Goal: Task Accomplishment & Management: Manage account settings

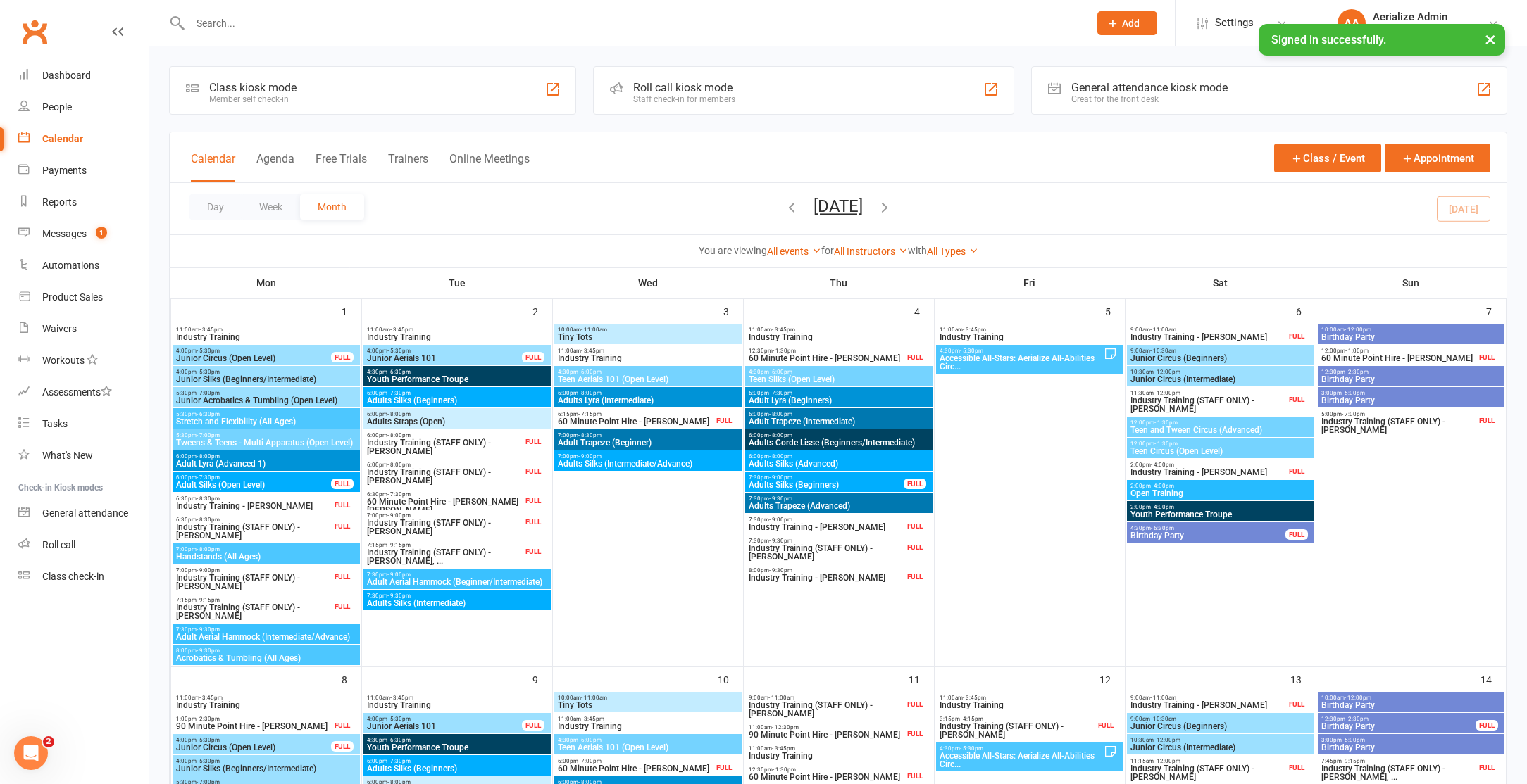
click at [1483, 43] on button "×" at bounding box center [1489, 39] width 25 height 31
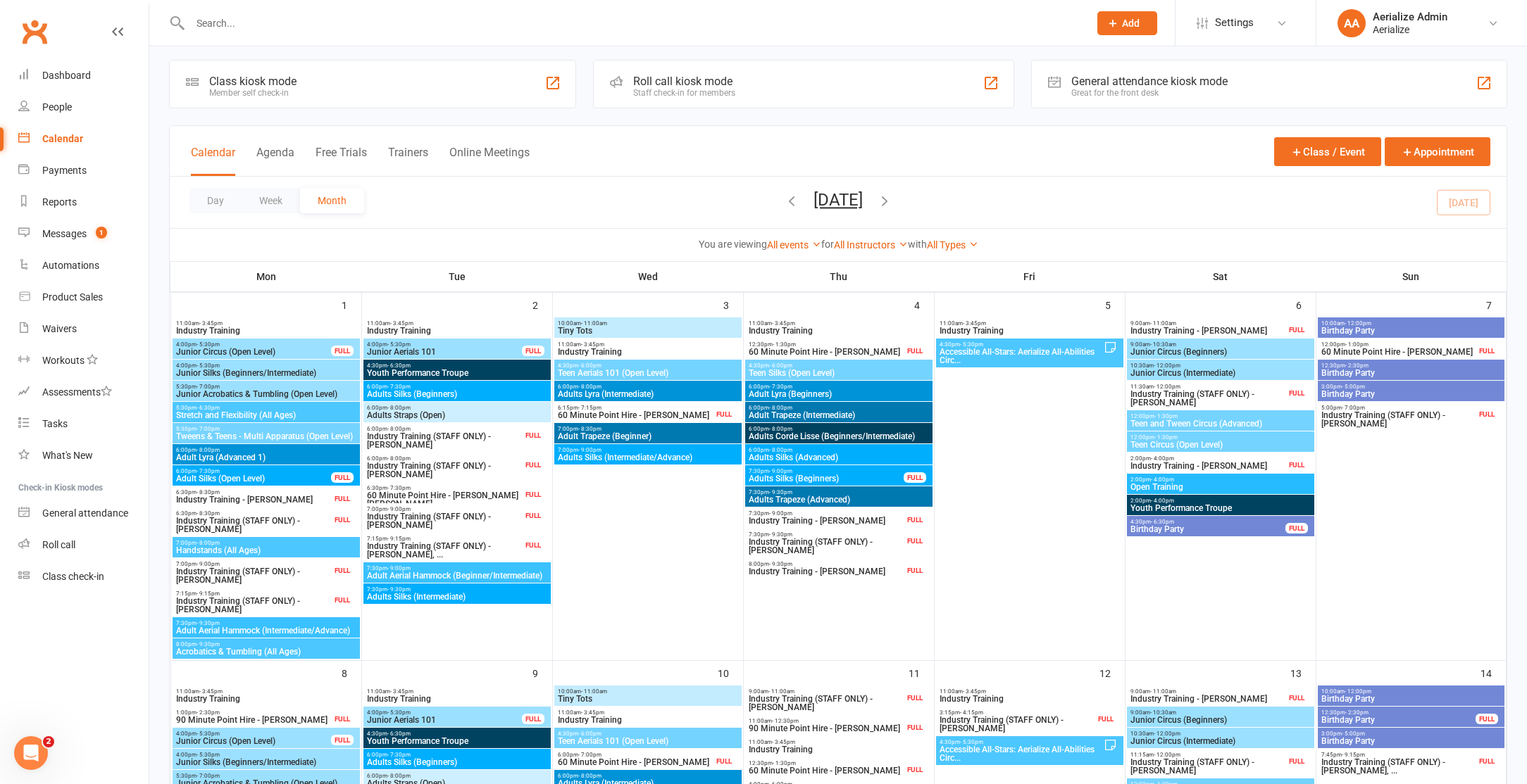
scroll to position [9, 0]
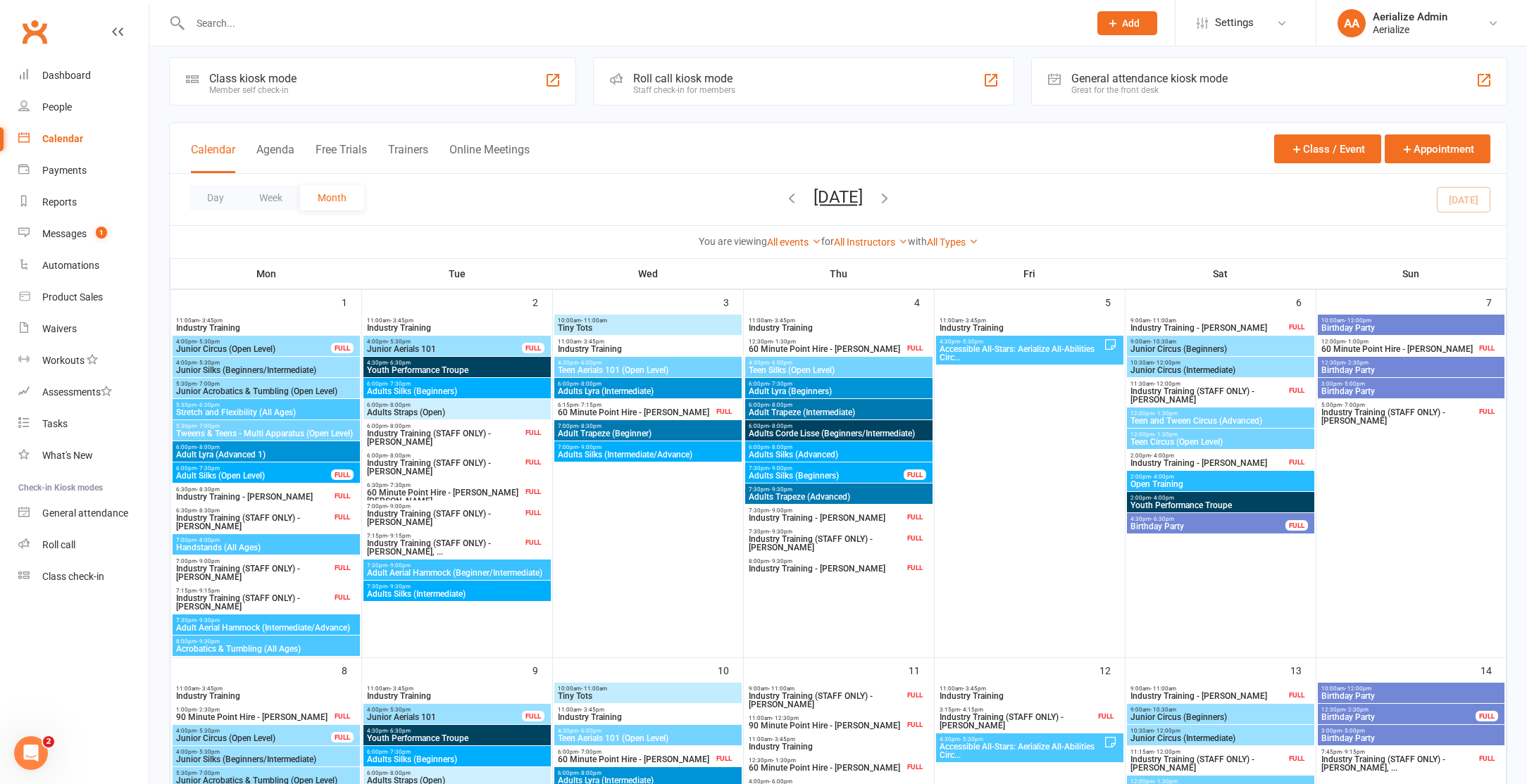
click at [331, 17] on input "text" at bounding box center [632, 22] width 893 height 19
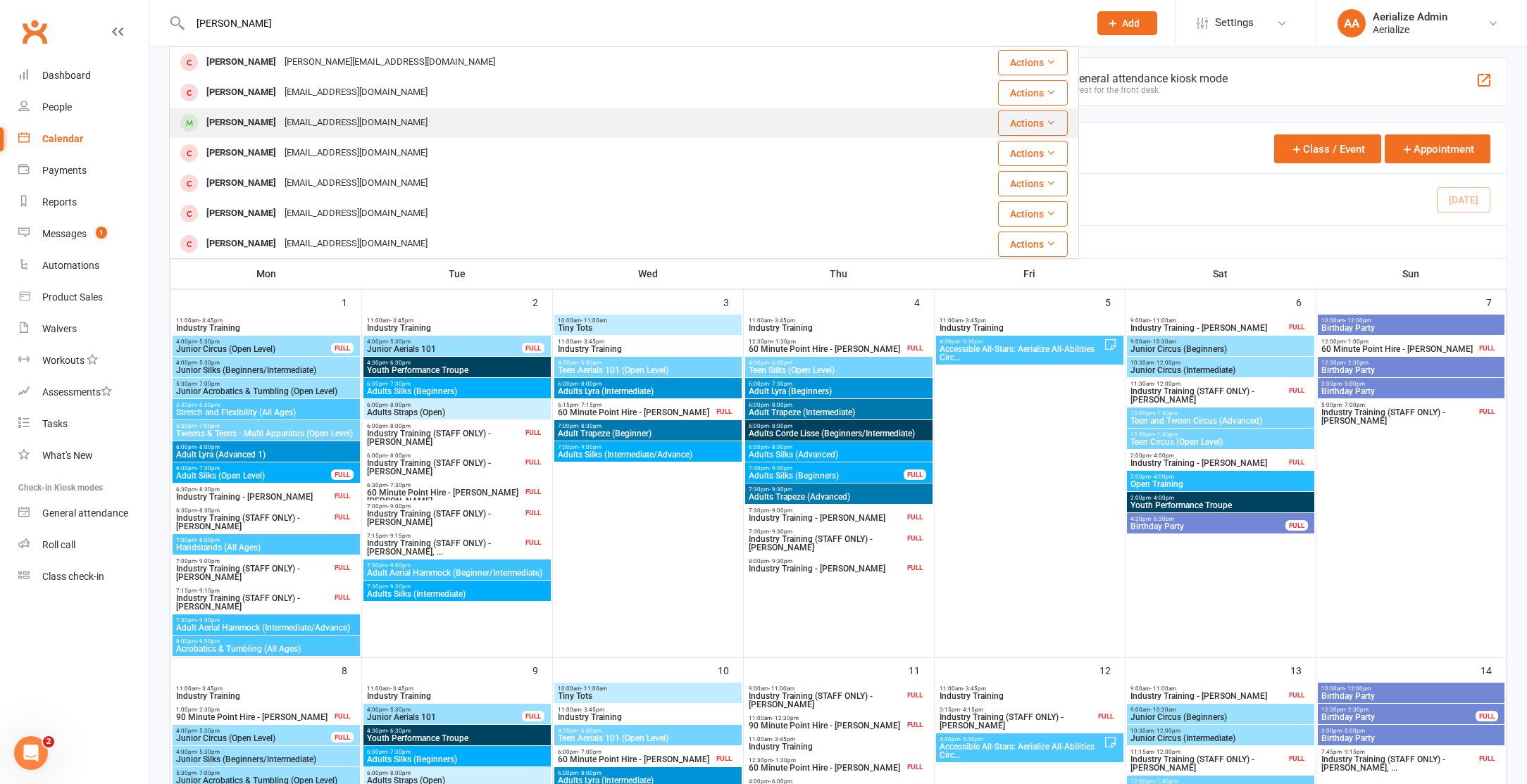
type input "irene"
click at [383, 116] on div "Irene Nolan laney007@hotmail.com" at bounding box center [547, 122] width 755 height 29
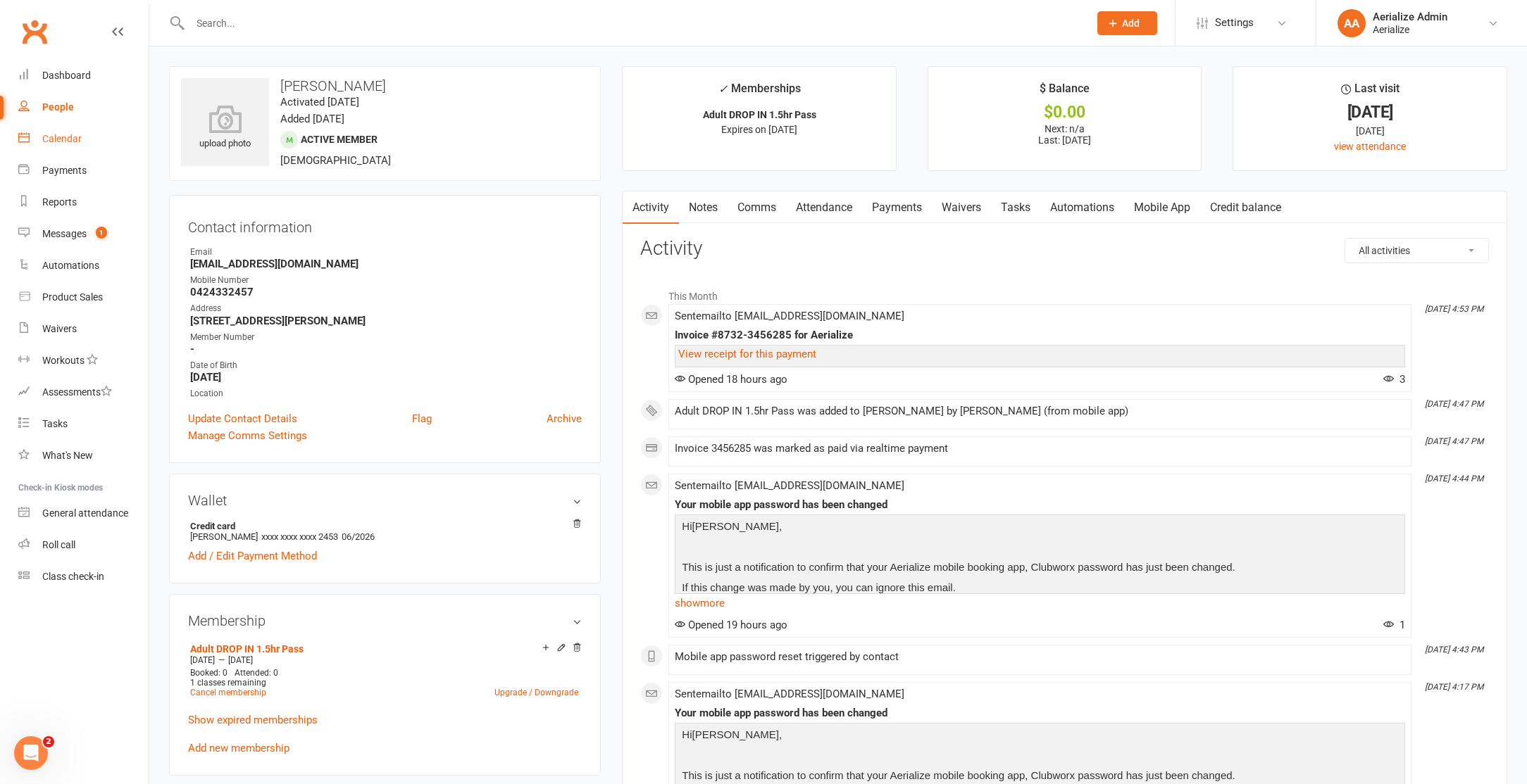
click at [81, 137] on div "Calendar" at bounding box center [62, 139] width 40 height 11
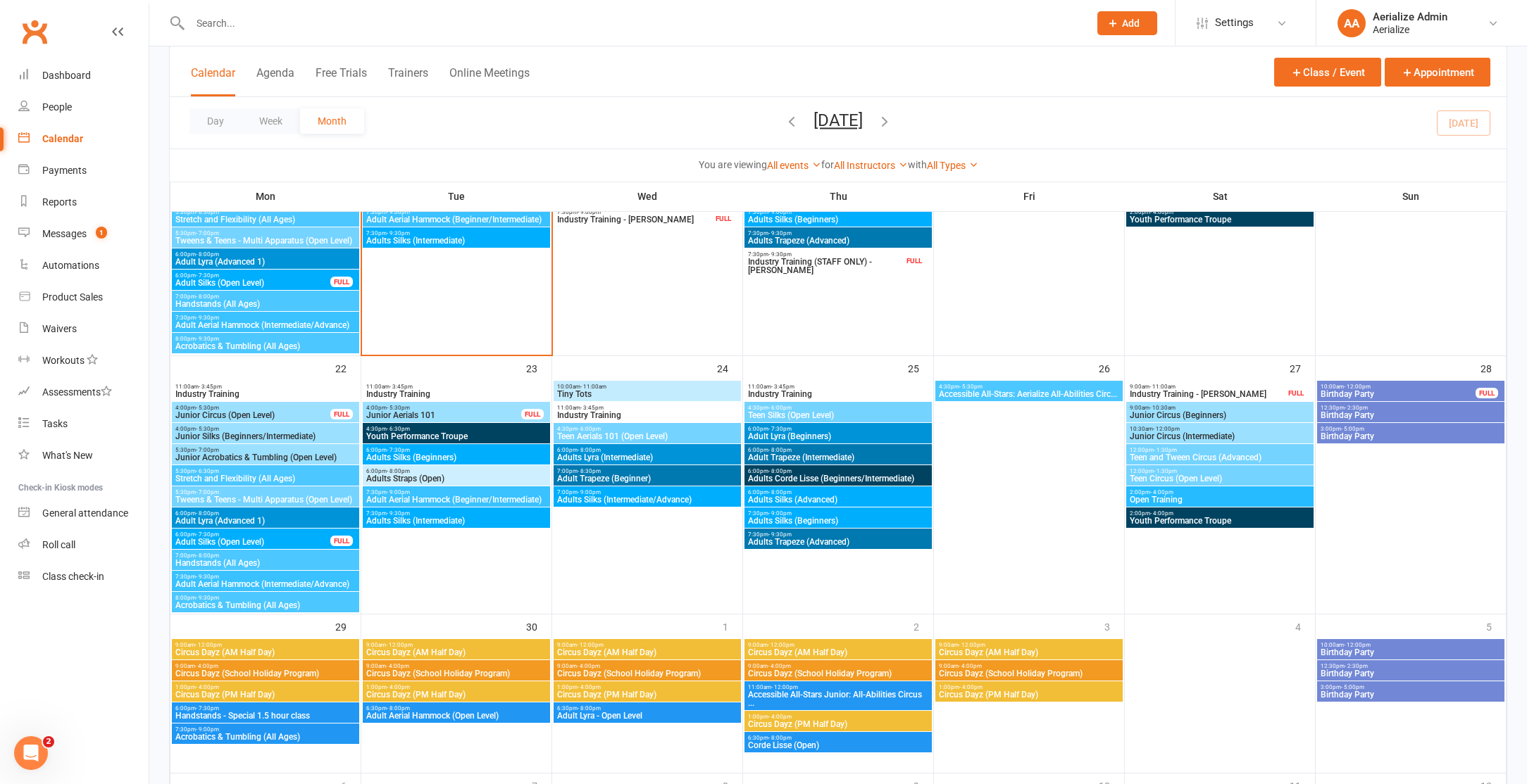
scroll to position [1213, 0]
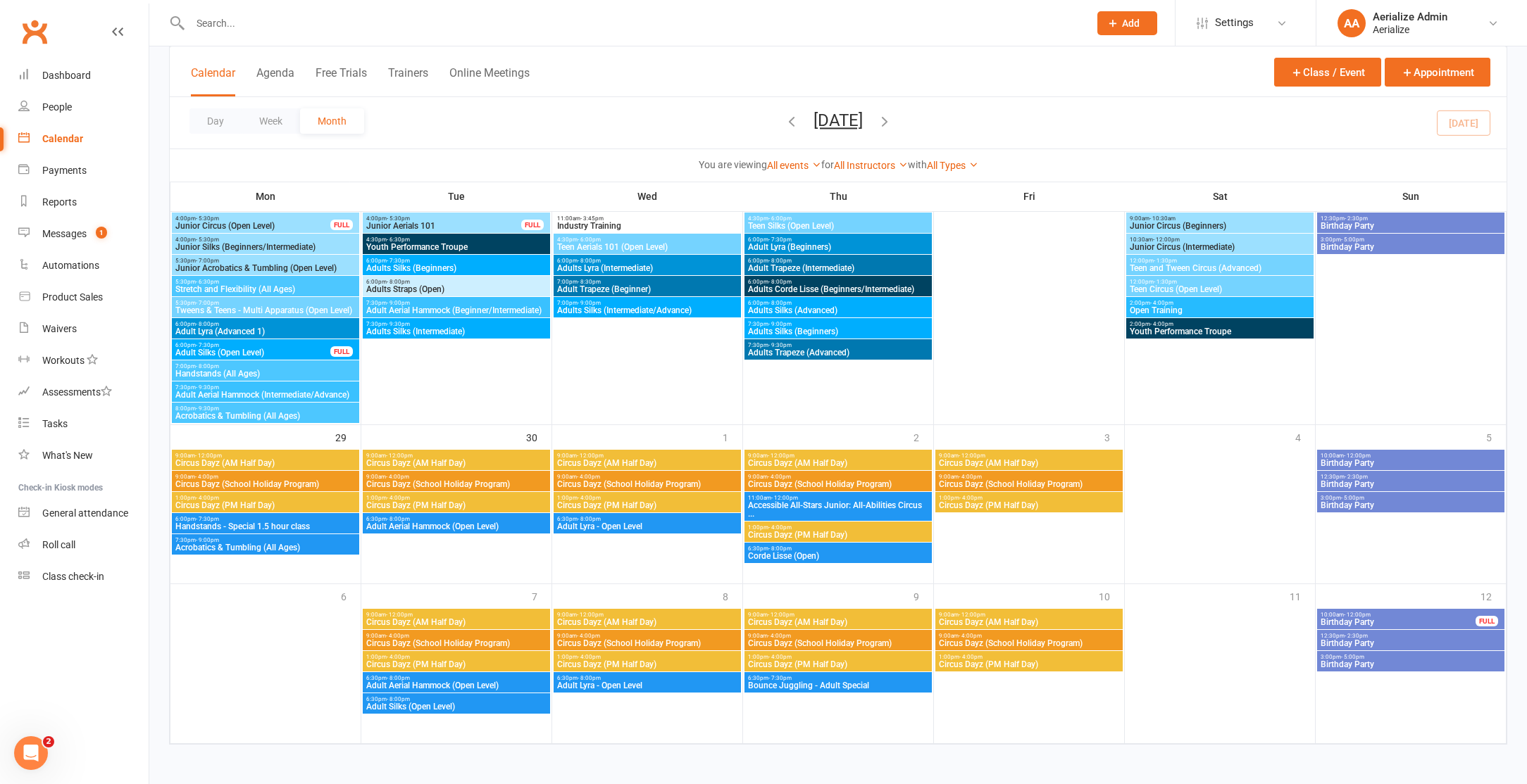
click at [469, 525] on span "Adult Aerial Hammock (Open Level)" at bounding box center [457, 526] width 181 height 8
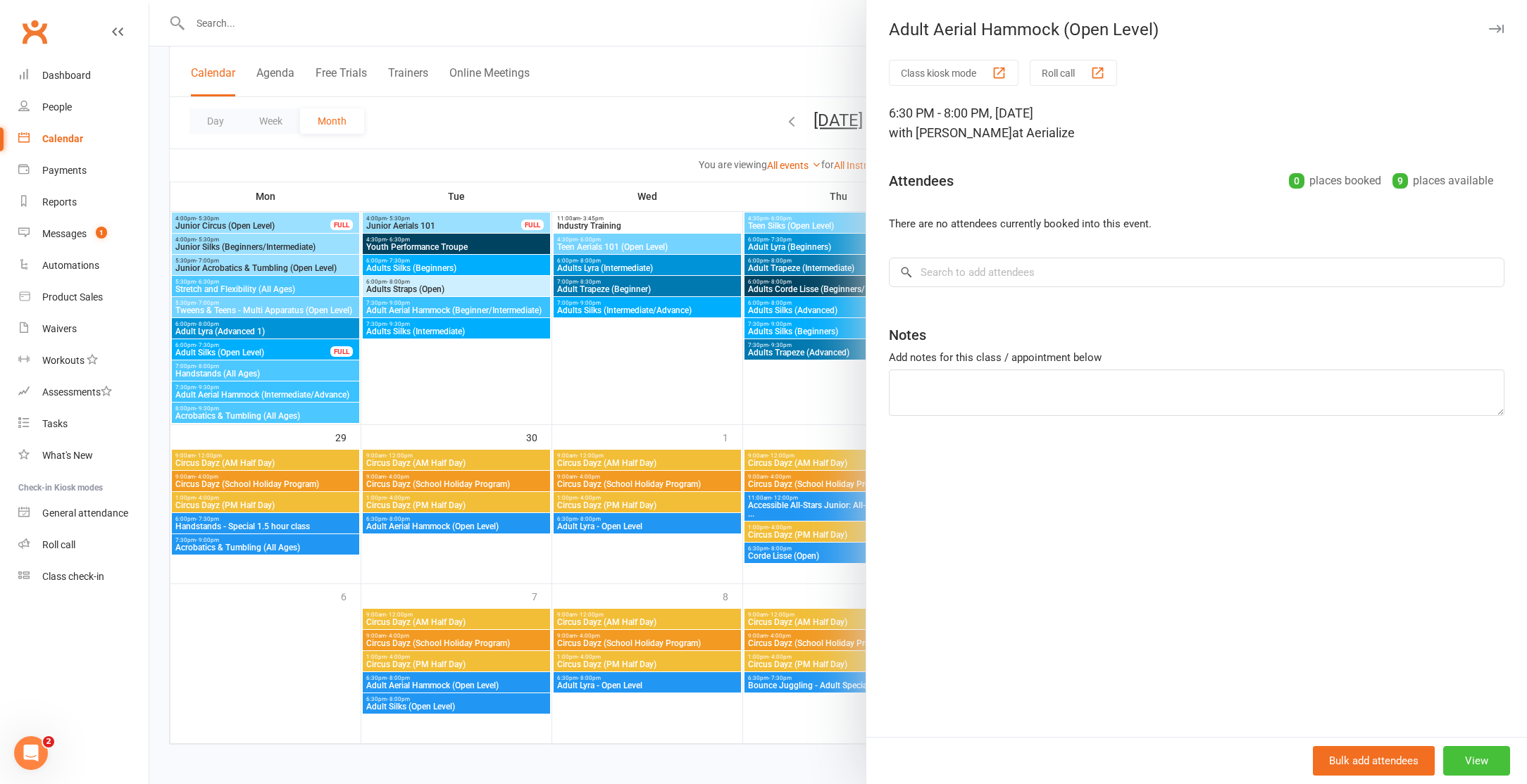
click at [1479, 765] on button "View" at bounding box center [1476, 761] width 67 height 30
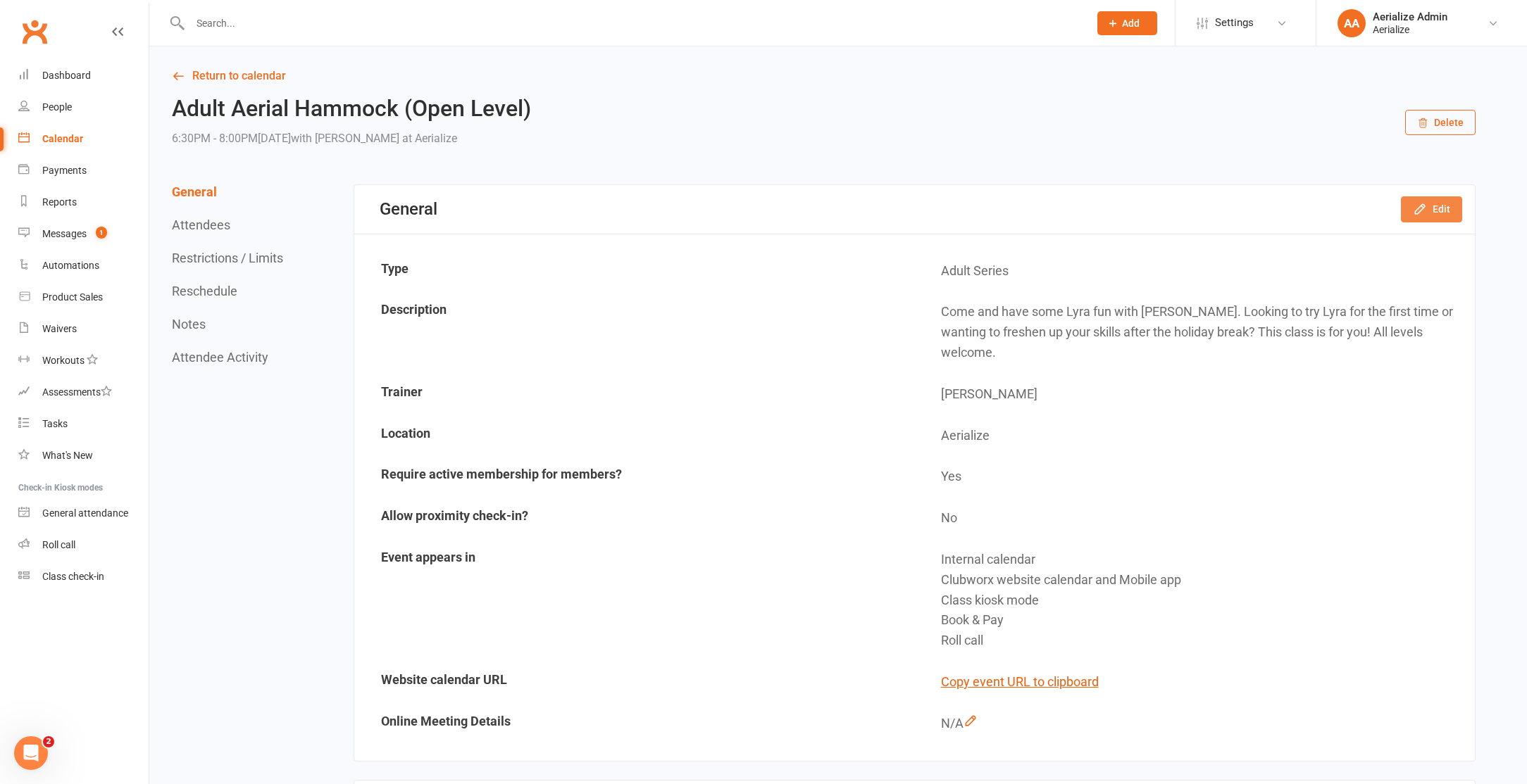
click at [1439, 215] on button "Edit" at bounding box center [1432, 208] width 61 height 25
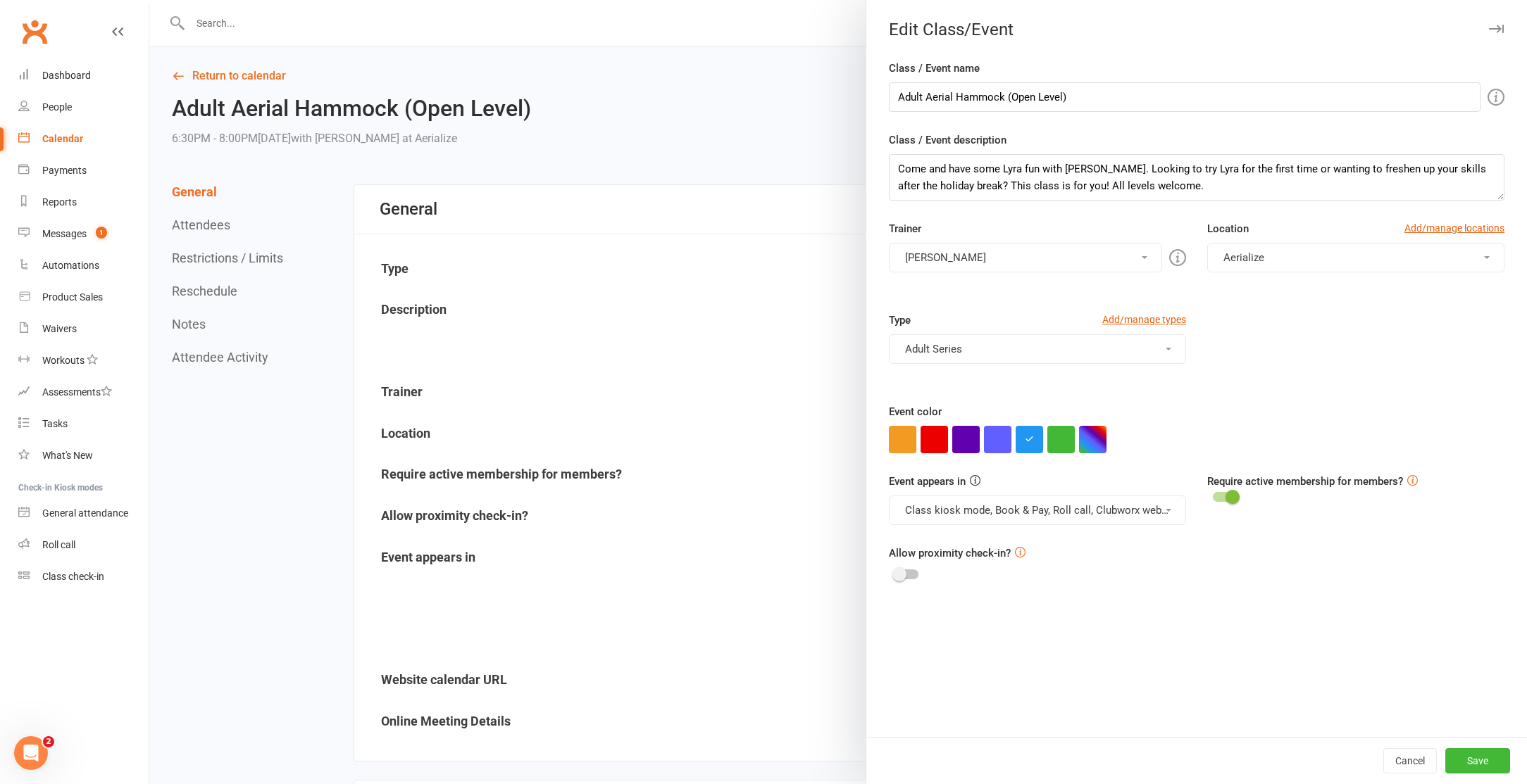
scroll to position [2, 0]
click at [924, 356] on button "Adult Series" at bounding box center [1037, 349] width 297 height 30
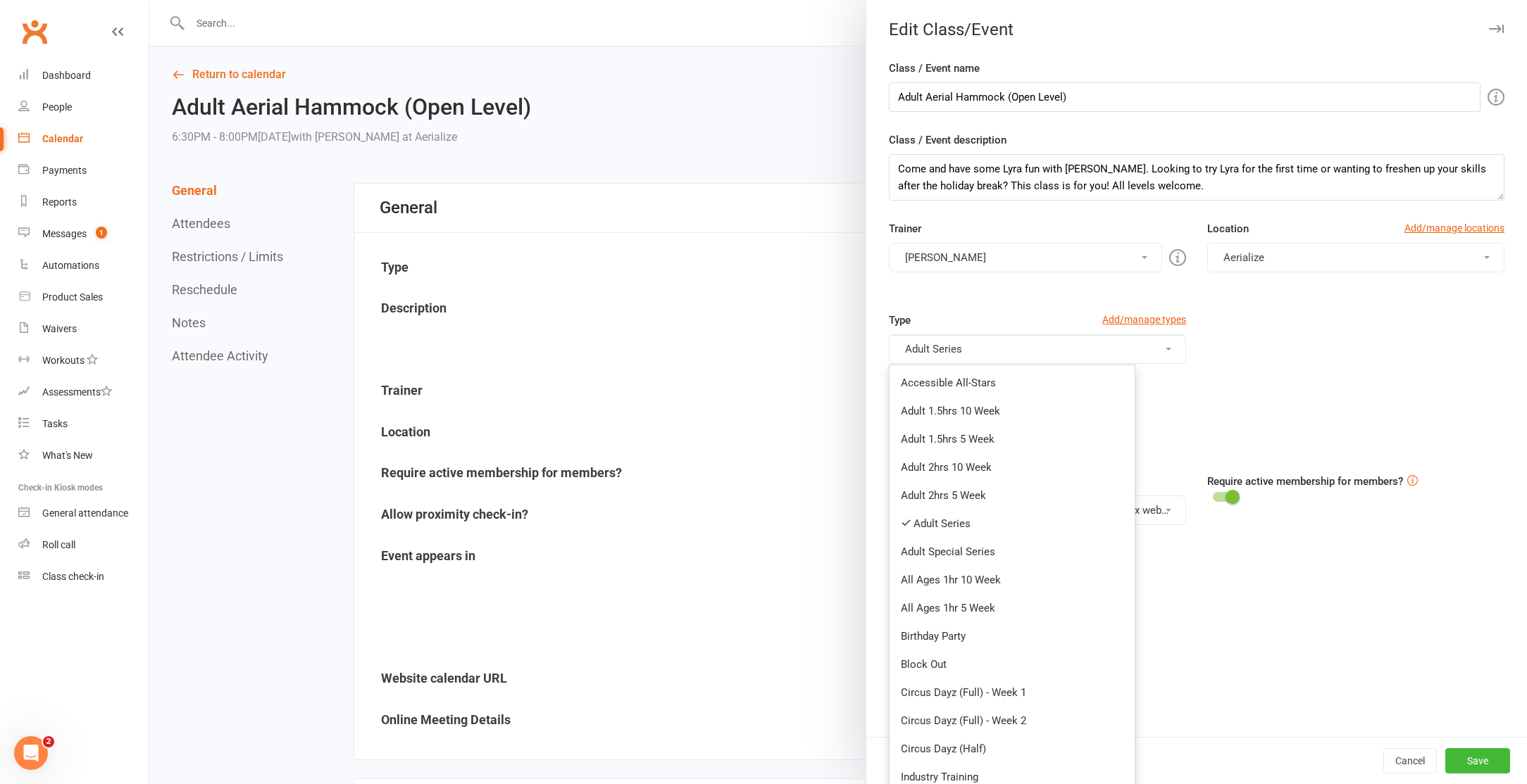
scroll to position [0, 0]
click at [1171, 418] on div "Event color" at bounding box center [1196, 429] width 616 height 50
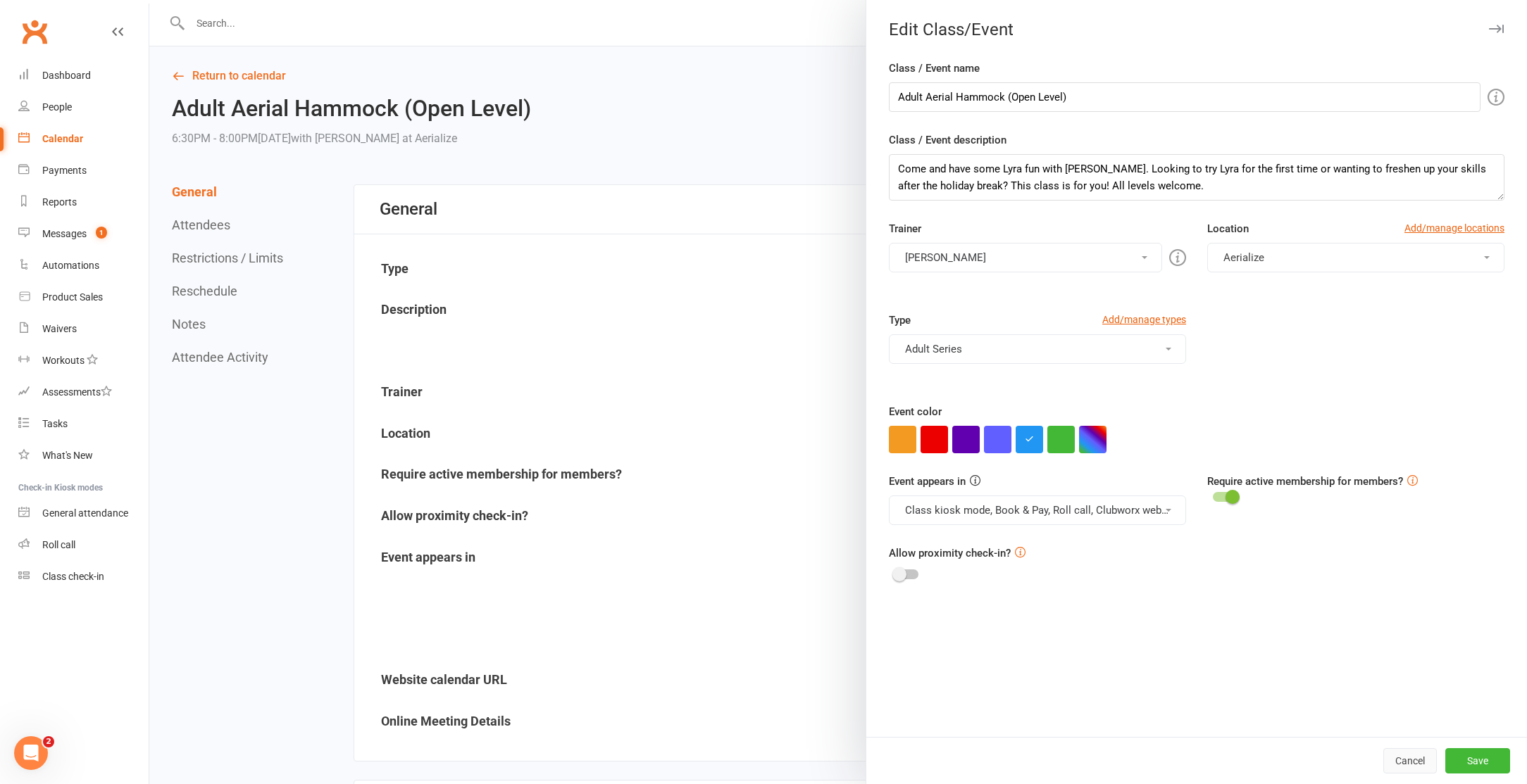
click at [1403, 762] on button "Cancel" at bounding box center [1410, 760] width 54 height 25
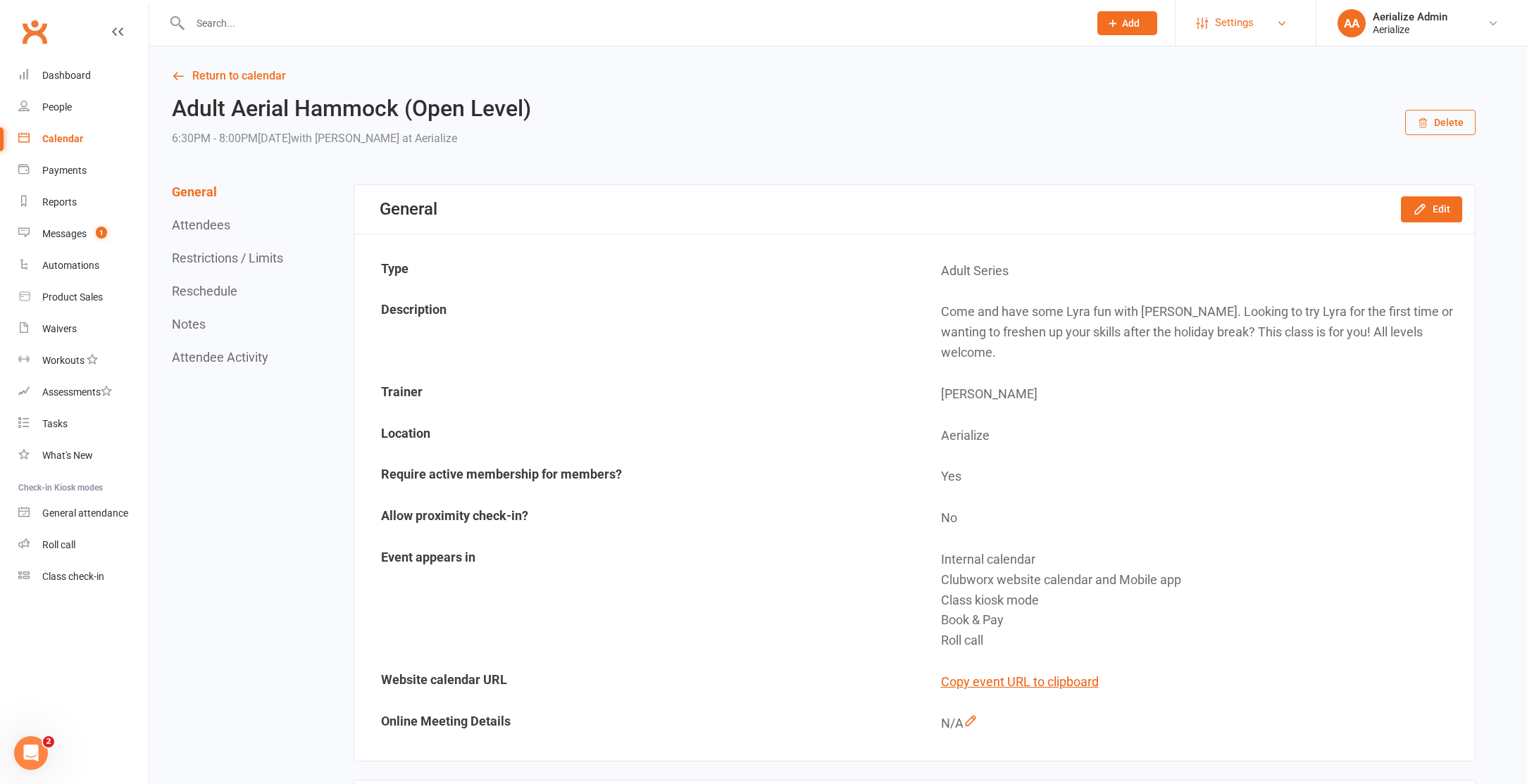
click at [1239, 17] on span "Settings" at bounding box center [1234, 23] width 39 height 31
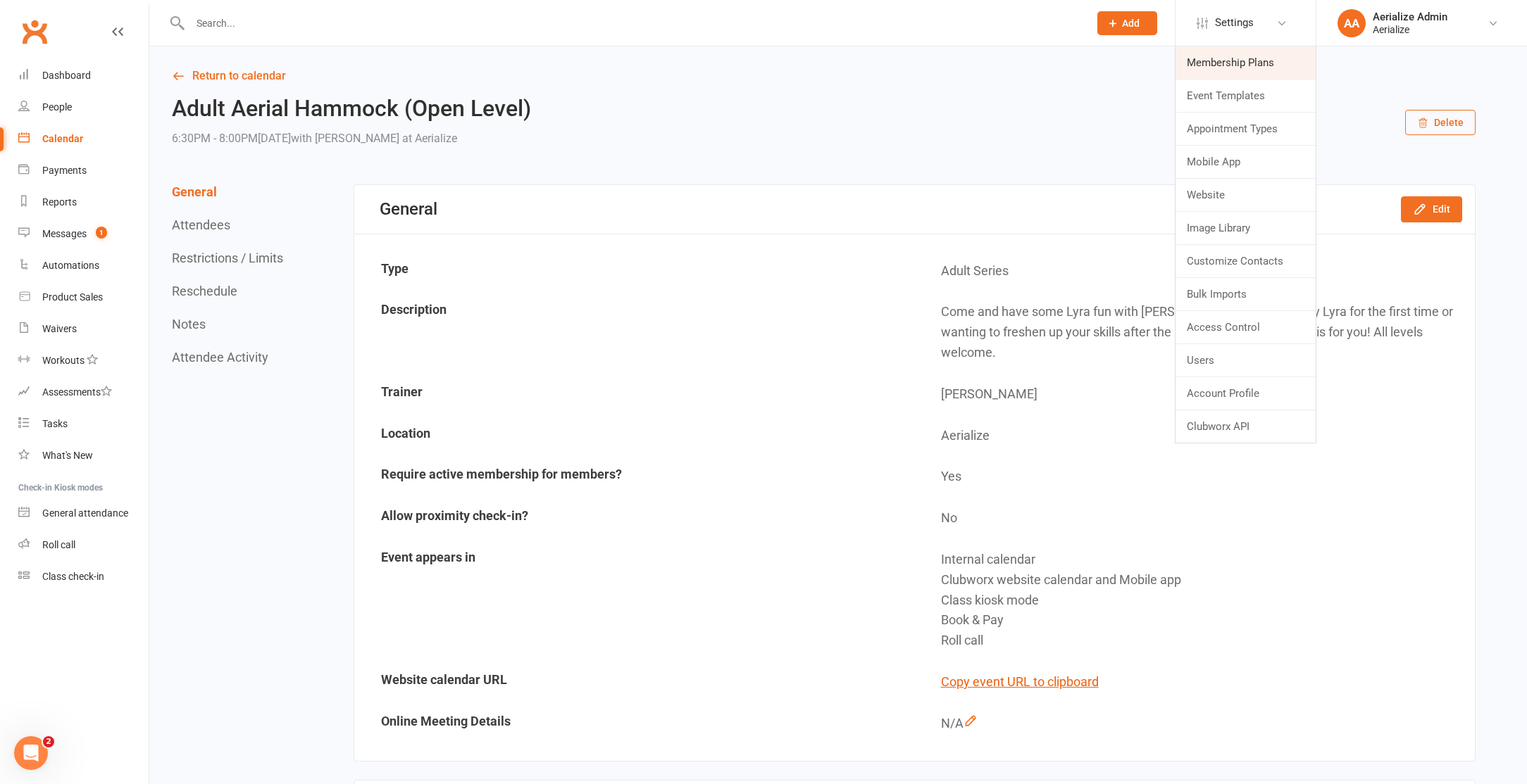
click at [1226, 72] on link "Membership Plans" at bounding box center [1245, 62] width 140 height 32
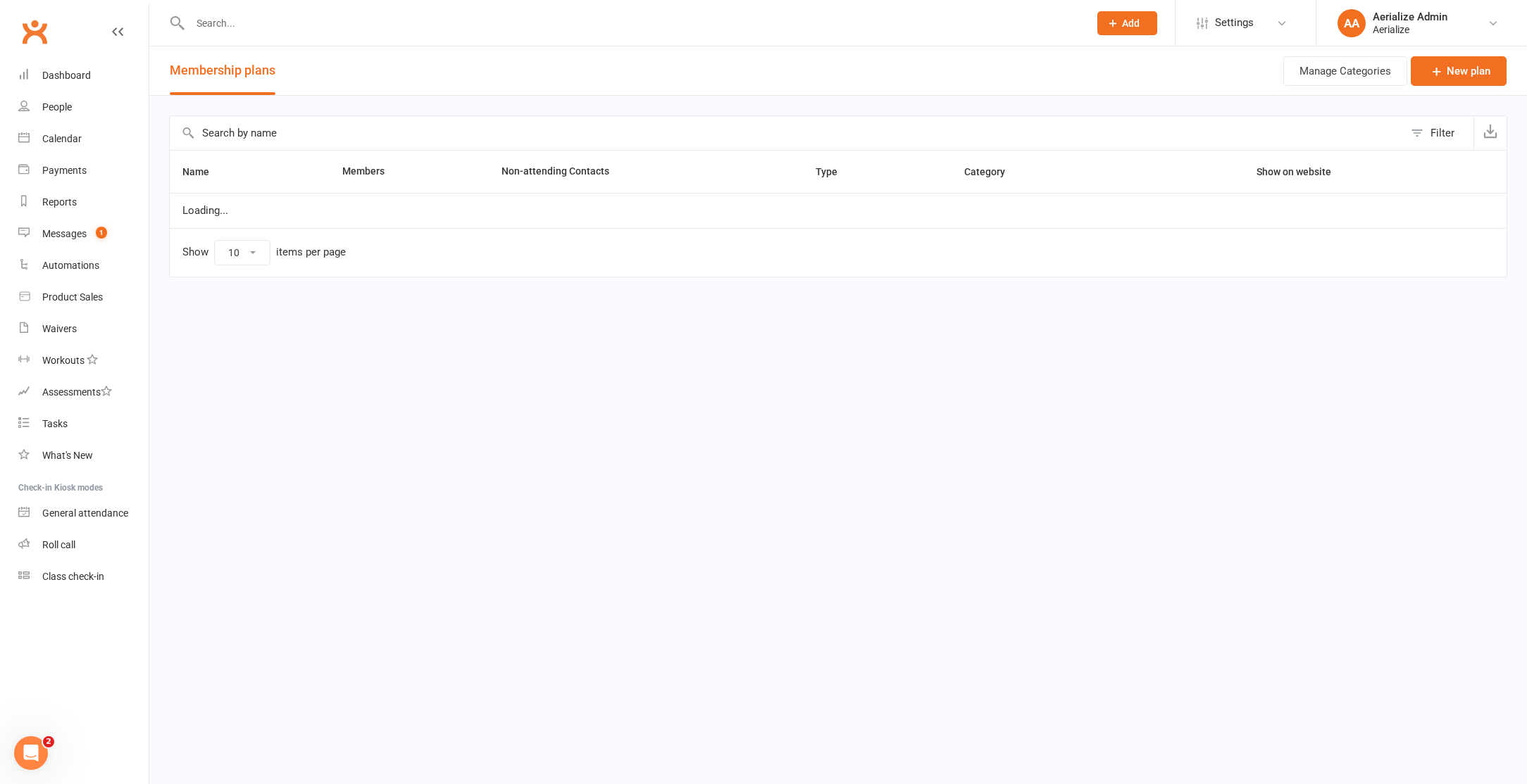
select select "100"
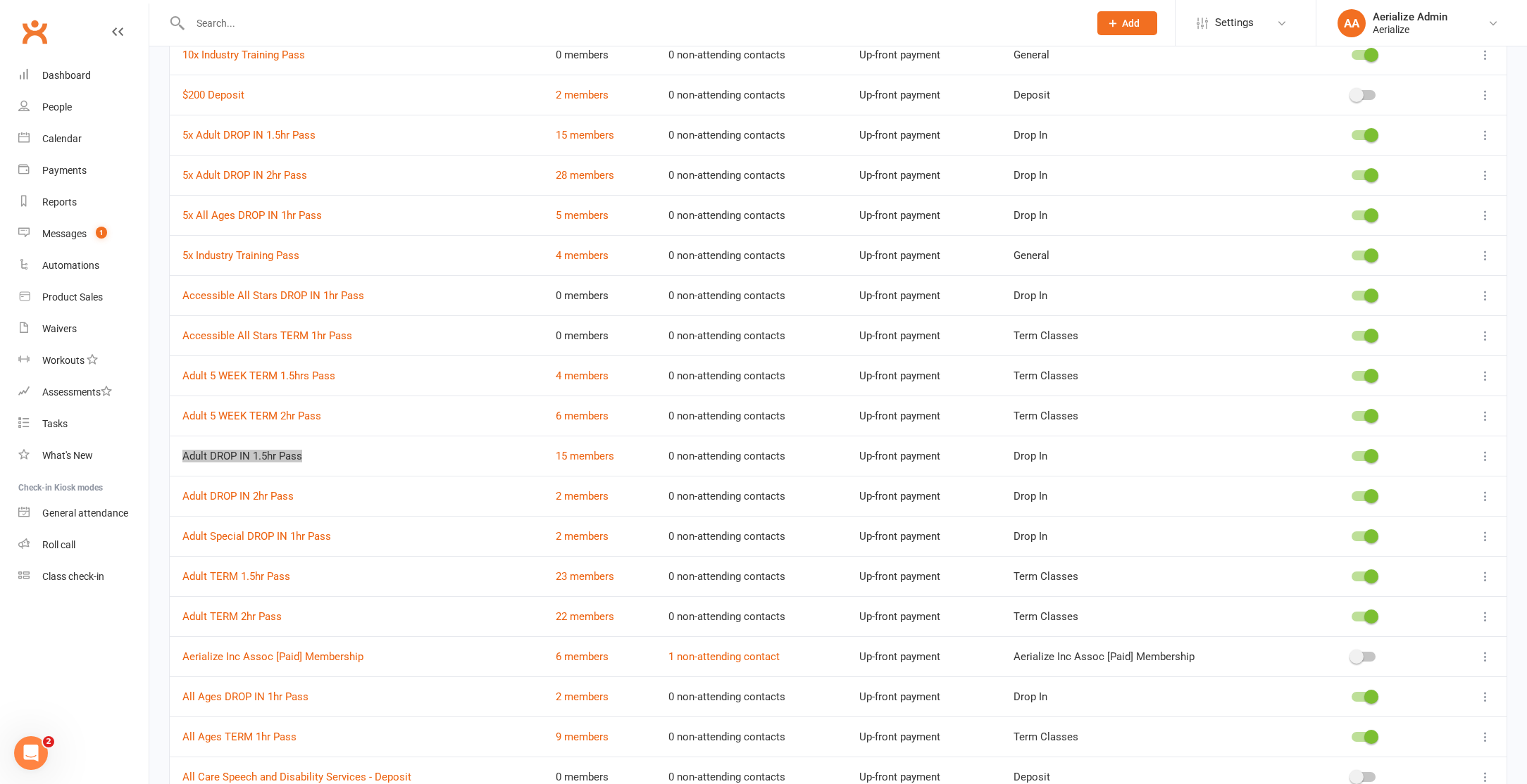
scroll to position [199, 0]
click at [198, 24] on input "text" at bounding box center [632, 22] width 893 height 19
type input "irene nolan"
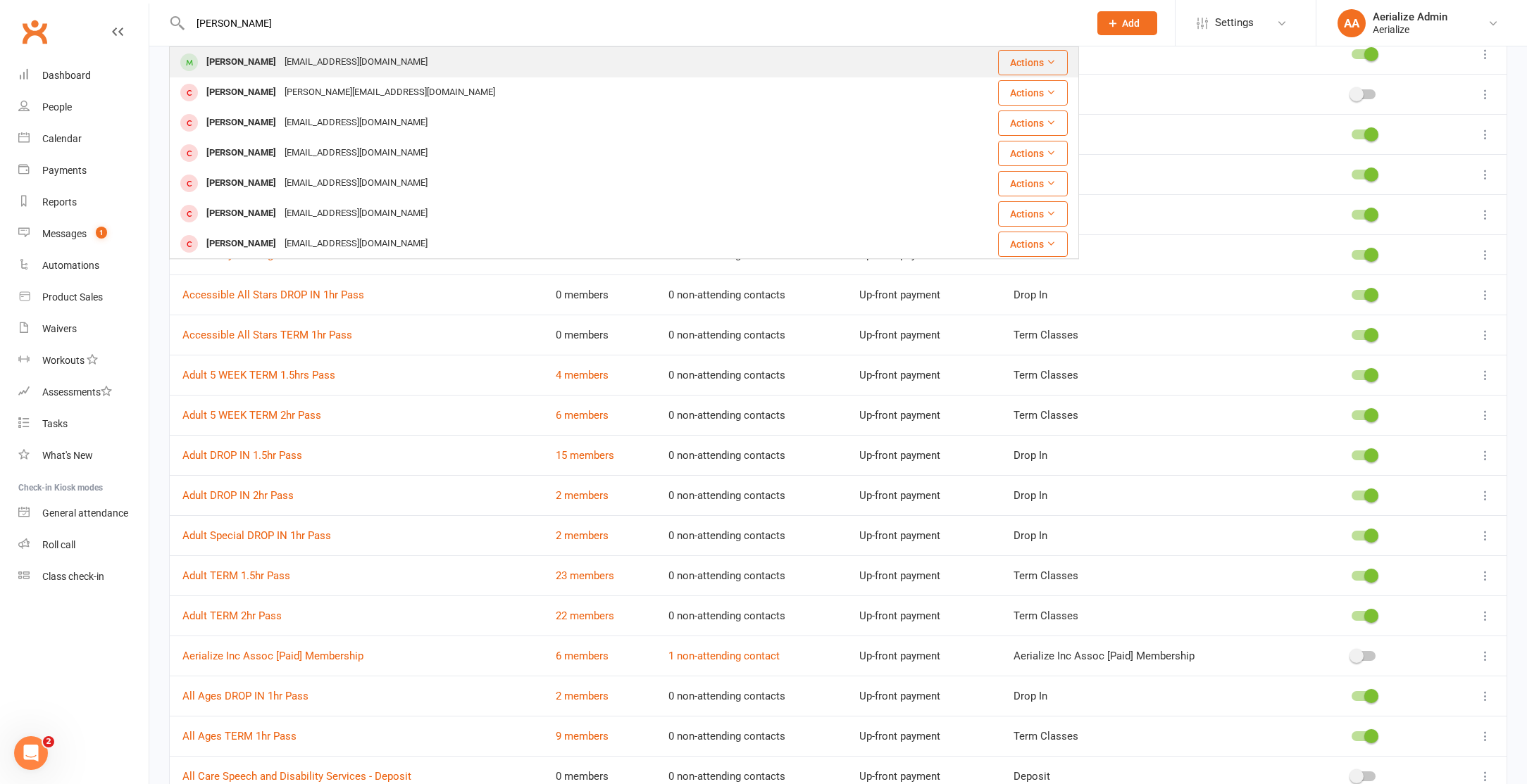
click at [281, 65] on div "laney007@hotmail.com" at bounding box center [356, 62] width 151 height 20
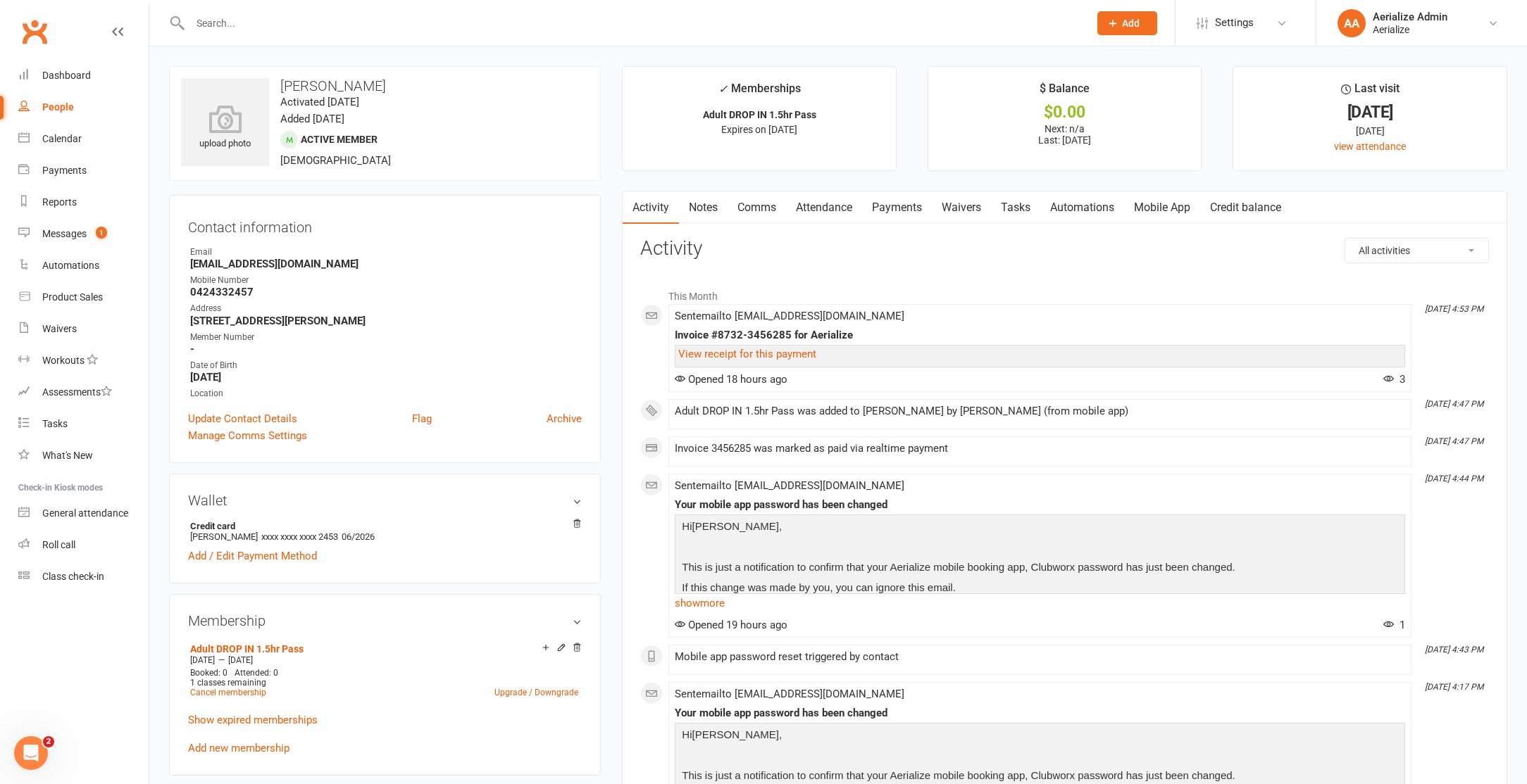
scroll to position [25, 0]
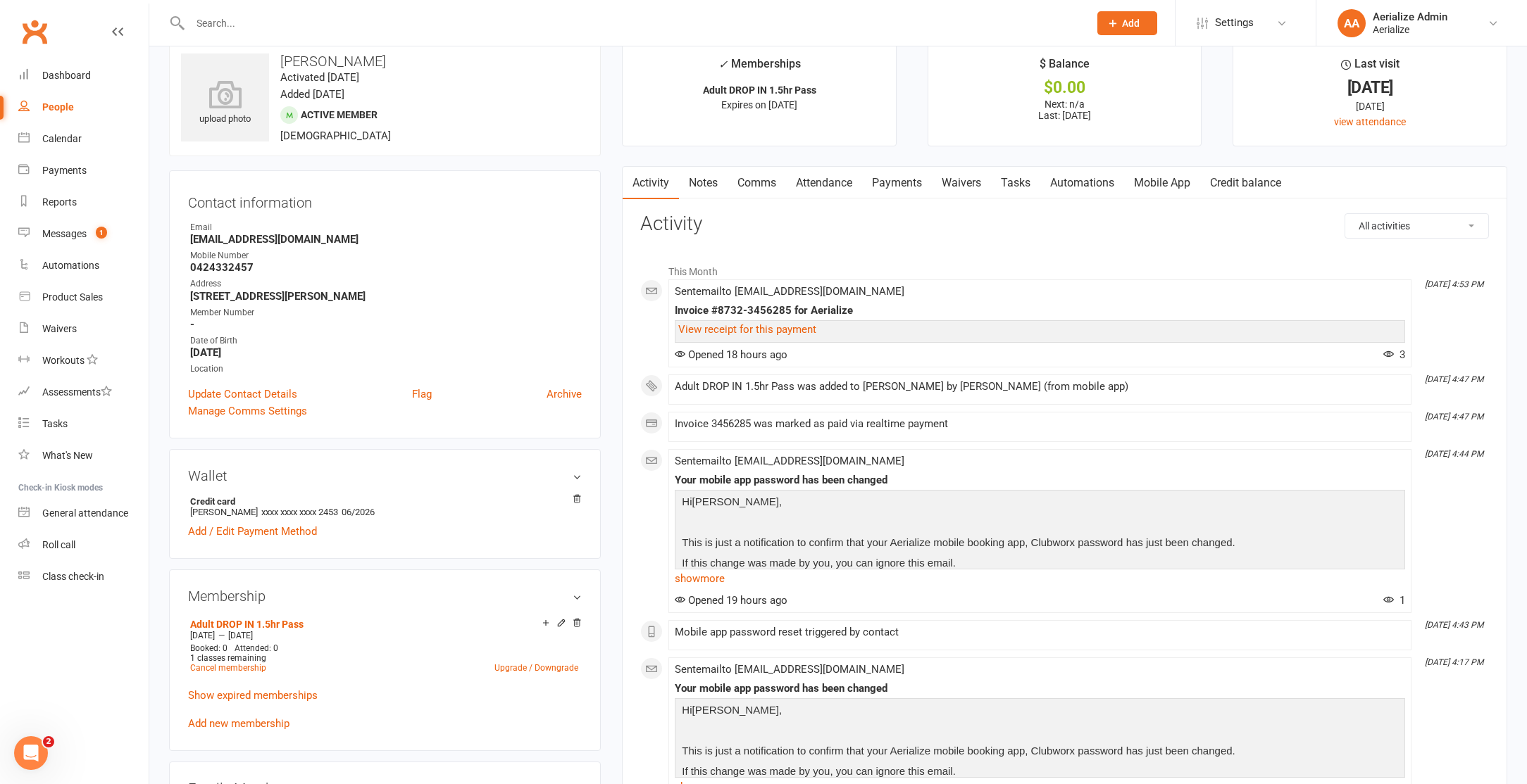
click at [827, 189] on link "Attendance" at bounding box center [824, 182] width 76 height 32
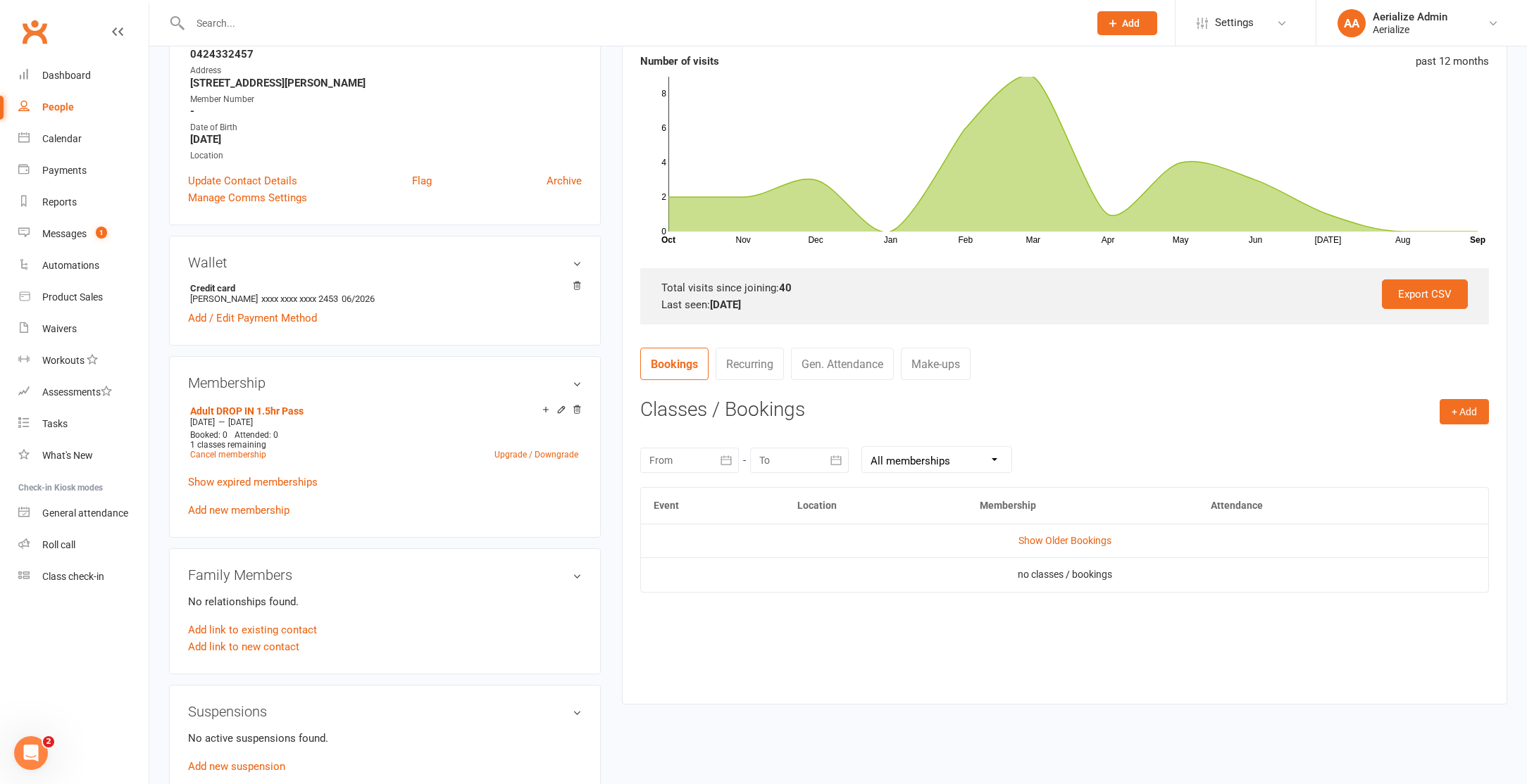
scroll to position [245, 0]
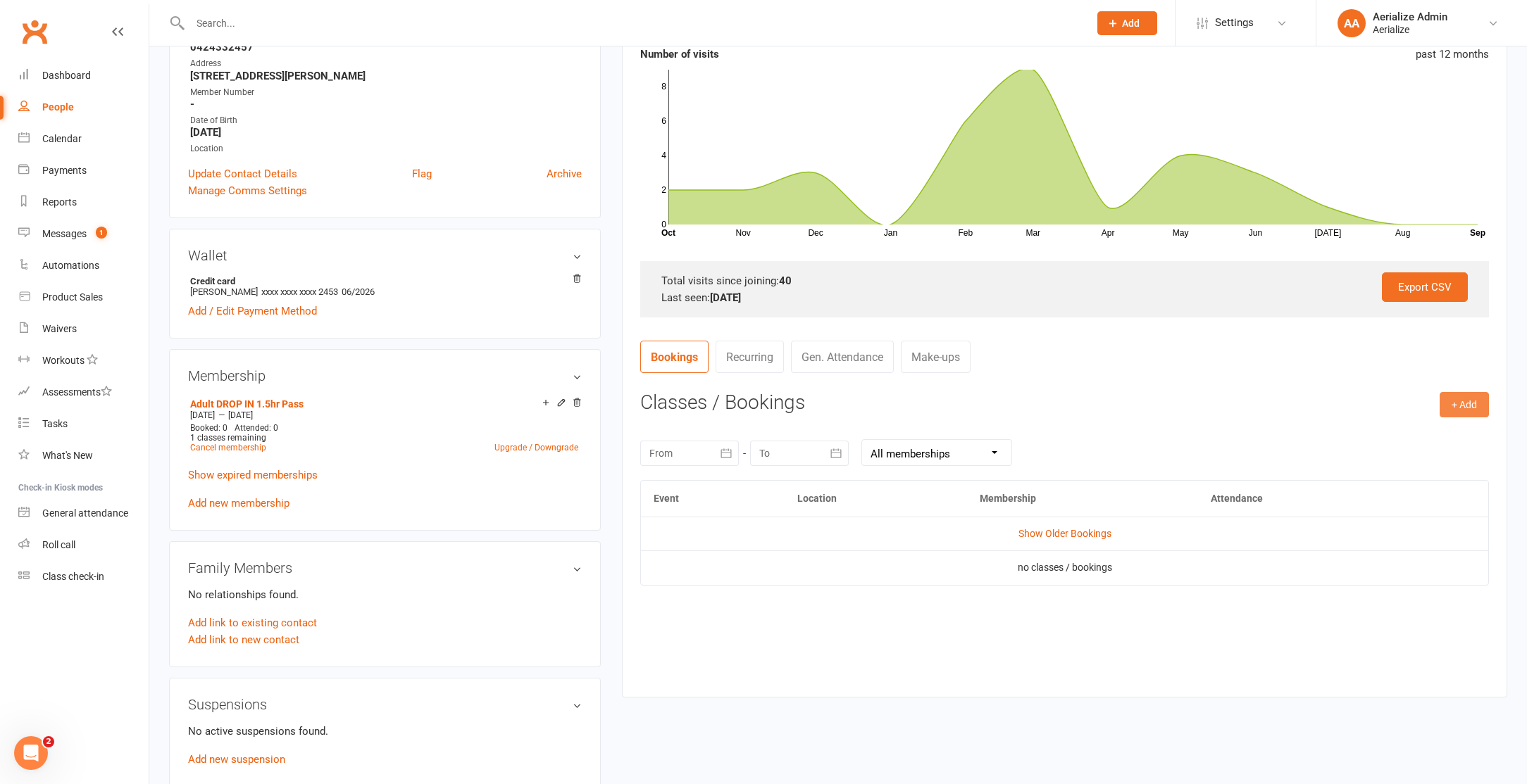
click at [1463, 406] on button "+ Add" at bounding box center [1463, 404] width 49 height 25
click at [1427, 430] on link "Book Event" at bounding box center [1418, 436] width 140 height 28
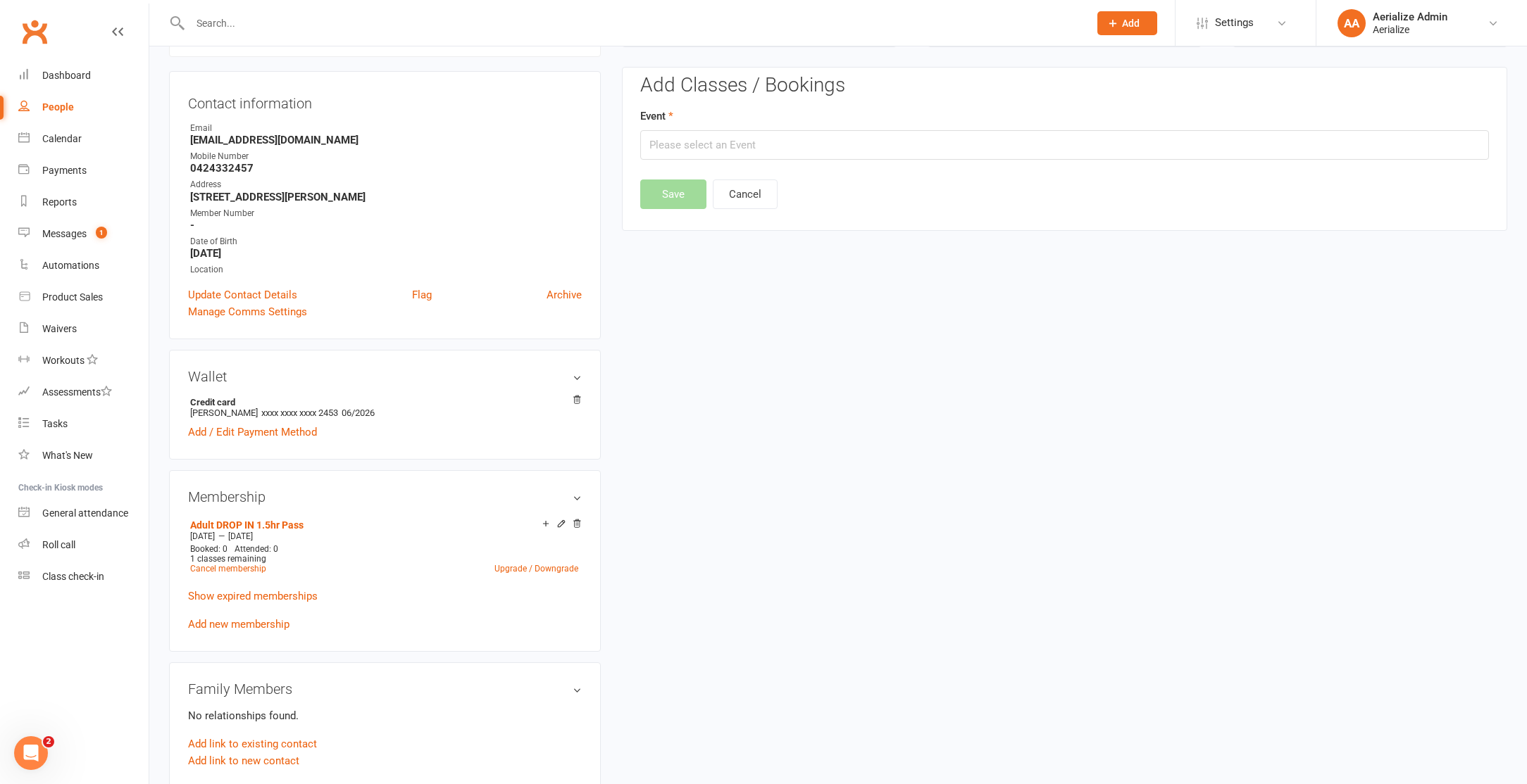
scroll to position [120, 0]
click at [827, 150] on input "text" at bounding box center [1064, 148] width 848 height 30
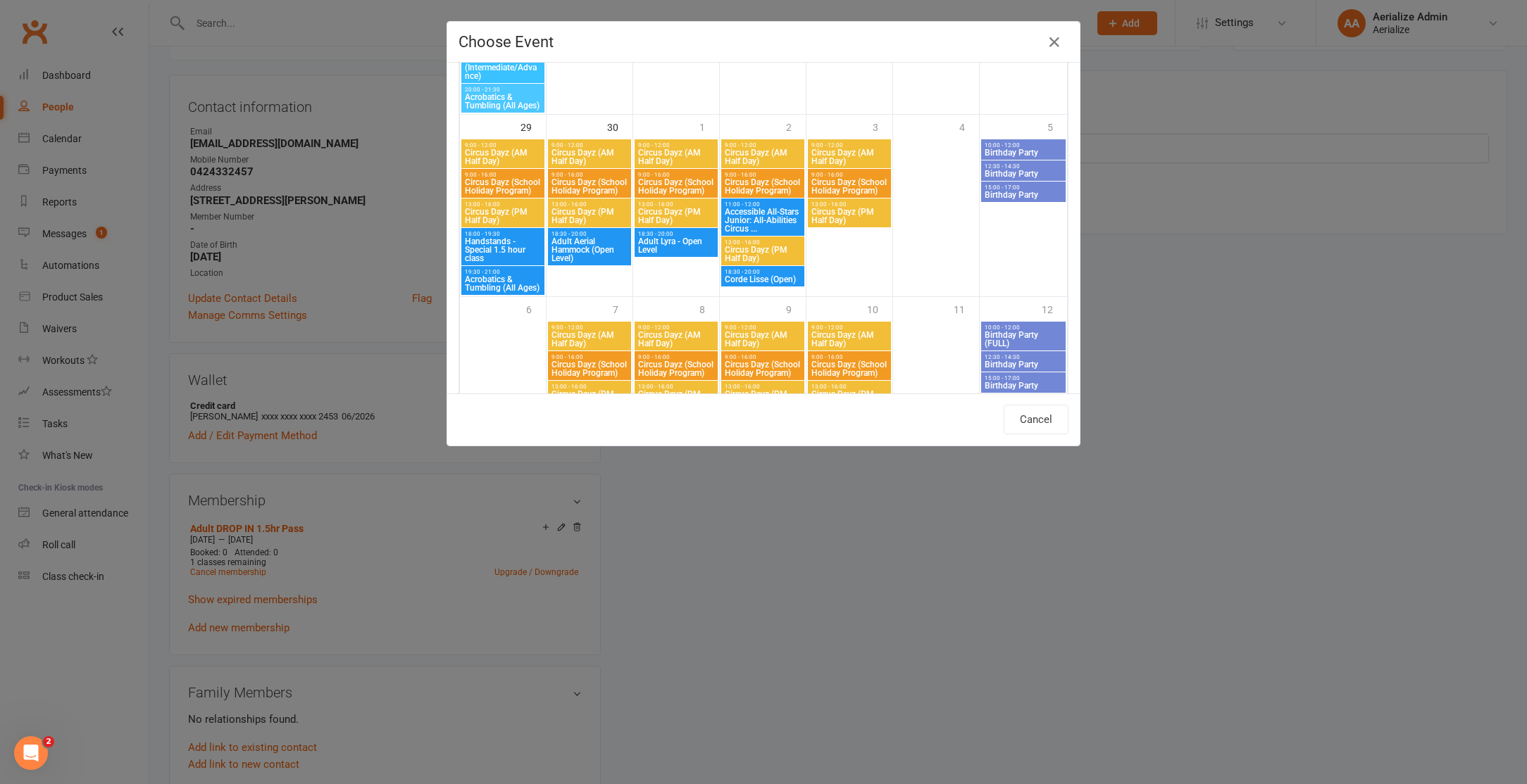
scroll to position [2036, 0]
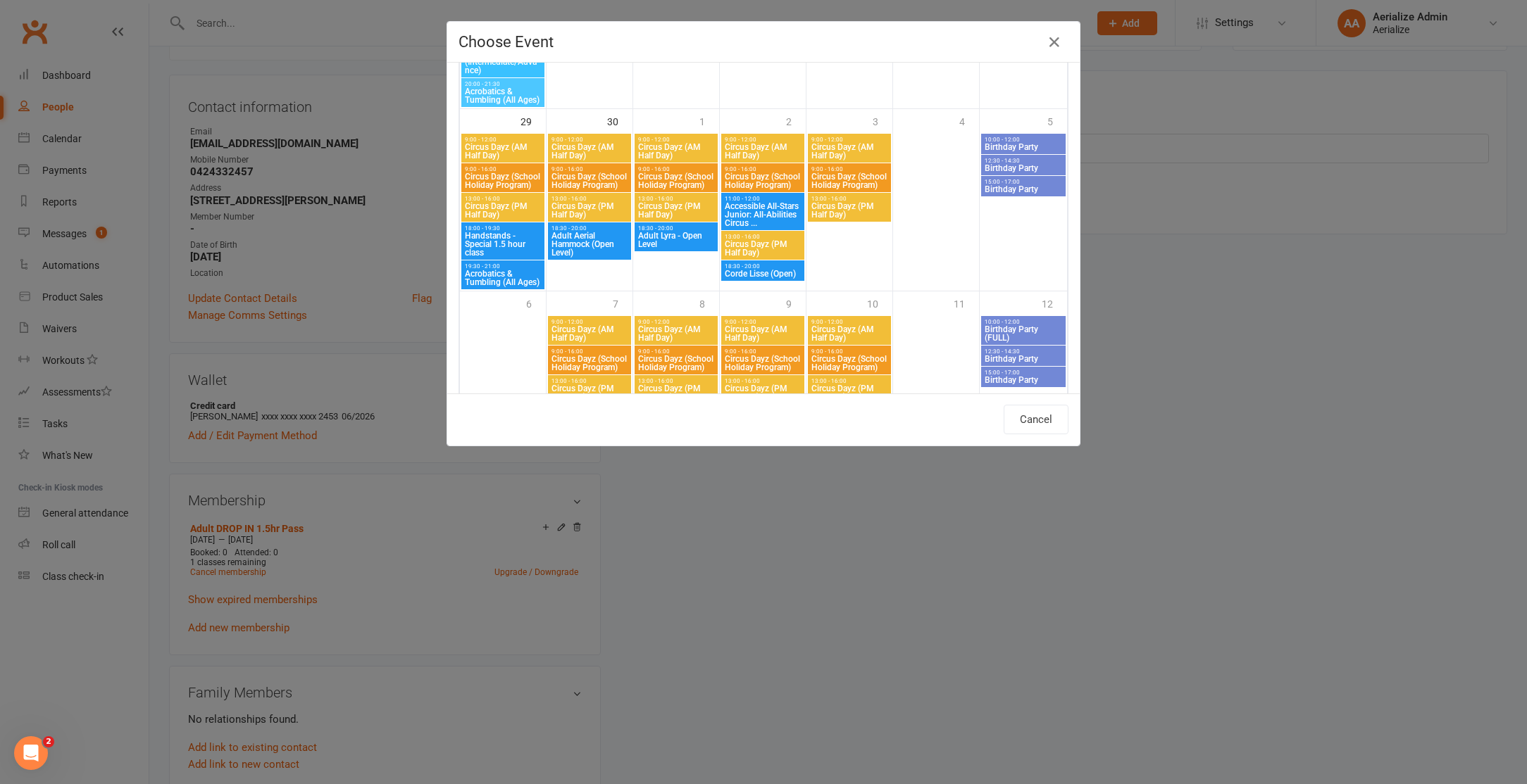
click at [560, 255] on span "Adult Aerial Hammock (Open Level)" at bounding box center [590, 243] width 78 height 25
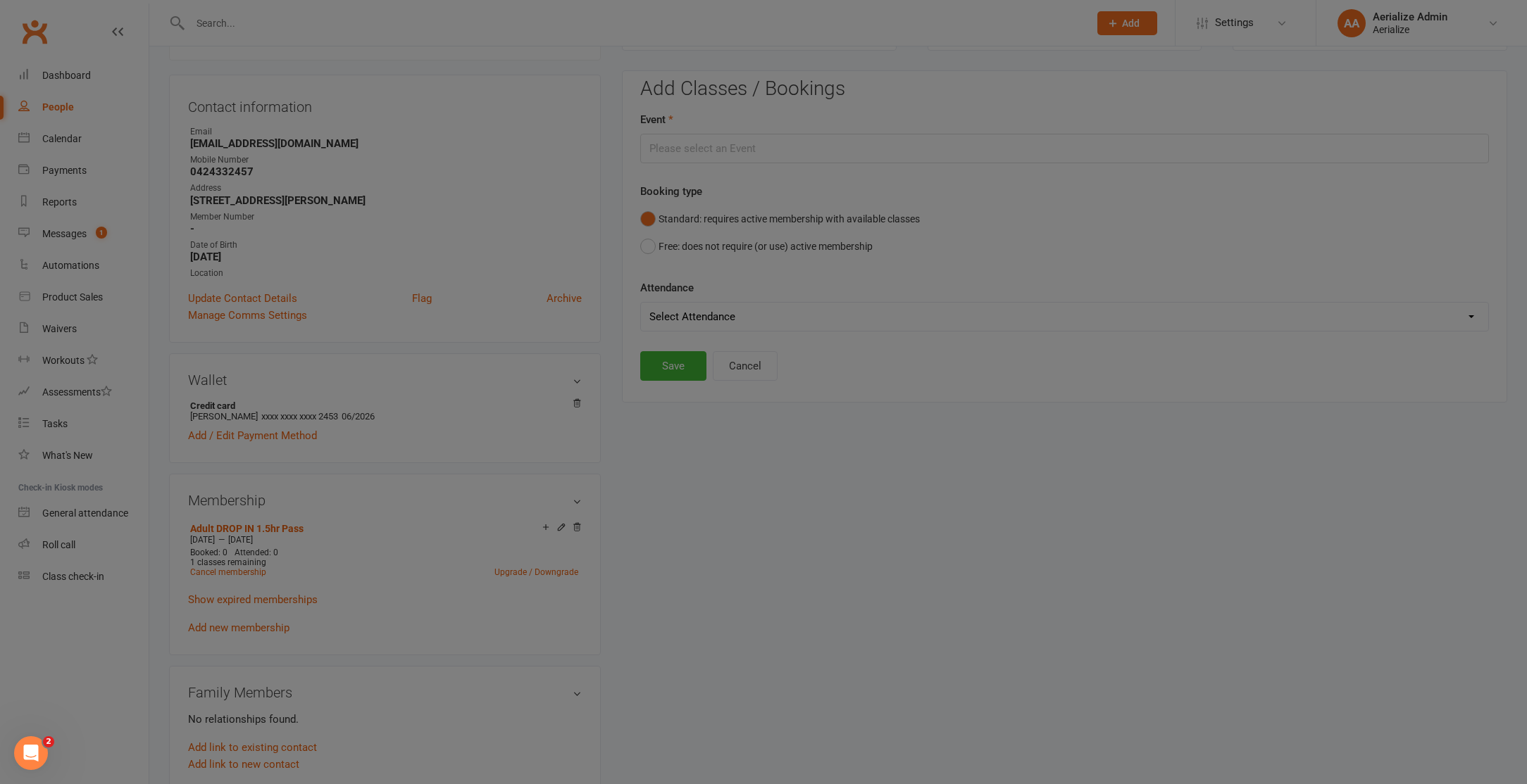
type input "Adult Aerial Hammock (Open Level) - Sep 30, 2025 6:30:00 PM"
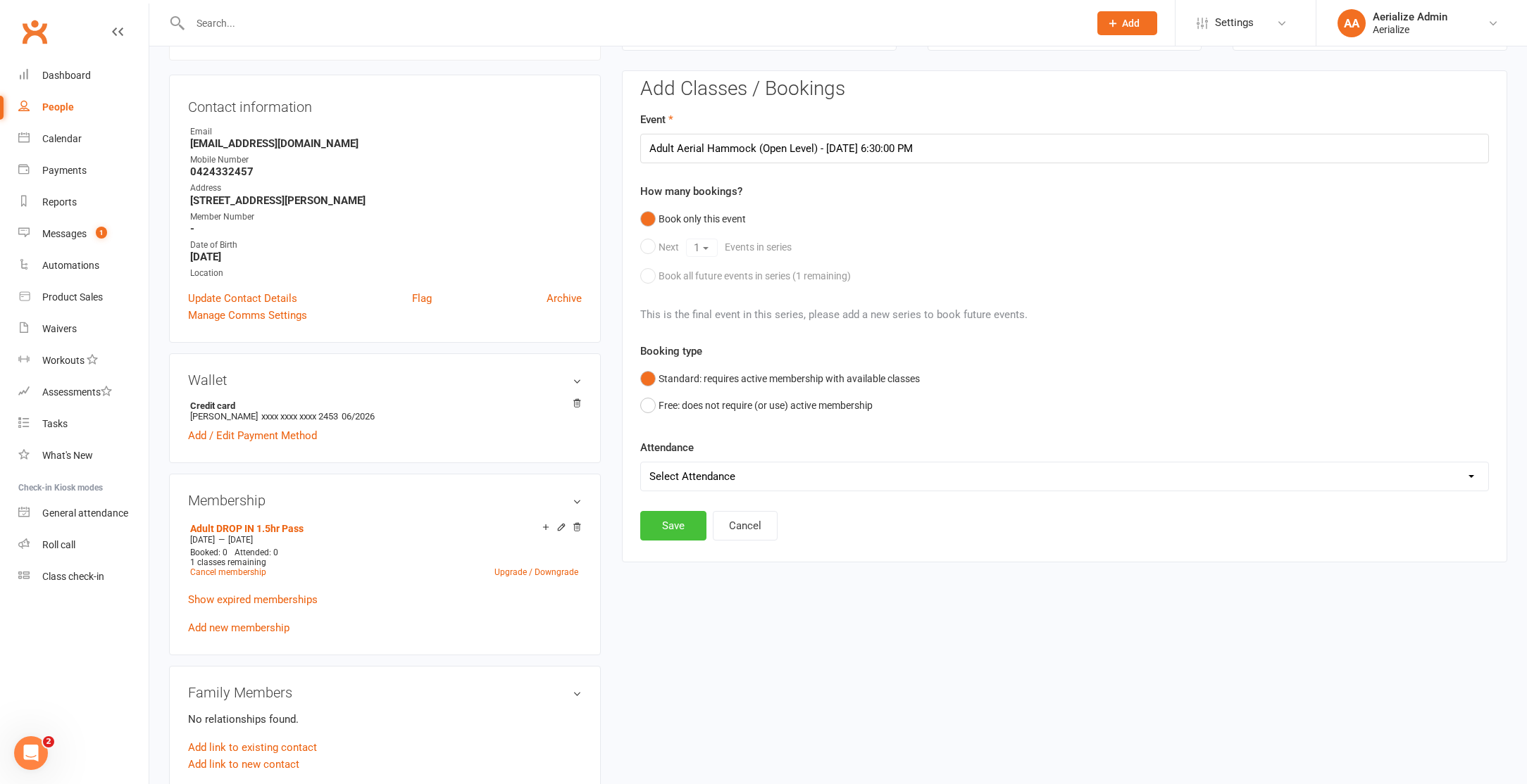
click at [679, 520] on button "Save" at bounding box center [672, 526] width 66 height 30
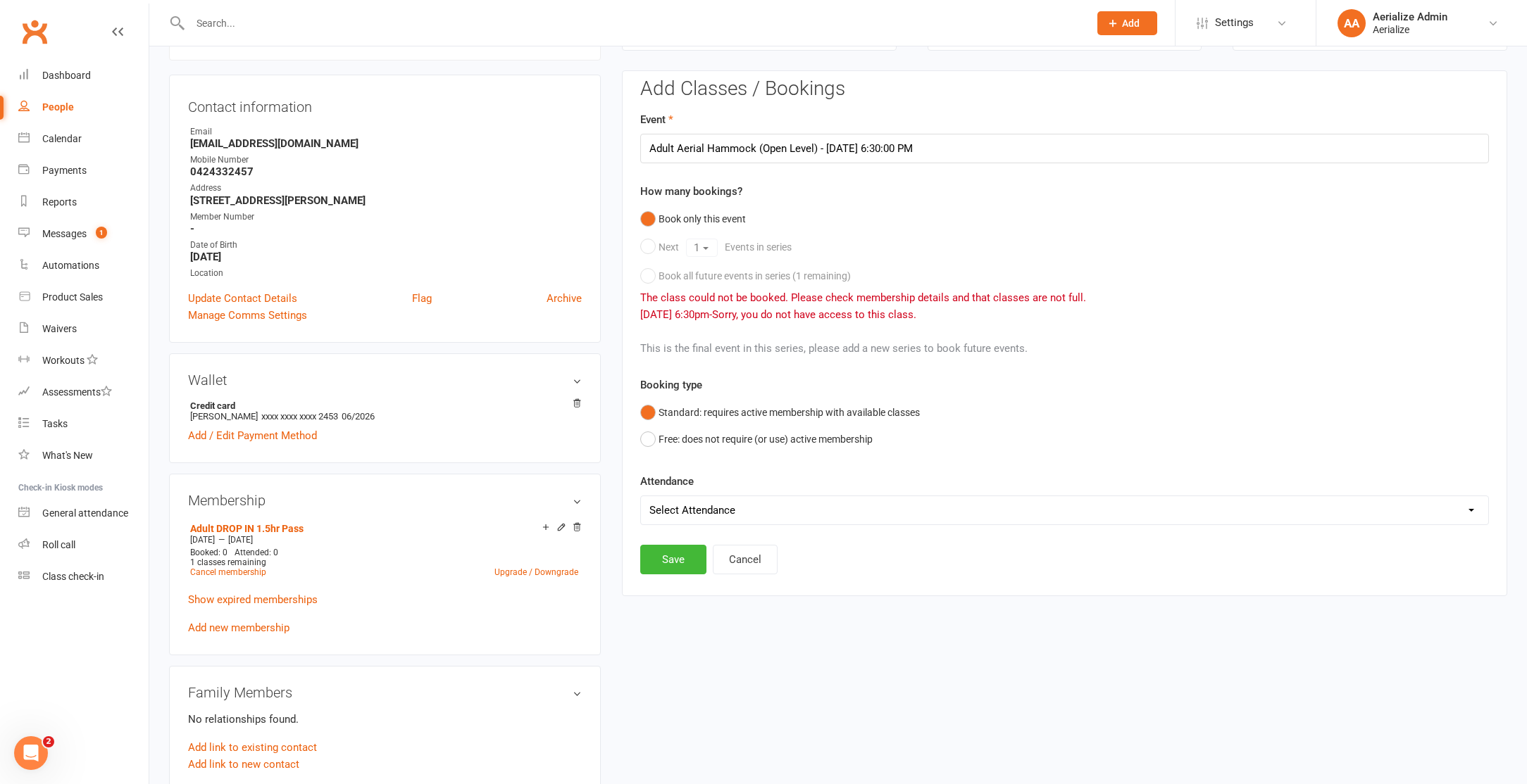
click at [558, 531] on icon at bounding box center [561, 529] width 10 height 11
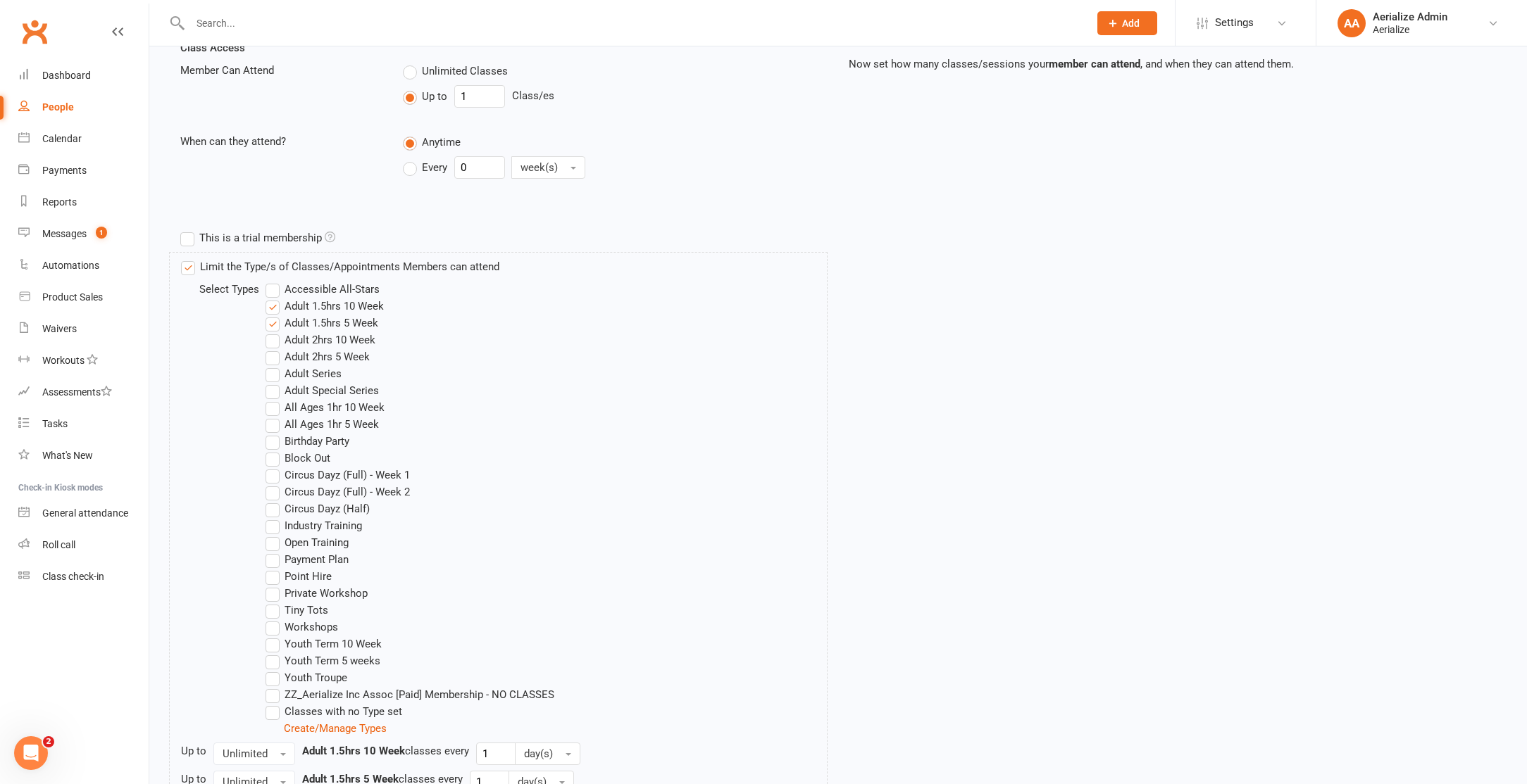
scroll to position [340, 0]
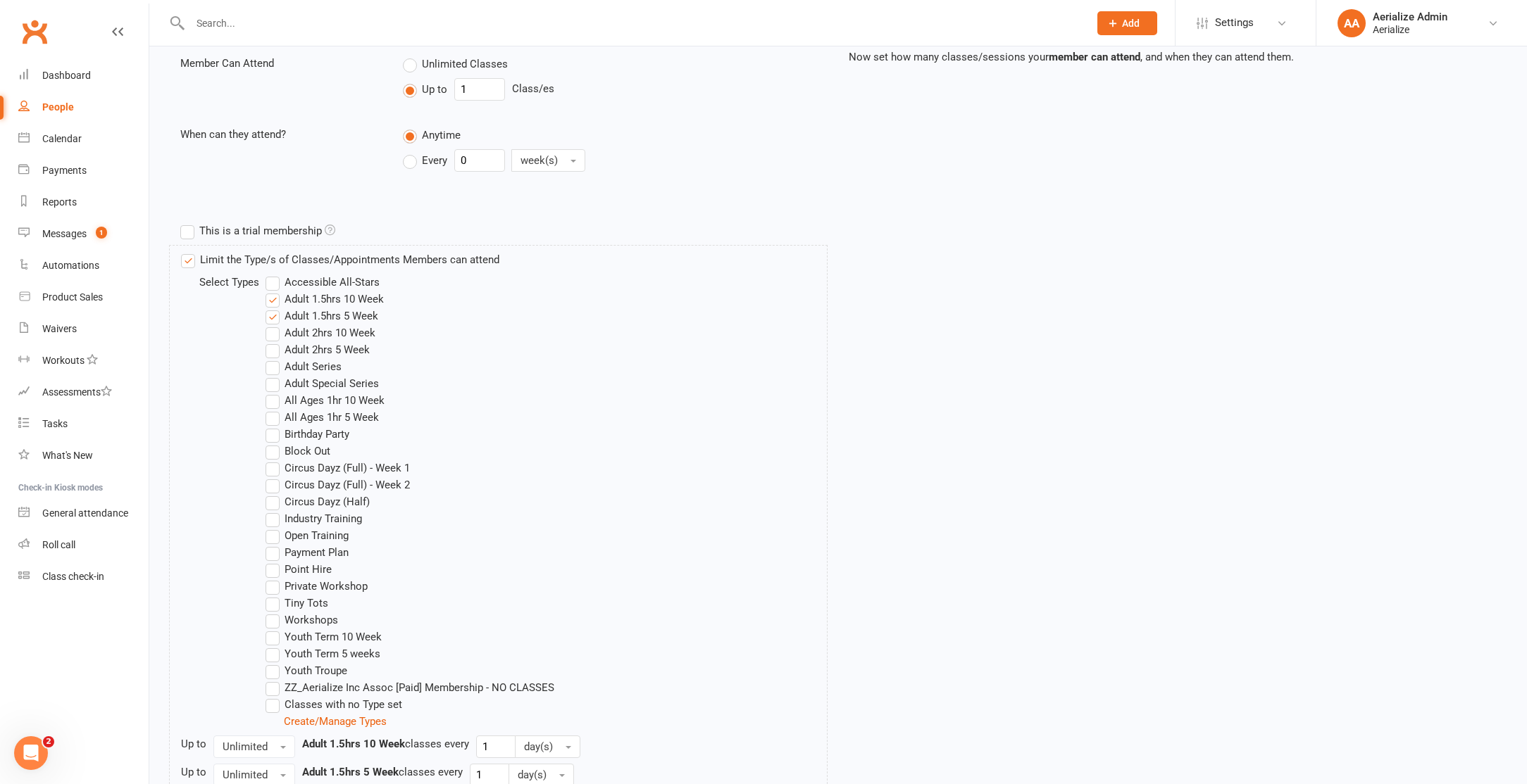
click at [305, 363] on label "Adult Series" at bounding box center [304, 367] width 76 height 17
click at [275, 358] on input "Adult Series" at bounding box center [270, 358] width 9 height 0
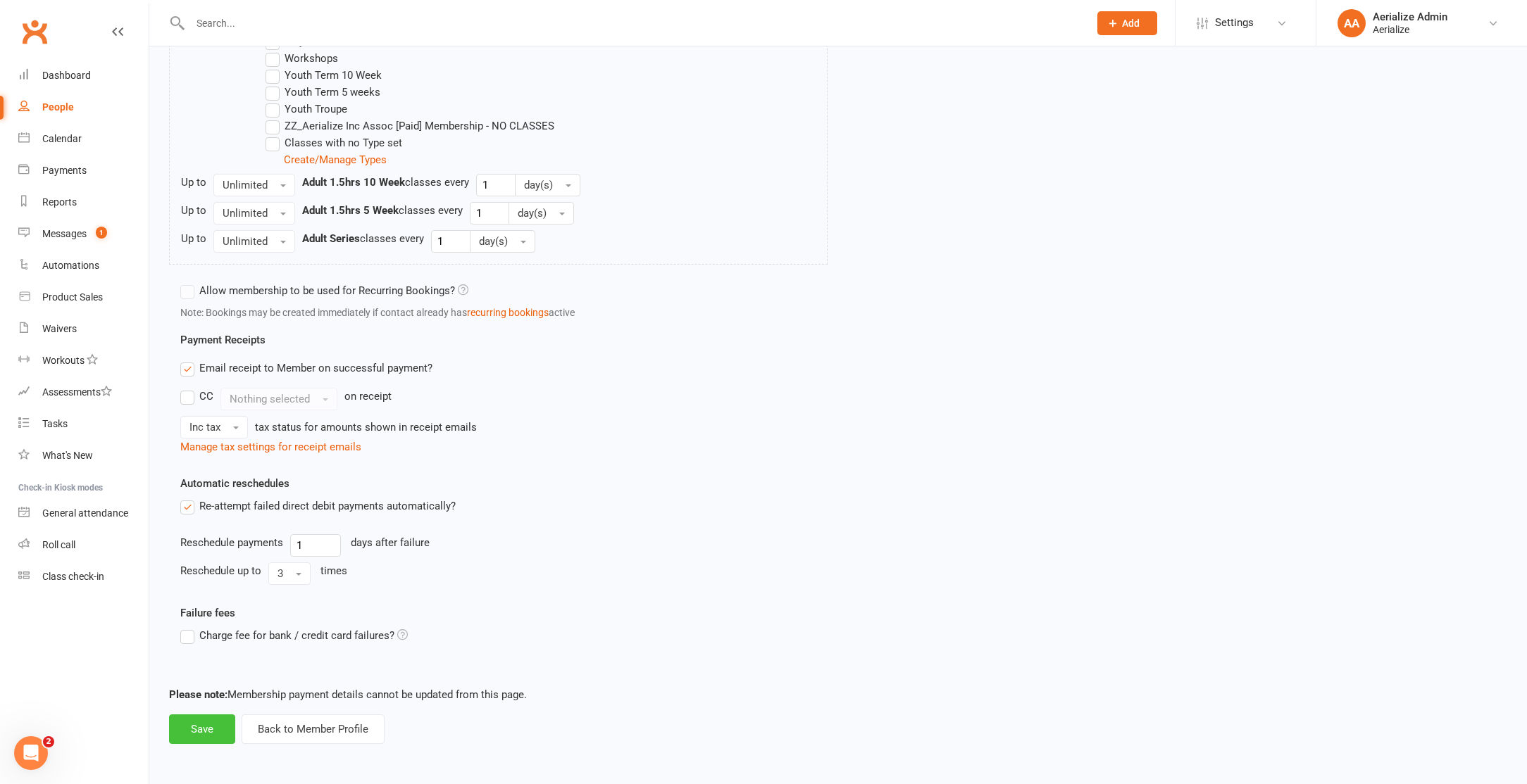
click at [196, 734] on button "Save" at bounding box center [202, 729] width 66 height 30
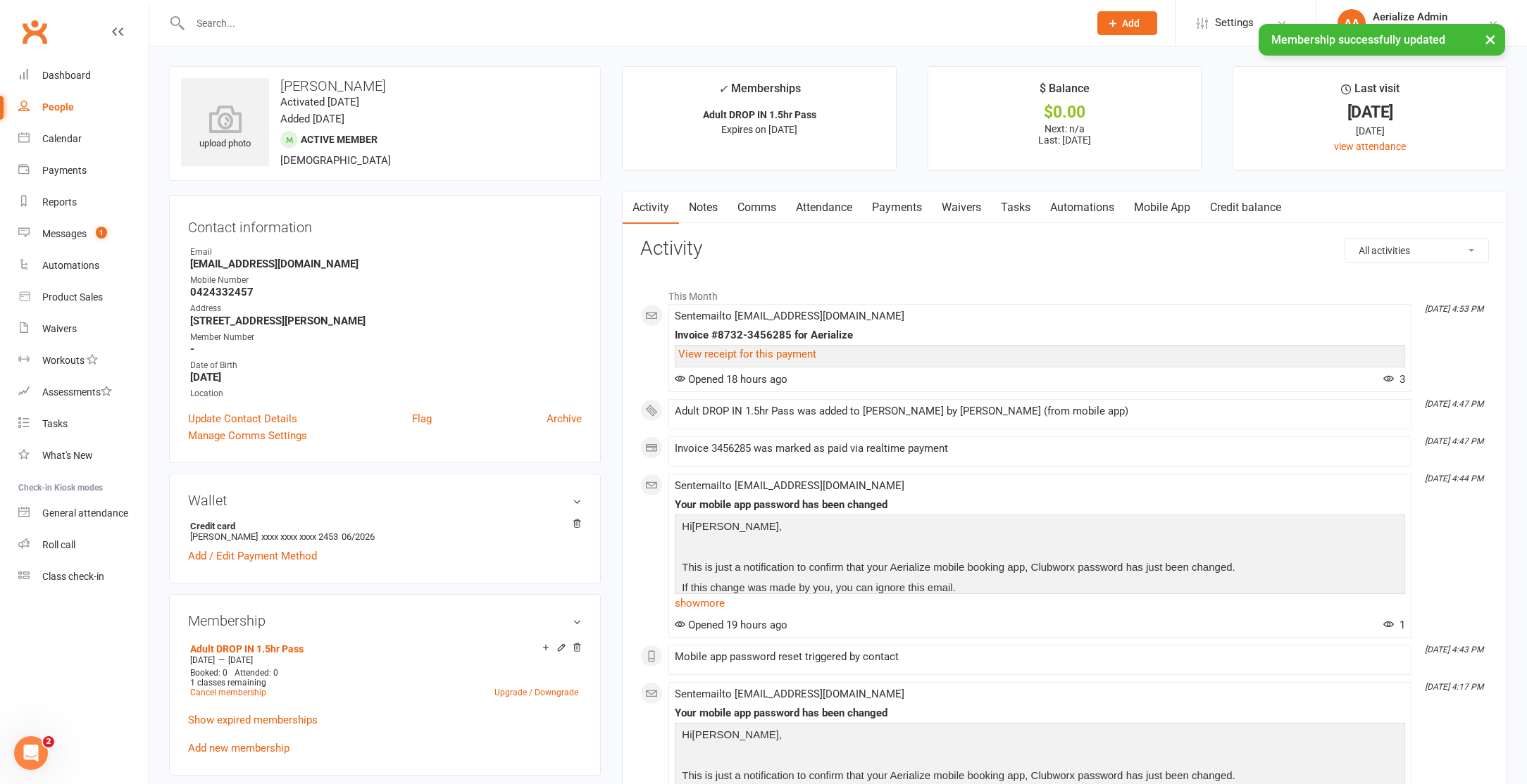
click at [814, 207] on link "Attendance" at bounding box center [824, 207] width 76 height 32
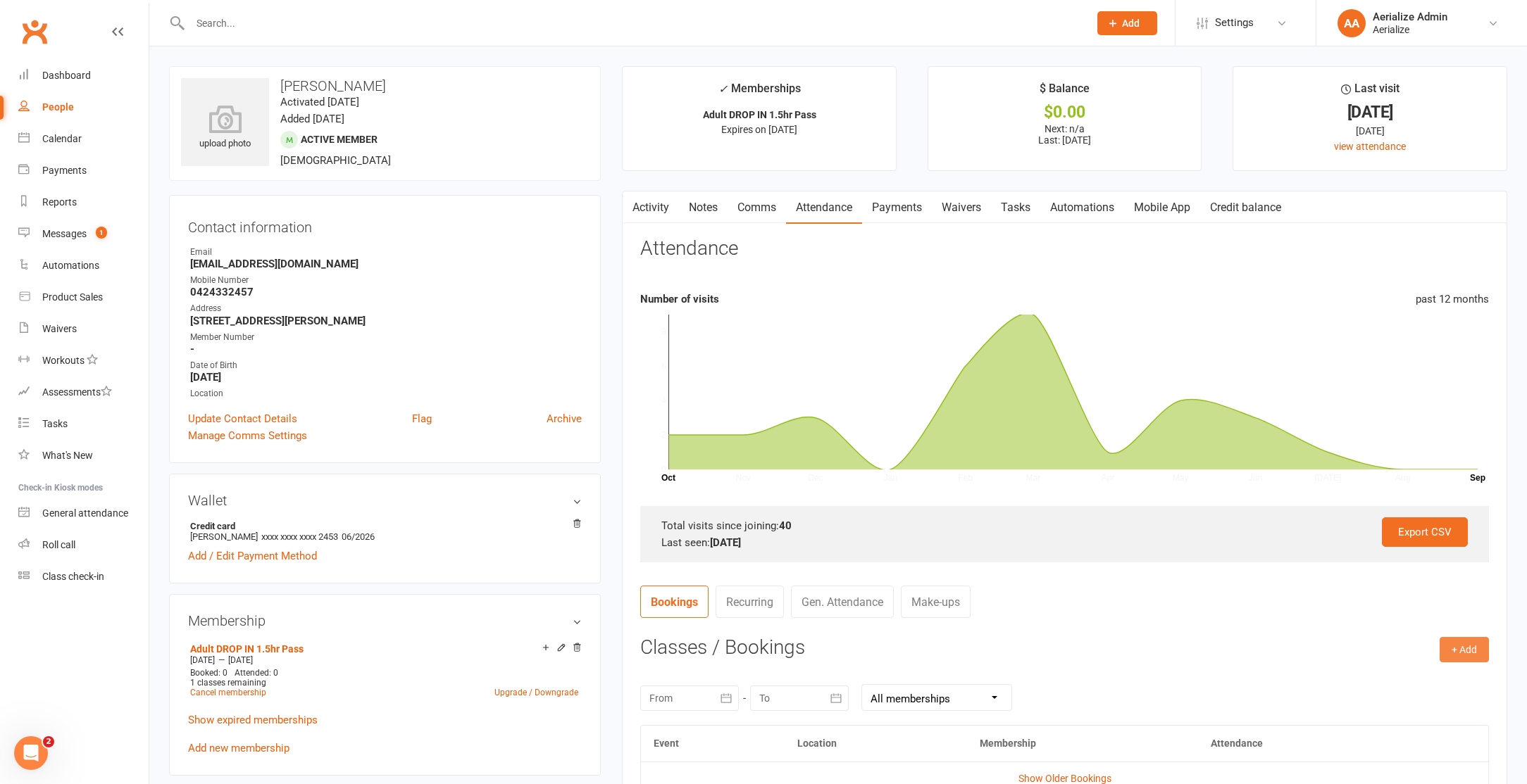
click at [1456, 652] on button "+ Add" at bounding box center [1463, 649] width 49 height 25
click at [1375, 674] on link "Book Event" at bounding box center [1418, 681] width 140 height 28
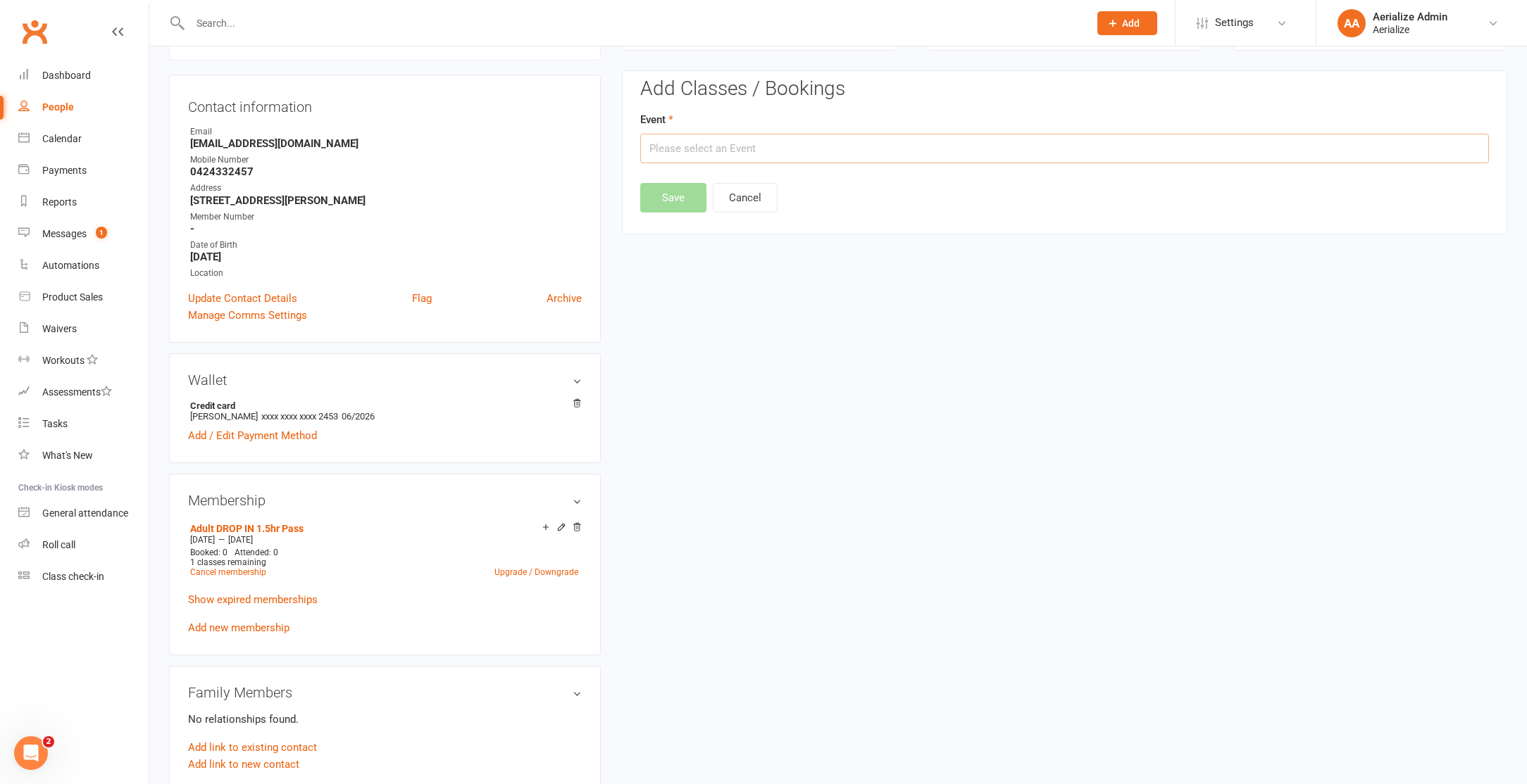
click at [783, 156] on input "text" at bounding box center [1064, 148] width 848 height 30
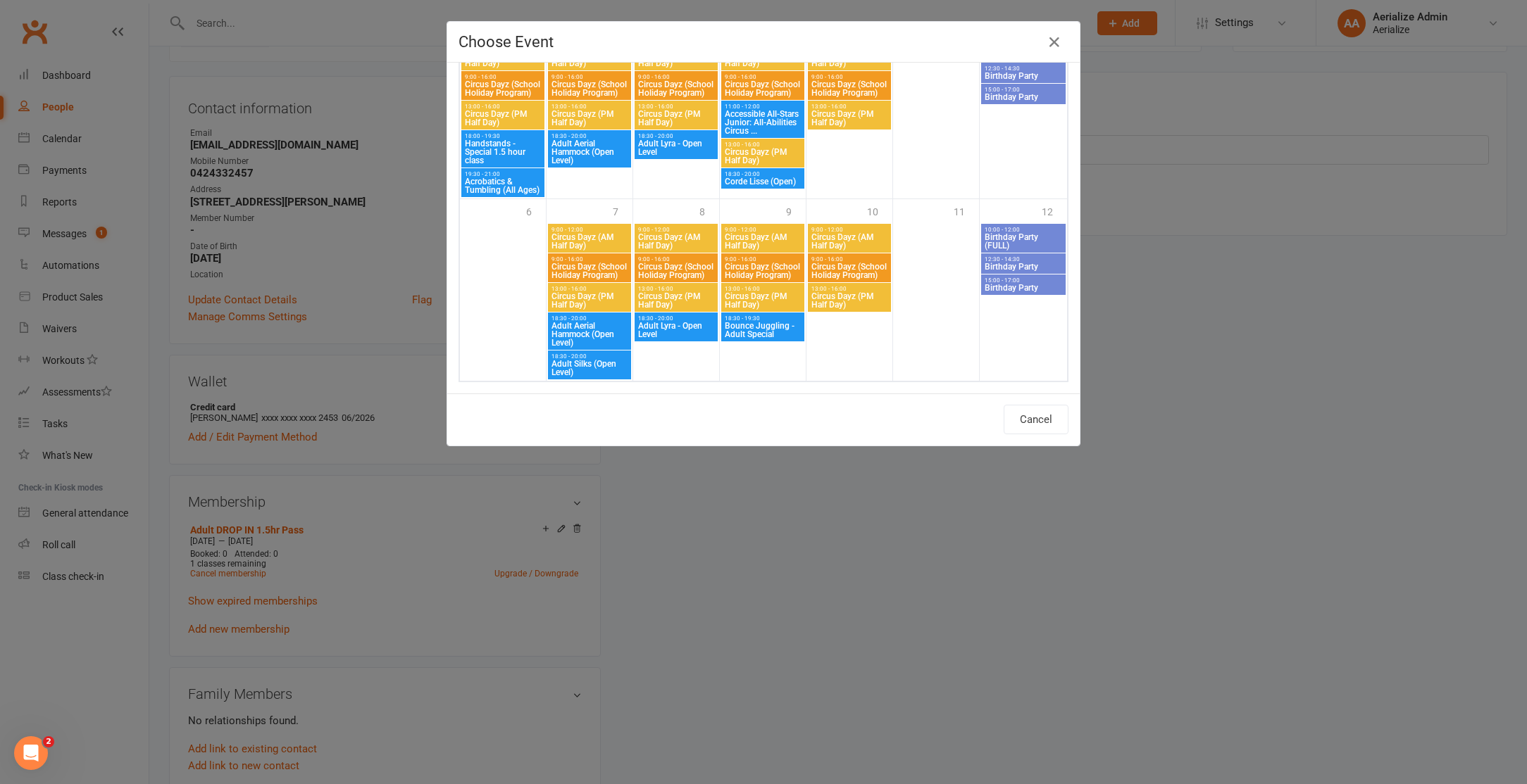
scroll to position [2140, 0]
click at [598, 148] on span "Adult Aerial Hammock (Open Level)" at bounding box center [590, 152] width 78 height 25
type input "Adult Aerial Hammock (Open Level) - Sep 30, 2025 6:30:00 PM"
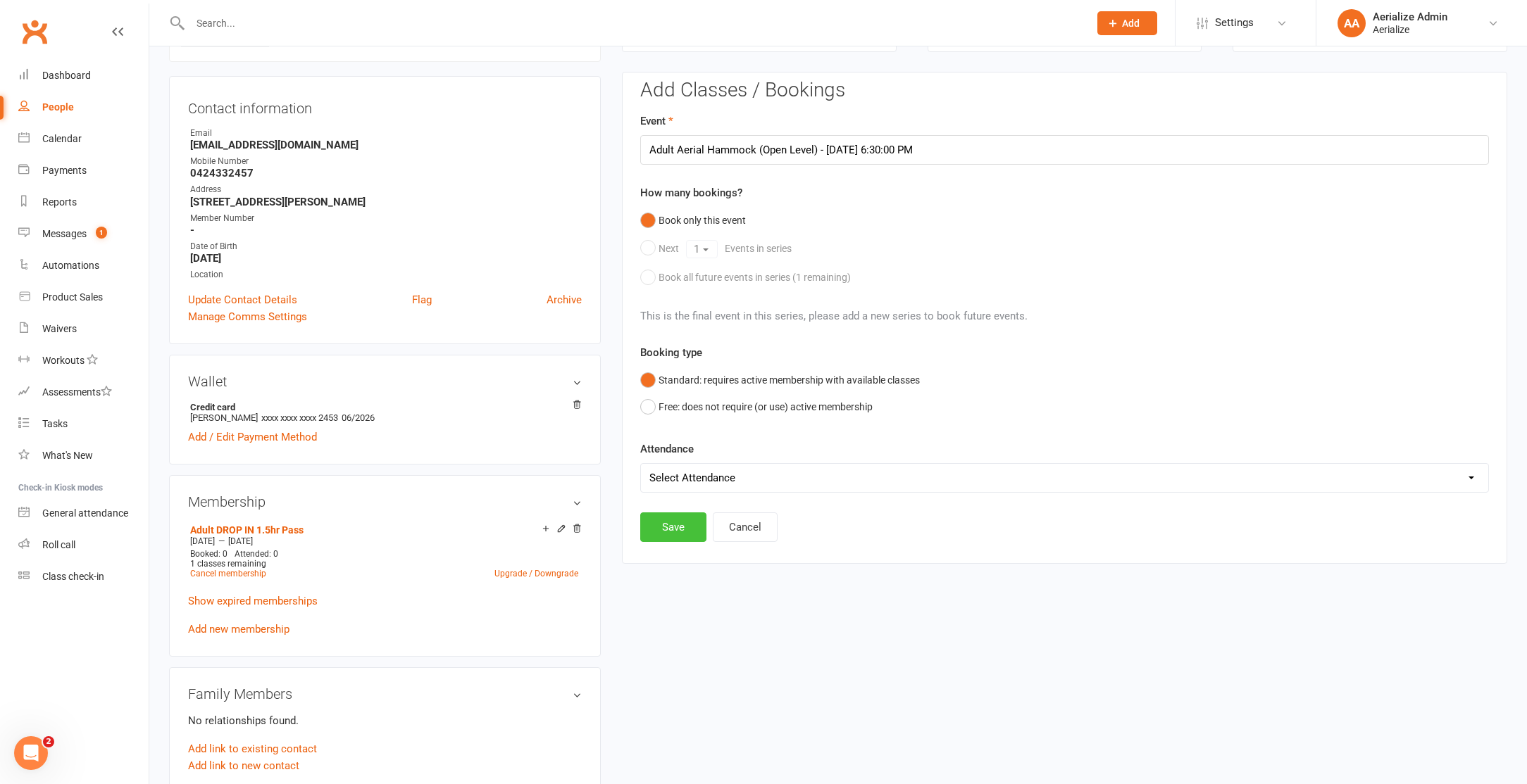
click at [676, 533] on button "Save" at bounding box center [672, 528] width 66 height 30
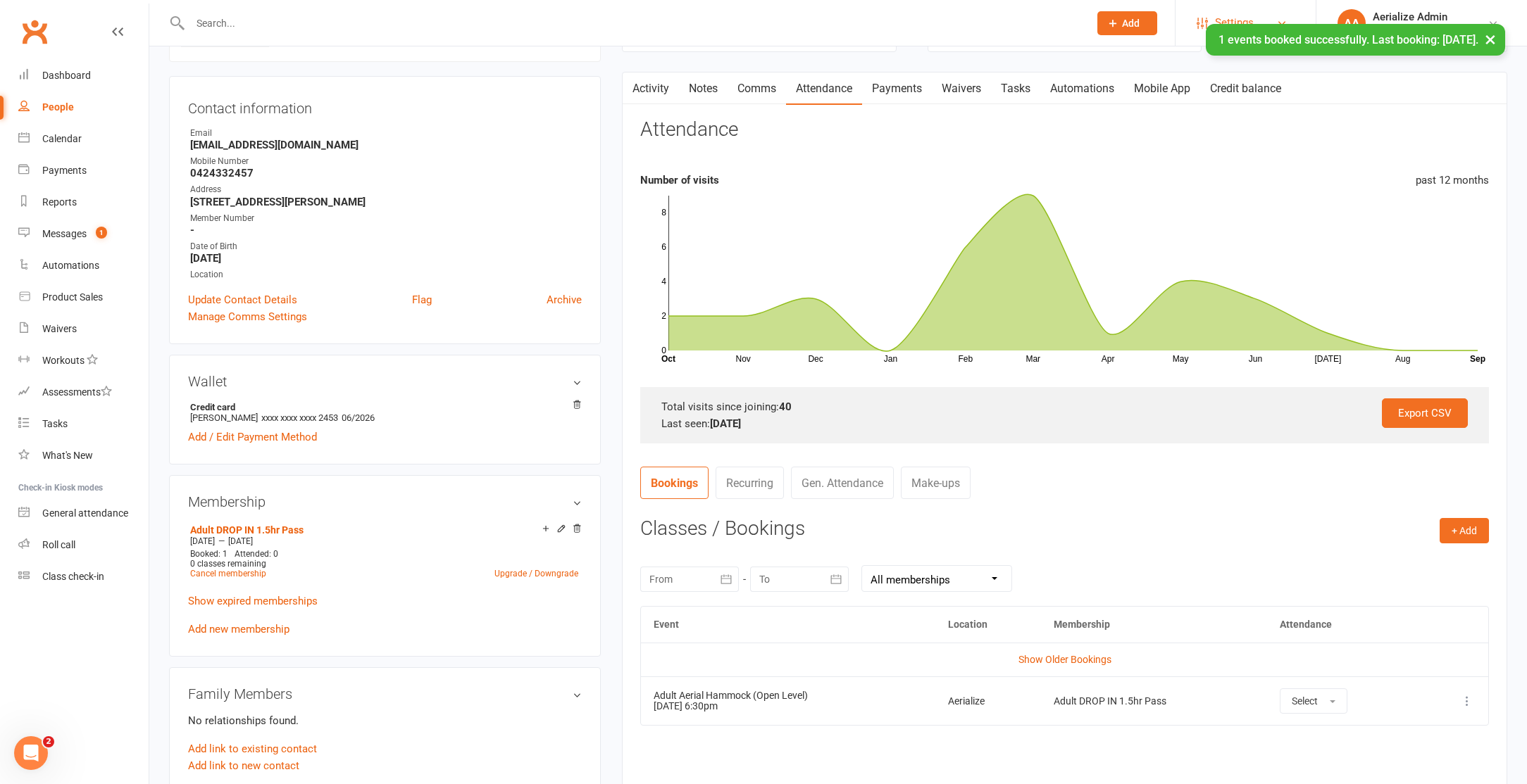
click at [1263, 16] on link "Settings" at bounding box center [1245, 23] width 98 height 31
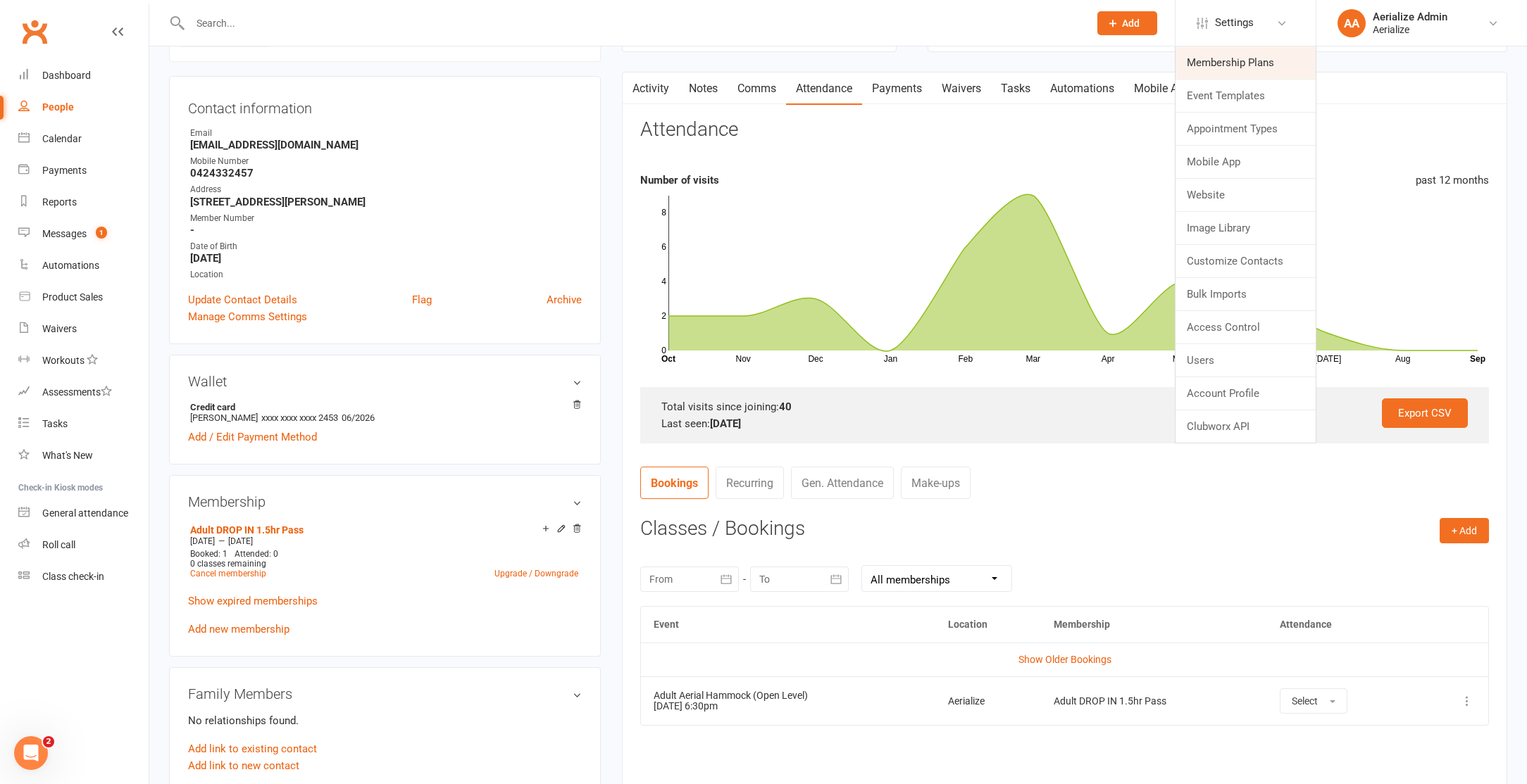
click at [1243, 59] on link "Membership Plans" at bounding box center [1245, 62] width 140 height 32
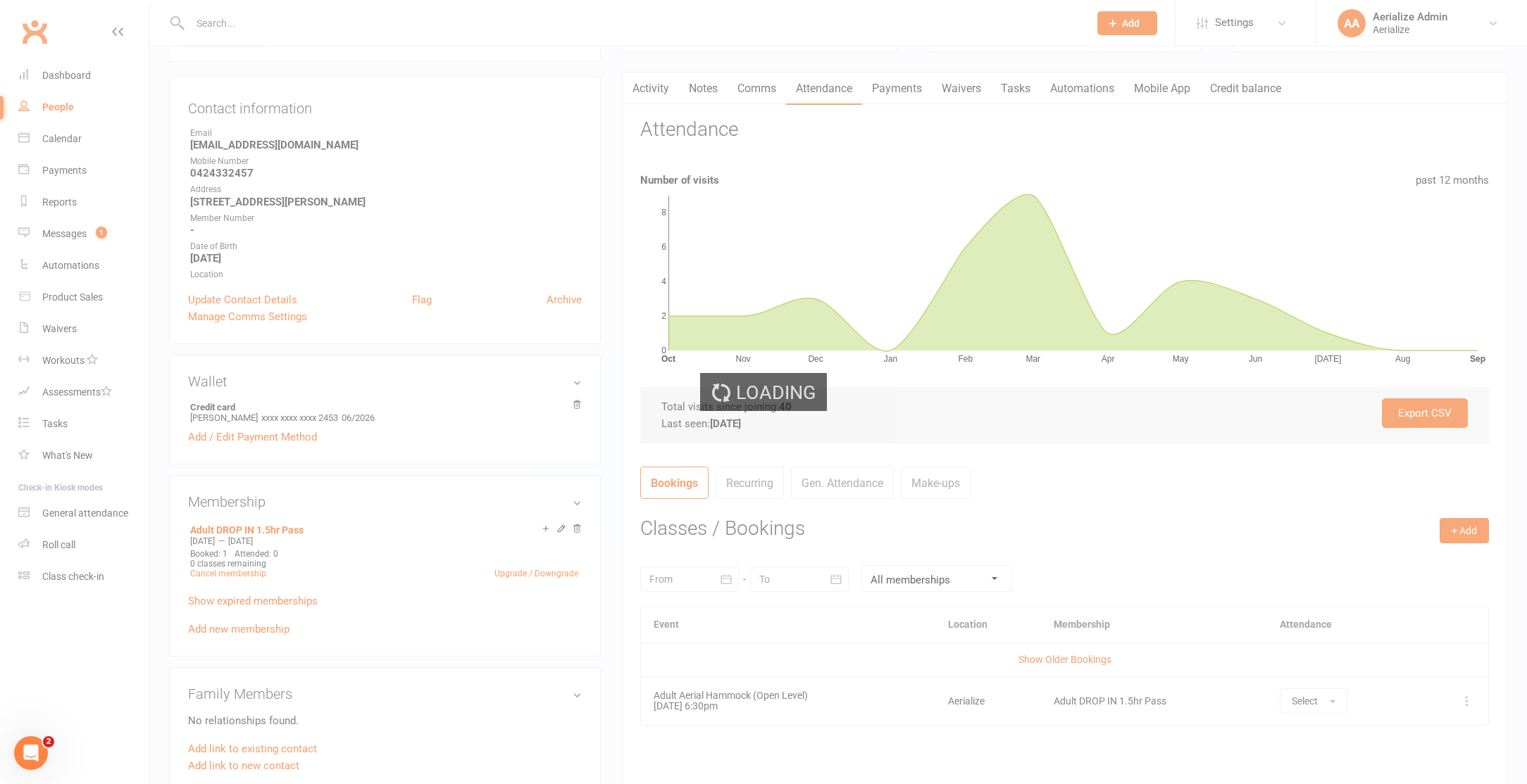
select select "100"
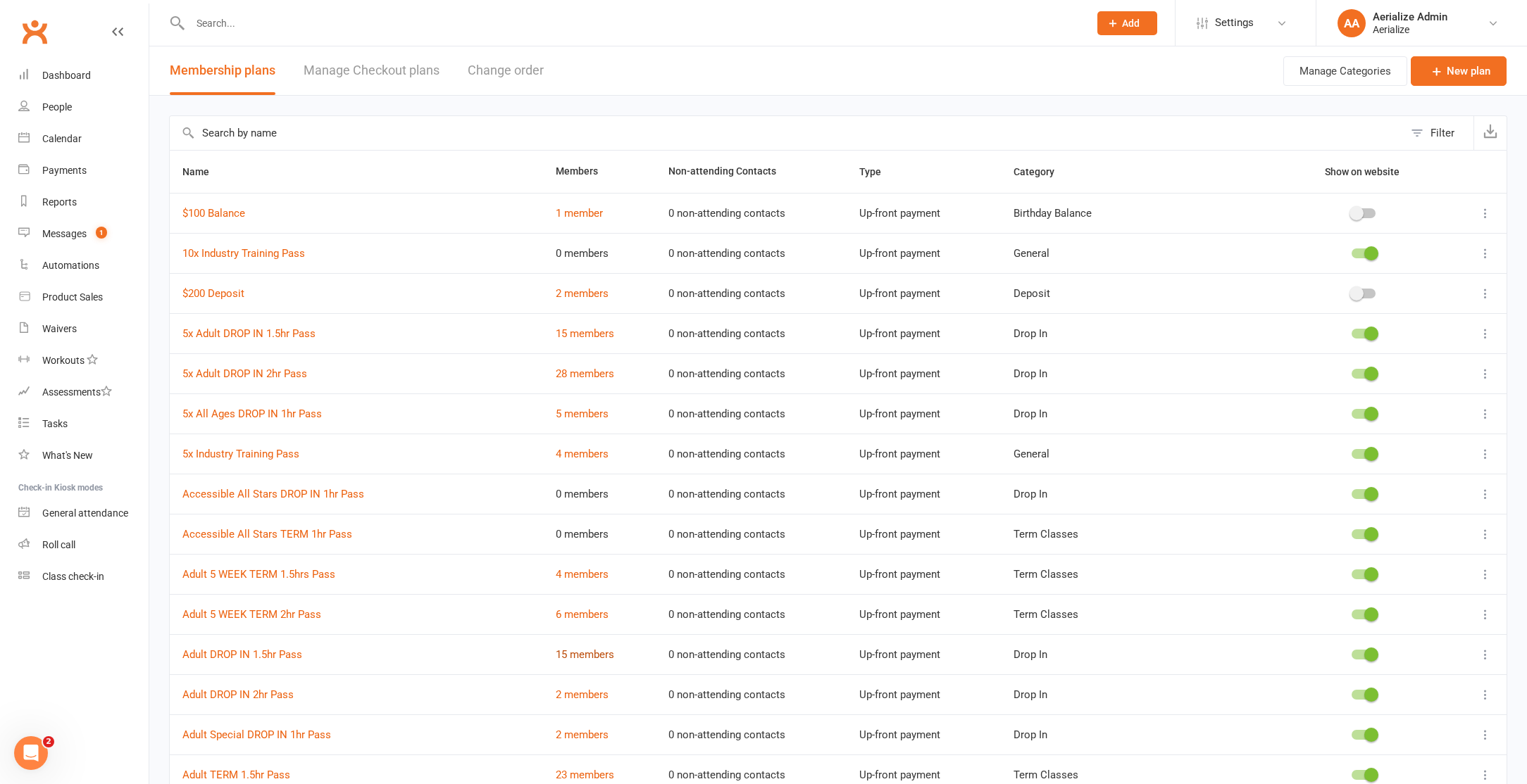
click at [575, 653] on link "15 members" at bounding box center [584, 654] width 58 height 13
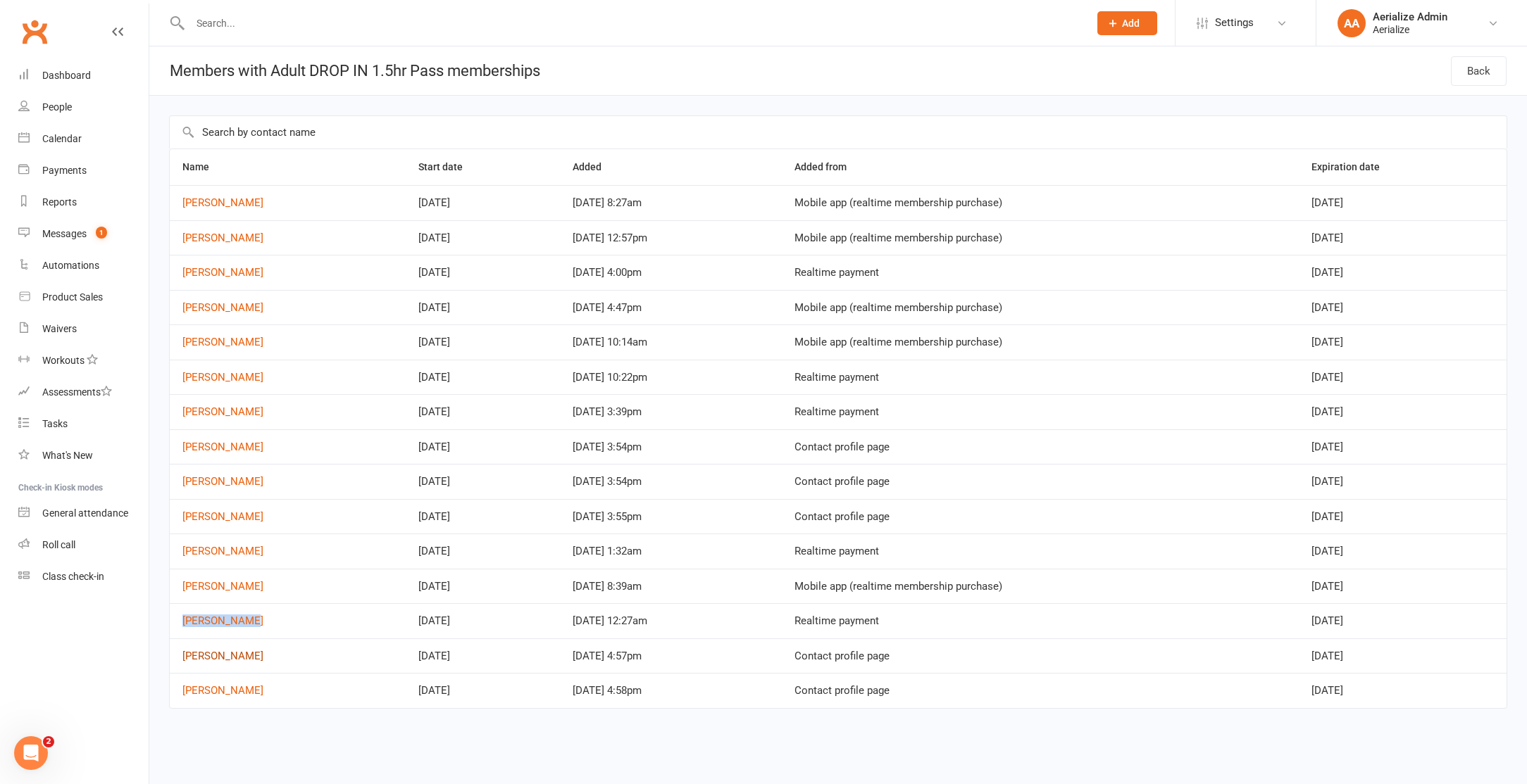
click at [220, 657] on link "Mikki Carpenter" at bounding box center [222, 656] width 81 height 13
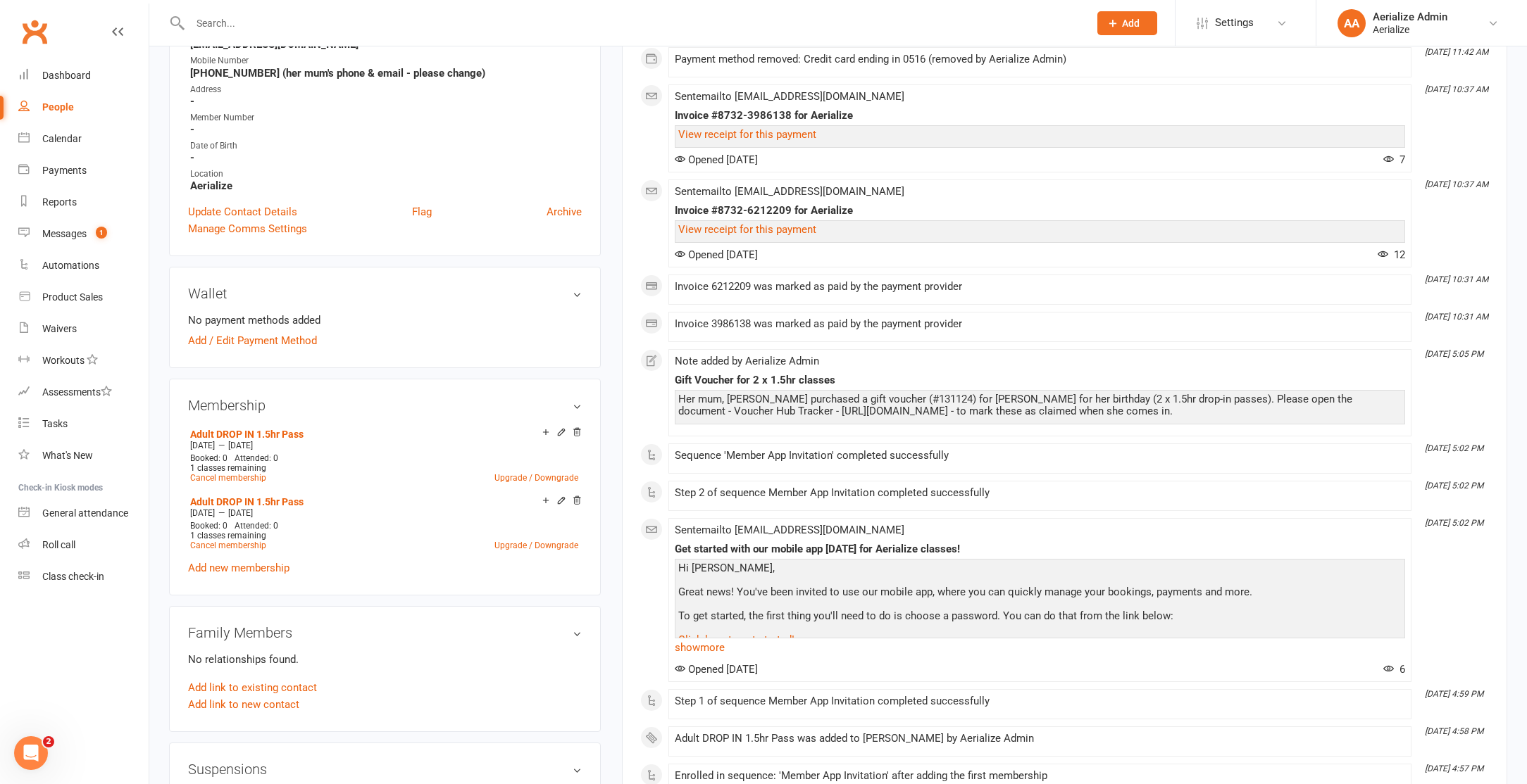
scroll to position [253, 0]
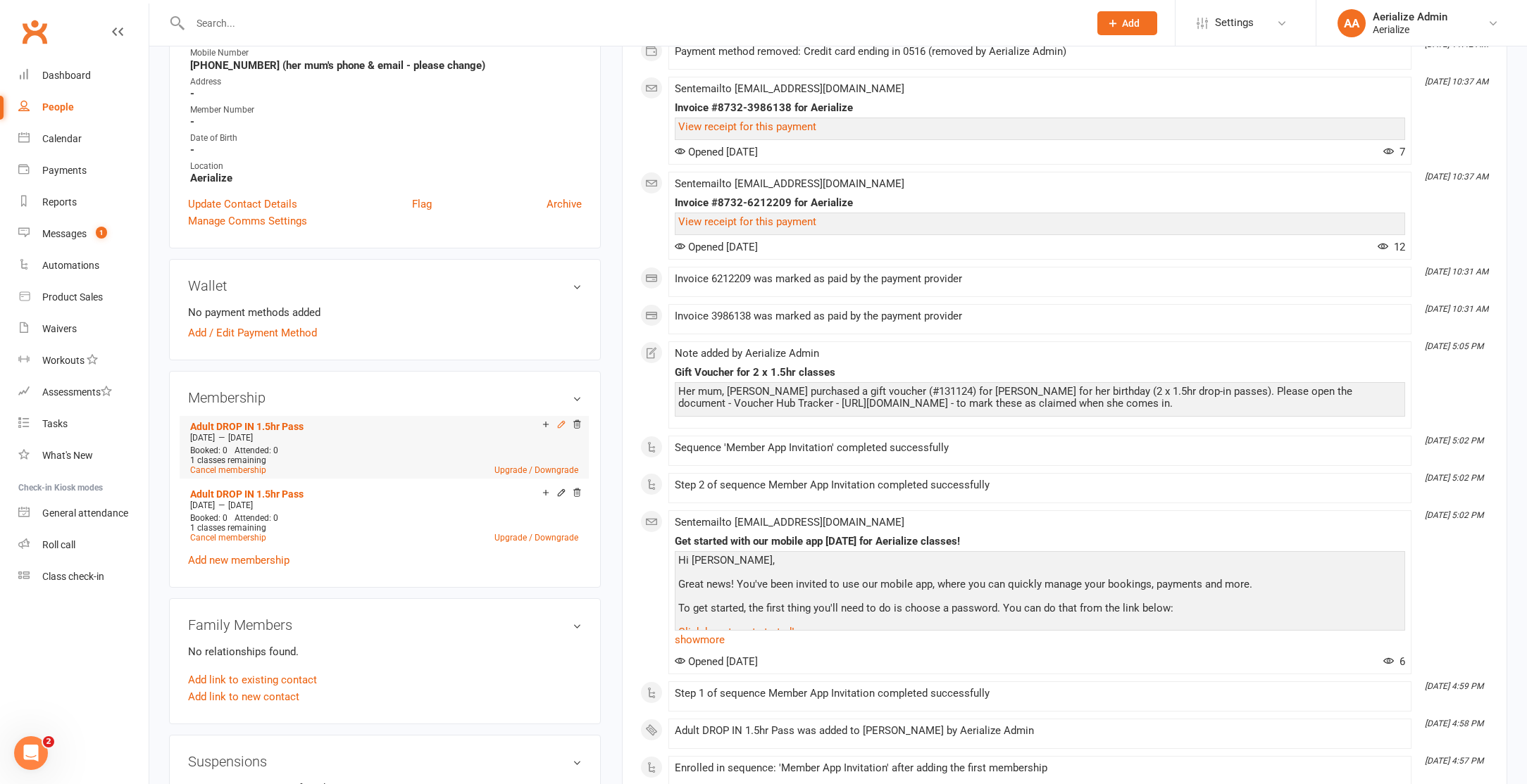
click at [559, 426] on icon at bounding box center [561, 424] width 10 height 10
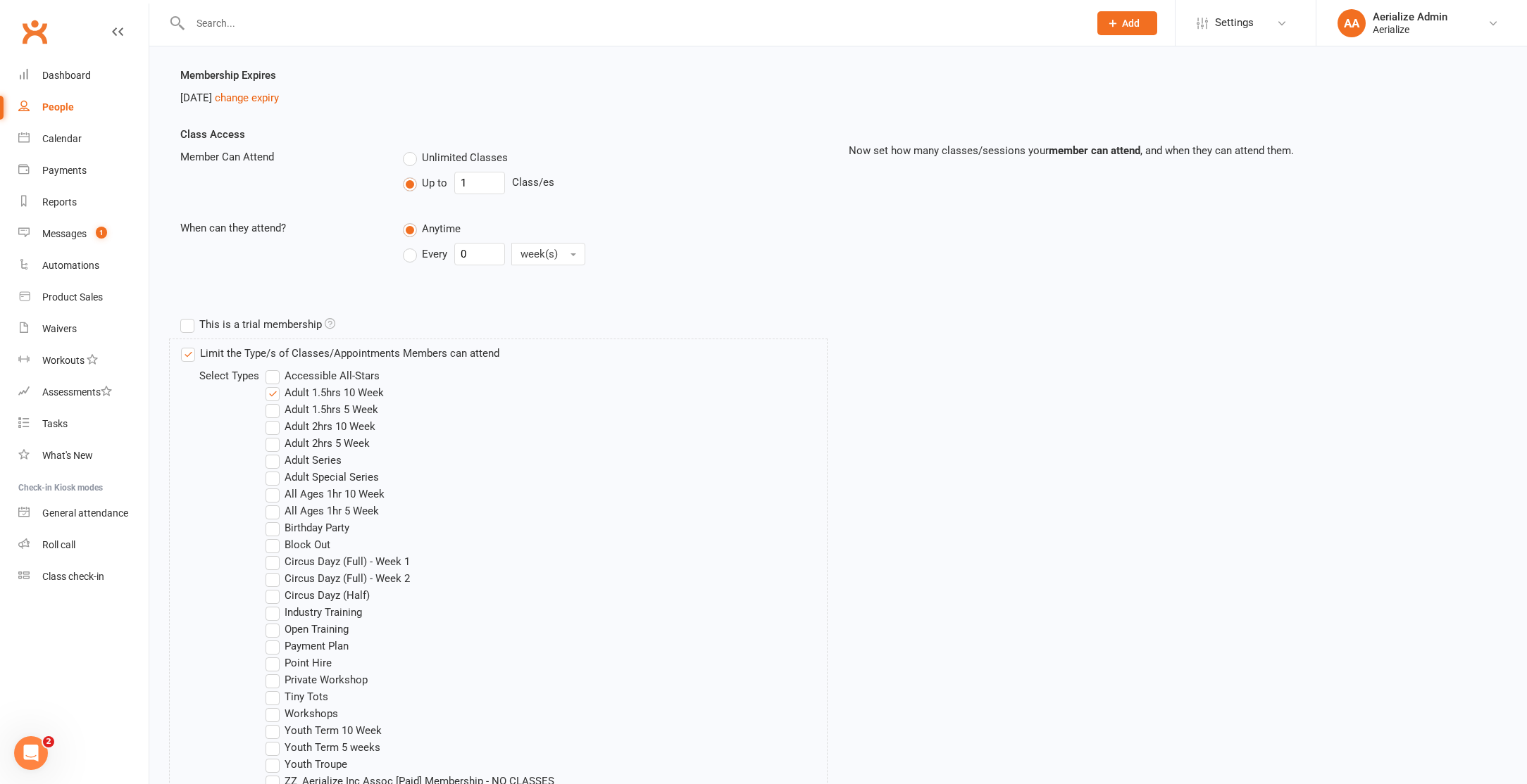
scroll to position [248, 0]
click at [327, 454] on label "Adult Series" at bounding box center [304, 458] width 76 height 17
click at [275, 450] on input "Adult Series" at bounding box center [270, 450] width 9 height 0
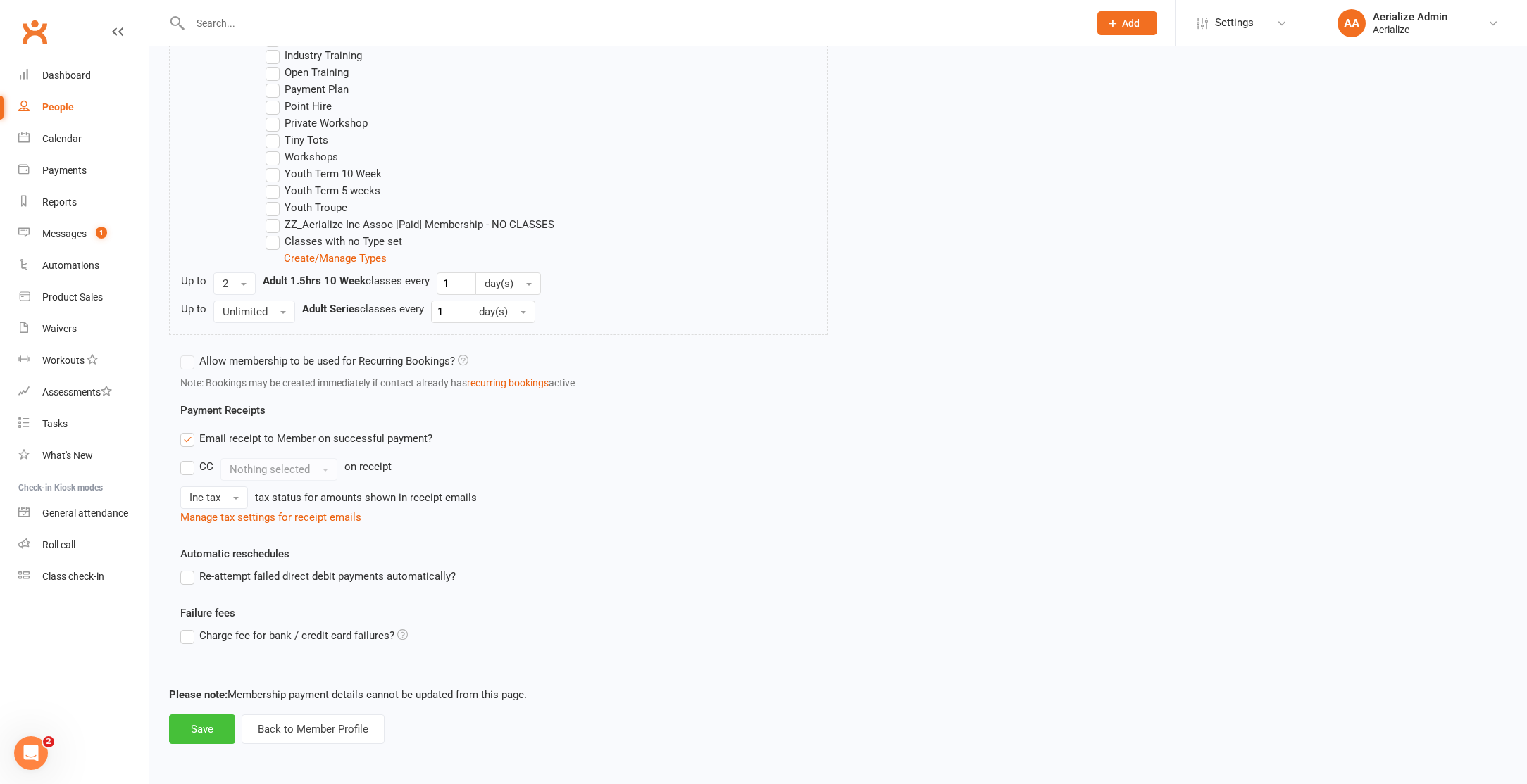
click at [199, 727] on button "Save" at bounding box center [202, 729] width 66 height 30
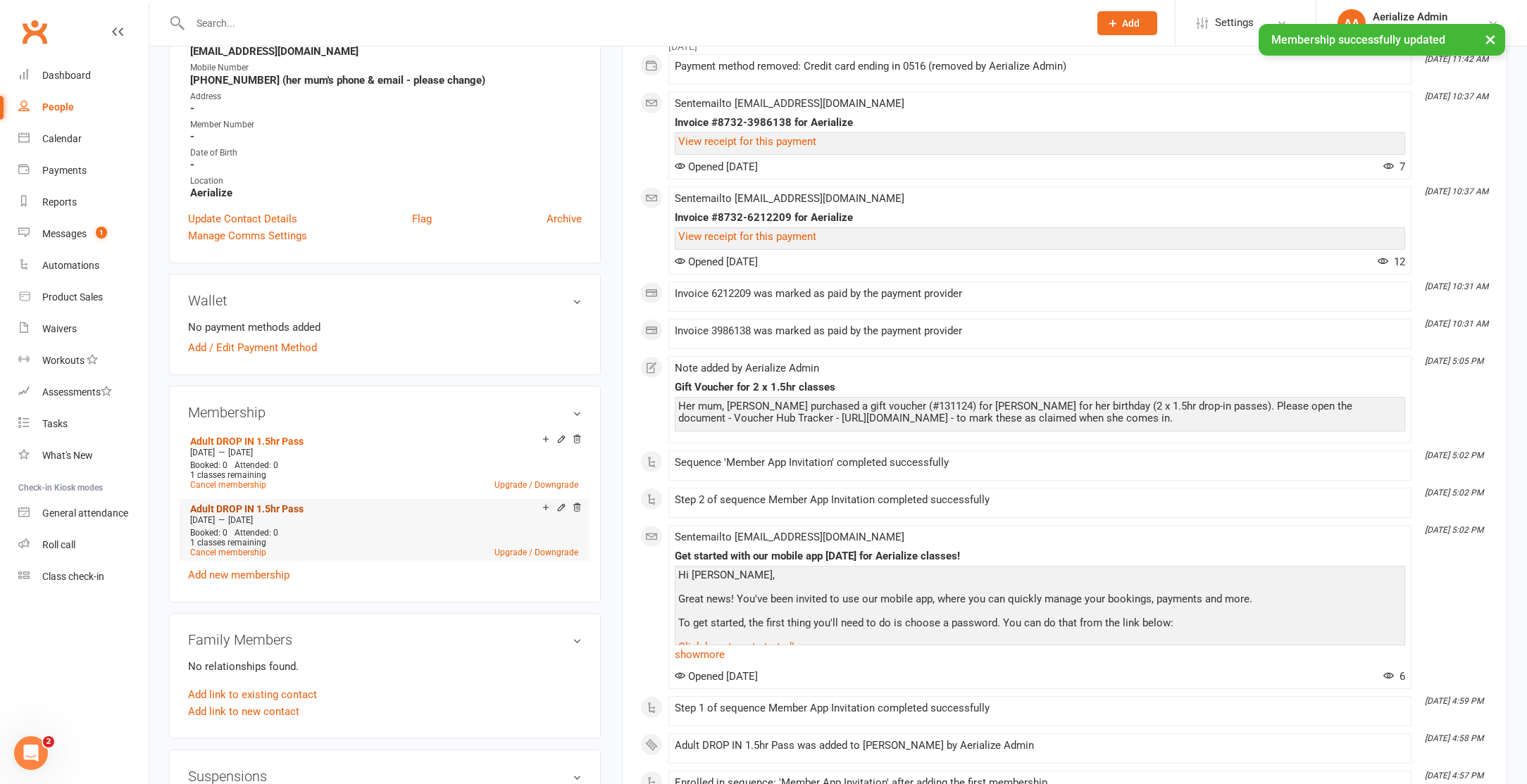
scroll to position [242, 0]
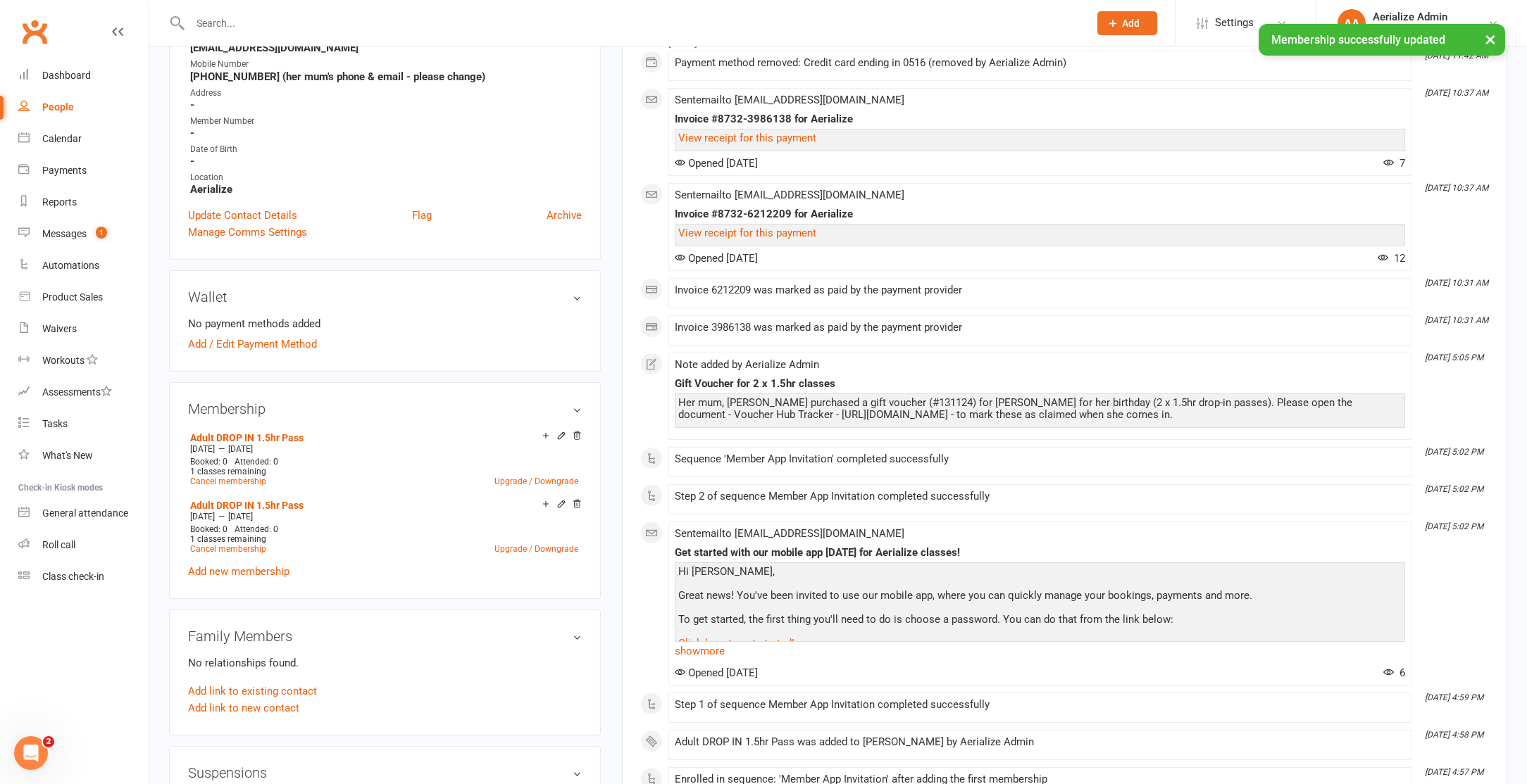
click at [560, 504] on icon at bounding box center [561, 504] width 6 height 6
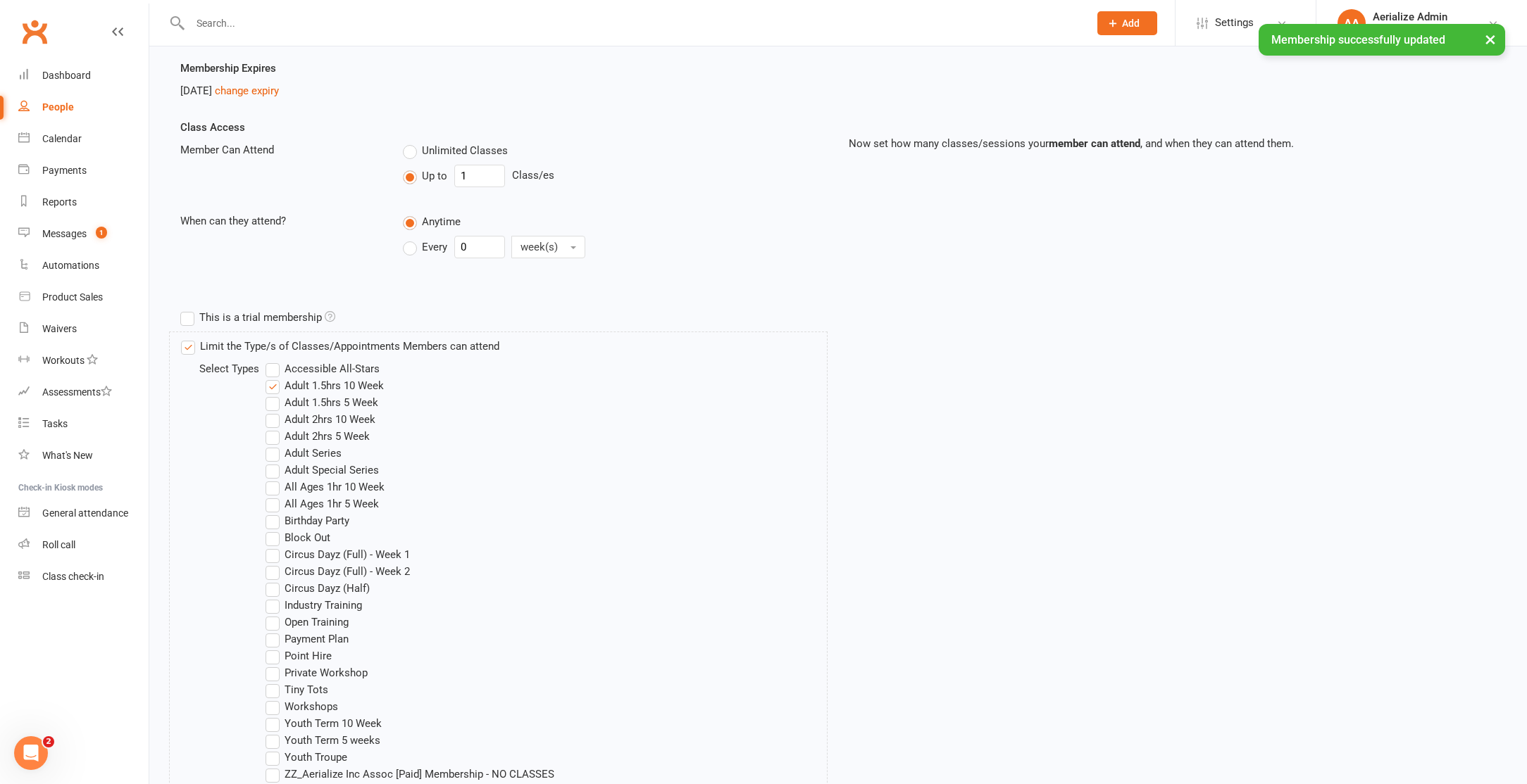
scroll to position [259, 0]
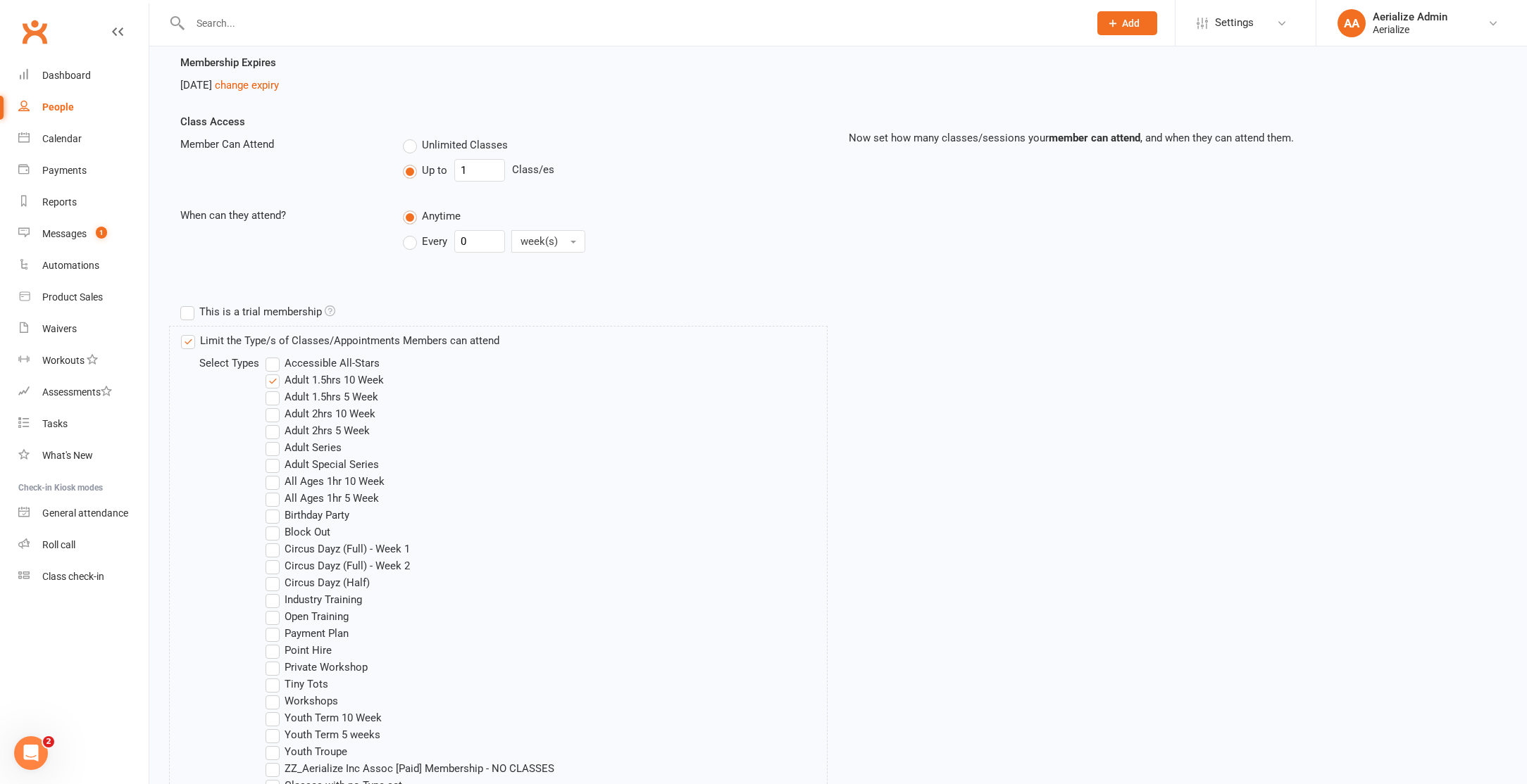
click at [317, 445] on label "Adult Series" at bounding box center [304, 448] width 76 height 17
click at [275, 440] on input "Adult Series" at bounding box center [270, 440] width 9 height 0
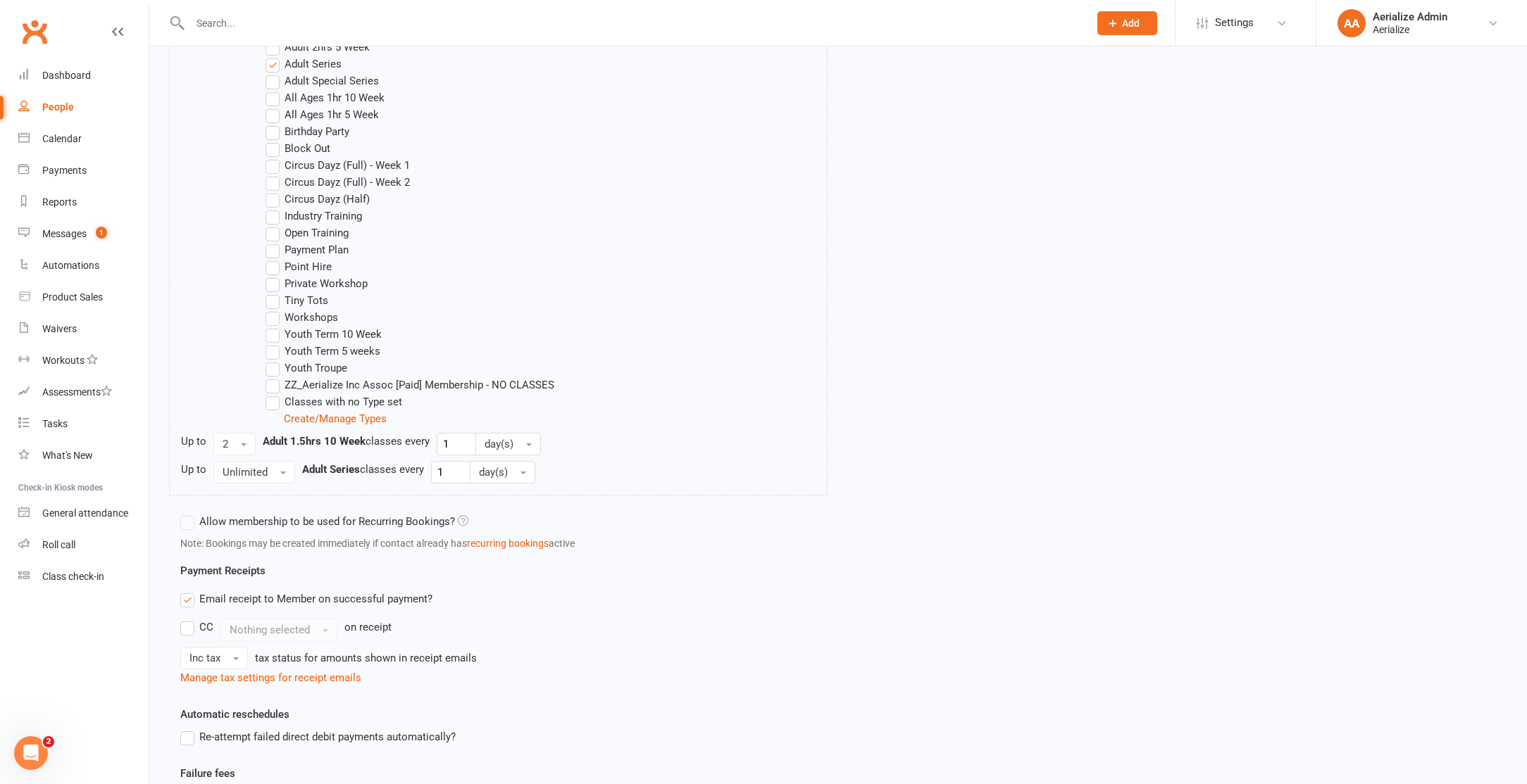
scroll to position [803, 0]
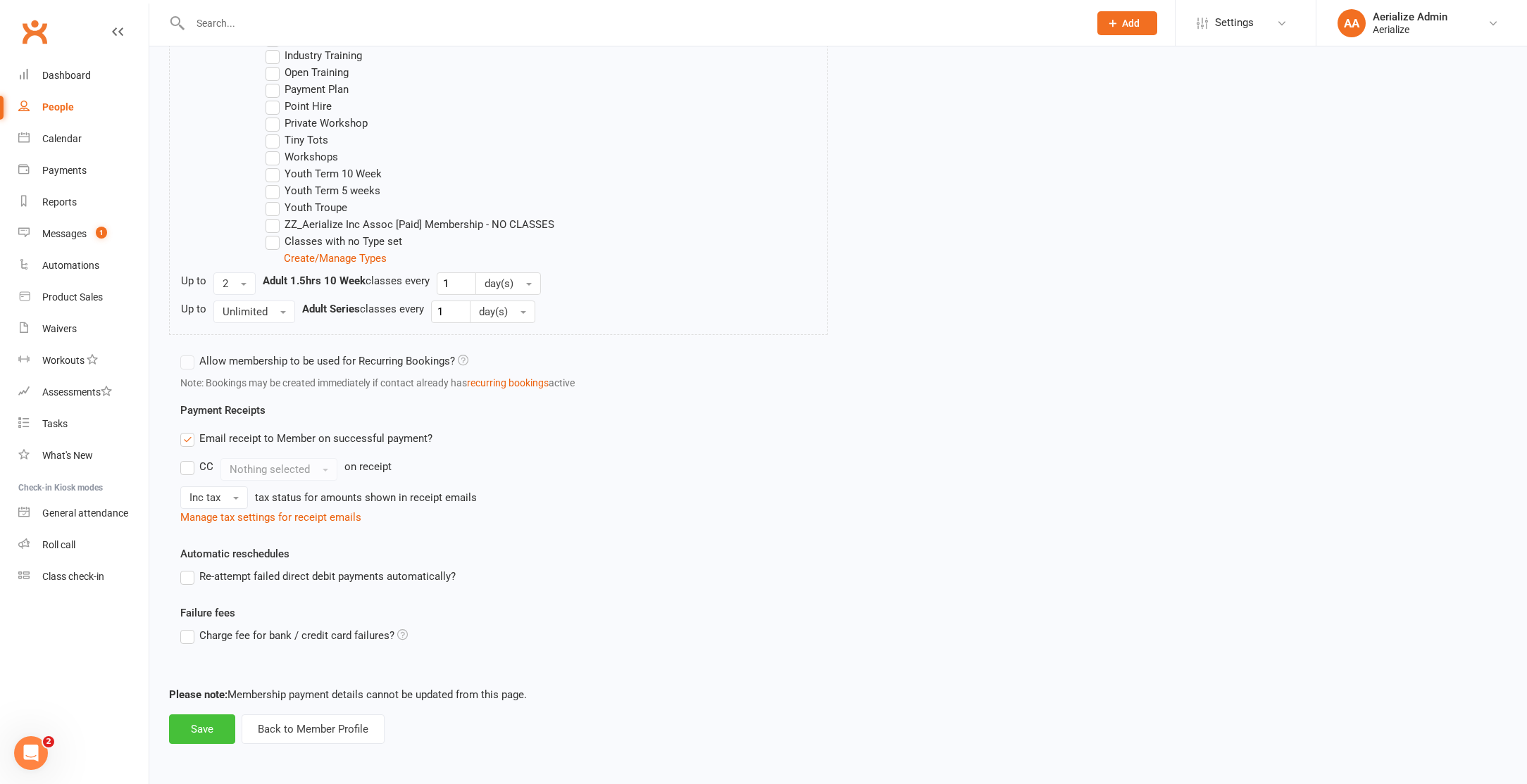
click at [199, 733] on button "Save" at bounding box center [202, 729] width 66 height 30
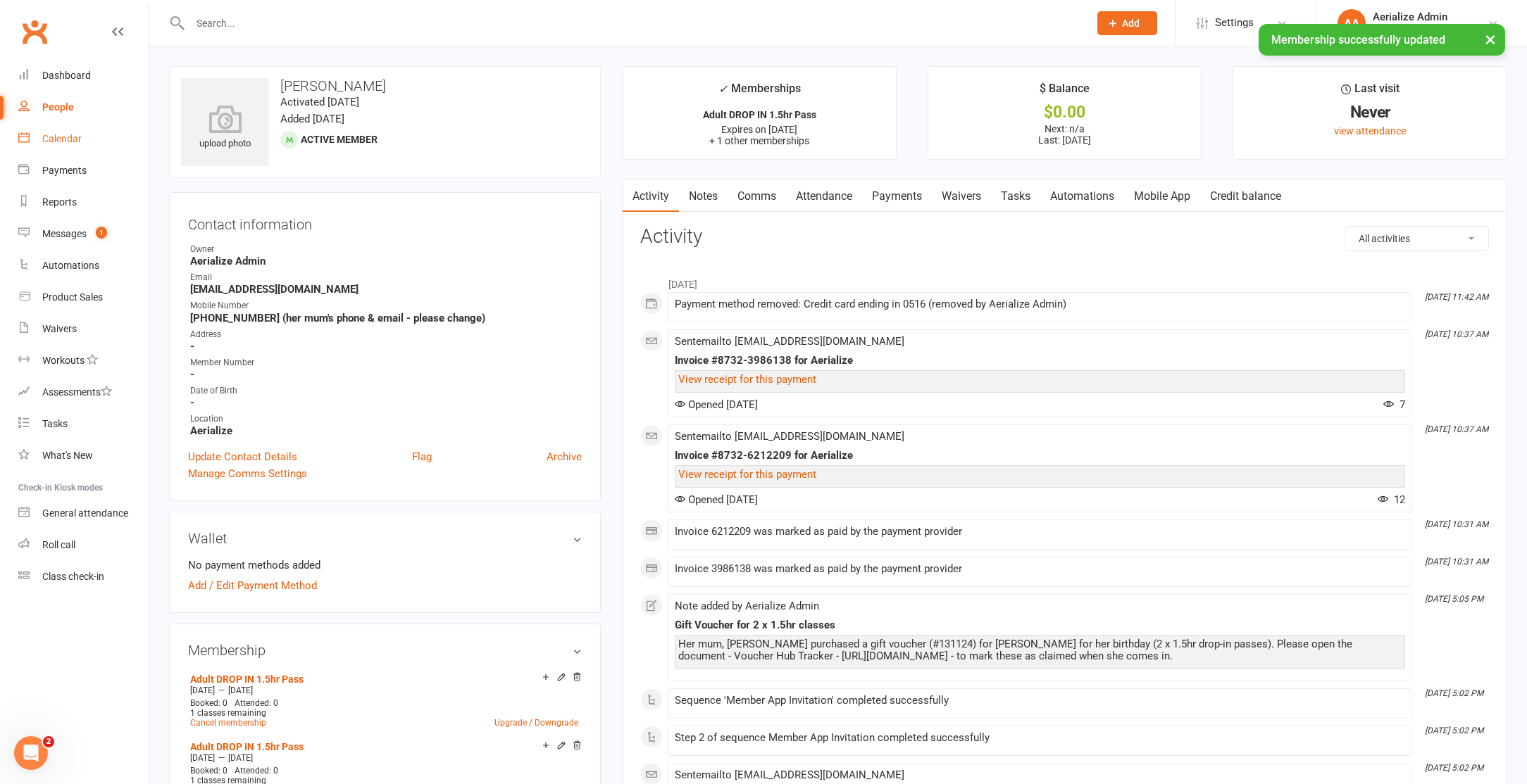
click at [62, 139] on div "Calendar" at bounding box center [62, 139] width 40 height 11
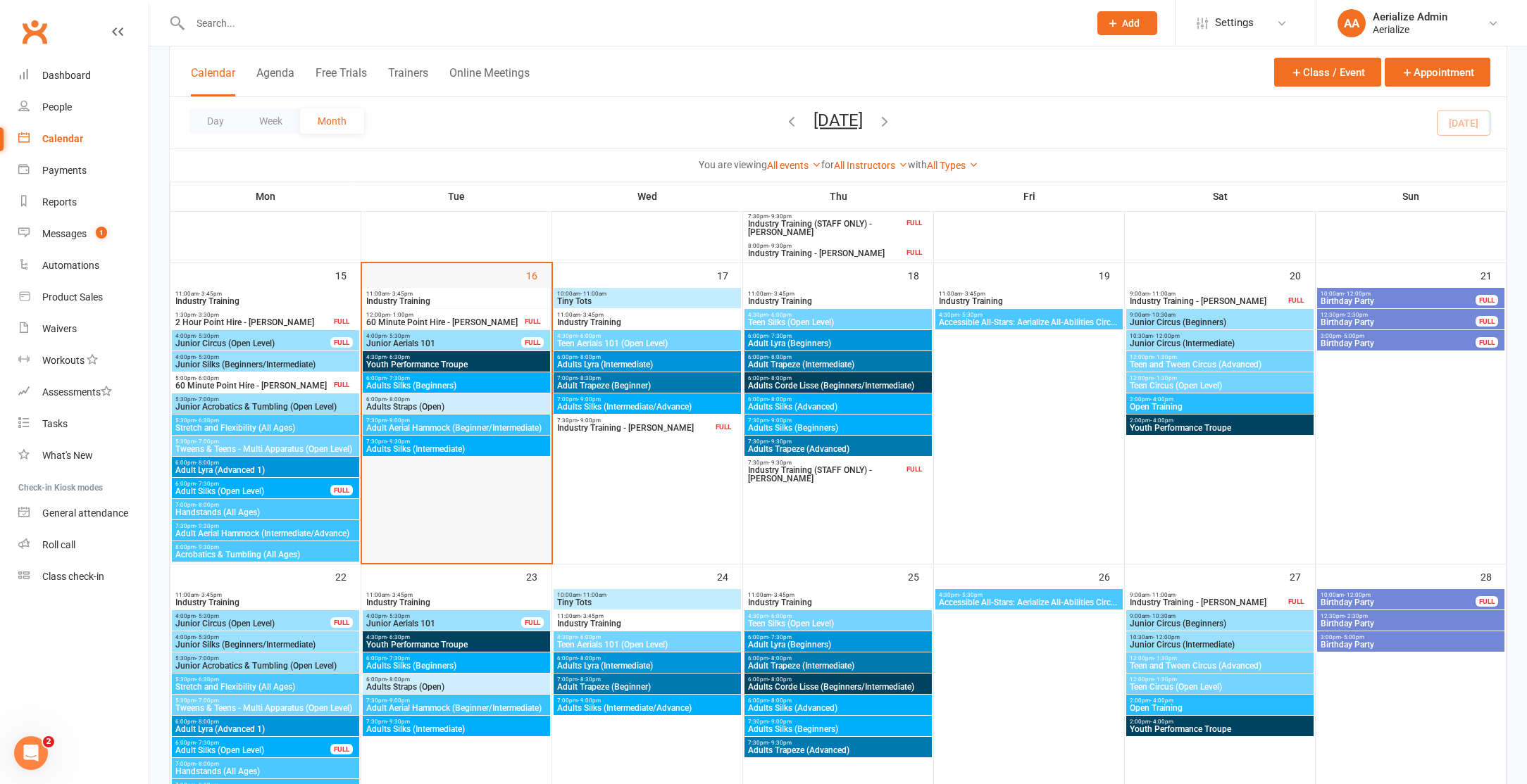
scroll to position [831, 0]
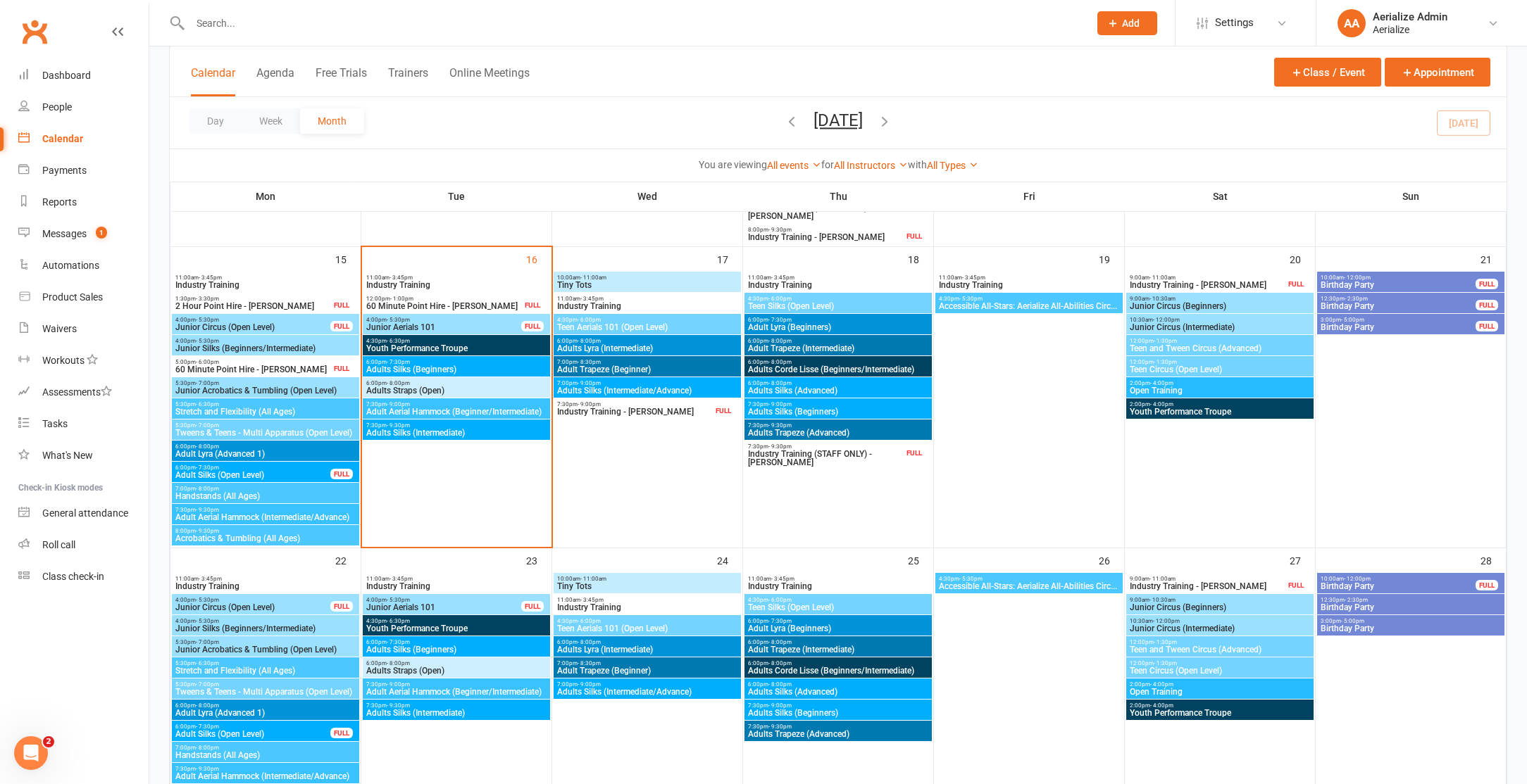
click at [423, 367] on span "Adults Silks (Beginners)" at bounding box center [457, 369] width 181 height 8
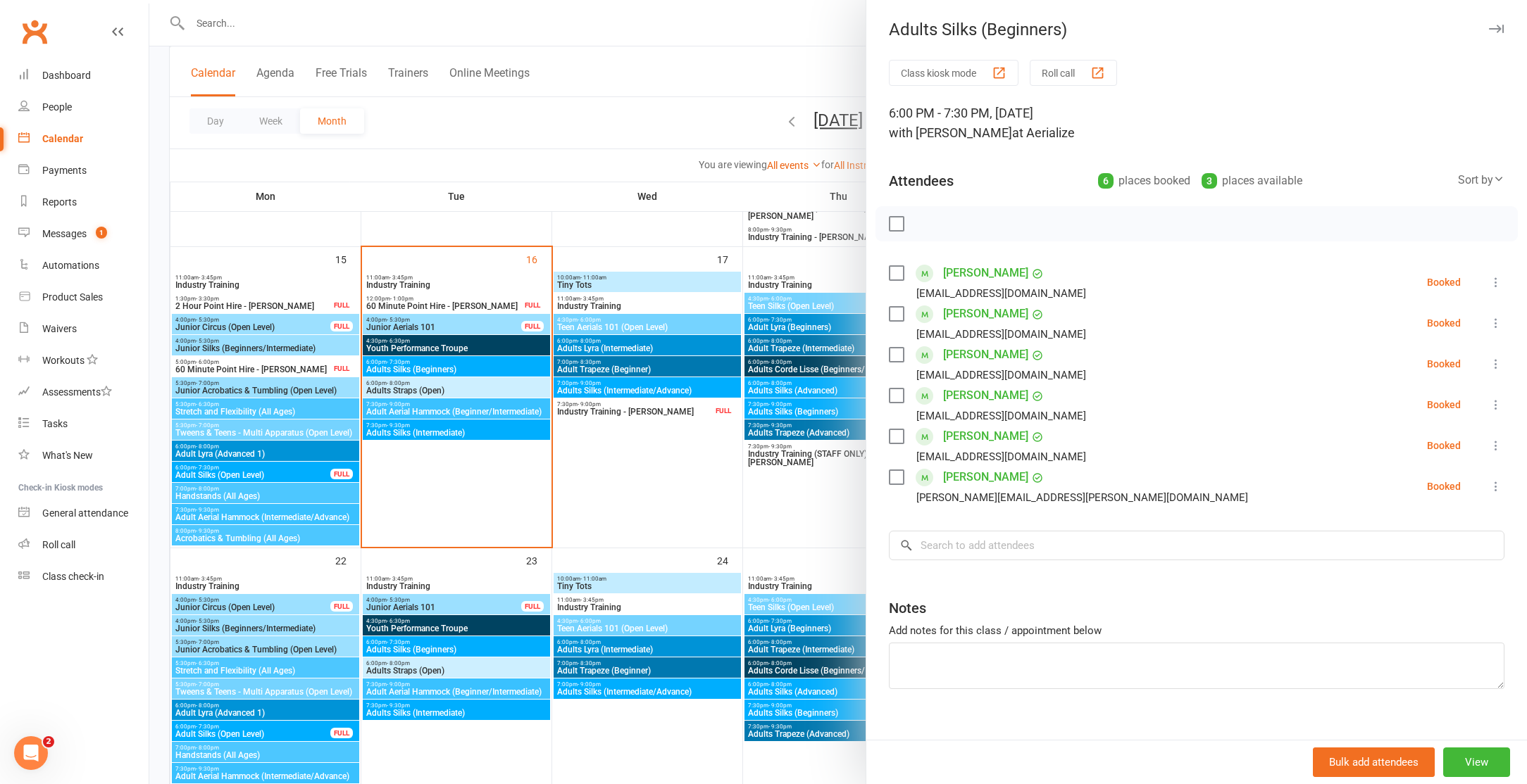
click at [411, 398] on div at bounding box center [837, 392] width 1377 height 784
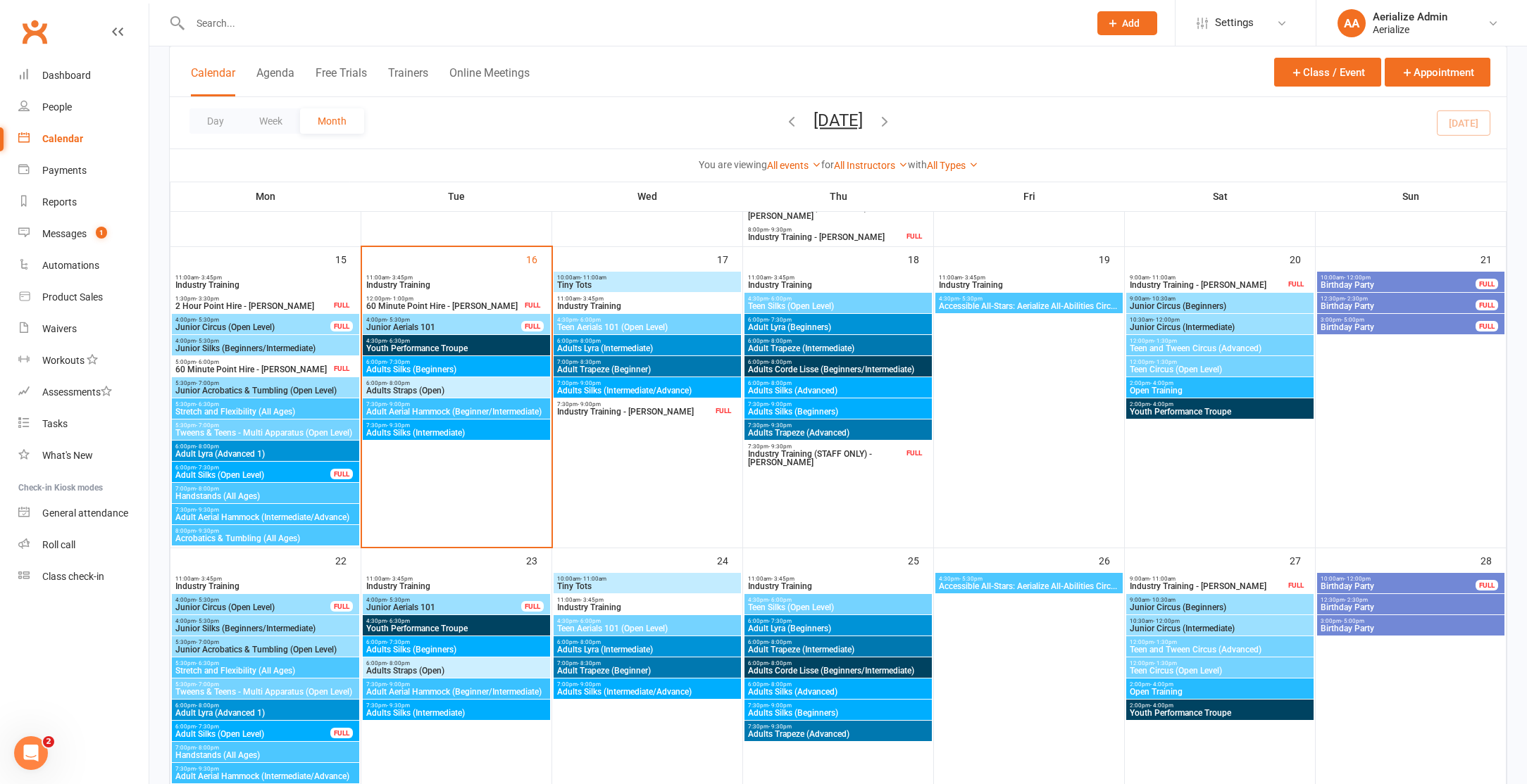
click at [419, 388] on span "Adults Straps (Open)" at bounding box center [457, 390] width 181 height 8
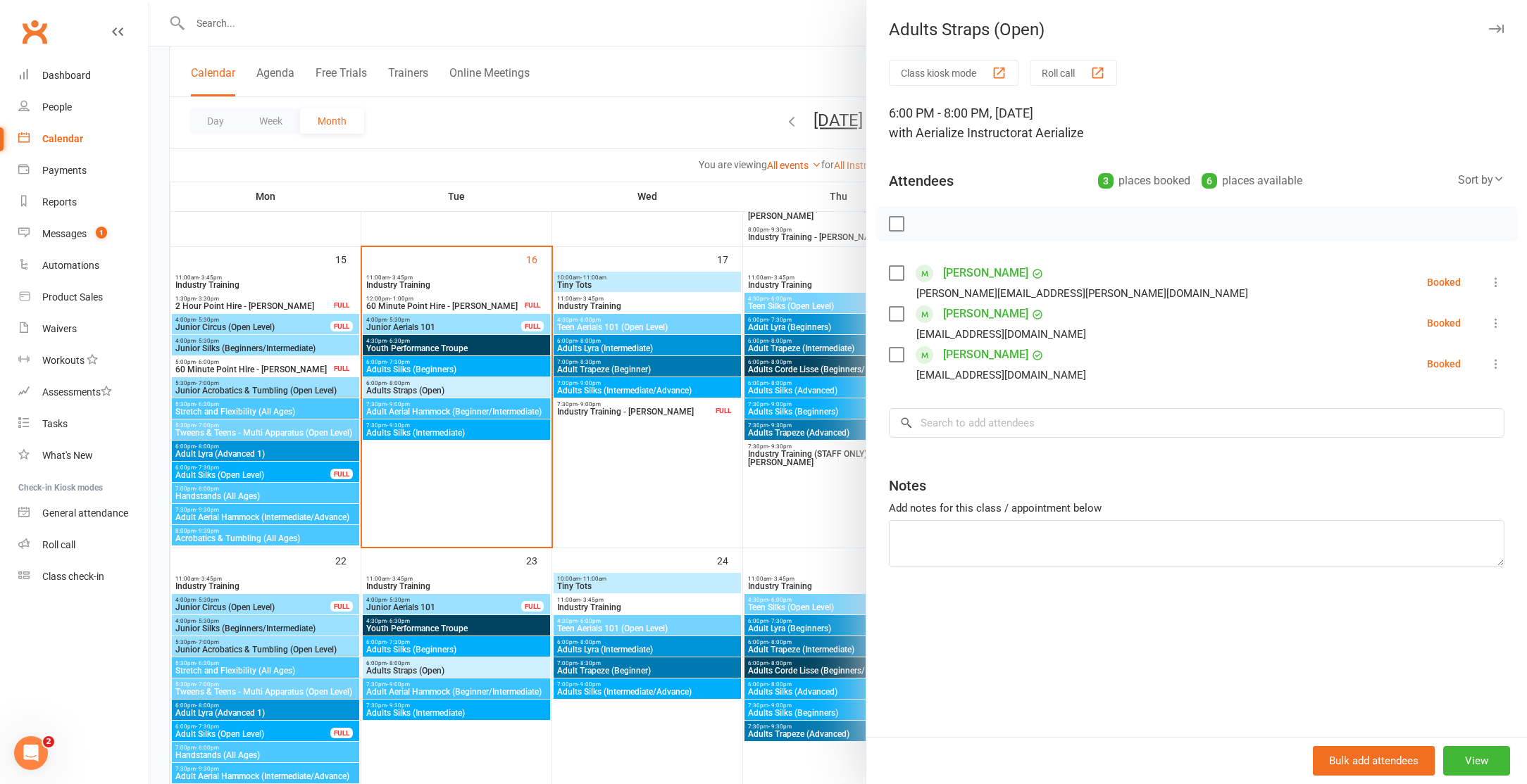
drag, startPoint x: 428, startPoint y: 420, endPoint x: 443, endPoint y: 410, distance: 18.0
click at [428, 420] on div at bounding box center [837, 392] width 1377 height 784
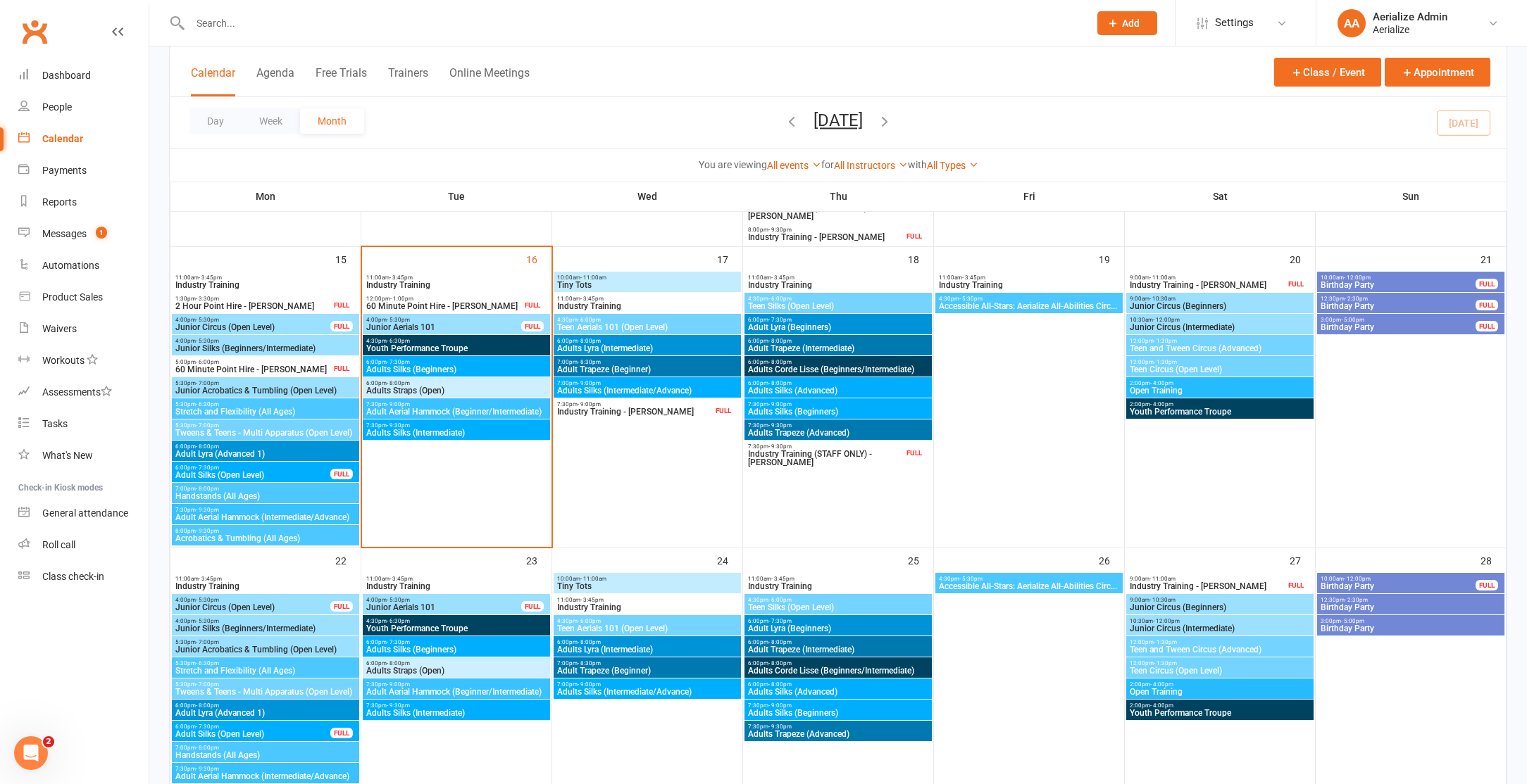
click at [443, 410] on span "Adult Aerial Hammock (Beginner/Intermediate)" at bounding box center [457, 411] width 181 height 8
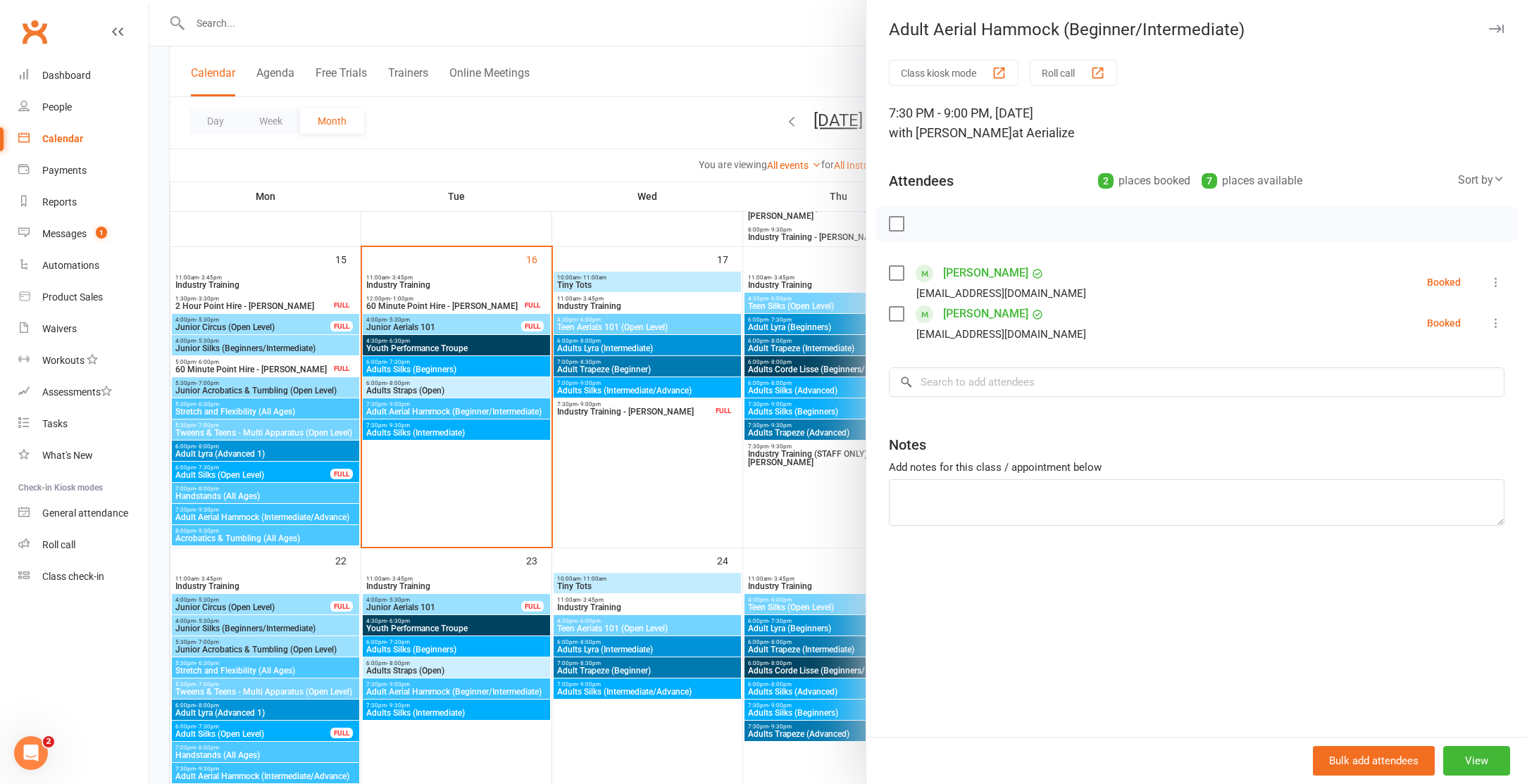
click at [461, 434] on div at bounding box center [837, 392] width 1377 height 784
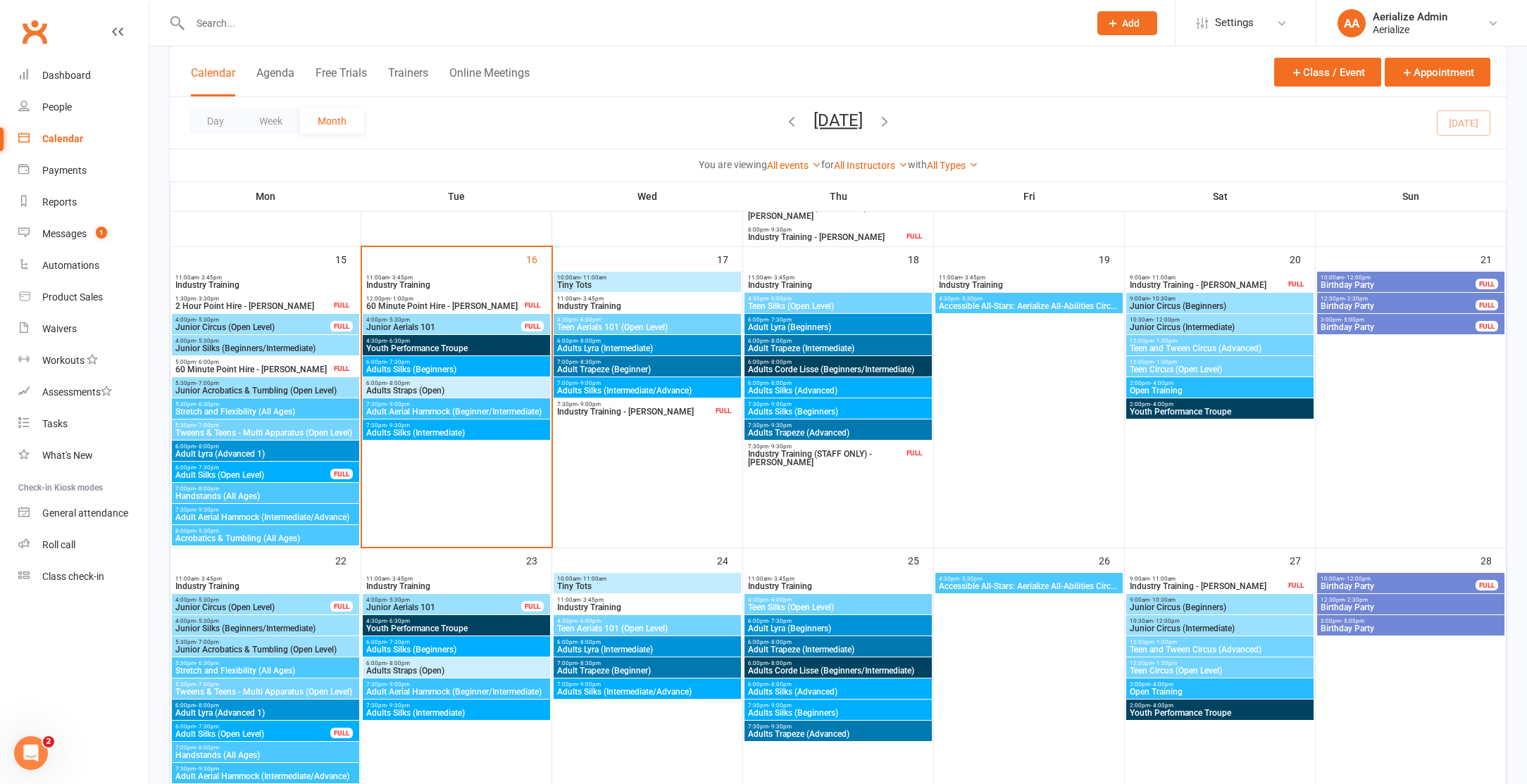
click at [460, 431] on span "Adults Silks (Intermediate)" at bounding box center [457, 432] width 181 height 8
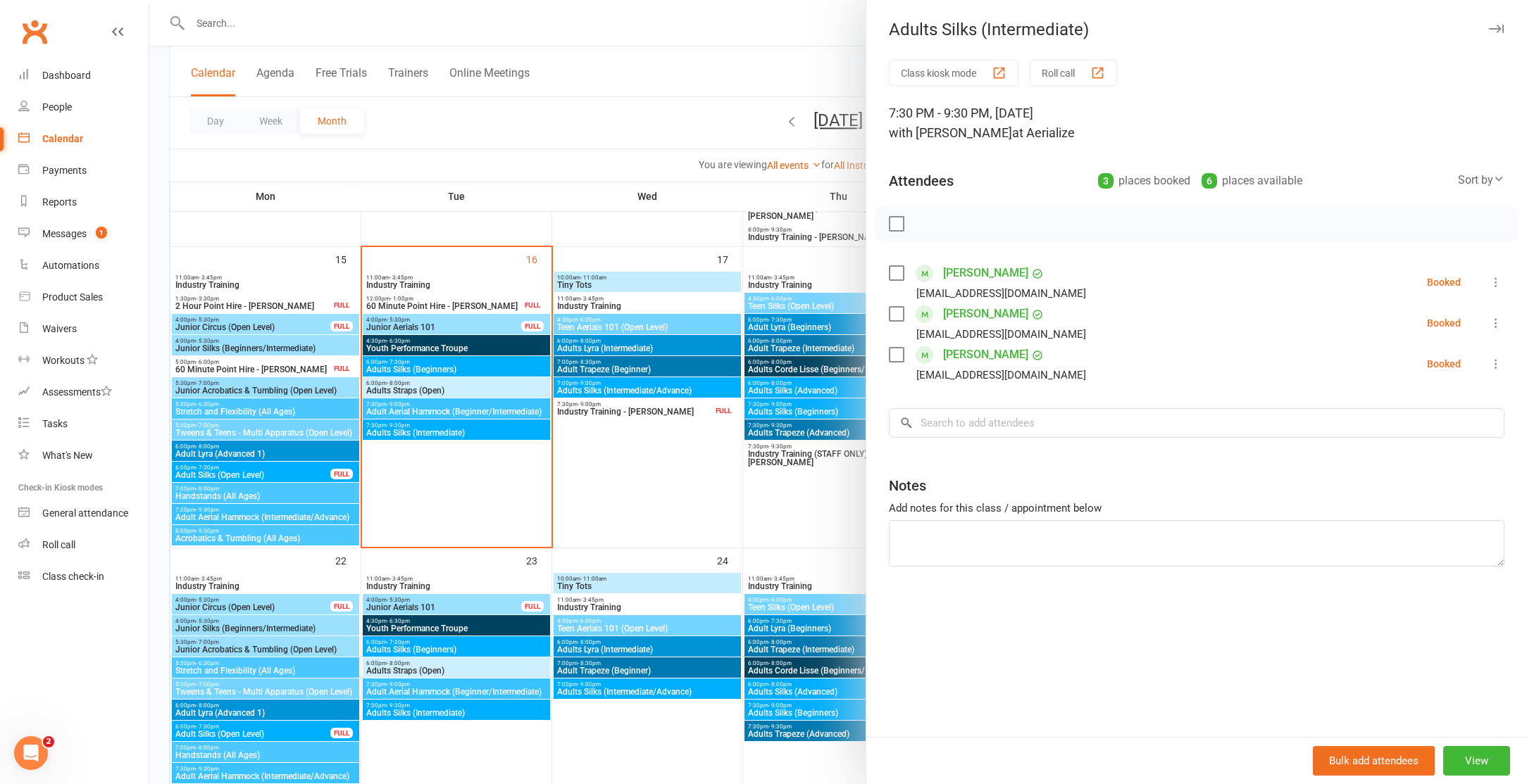
click at [654, 528] on div at bounding box center [837, 392] width 1377 height 784
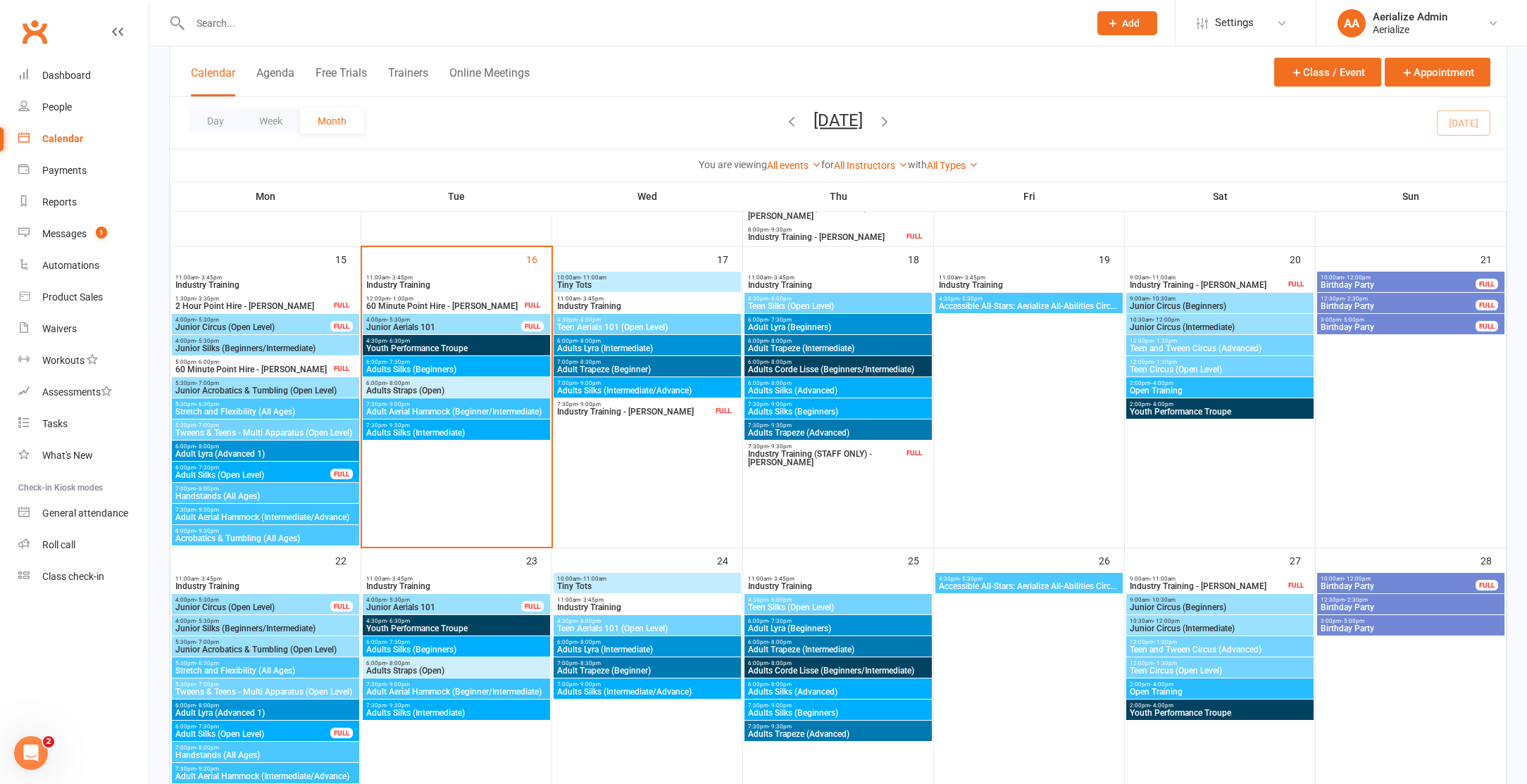
click at [637, 348] on span "Adults Lyra (Intermediate)" at bounding box center [647, 348] width 181 height 8
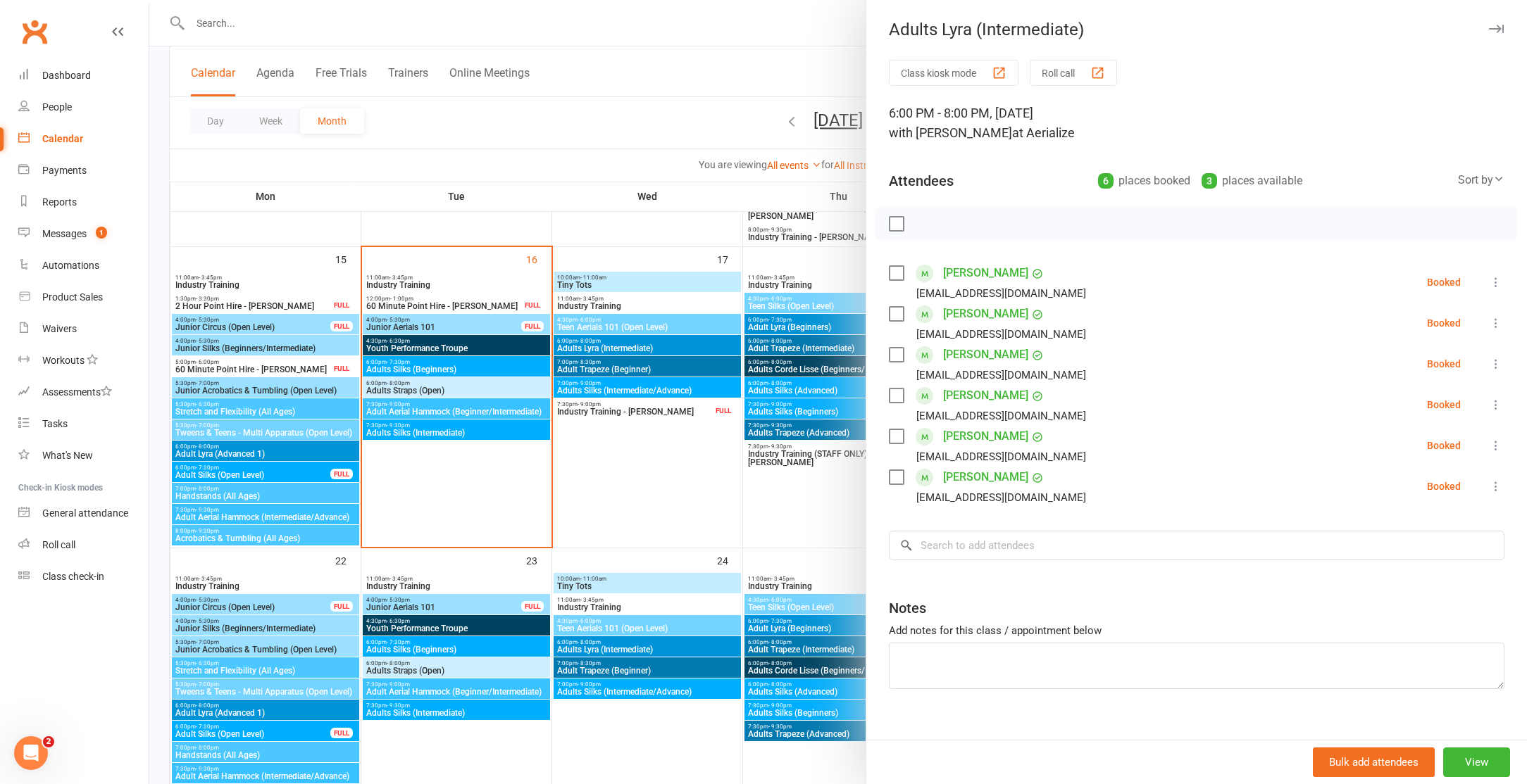
click at [643, 376] on div at bounding box center [837, 392] width 1377 height 784
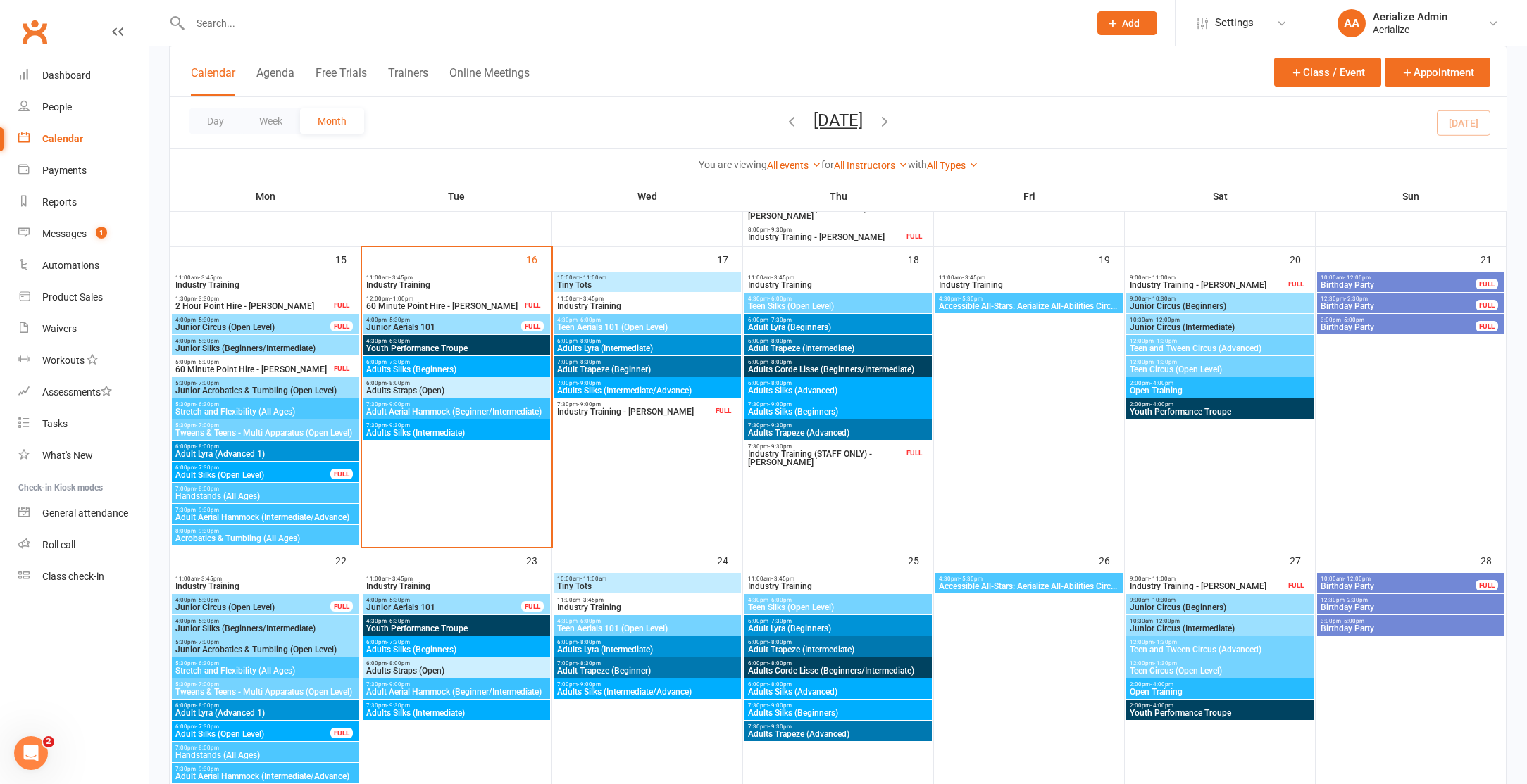
click at [644, 369] on span "Adult Trapeze (Beginner)" at bounding box center [647, 369] width 181 height 8
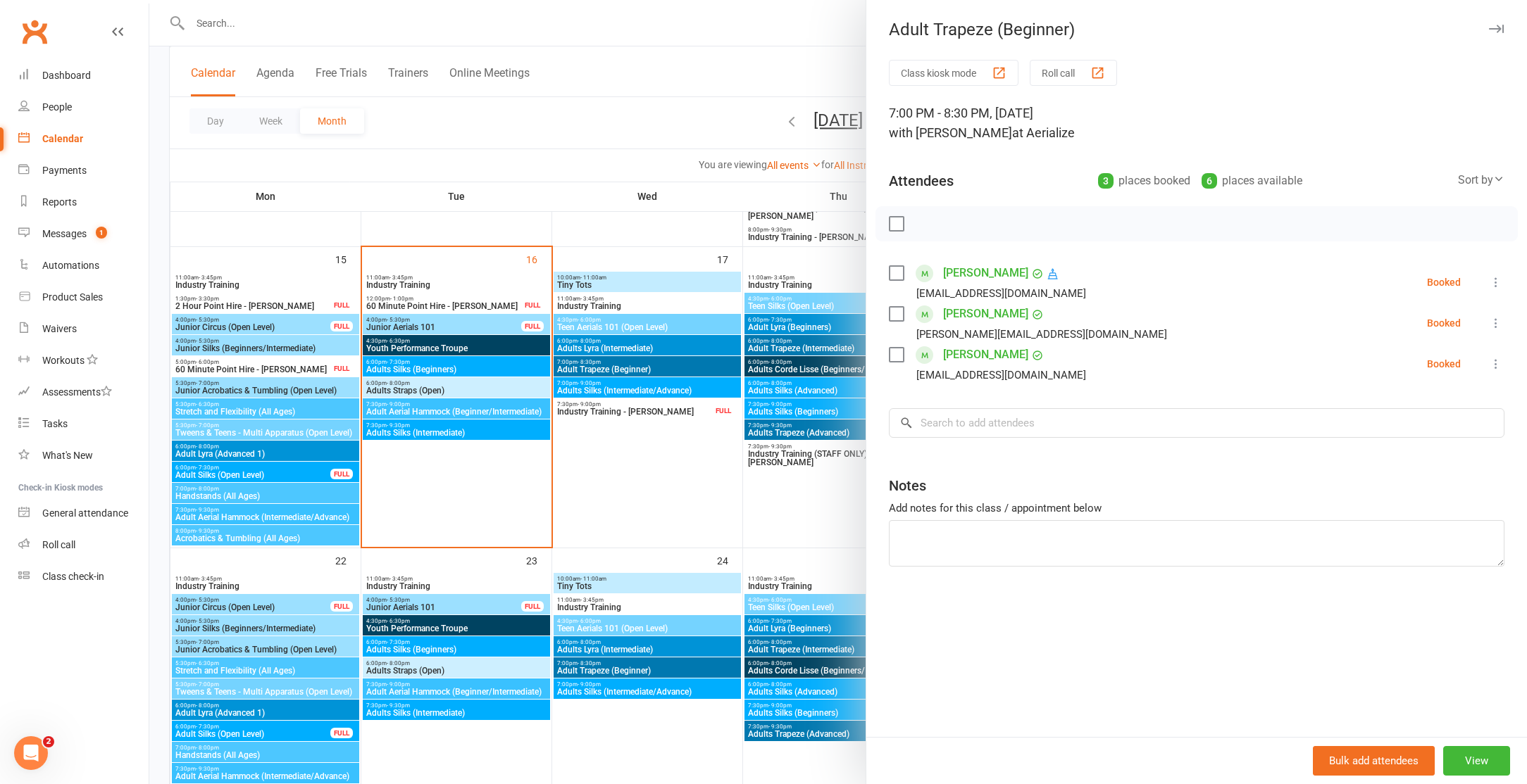
click at [636, 383] on div at bounding box center [837, 392] width 1377 height 784
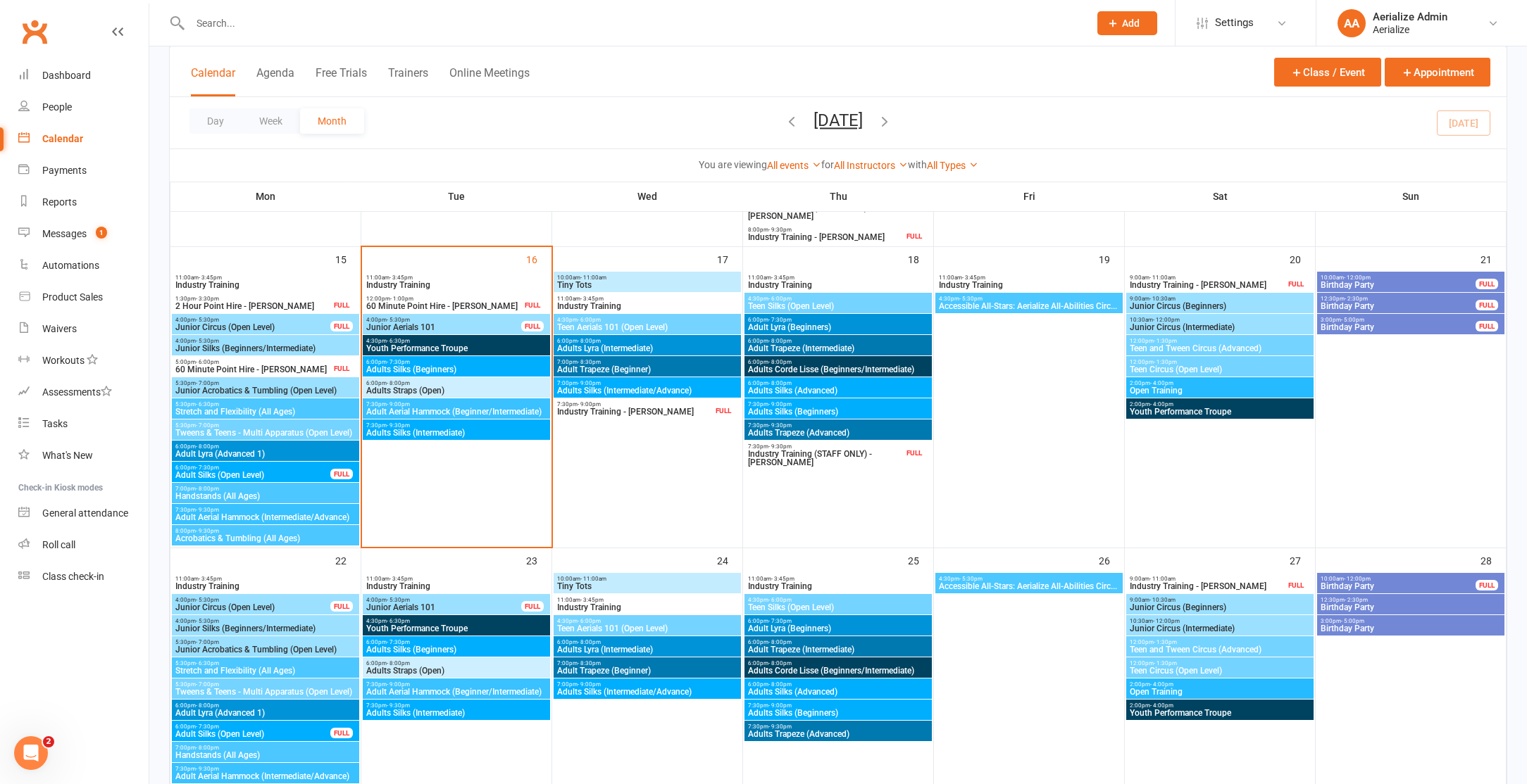
click at [635, 390] on span "Adults Silks (Intermediate/Advance)" at bounding box center [647, 390] width 181 height 8
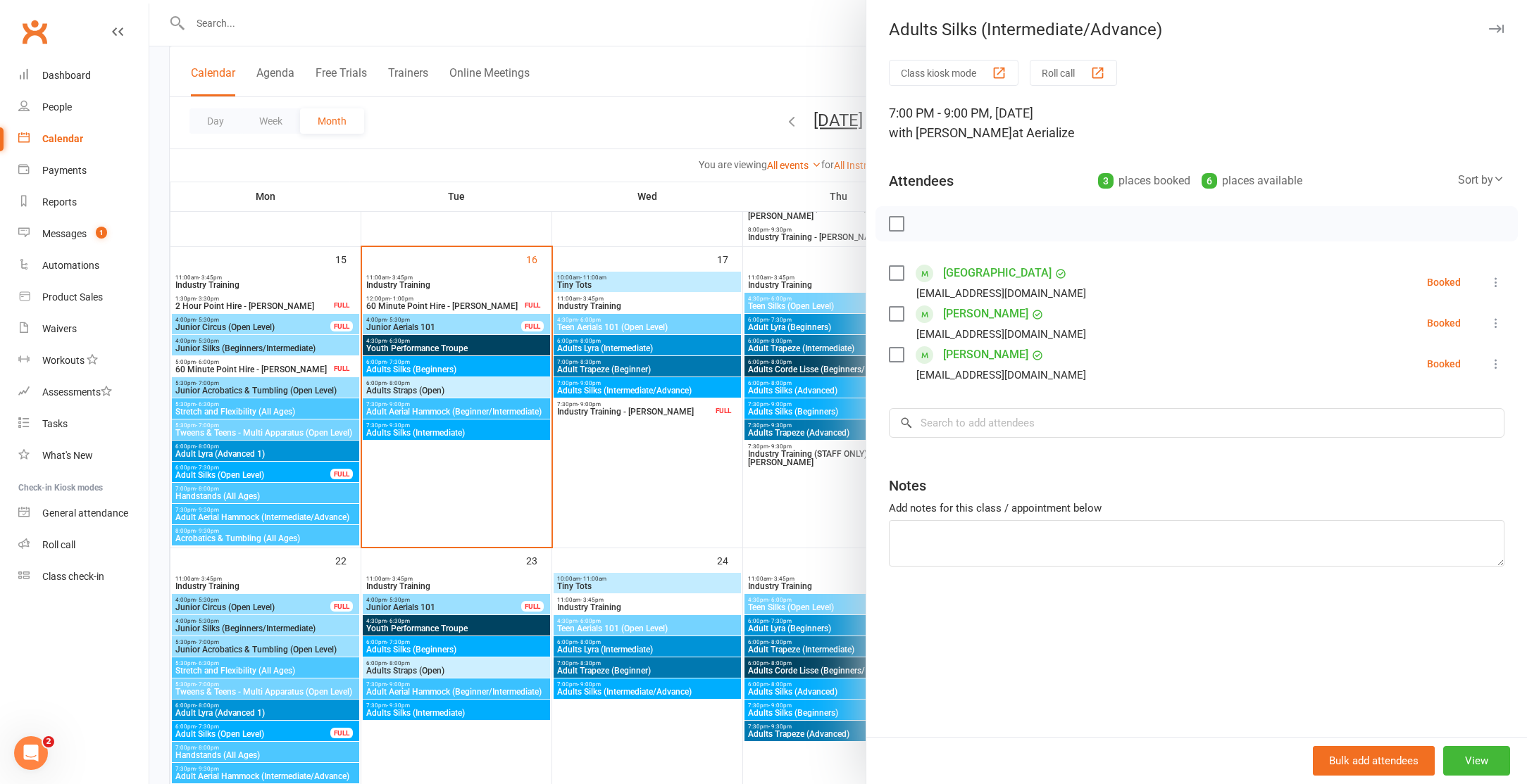
click at [633, 476] on div at bounding box center [837, 392] width 1377 height 784
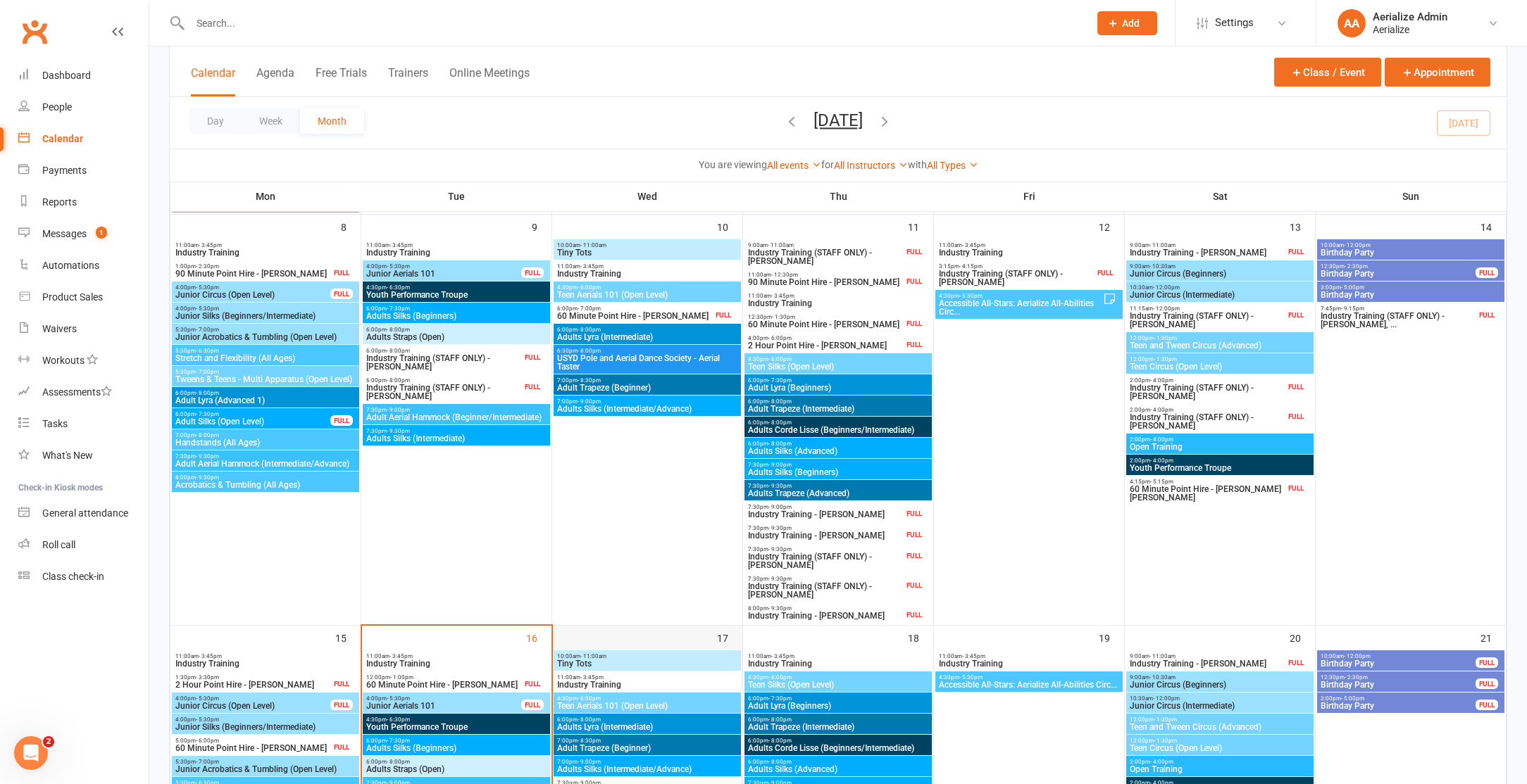
scroll to position [451, 0]
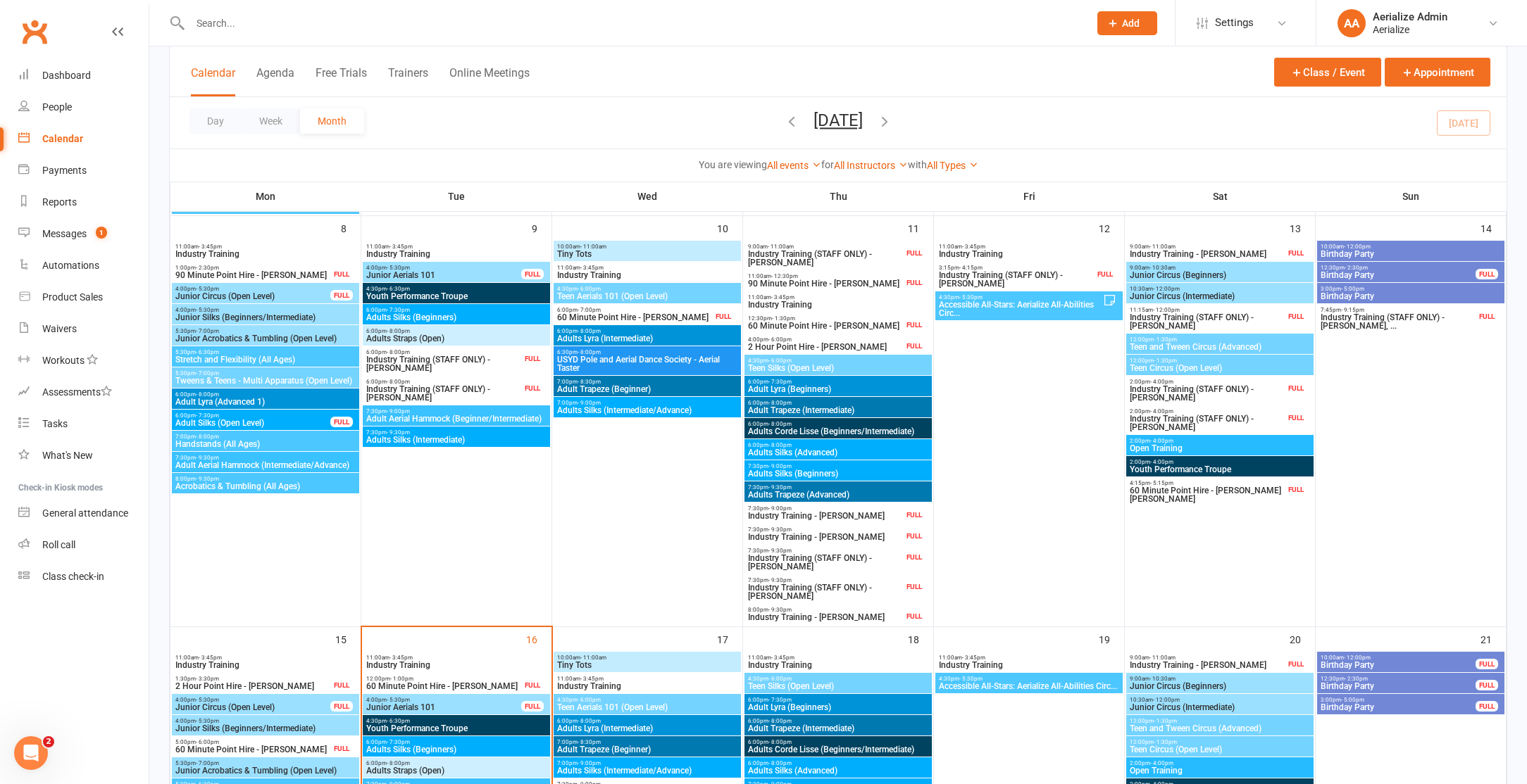
click at [507, 417] on span "Adult Aerial Hammock (Beginner/Intermediate)" at bounding box center [457, 418] width 181 height 8
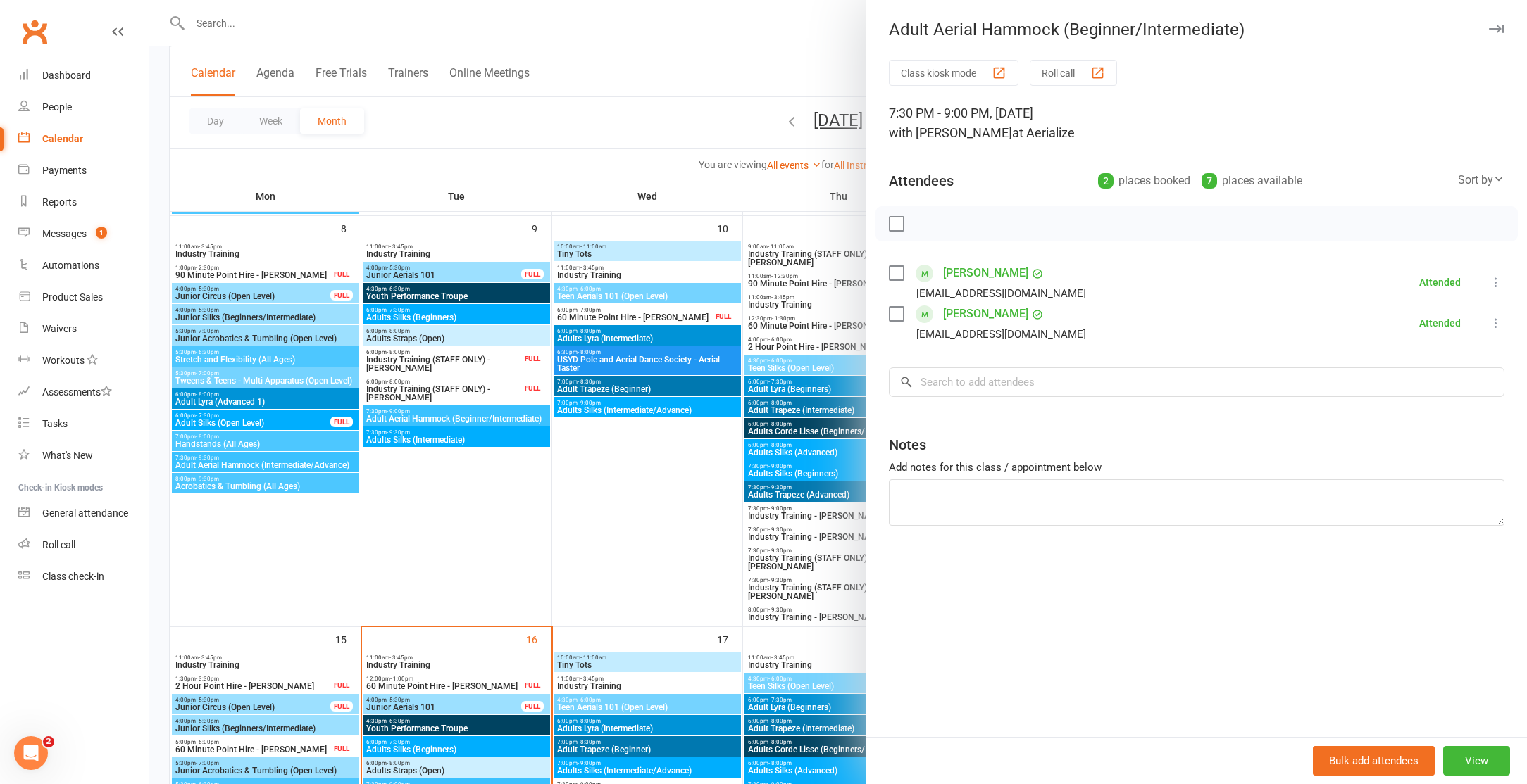
click at [492, 480] on div at bounding box center [837, 392] width 1377 height 784
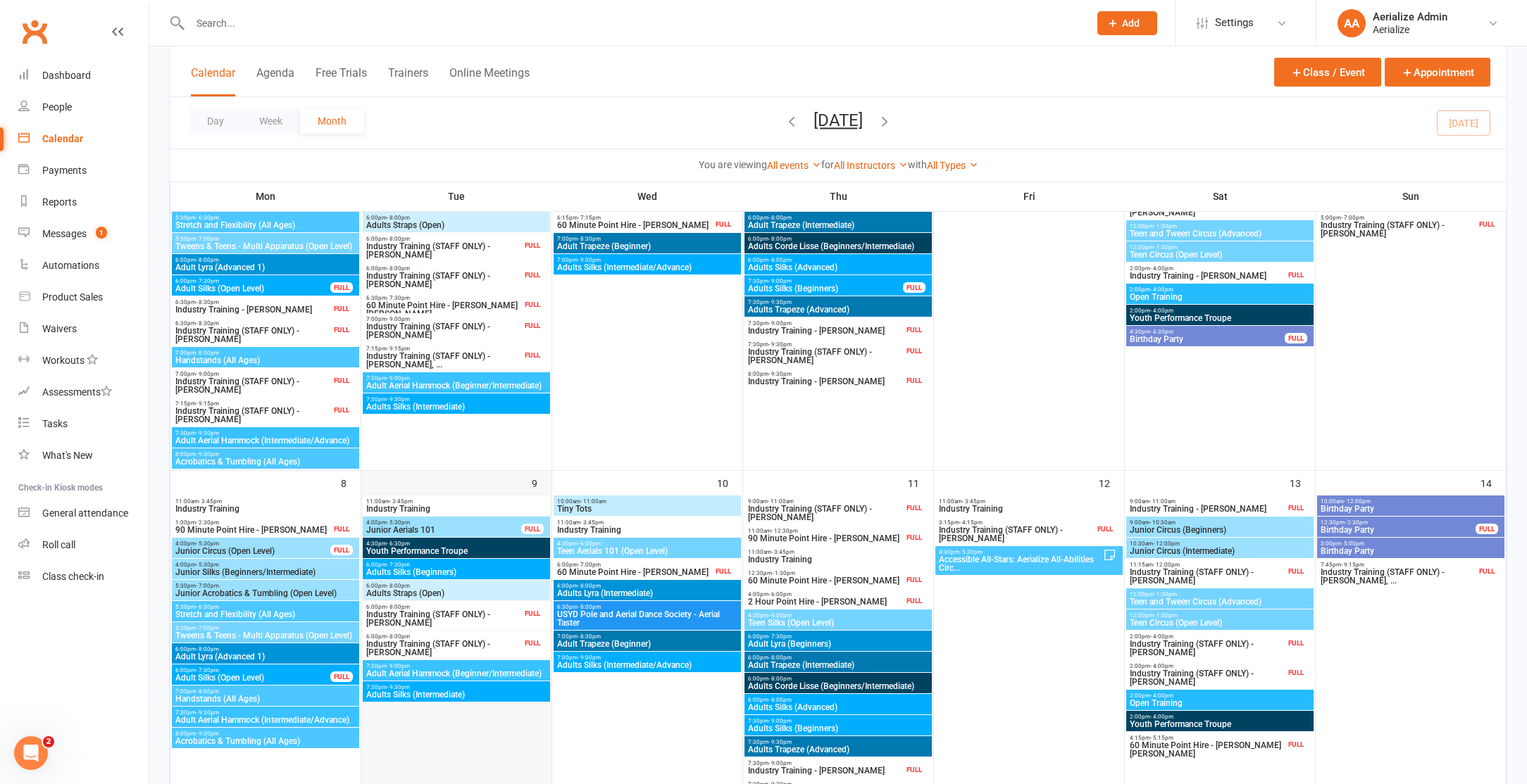
scroll to position [182, 0]
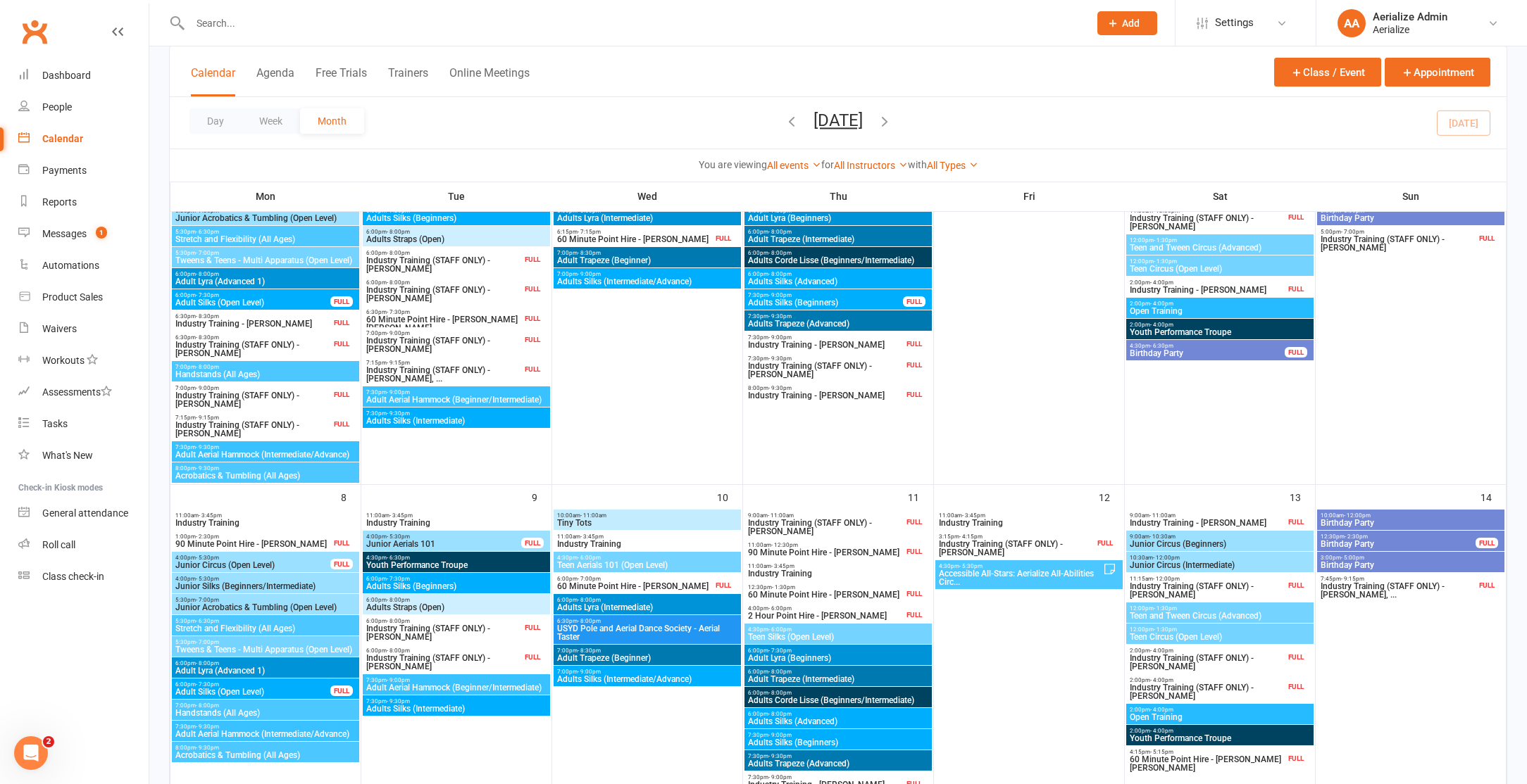
click at [512, 395] on span "Adult Aerial Hammock (Beginner/Intermediate)" at bounding box center [457, 399] width 181 height 8
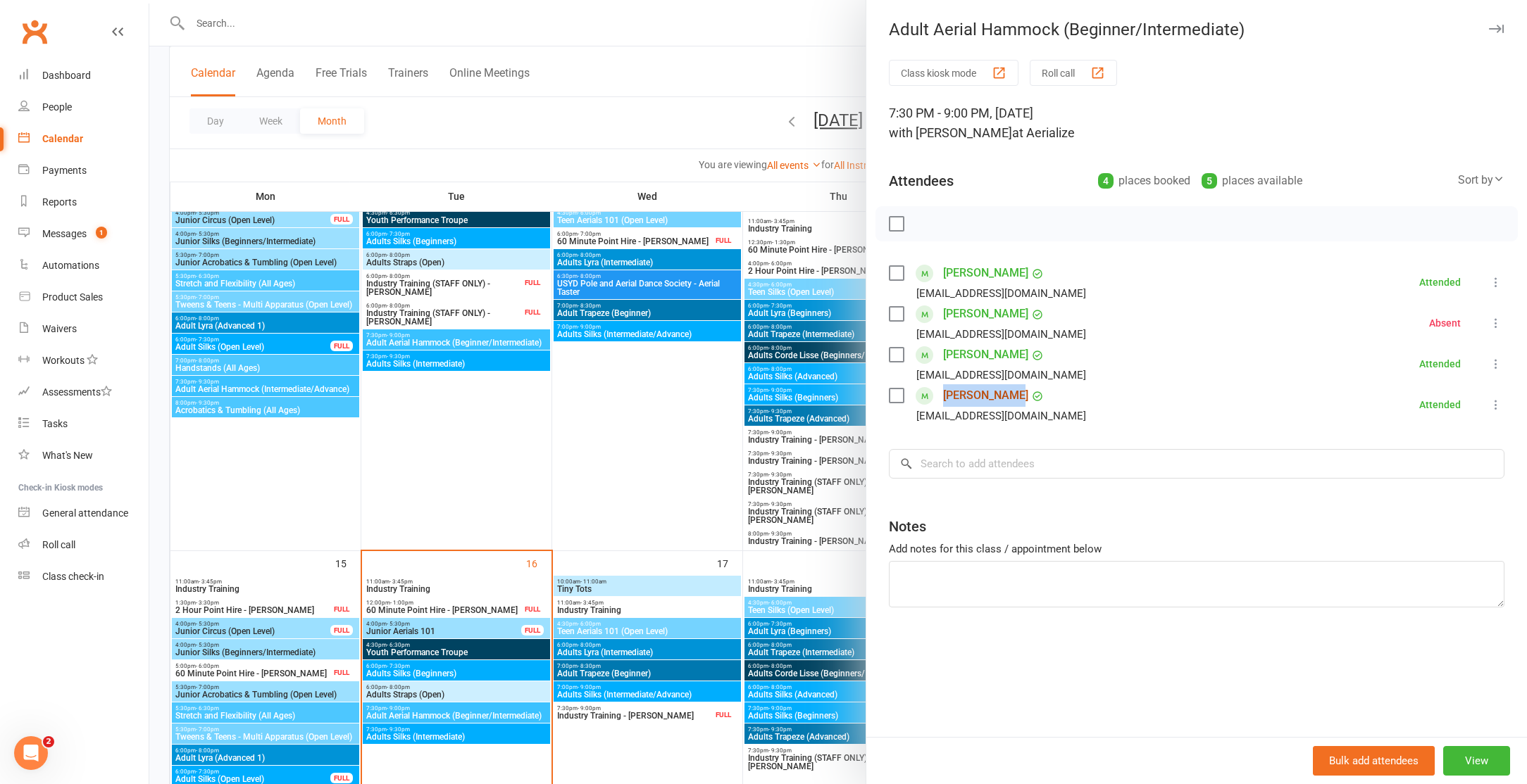
scroll to position [528, 0]
click at [458, 716] on div at bounding box center [837, 392] width 1377 height 784
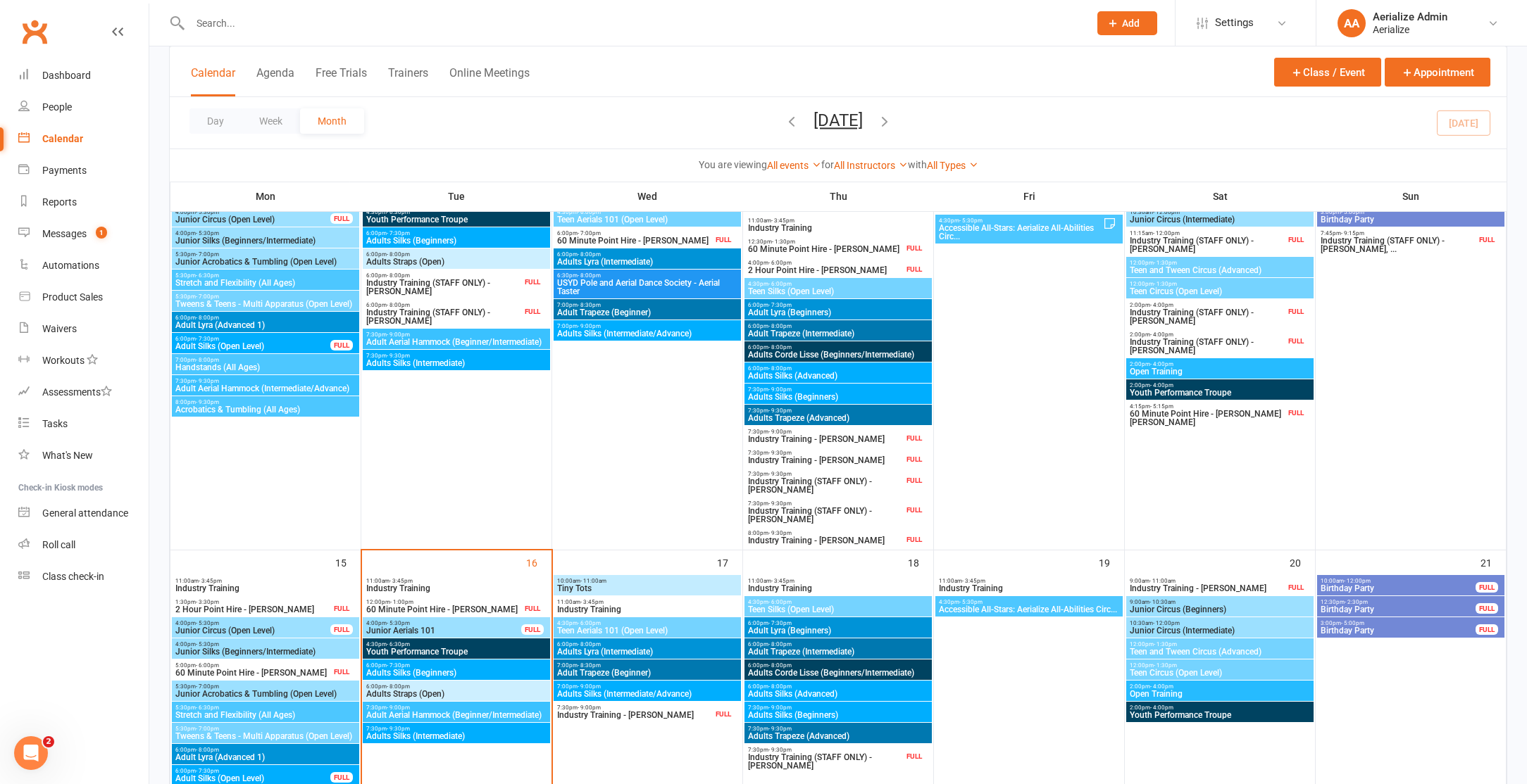
click at [467, 714] on span "Adult Aerial Hammock (Beginner/Intermediate)" at bounding box center [457, 715] width 181 height 8
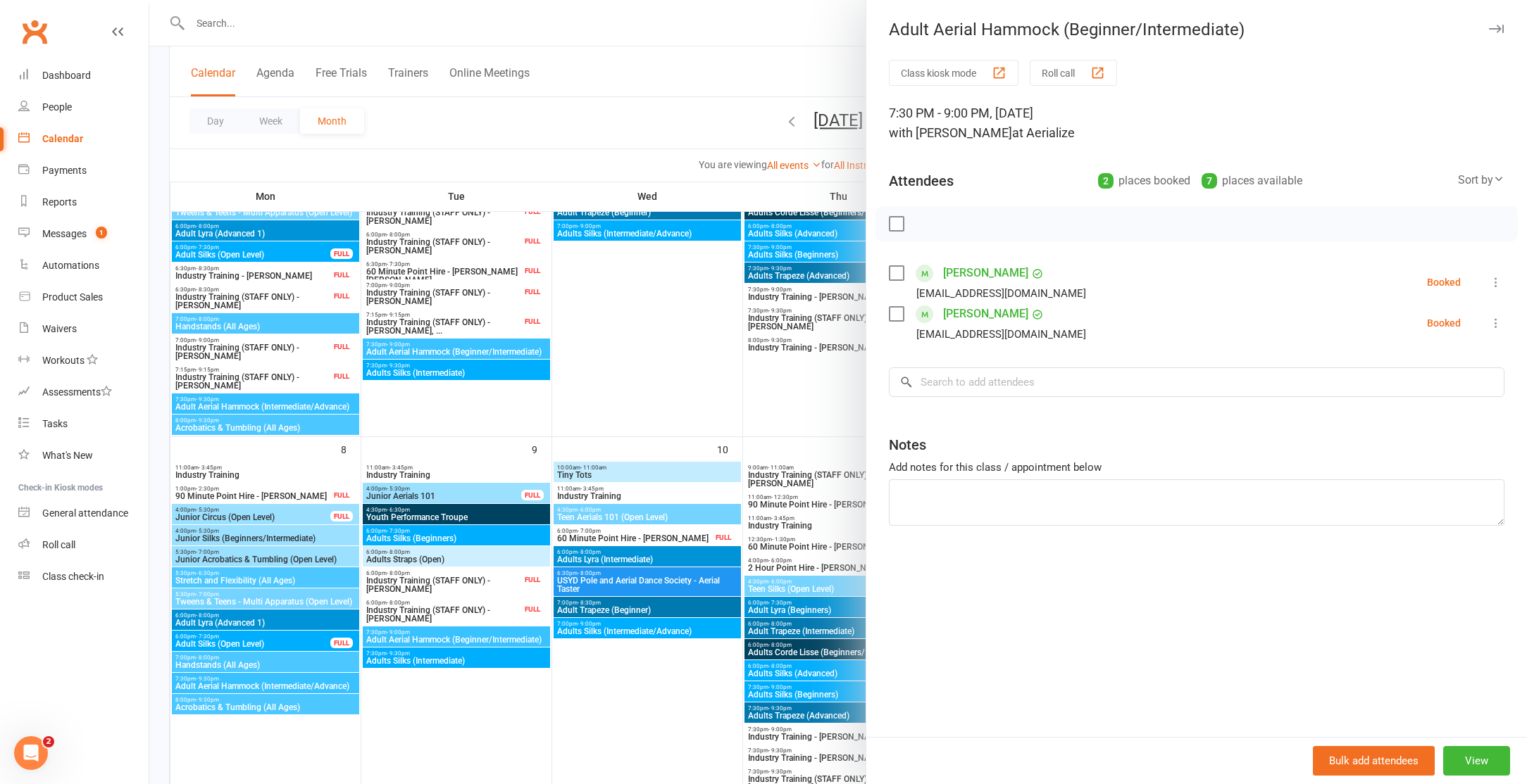
scroll to position [106, 0]
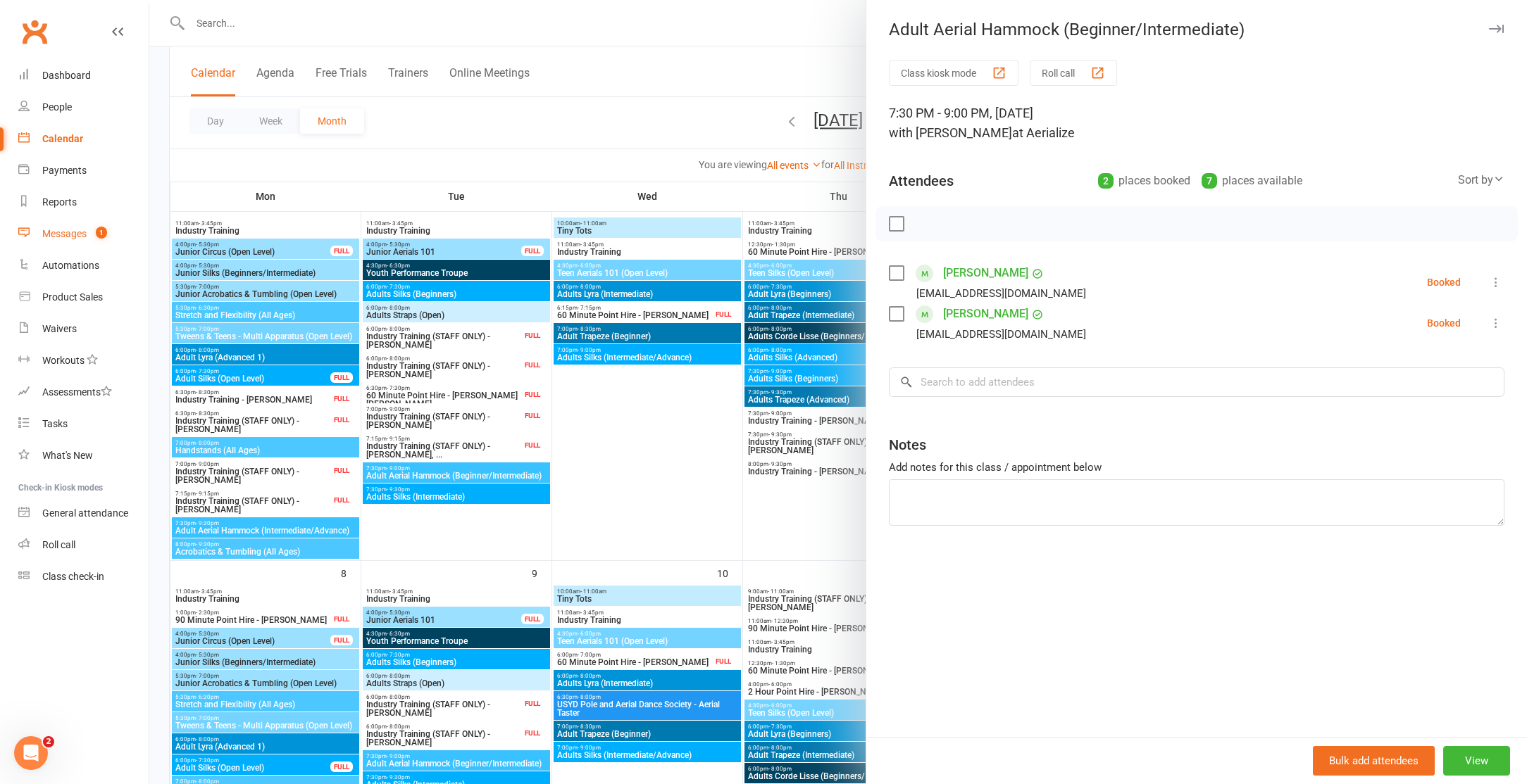
click at [93, 237] on count-badge "1" at bounding box center [98, 233] width 19 height 11
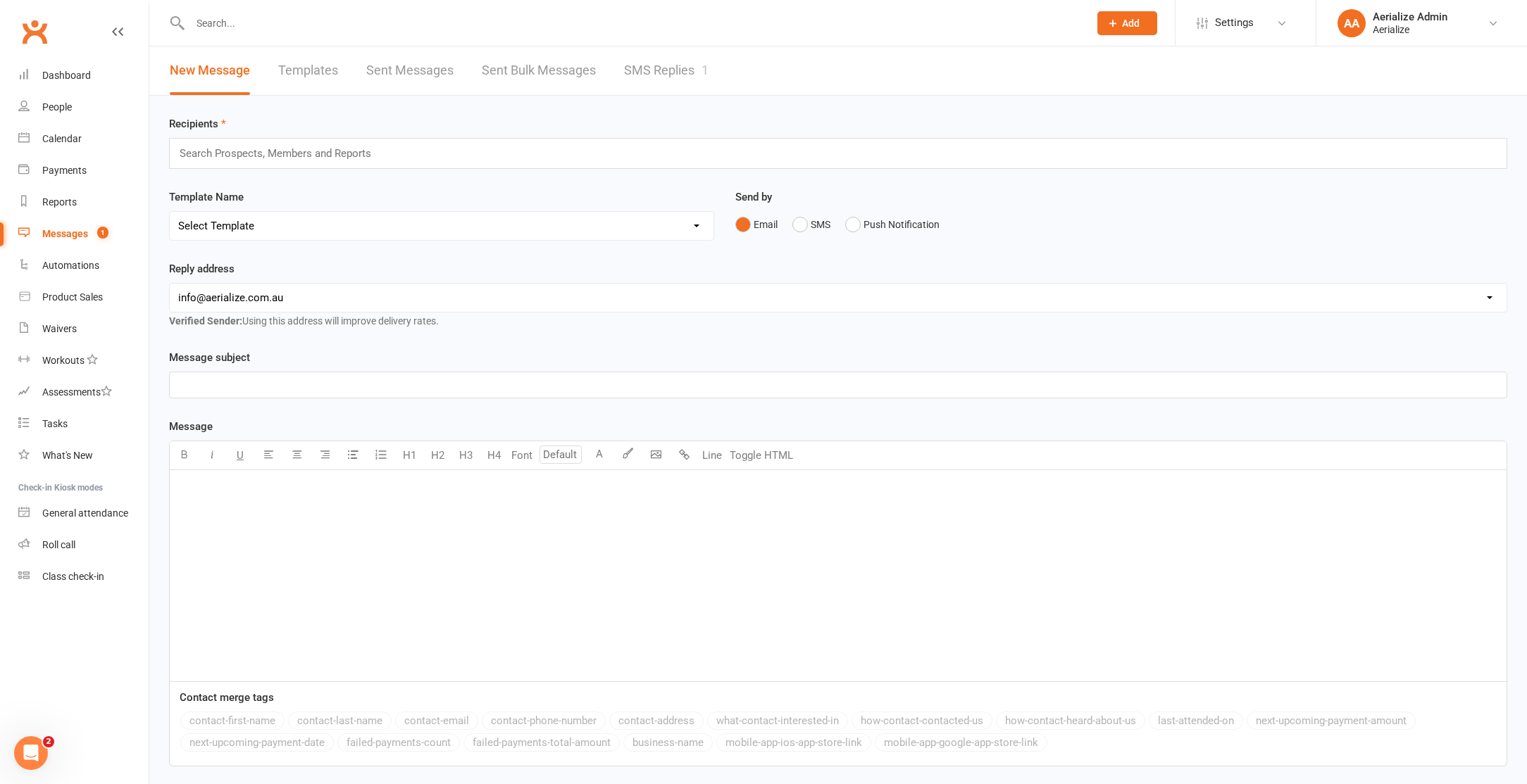
click at [624, 63] on link "SMS Replies 1" at bounding box center [666, 70] width 84 height 48
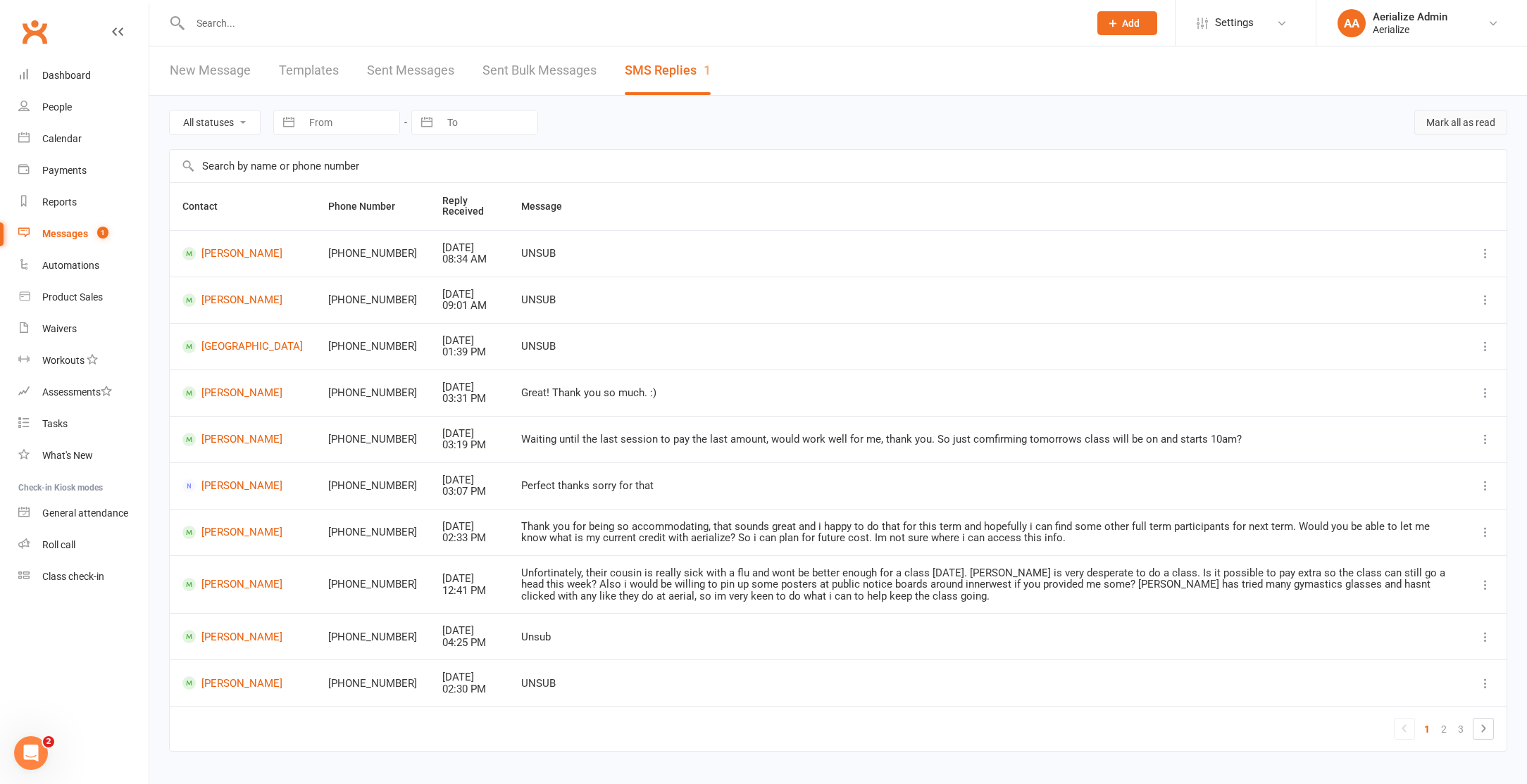
click at [1465, 133] on button "Mark all as read" at bounding box center [1460, 122] width 93 height 25
click at [58, 268] on div "Automations" at bounding box center [71, 266] width 57 height 11
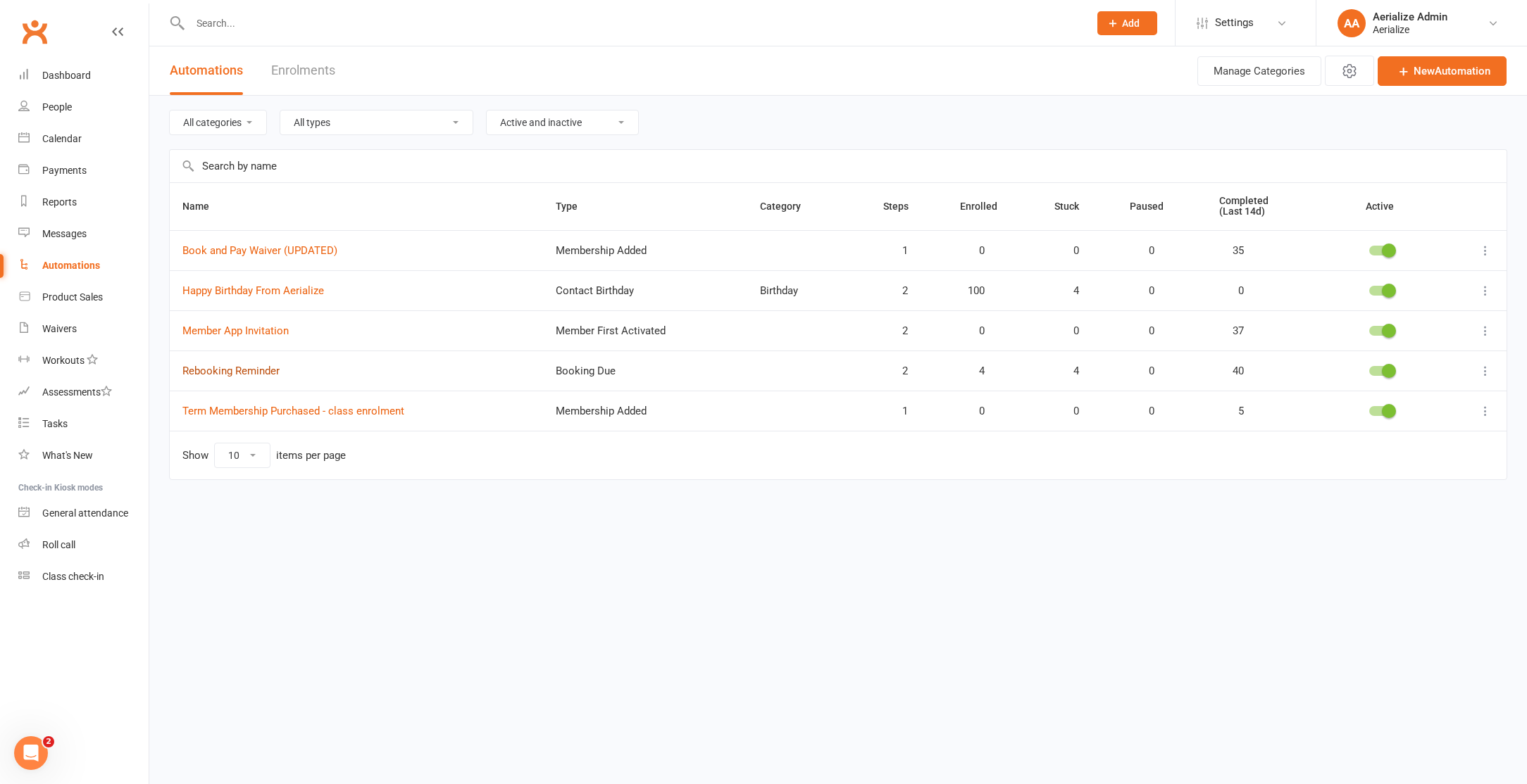
click at [255, 373] on link "Rebooking Reminder" at bounding box center [231, 371] width 97 height 13
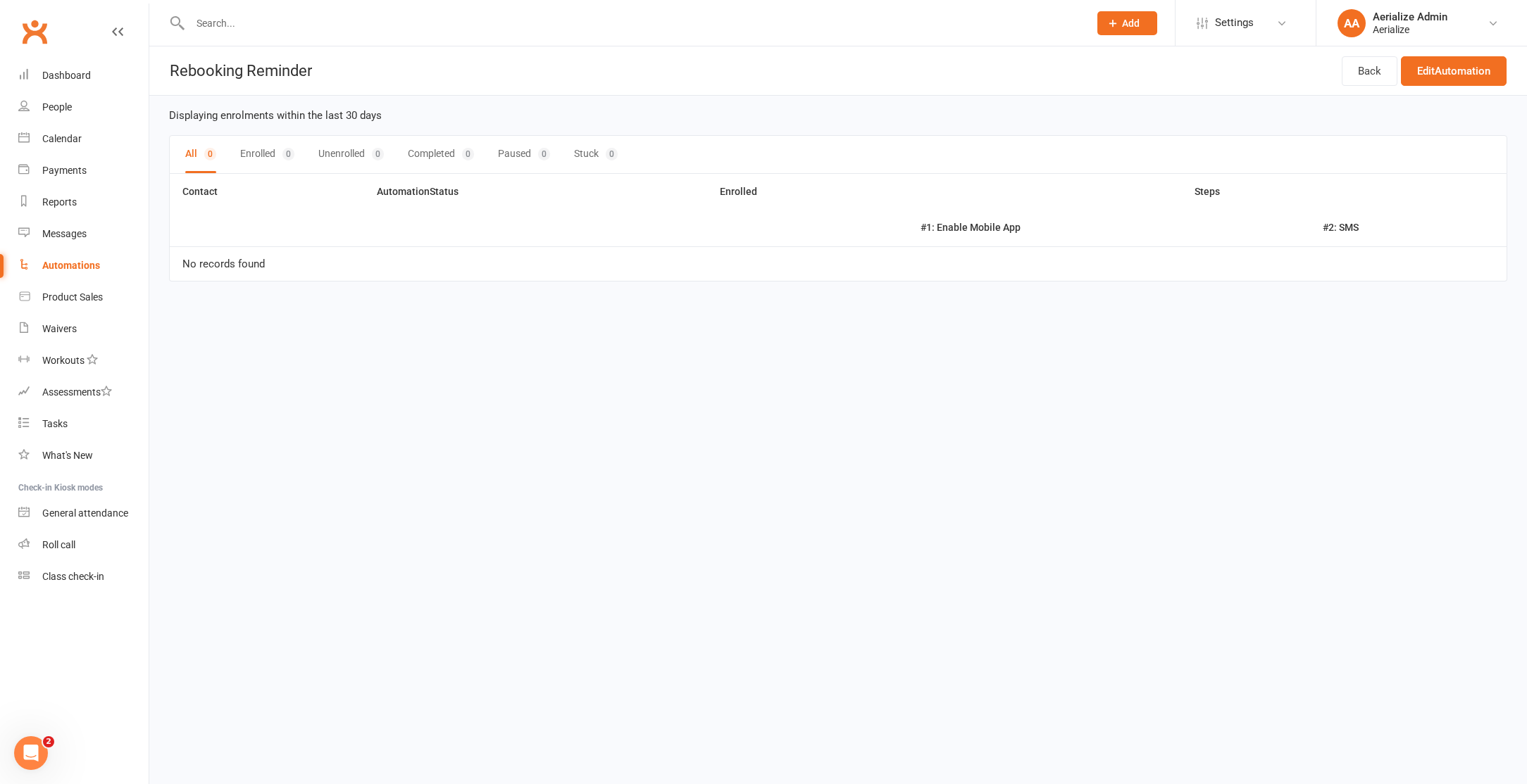
click at [266, 155] on button "Enrolled 0" at bounding box center [267, 155] width 55 height 37
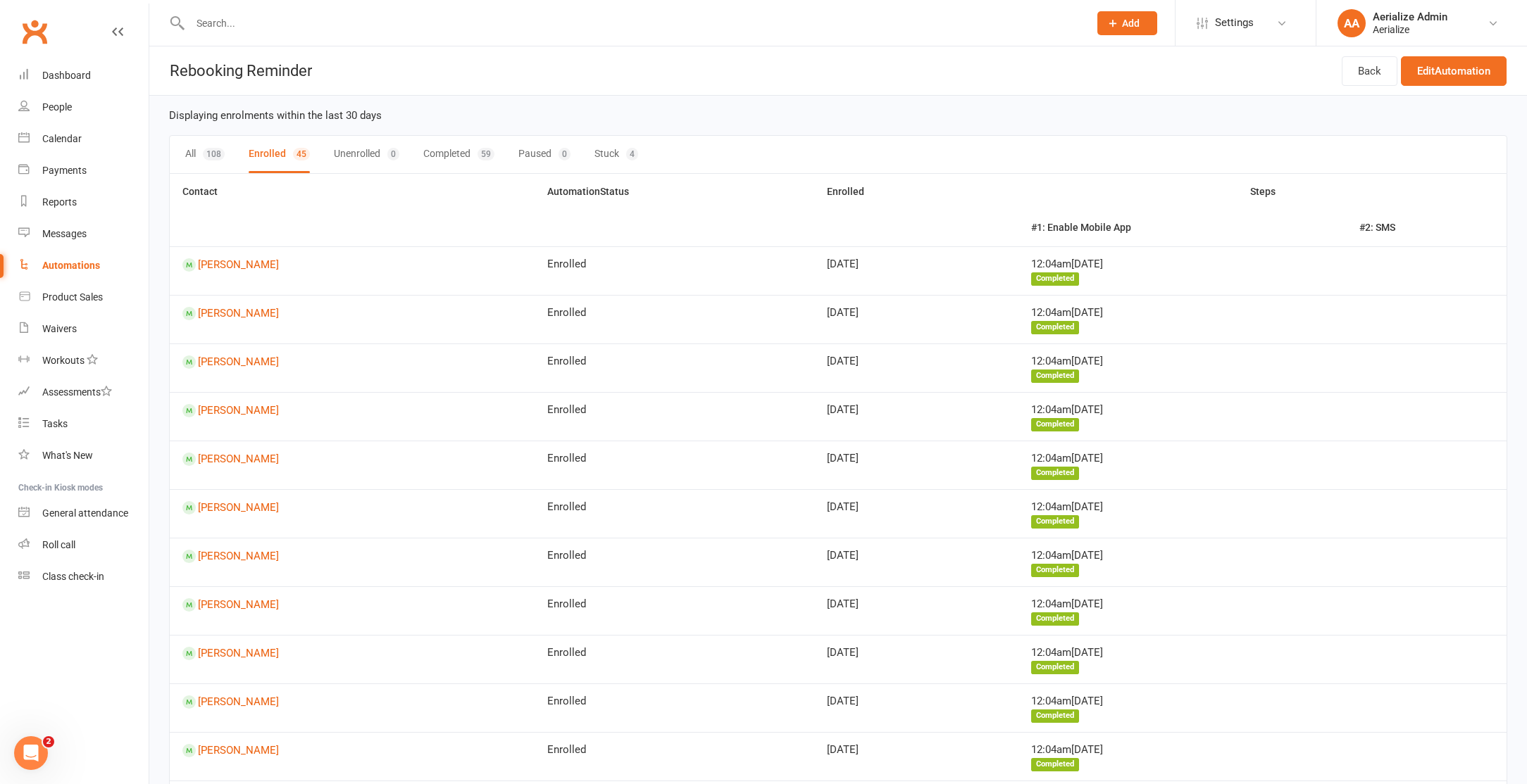
click at [633, 154] on div "4" at bounding box center [632, 155] width 12 height 13
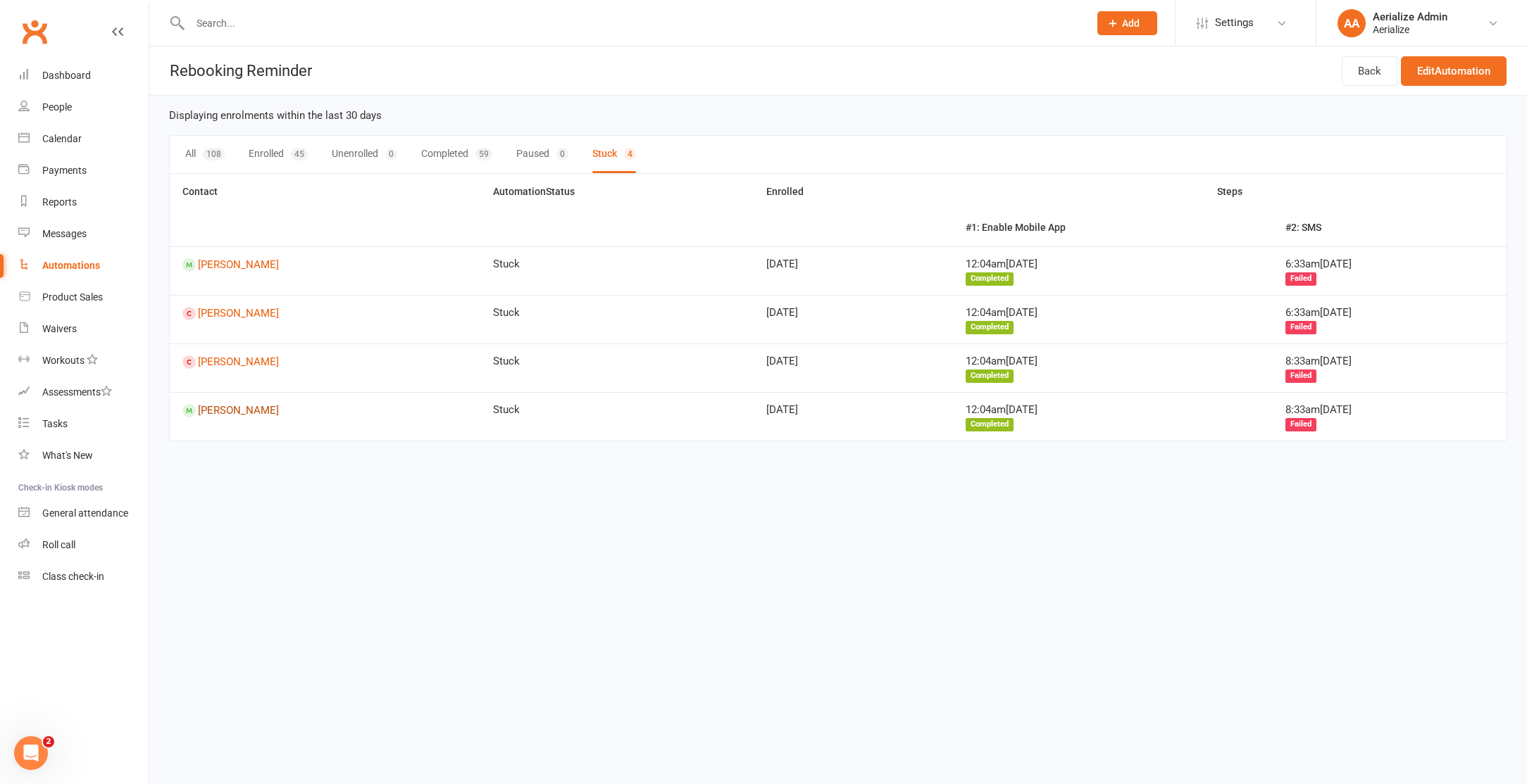
click at [254, 413] on link "Tiana Musico" at bounding box center [325, 411] width 285 height 13
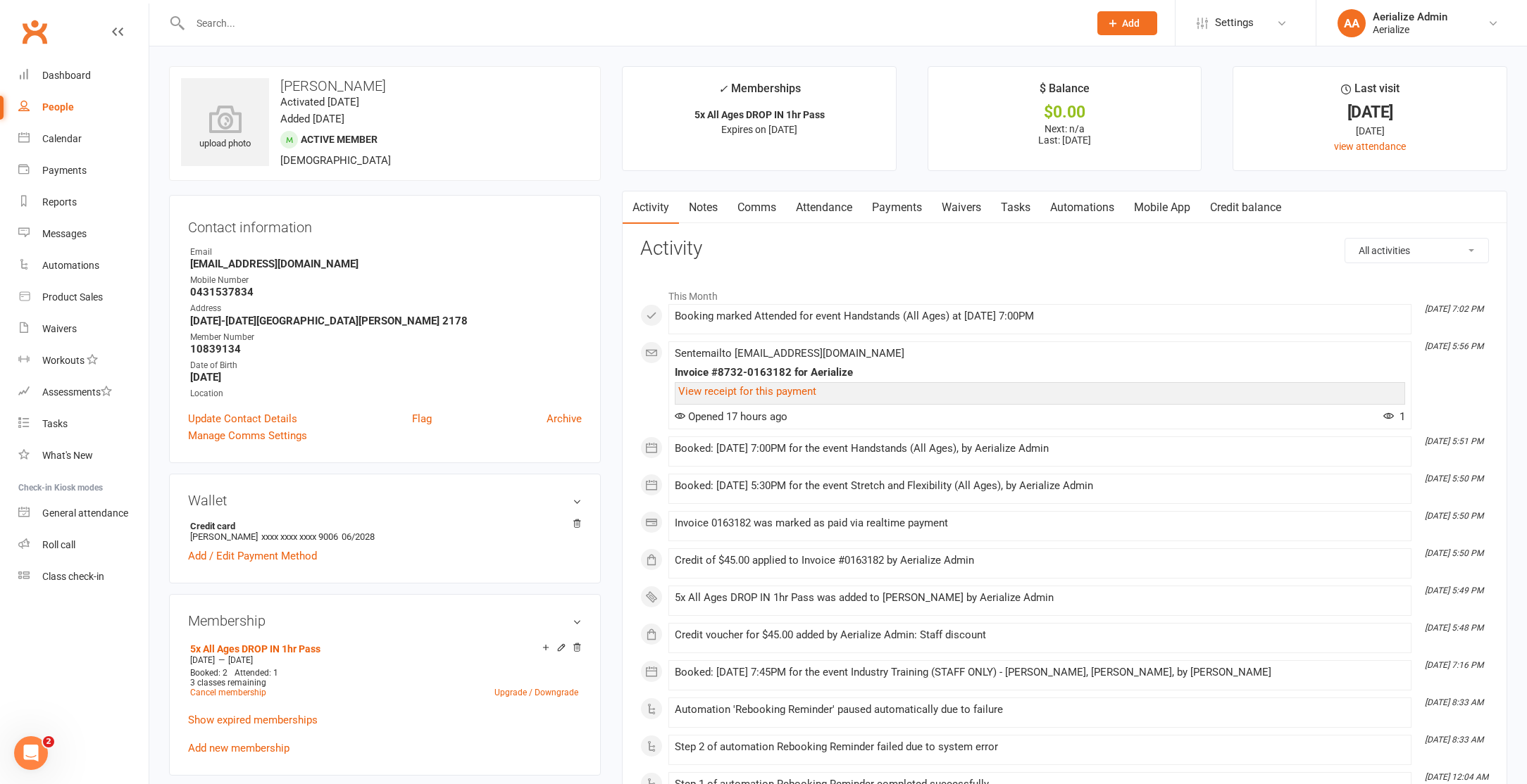
click at [820, 209] on link "Attendance" at bounding box center [824, 207] width 76 height 32
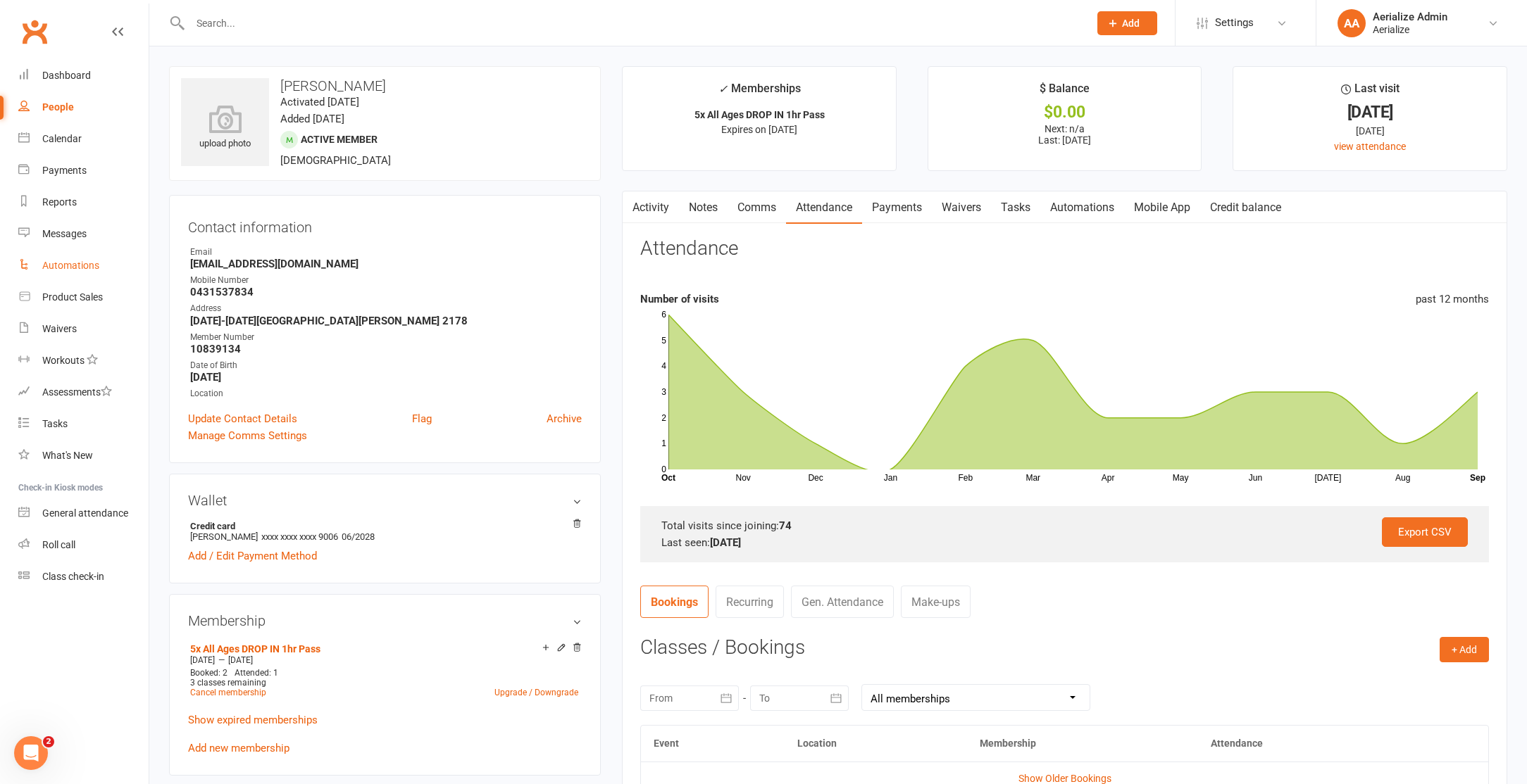
click at [54, 260] on div "Automations" at bounding box center [71, 266] width 57 height 11
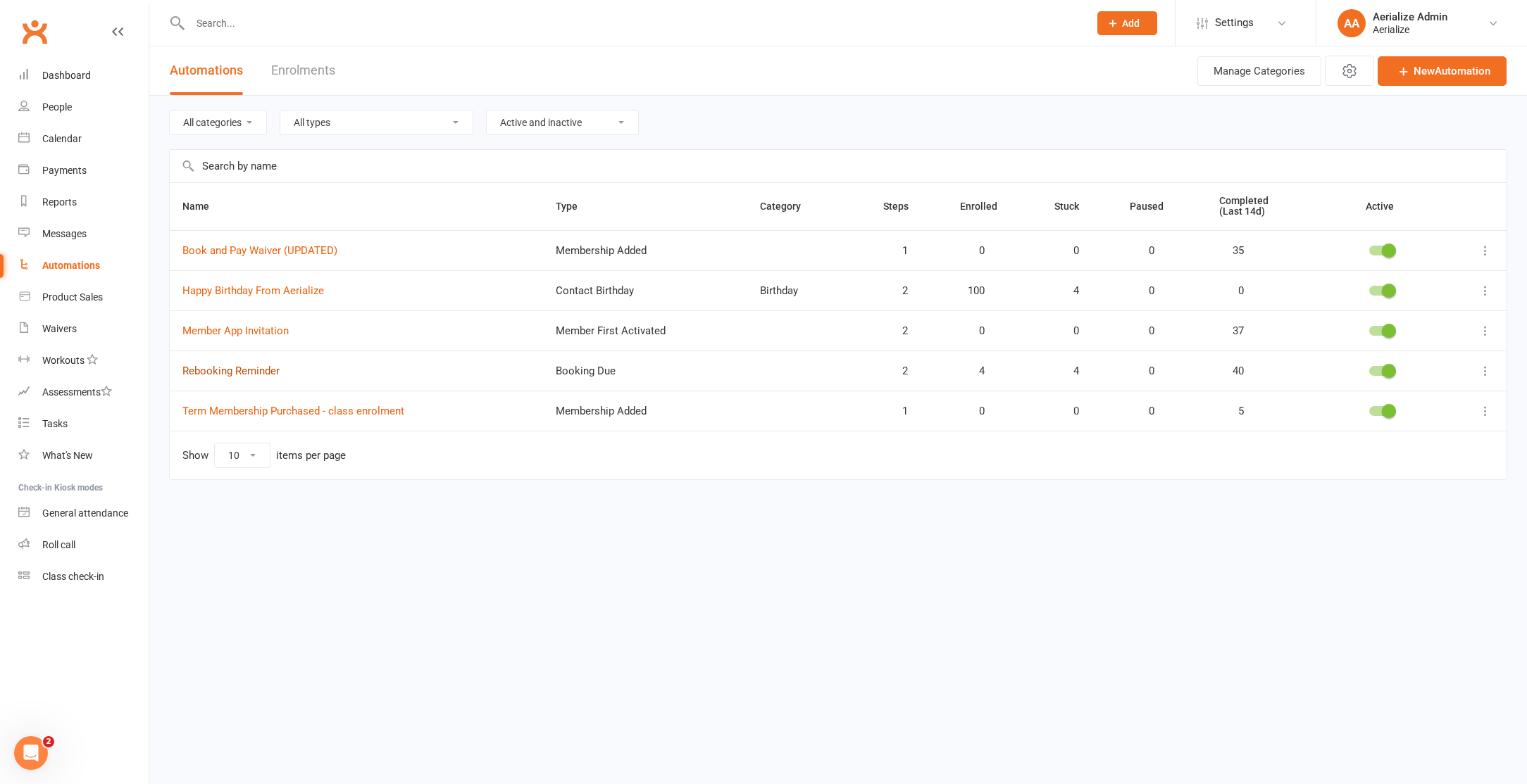
click at [229, 369] on link "Rebooking Reminder" at bounding box center [231, 371] width 97 height 13
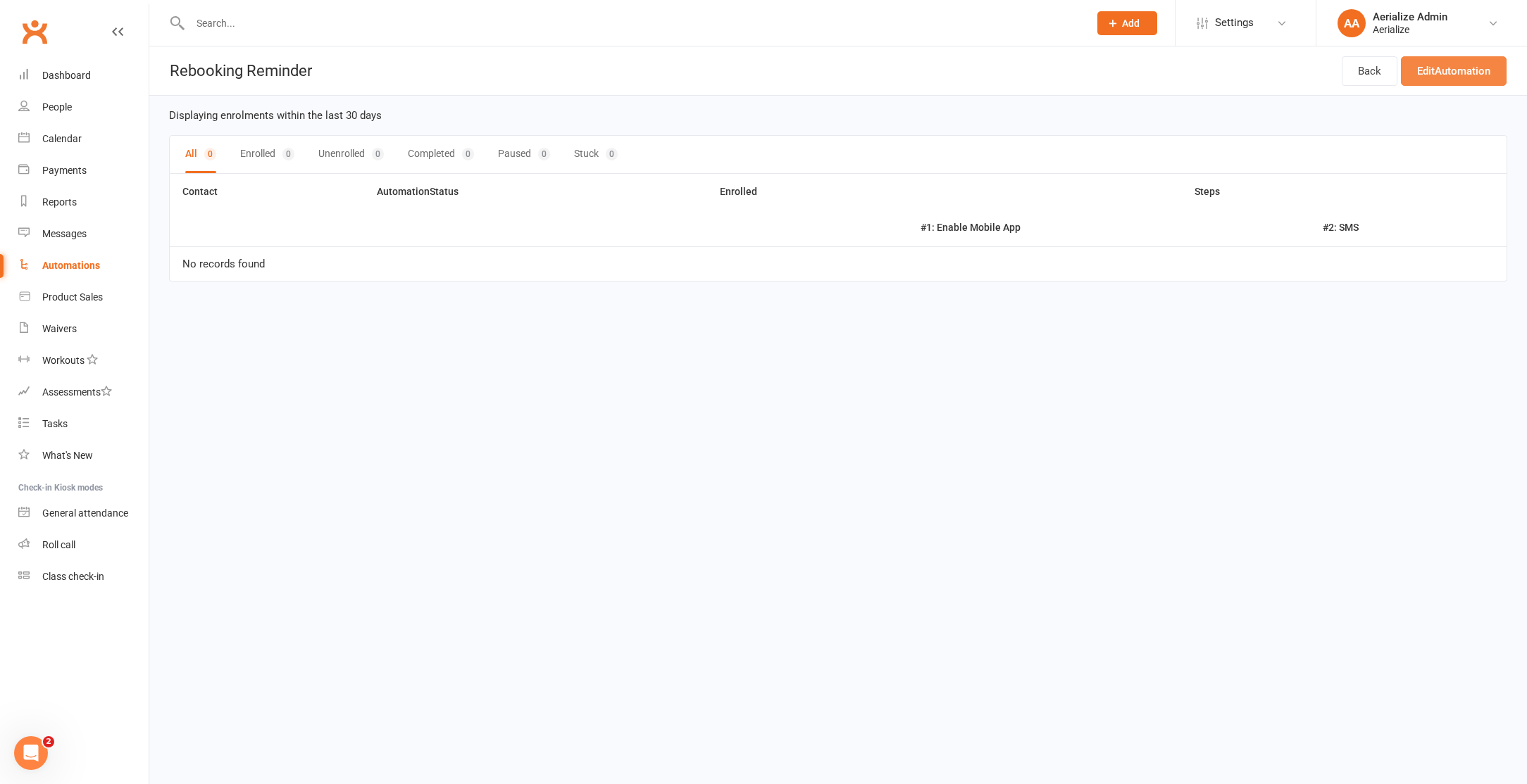
click at [1448, 72] on link "Edit Automation" at bounding box center [1454, 71] width 106 height 30
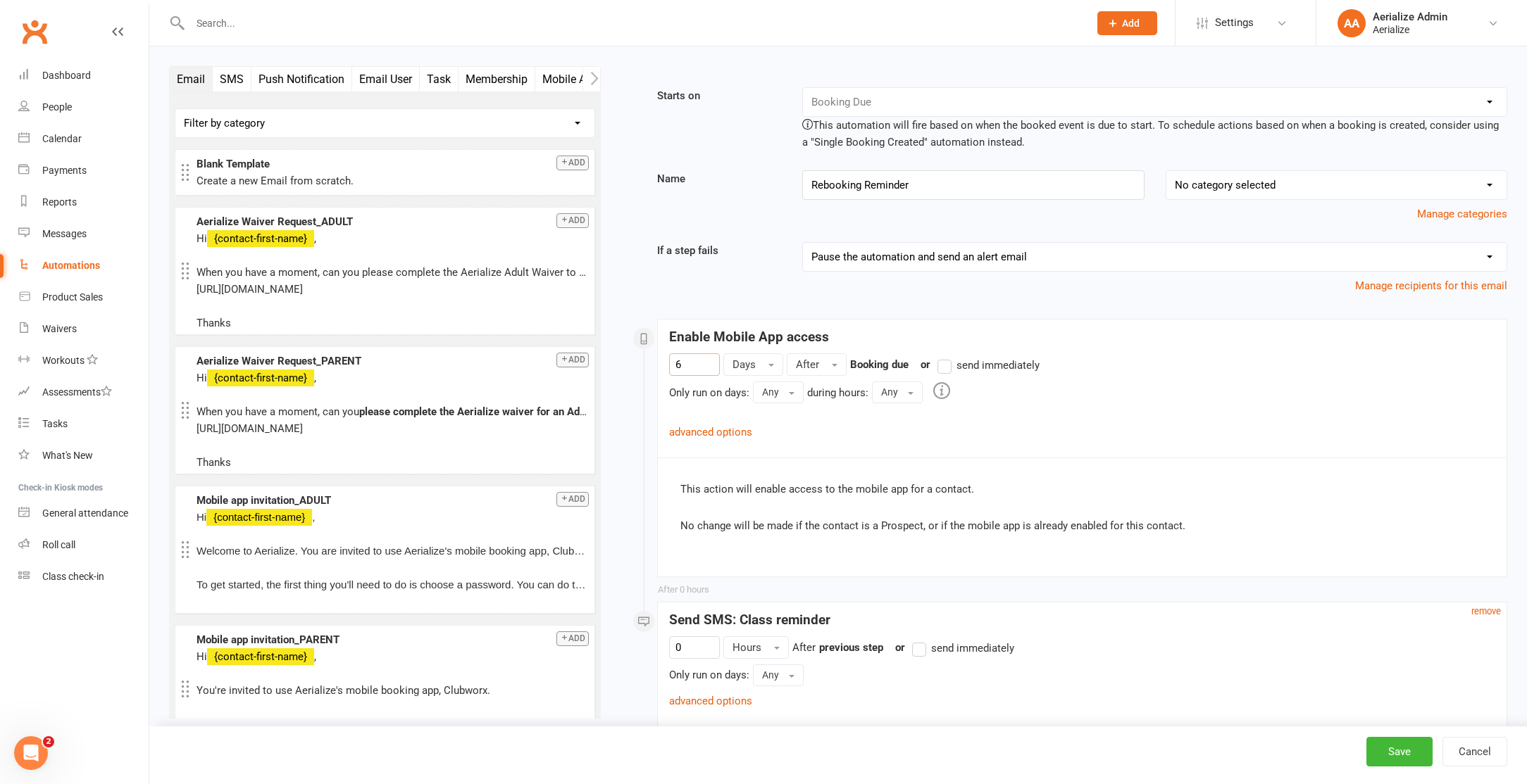
click at [704, 368] on input "6" at bounding box center [694, 365] width 51 height 22
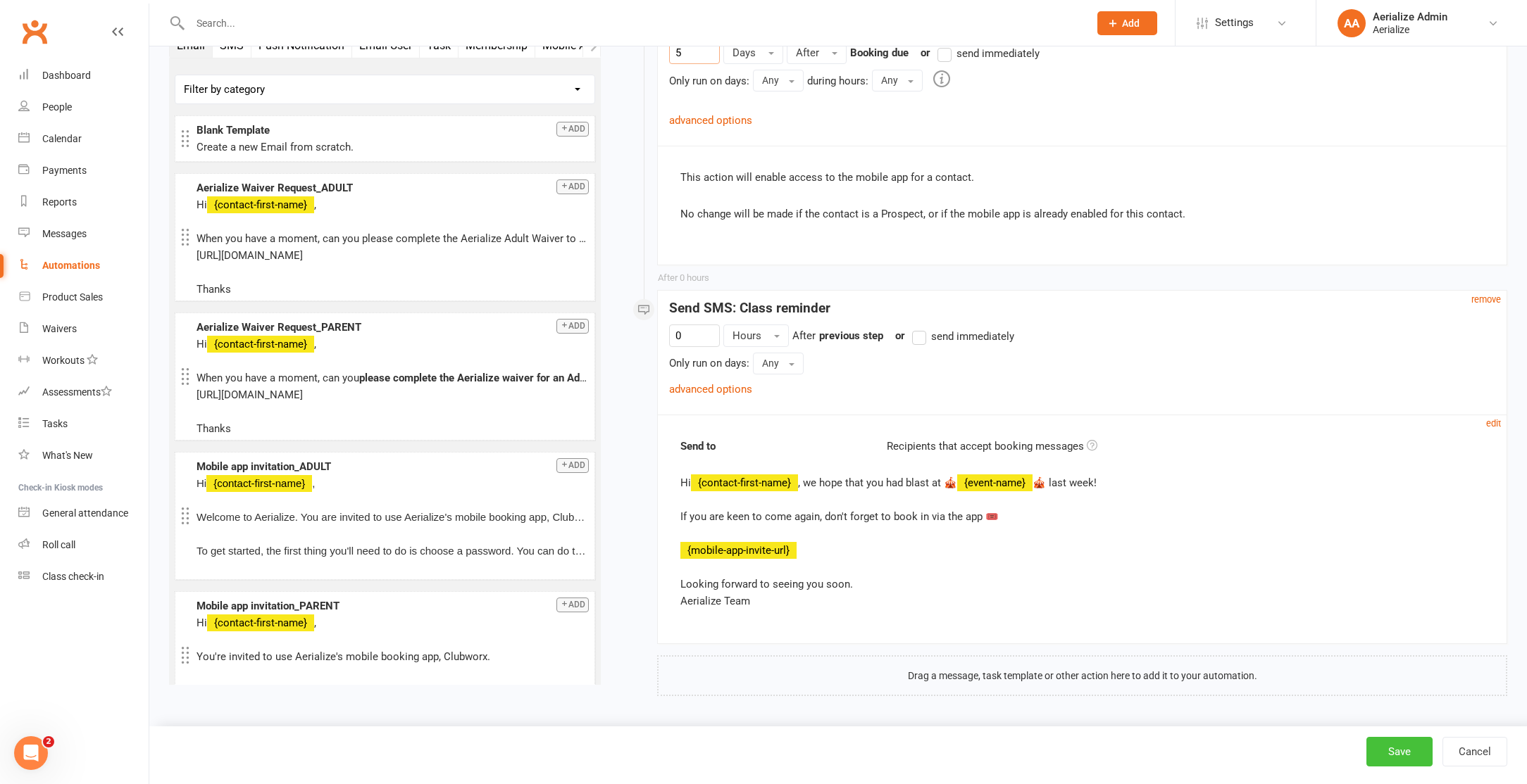
type input "5"
click at [1395, 747] on button "Save" at bounding box center [1398, 752] width 66 height 30
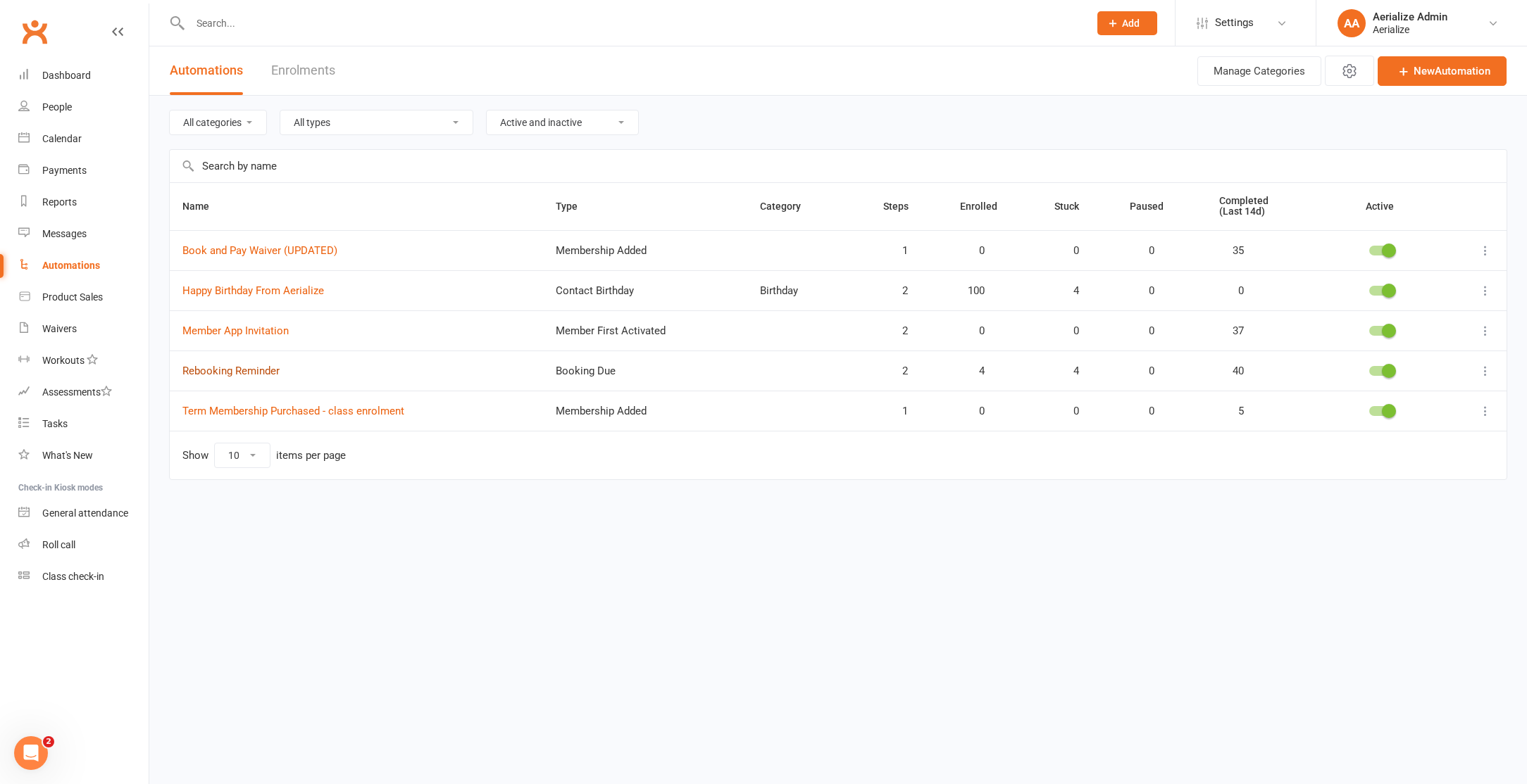
click at [251, 367] on link "Rebooking Reminder" at bounding box center [231, 371] width 97 height 13
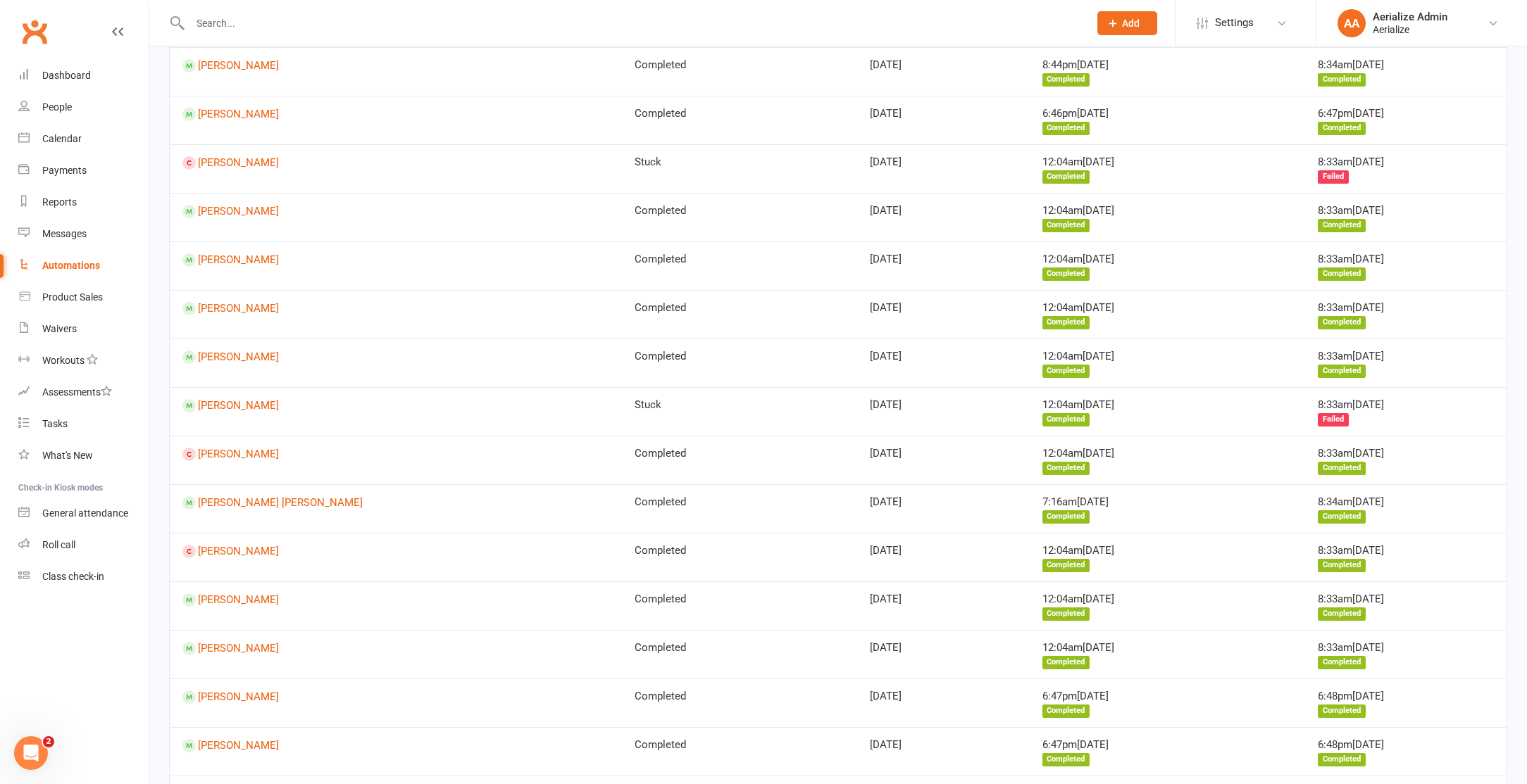
scroll to position [4768, 0]
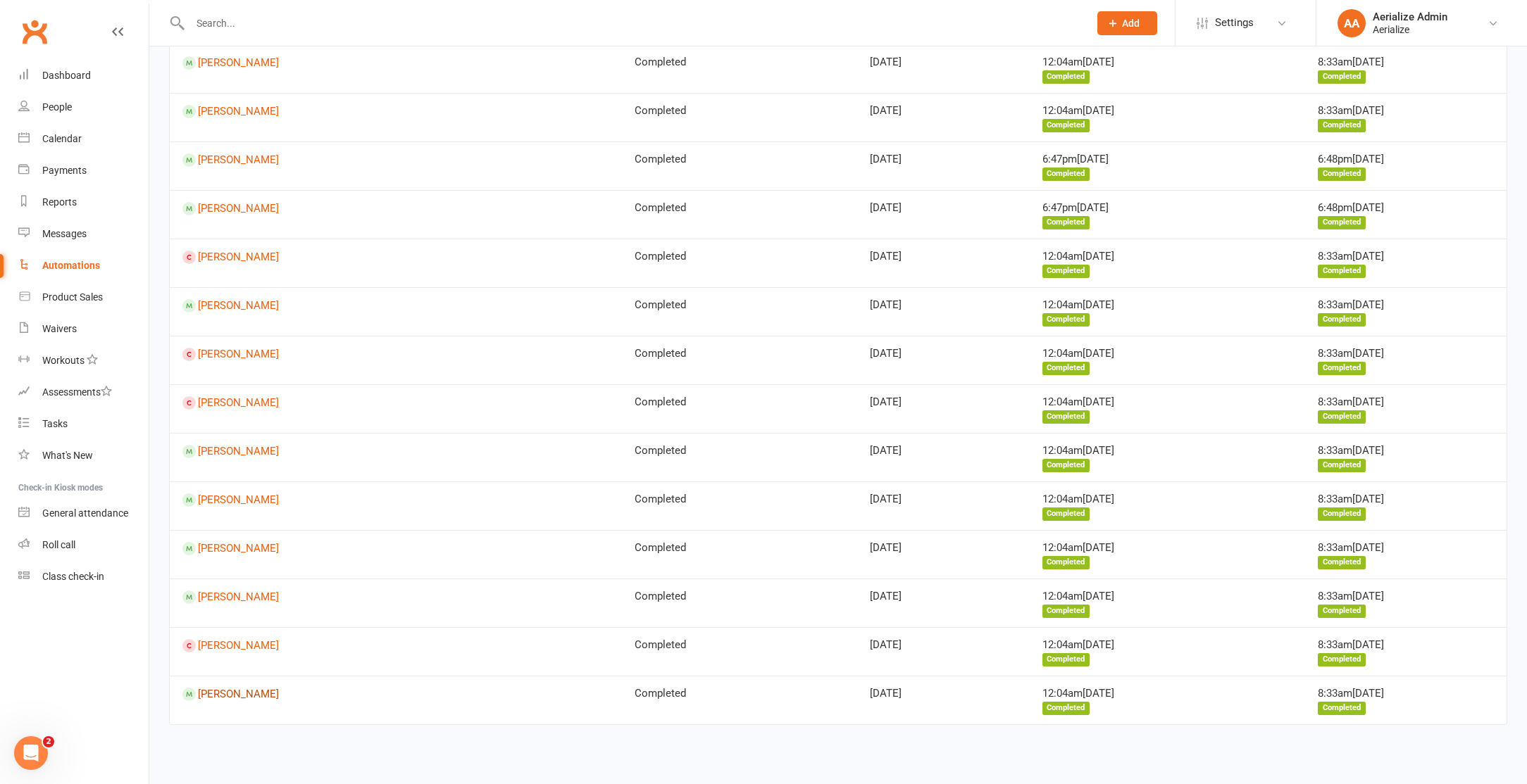
click at [227, 698] on link "Antu Mitchell" at bounding box center [395, 694] width 427 height 13
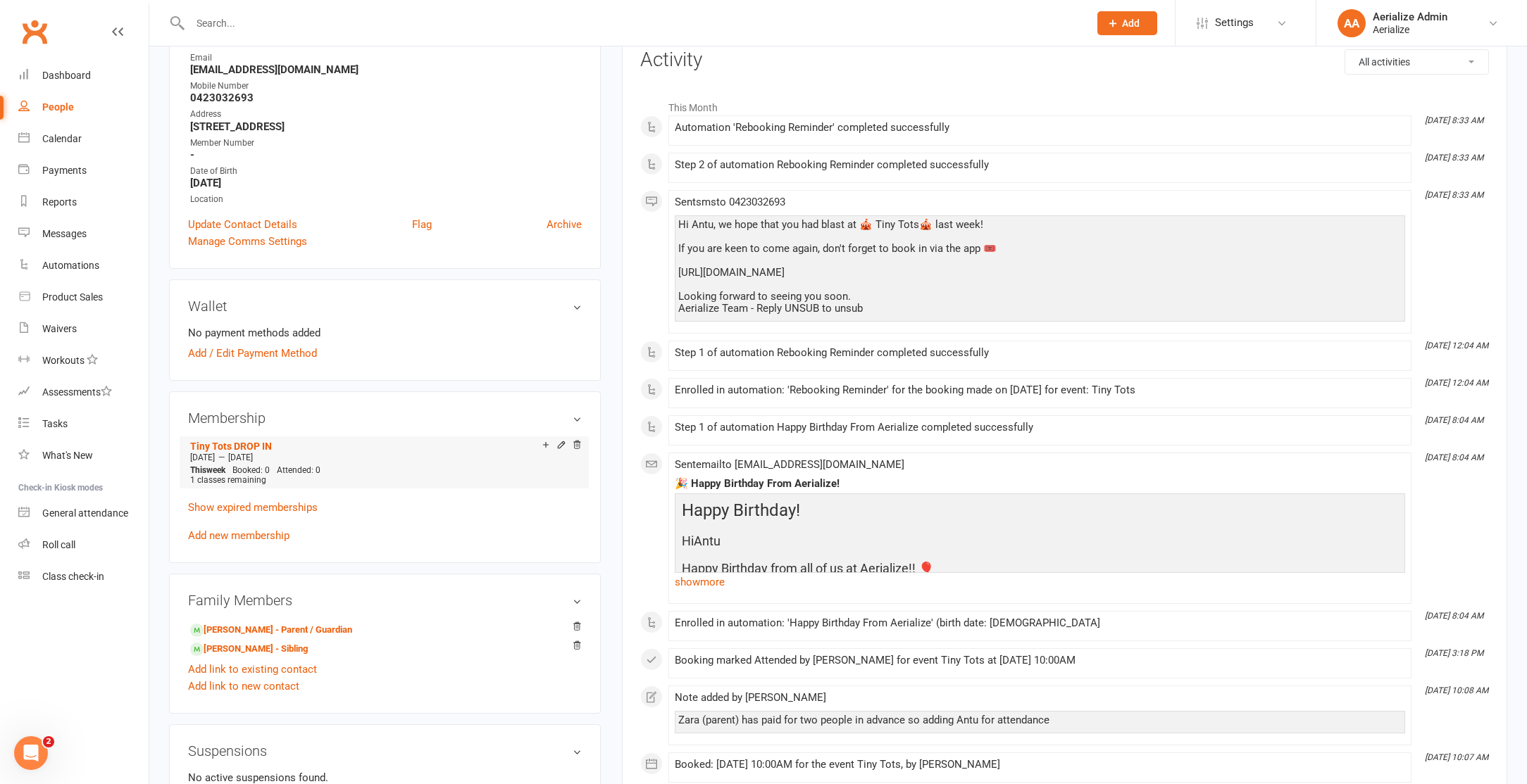
scroll to position [198, 0]
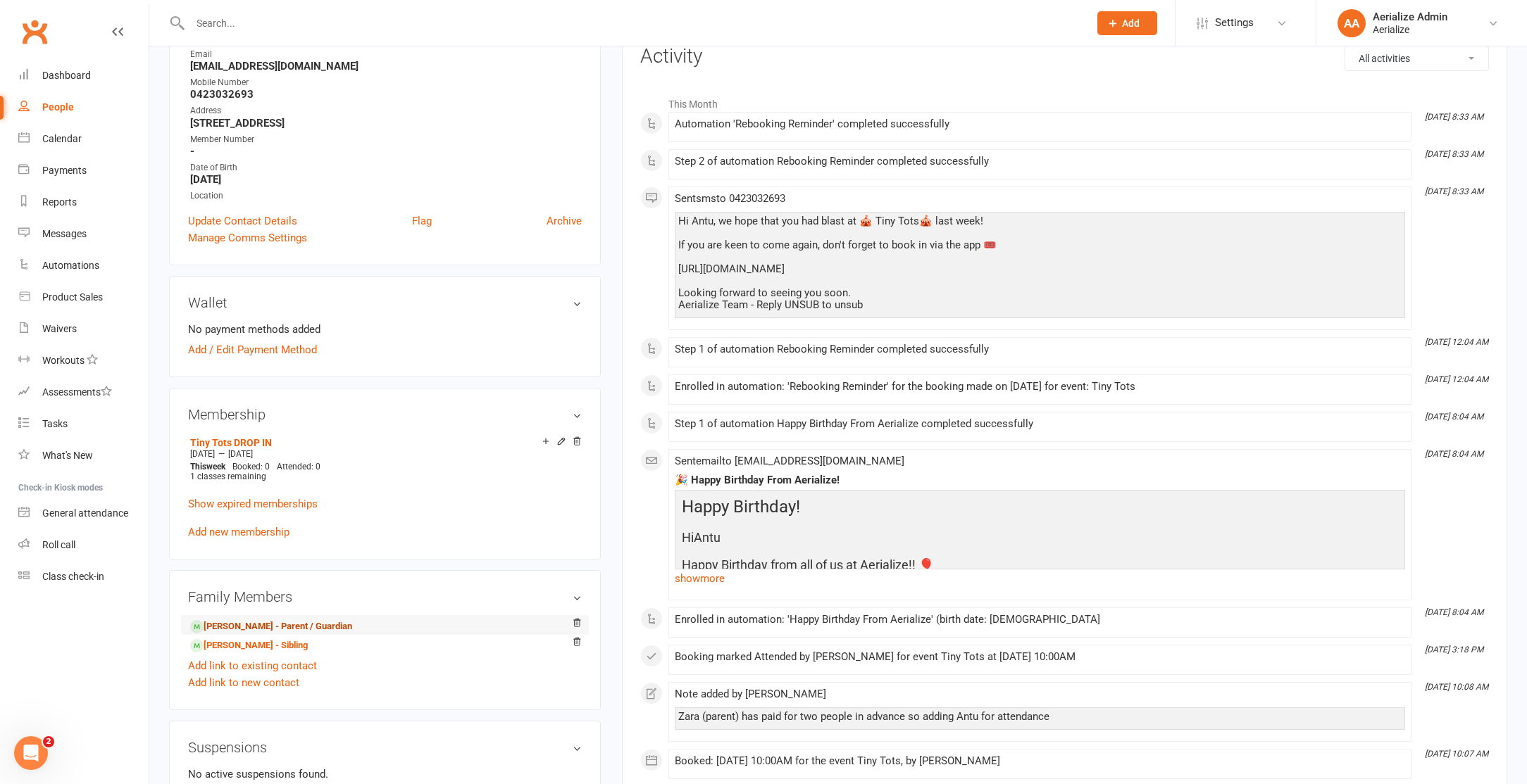
click at [221, 625] on link "Zara Mitchell - Parent / Guardian" at bounding box center [270, 627] width 162 height 15
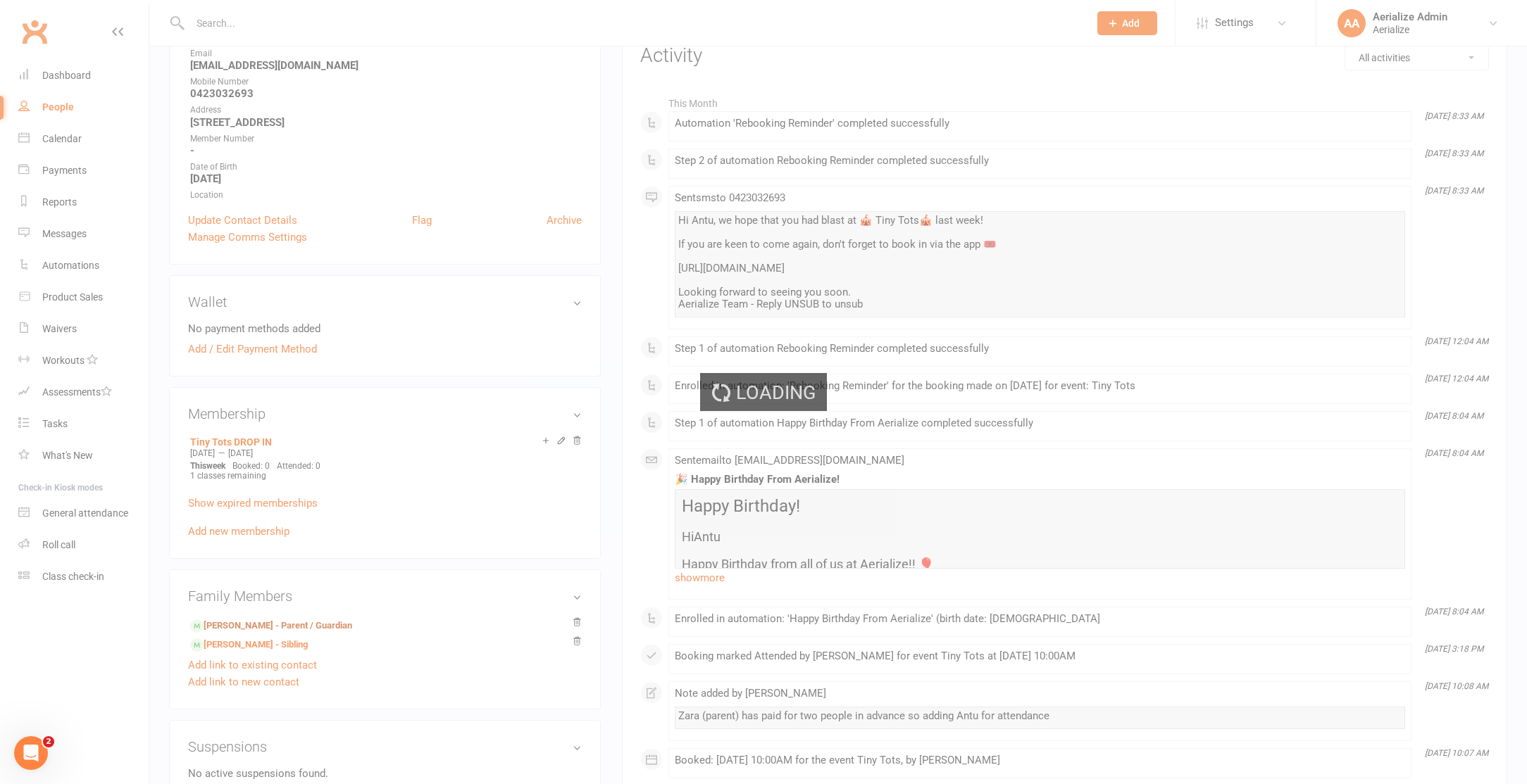
scroll to position [202, 0]
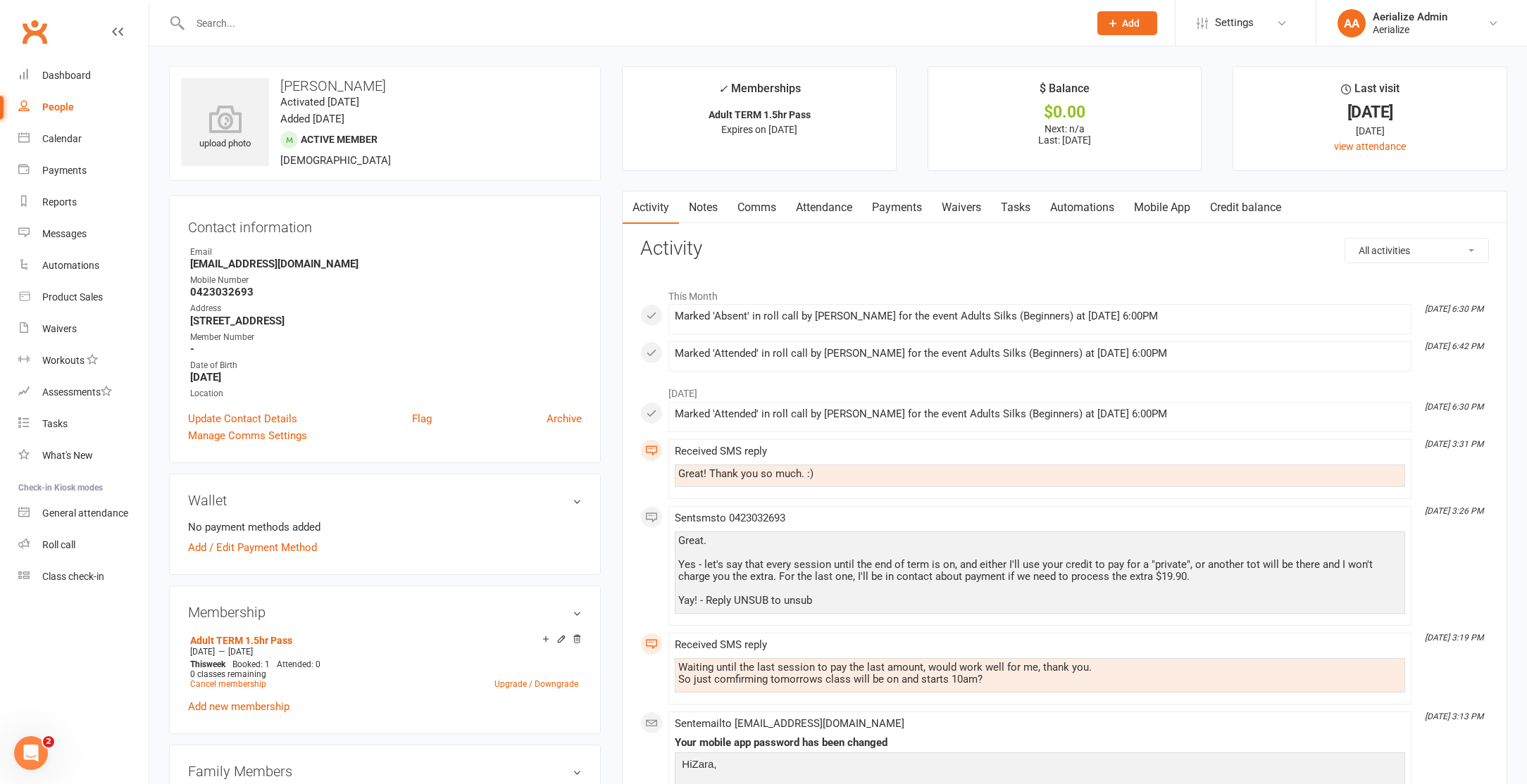
click at [833, 210] on link "Attendance" at bounding box center [824, 207] width 76 height 32
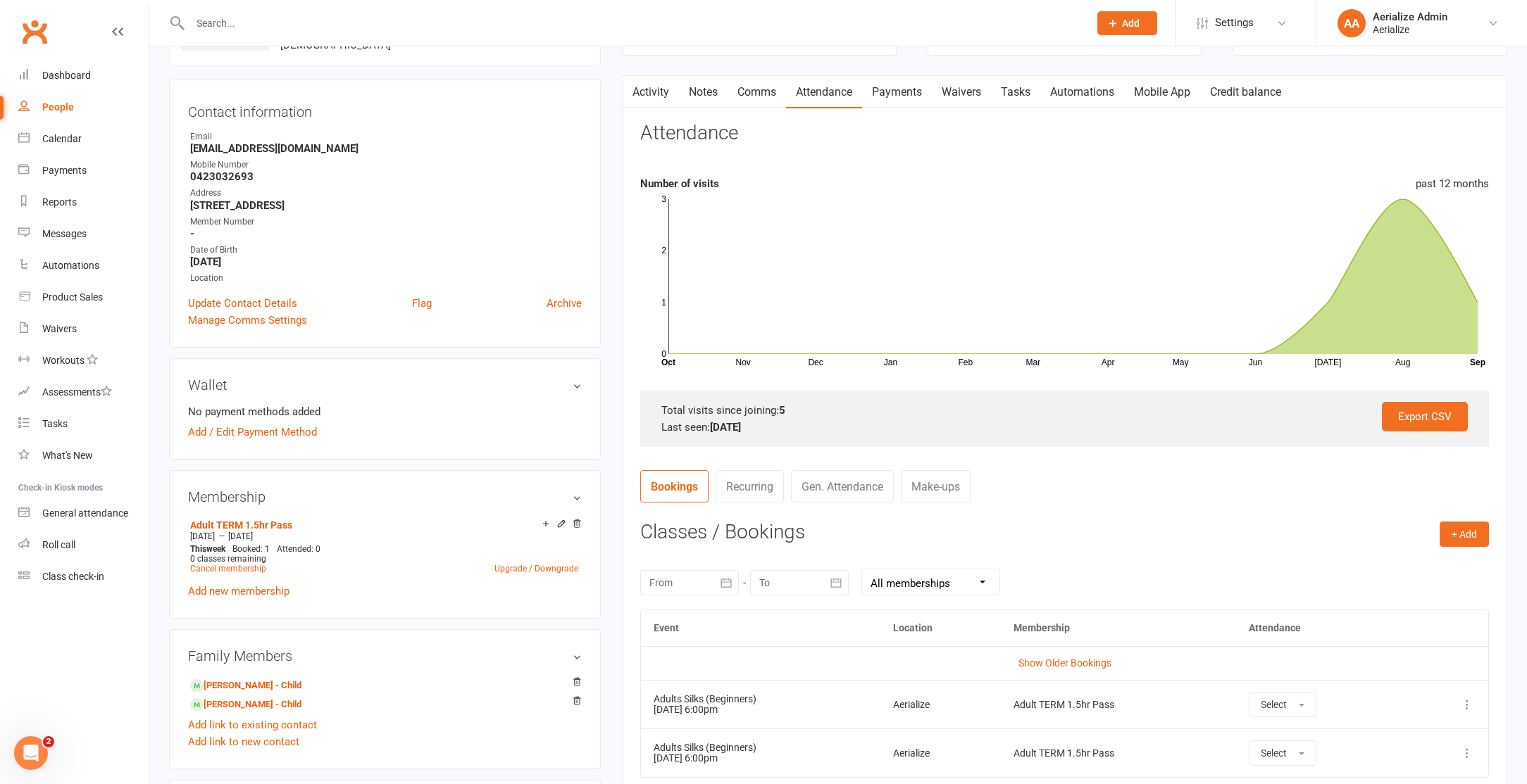
scroll to position [180, 0]
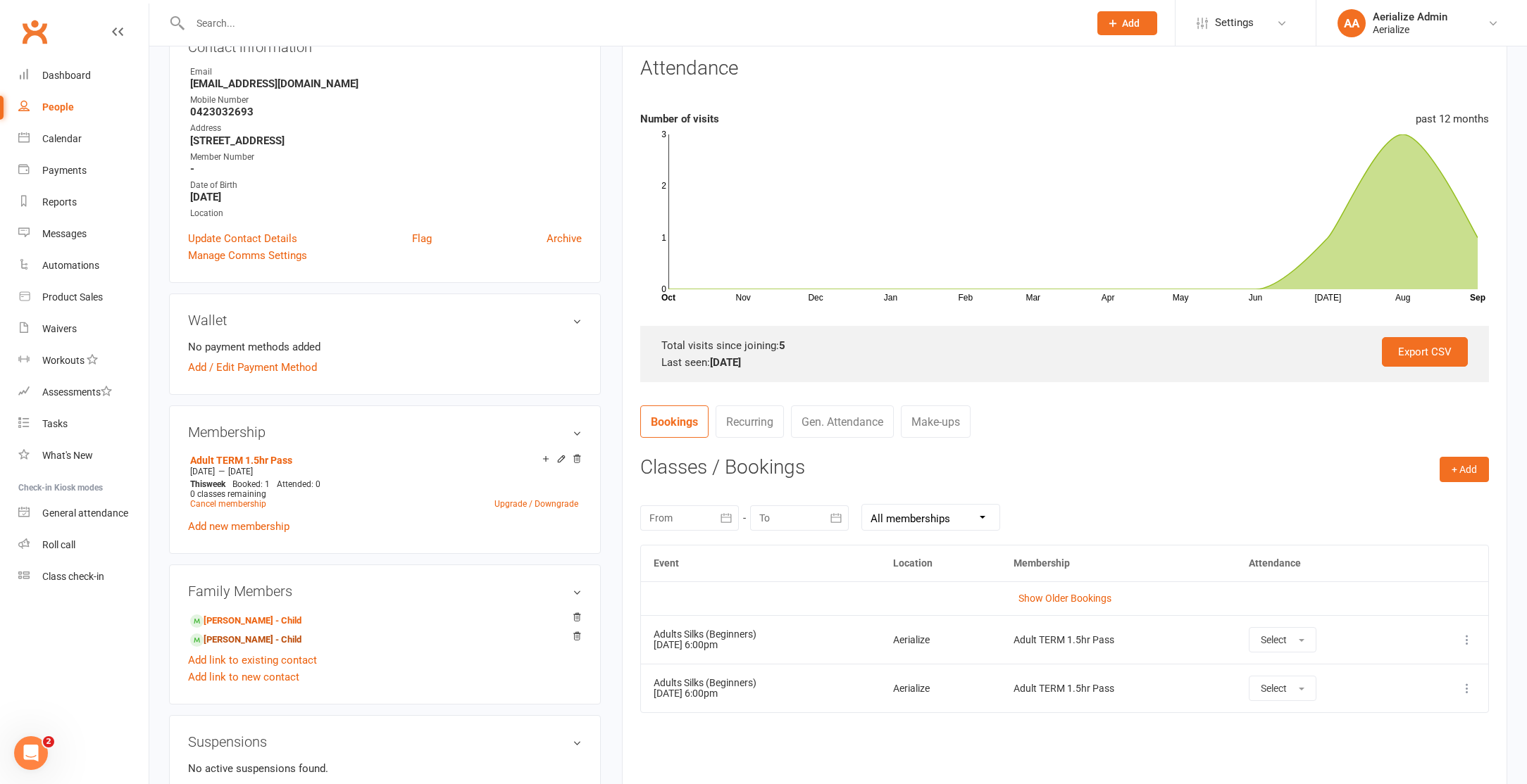
click at [255, 641] on link "Remi Mitchell - Child" at bounding box center [245, 641] width 111 height 15
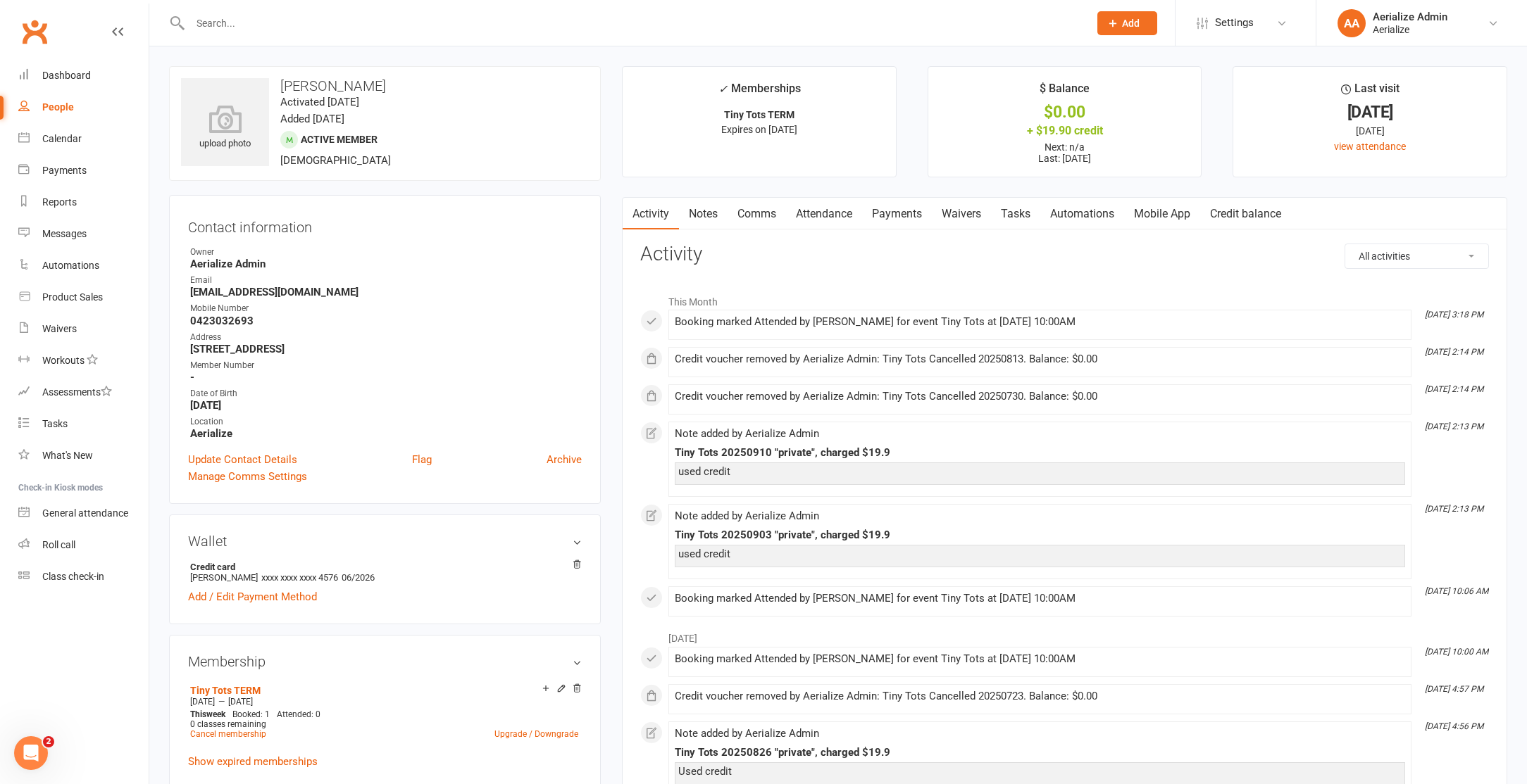
click at [954, 214] on link "Waivers" at bounding box center [961, 214] width 59 height 32
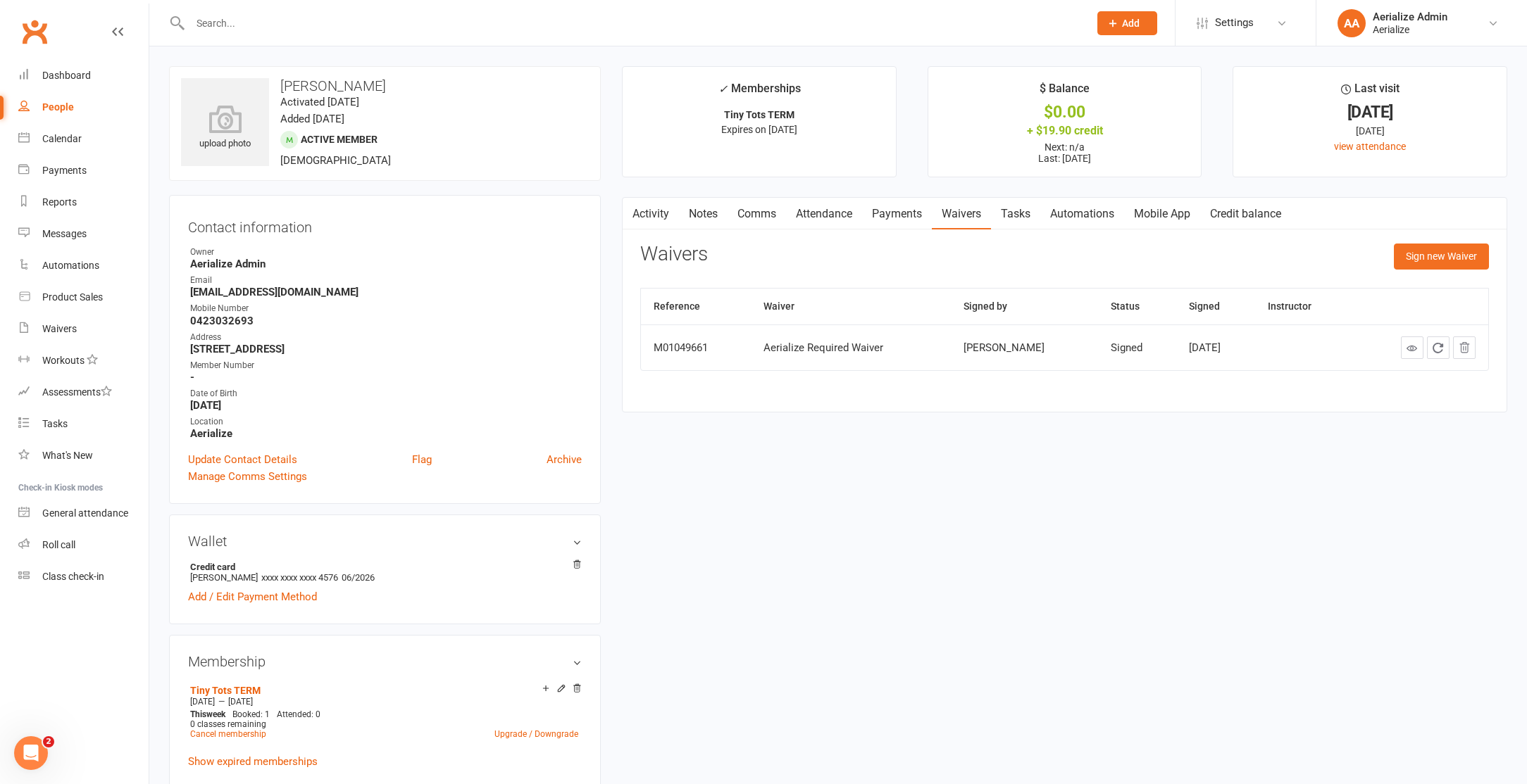
click at [1226, 205] on link "Credit balance" at bounding box center [1245, 214] width 91 height 32
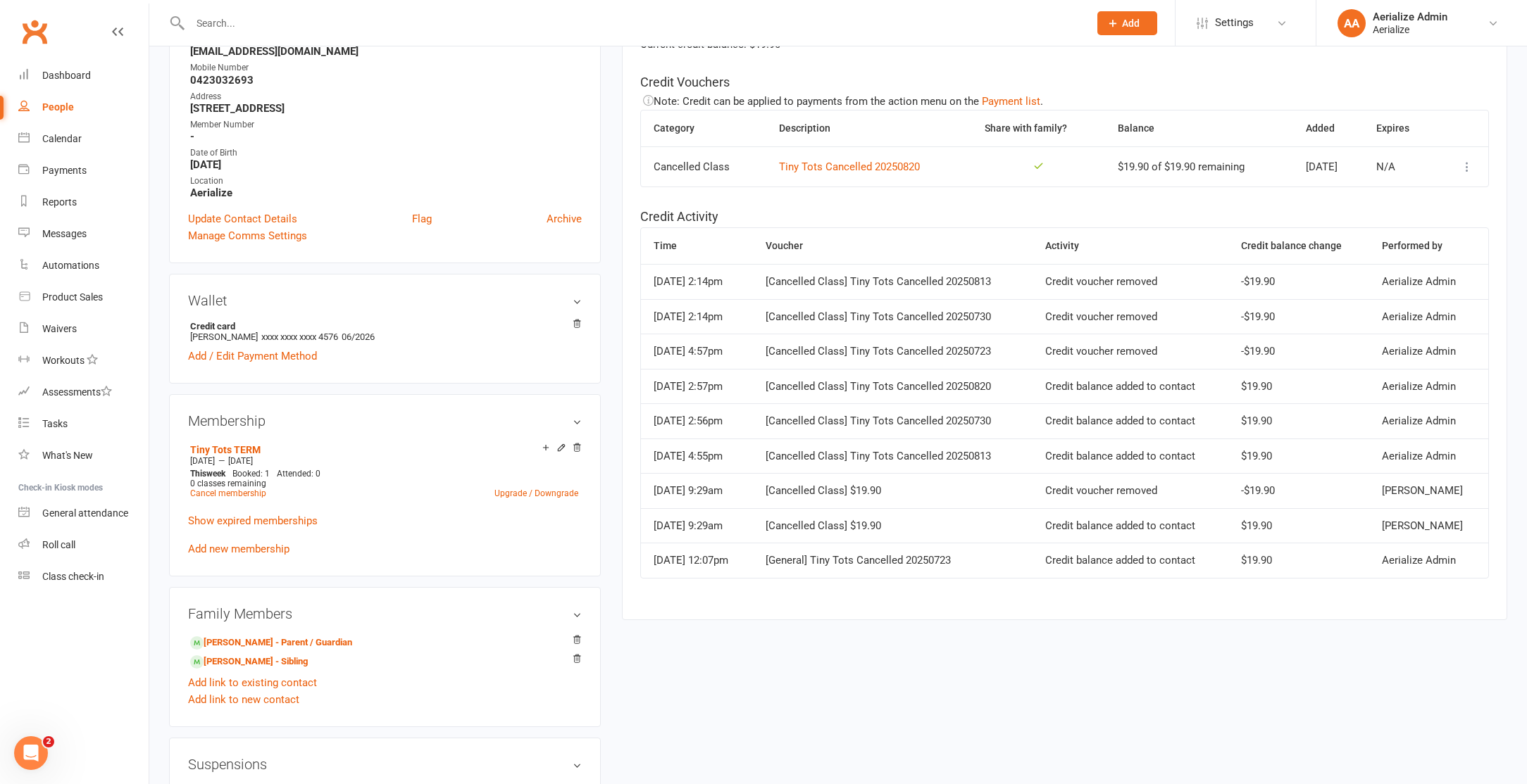
scroll to position [259, 0]
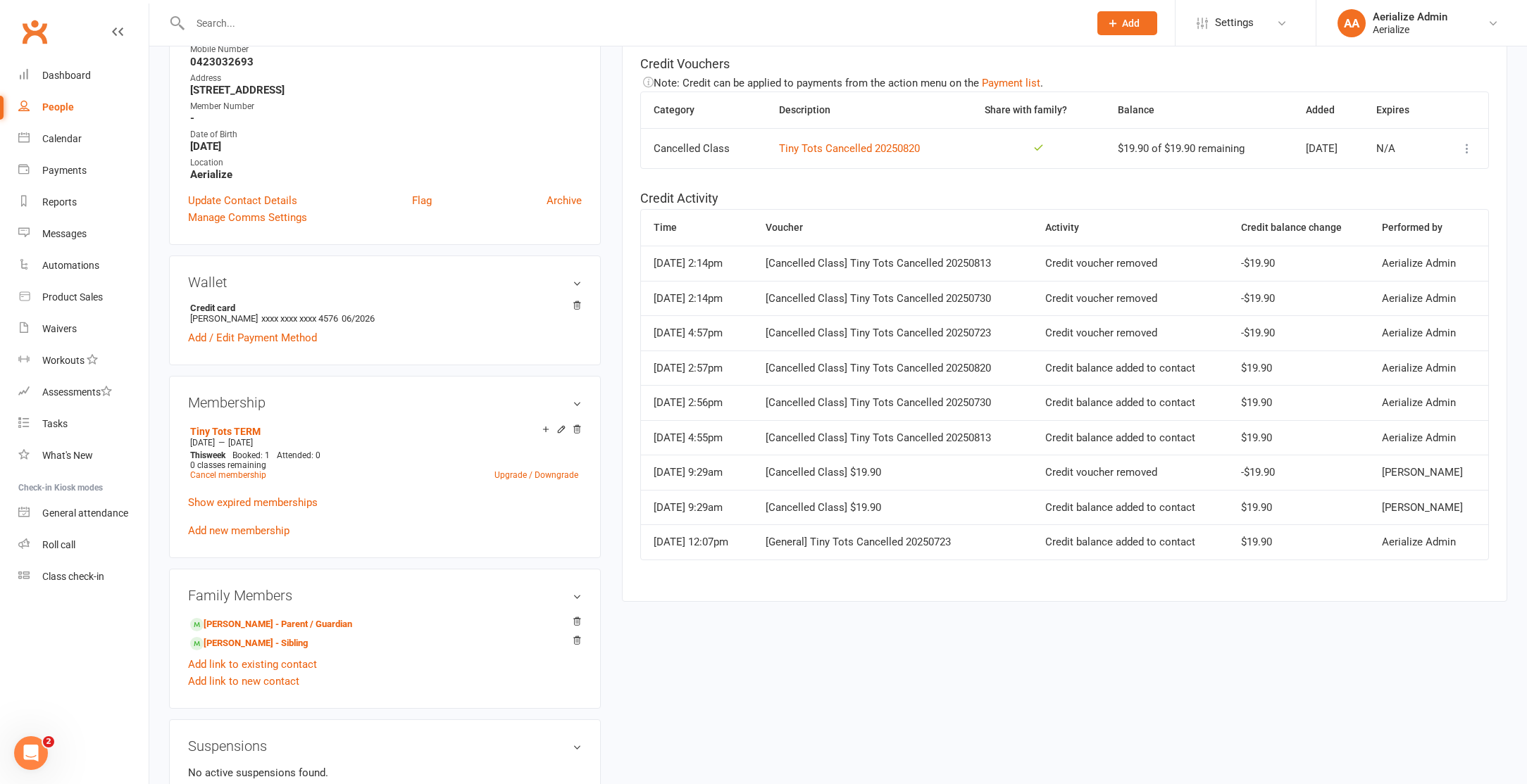
click at [266, 536] on div "Tiny Tots TERM Jul 16 2025 — Sep 23 2025 This week Booked: 1 Attended: 0 0 clas…" at bounding box center [384, 479] width 394 height 118
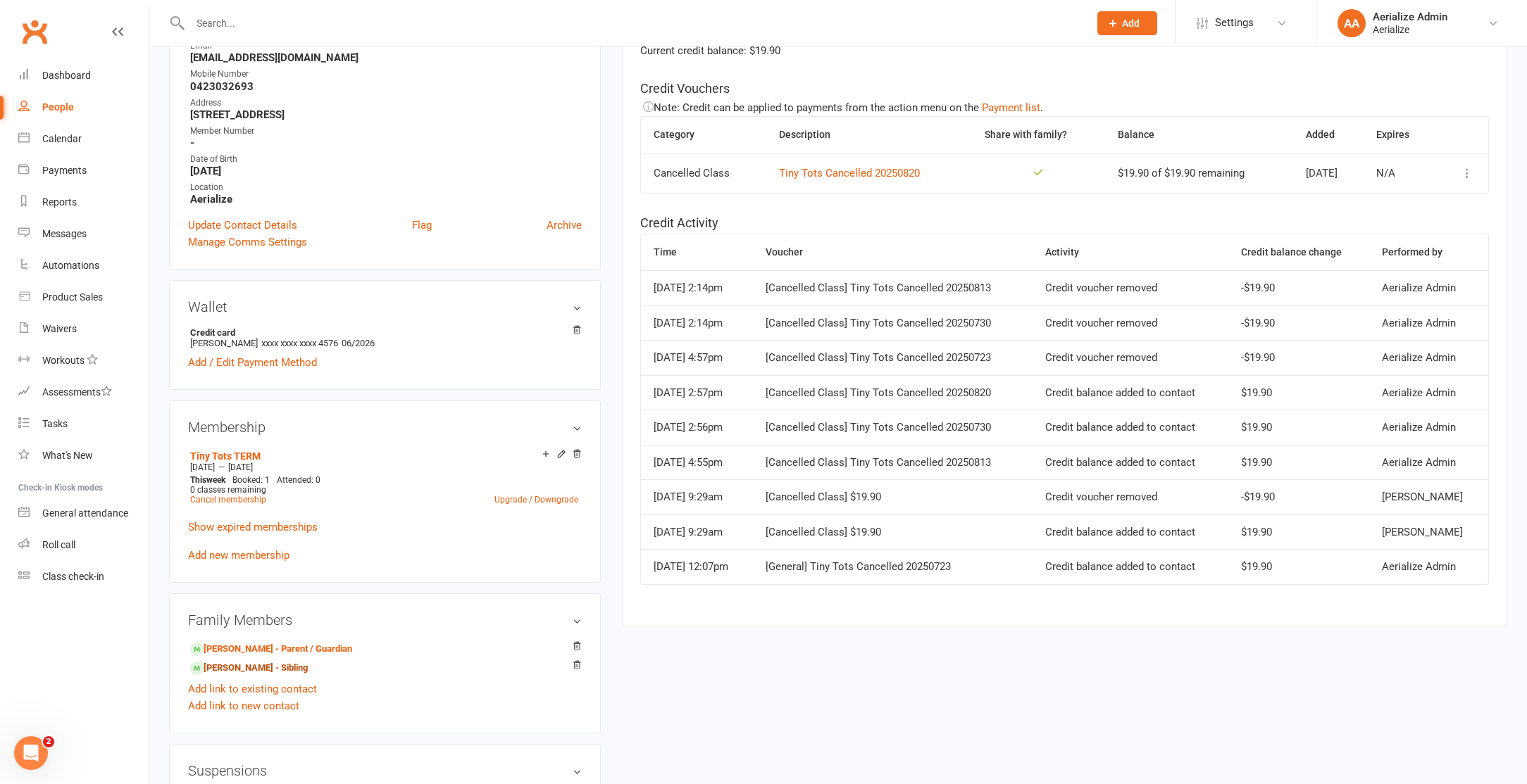
scroll to position [235, 0]
click at [1467, 176] on icon at bounding box center [1466, 172] width 14 height 14
click at [1359, 254] on link "Remove" at bounding box center [1405, 256] width 140 height 28
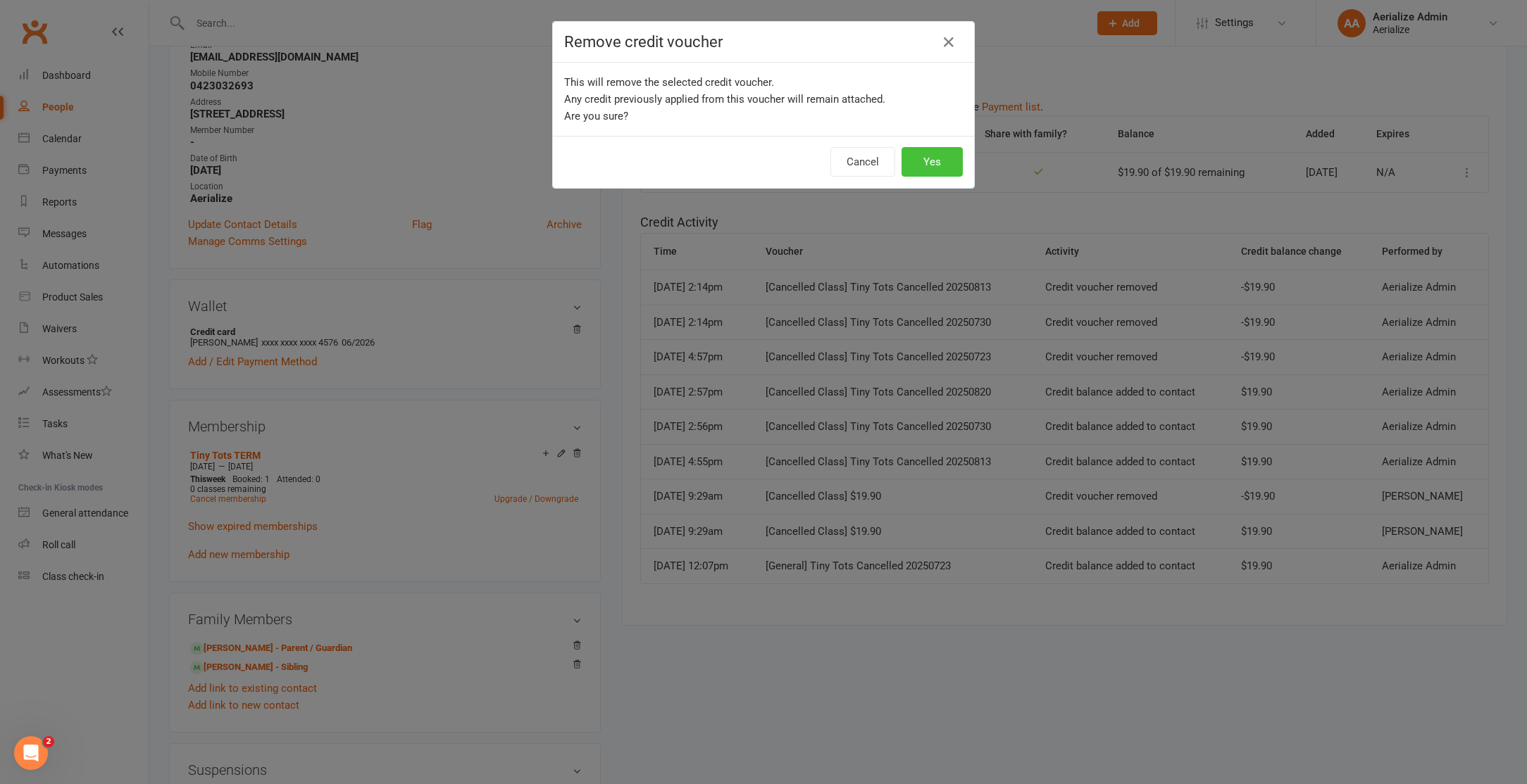
click at [928, 166] on button "Yes" at bounding box center [932, 162] width 61 height 30
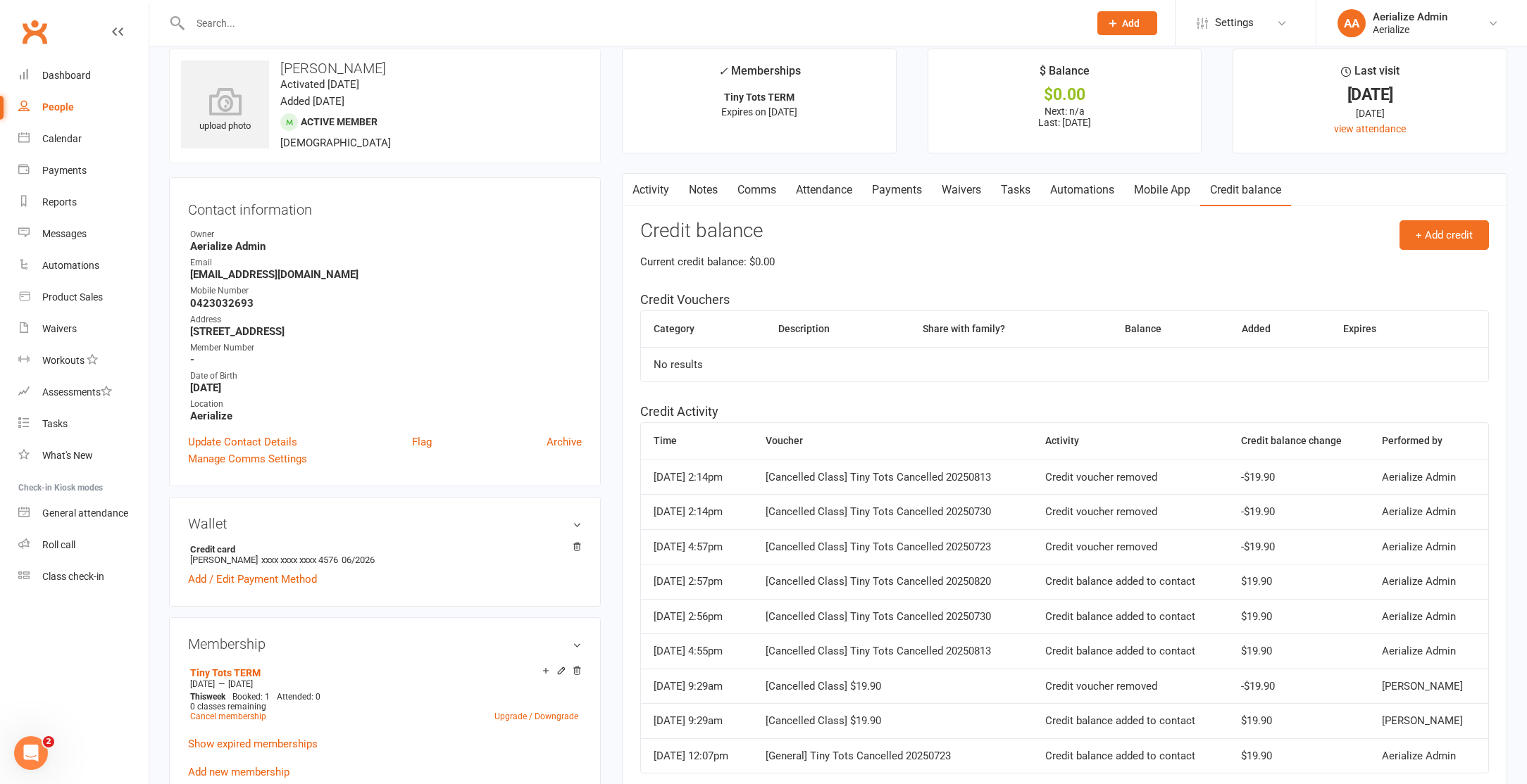
scroll to position [16, 0]
drag, startPoint x: 669, startPoint y: 193, endPoint x: 680, endPoint y: 191, distance: 11.2
click at [669, 193] on link "Activity" at bounding box center [650, 191] width 56 height 32
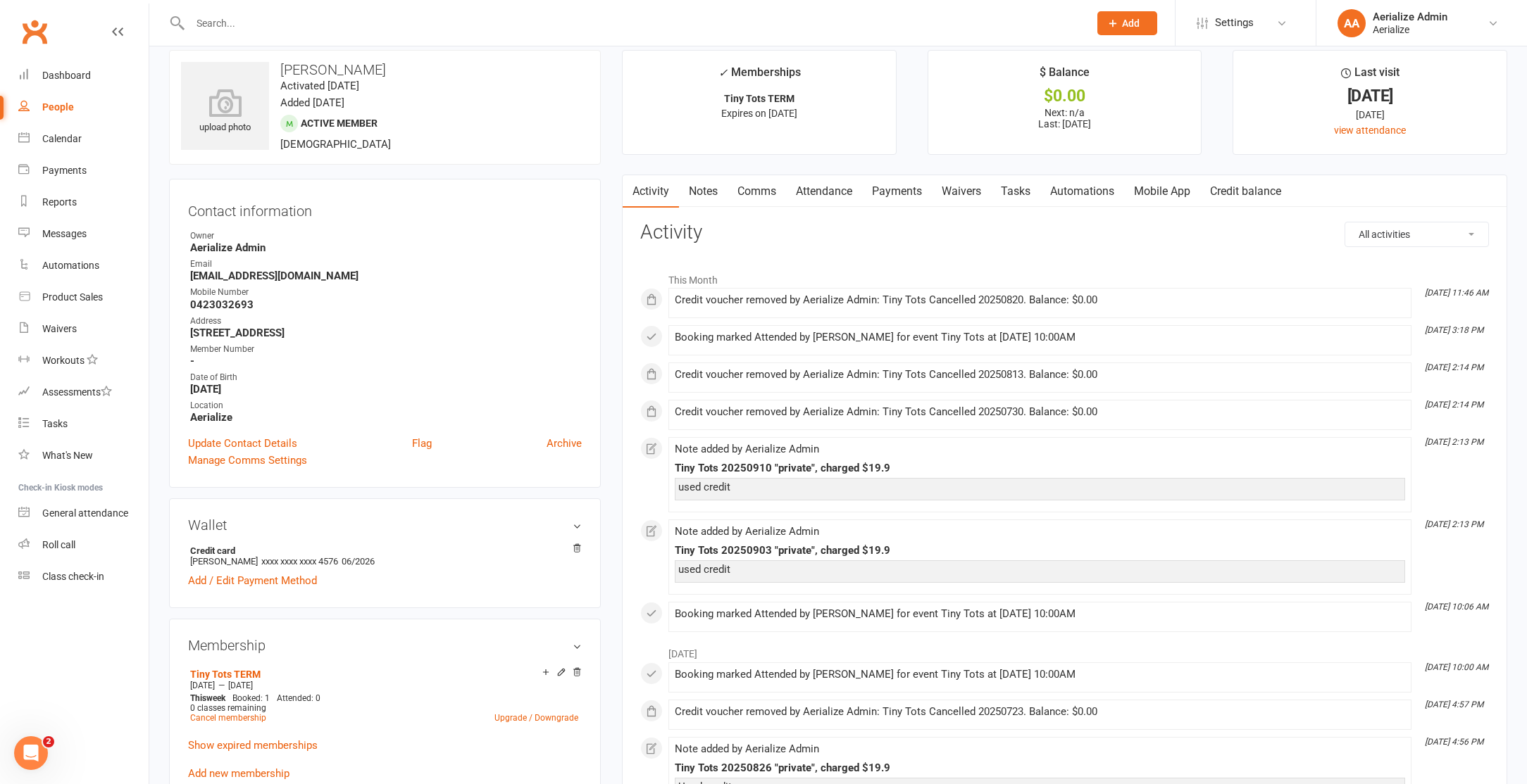
click at [765, 188] on link "Comms" at bounding box center [757, 191] width 58 height 32
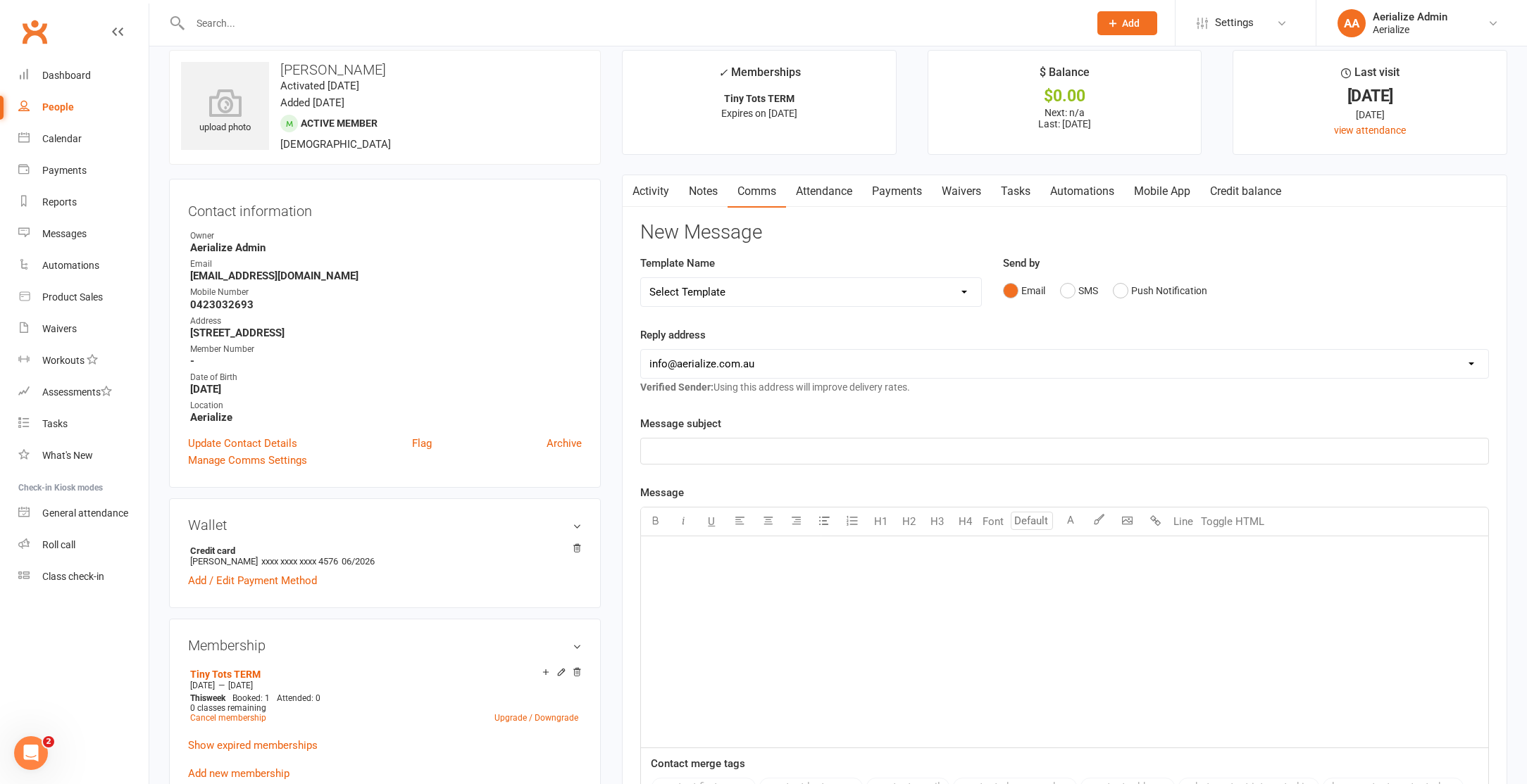
click at [716, 195] on link "Notes" at bounding box center [703, 191] width 48 height 32
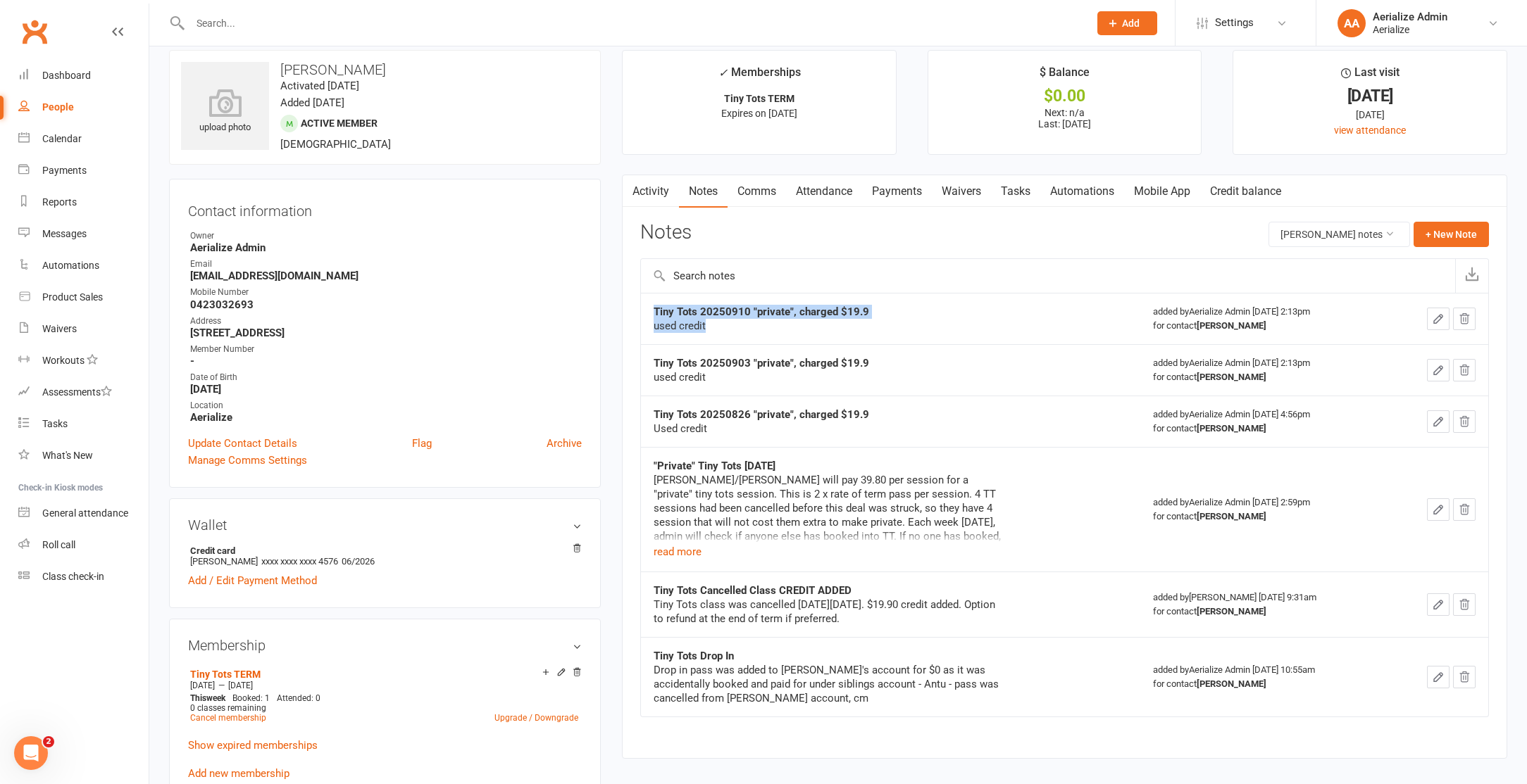
drag, startPoint x: 655, startPoint y: 313, endPoint x: 719, endPoint y: 335, distance: 67.7
click at [719, 335] on td "Tiny Tots 20250910 "private", charged $19.9 used credit" at bounding box center [890, 318] width 499 height 52
copy div "Tiny Tots 20250910 "private", charged $19.9 used credit"
click at [1446, 230] on button "+ New Note" at bounding box center [1450, 234] width 75 height 25
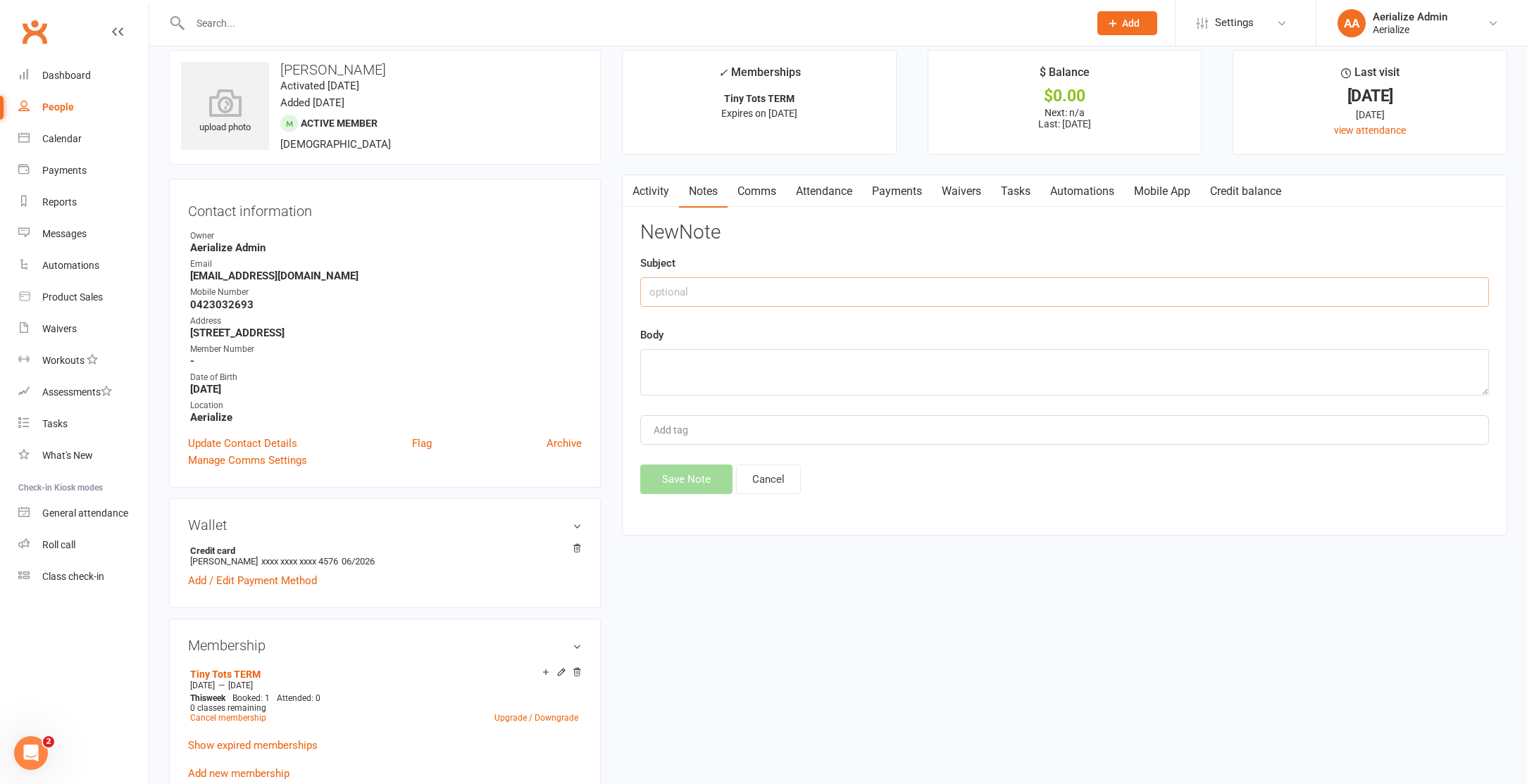
click at [773, 286] on input "text" at bounding box center [1064, 292] width 848 height 30
paste input "Tiny Tots 20250910 "private", charged $19.9 used credit"
drag, startPoint x: 783, startPoint y: 295, endPoint x: 998, endPoint y: 287, distance: 215.1
click at [998, 287] on input "Tiny Tots 20250910 "private", charged $19.9 used credit" at bounding box center [1064, 292] width 848 height 30
type input "Tiny Tots 20250910 "private""
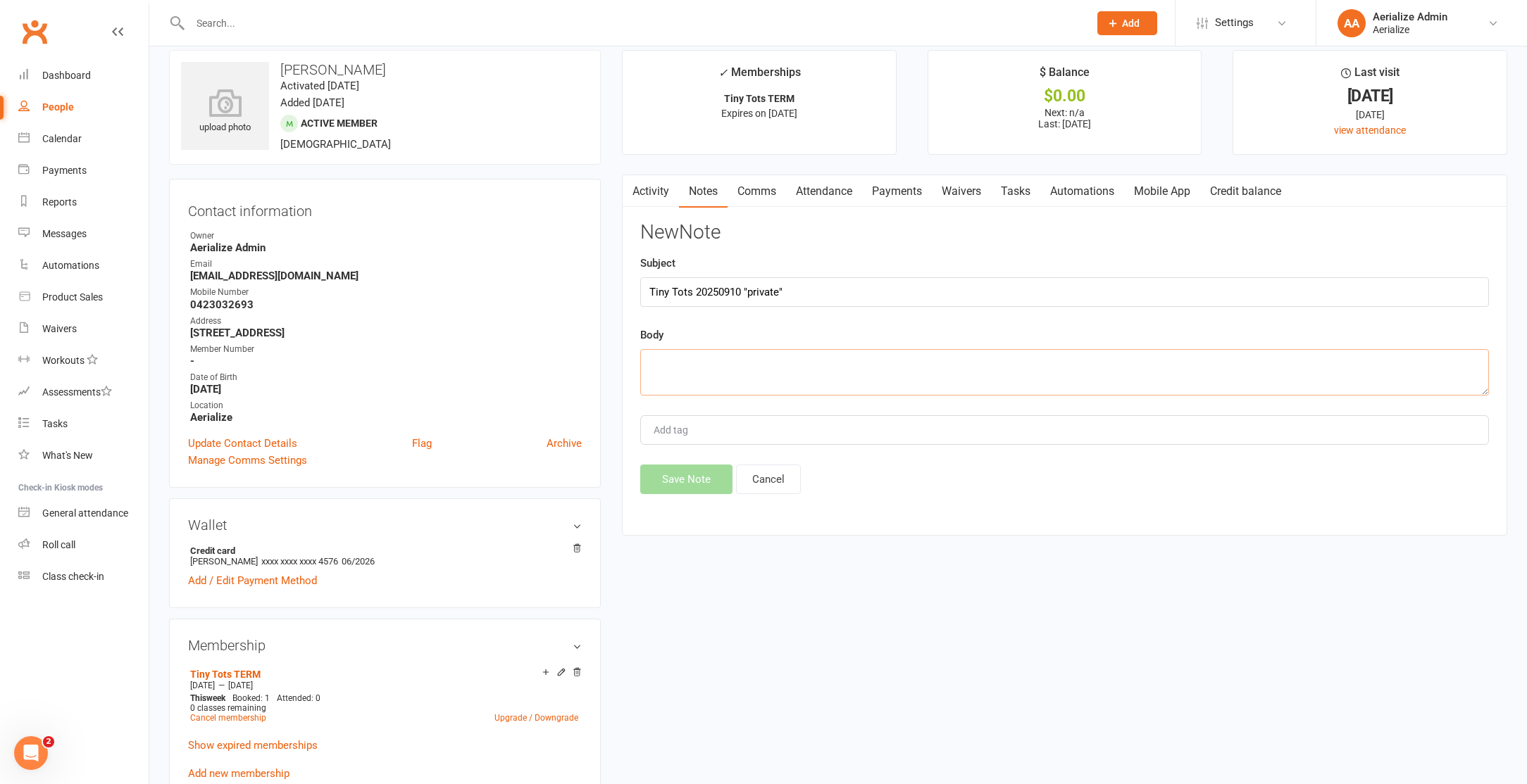
click at [707, 368] on textarea at bounding box center [1064, 372] width 848 height 46
paste textarea ", charged $19.9 used credit"
click at [656, 367] on textarea ", charged $19.9 used credit" at bounding box center [1064, 372] width 848 height 46
type textarea "charged $19.9 used credit"
click at [741, 292] on input "Tiny Tots 20250910 "private"" at bounding box center [1064, 292] width 848 height 30
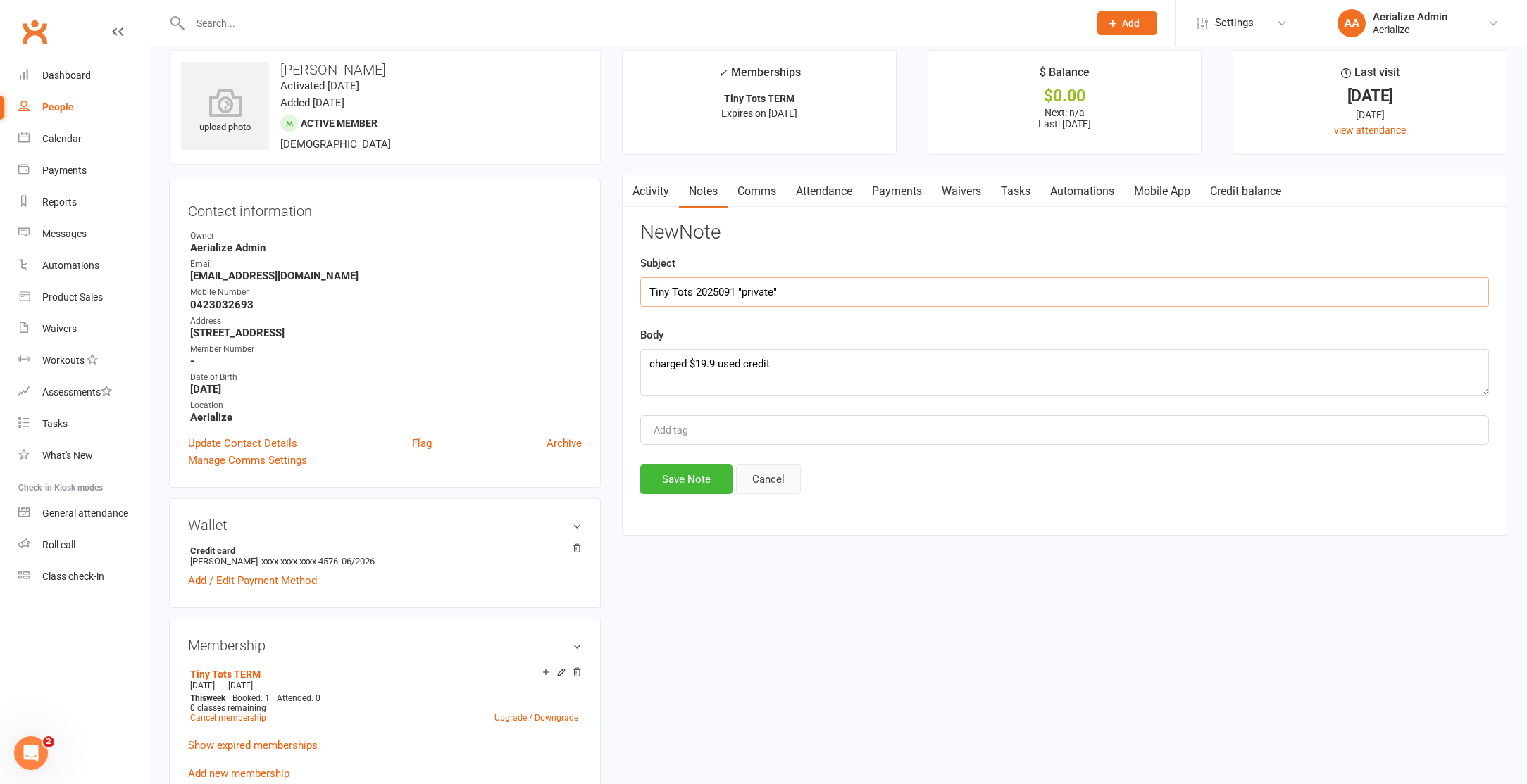
type input "Tiny Tots 2025091 "private""
click at [765, 482] on button "Cancel" at bounding box center [769, 479] width 65 height 30
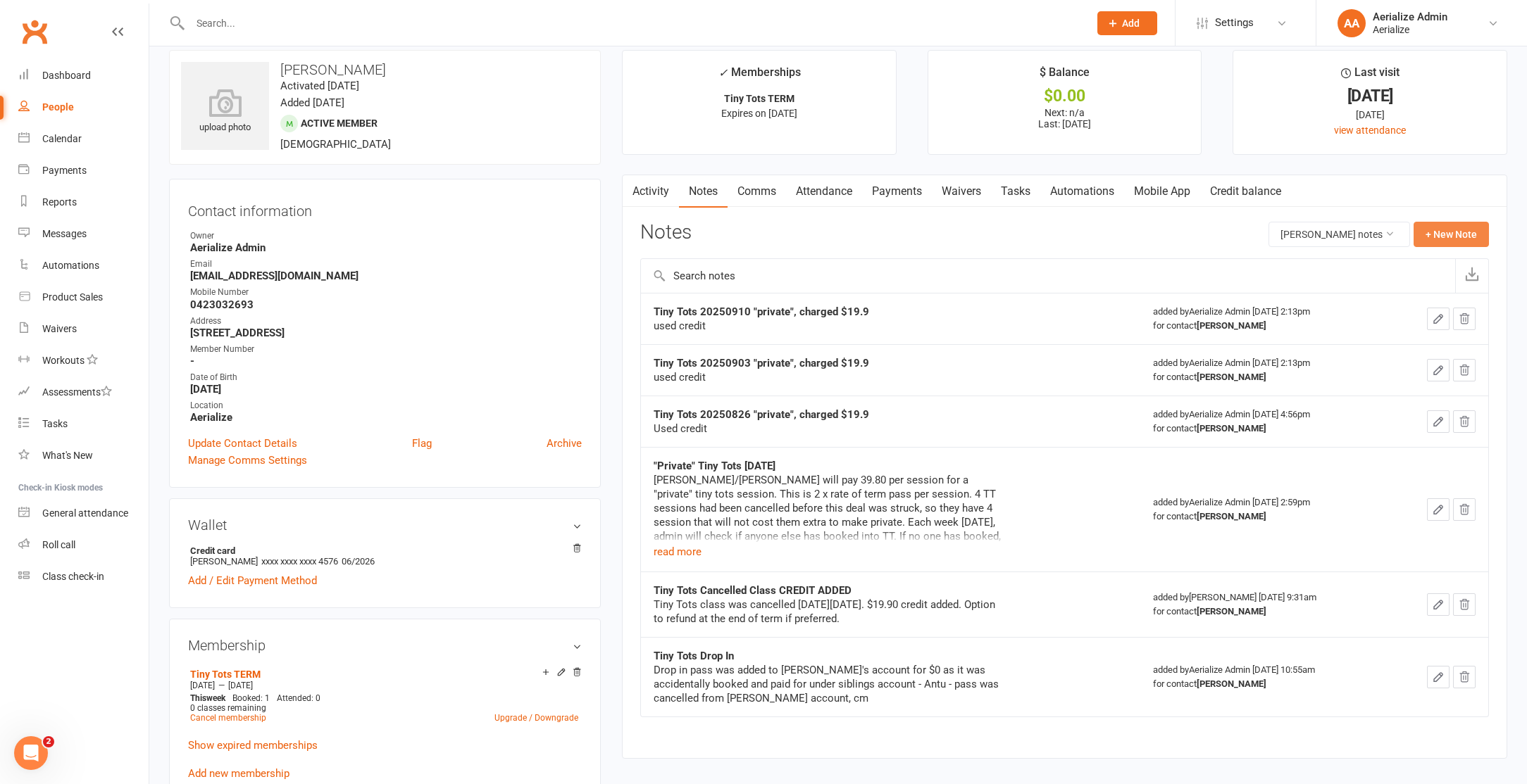
click at [1446, 237] on button "+ New Note" at bounding box center [1450, 234] width 75 height 25
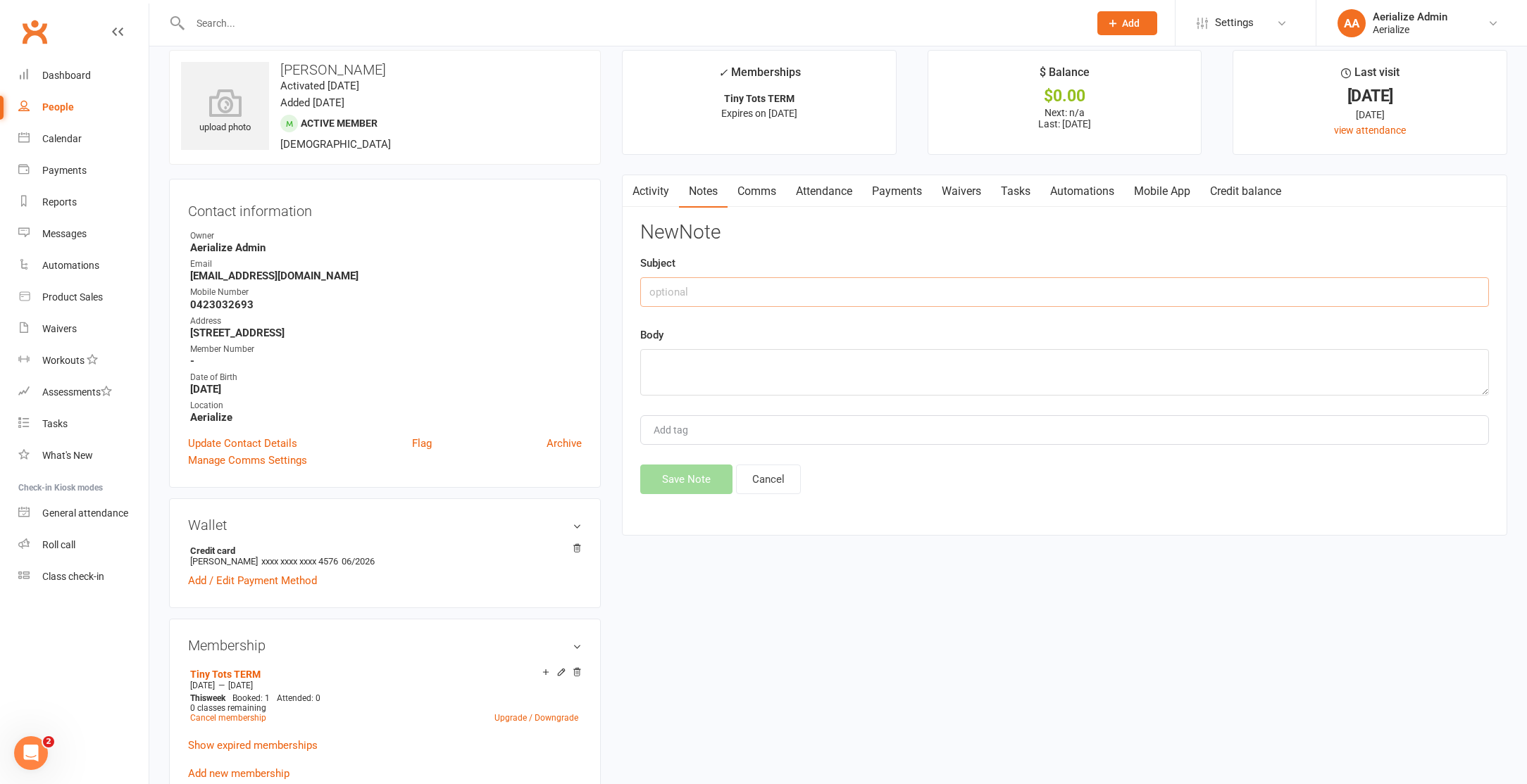
click at [786, 290] on input "text" at bounding box center [1064, 292] width 848 height 30
paste input ", charged $19.9 used credit"
type input ", charged $19.9 used credit"
click at [764, 360] on textarea at bounding box center [1064, 372] width 848 height 46
paste textarea ", charged $19.9 used credit"
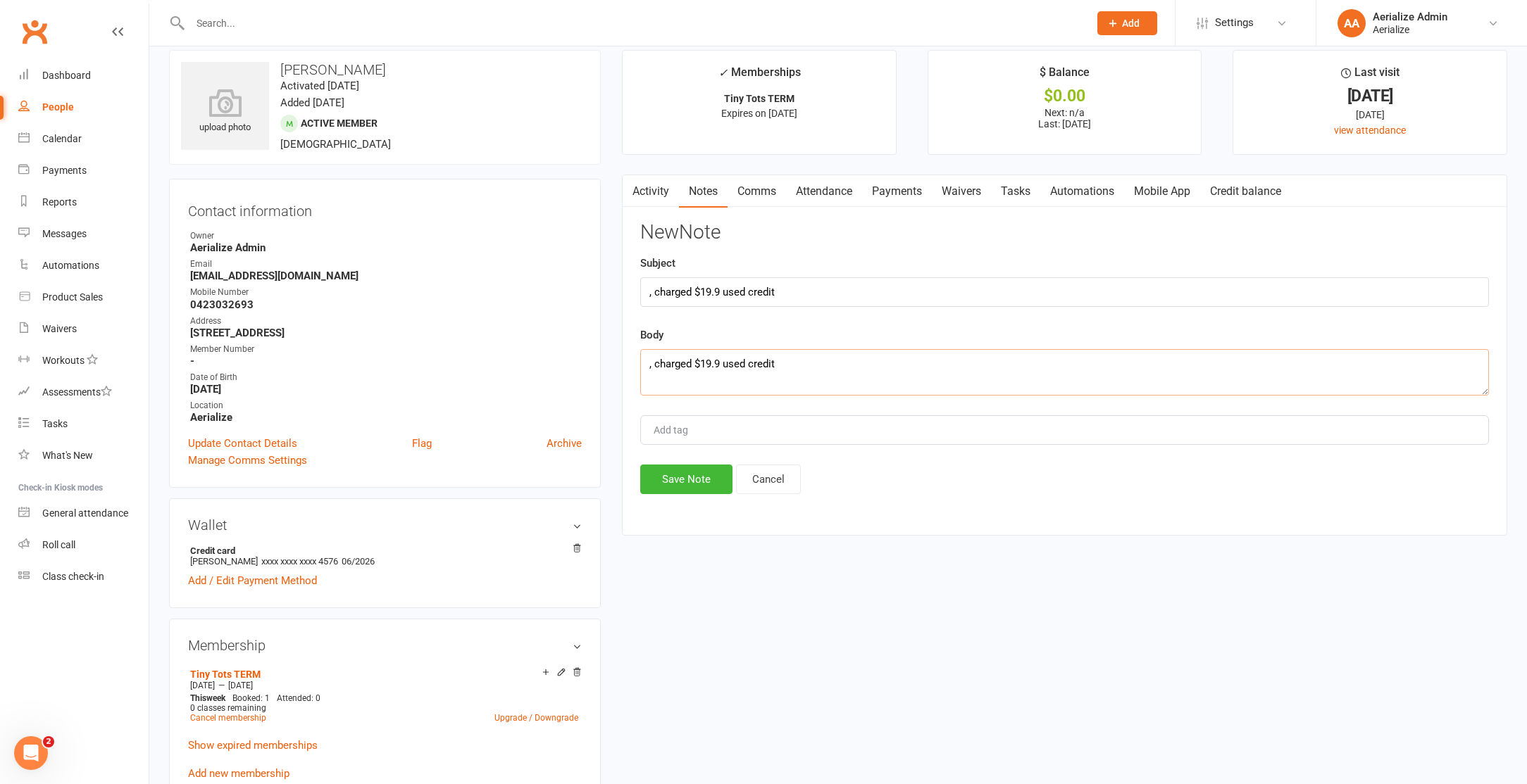
type textarea ", charged $19.9 used credit"
drag, startPoint x: 807, startPoint y: 291, endPoint x: 620, endPoint y: 293, distance: 187.0
click at [620, 293] on main "✓ Memberships Tiny Tots TERM Expires on 23rd September, 2025 $ Balance $0.00 Ne…" at bounding box center [1064, 300] width 907 height 500
drag, startPoint x: 654, startPoint y: 364, endPoint x: 627, endPoint y: 362, distance: 27.1
click at [628, 363] on div "Activity Notes Comms Attendance Payments Waivers Tasks Automations Mobile App C…" at bounding box center [1064, 355] width 885 height 361
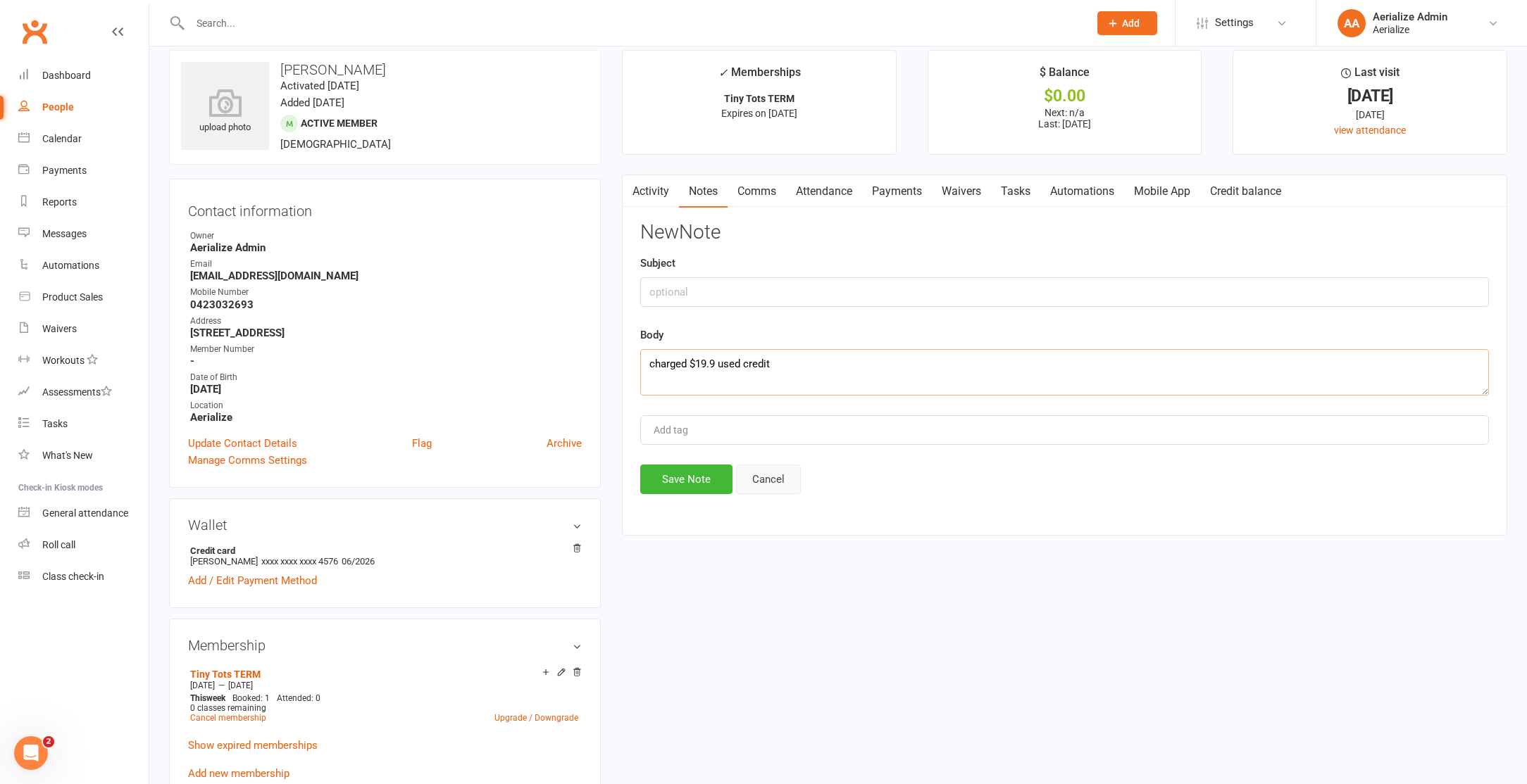
type textarea "charged $19.9 used credit"
click at [767, 479] on button "Cancel" at bounding box center [769, 479] width 65 height 30
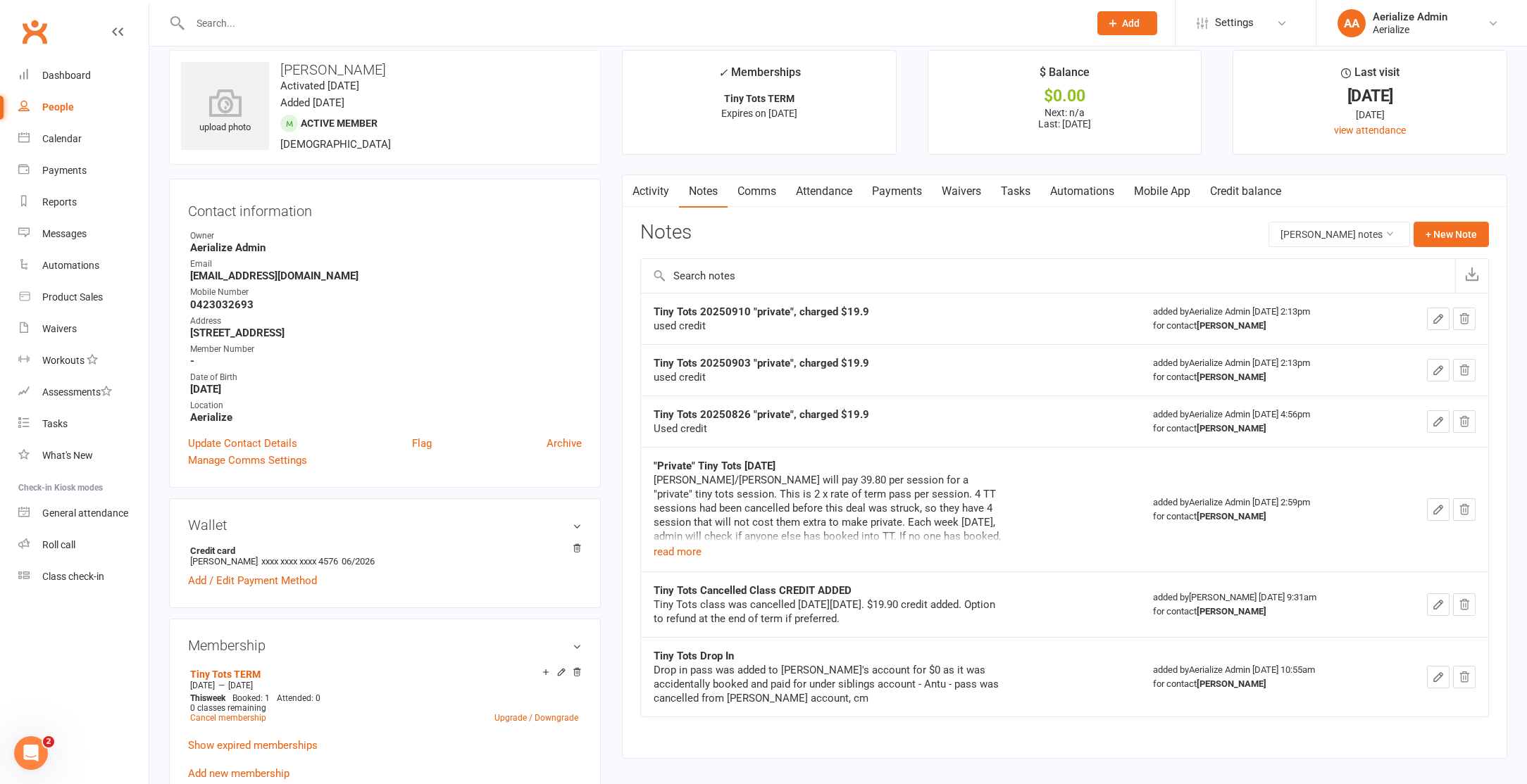
click at [773, 307] on strong "Tiny Tots 20250910 "private", charged $19.9" at bounding box center [761, 312] width 216 height 13
drag, startPoint x: 773, startPoint y: 336, endPoint x: 751, endPoint y: 332, distance: 22.4
click at [773, 336] on td "Tiny Tots 20250910 "private", charged $19.9 used credit" at bounding box center [890, 318] width 499 height 52
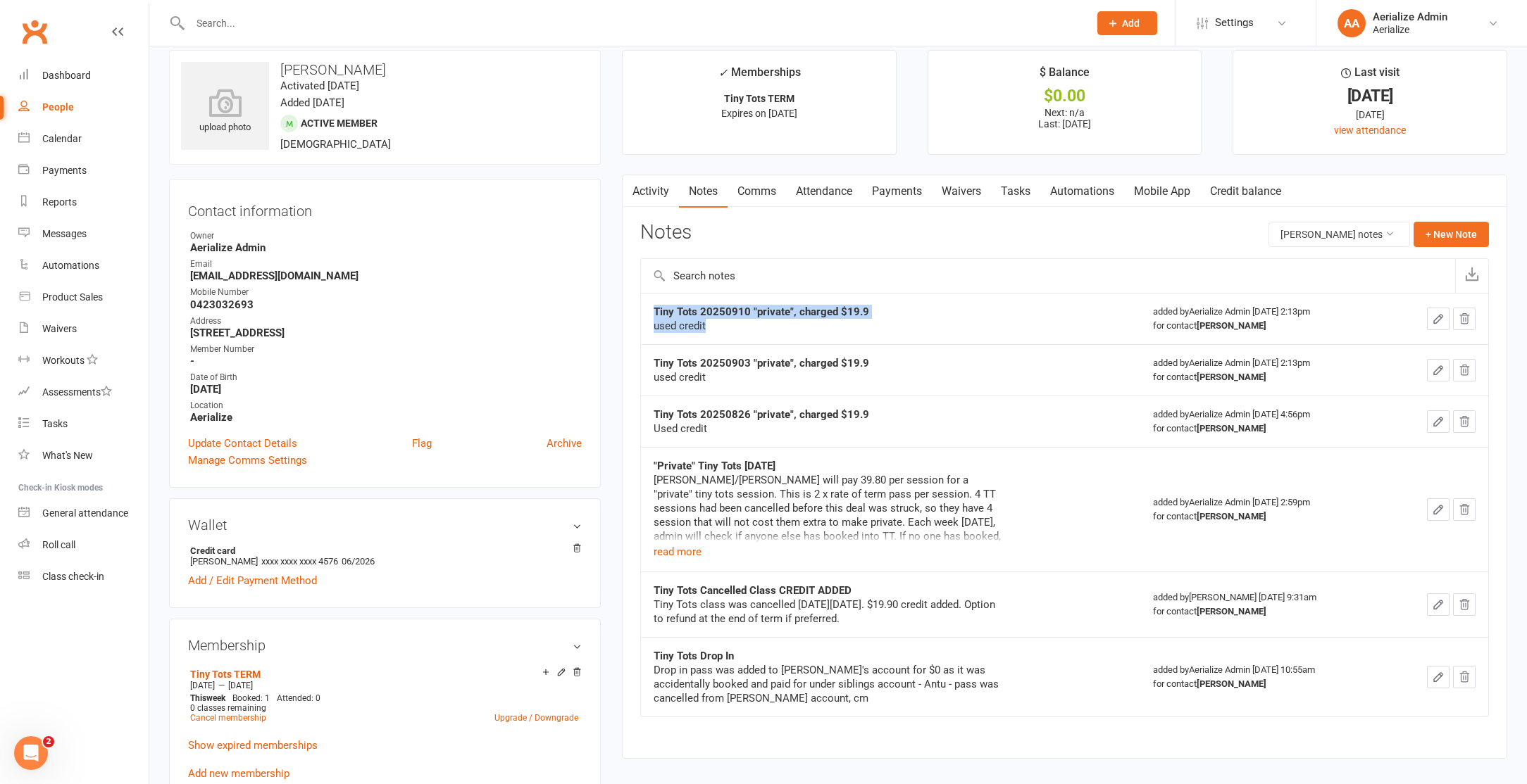
drag, startPoint x: 733, startPoint y: 336, endPoint x: 619, endPoint y: 314, distance: 116.1
click at [619, 314] on main "✓ Memberships Tiny Tots TERM Expires on 23rd September, 2025 $ Balance $0.00 Ne…" at bounding box center [1064, 411] width 907 height 723
copy tbody "Tiny Tots 20250910 "private", charged $19.9 used credit"
click at [1451, 242] on button "+ New Note" at bounding box center [1450, 234] width 75 height 25
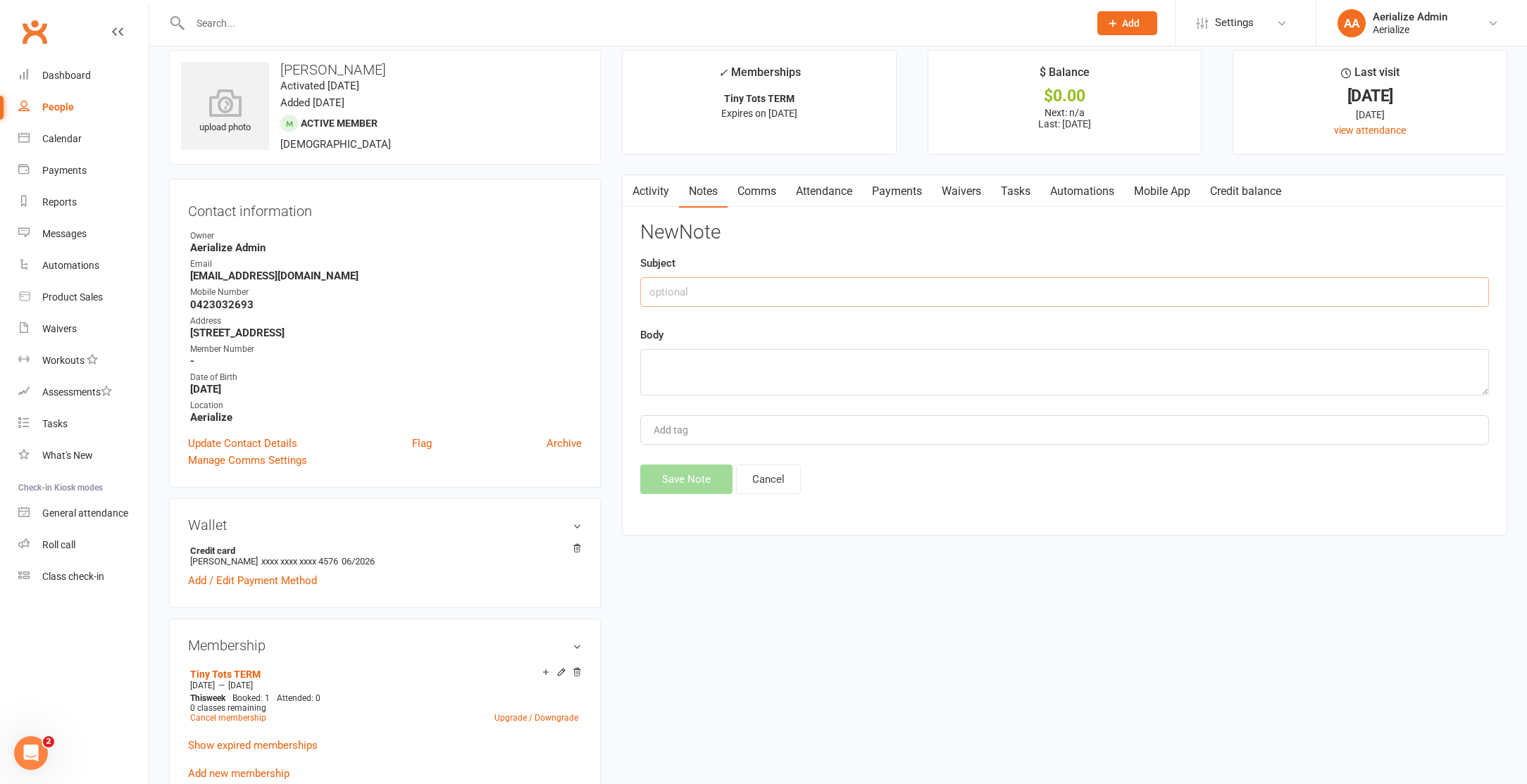
click at [848, 289] on input "text" at bounding box center [1064, 292] width 848 height 30
paste textarea "Tiny Tots 20250910 "private", charged $19.9 used credit"
click at [796, 372] on textarea "Tiny Tots 20250910 "private", charged $19.9 used credit" at bounding box center [1064, 372] width 848 height 46
drag, startPoint x: 741, startPoint y: 365, endPoint x: 541, endPoint y: 364, distance: 200.0
click at [541, 364] on div "upload photo Remi Mitchell Activated 15 May, 2024 Added 15 May, 2024 Active mem…" at bounding box center [838, 737] width 1359 height 1374
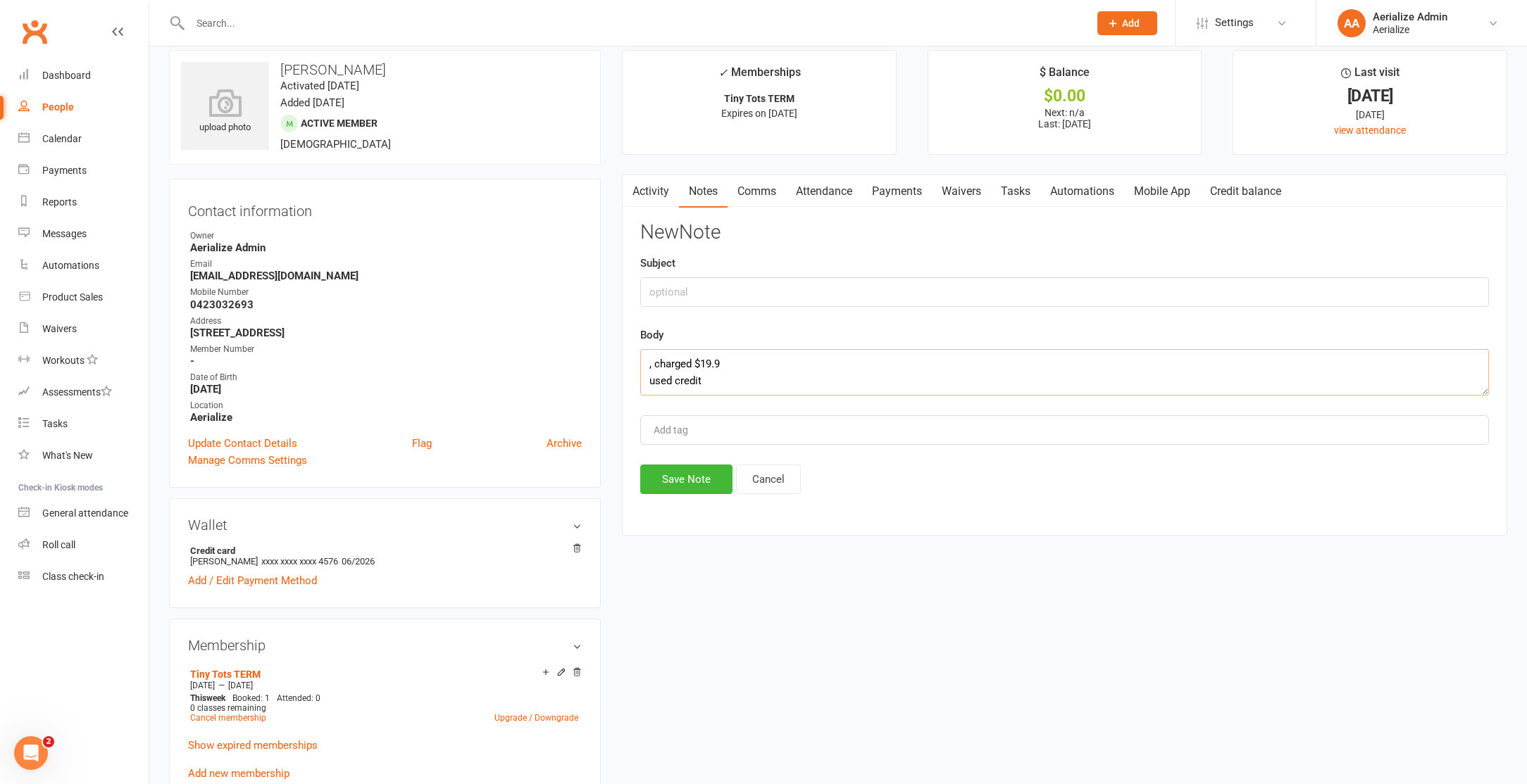
type textarea ", charged $19.9 used credit"
click at [689, 296] on input "text" at bounding box center [1064, 292] width 848 height 30
paste input "Tiny Tots 20250910 "private""
type input "Tiny Tots 20250910 "private""
drag, startPoint x: 653, startPoint y: 368, endPoint x: 628, endPoint y: 368, distance: 25.0
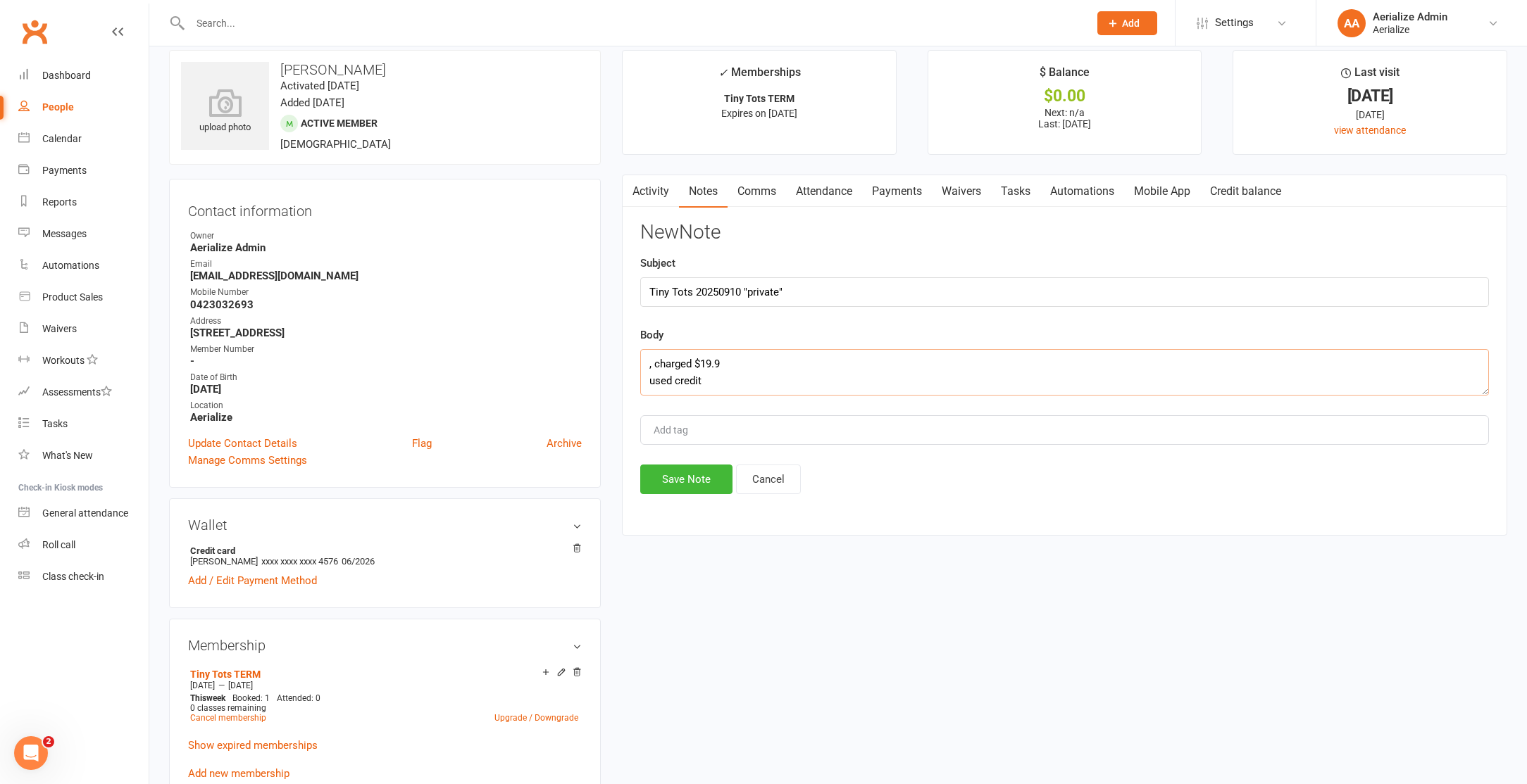
click at [628, 368] on div "Activity Notes Comms Attendance Payments Waivers Tasks Automations Mobile App C…" at bounding box center [1064, 355] width 885 height 361
click at [648, 386] on textarea "charged $19.9 used credit" at bounding box center [1064, 372] width 848 height 46
drag, startPoint x: 717, startPoint y: 364, endPoint x: 593, endPoint y: 363, distance: 124.0
click at [593, 363] on div "upload photo Remi Mitchell Activated 15 May, 2024 Added 15 May, 2024 Active mem…" at bounding box center [838, 737] width 1359 height 1374
type textarea "used credit"
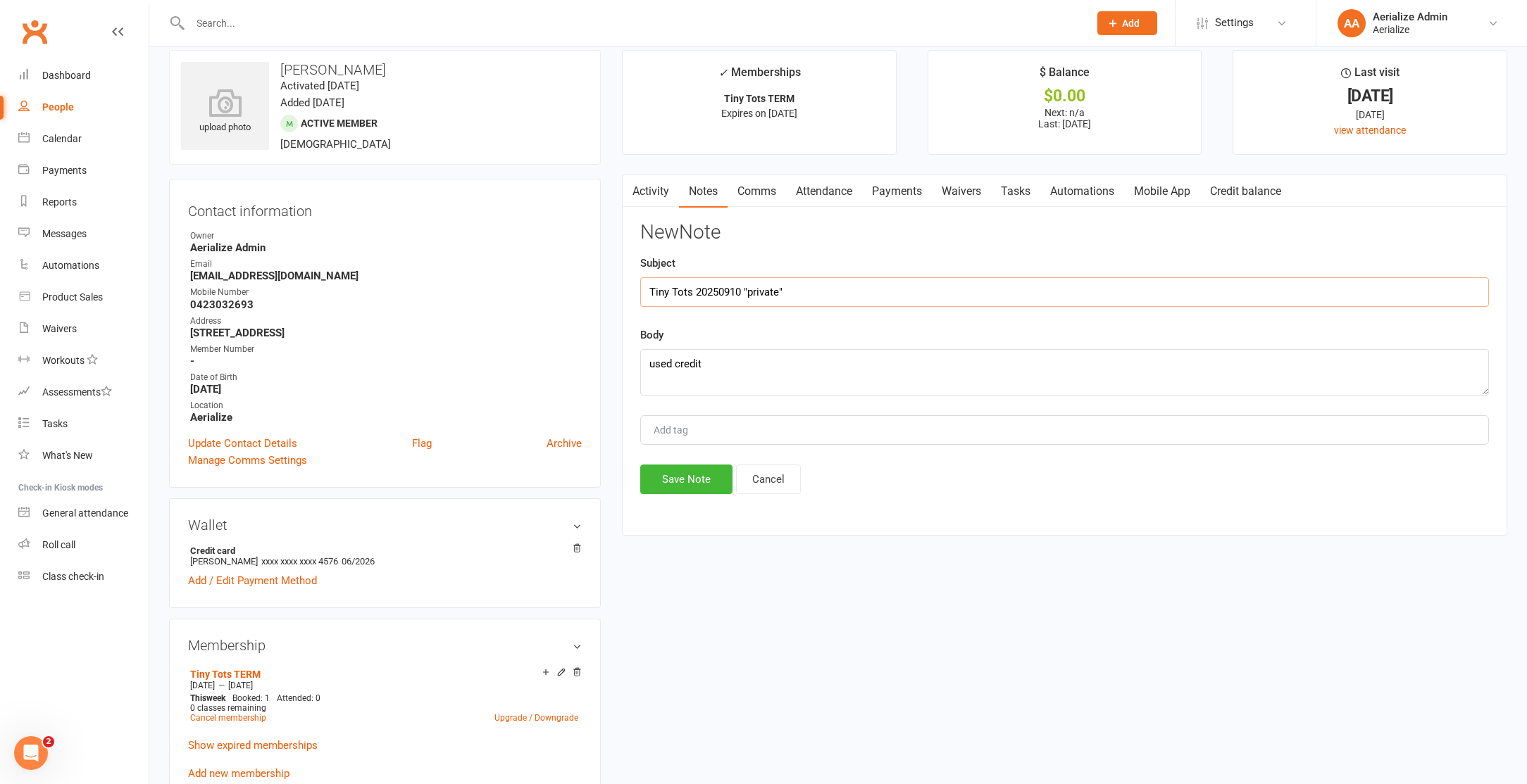
click at [817, 291] on input "Tiny Tots 20250910 "private"" at bounding box center [1064, 292] width 848 height 30
paste input "charged $19.9"
click at [740, 296] on input "Tiny Tots 20250910 "private", charged $19.9" at bounding box center [1064, 292] width 848 height 30
type input "Tiny Tots 20250916 "private", charged $19.9"
click at [710, 479] on button "Save Note" at bounding box center [686, 479] width 93 height 30
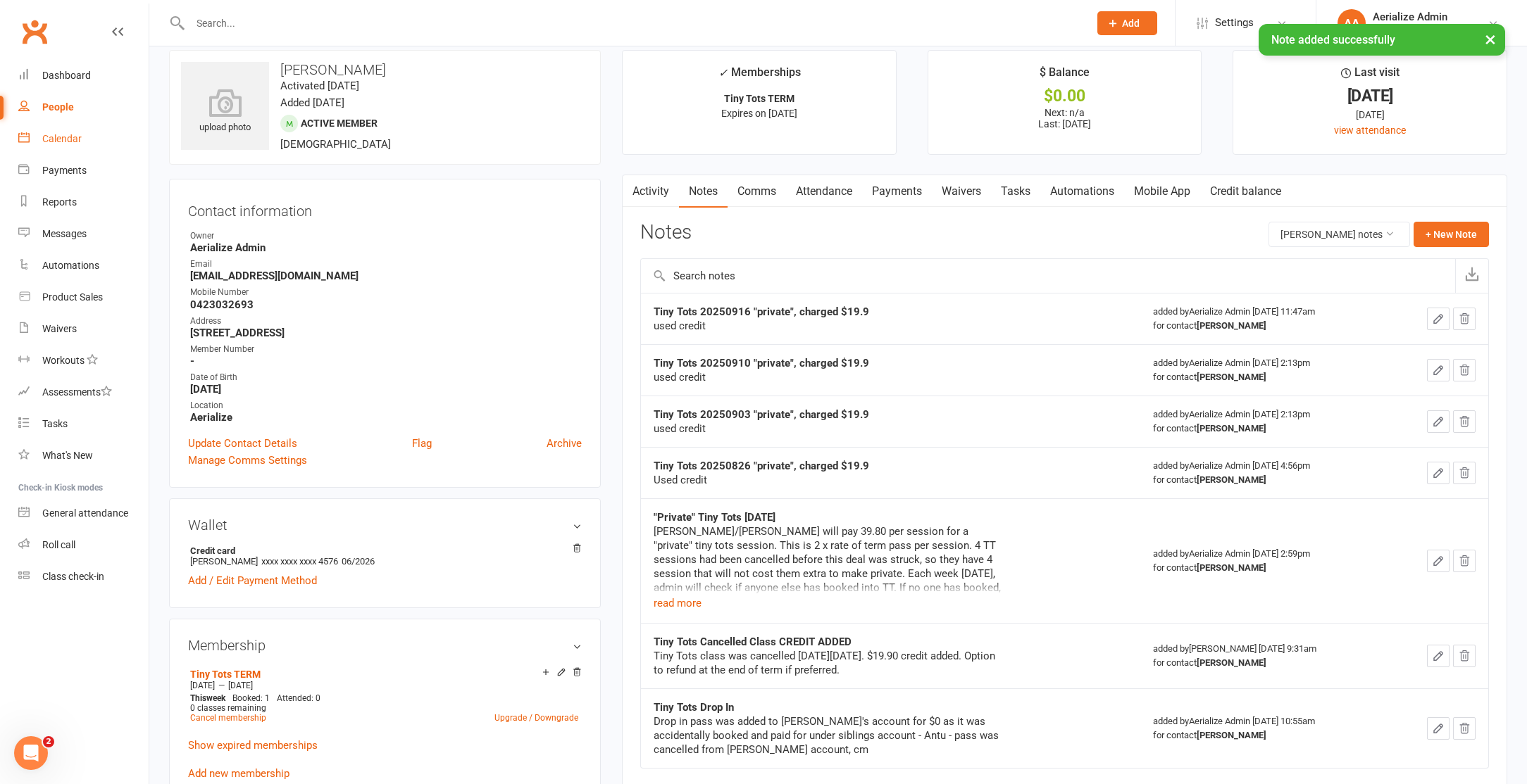
click at [65, 133] on div "Calendar" at bounding box center [62, 139] width 40 height 11
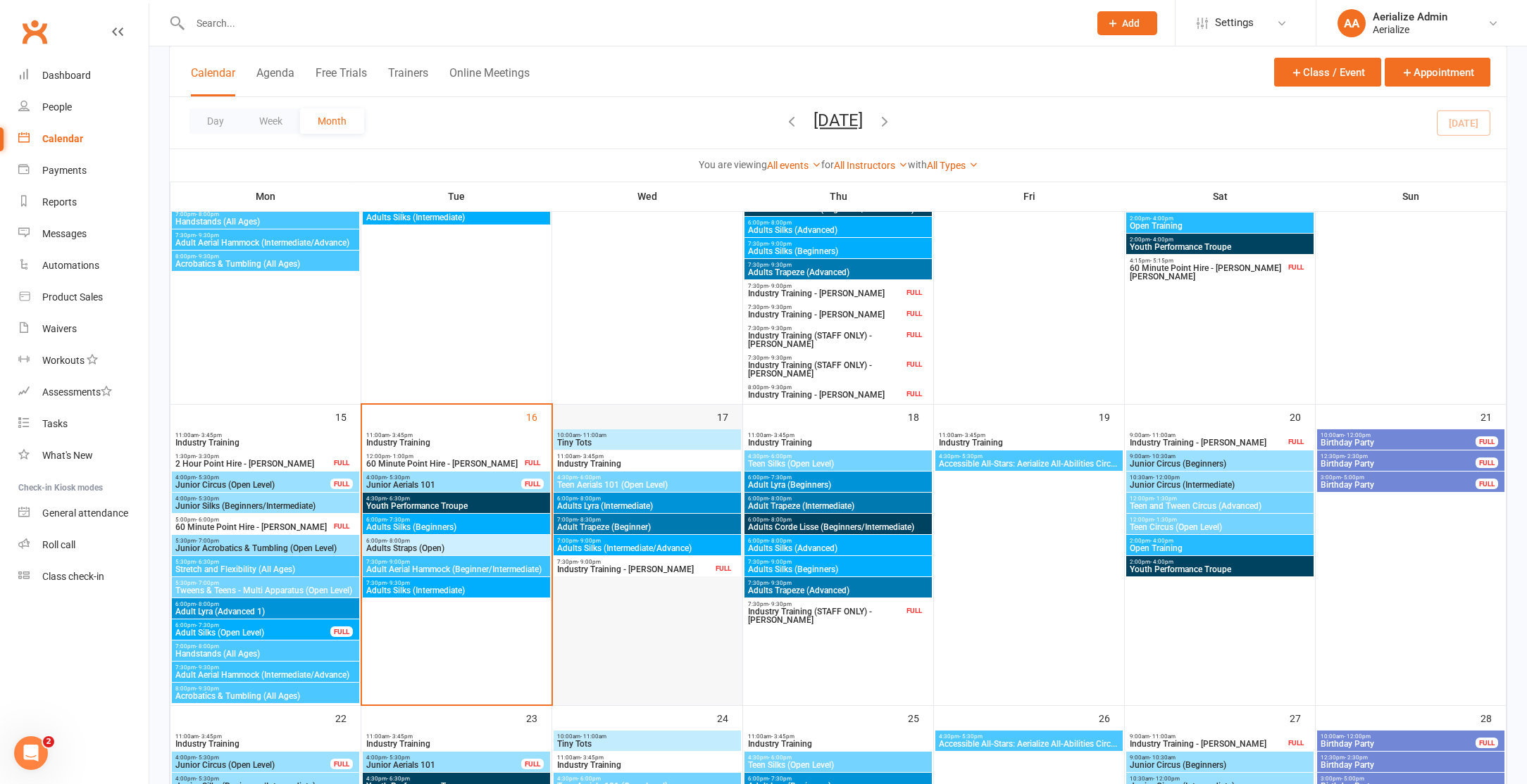
scroll to position [675, 0]
click at [622, 438] on span "Tiny Tots" at bounding box center [647, 442] width 181 height 8
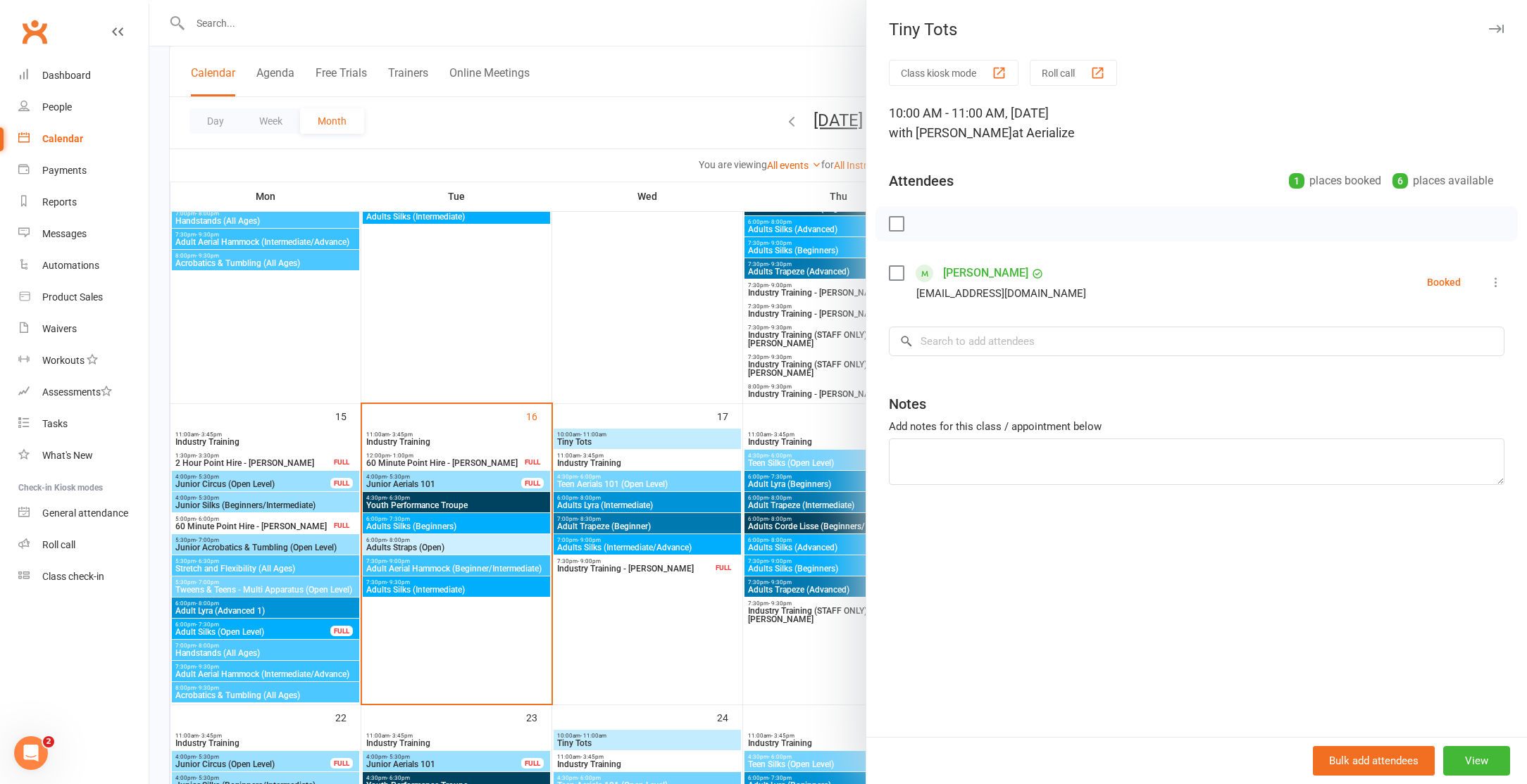
click at [608, 318] on div at bounding box center [837, 392] width 1377 height 784
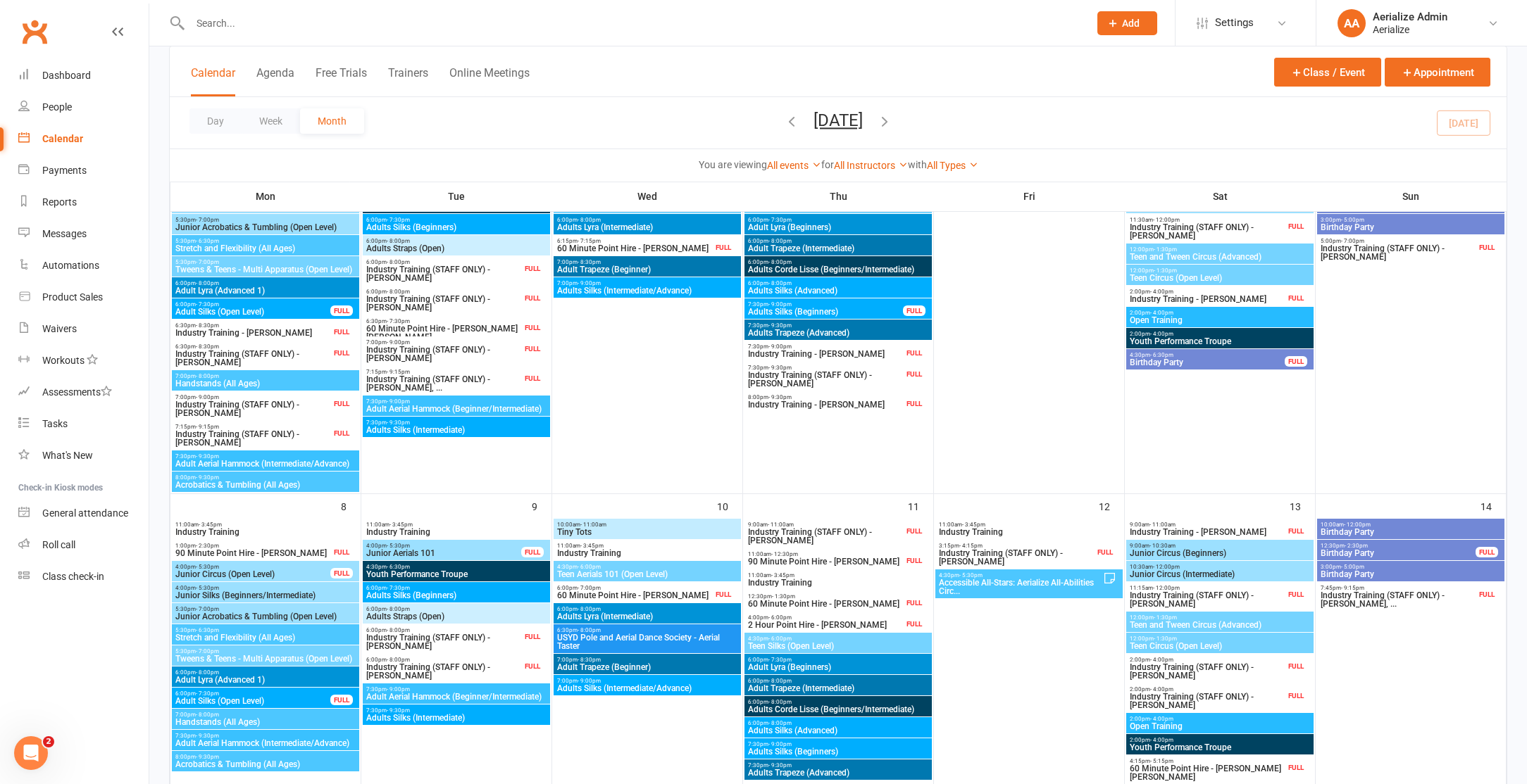
scroll to position [282, 0]
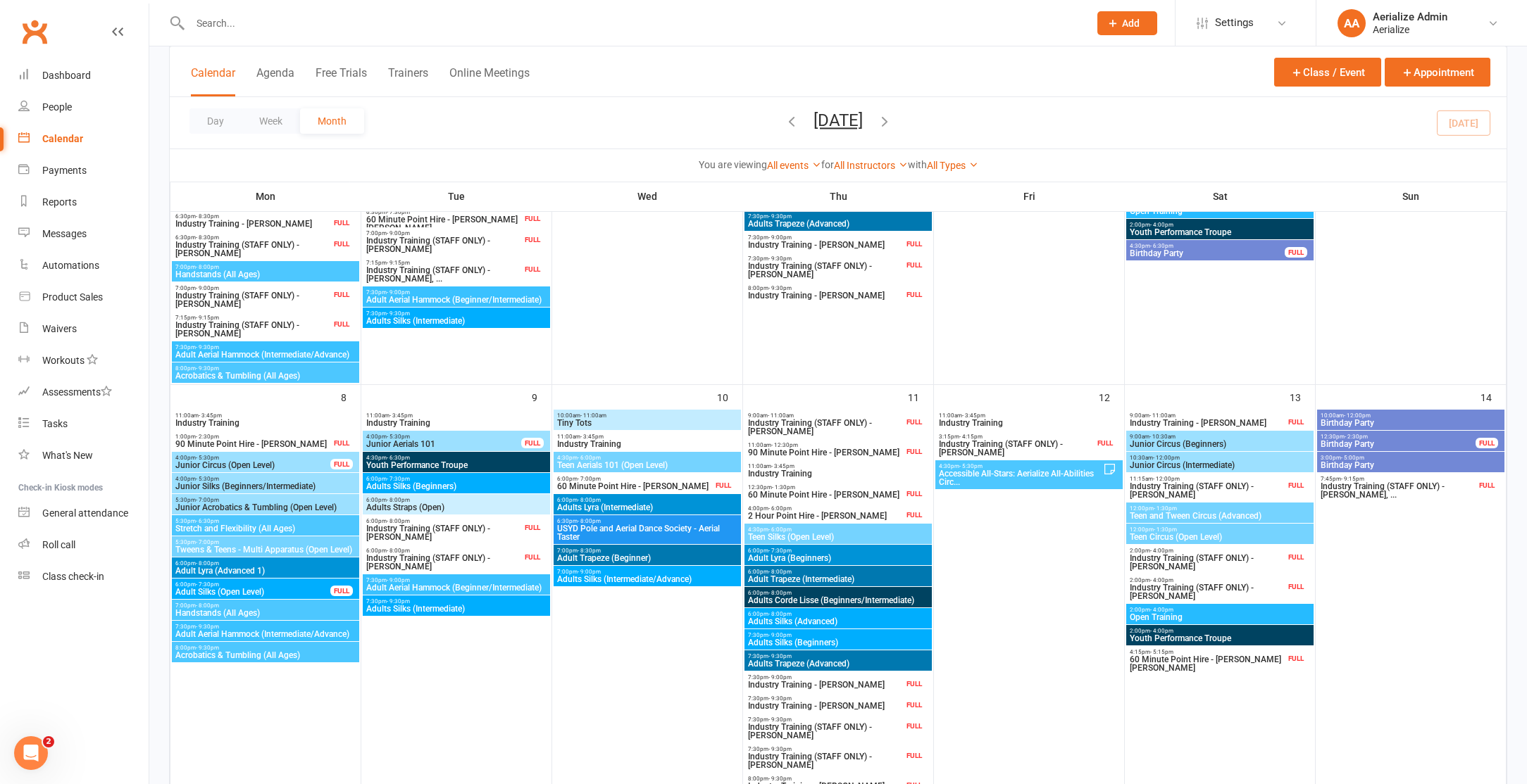
click at [259, 26] on input "text" at bounding box center [632, 22] width 893 height 19
paste input "shannjmcclure@gmail.com"
type input "shannjmcclure@gmail.com"
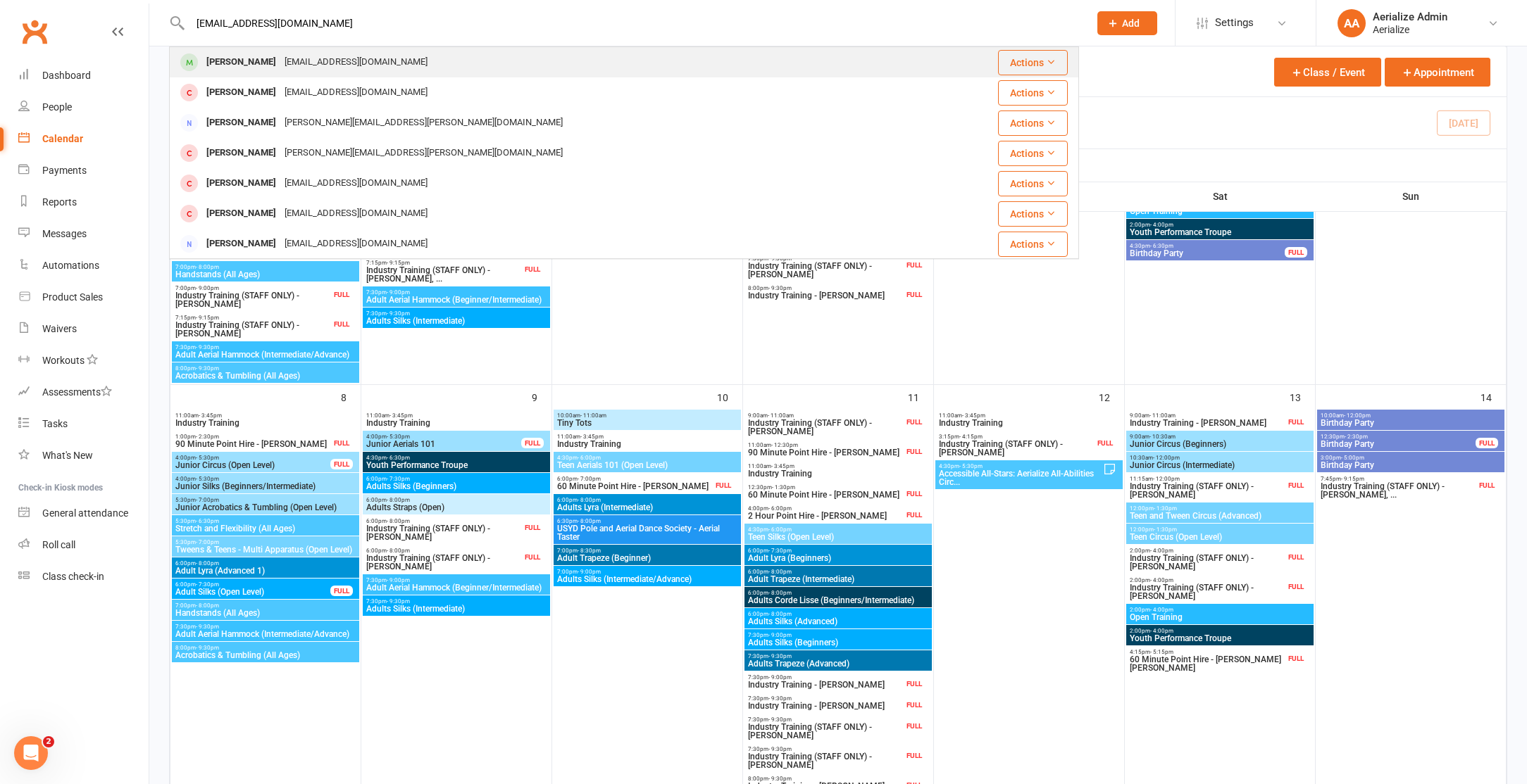
click at [383, 73] on div "Shannon McClure shannjmcclure@gmail.com" at bounding box center [550, 62] width 759 height 29
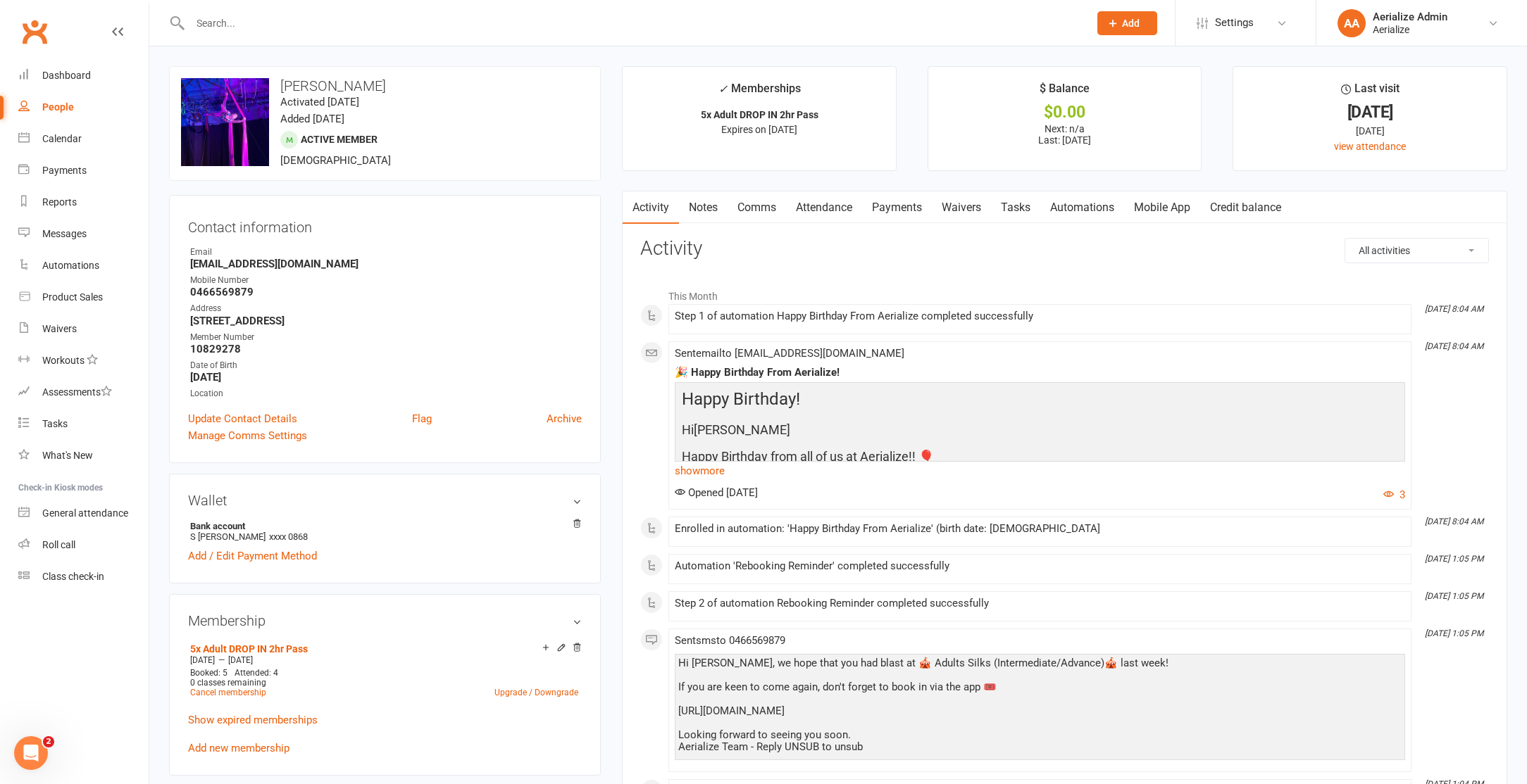
click at [201, 742] on link "Add new membership" at bounding box center [239, 749] width 102 height 13
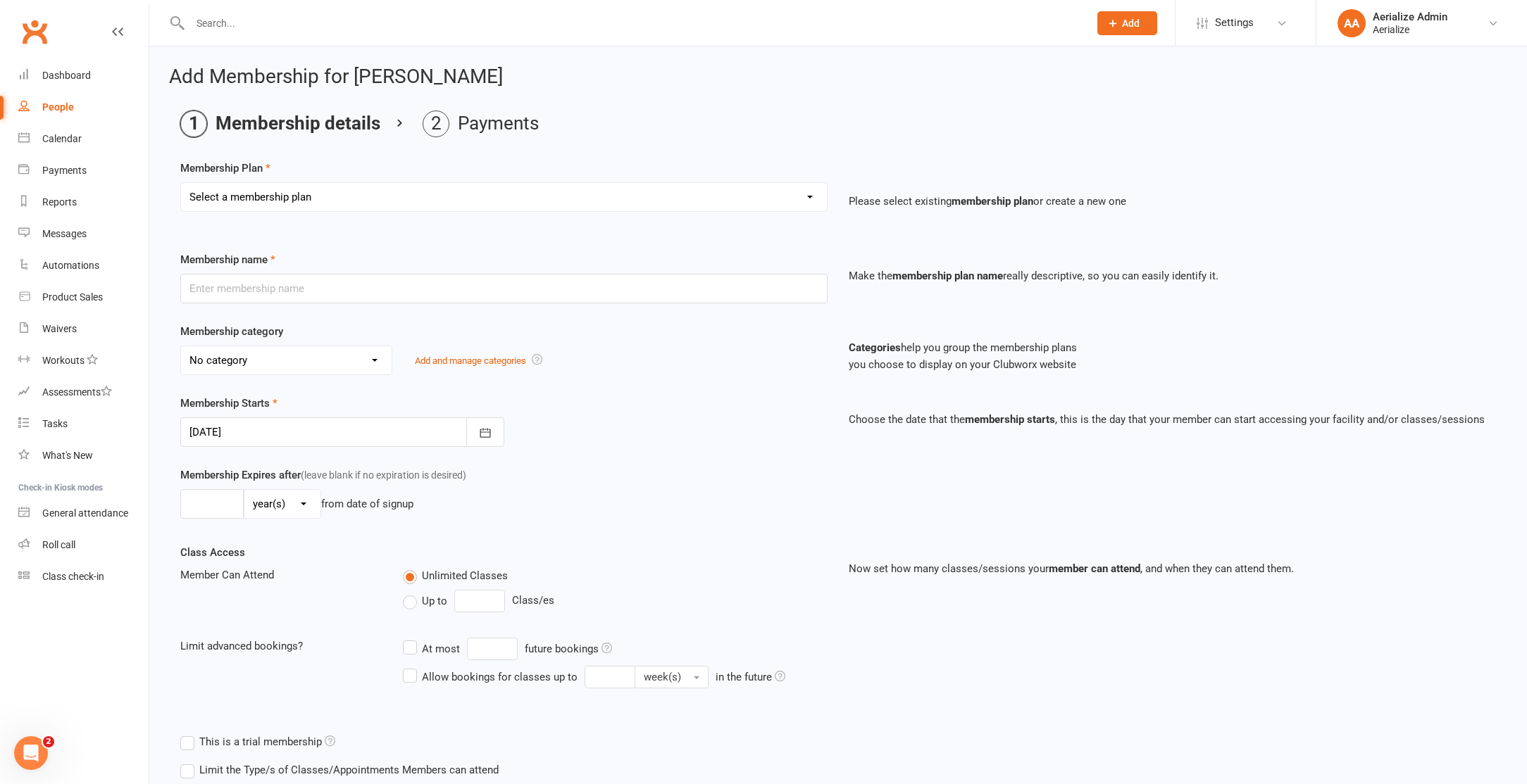
click at [347, 189] on select "Select a membership plan Create new Membership Plan Tiny Tots DROP IN Tiny Tots…" at bounding box center [503, 197] width 645 height 28
select select "12"
click at [181, 183] on select "Select a membership plan Create new Membership Plan Tiny Tots DROP IN Tiny Tots…" at bounding box center [503, 197] width 645 height 28
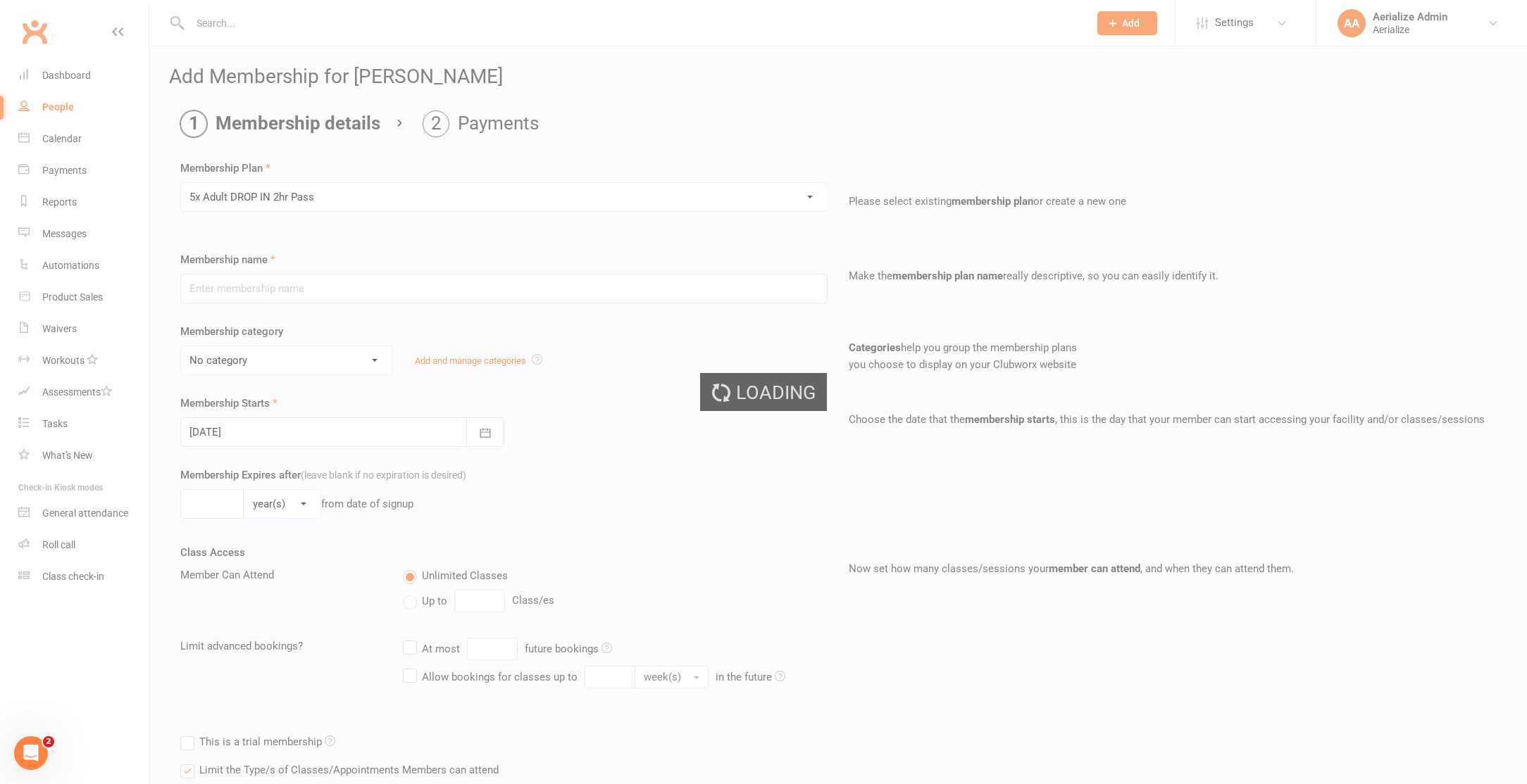
type input "5x Adult DROP IN 2hr Pass"
select select "4"
type input "3"
select select "2"
type input "5"
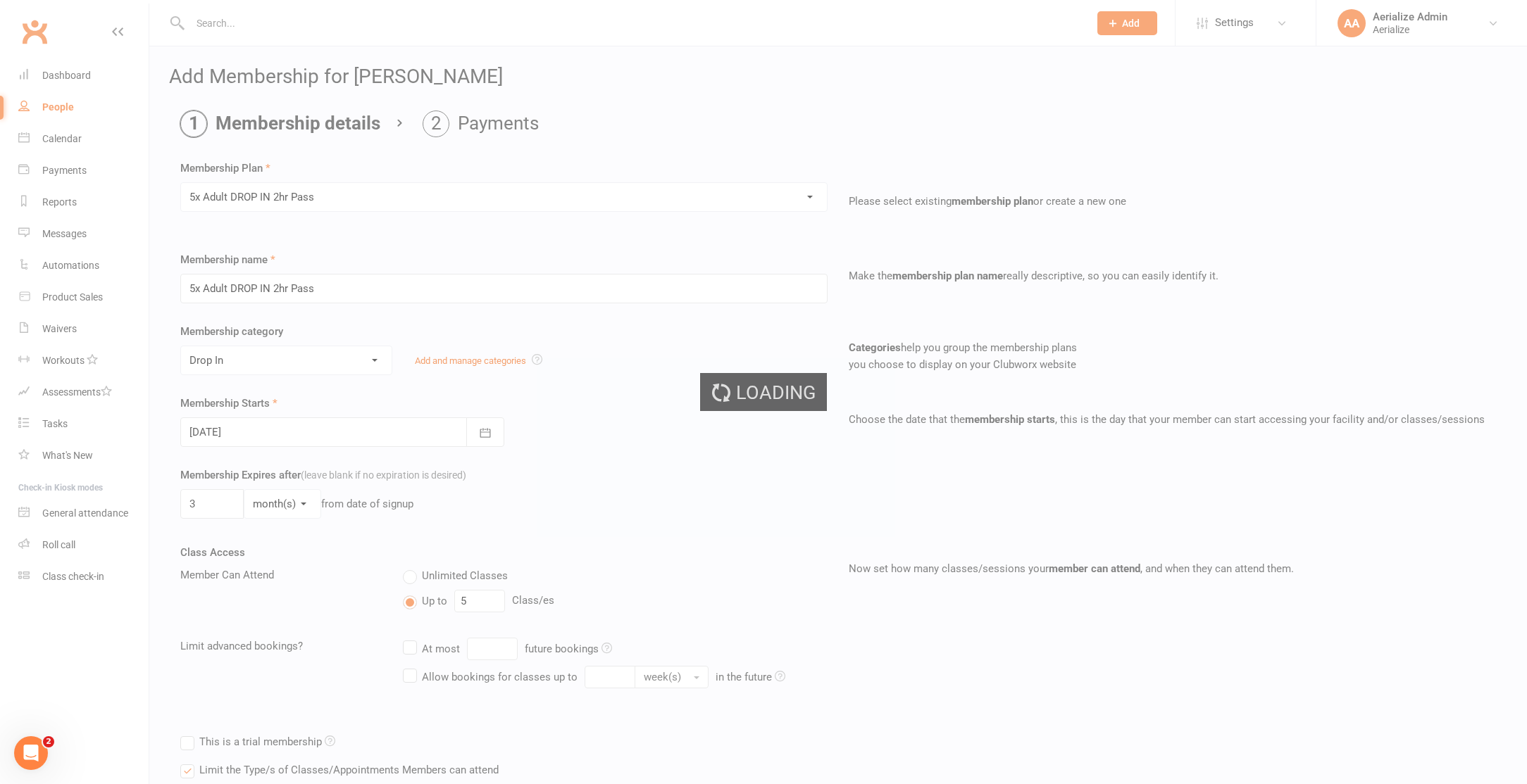
type input "[DATE]"
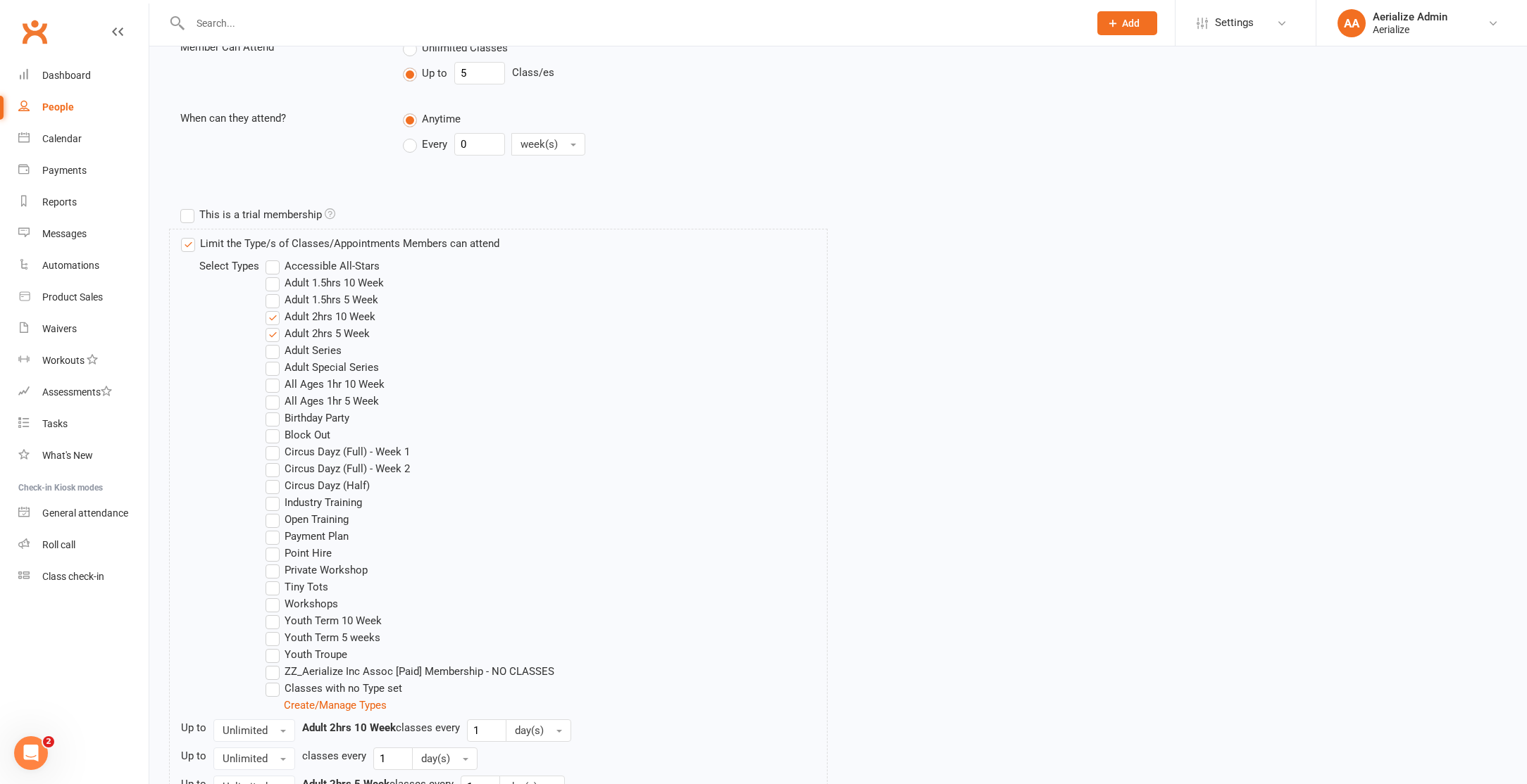
scroll to position [713, 0]
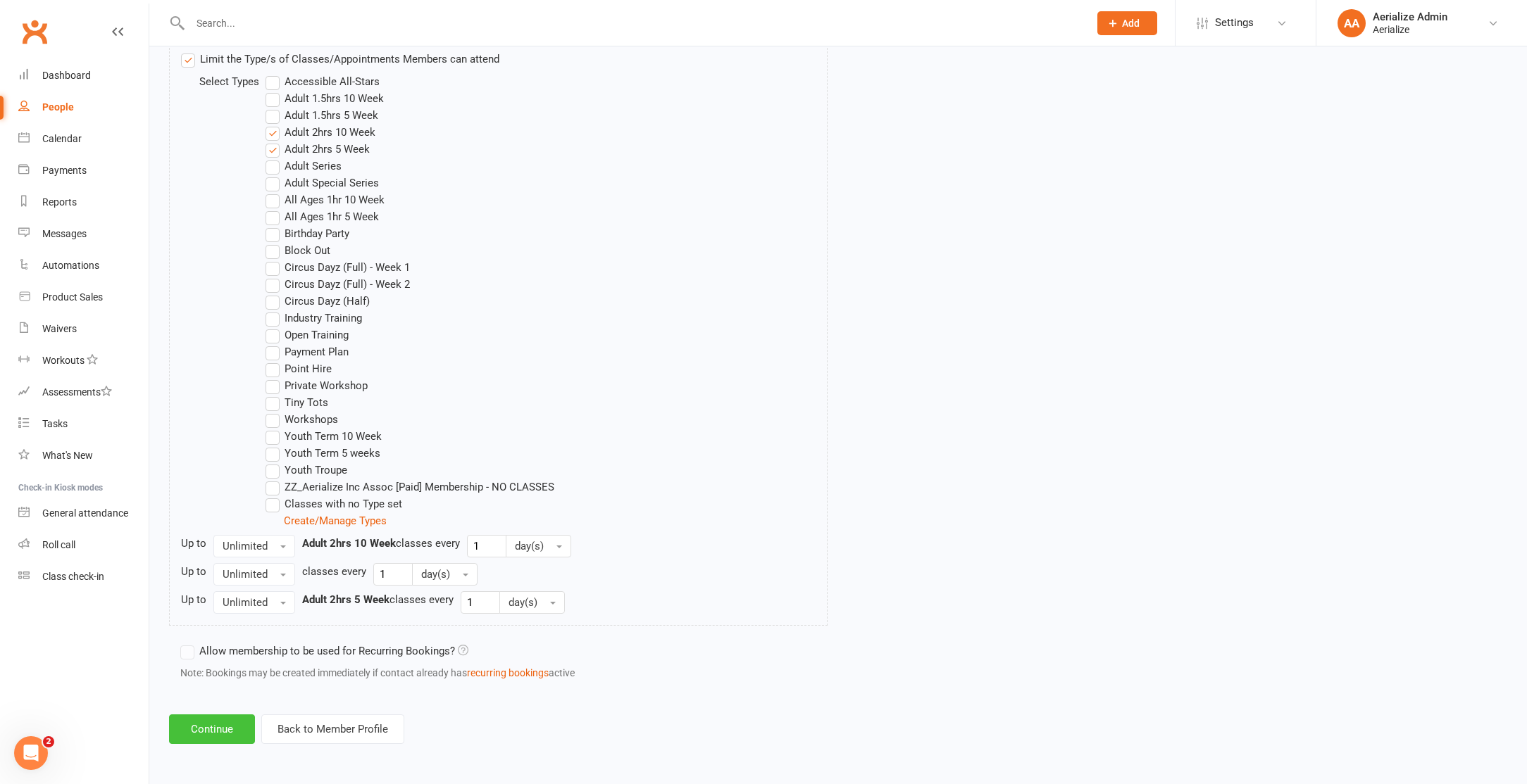
click at [226, 718] on button "Continue" at bounding box center [212, 729] width 86 height 30
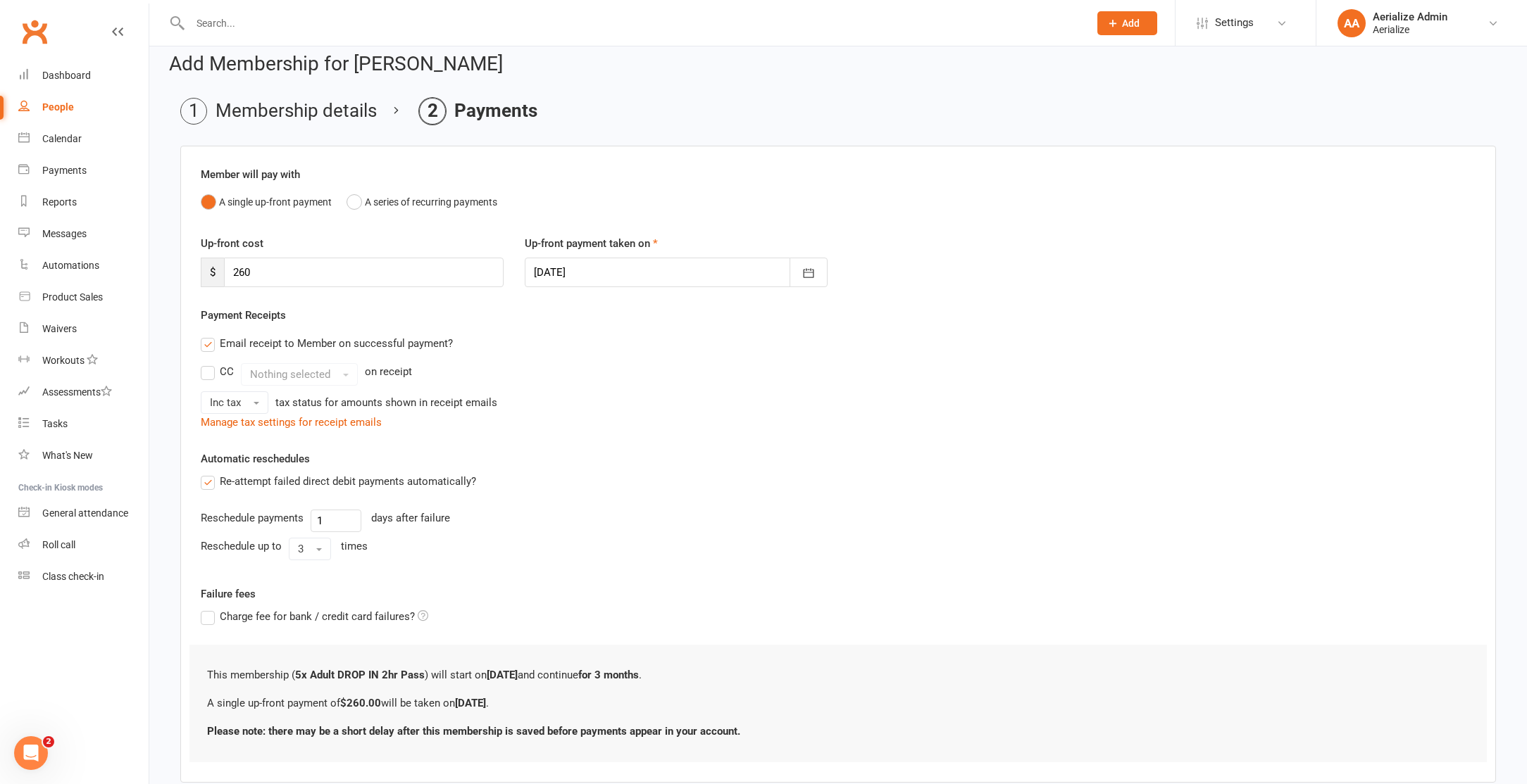
scroll to position [95, 0]
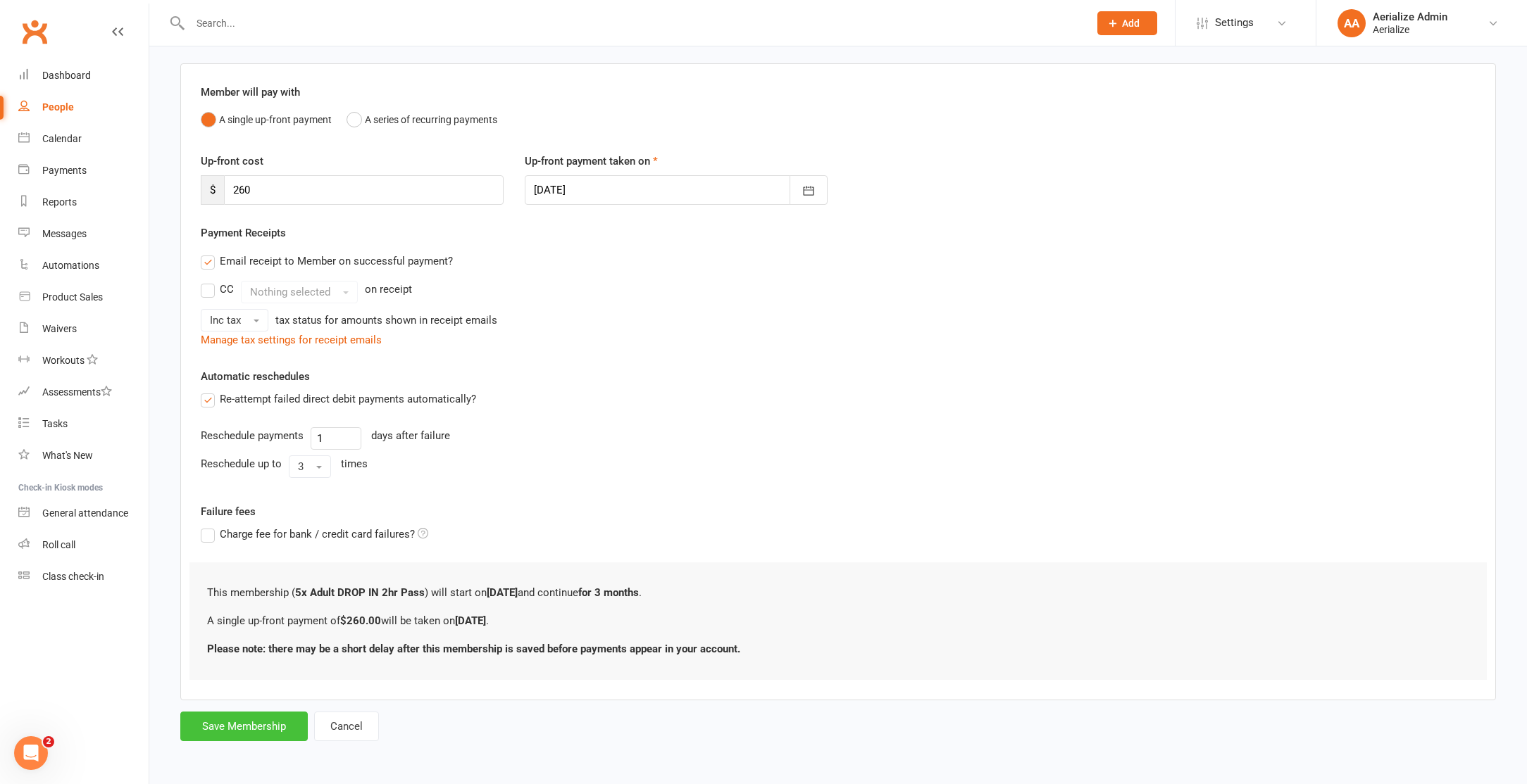
click at [244, 730] on button "Save Membership" at bounding box center [244, 727] width 128 height 30
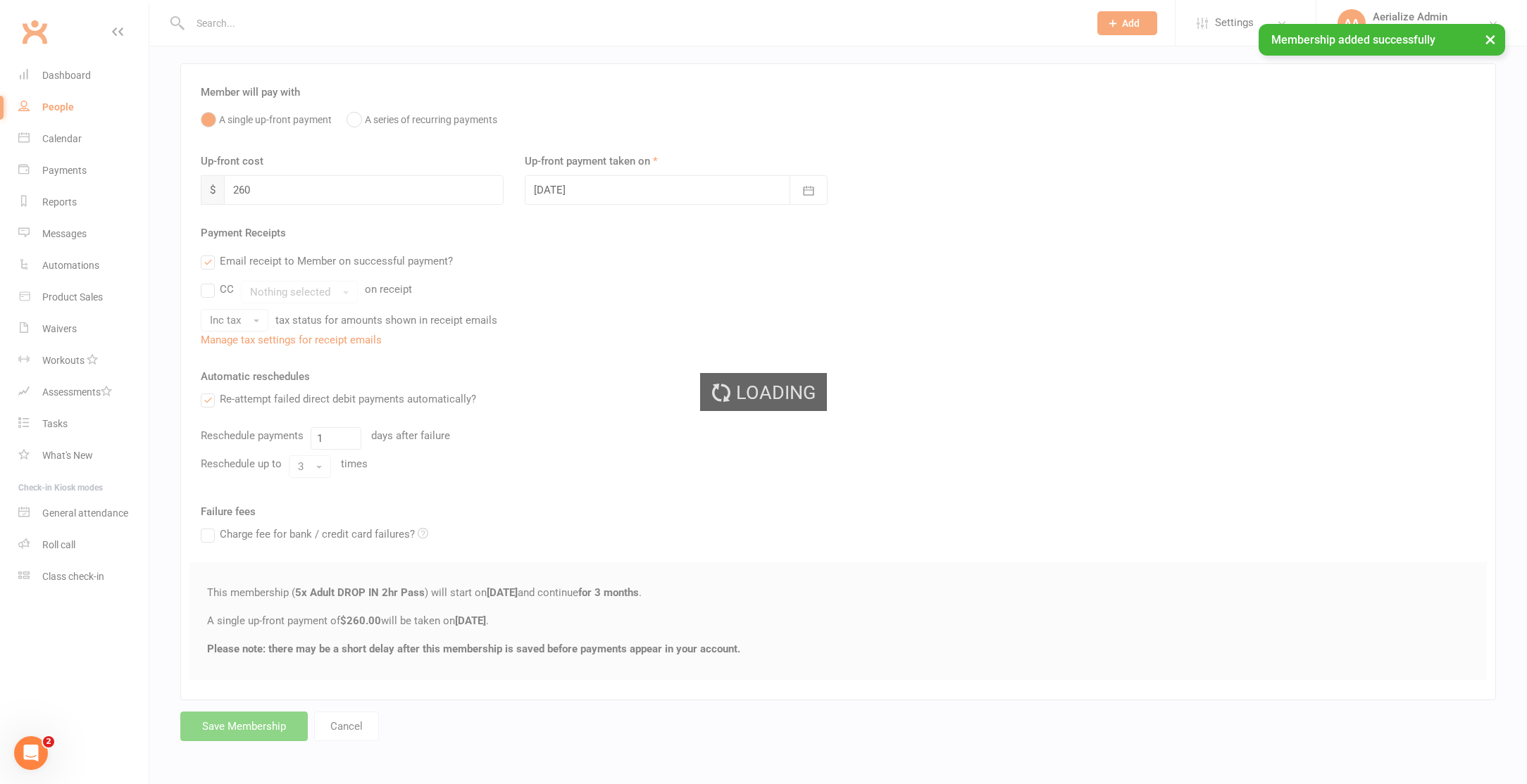
click at [1494, 38] on button "×" at bounding box center [1489, 39] width 25 height 31
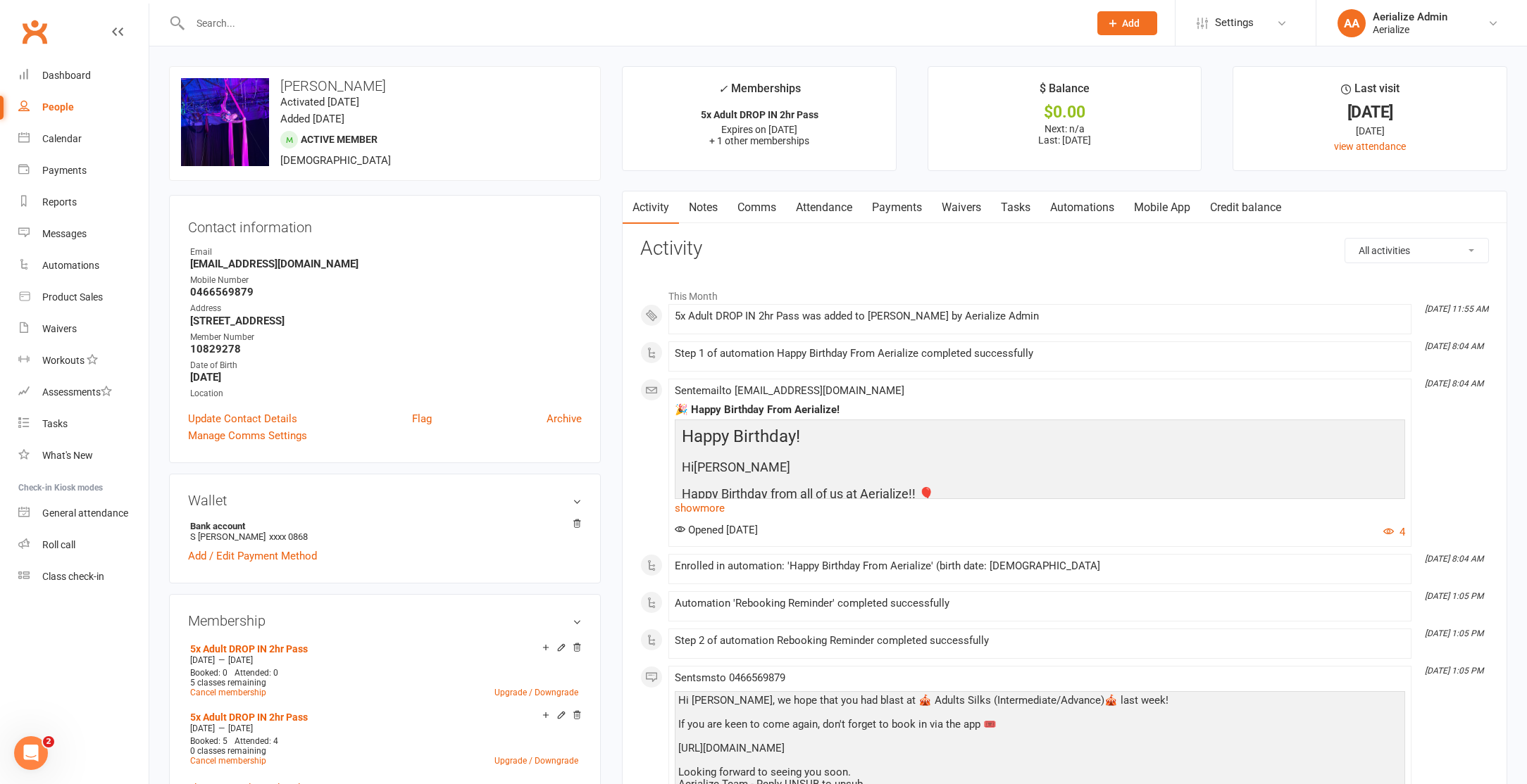
click at [1242, 208] on link "Credit balance" at bounding box center [1245, 207] width 91 height 32
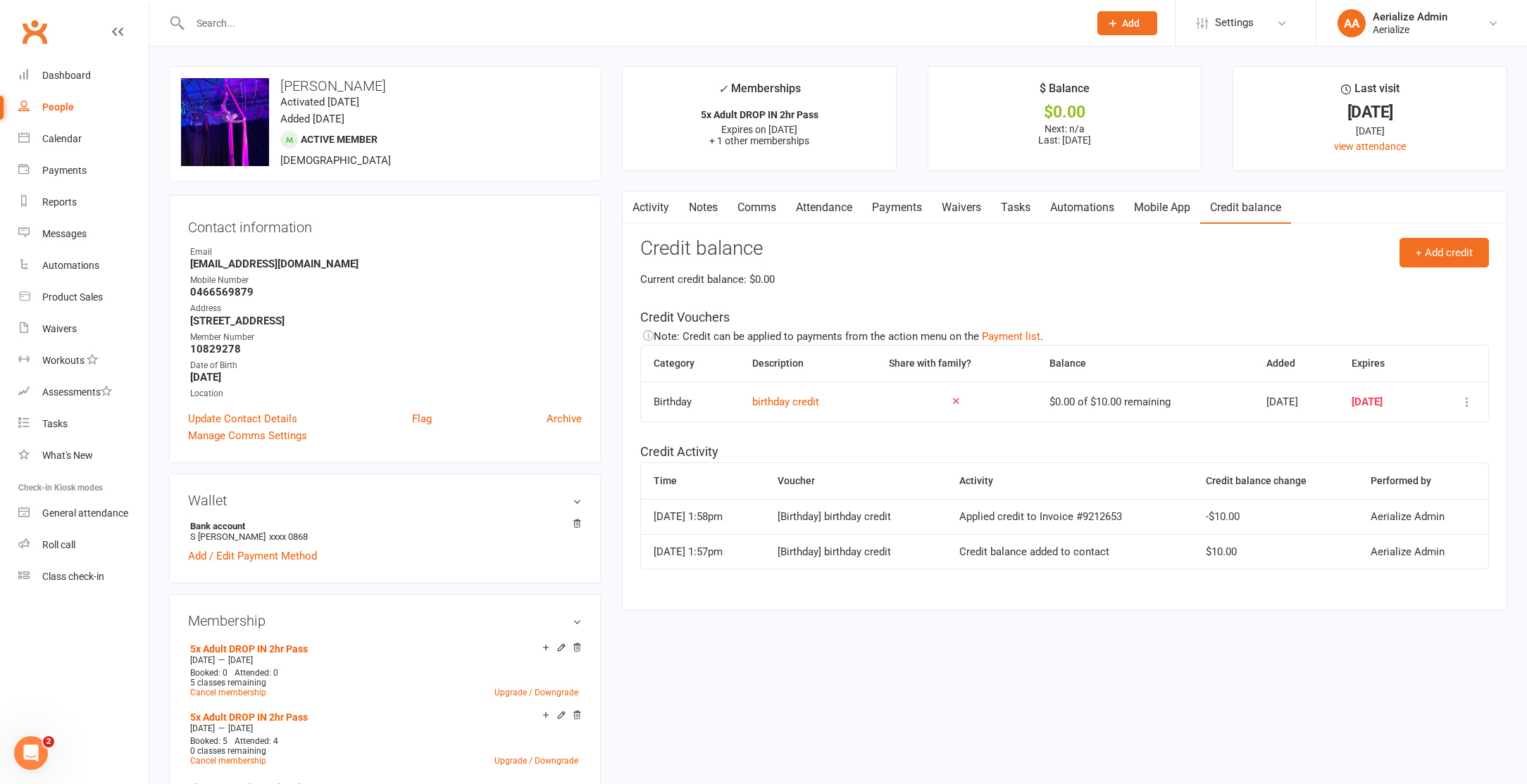
click at [1432, 272] on div "Current credit balance: $0.00" at bounding box center [1064, 280] width 848 height 17
click at [1430, 255] on button "+ Add credit" at bounding box center [1444, 253] width 90 height 30
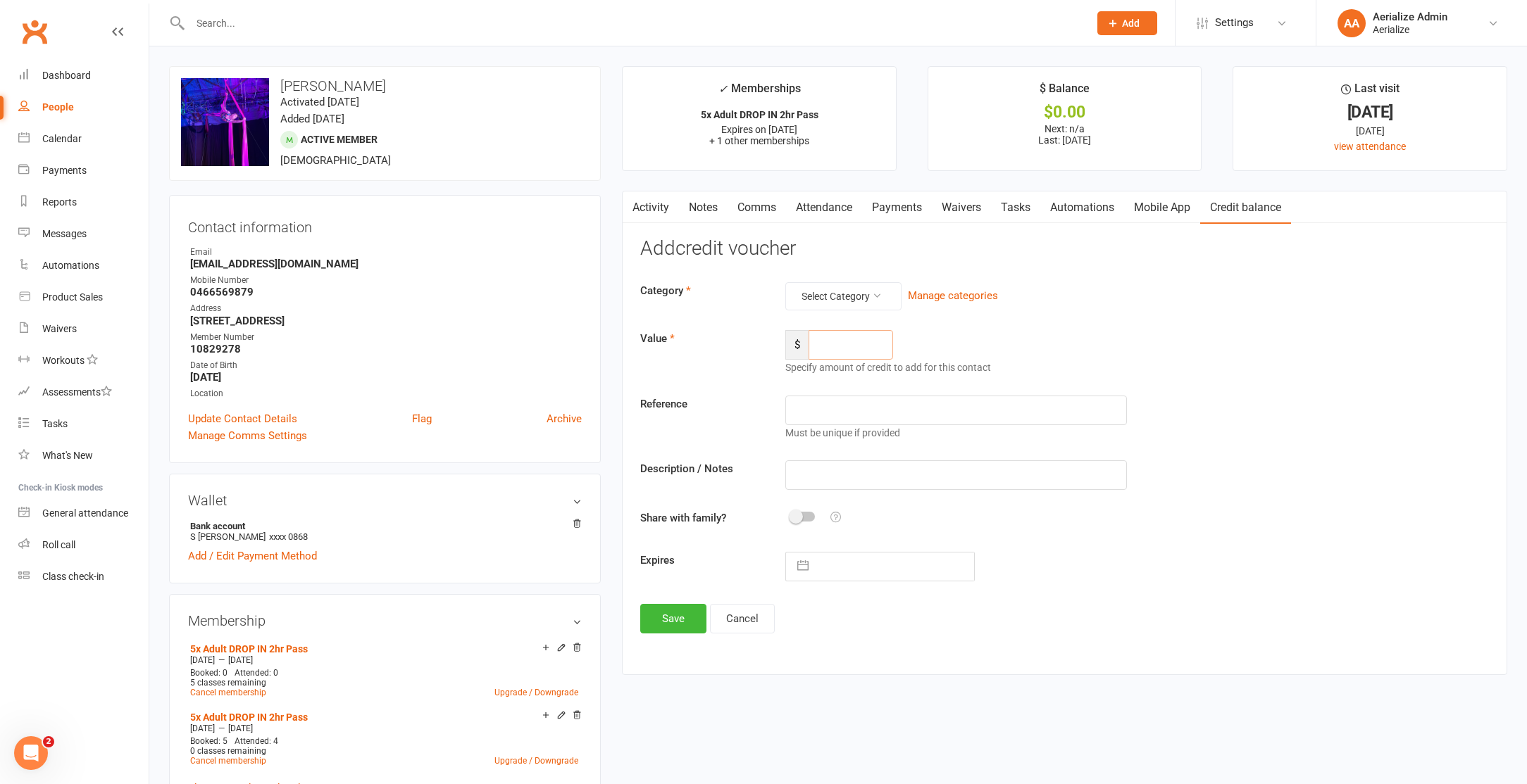
click at [856, 342] on input "number" at bounding box center [850, 345] width 84 height 30
click at [833, 299] on button "Select Category" at bounding box center [843, 296] width 116 height 28
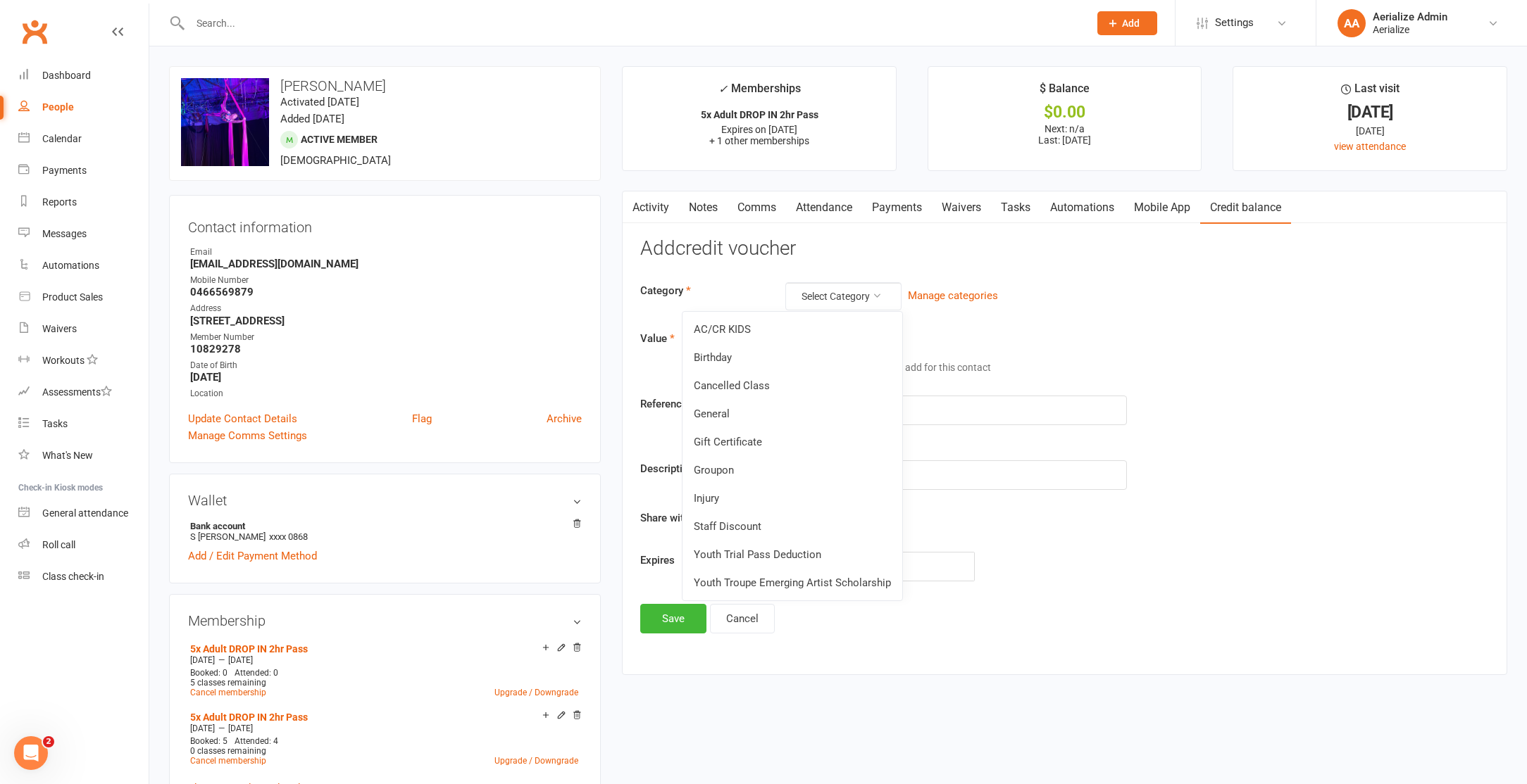
drag, startPoint x: 783, startPoint y: 356, endPoint x: 847, endPoint y: 342, distance: 65.5
click at [785, 356] on link "Birthday" at bounding box center [792, 357] width 219 height 28
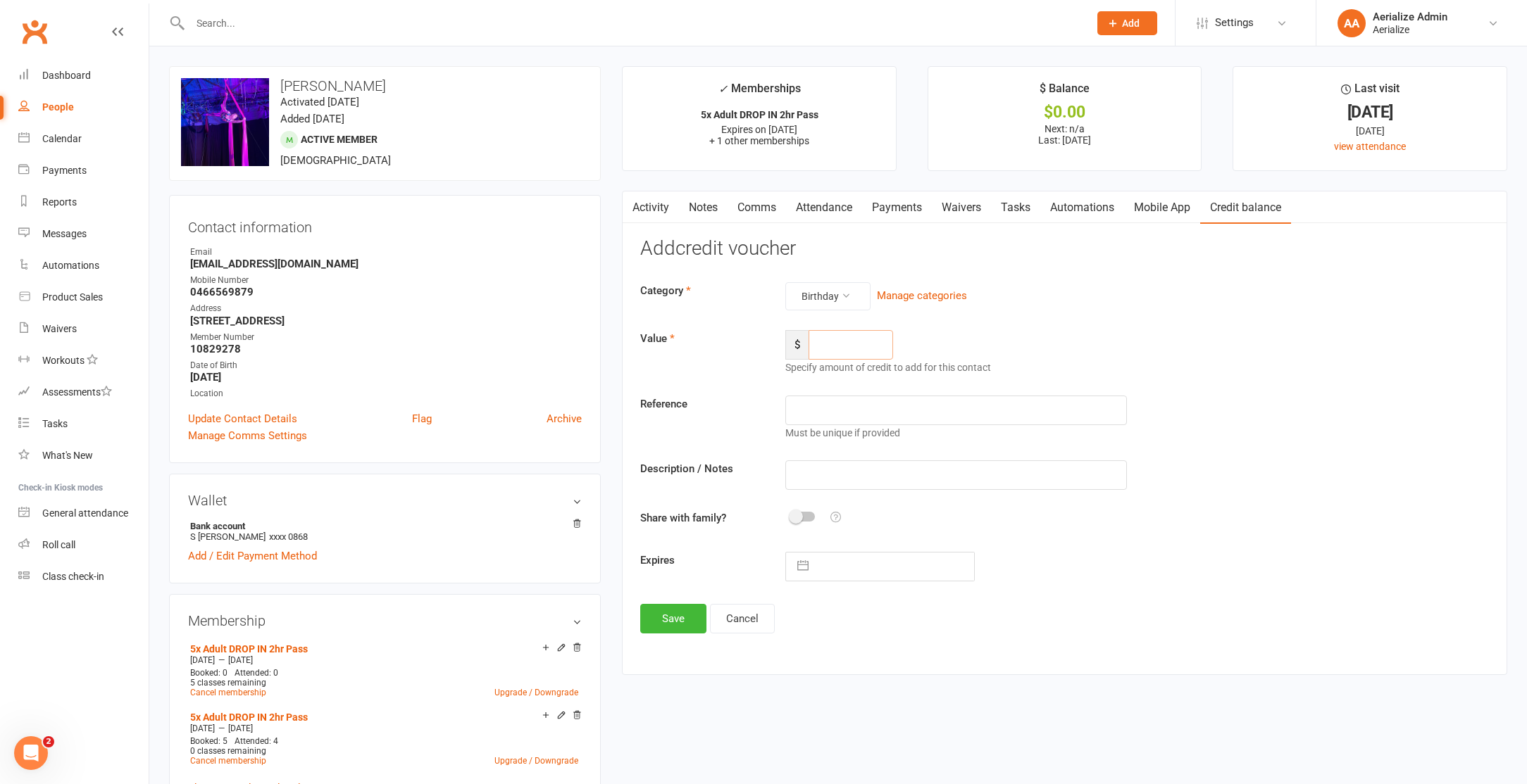
click at [864, 350] on input "number" at bounding box center [850, 345] width 84 height 30
type input "10"
click at [870, 468] on input "text" at bounding box center [956, 475] width 341 height 30
type input "bday credit"
click at [677, 616] on button "Save" at bounding box center [672, 618] width 66 height 30
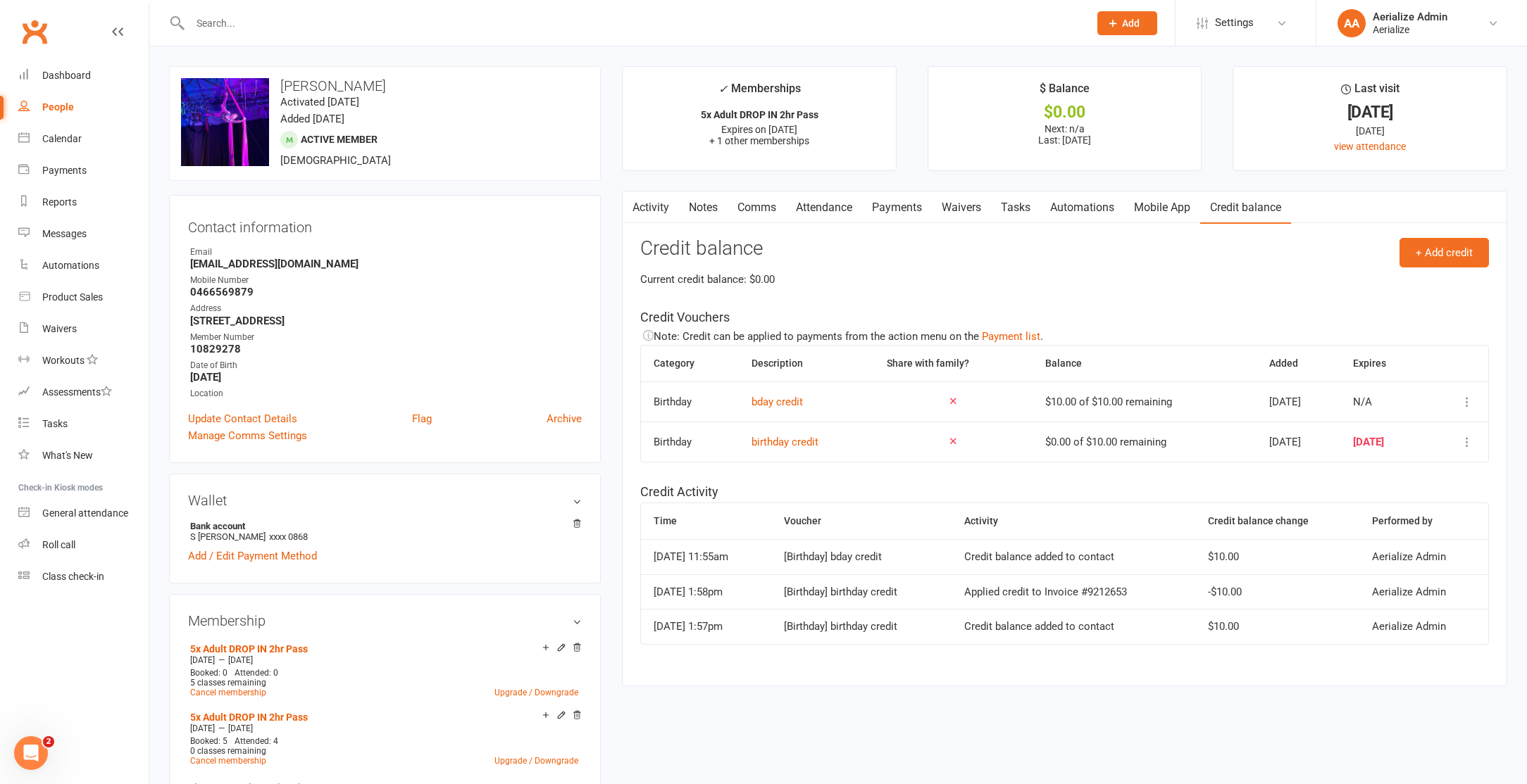
click at [1469, 437] on icon at bounding box center [1466, 442] width 14 height 14
click at [1425, 495] on link "Remove" at bounding box center [1405, 497] width 140 height 28
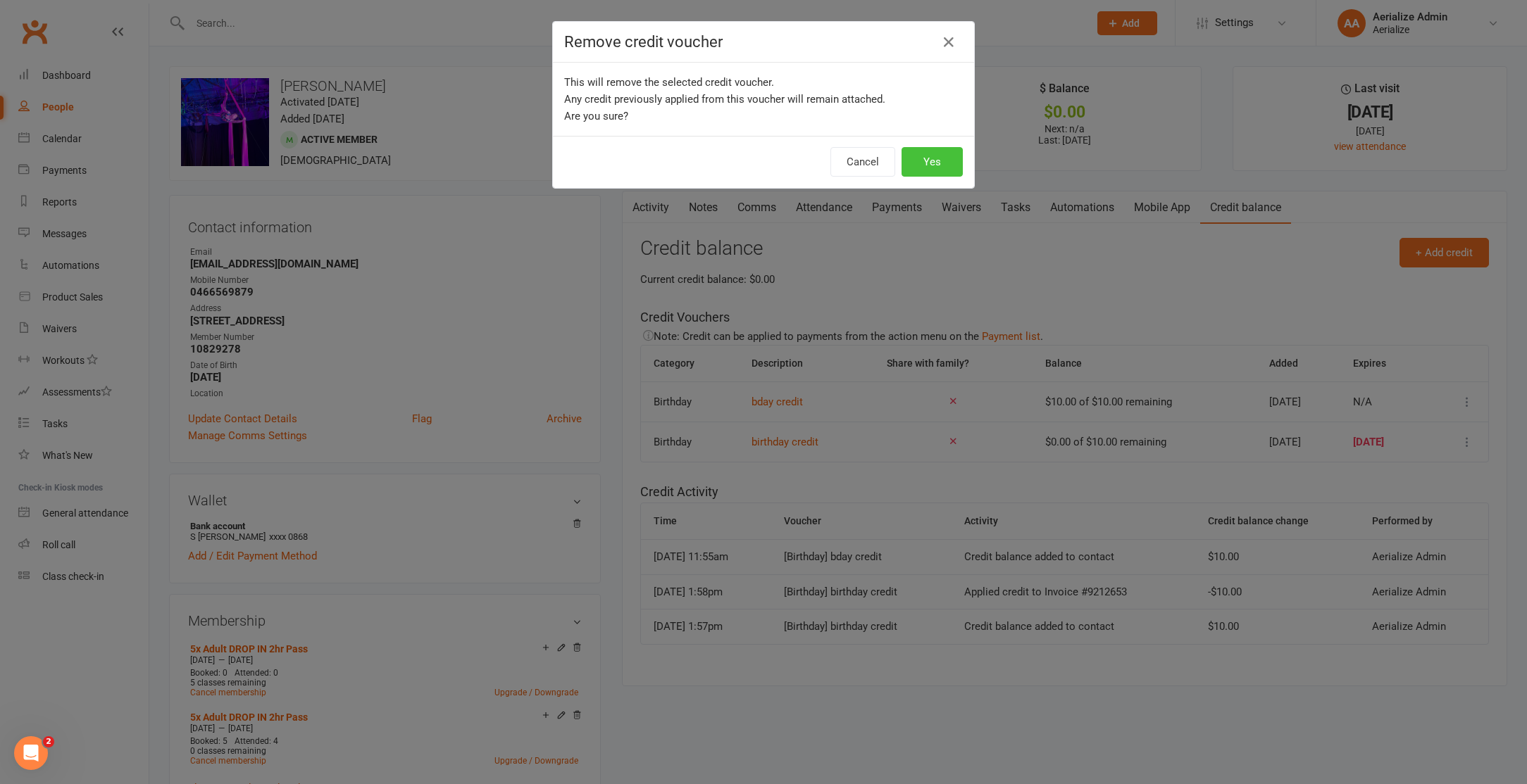
click at [932, 158] on button "Yes" at bounding box center [932, 162] width 61 height 30
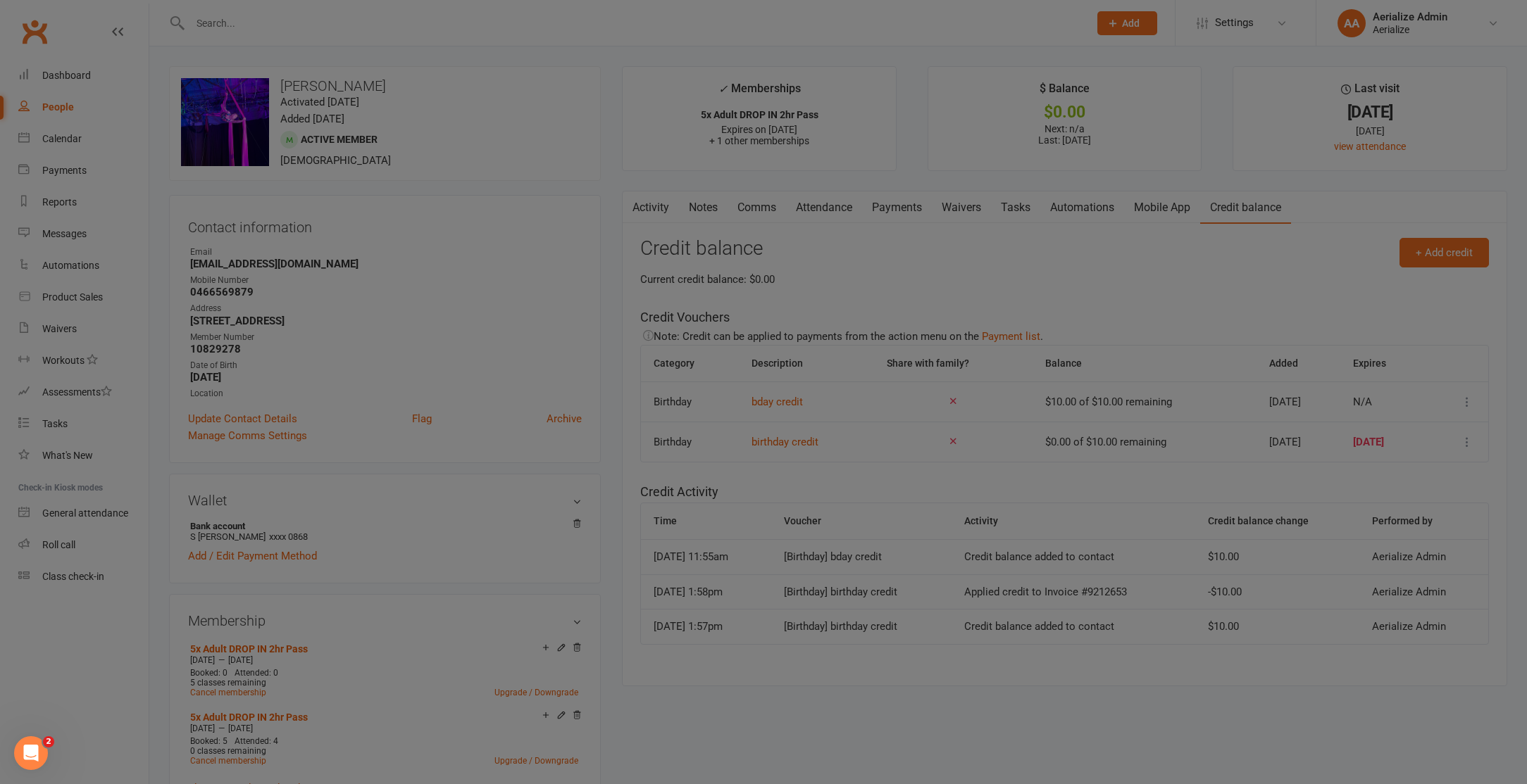
scroll to position [3, 0]
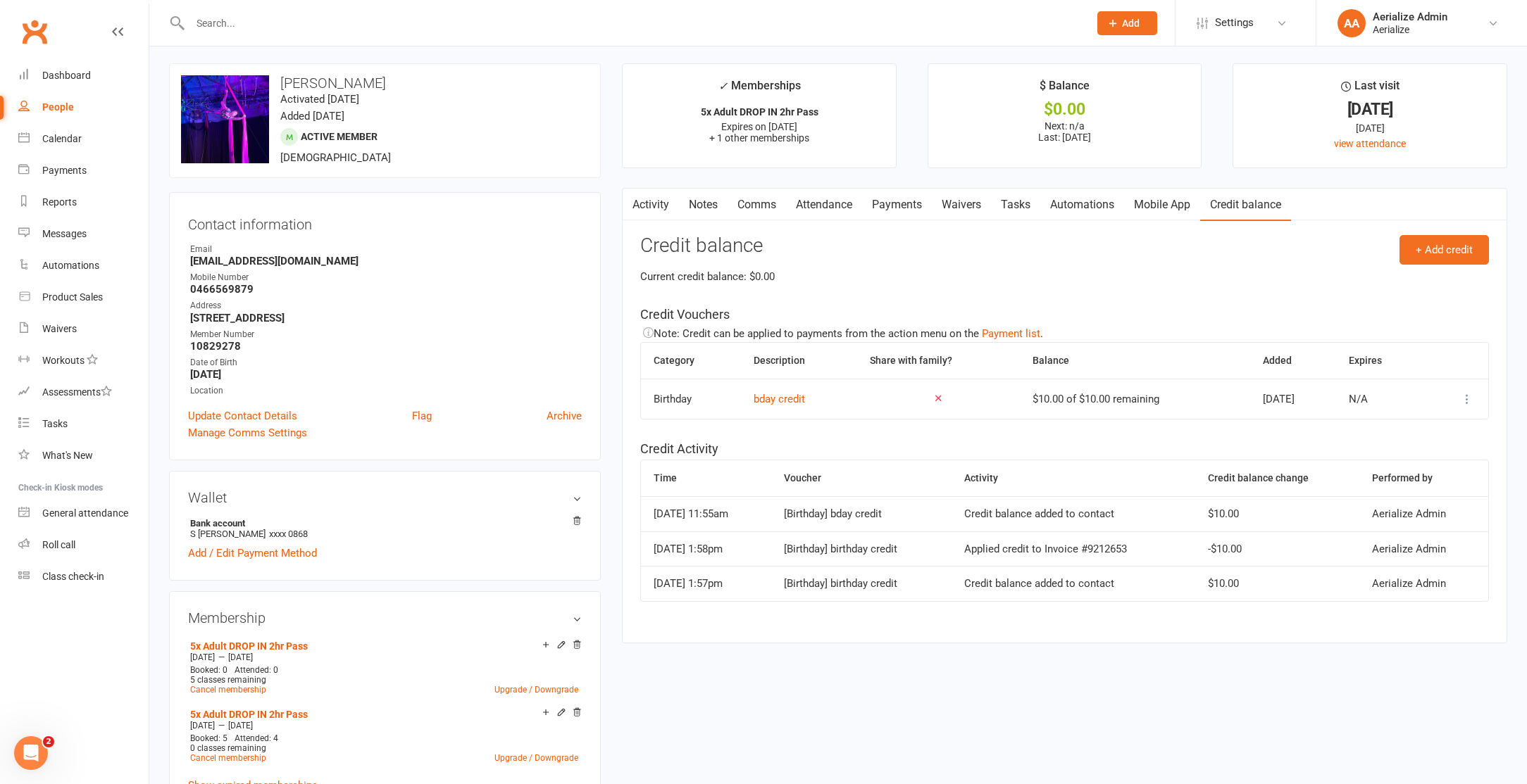
click at [895, 206] on link "Payments" at bounding box center [896, 205] width 69 height 32
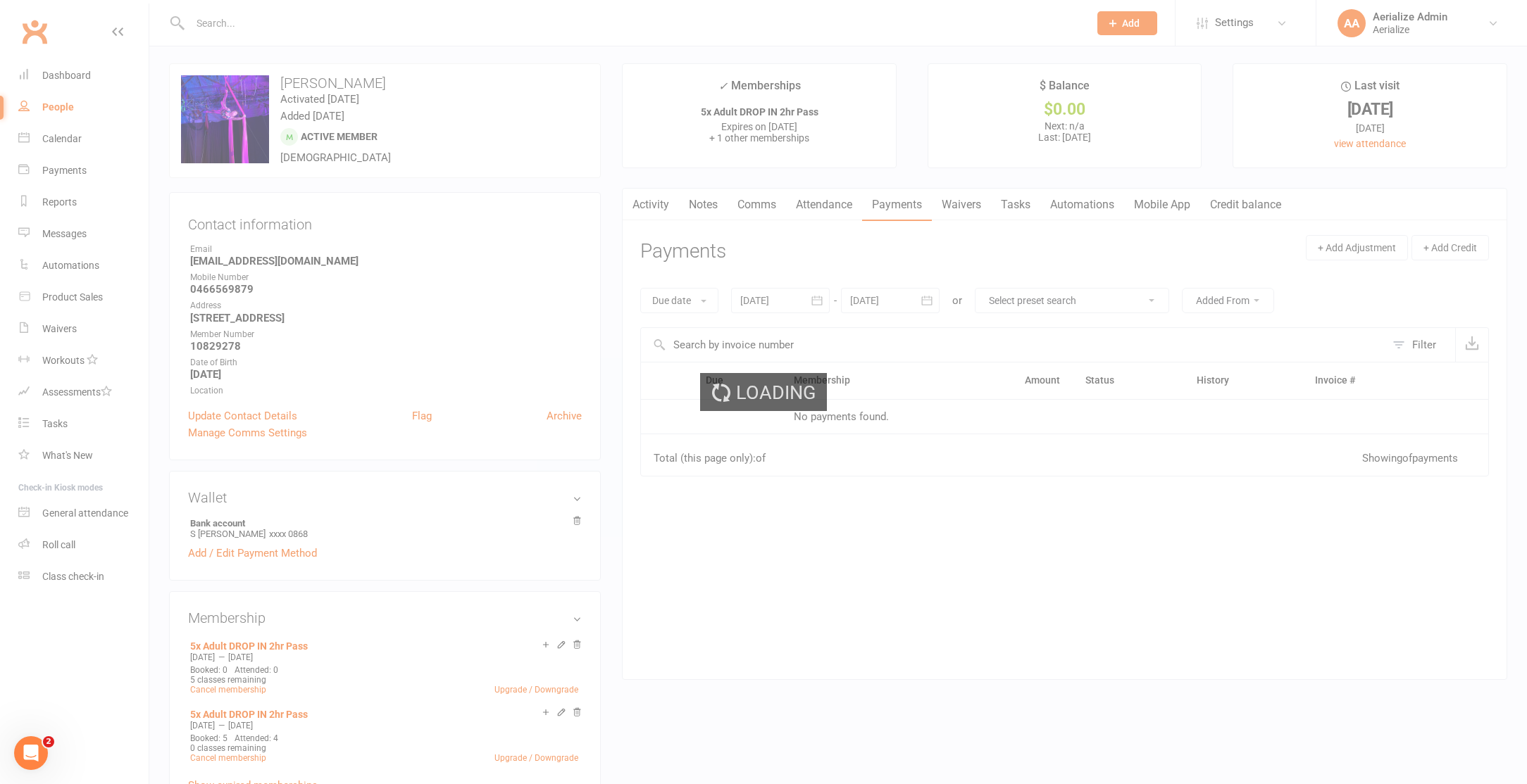
scroll to position [4, 0]
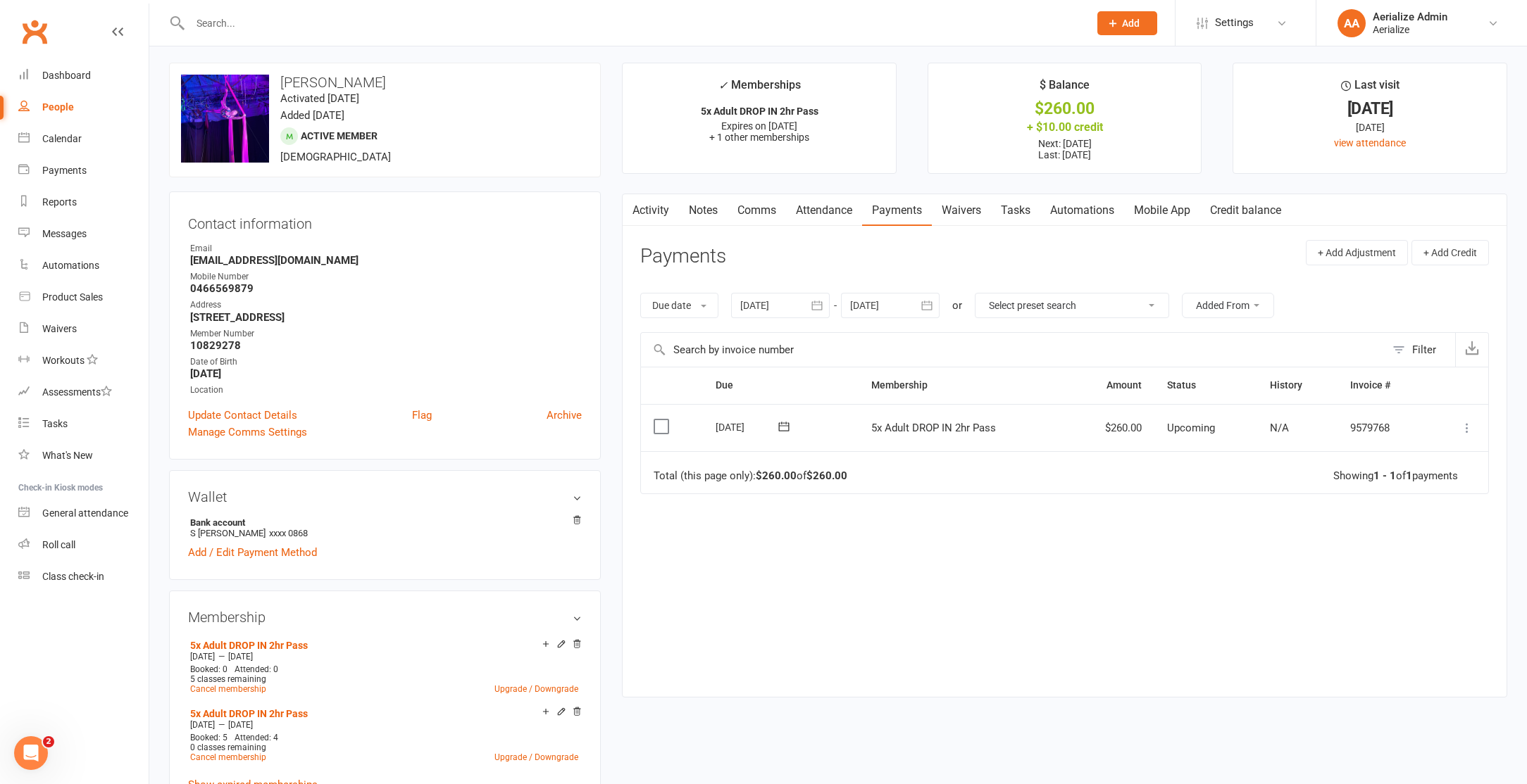
click at [1457, 417] on td "Mark as Paid (Cash) Mark as Paid (POS) Mark as Paid (Other) Skip Change amount …" at bounding box center [1458, 429] width 59 height 48
click at [1462, 426] on icon at bounding box center [1466, 428] width 14 height 14
click at [1415, 591] on link "Apply credit" at bounding box center [1405, 596] width 140 height 28
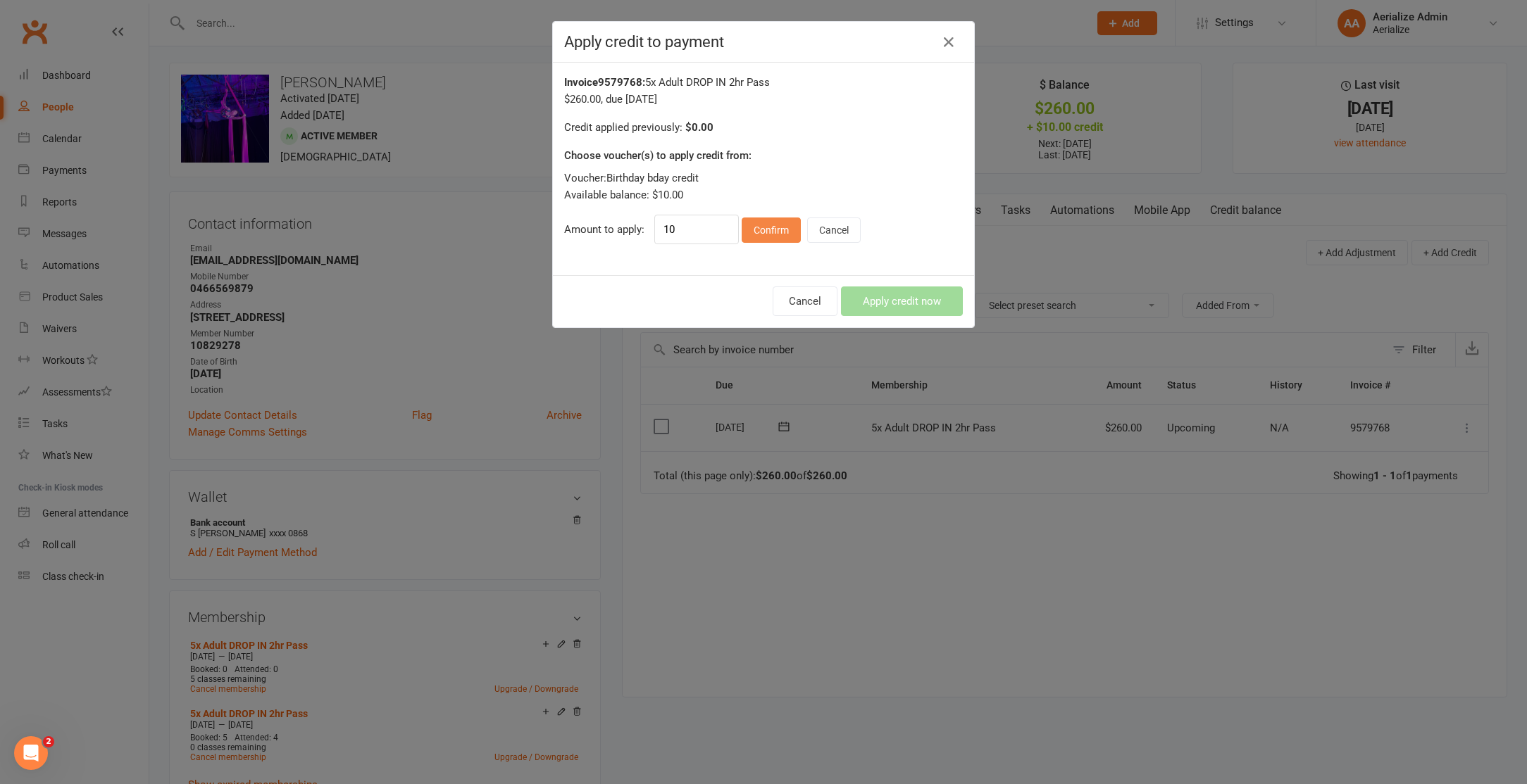
click at [778, 240] on button "Confirm" at bounding box center [771, 230] width 59 height 25
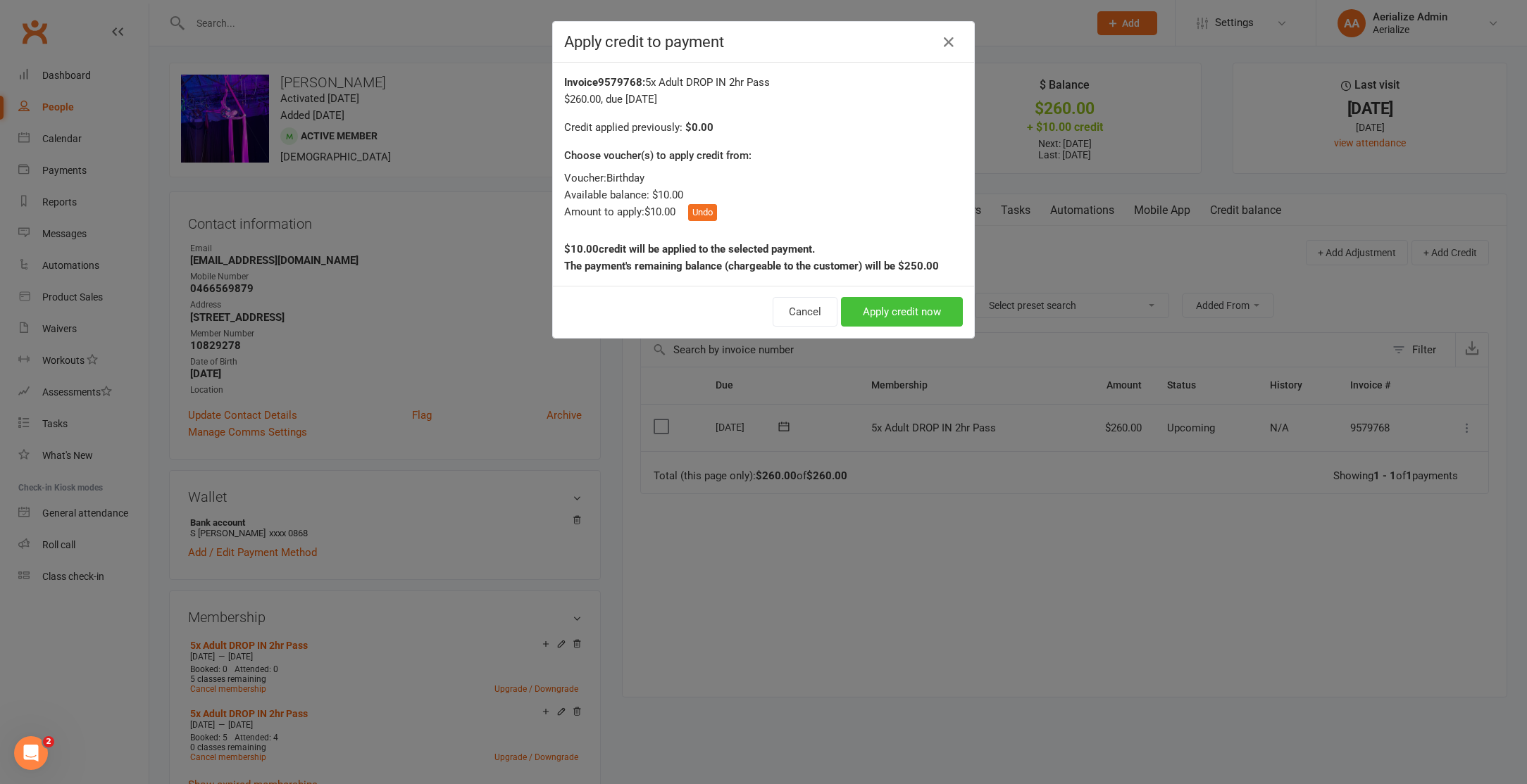
click at [897, 306] on button "Apply credit now" at bounding box center [902, 312] width 122 height 30
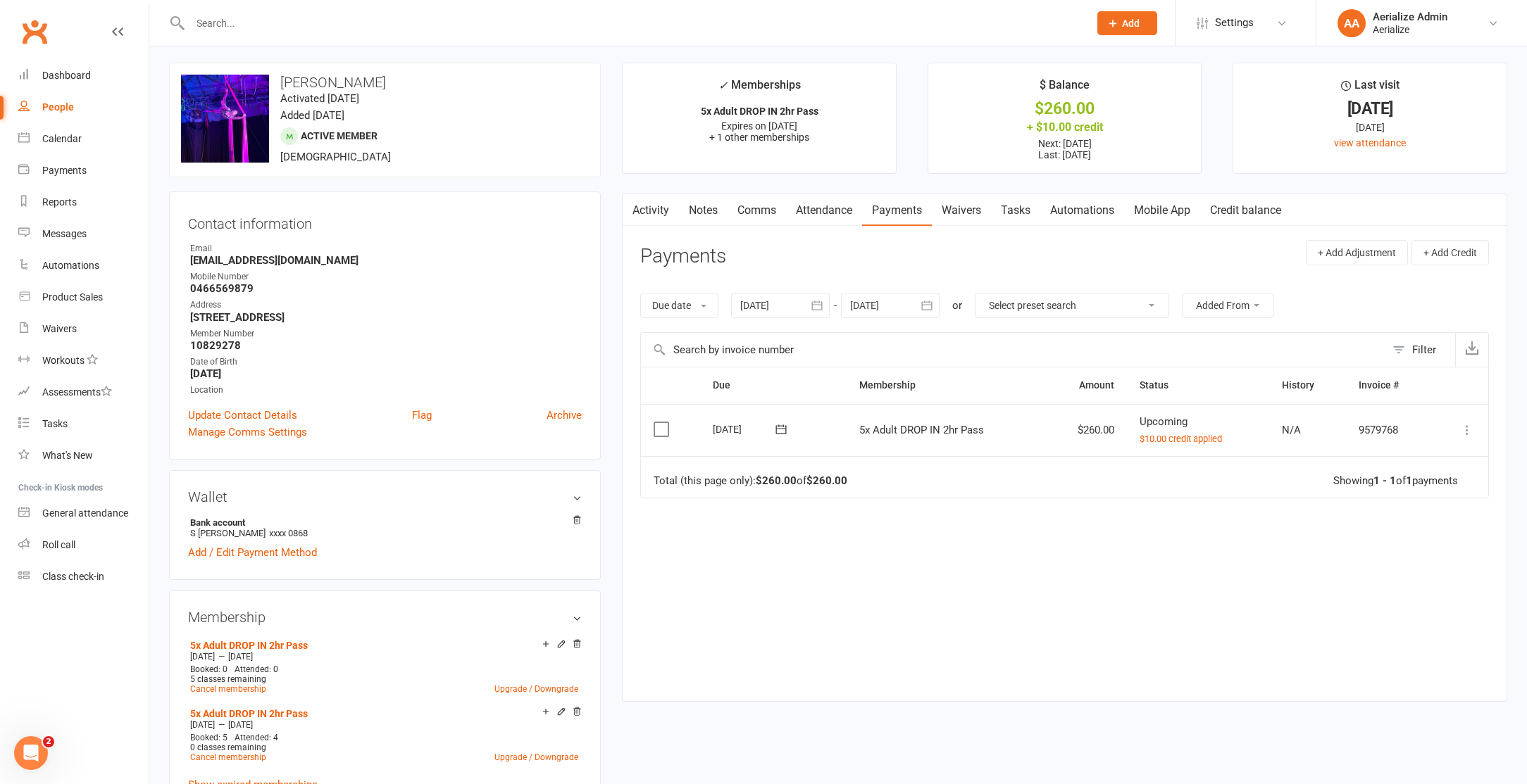
click at [1469, 431] on icon at bounding box center [1466, 429] width 14 height 14
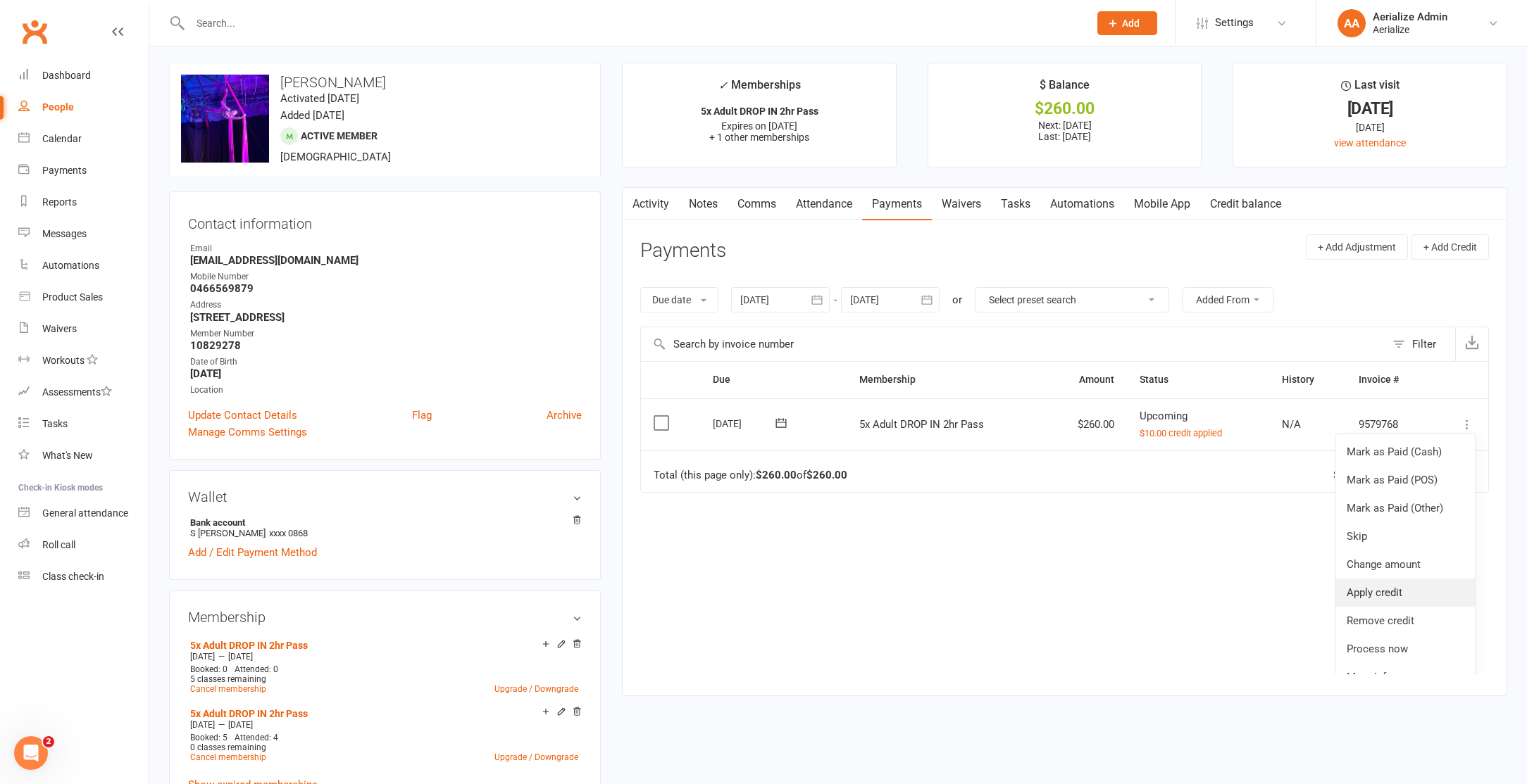
click at [1390, 586] on link "Apply credit" at bounding box center [1405, 592] width 140 height 28
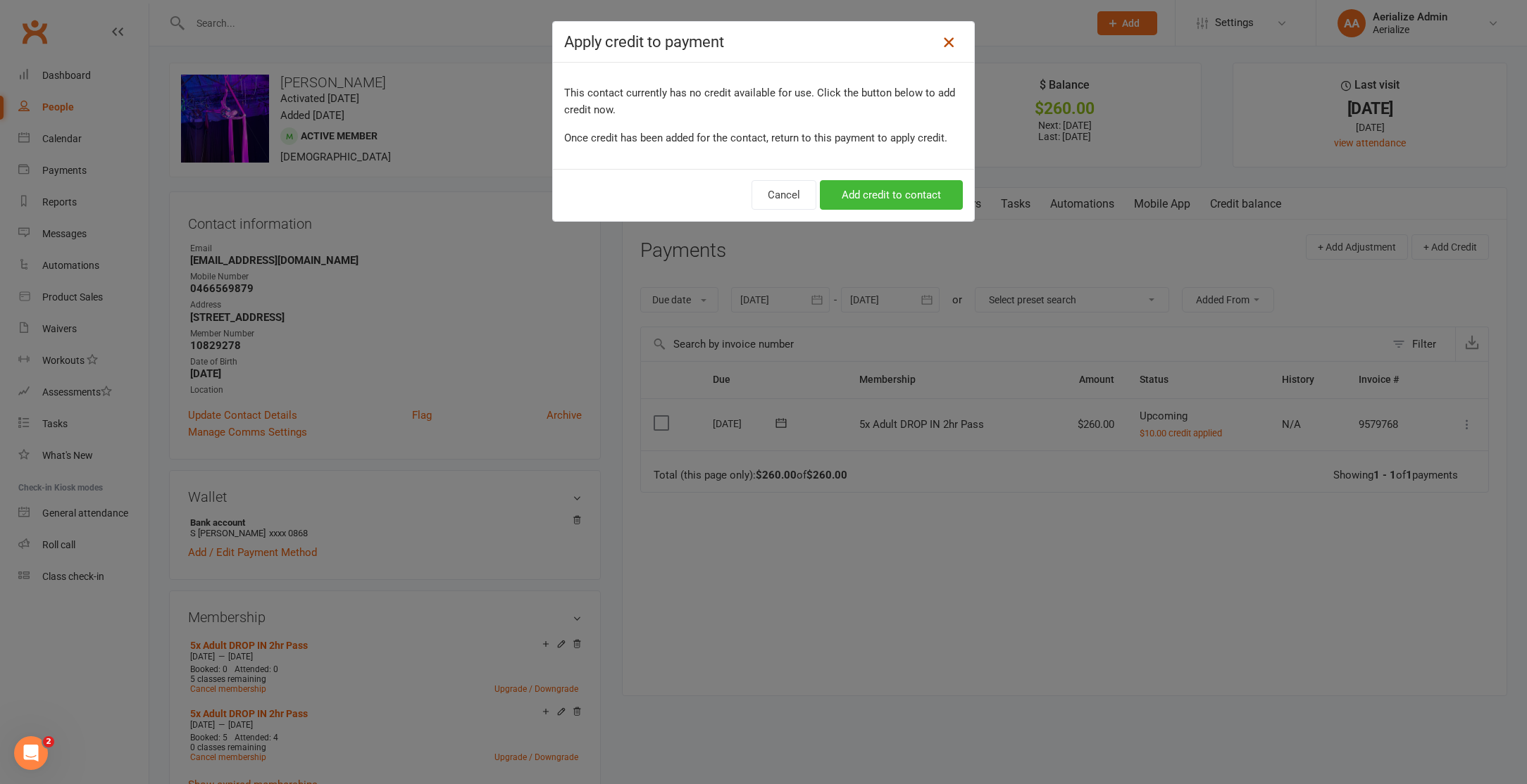
drag, startPoint x: 954, startPoint y: 40, endPoint x: 966, endPoint y: 45, distance: 13.0
click at [954, 40] on icon at bounding box center [948, 43] width 17 height 17
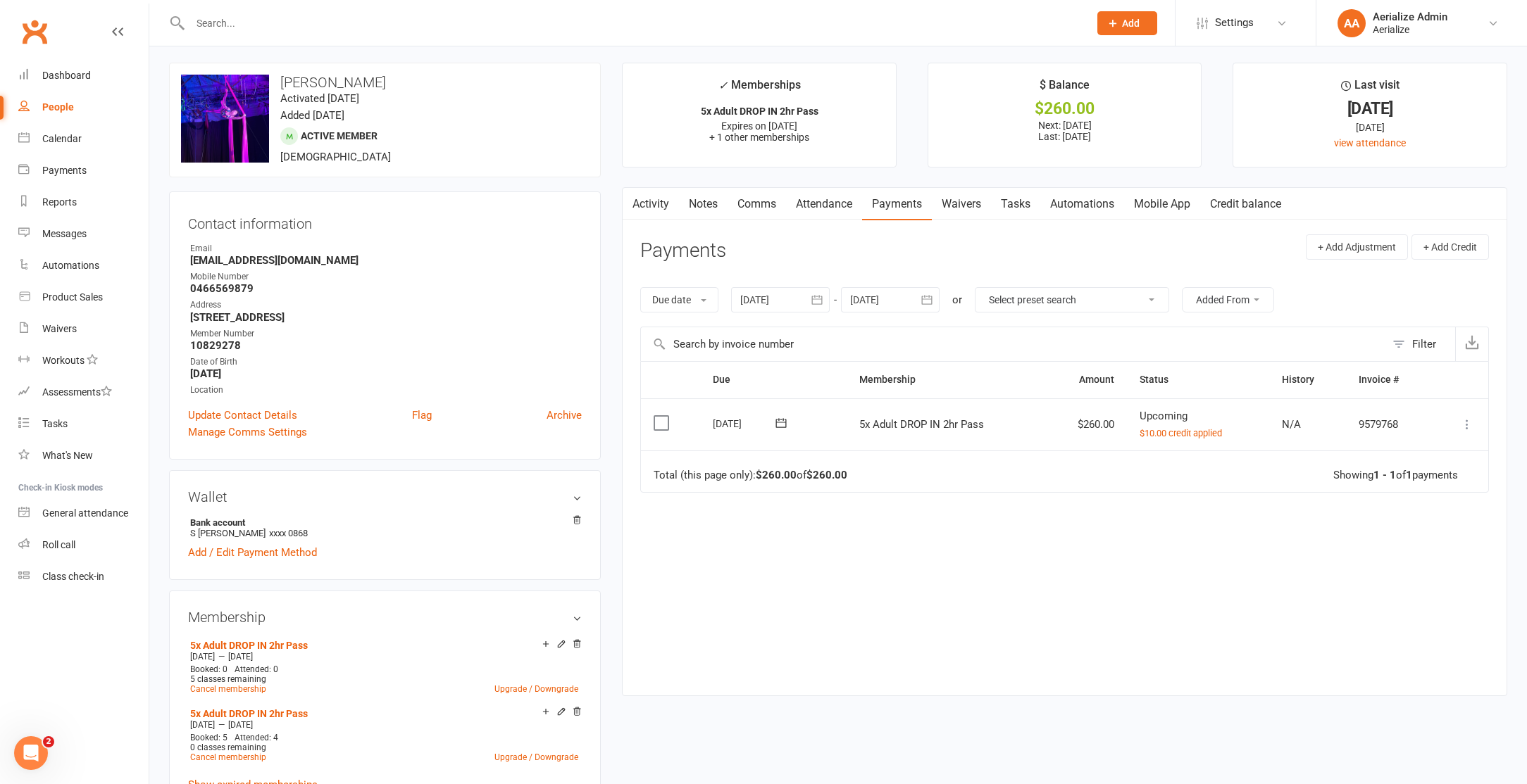
click at [1468, 431] on button at bounding box center [1467, 424] width 17 height 17
click at [58, 269] on div "Automations" at bounding box center [71, 266] width 57 height 11
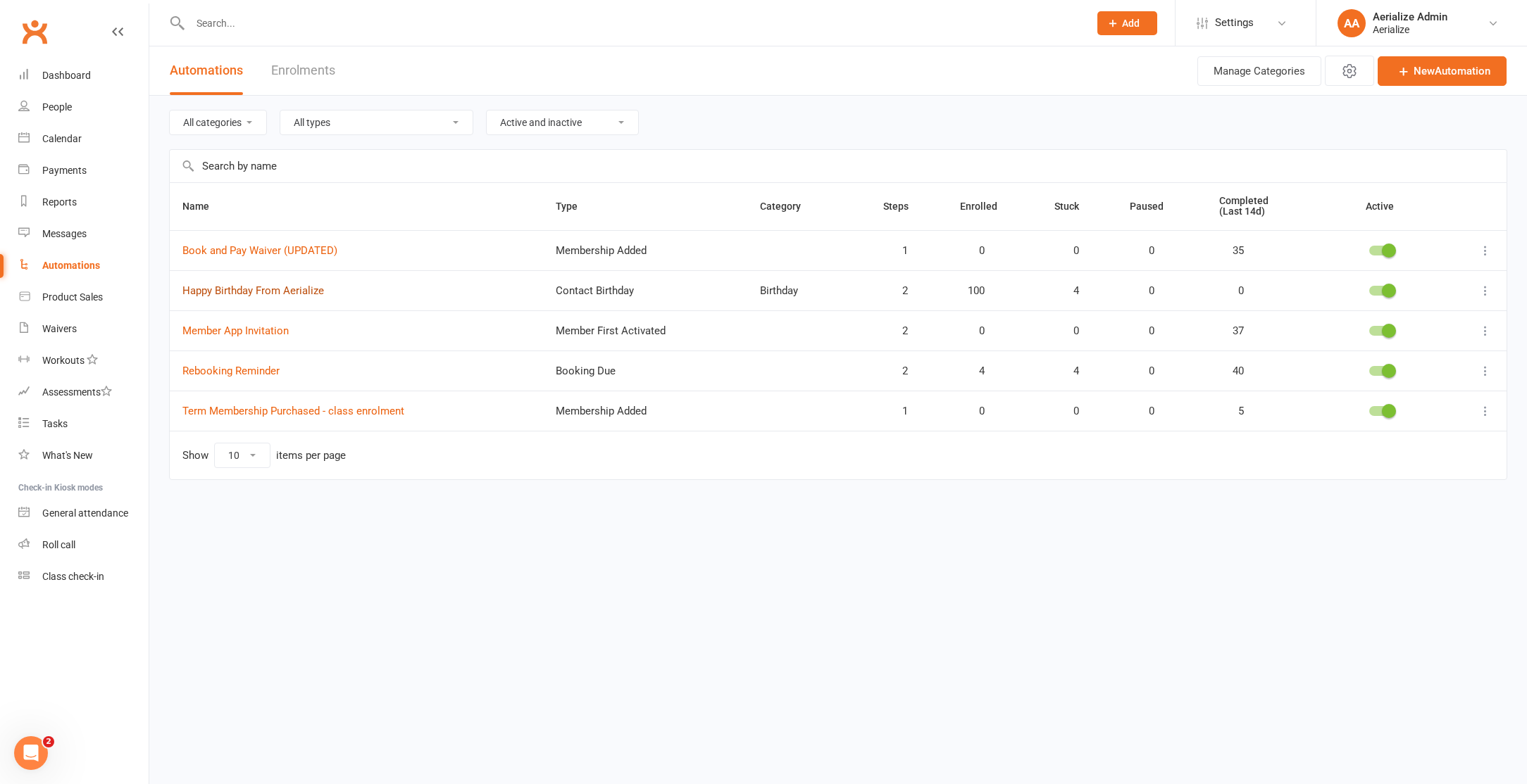
click at [258, 285] on link "Happy Birthday From Aerialize" at bounding box center [253, 291] width 142 height 13
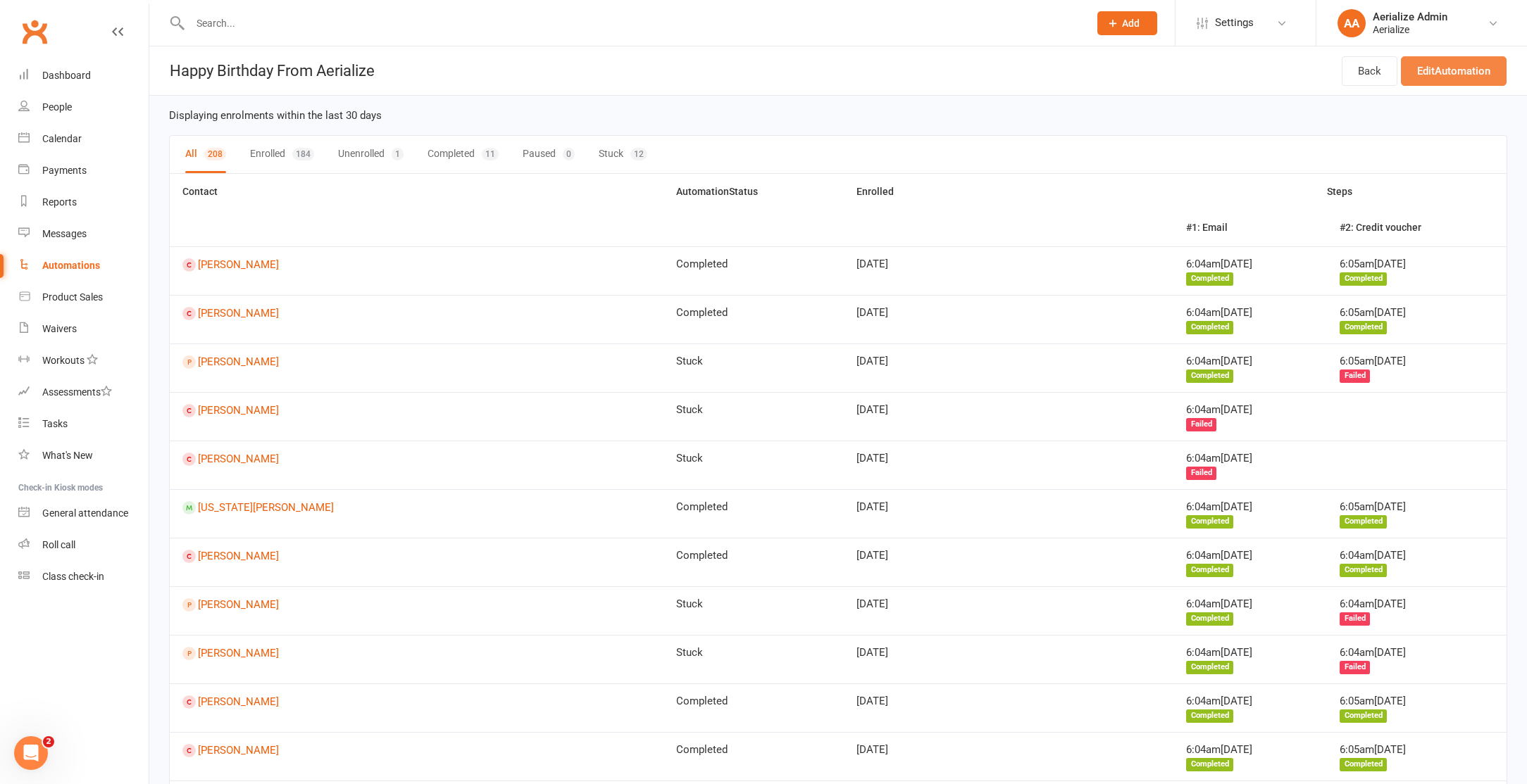
click at [1419, 69] on link "Edit Automation" at bounding box center [1454, 71] width 106 height 30
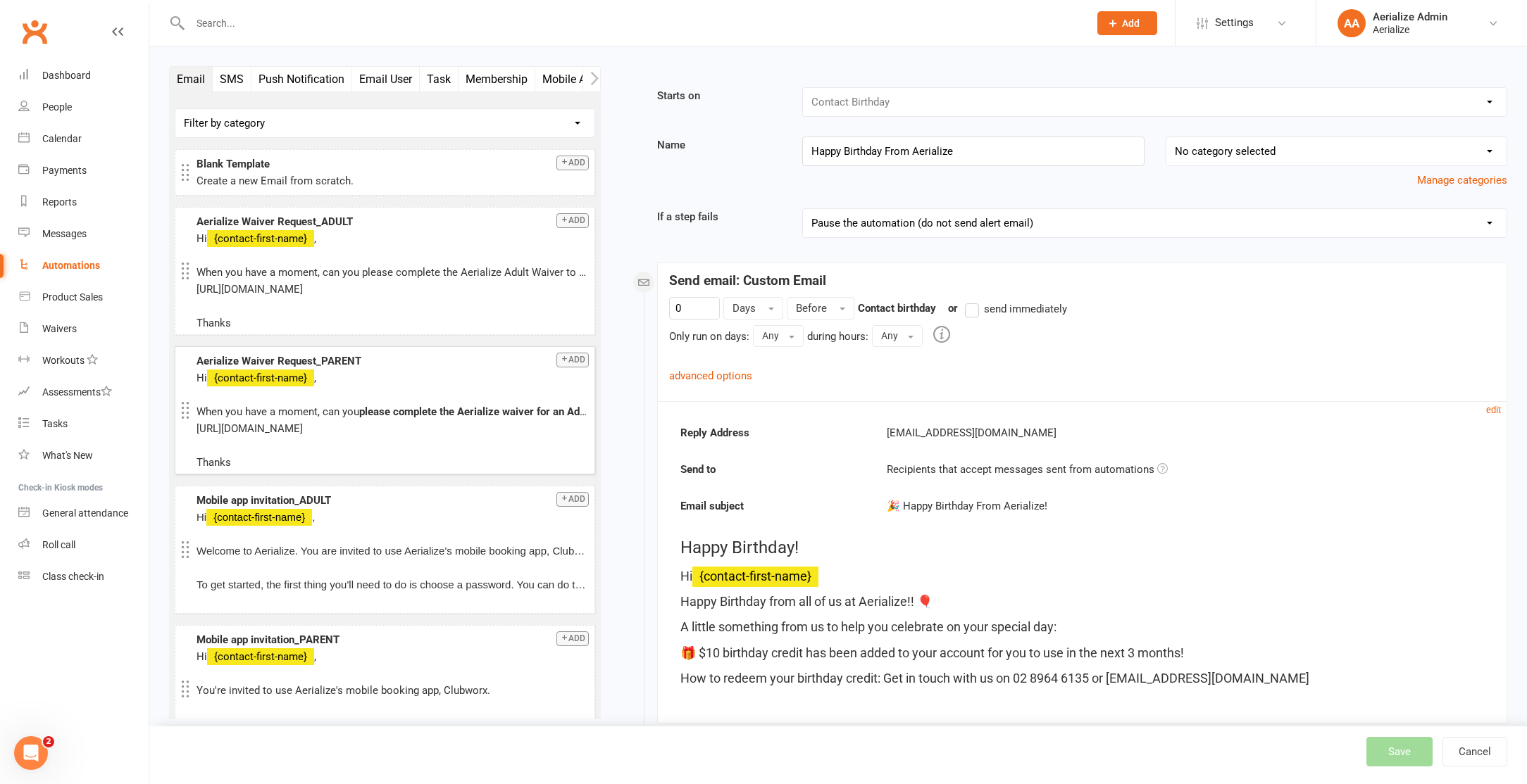
select select "1"
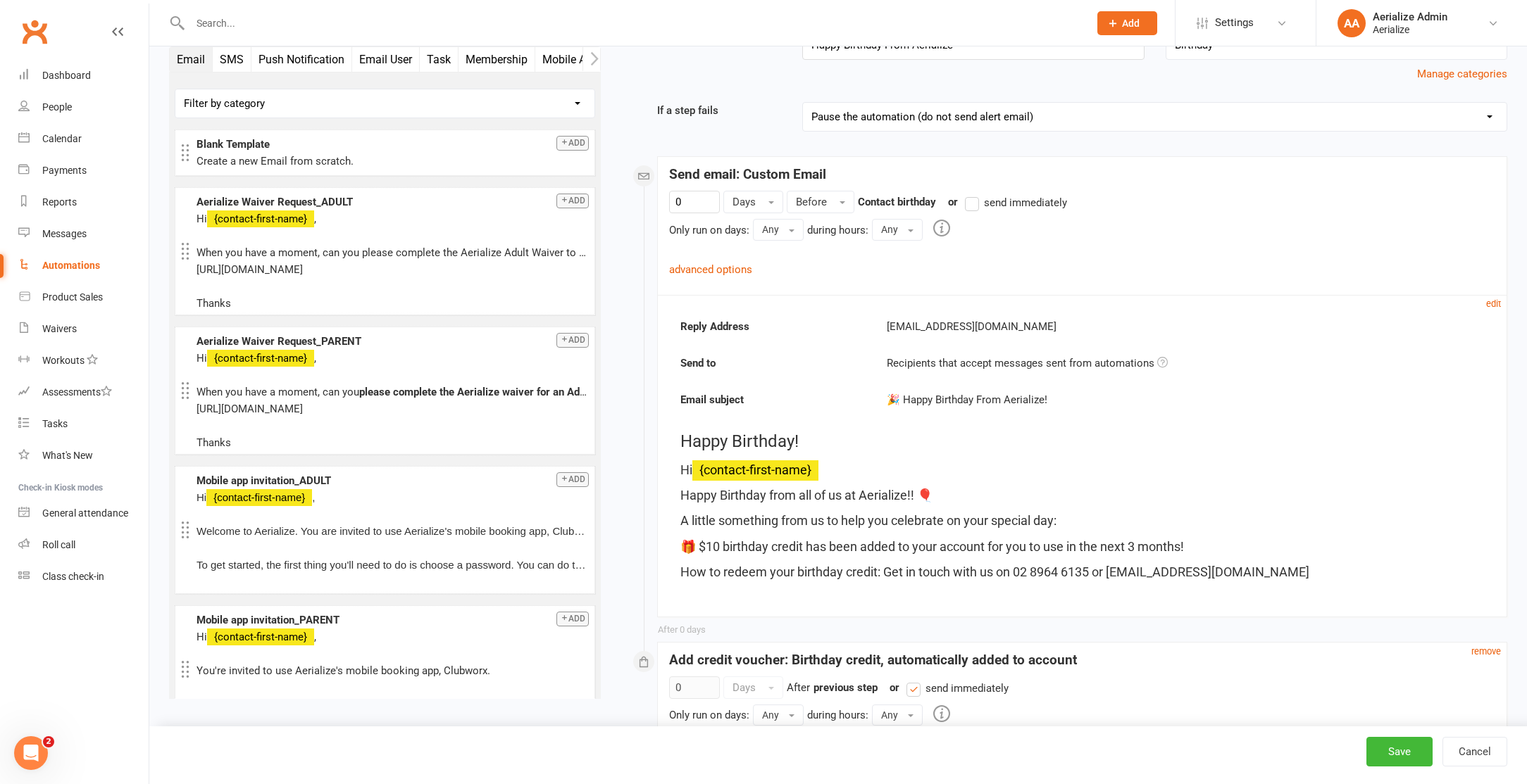
scroll to position [360, 0]
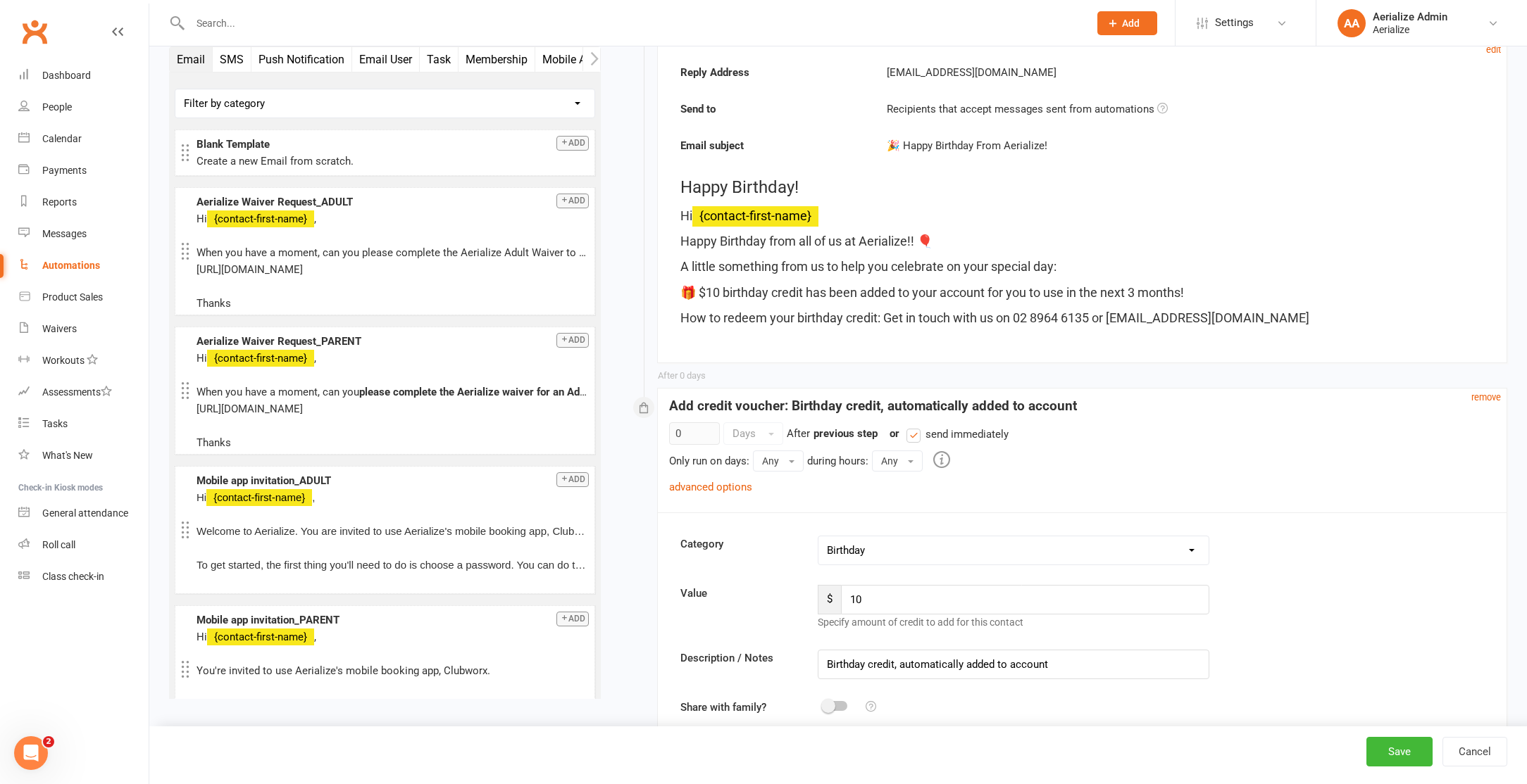
click at [232, 6] on div at bounding box center [624, 22] width 910 height 45
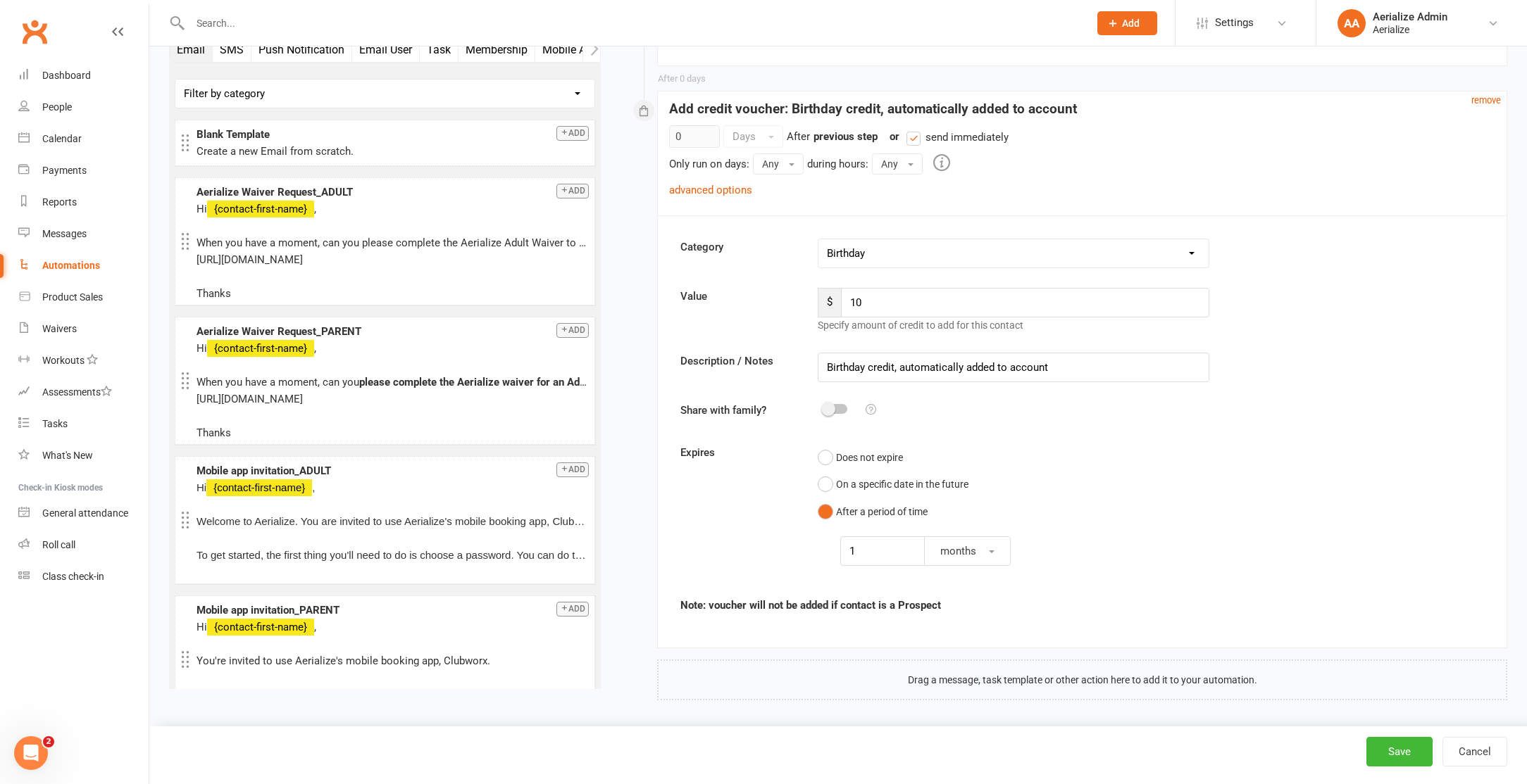
scroll to position [662, 0]
click at [886, 560] on input "1" at bounding box center [882, 550] width 84 height 30
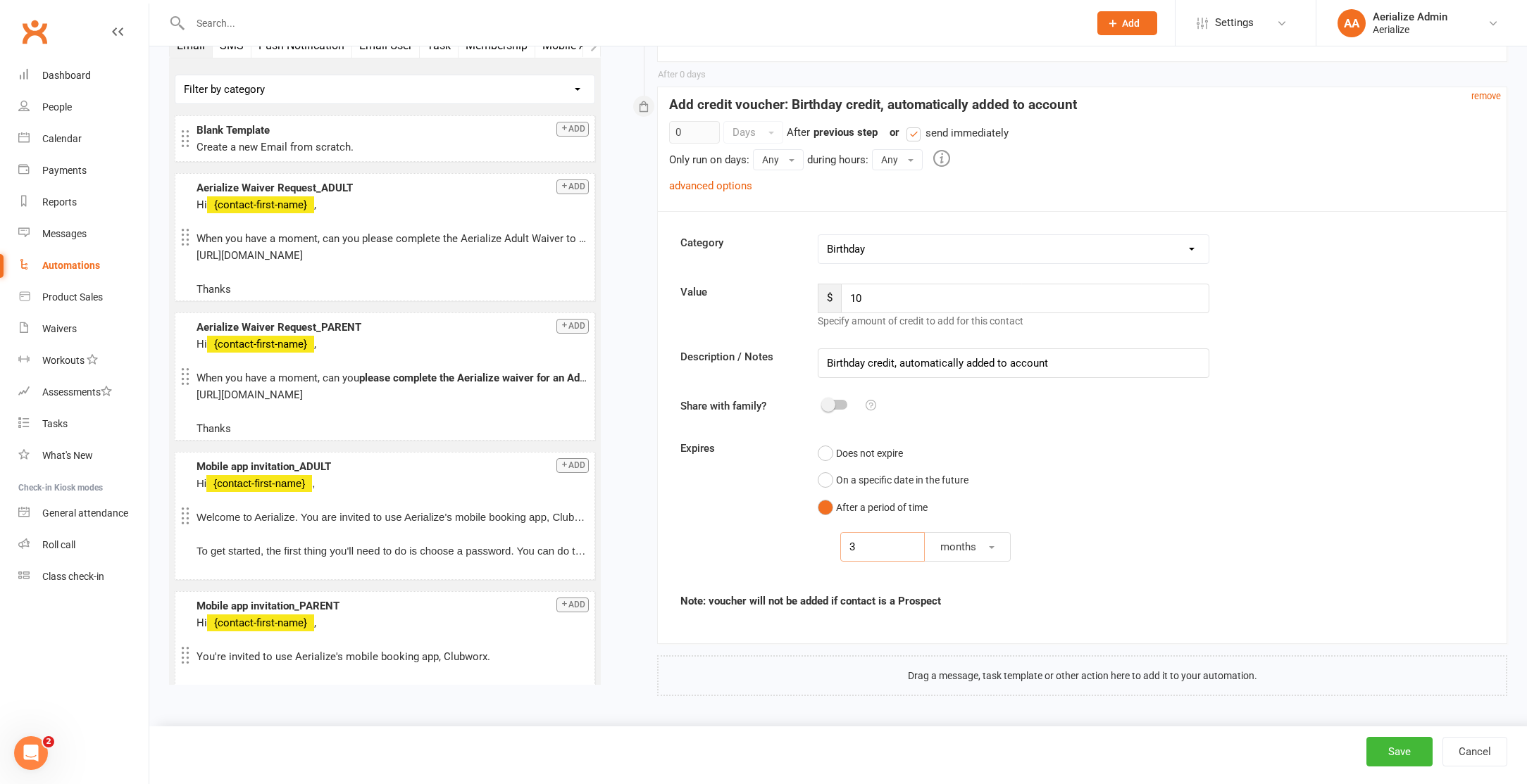
type input "3"
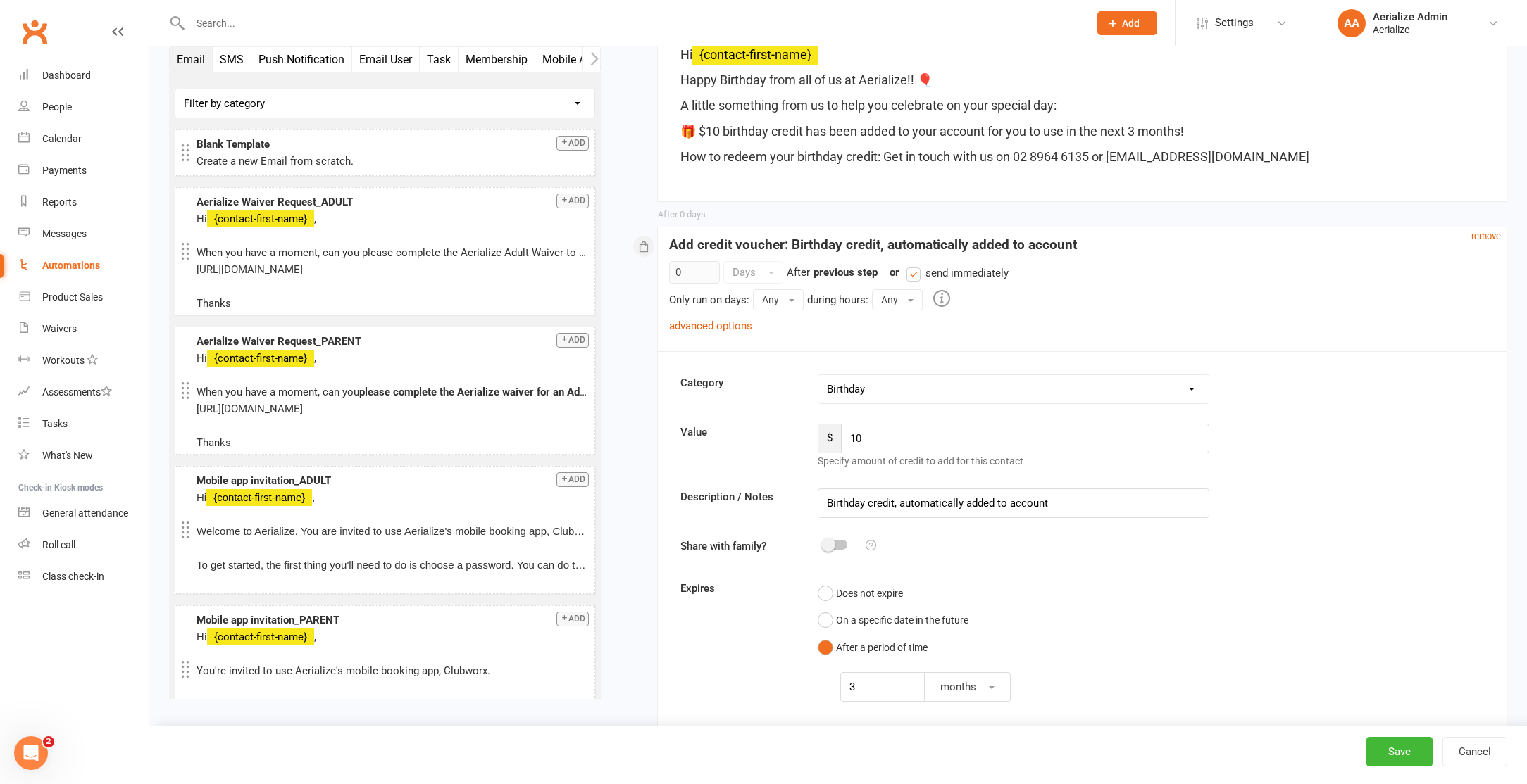
select select "1"
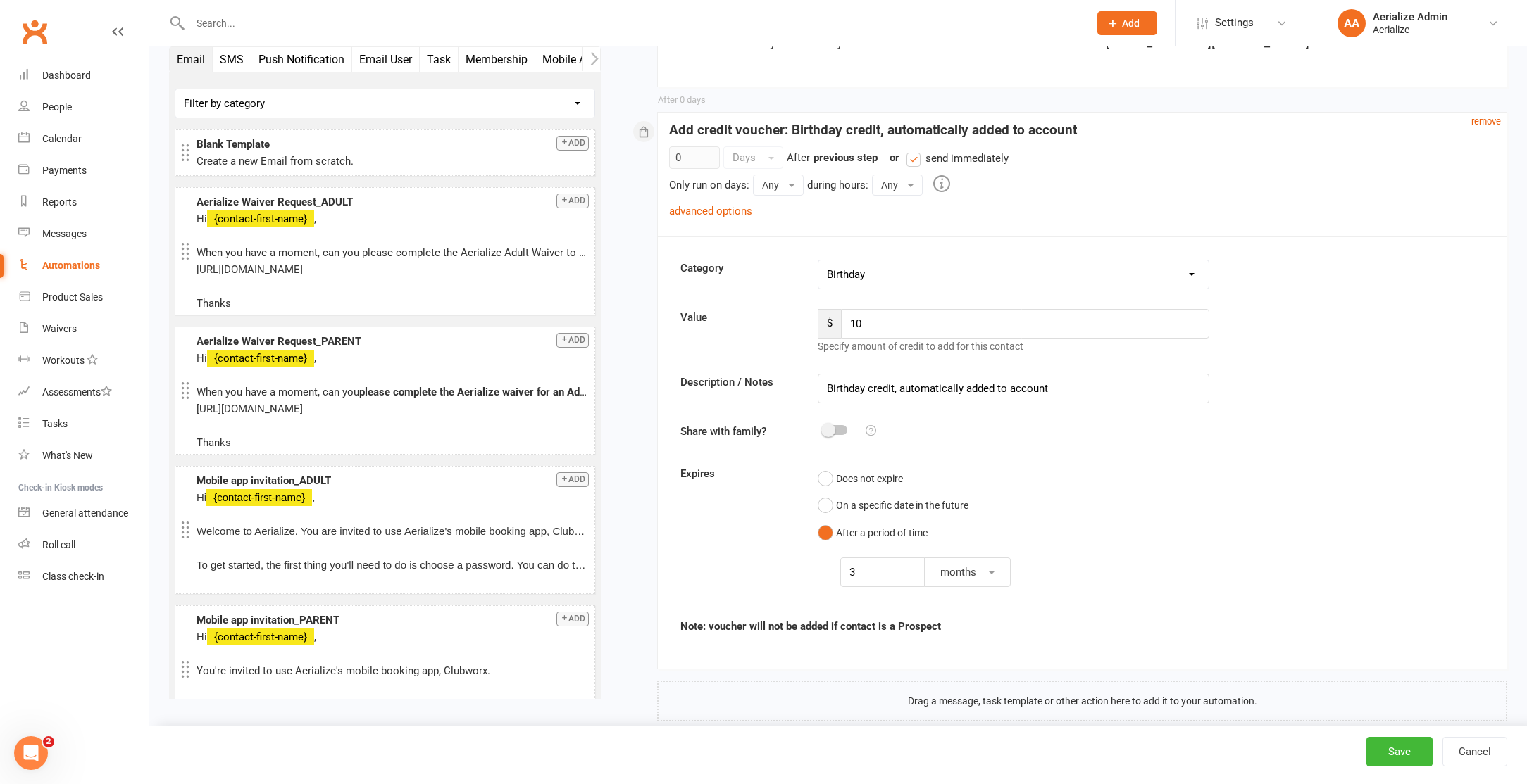
scroll to position [644, 0]
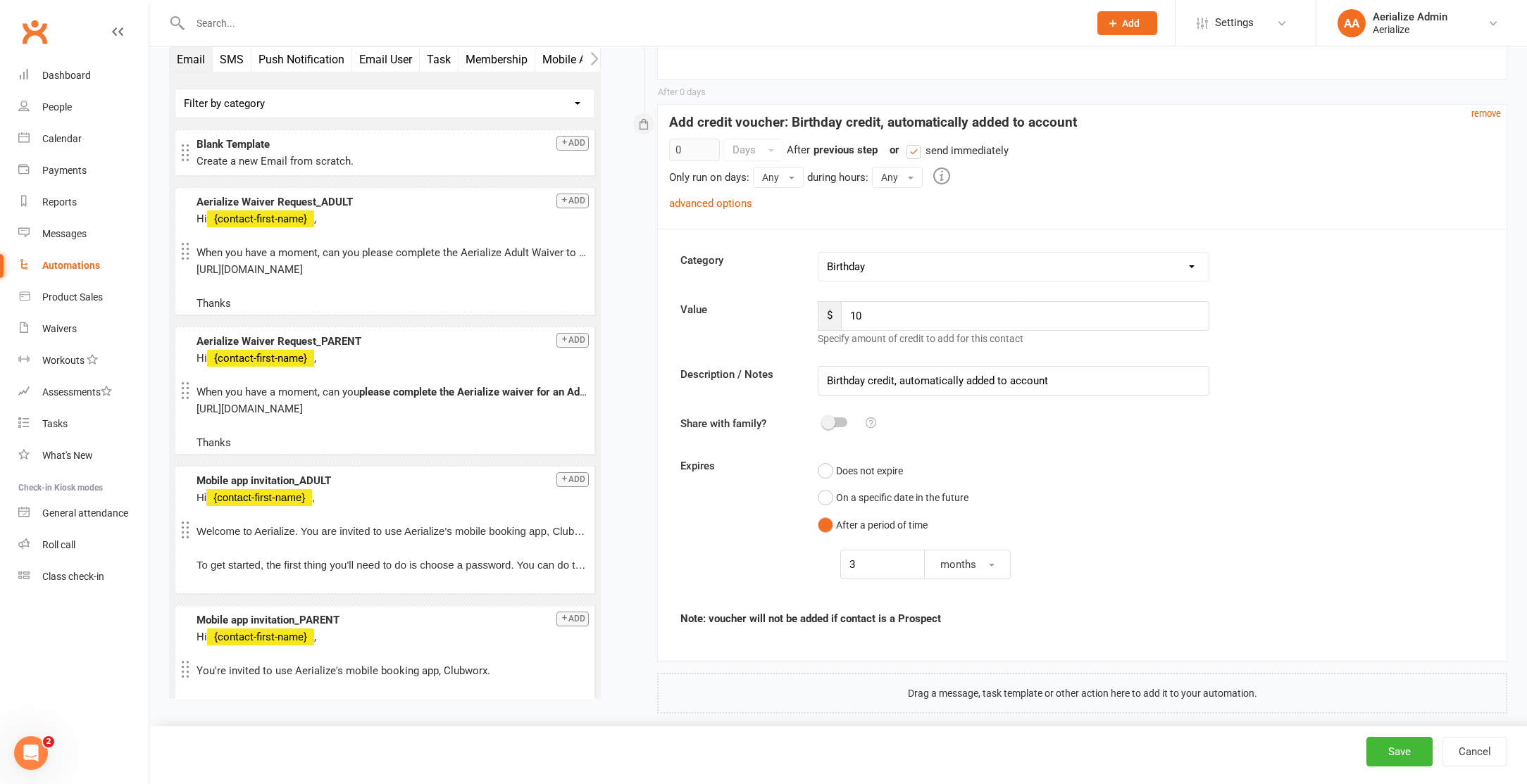
click at [915, 155] on label "send immediately" at bounding box center [958, 151] width 102 height 17
click at [915, 143] on input "send immediately" at bounding box center [911, 143] width 9 height 0
click at [698, 151] on input "0" at bounding box center [694, 150] width 51 height 22
click at [756, 145] on button "Days" at bounding box center [753, 150] width 60 height 22
drag, startPoint x: 777, startPoint y: 207, endPoint x: 743, endPoint y: 175, distance: 46.7
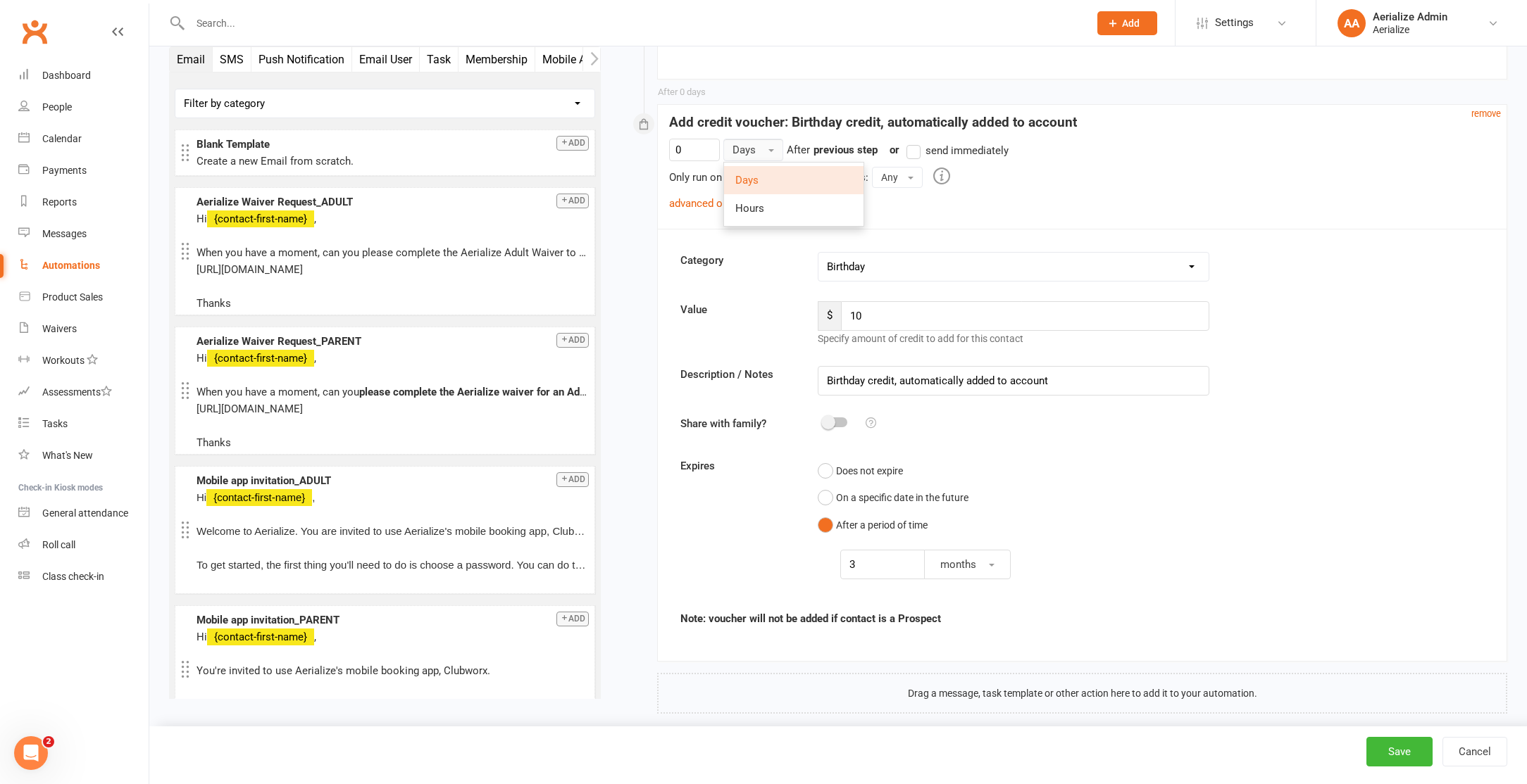
click at [776, 207] on link "Hours" at bounding box center [794, 208] width 140 height 28
click at [698, 150] on input "0" at bounding box center [694, 150] width 51 height 22
type input "1"
select select "1"
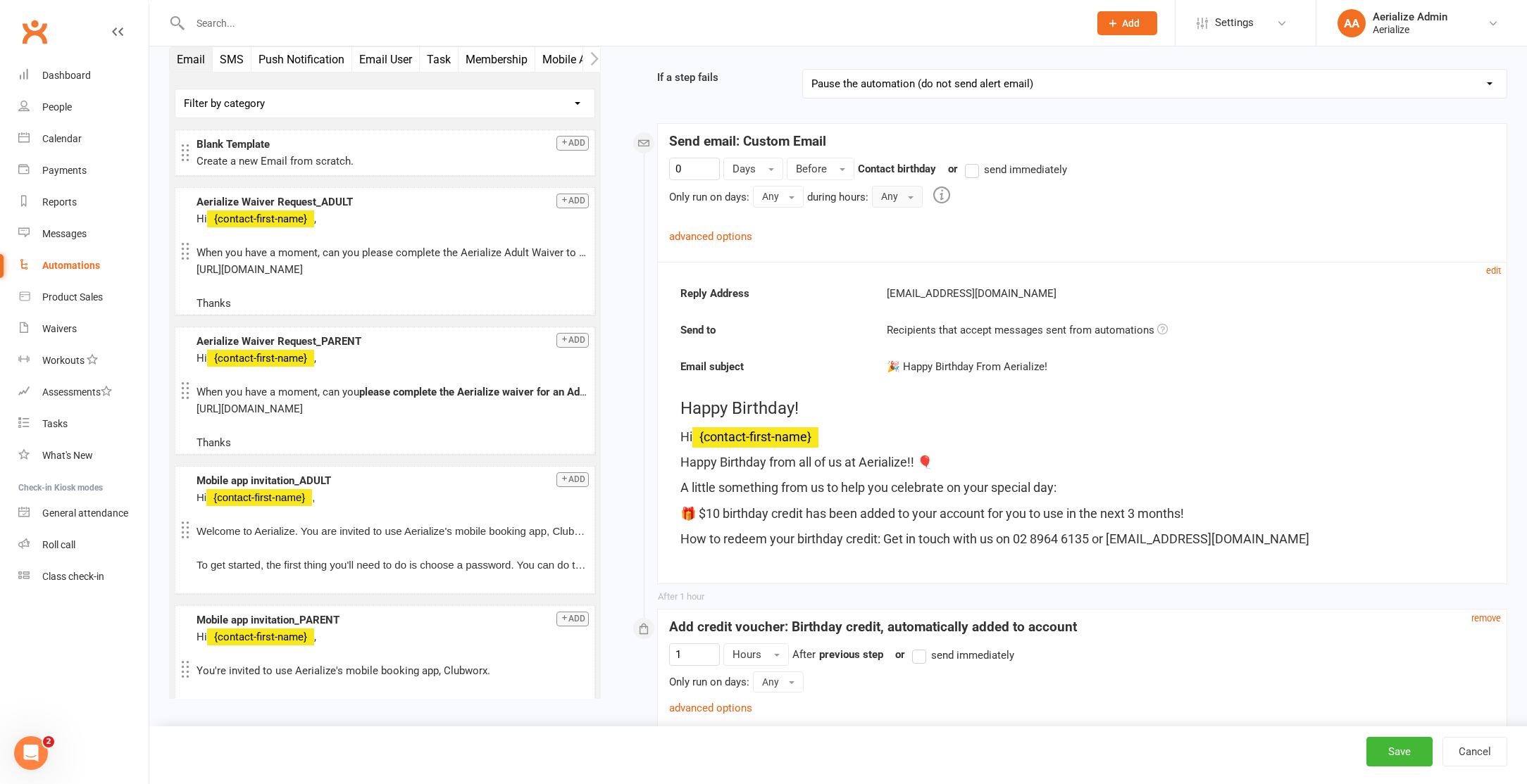
click at [895, 205] on button "Any" at bounding box center [896, 196] width 51 height 21
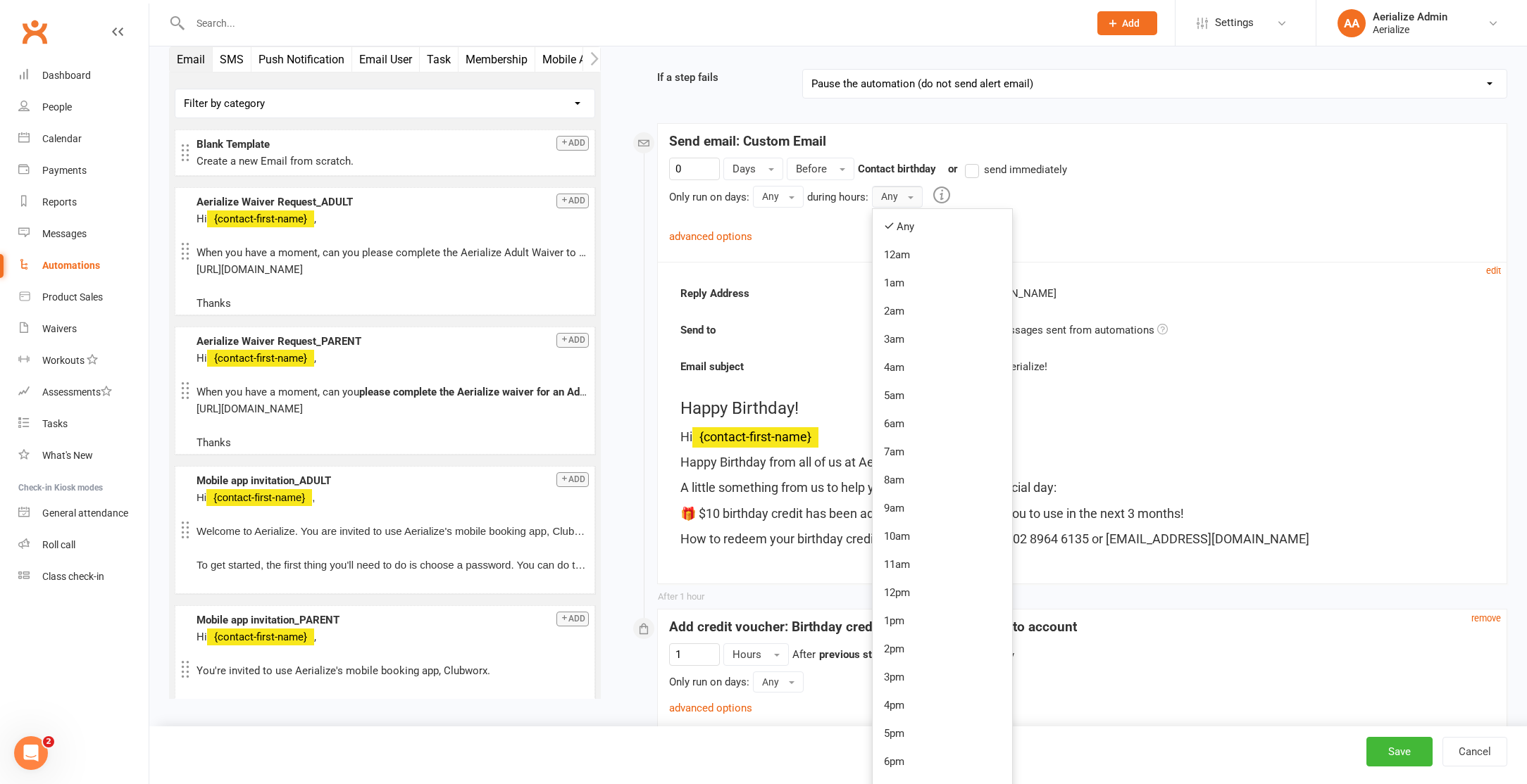
click at [808, 251] on div "0 Days Before Contact birthday or send immediately Only run on days: Any Any Su…" at bounding box center [1082, 209] width 848 height 104
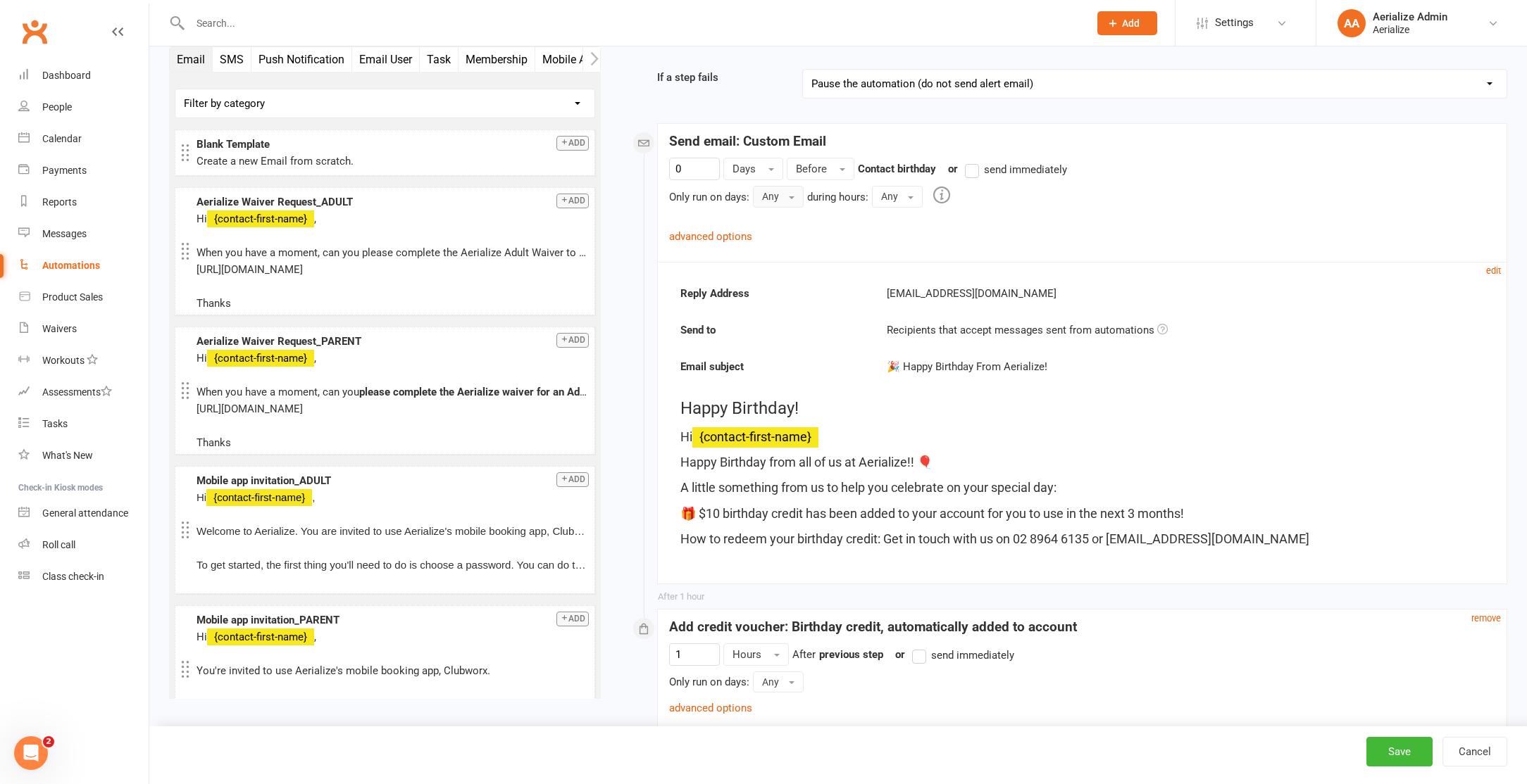
click at [781, 198] on button "Any" at bounding box center [778, 196] width 51 height 21
click at [1063, 221] on div "0 Days Before Contact birthday or send immediately Only run on days: Any Any Su…" at bounding box center [1082, 201] width 826 height 87
click at [959, 240] on div "0 Days Before Contact birthday or send immediately Only run on days: Any Any Su…" at bounding box center [1082, 201] width 826 height 87
click at [977, 172] on label "send immediately" at bounding box center [1016, 169] width 102 height 17
click at [974, 161] on input "send immediately" at bounding box center [970, 161] width 9 height 0
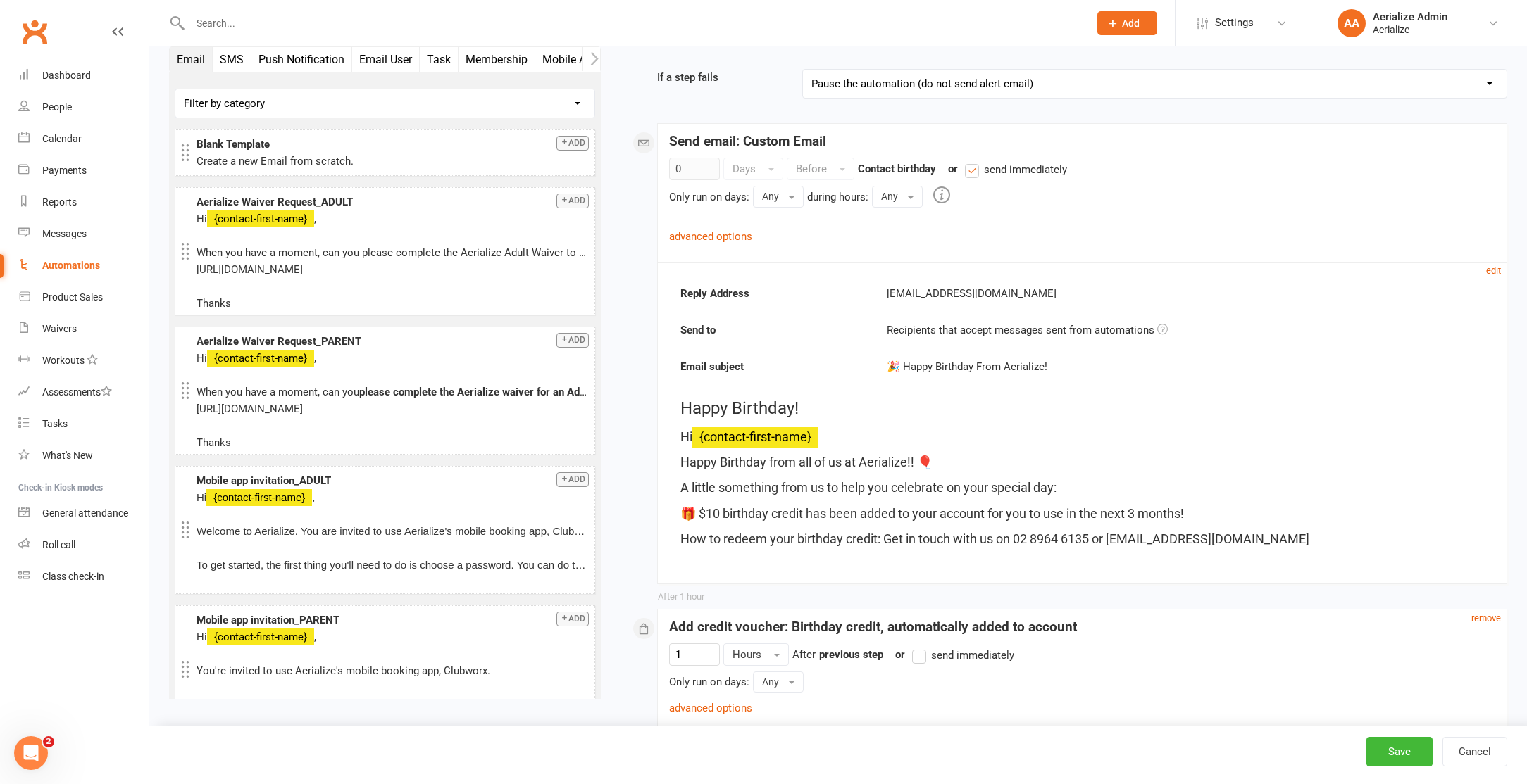
click at [925, 653] on label "send immediately" at bounding box center [963, 655] width 102 height 17
click at [921, 647] on input "send immediately" at bounding box center [917, 647] width 9 height 0
type input "0"
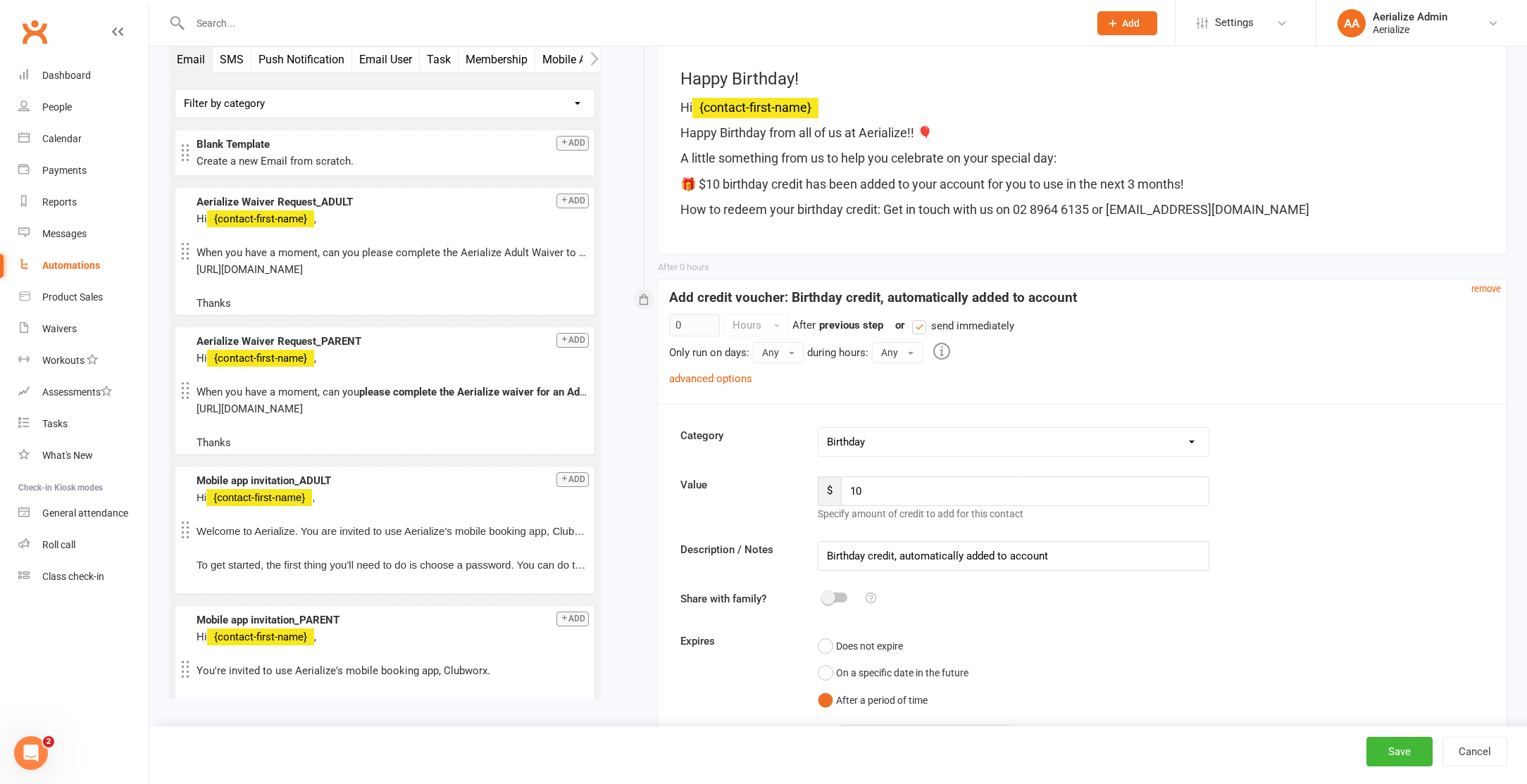
scroll to position [662, 0]
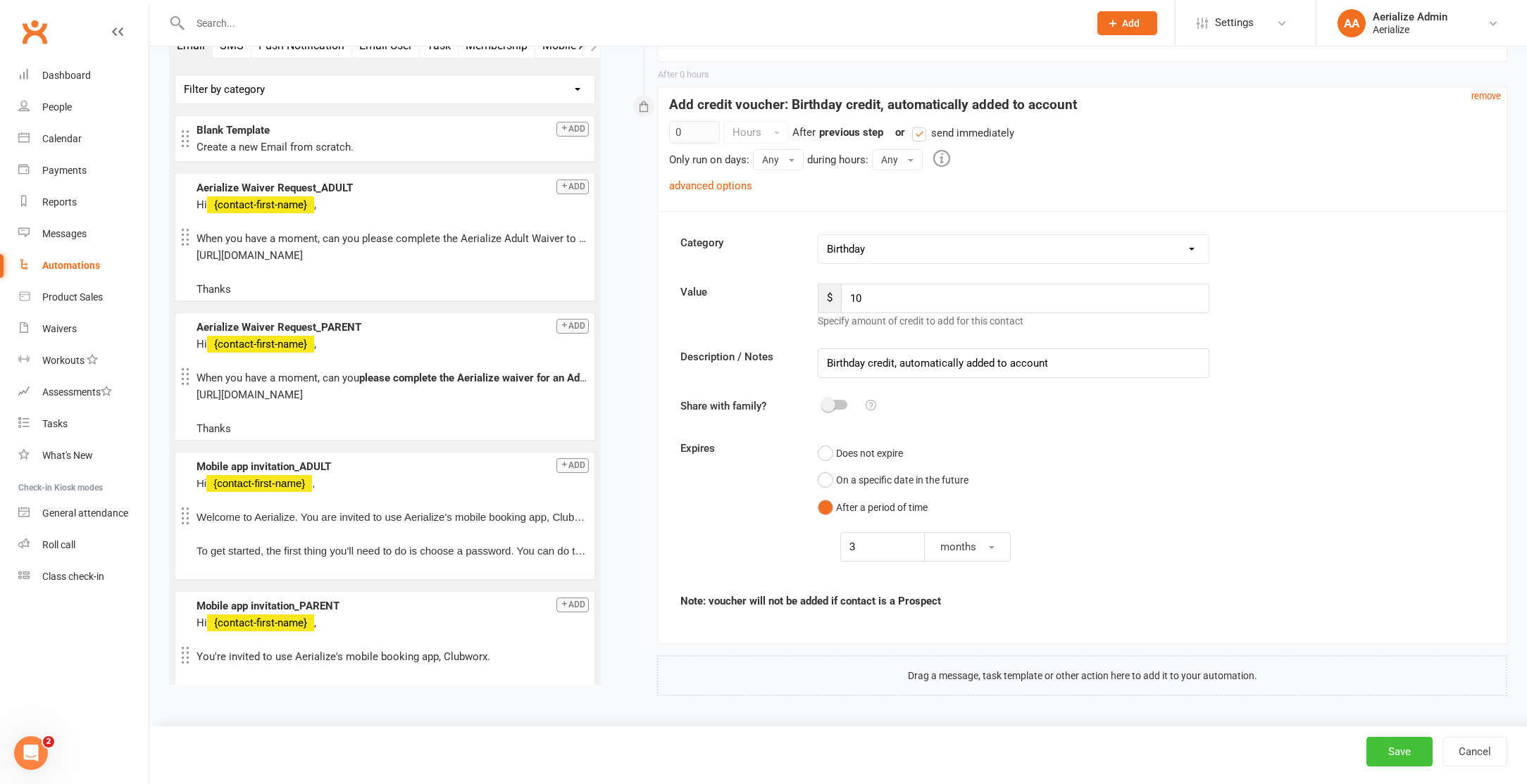
click at [1390, 759] on button "Save" at bounding box center [1398, 752] width 66 height 30
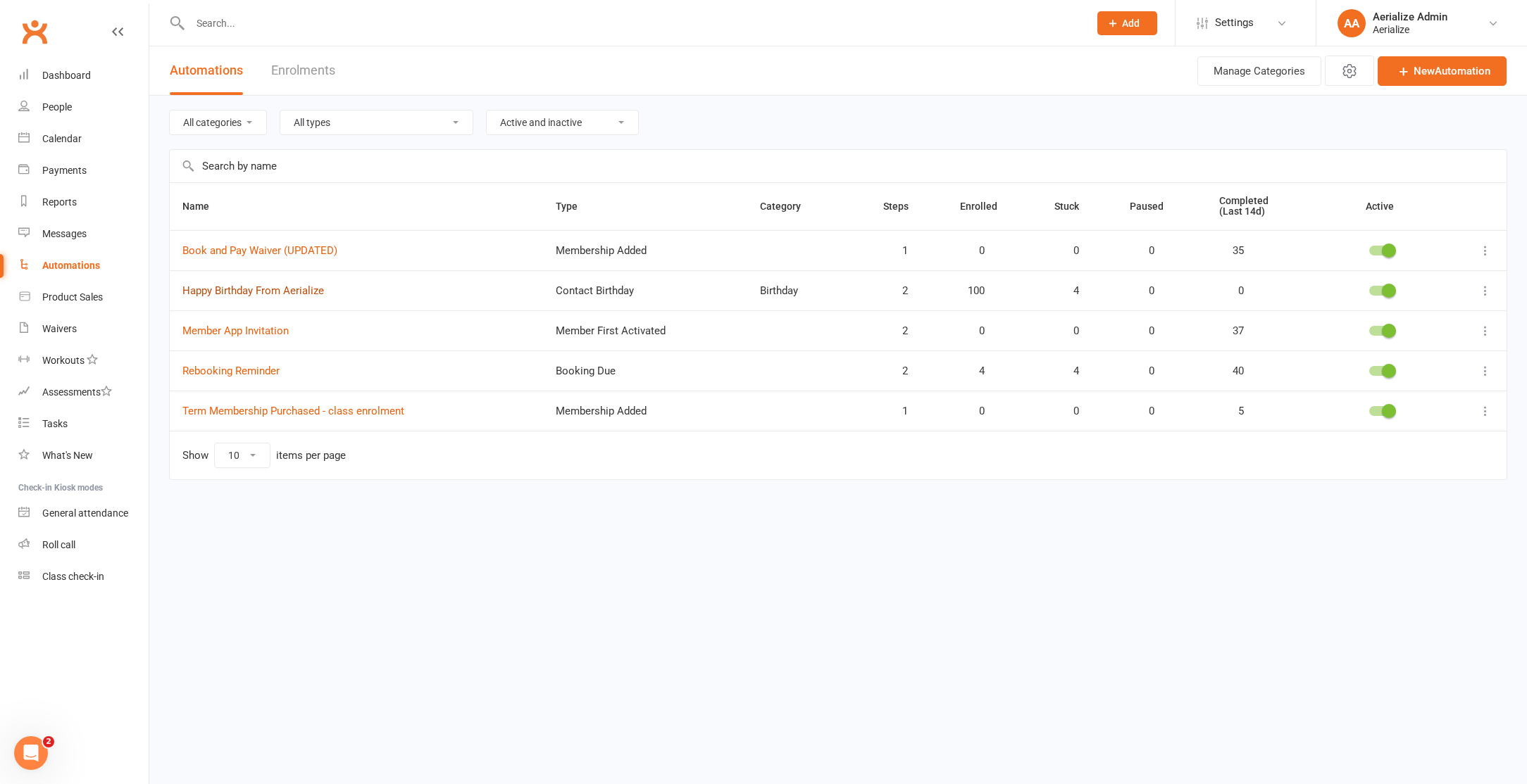
click at [230, 290] on link "Happy Birthday From Aerialize" at bounding box center [253, 291] width 142 height 13
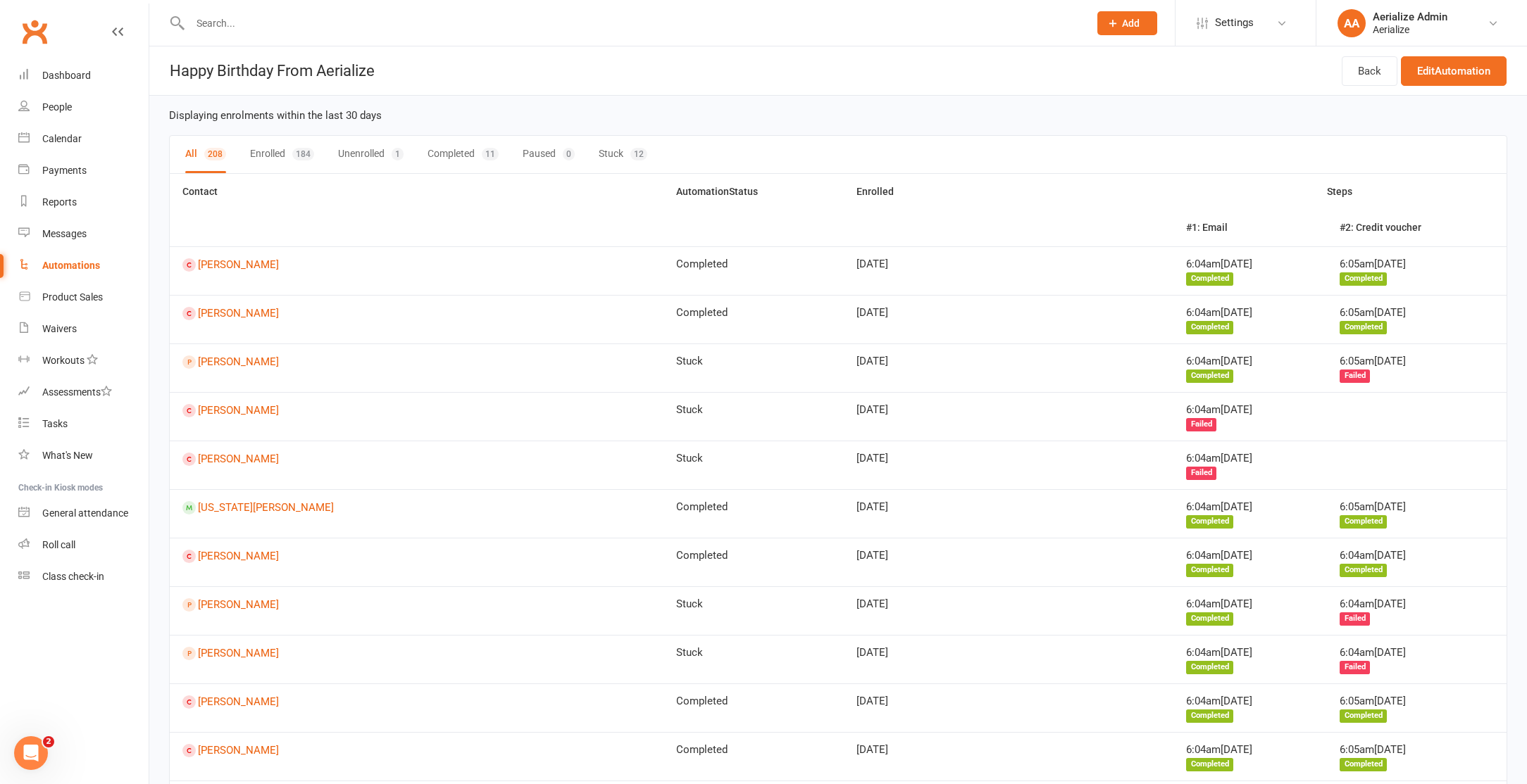
click at [638, 155] on div "12" at bounding box center [639, 155] width 17 height 13
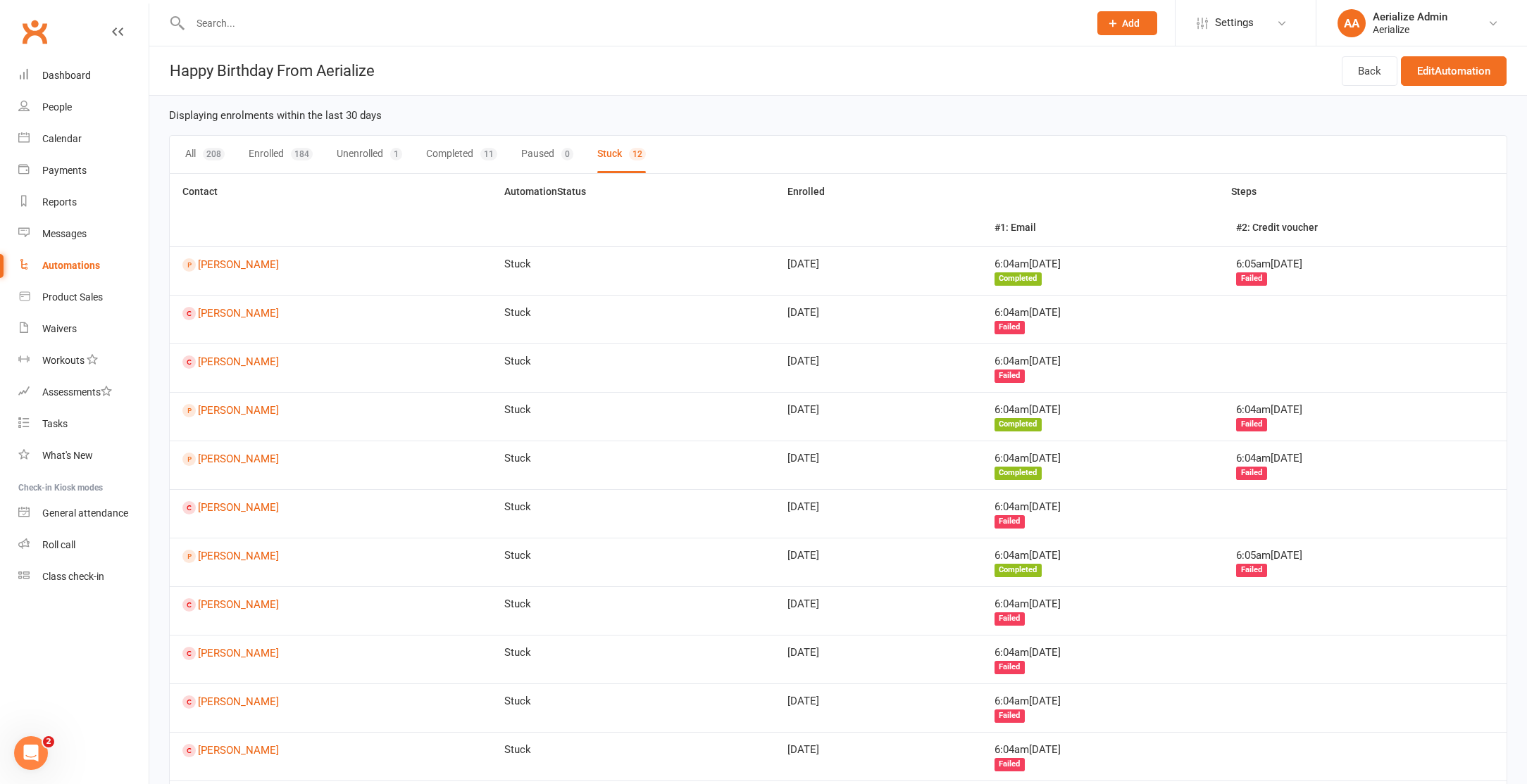
click at [1236, 280] on div "Failed" at bounding box center [1251, 279] width 31 height 13
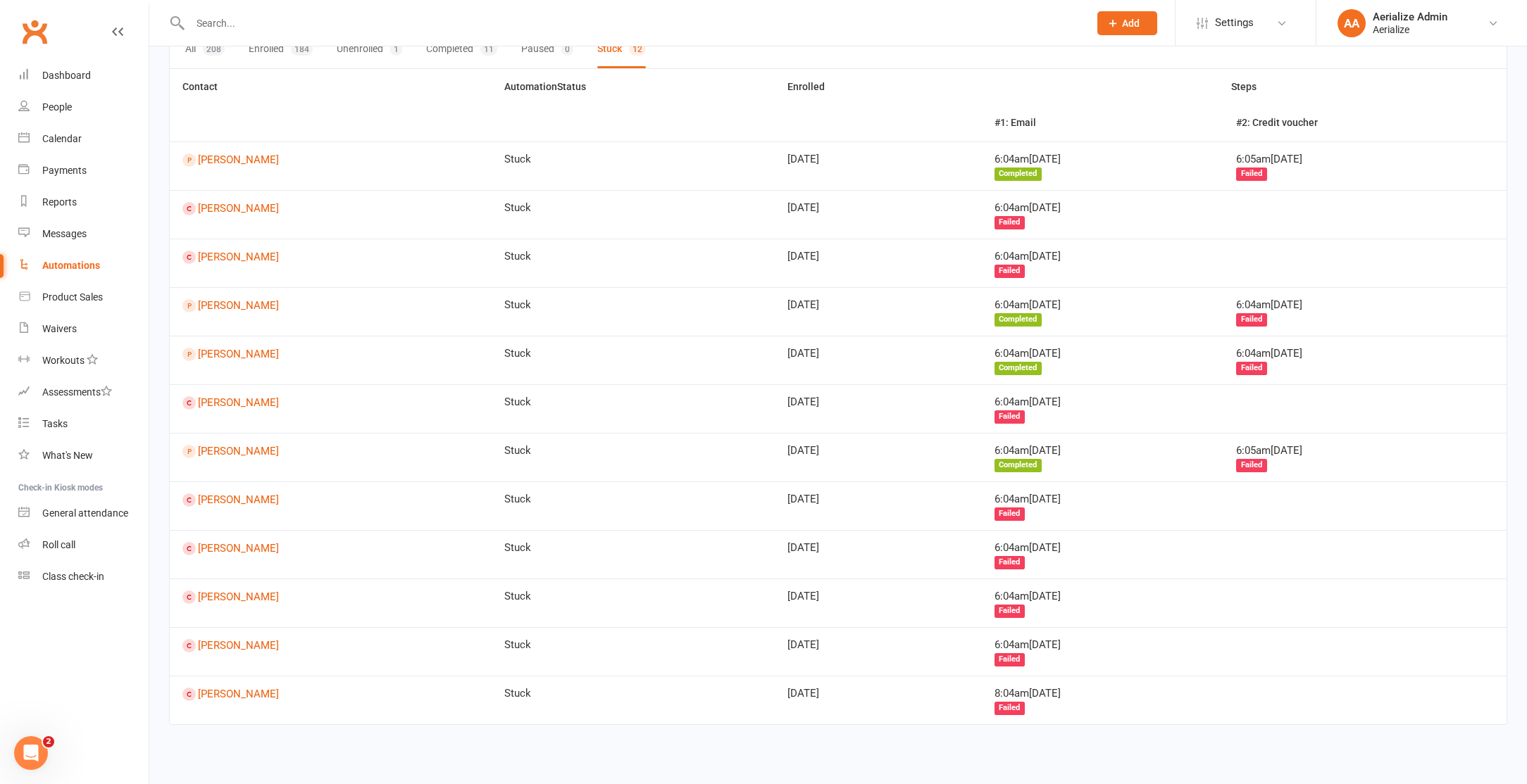
click at [283, 17] on input "text" at bounding box center [632, 22] width 893 height 19
paste input "Kimberley Orr"
type input "Kimberley Orr"
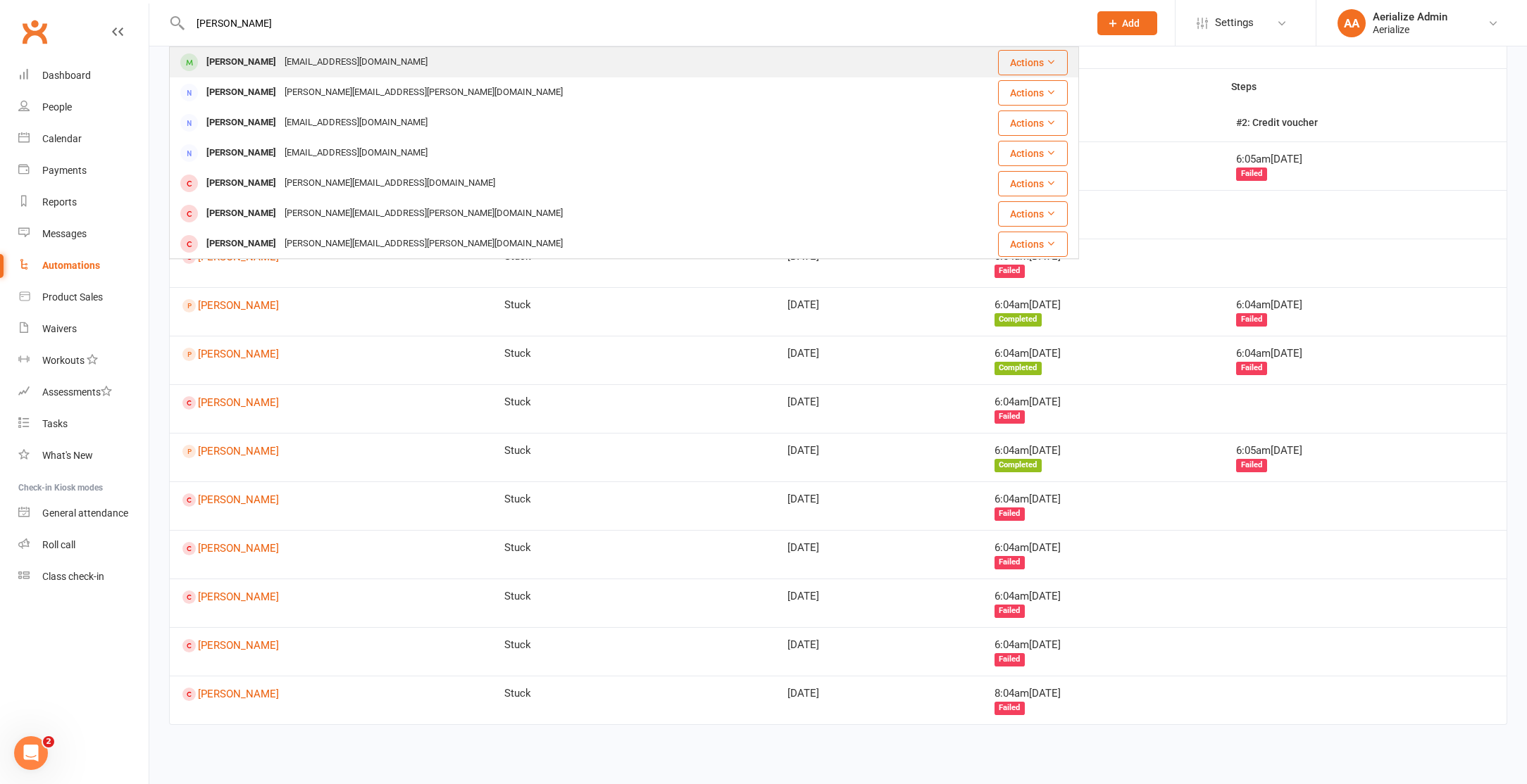
click at [369, 70] on div "kimberleyorr3@gmail.com" at bounding box center [356, 62] width 151 height 20
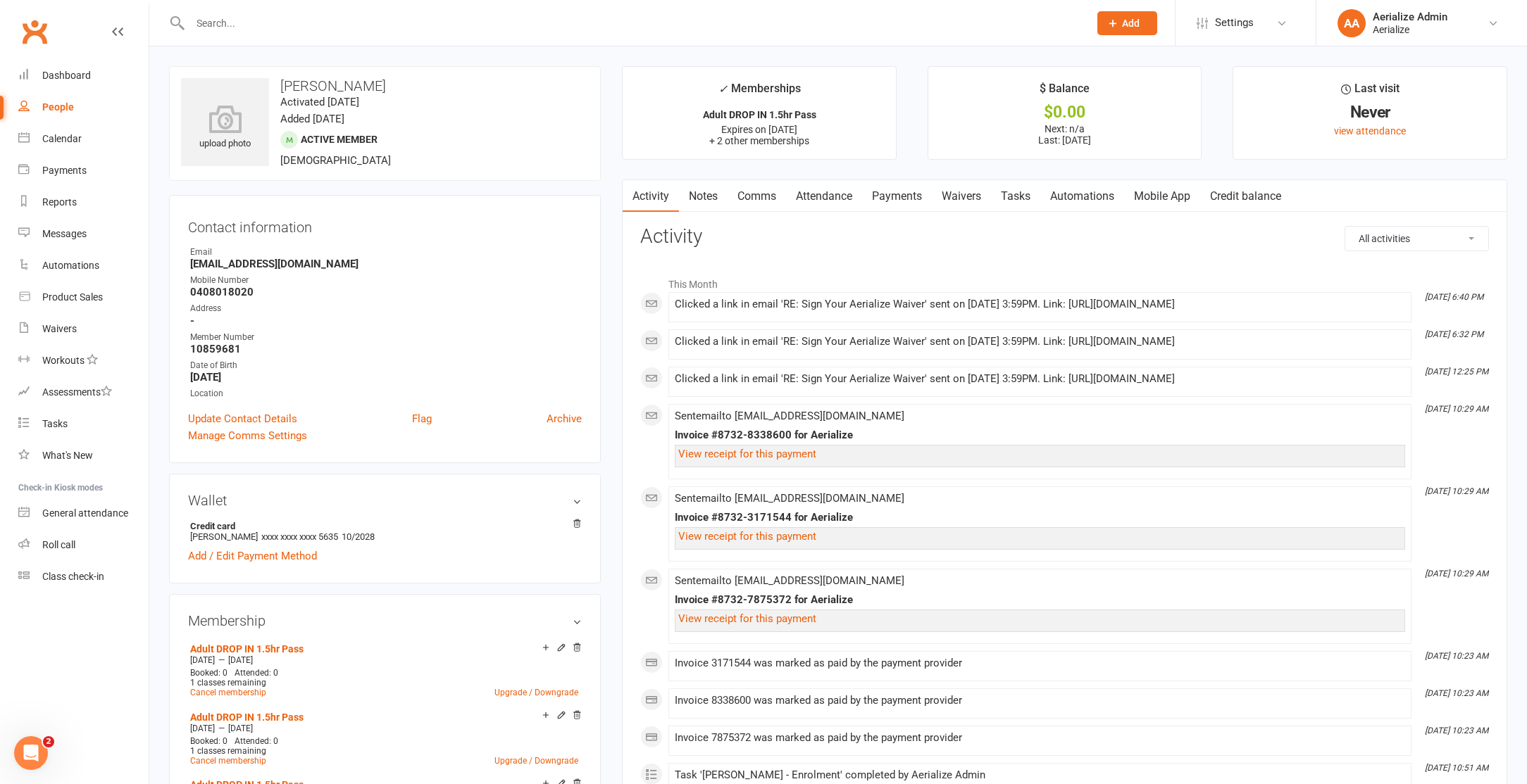
click at [986, 191] on link "Waivers" at bounding box center [961, 196] width 59 height 32
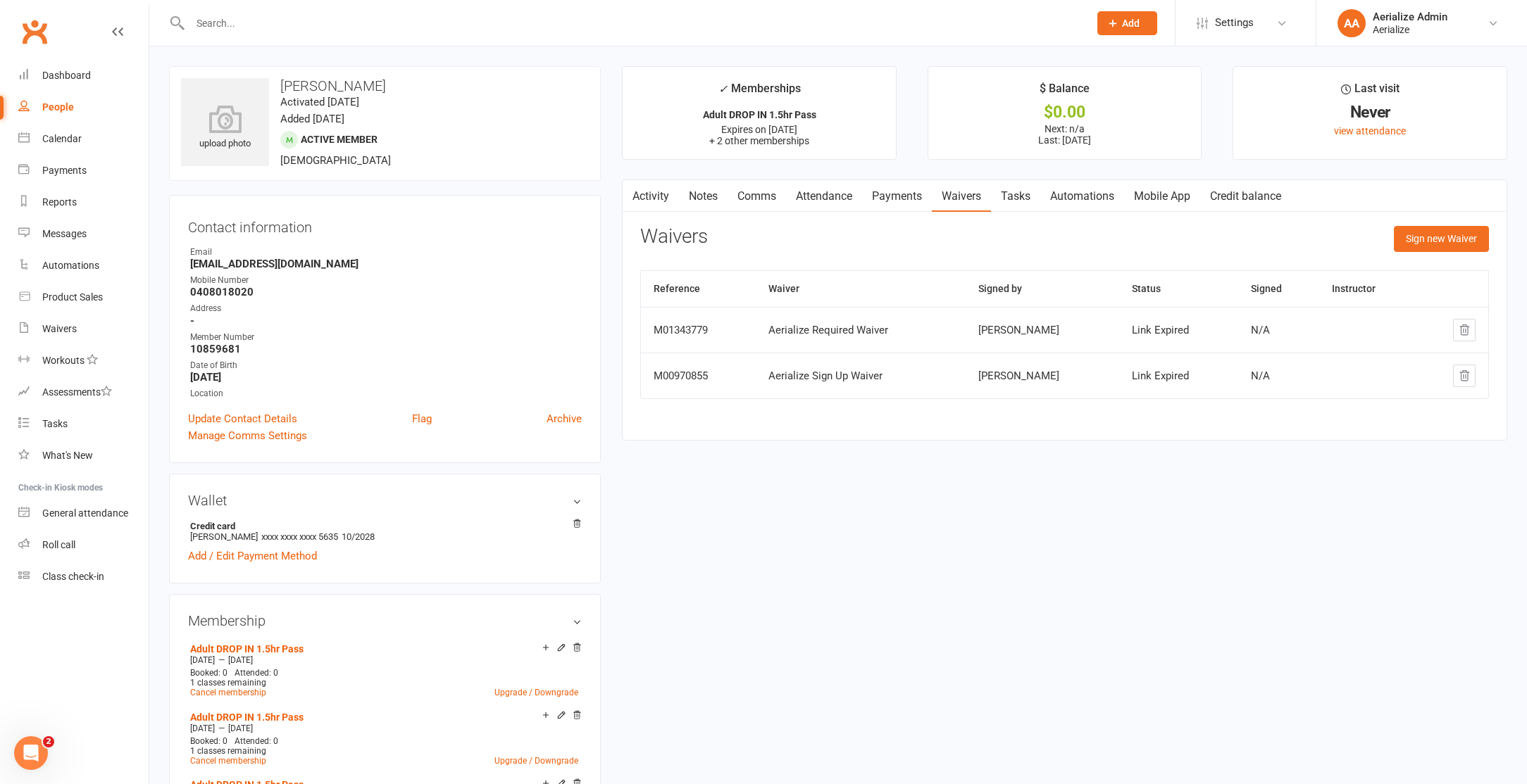
click at [658, 205] on link "Activity" at bounding box center [650, 196] width 56 height 32
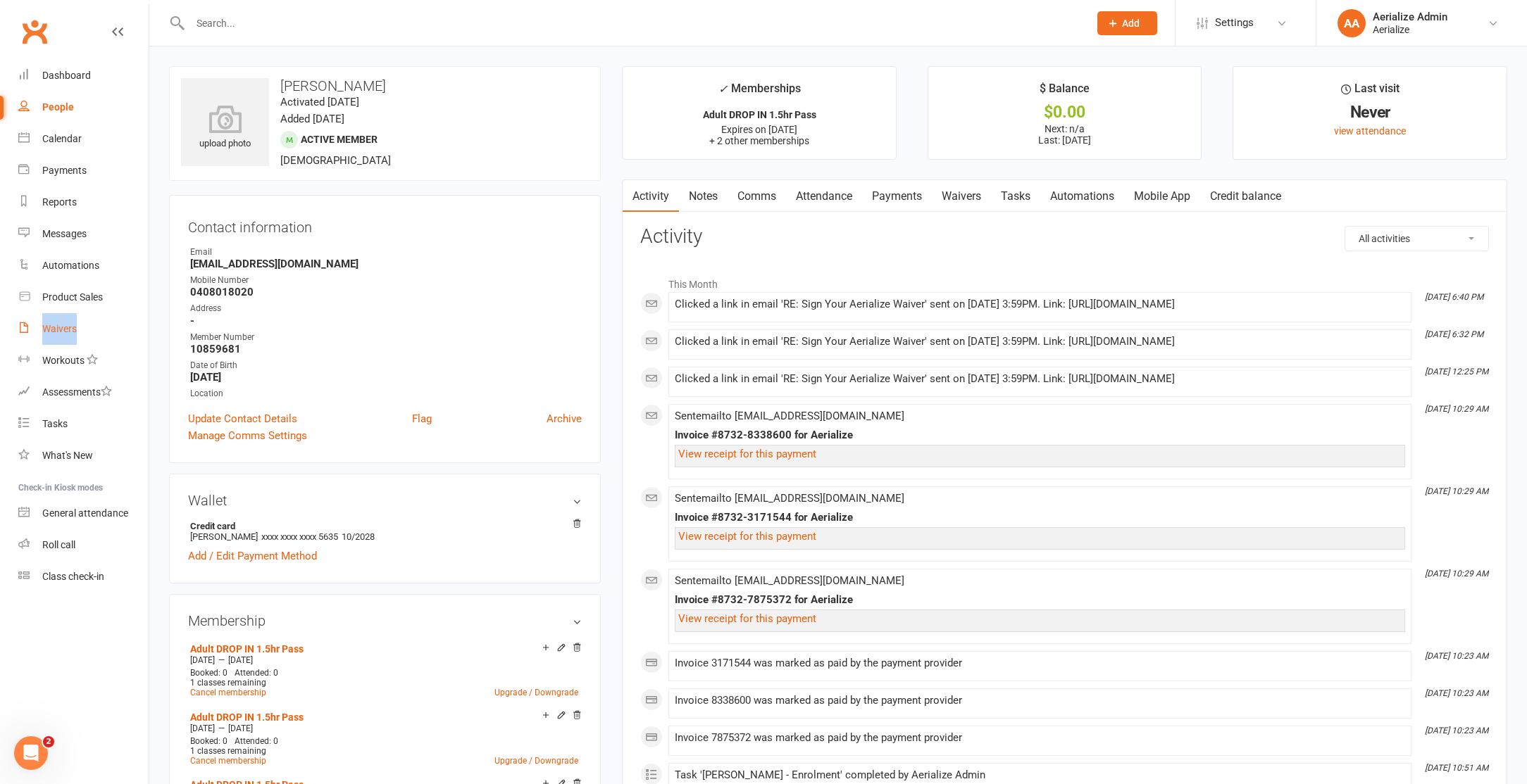
click at [970, 194] on link "Waivers" at bounding box center [961, 196] width 59 height 32
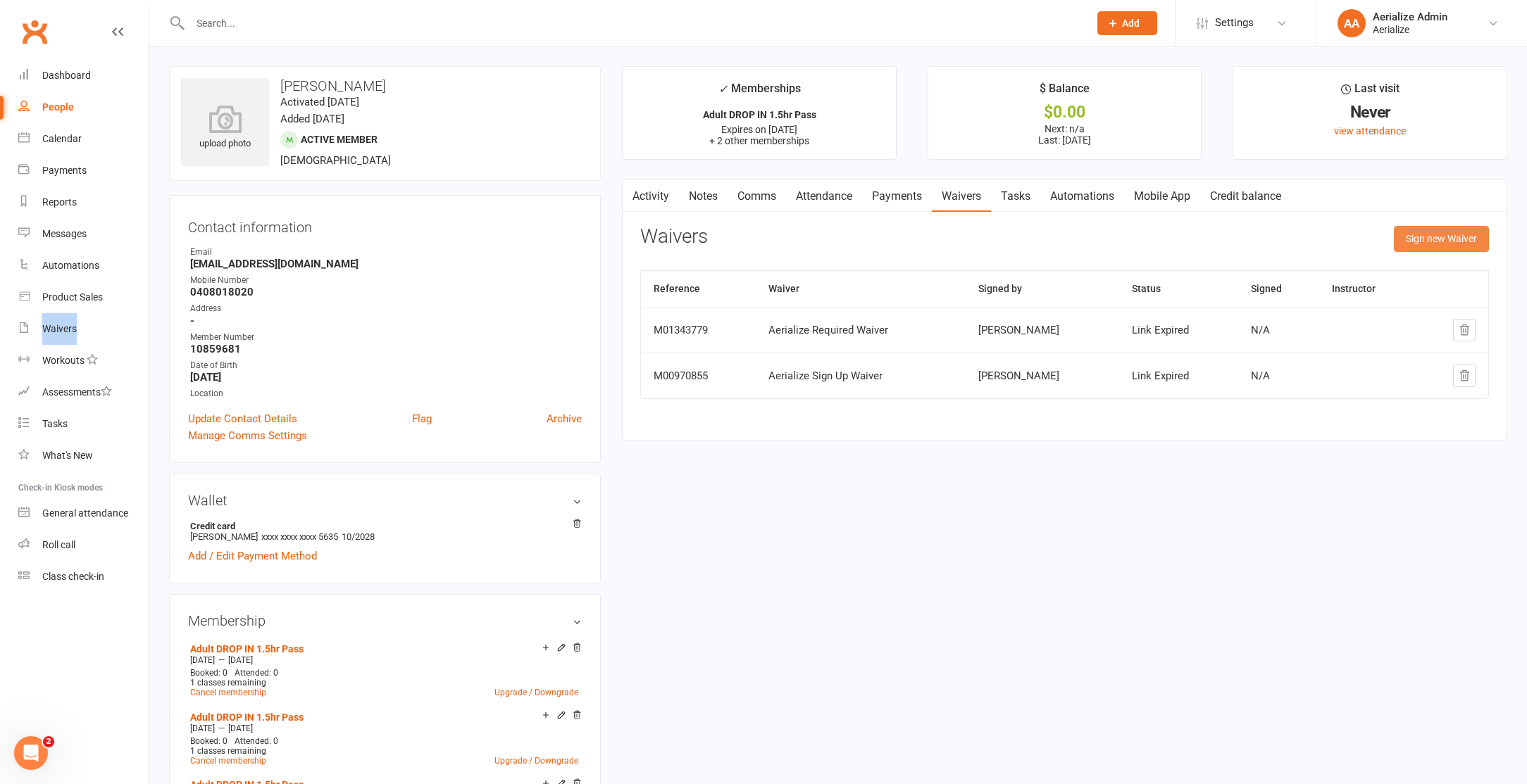
click at [1457, 244] on button "Sign new Waiver" at bounding box center [1441, 238] width 95 height 25
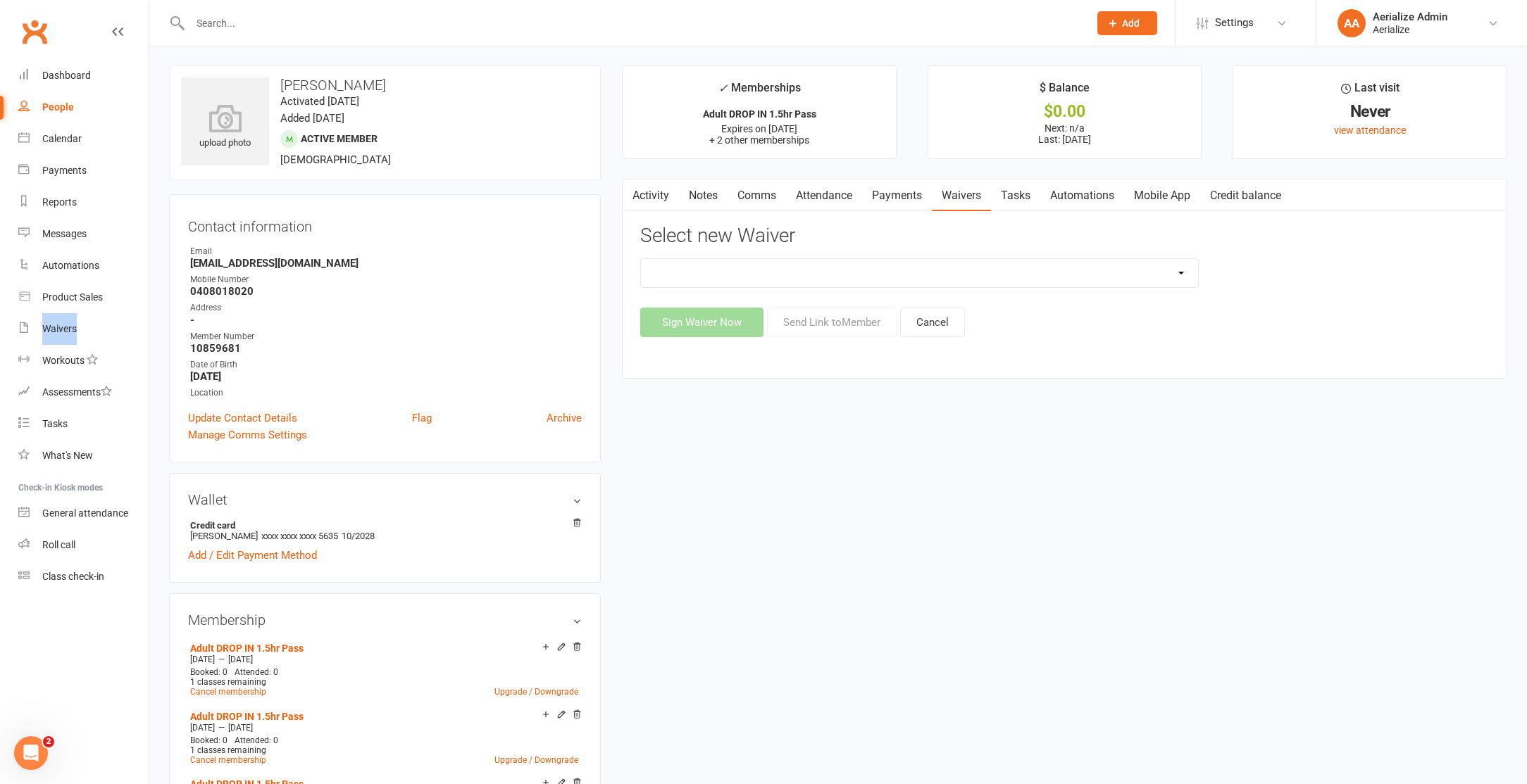
click at [728, 275] on select "Aerialize Birthday Party Waiver - Adults with Dependents Aerialize External Wor…" at bounding box center [920, 273] width 557 height 28
select select "11116"
click at [641, 259] on select "Aerialize Birthday Party Waiver - Adults with Dependents Aerialize External Wor…" at bounding box center [920, 273] width 557 height 28
click at [723, 330] on button "Sign Waiver Now" at bounding box center [701, 322] width 123 height 30
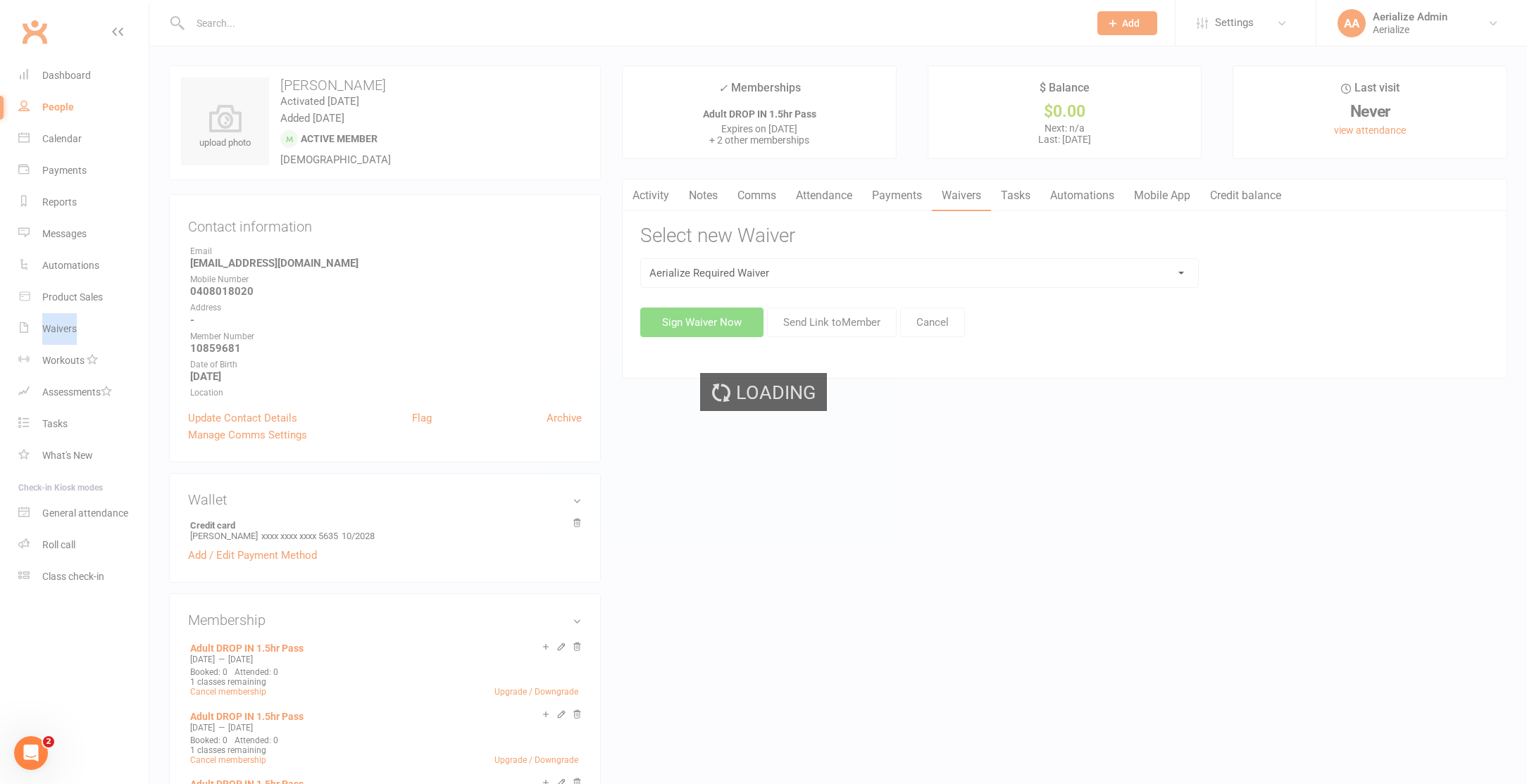
scroll to position [2, 0]
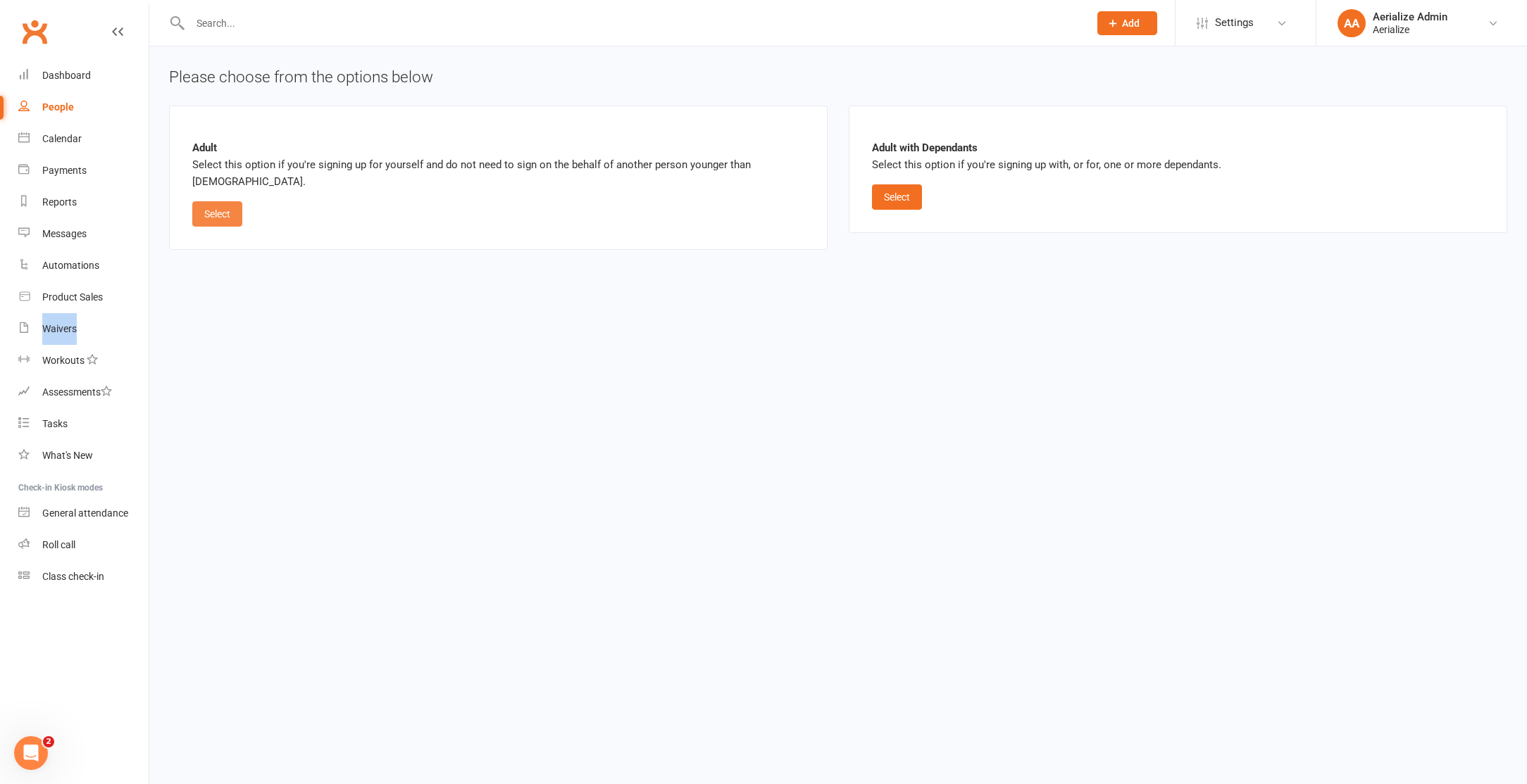
click at [207, 219] on button "Select" at bounding box center [218, 213] width 50 height 25
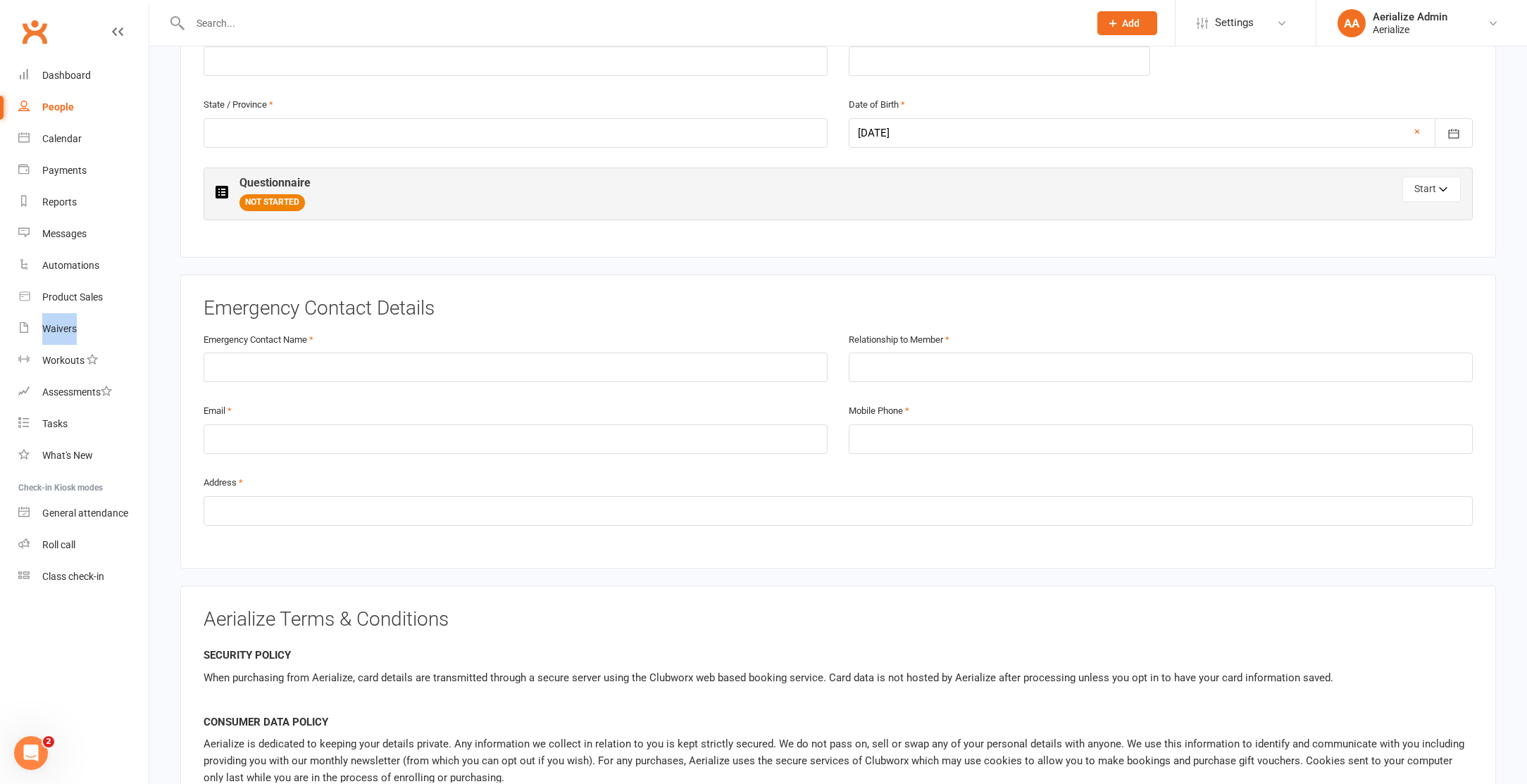
scroll to position [595, 0]
click at [308, 374] on input "text" at bounding box center [516, 367] width 624 height 30
click at [1448, 180] on button "Start" at bounding box center [1431, 188] width 58 height 25
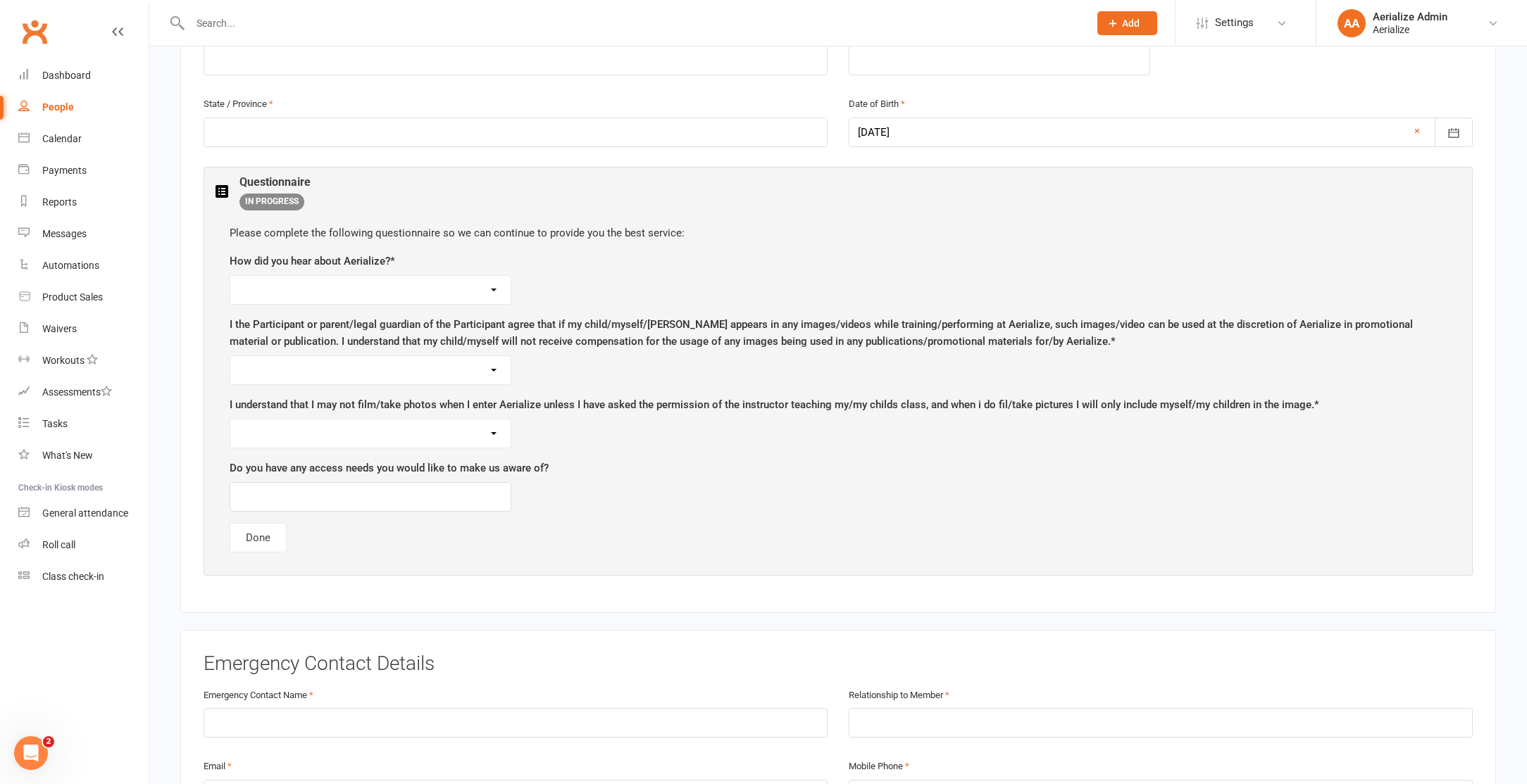
click at [458, 282] on select "Google Social Media Local to the area - walking past Referral Attended Birthday…" at bounding box center [370, 290] width 281 height 28
select select "Other"
click at [231, 276] on select "Google Social Media Local to the area - walking past Referral Attended Birthday…" at bounding box center [370, 290] width 281 height 28
click at [383, 356] on select "Yes, I consent to Aerialize using any images of me/my dependants on social medi…" at bounding box center [370, 370] width 281 height 28
select select "No I do not consent."
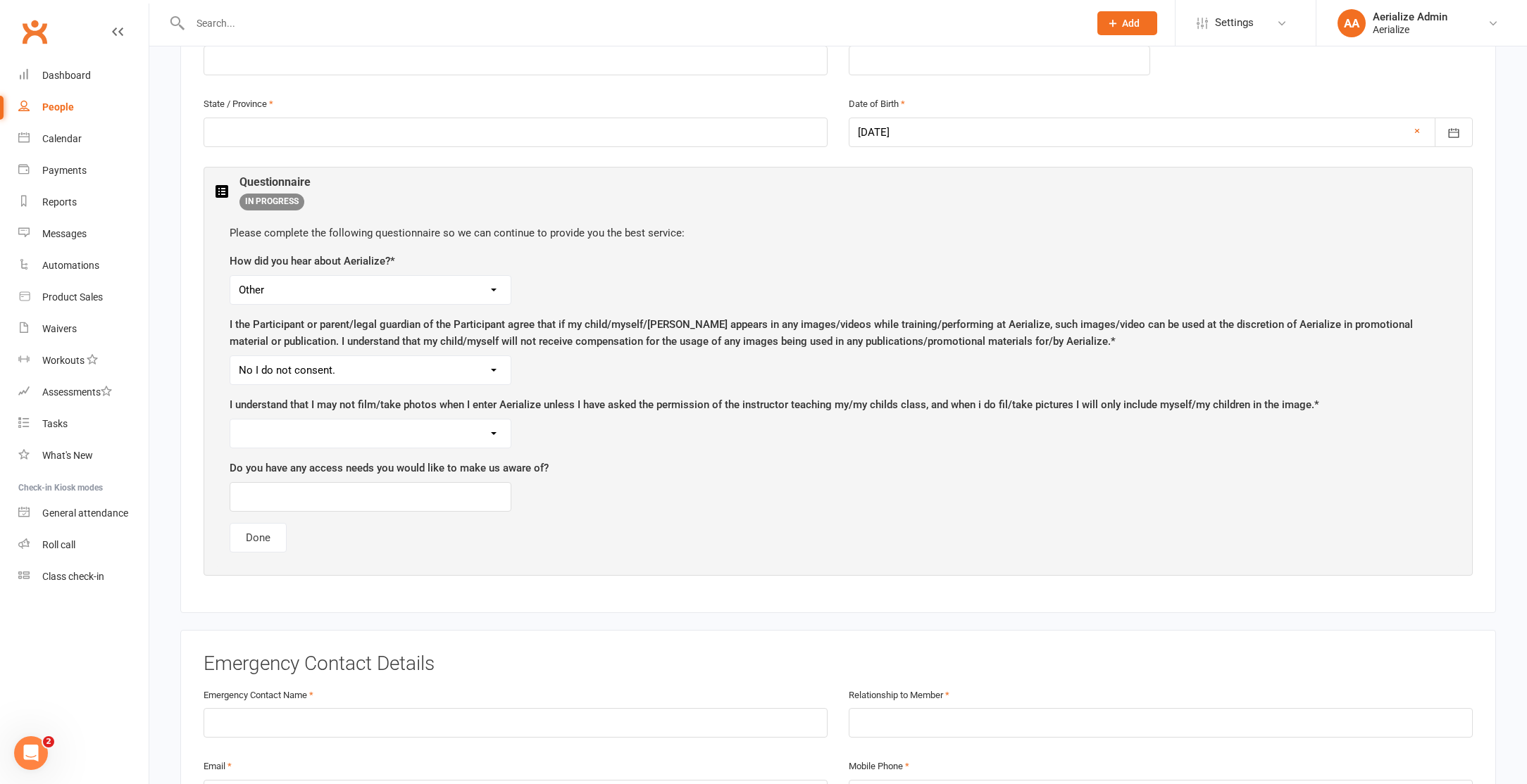
click at [231, 356] on select "Yes, I consent to Aerialize using any images of me/my dependants on social medi…" at bounding box center [370, 370] width 281 height 28
click at [386, 420] on select "Yes, I understand" at bounding box center [370, 433] width 281 height 28
select select "Yes, I understand"
click at [231, 419] on select "Yes, I understand" at bounding box center [370, 433] width 281 height 28
click at [393, 490] on input "text" at bounding box center [370, 497] width 282 height 30
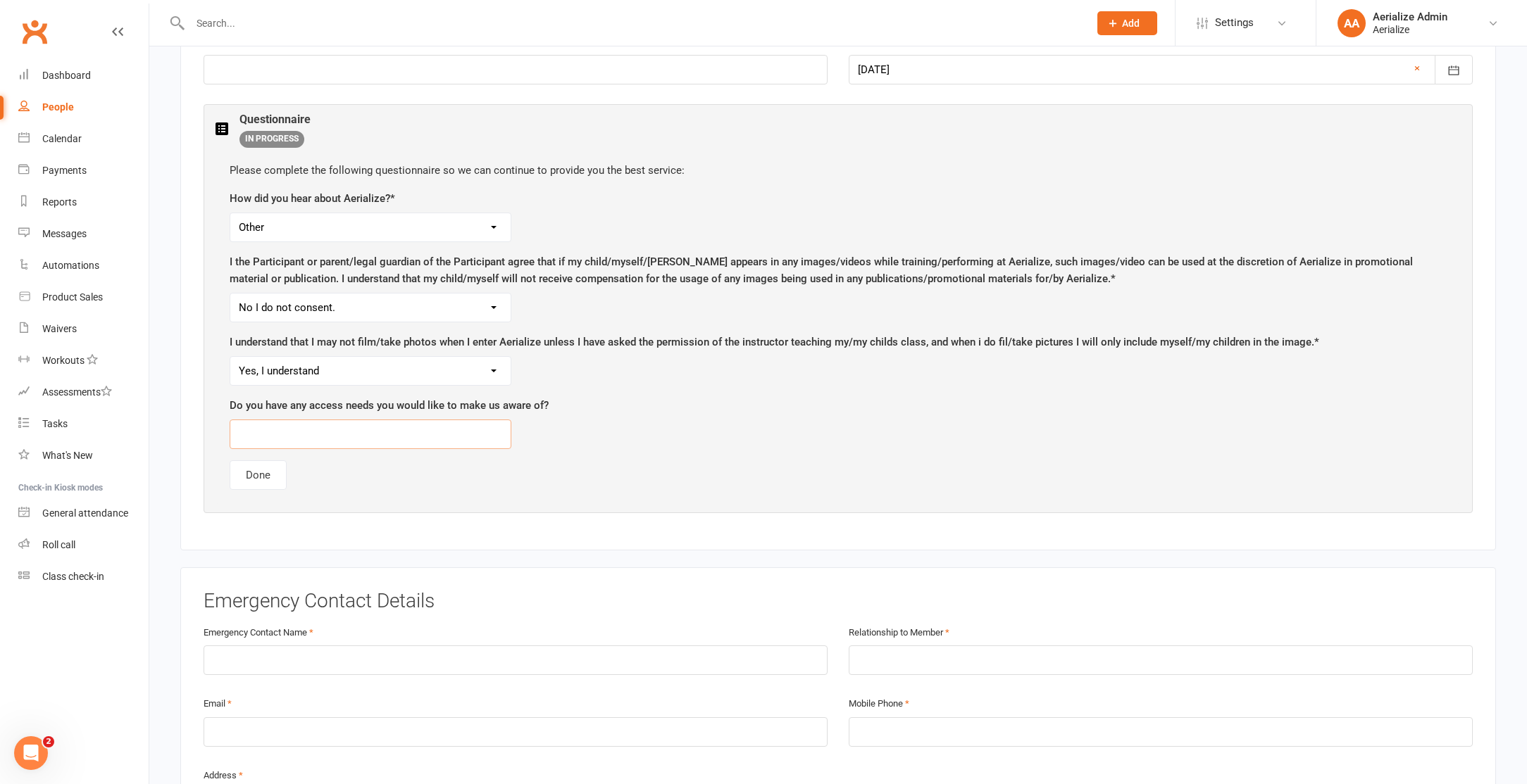
scroll to position [663, 0]
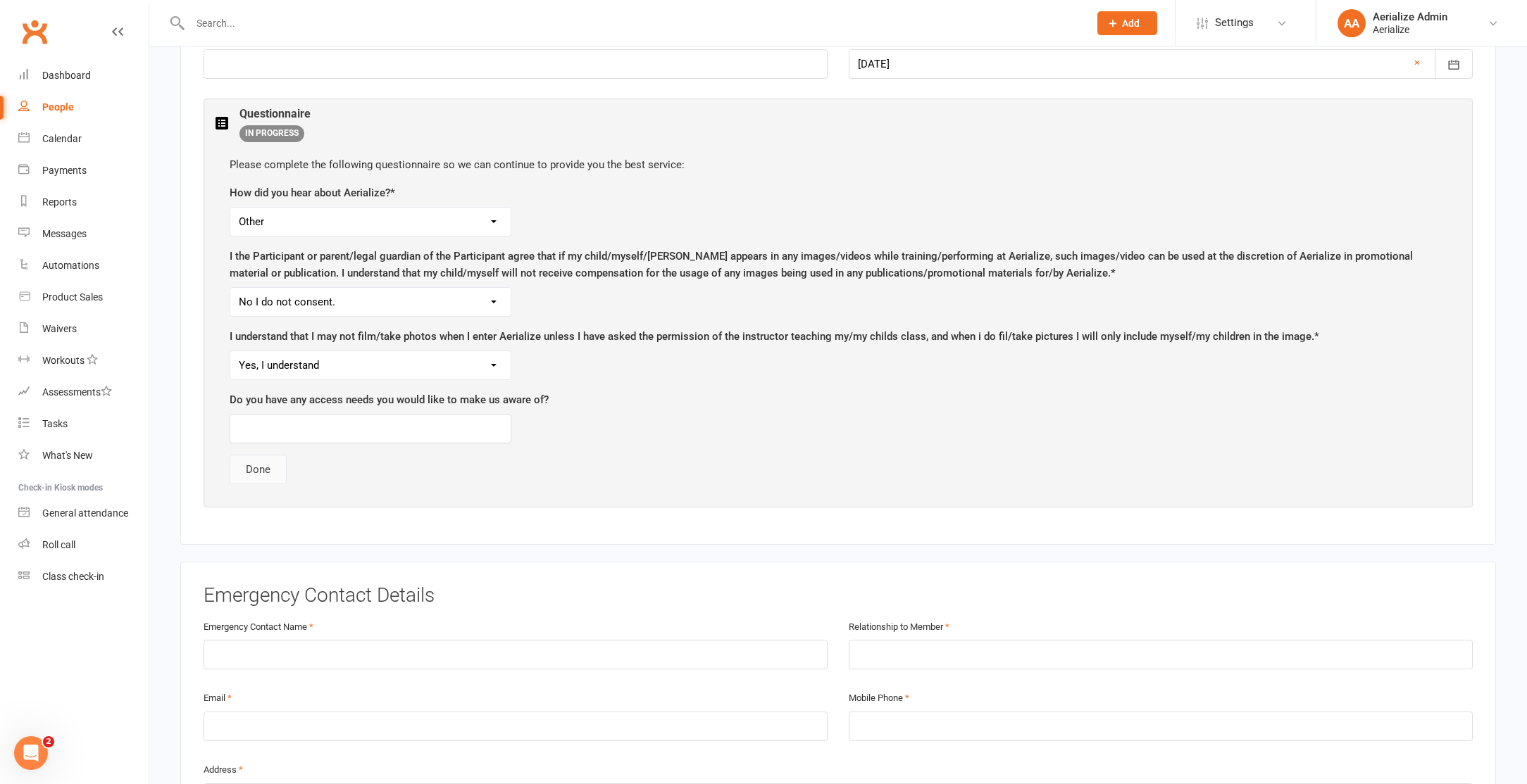
click at [272, 479] on button "Done" at bounding box center [258, 469] width 57 height 30
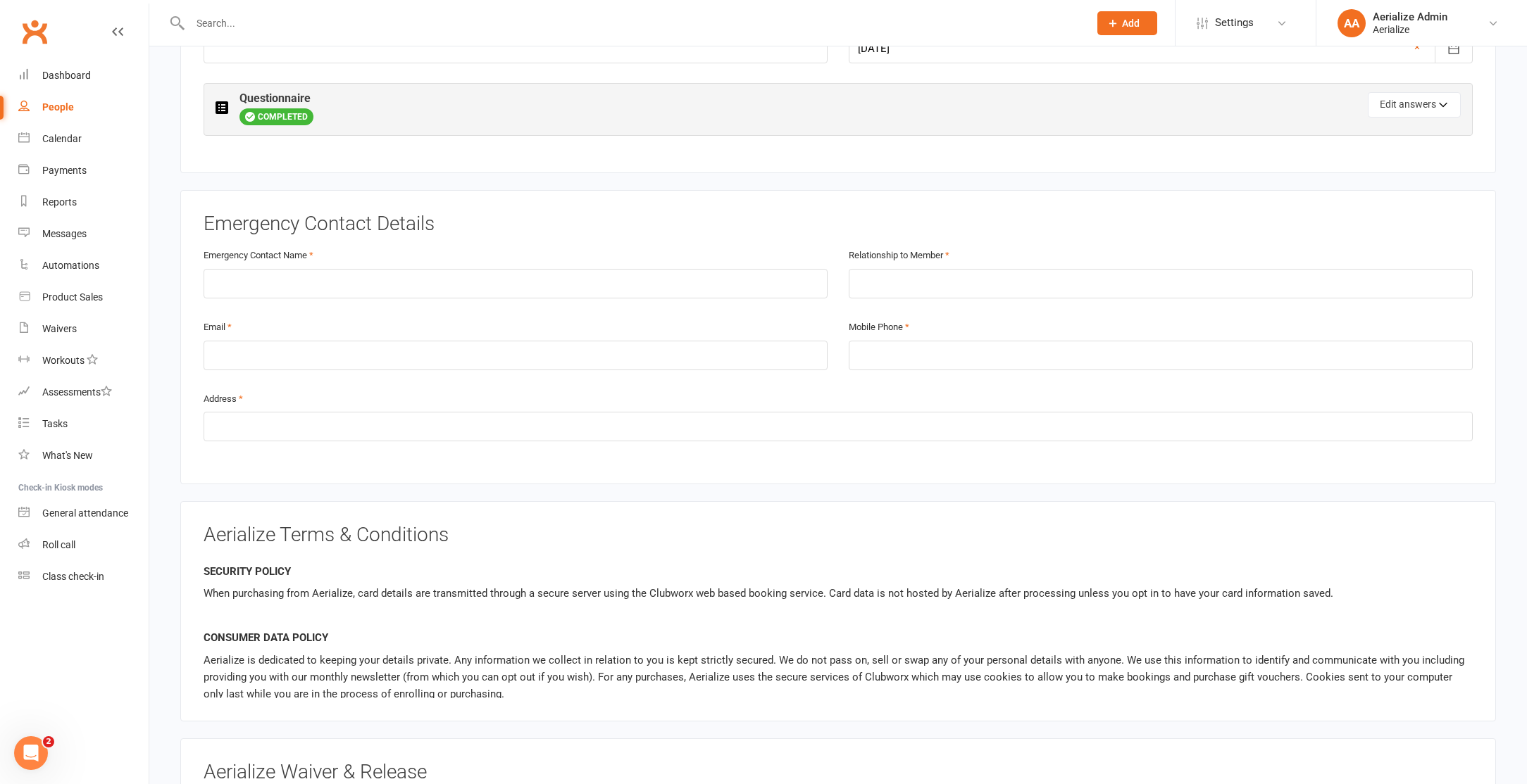
scroll to position [683, 0]
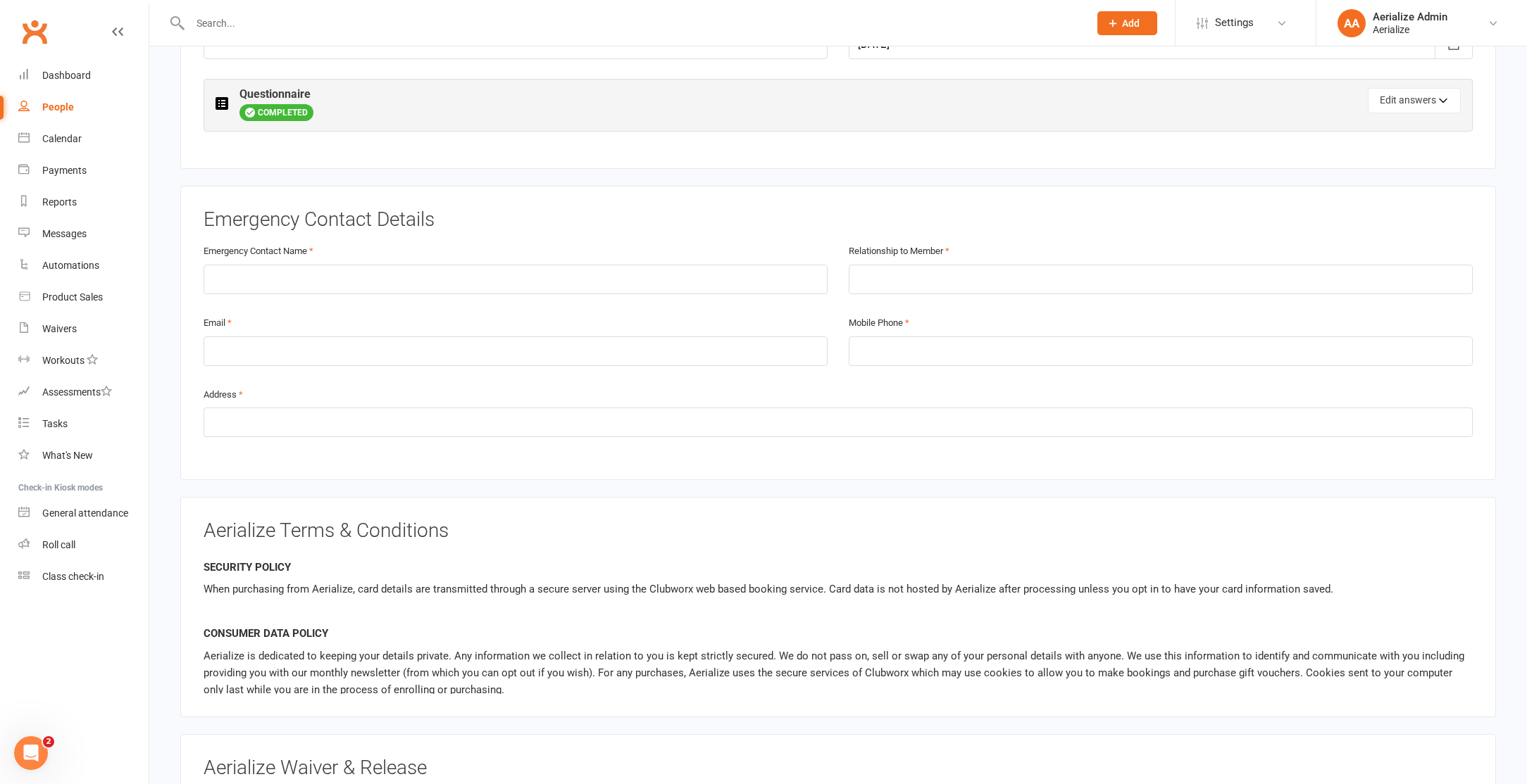
click at [293, 295] on div "Emergency Contact Name" at bounding box center [515, 279] width 645 height 72
click at [302, 284] on input "text" at bounding box center [516, 280] width 624 height 30
click at [242, 281] on input "Gary orr" at bounding box center [516, 280] width 624 height 30
type input "Gary Orr"
click at [966, 277] on input "text" at bounding box center [1160, 280] width 624 height 30
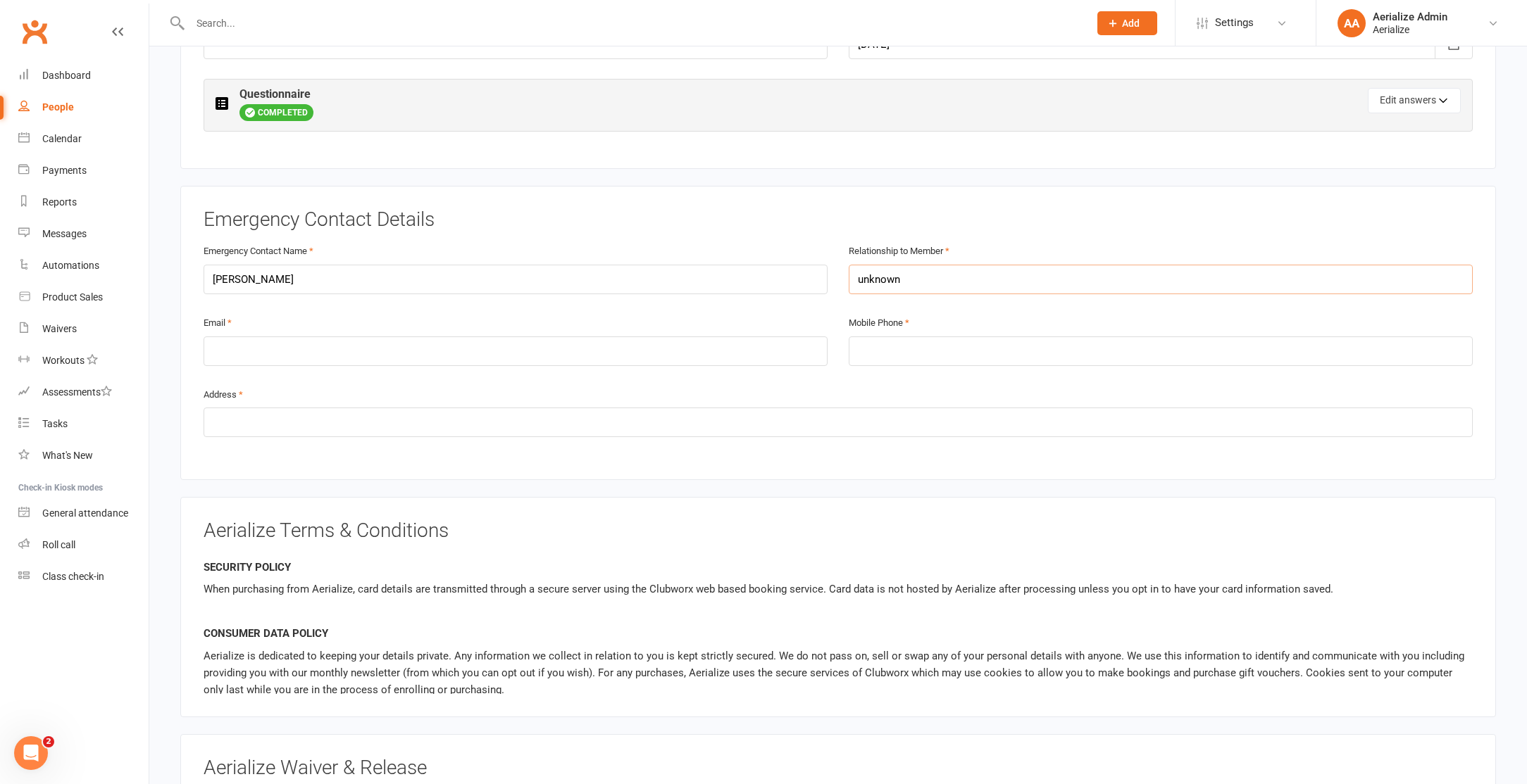
type input "unknown"
click at [537, 355] on input "email" at bounding box center [516, 351] width 624 height 30
type input "na"
drag, startPoint x: 893, startPoint y: 363, endPoint x: 896, endPoint y: 356, distance: 7.6
click at [892, 363] on div "Mobile Phone" at bounding box center [1160, 350] width 645 height 72
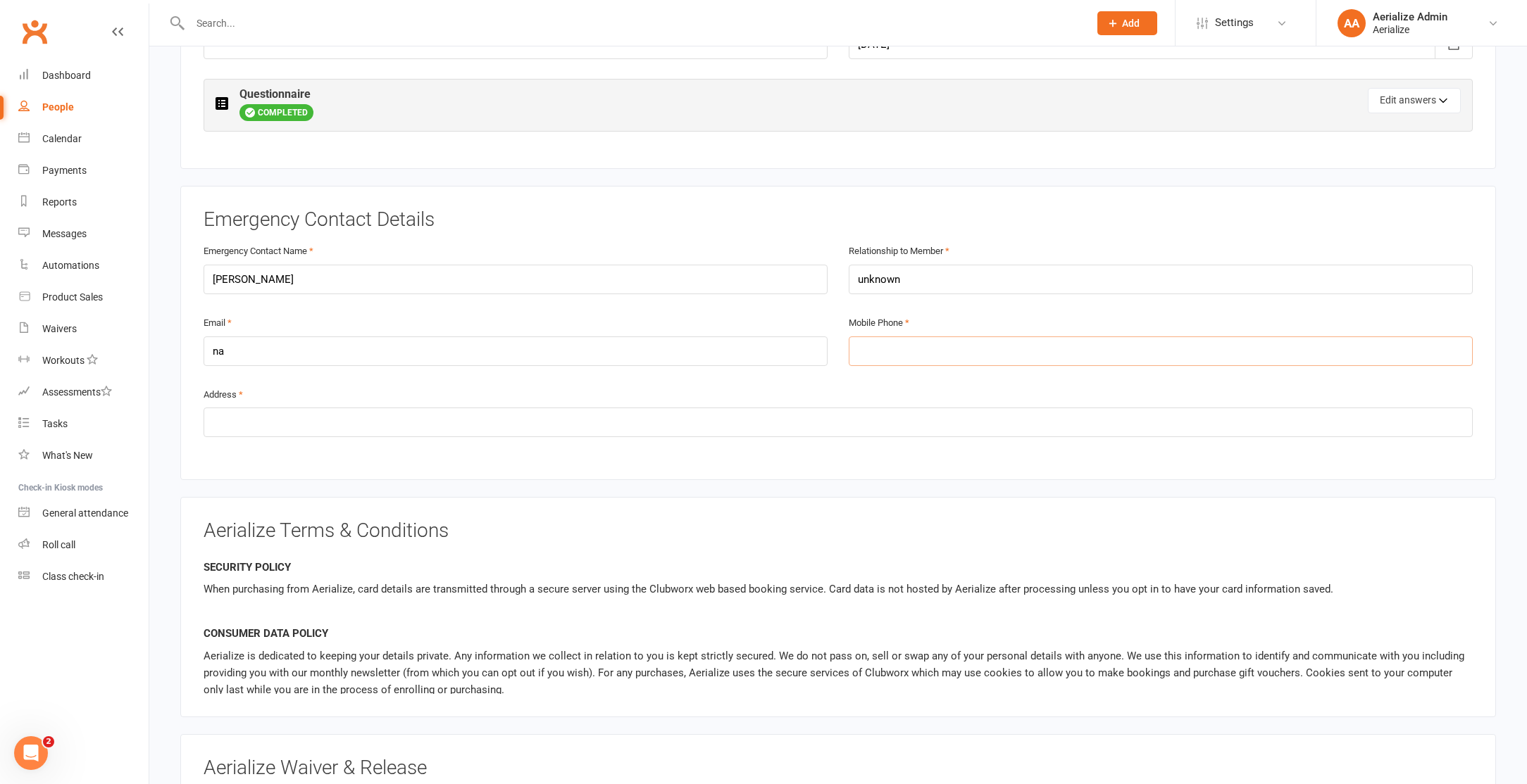
click at [901, 345] on input "tel" at bounding box center [1160, 351] width 624 height 30
type input "0408018020"
click at [307, 423] on input "text" at bounding box center [838, 422] width 1269 height 30
click at [225, 419] on input "text" at bounding box center [838, 422] width 1269 height 30
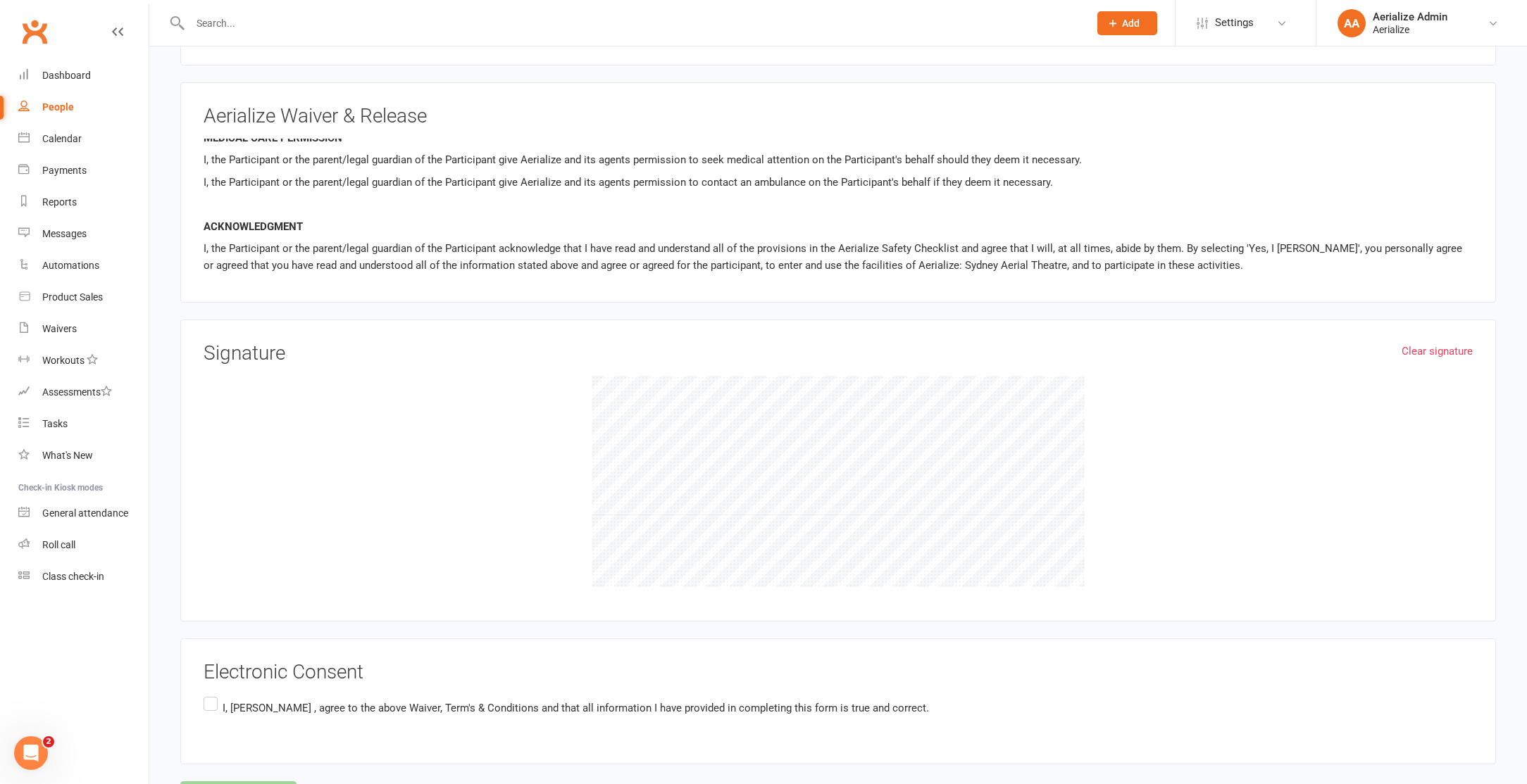
scroll to position [1338, 0]
type input "na"
click at [1451, 343] on link "Clear signature" at bounding box center [1436, 348] width 71 height 17
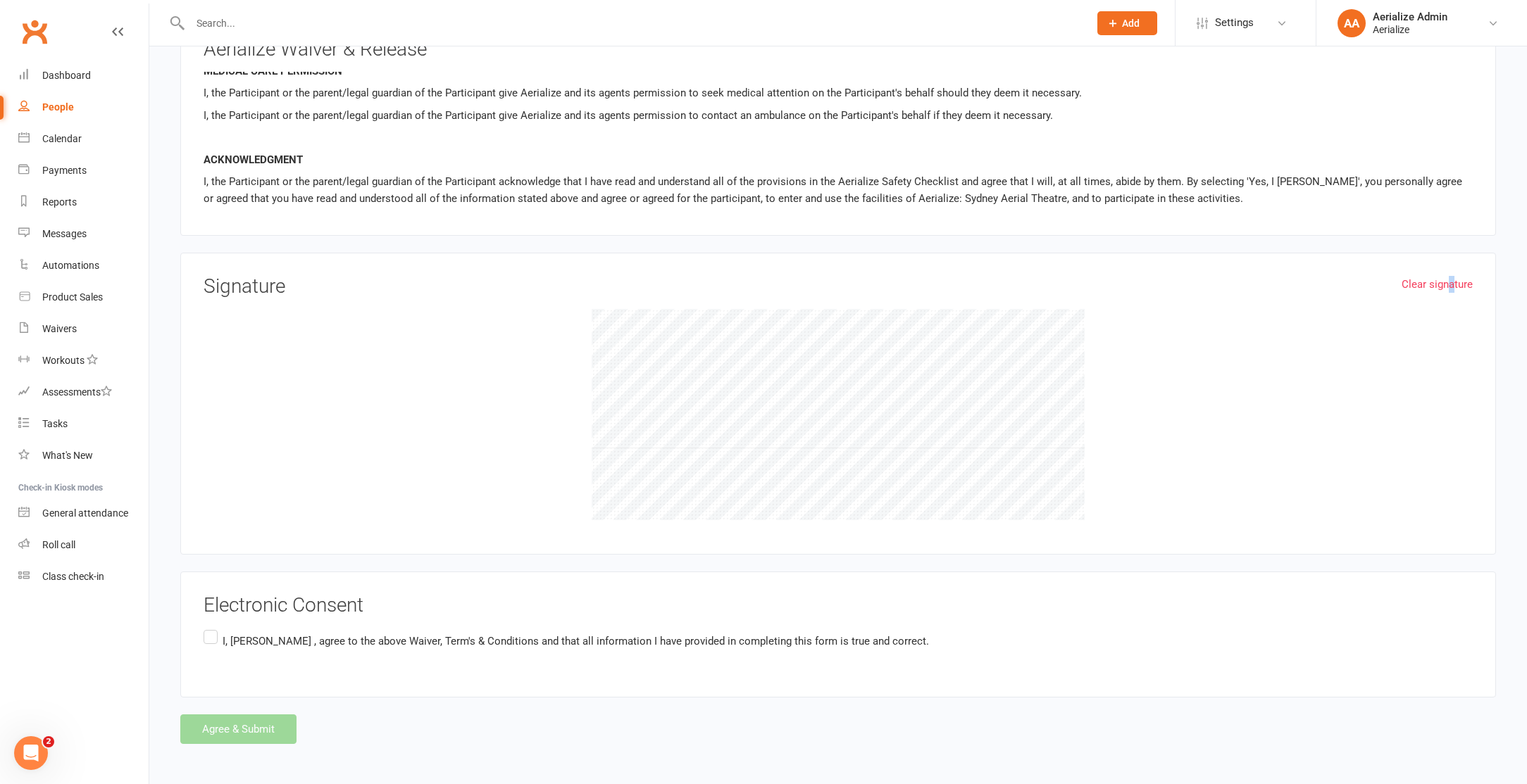
click at [474, 634] on p "I, Kimberley Orr , agree to the above Waiver, Term's & Conditions and that all …" at bounding box center [575, 641] width 707 height 17
click at [213, 628] on input "I, Kimberley Orr , agree to the above Waiver, Term's & Conditions and that all …" at bounding box center [208, 628] width 9 height 0
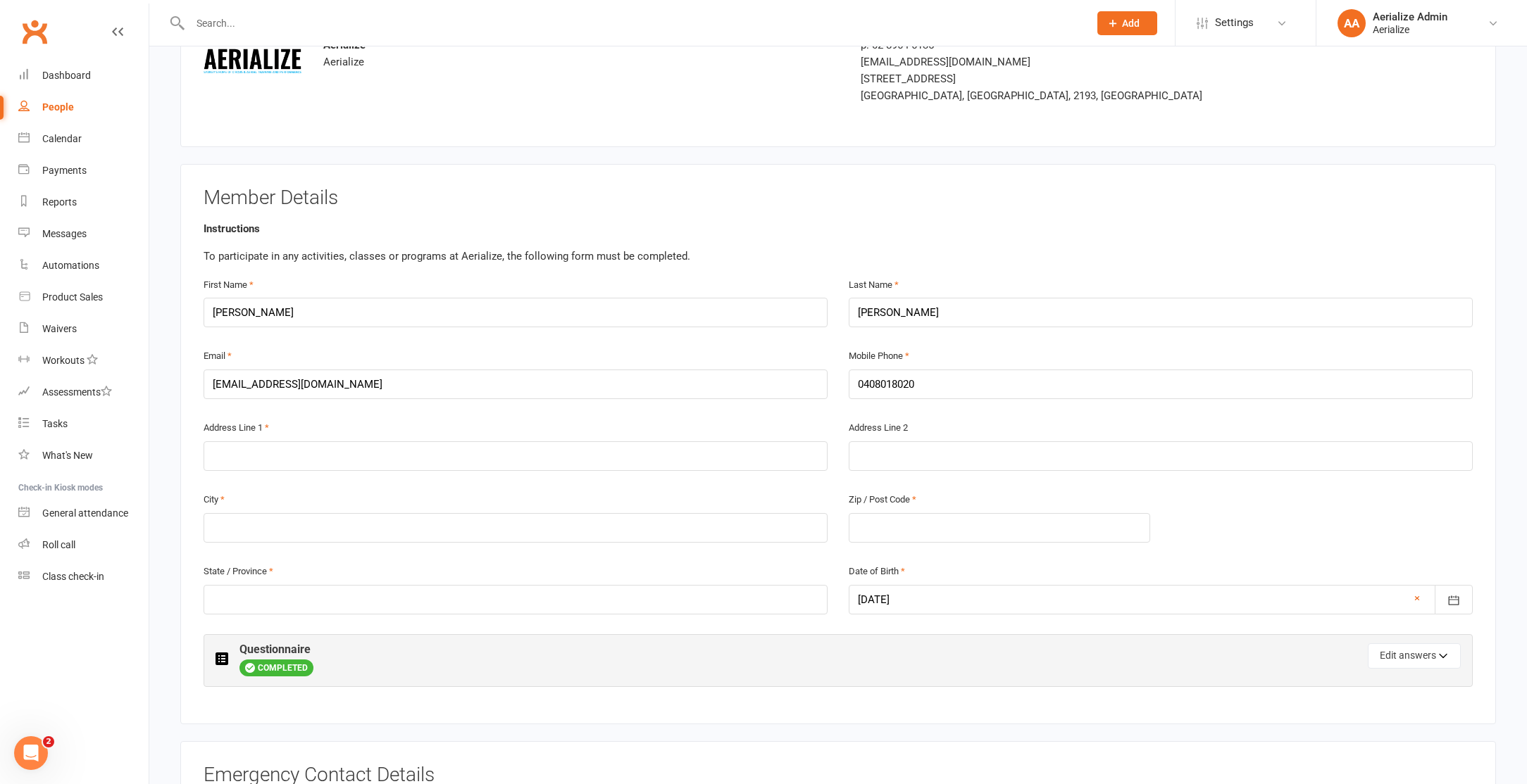
scroll to position [124, 0]
click at [340, 462] on input "text" at bounding box center [516, 460] width 624 height 30
type input "na"
click at [369, 528] on input "text" at bounding box center [516, 531] width 624 height 30
type input "na"
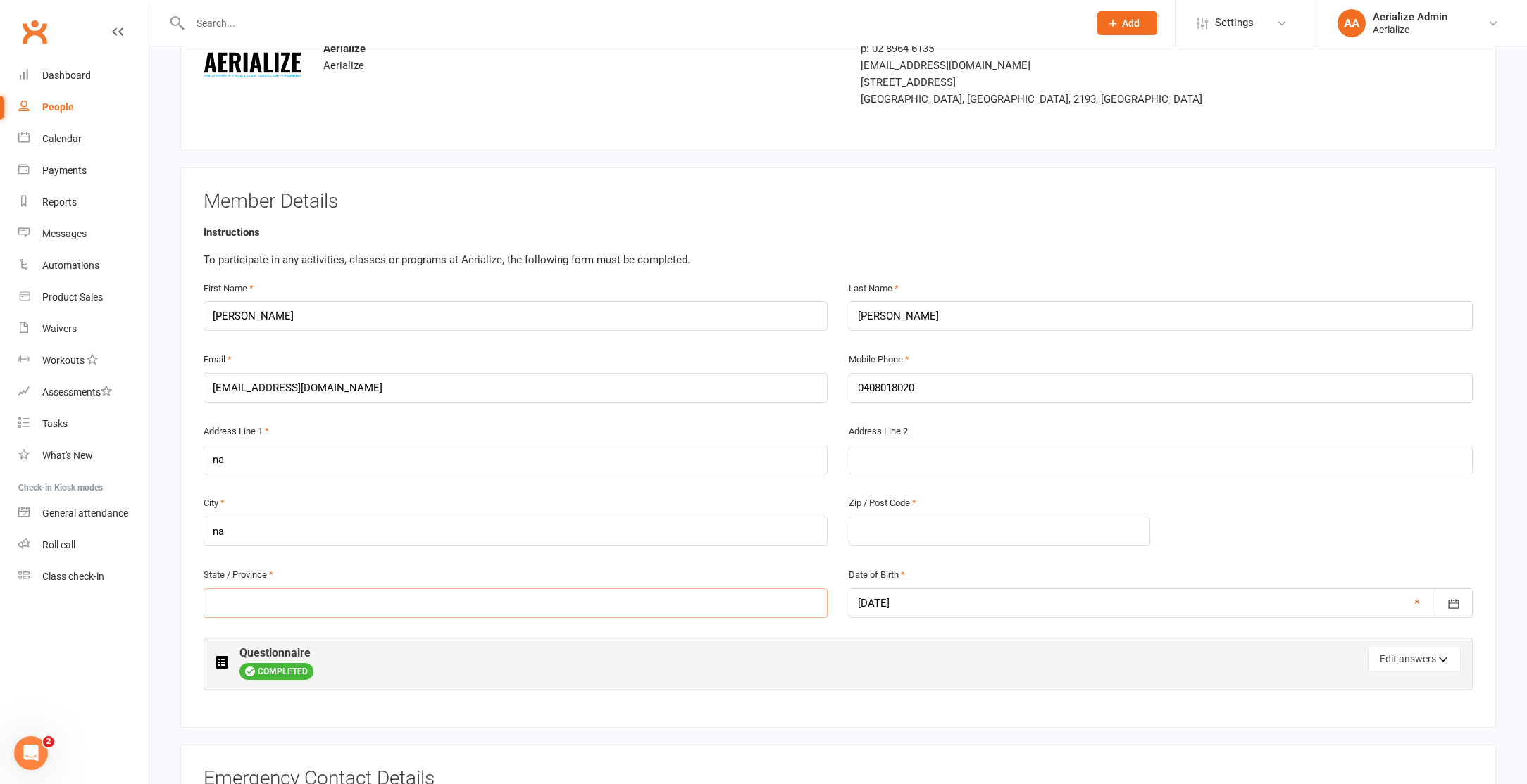
click at [719, 596] on input "text" at bounding box center [516, 604] width 624 height 30
type input "na"
click at [872, 527] on input "text" at bounding box center [998, 531] width 301 height 30
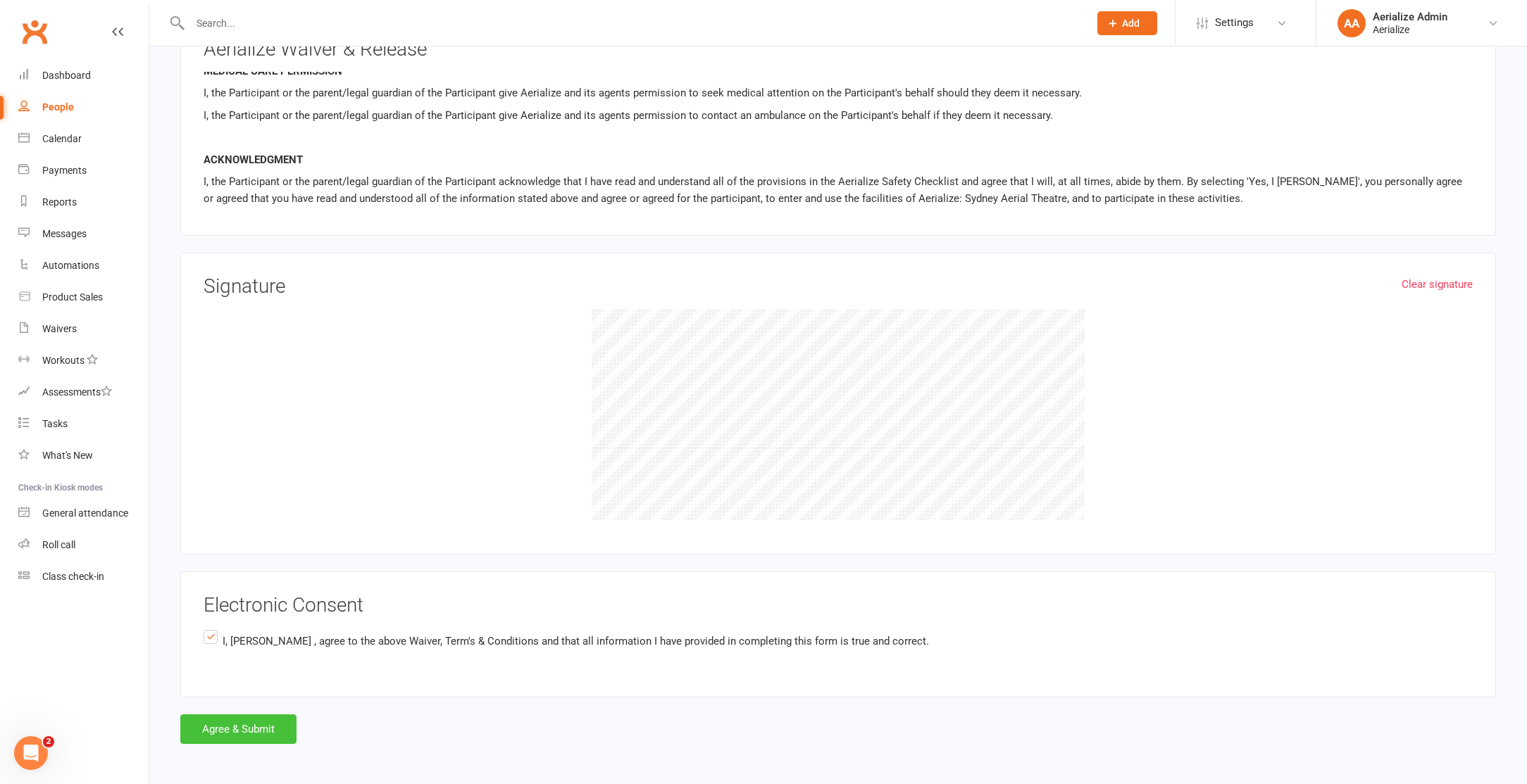
type input "na"
click at [217, 716] on button "Agree & Submit" at bounding box center [238, 729] width 116 height 30
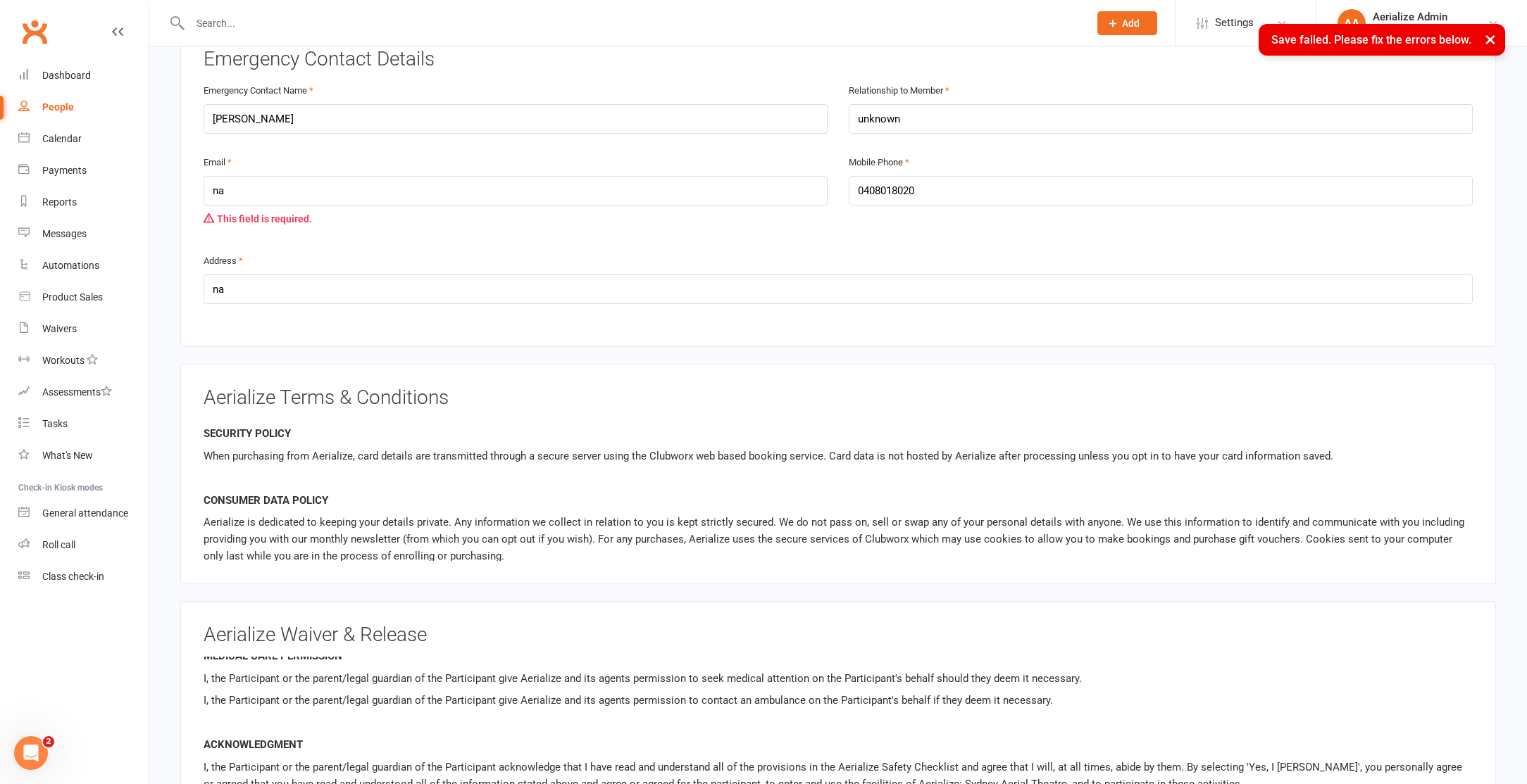
scroll to position [835, 0]
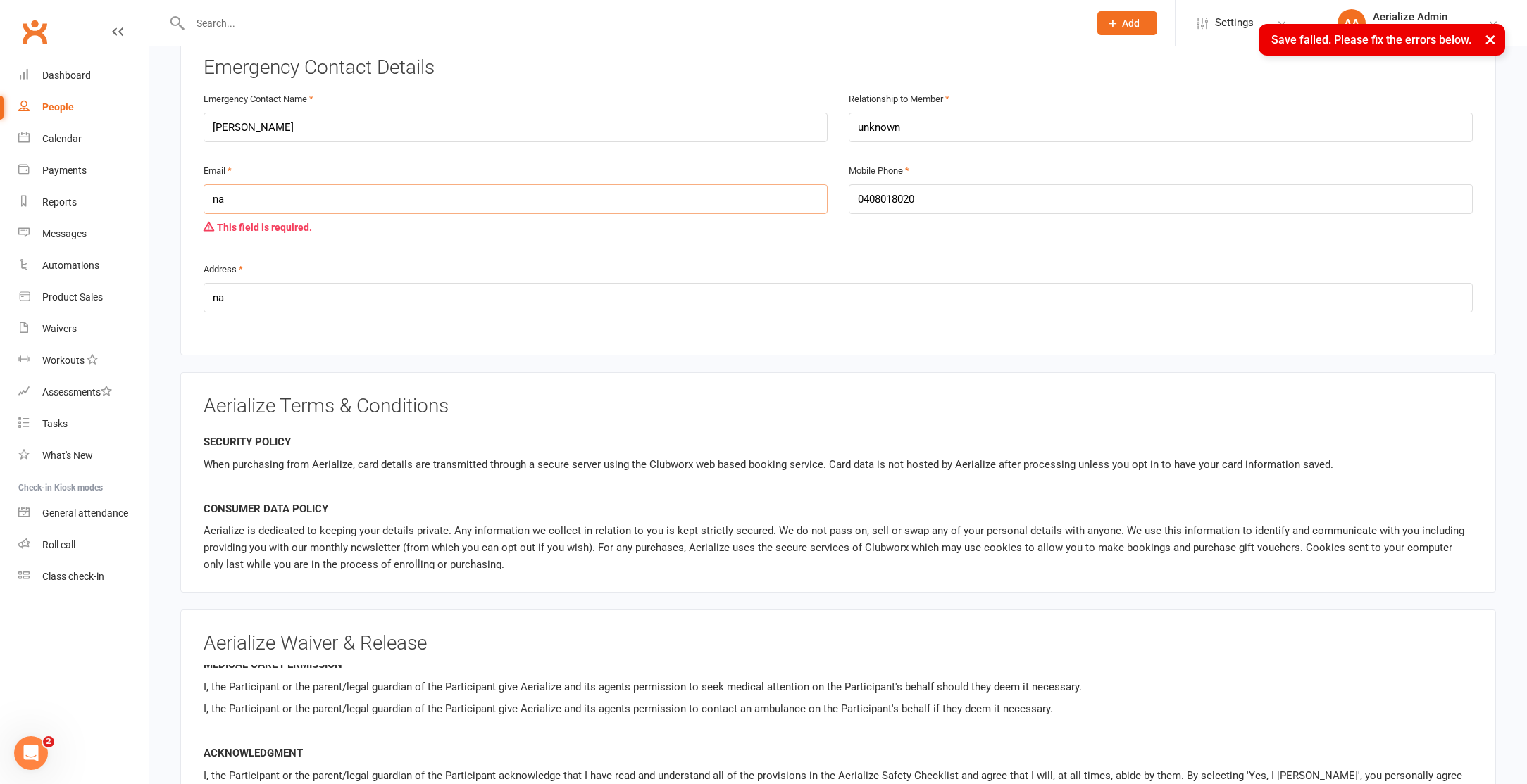
click at [420, 194] on input "na" at bounding box center [516, 199] width 624 height 30
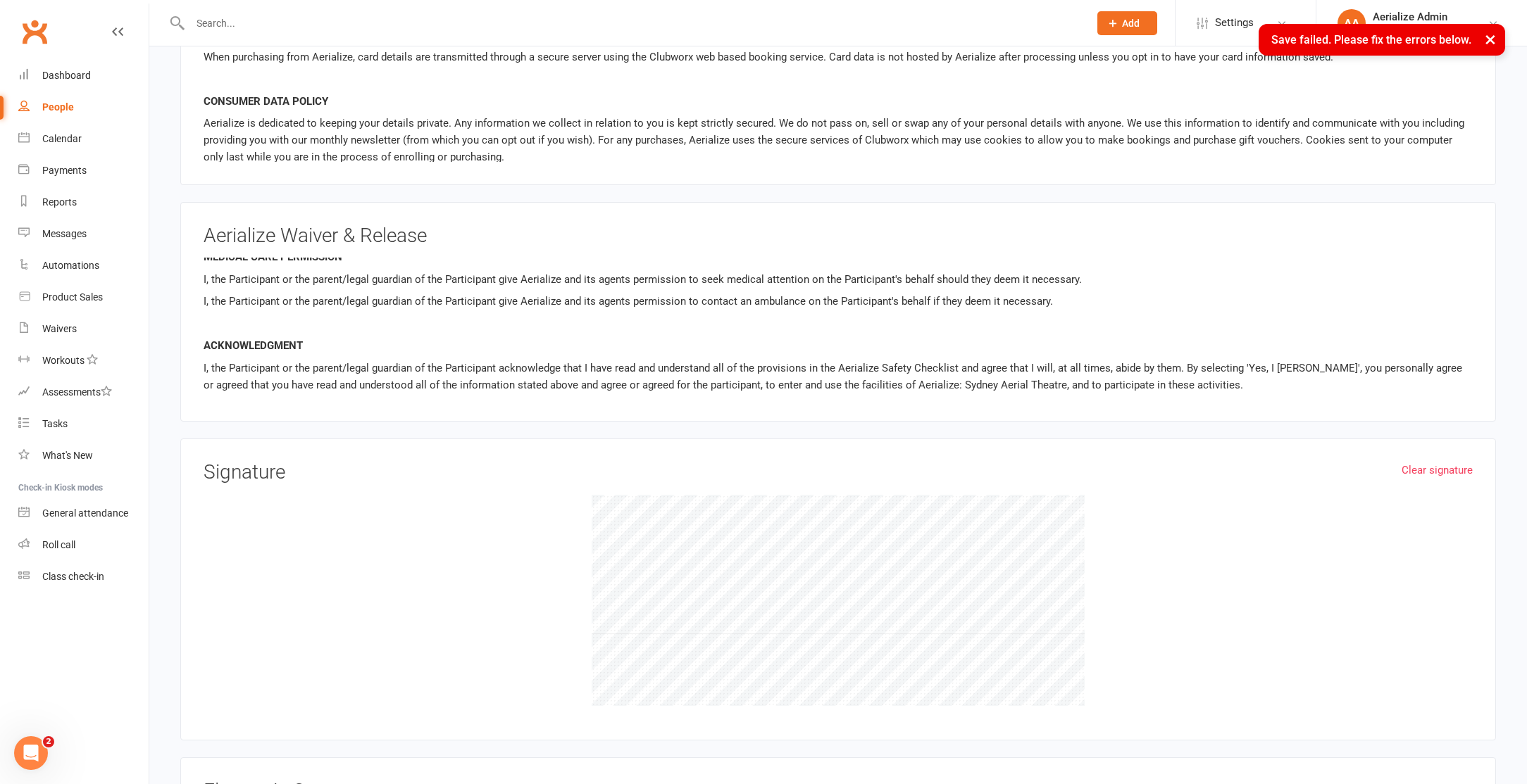
scroll to position [1429, 0]
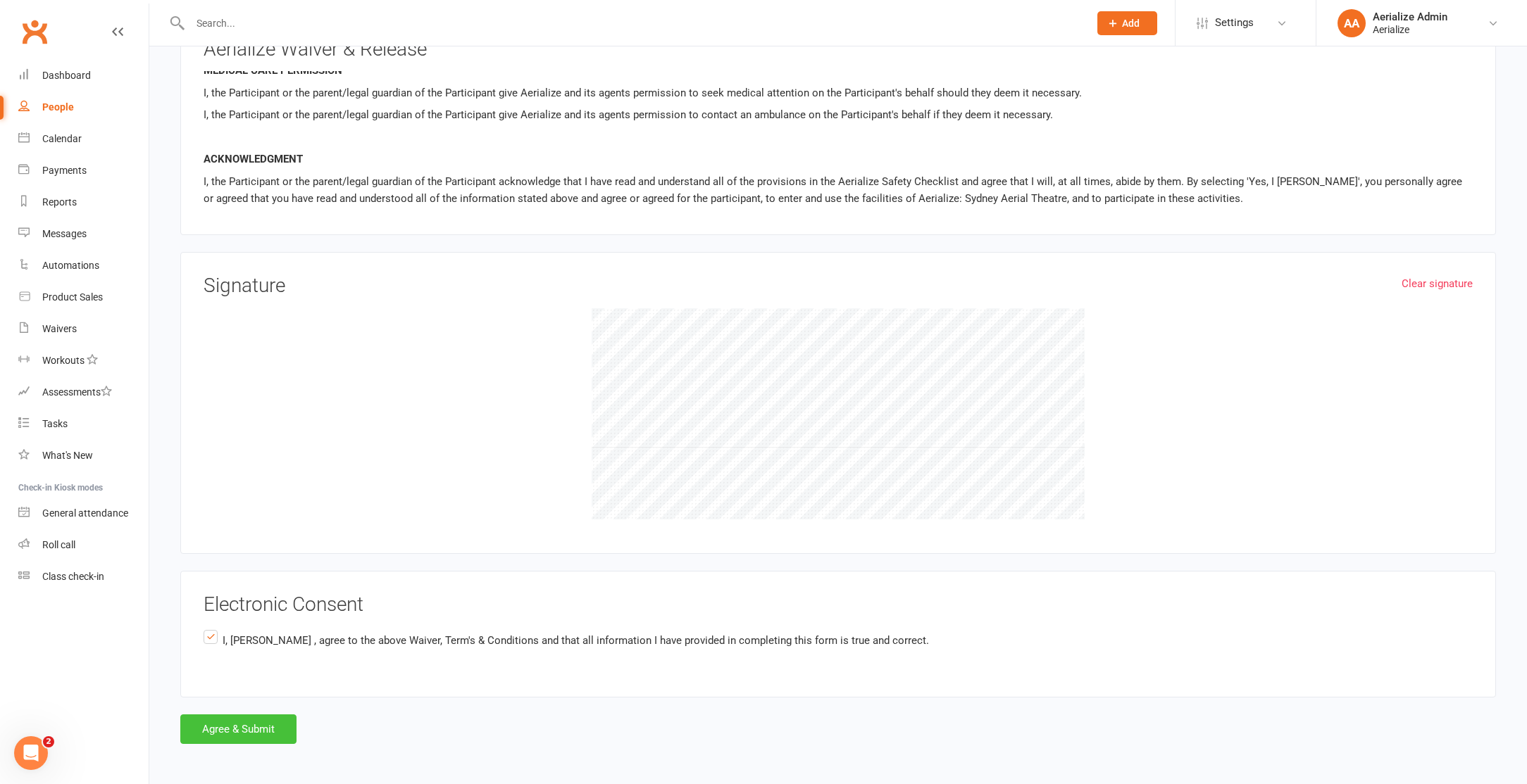
type input "na@na"
click at [271, 736] on button "Agree & Submit" at bounding box center [238, 729] width 116 height 30
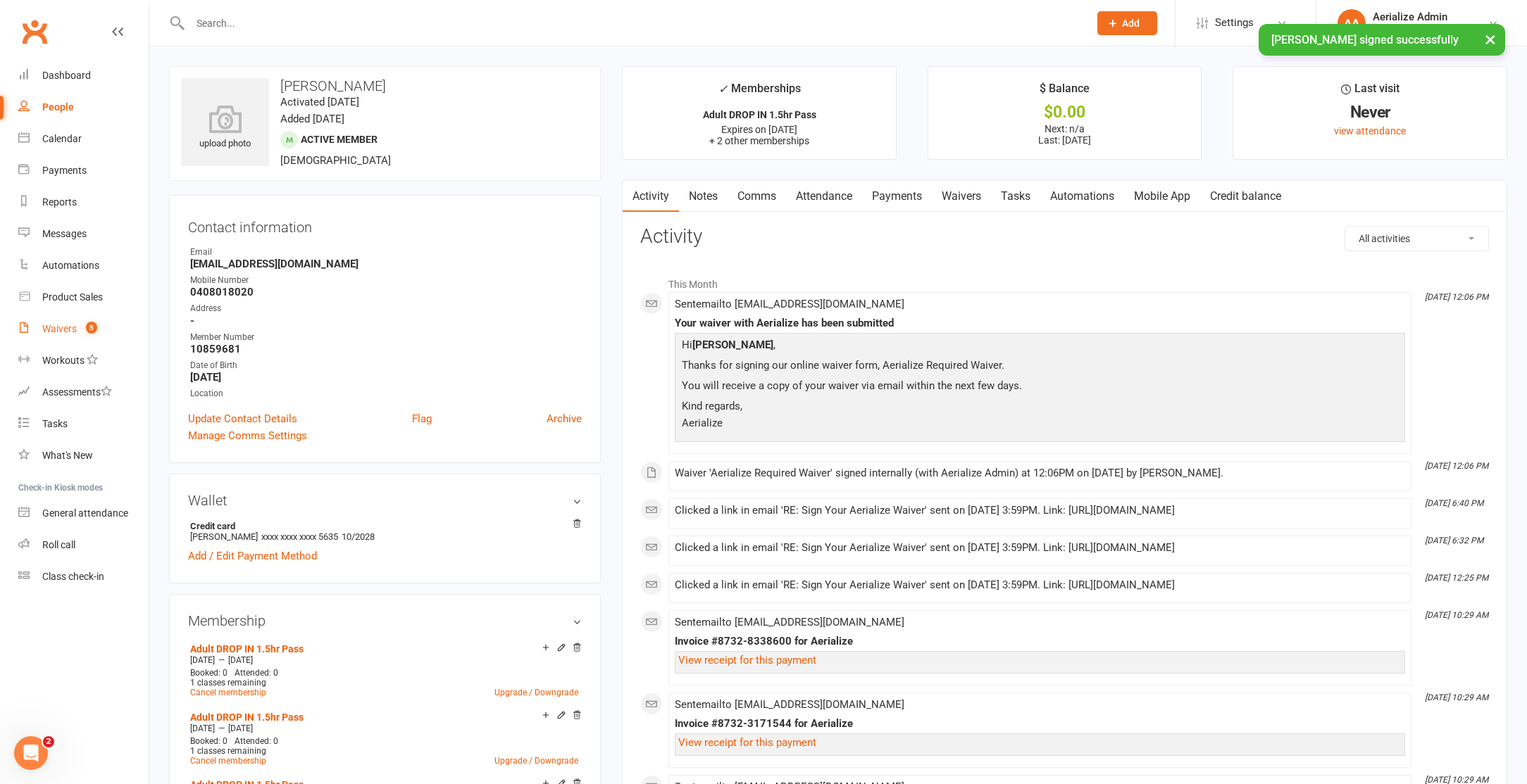
click at [65, 326] on div "Waivers" at bounding box center [59, 329] width 34 height 11
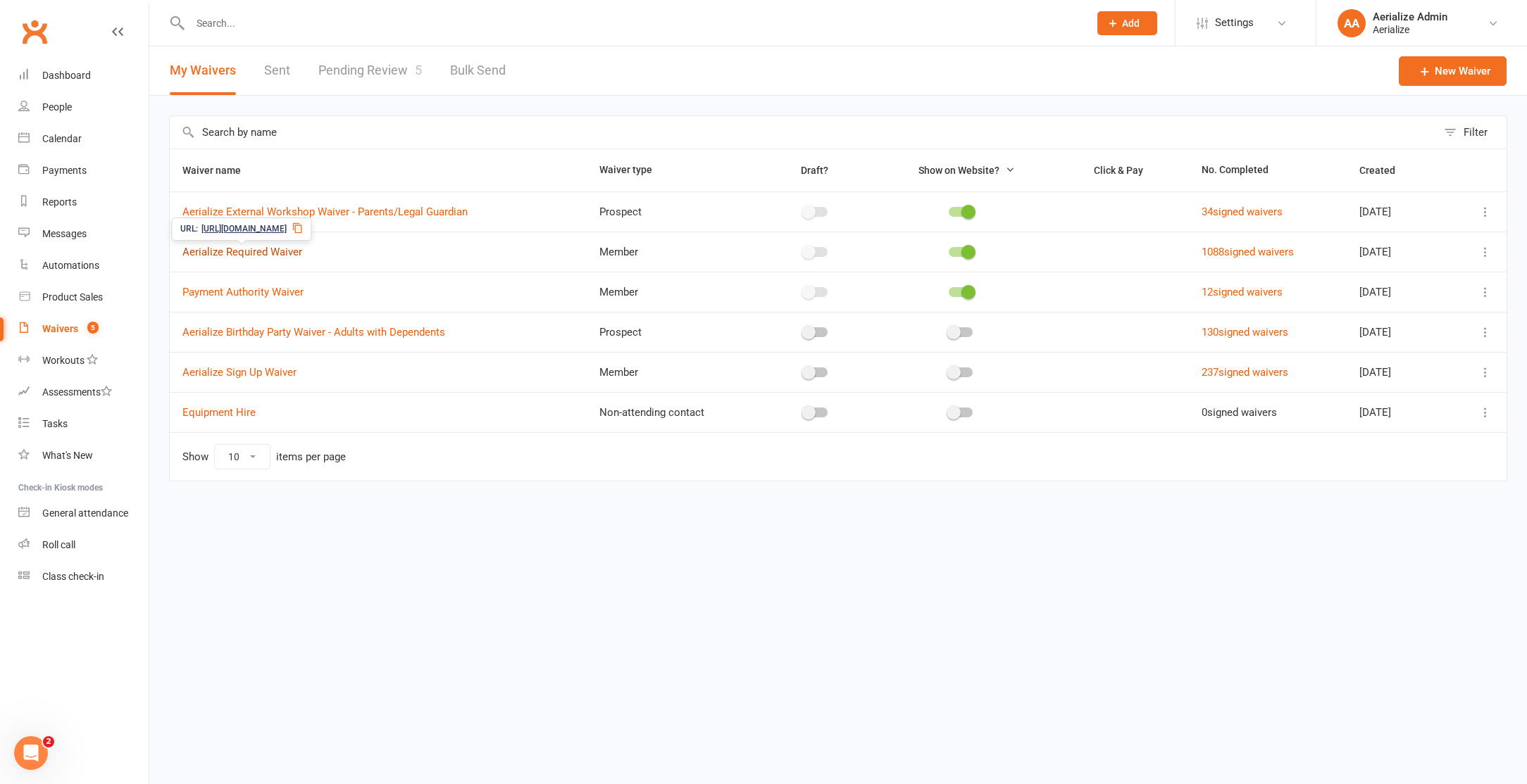
click at [240, 250] on link "Aerialize Required Waiver" at bounding box center [242, 252] width 119 height 13
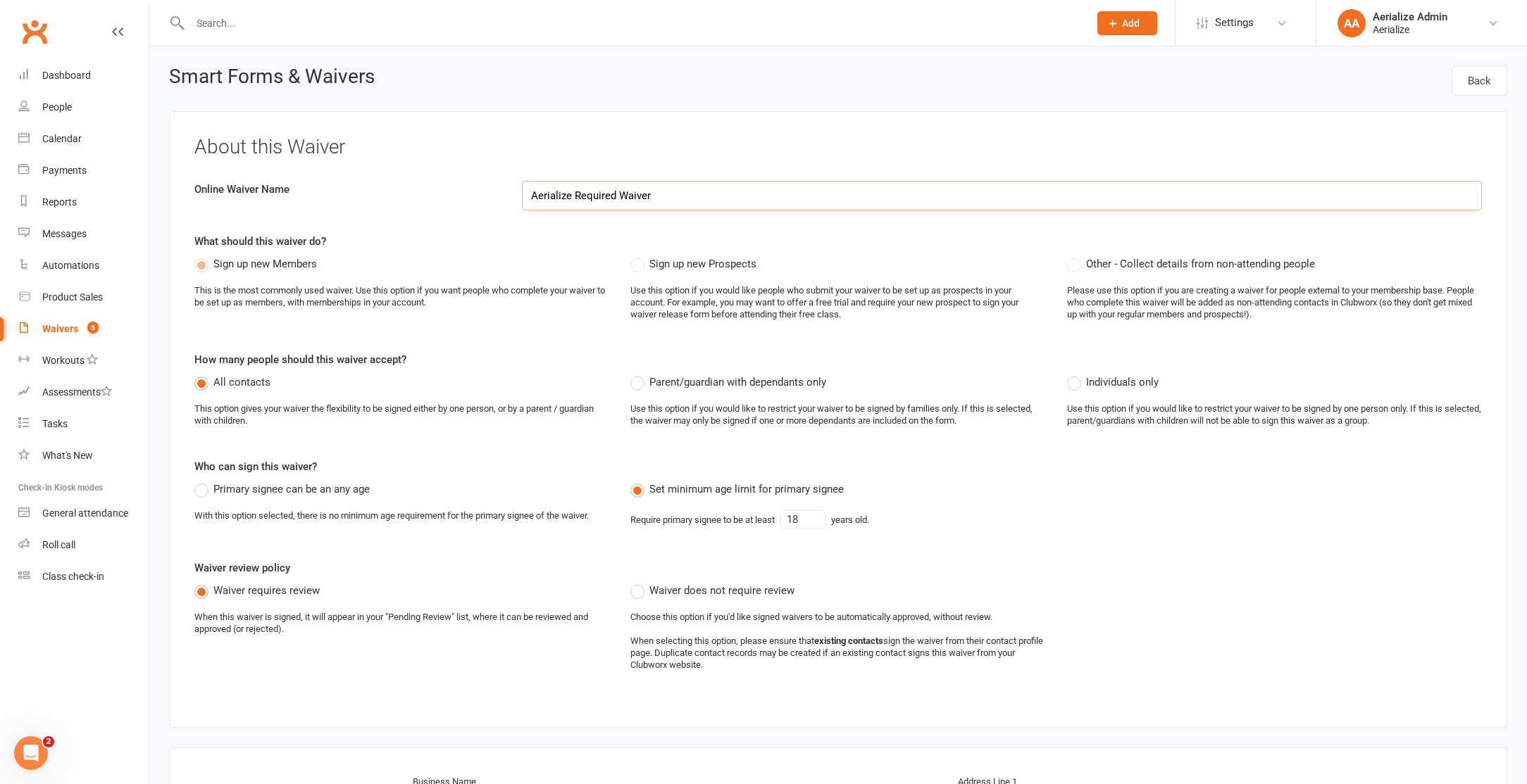
select select "applies_to_all_signees"
select select "copy_answers_for_all_signees"
select select "select"
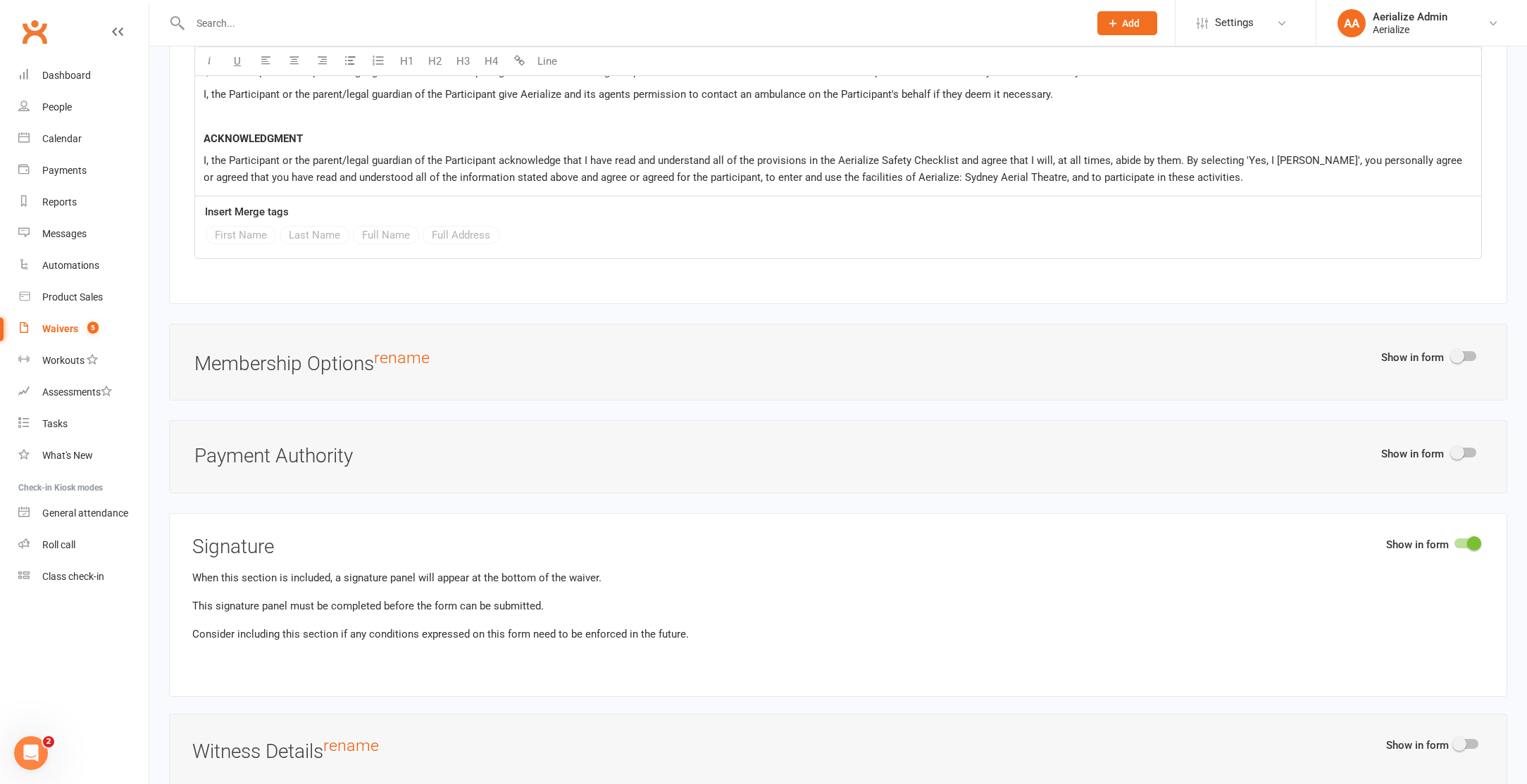
scroll to position [7495, 0]
drag, startPoint x: 387, startPoint y: 334, endPoint x: 1071, endPoint y: 342, distance: 684.0
click at [1071, 348] on h3 "Membership Options rename" at bounding box center [838, 361] width 1287 height 26
click at [1451, 348] on span at bounding box center [1457, 355] width 14 height 14
click at [1452, 353] on input "checkbox" at bounding box center [1452, 353] width 0 height 0
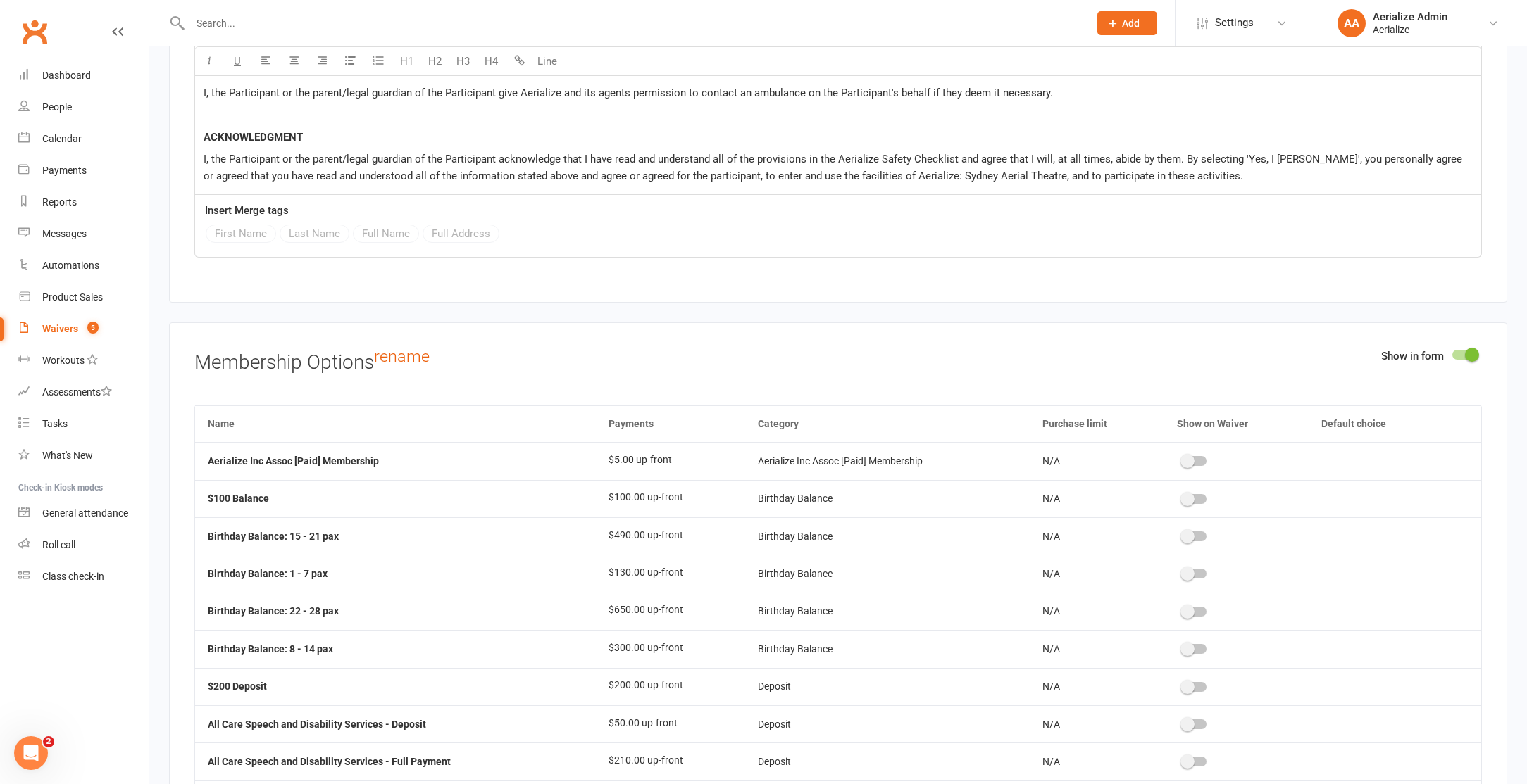
click at [1457, 350] on div at bounding box center [1464, 355] width 24 height 10
click at [1452, 353] on input "checkbox" at bounding box center [1452, 353] width 0 height 0
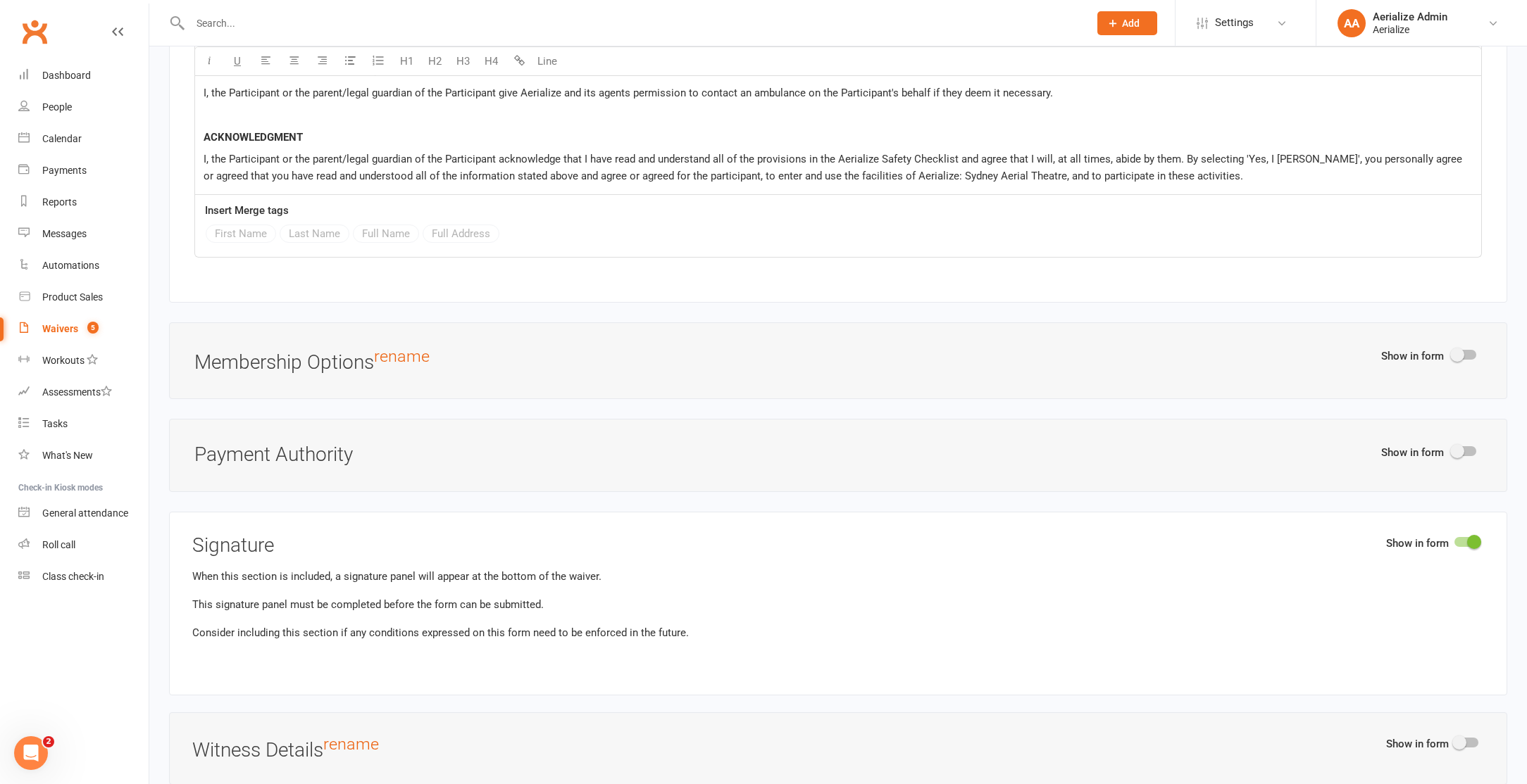
click at [1460, 444] on span at bounding box center [1457, 451] width 14 height 14
click at [1452, 449] on input "checkbox" at bounding box center [1452, 449] width 0 height 0
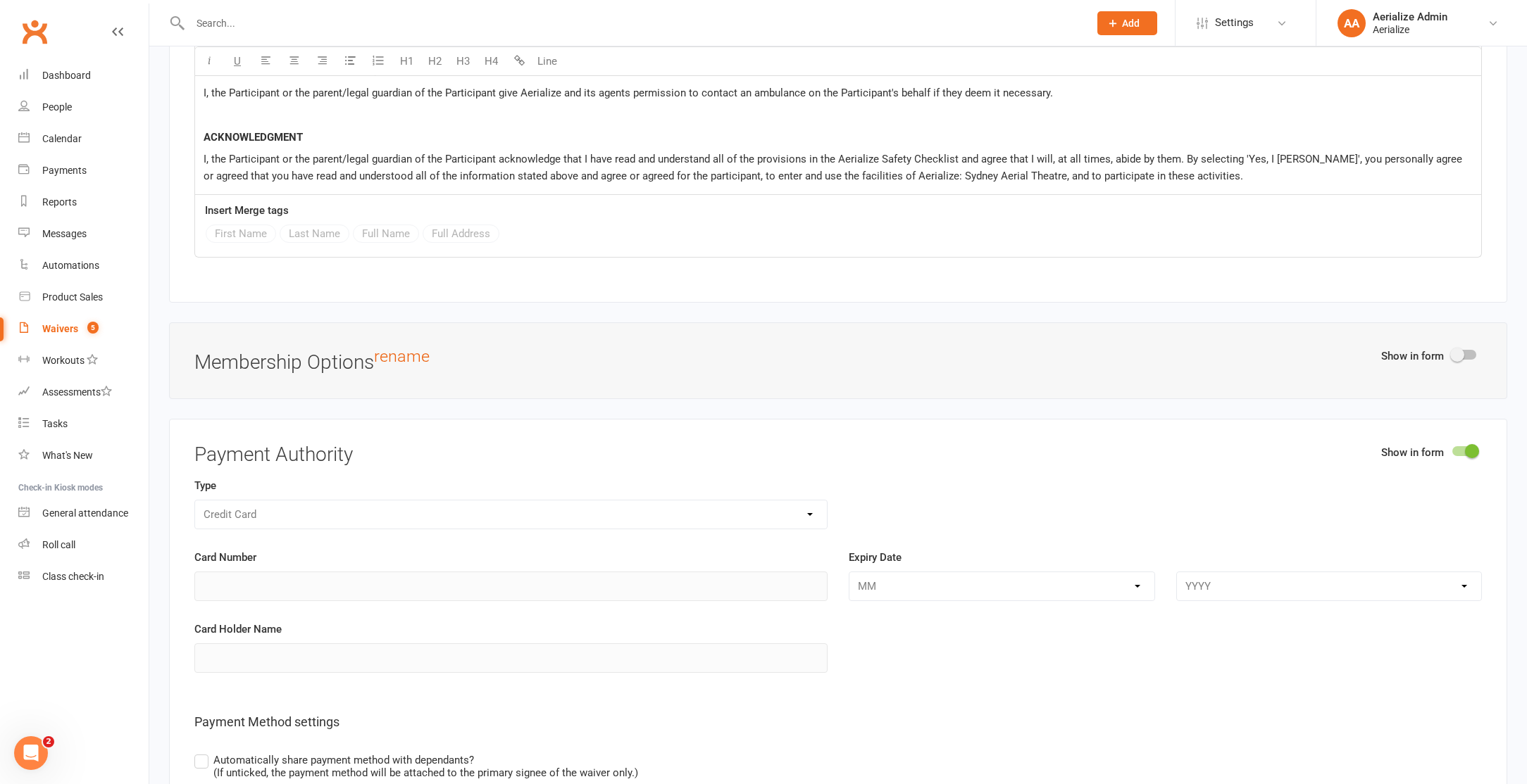
click at [1460, 446] on div at bounding box center [1464, 451] width 24 height 10
click at [1452, 449] on input "checkbox" at bounding box center [1452, 449] width 0 height 0
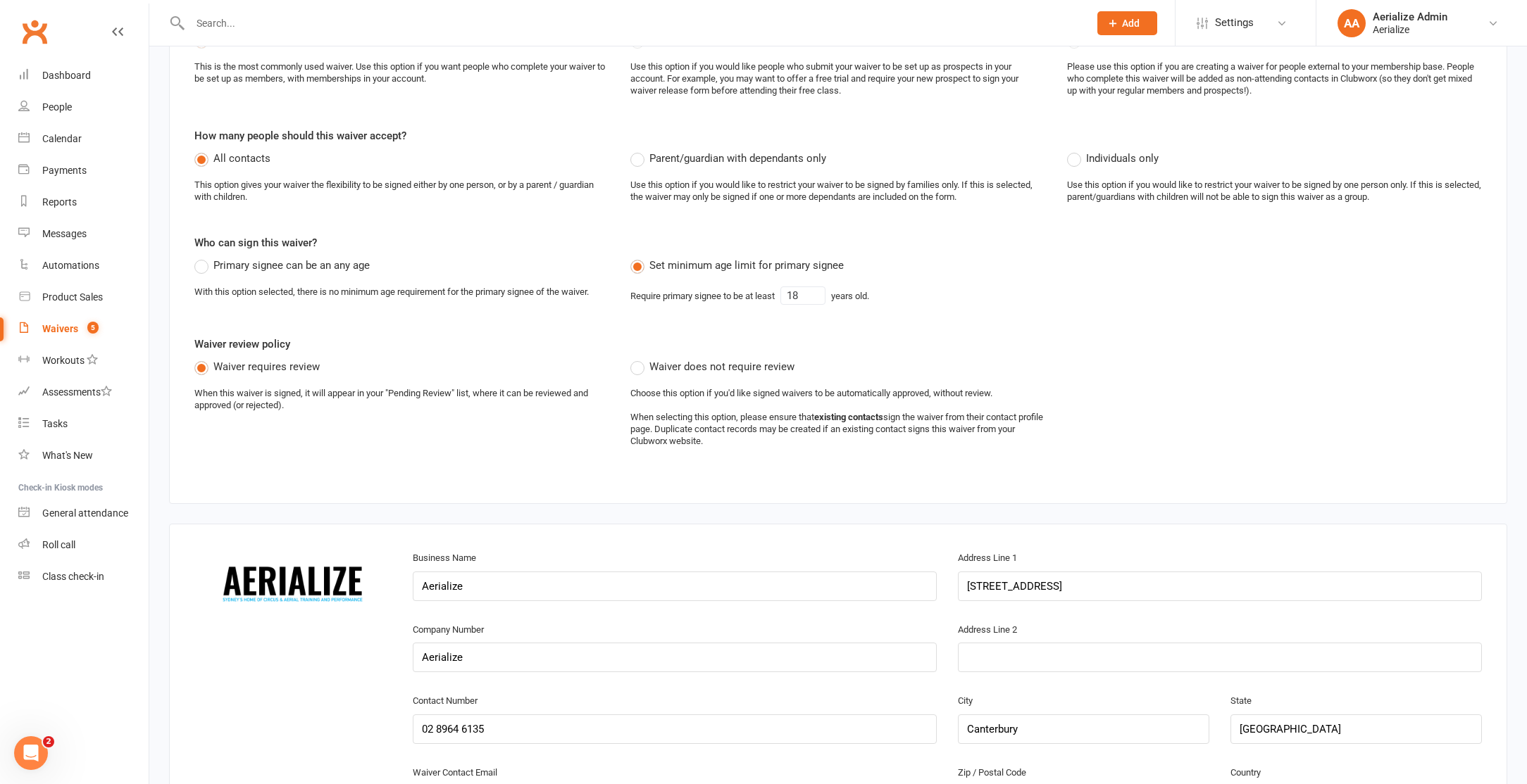
scroll to position [0, 0]
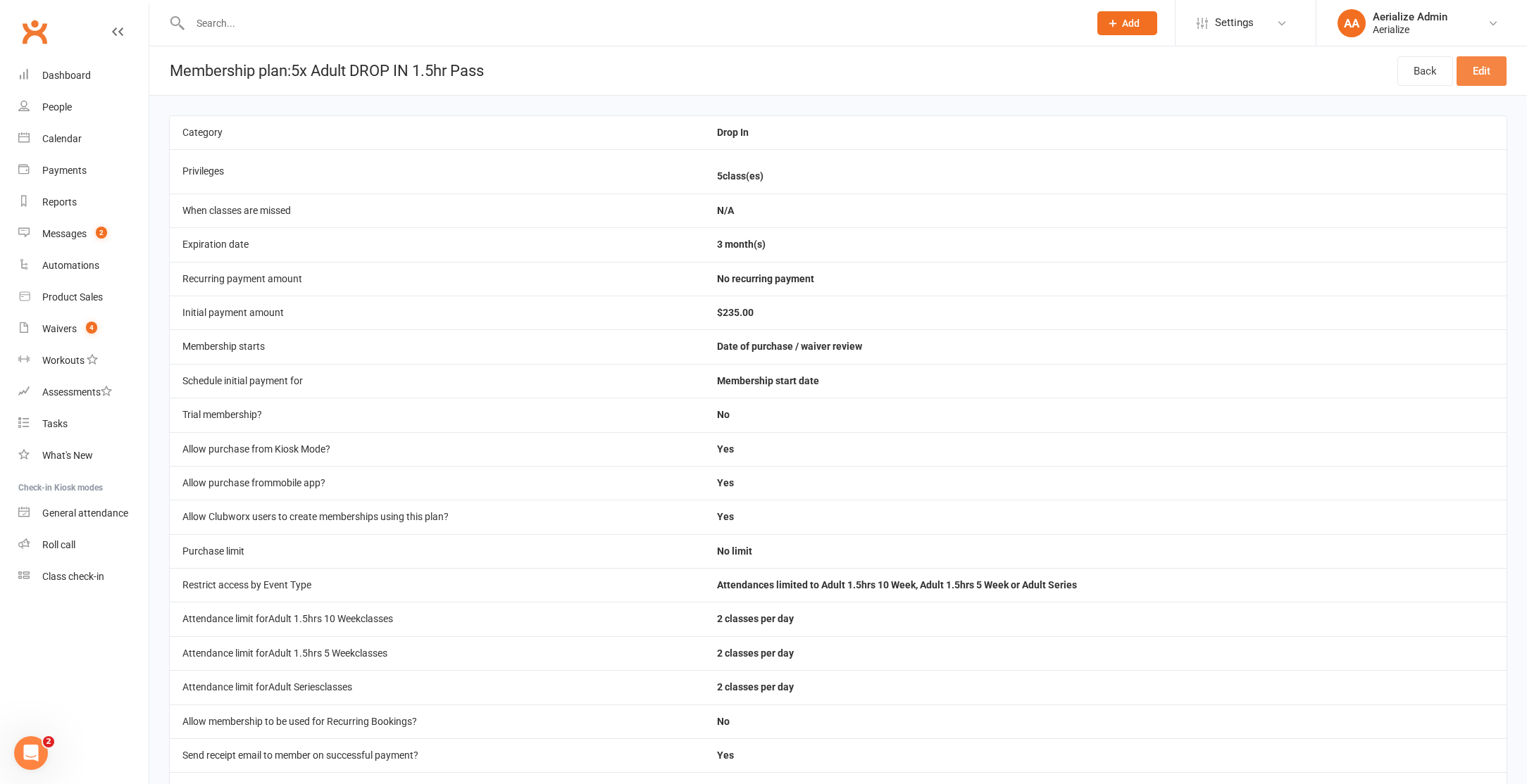
click at [1471, 79] on link "Edit" at bounding box center [1482, 71] width 50 height 30
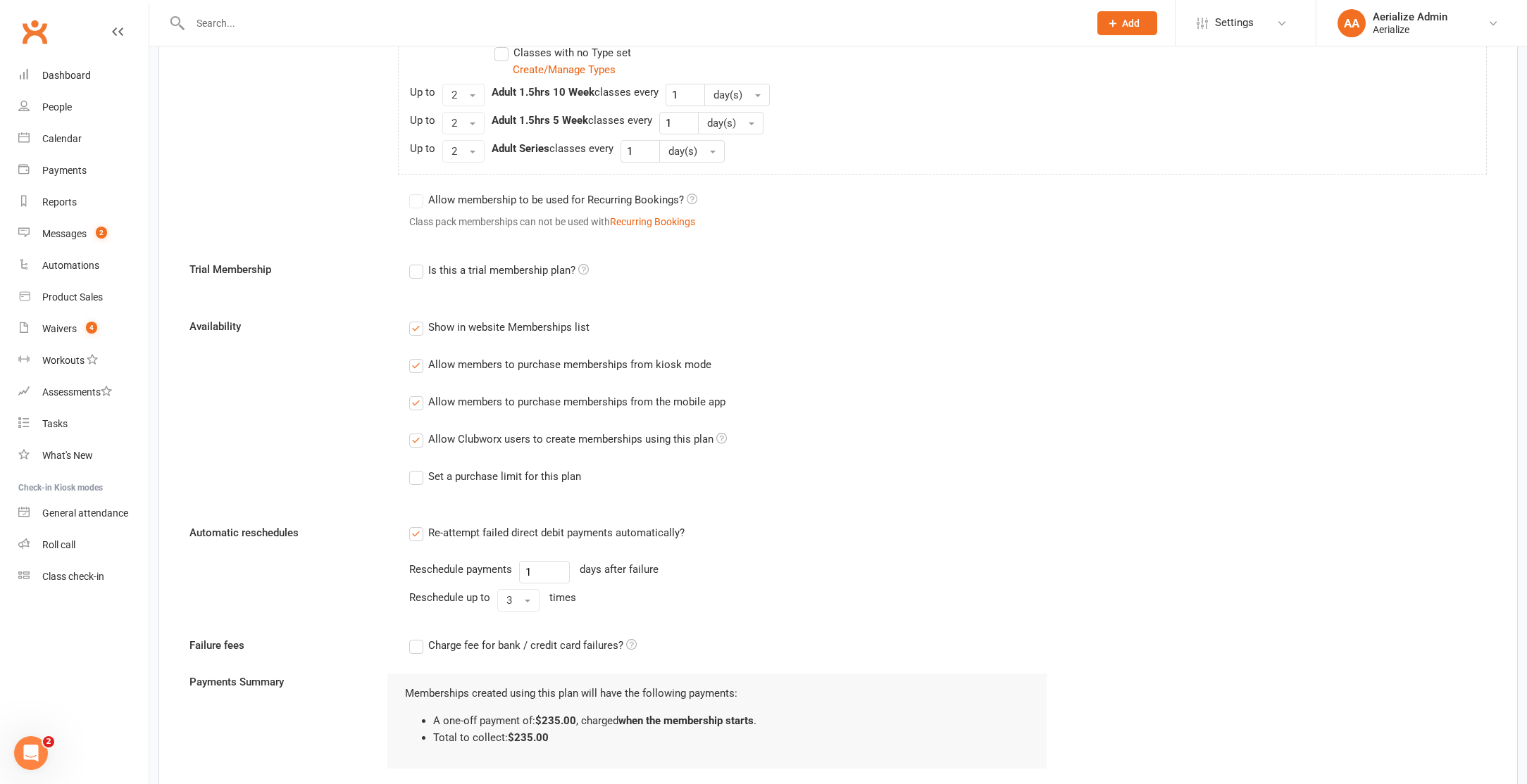
scroll to position [1576, 0]
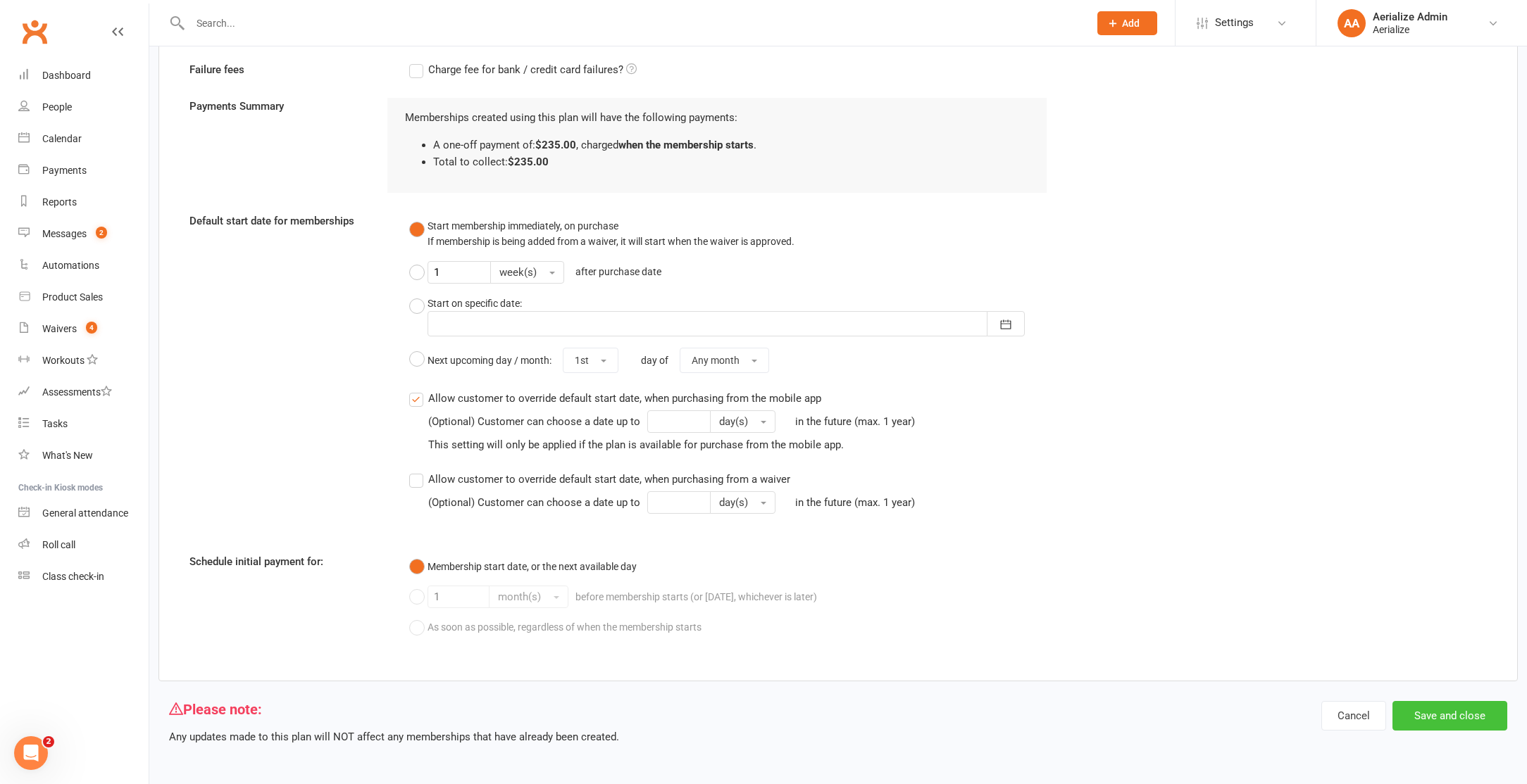
click at [1472, 711] on button "Save and close" at bounding box center [1449, 716] width 115 height 30
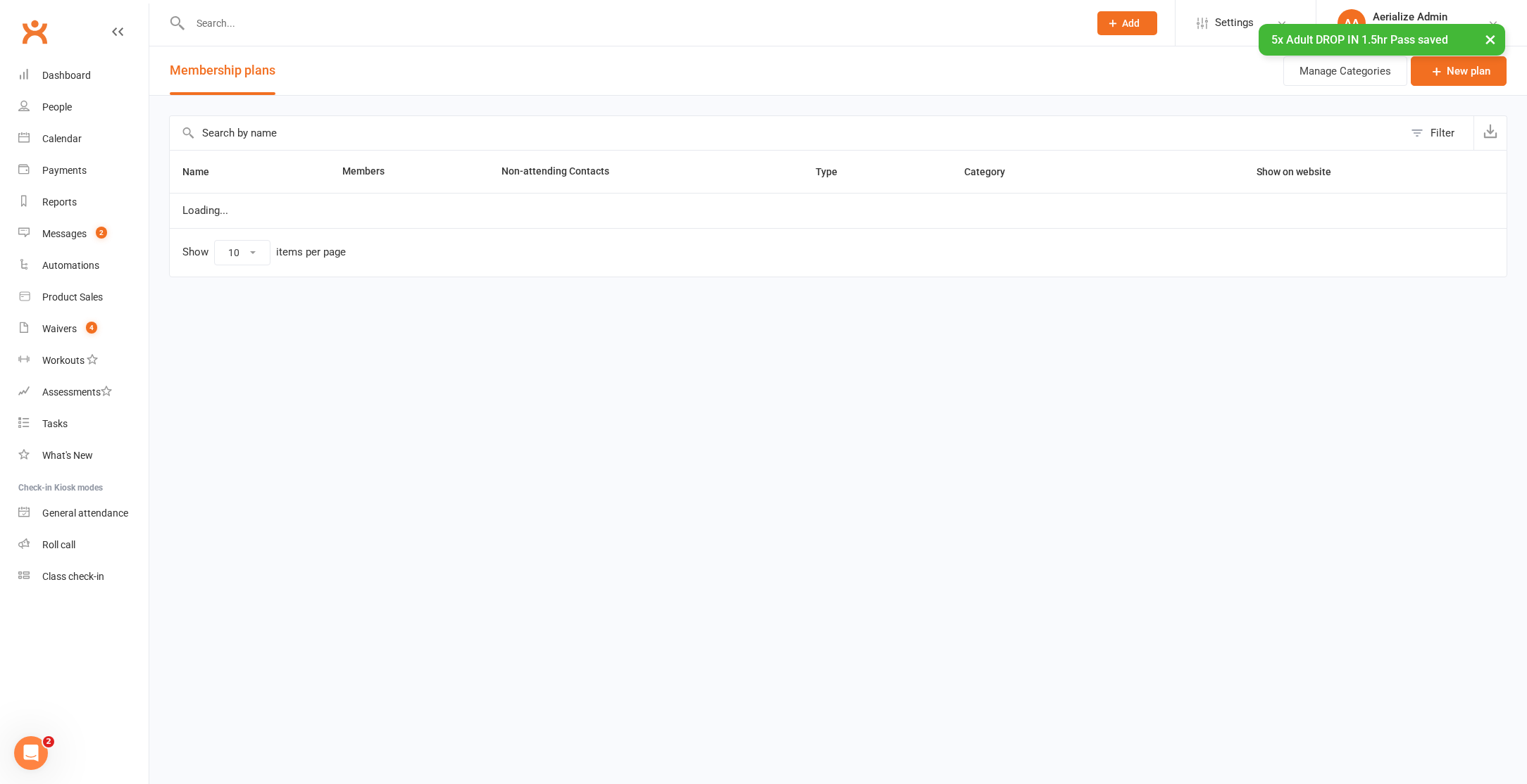
select select "100"
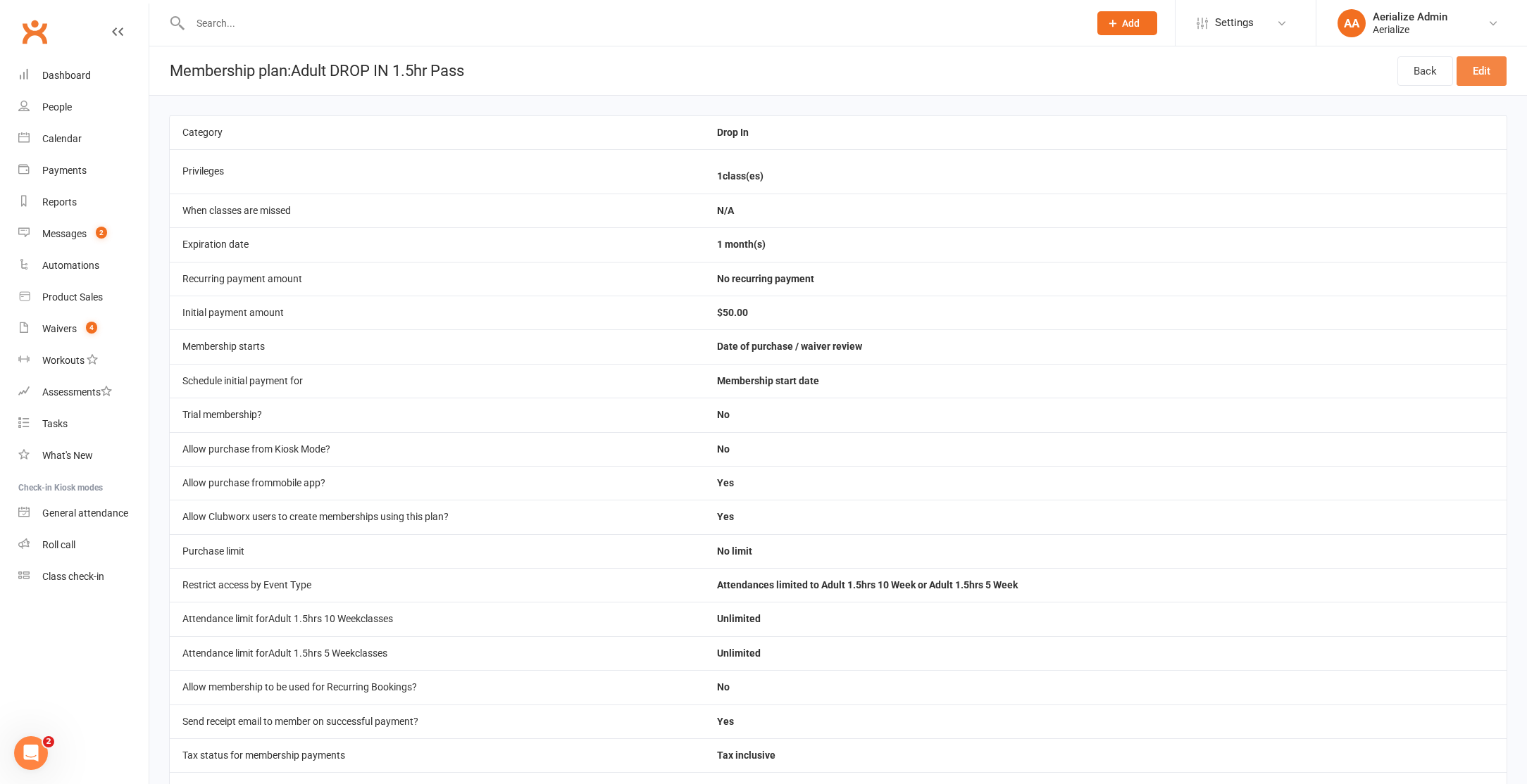
click at [1475, 76] on link "Edit" at bounding box center [1482, 71] width 50 height 30
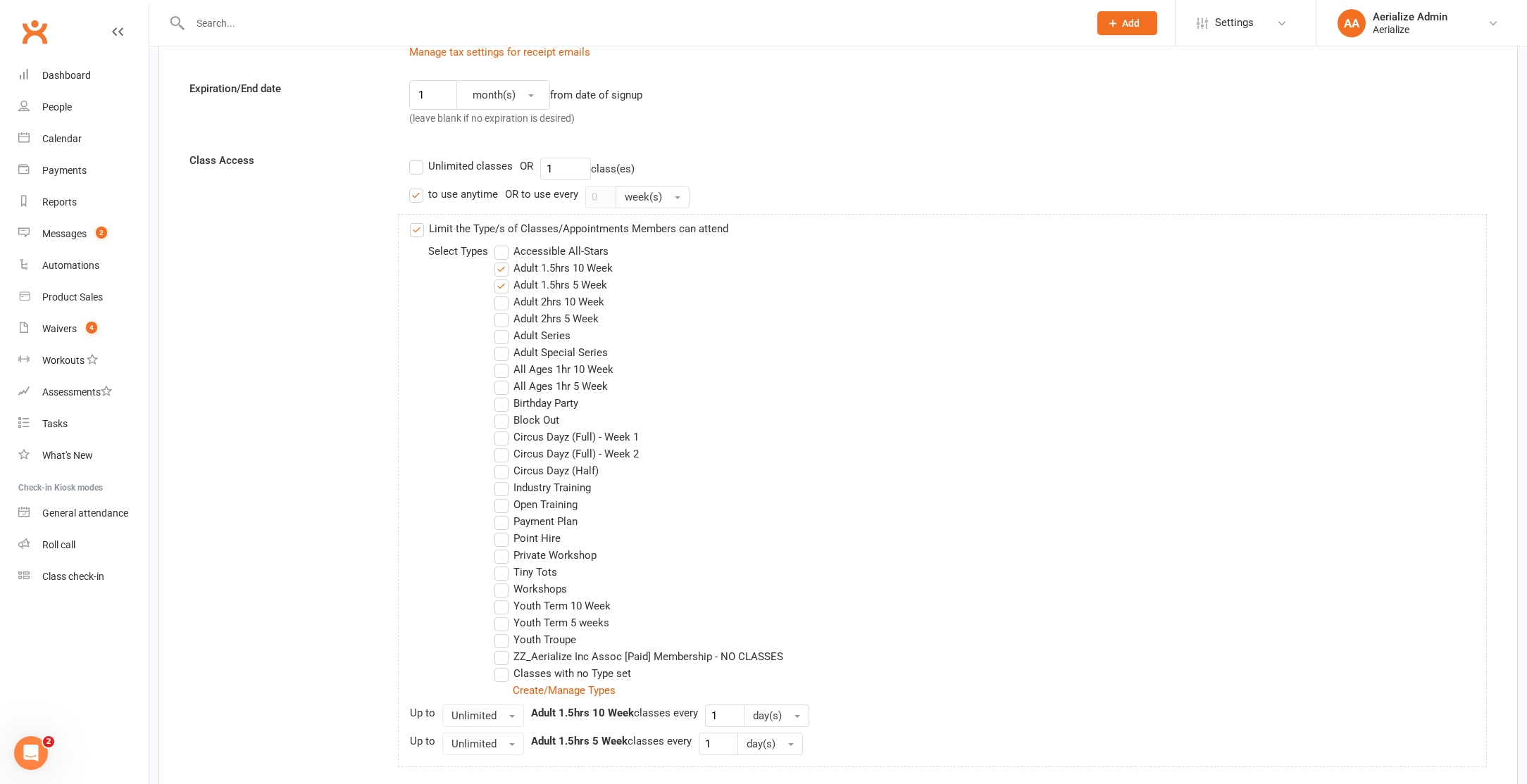
scroll to position [382, 0]
click at [543, 333] on label "Adult Series" at bounding box center [532, 333] width 76 height 17
click at [504, 325] on input "Adult Series" at bounding box center [499, 325] width 9 height 0
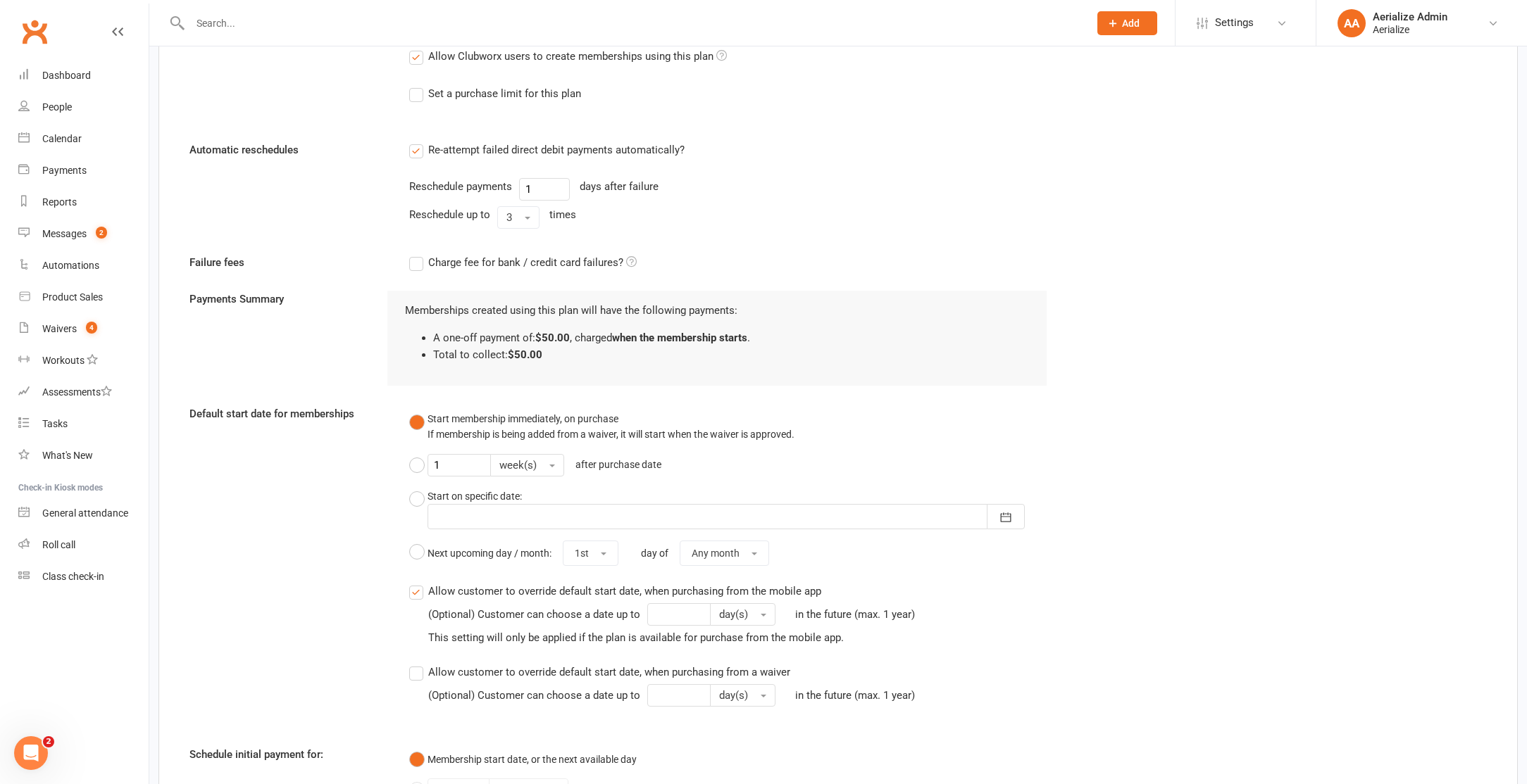
scroll to position [1576, 0]
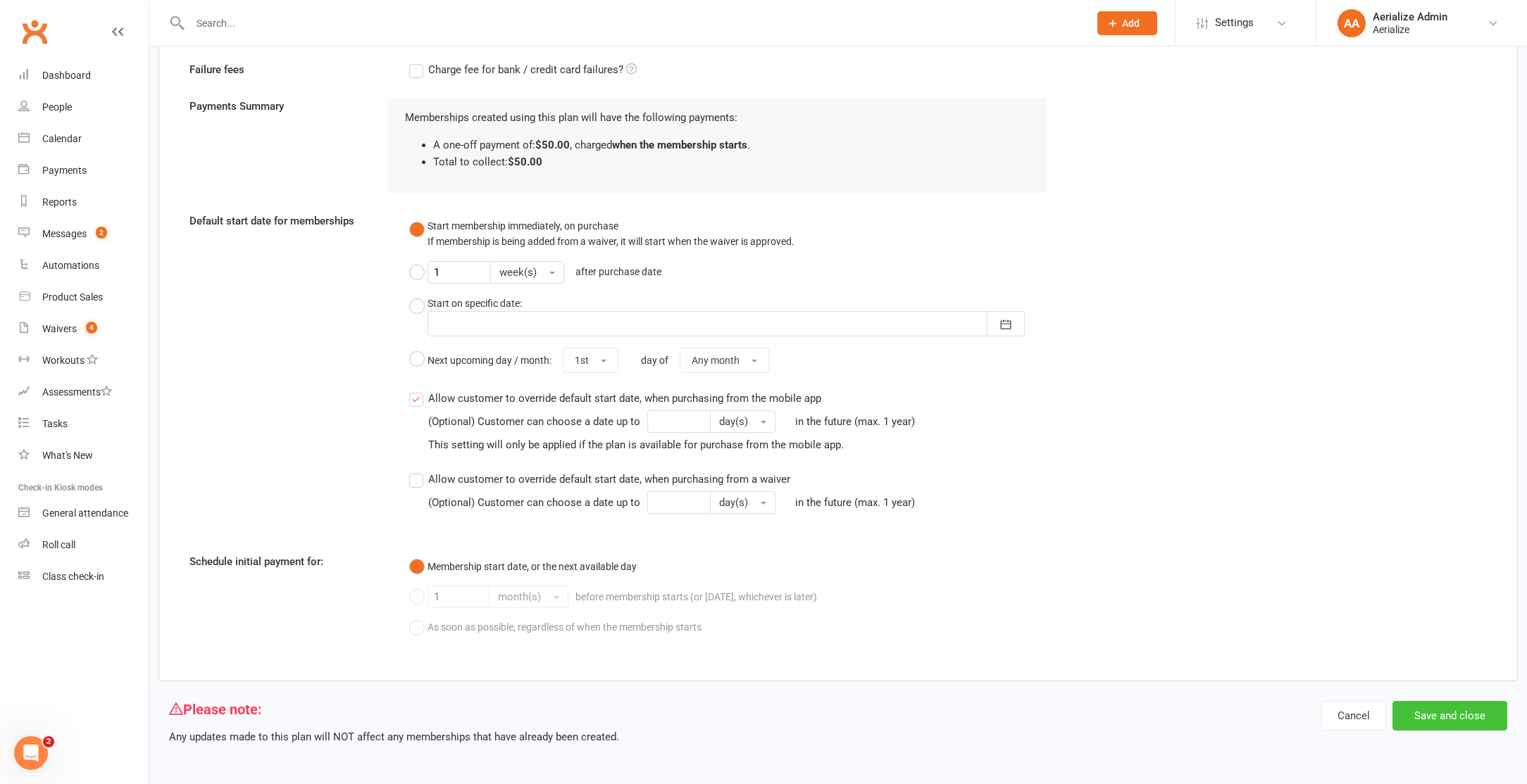
click at [1426, 712] on button "Save and close" at bounding box center [1449, 716] width 115 height 30
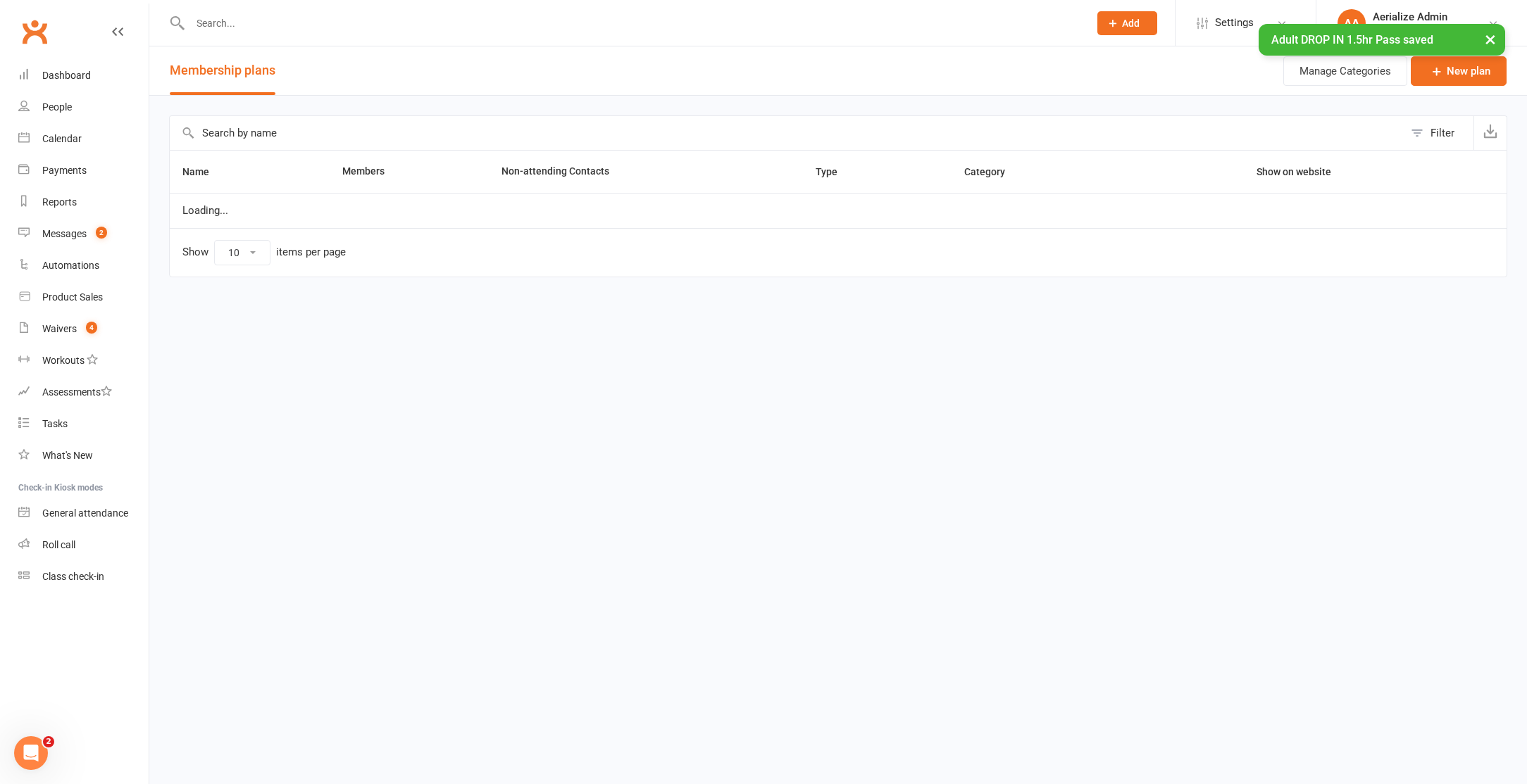
select select "100"
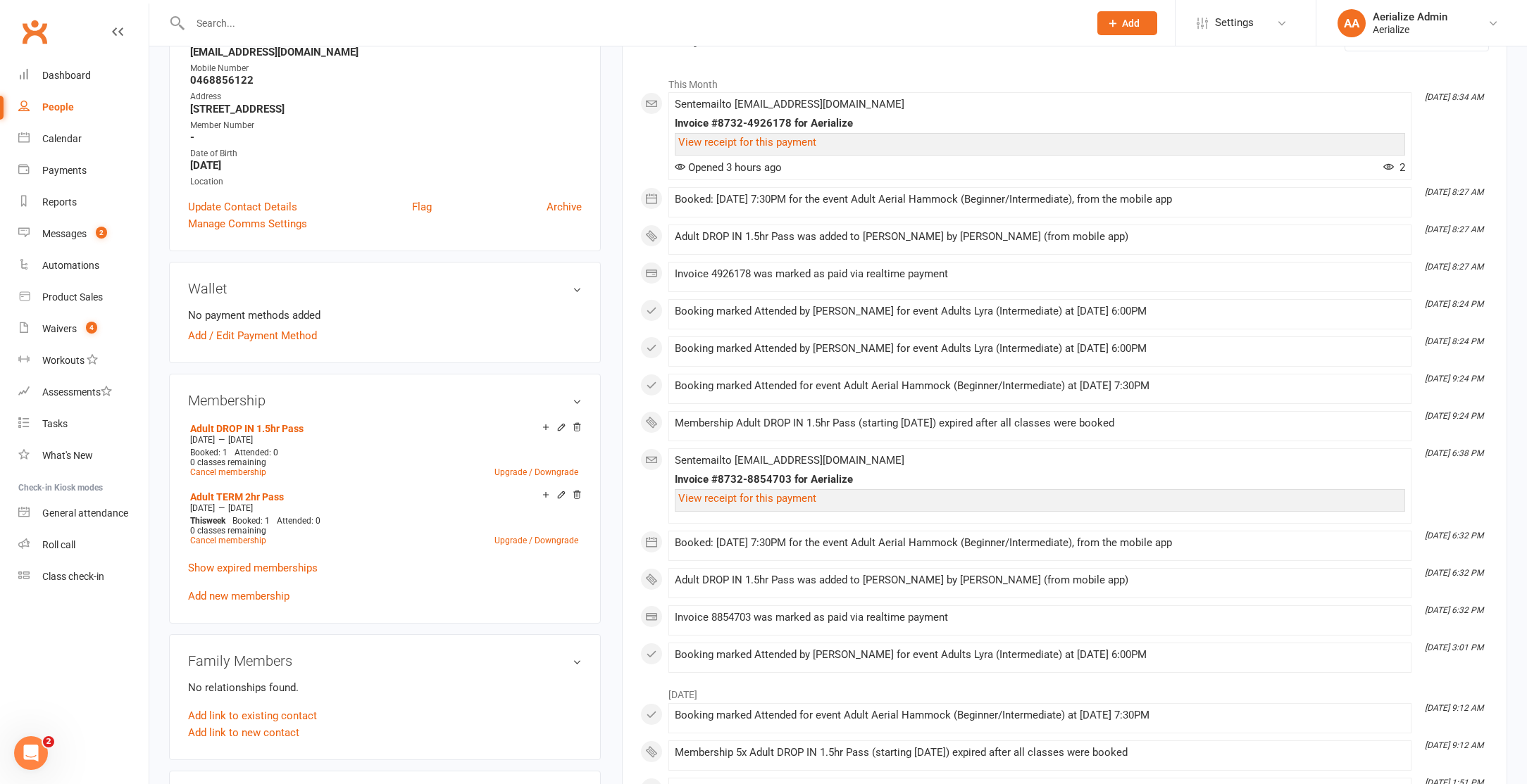
scroll to position [217, 0]
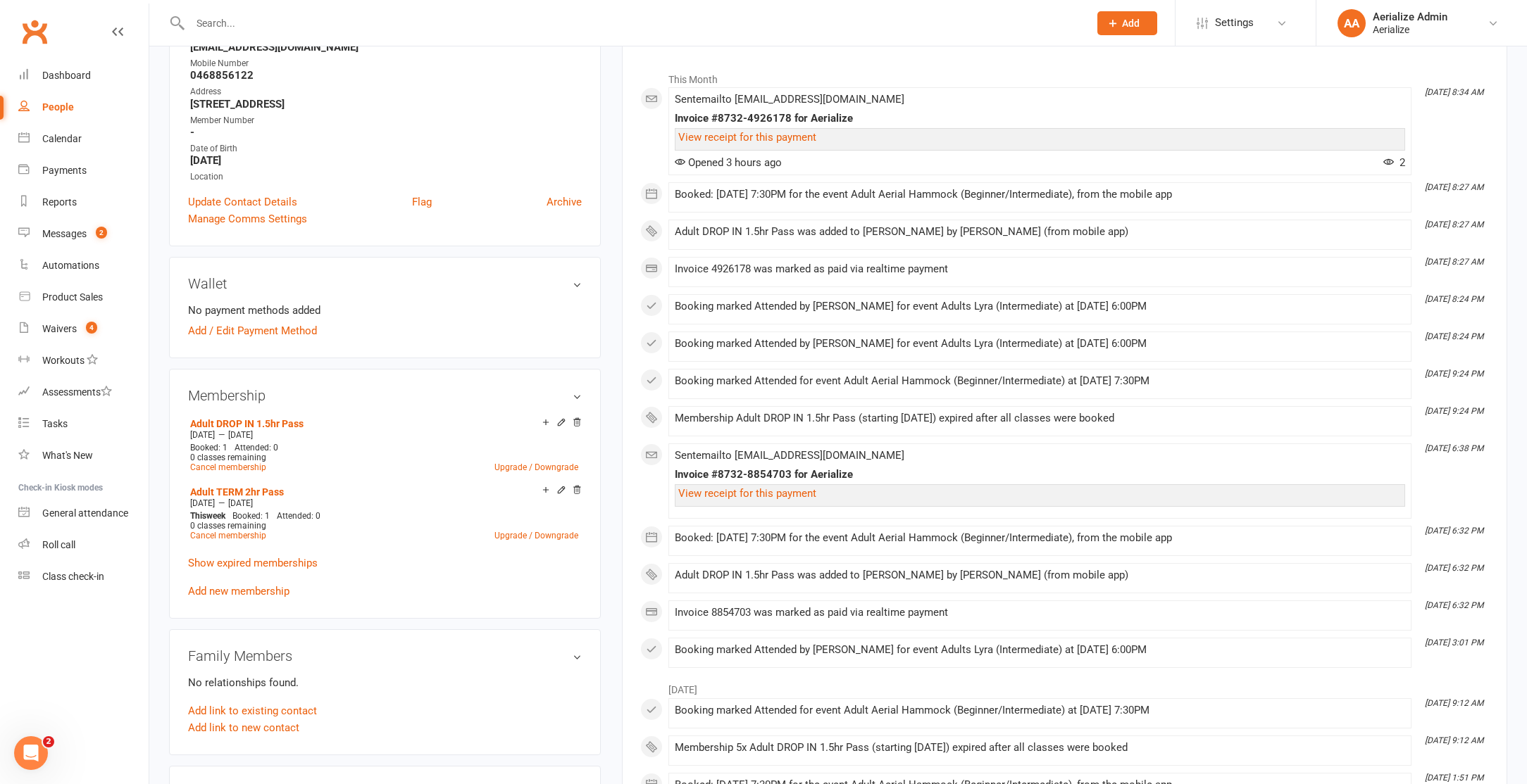
click at [564, 425] on icon at bounding box center [561, 422] width 10 height 10
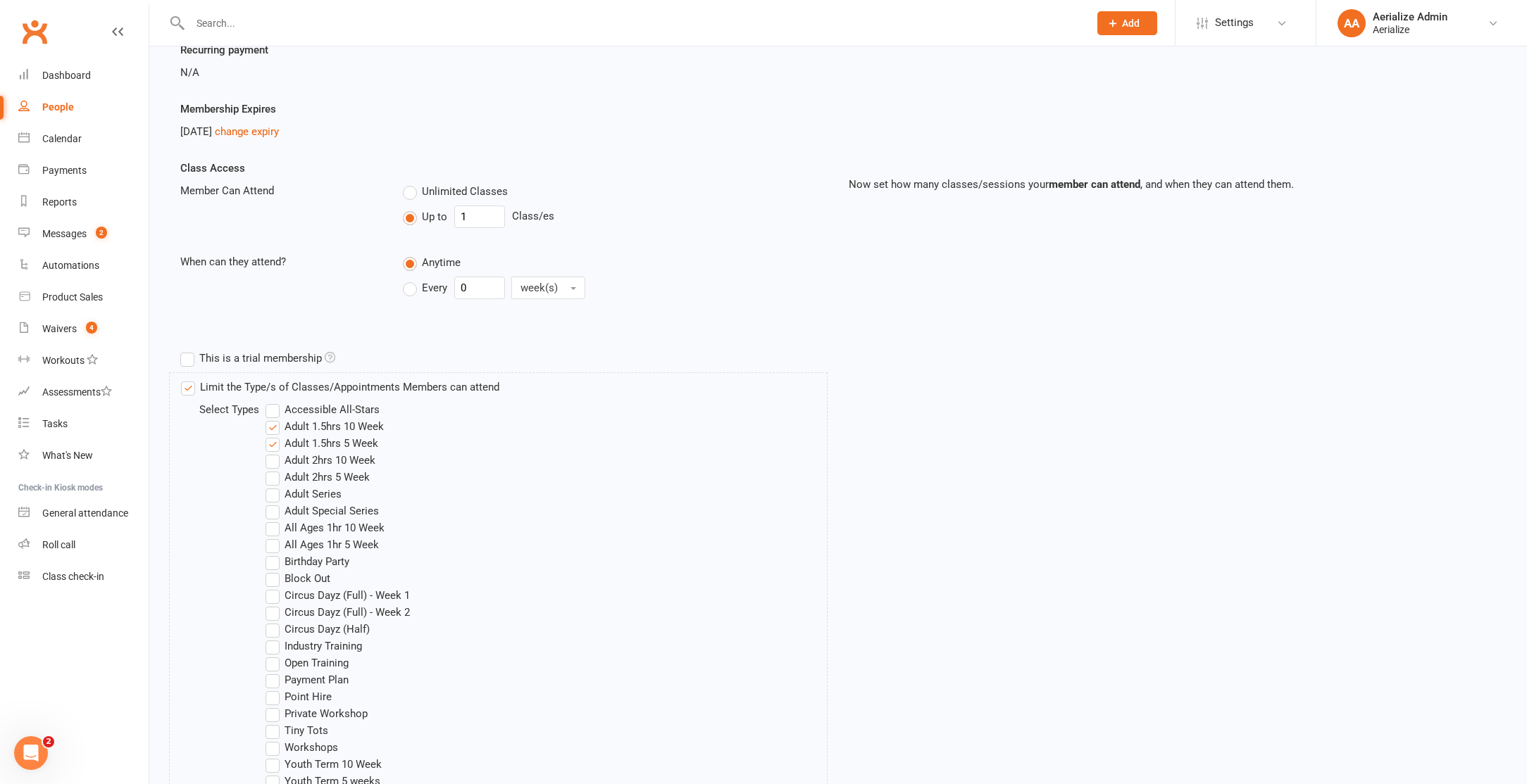
scroll to position [214, 0]
click at [306, 492] on label "Adult Series" at bounding box center [304, 492] width 76 height 17
click at [275, 484] on input "Adult Series" at bounding box center [270, 484] width 9 height 0
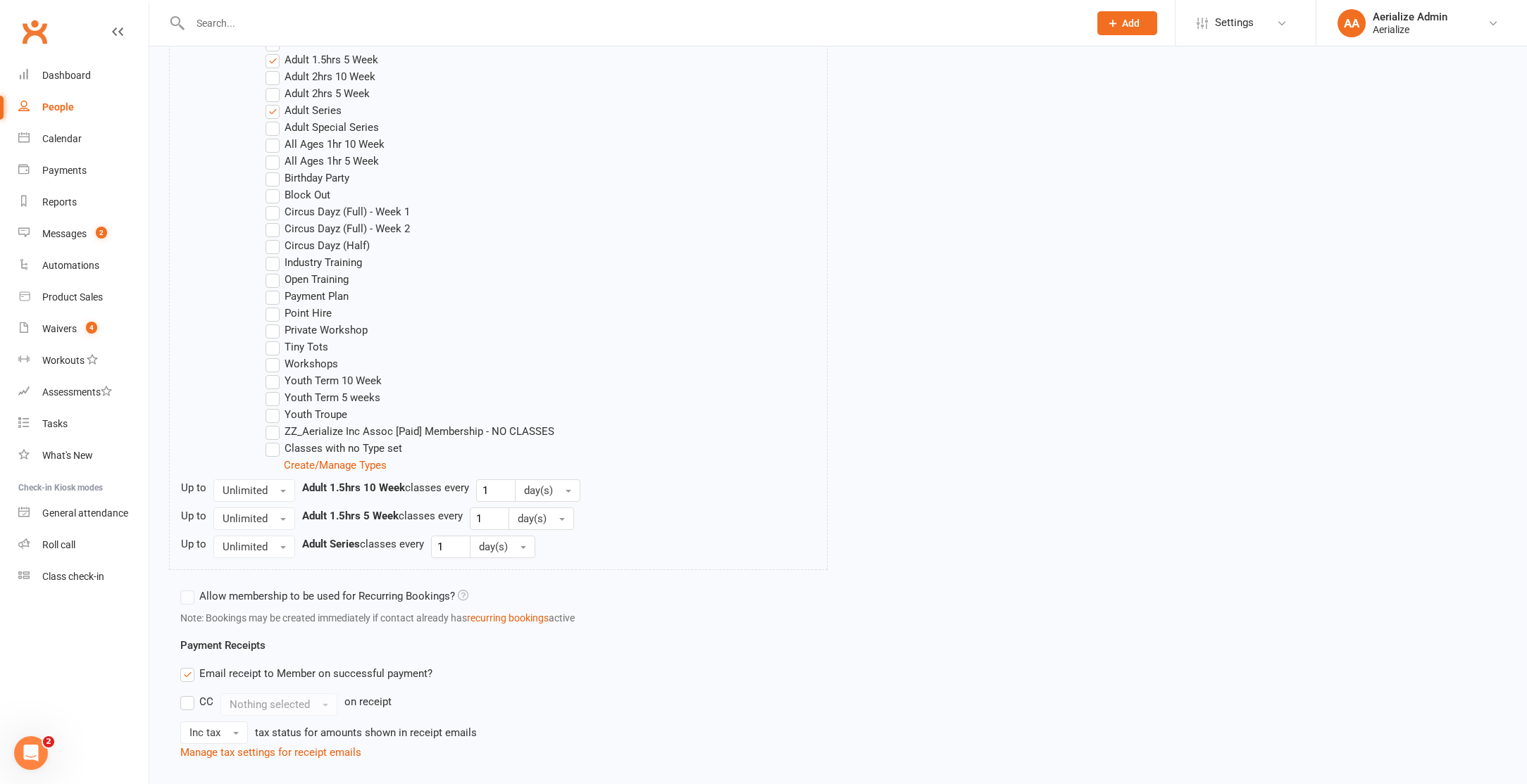
scroll to position [902, 0]
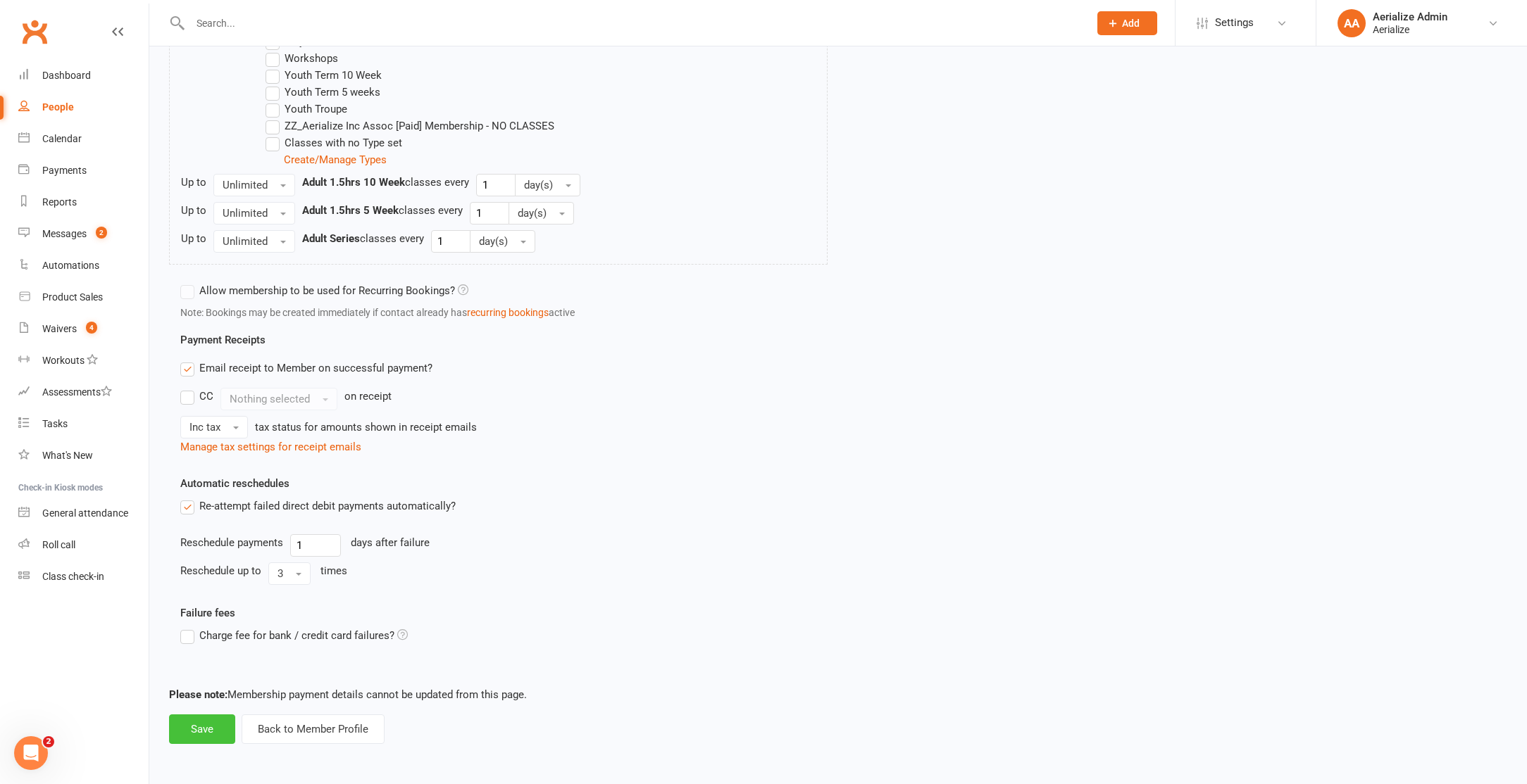
click at [184, 726] on button "Save" at bounding box center [202, 729] width 66 height 30
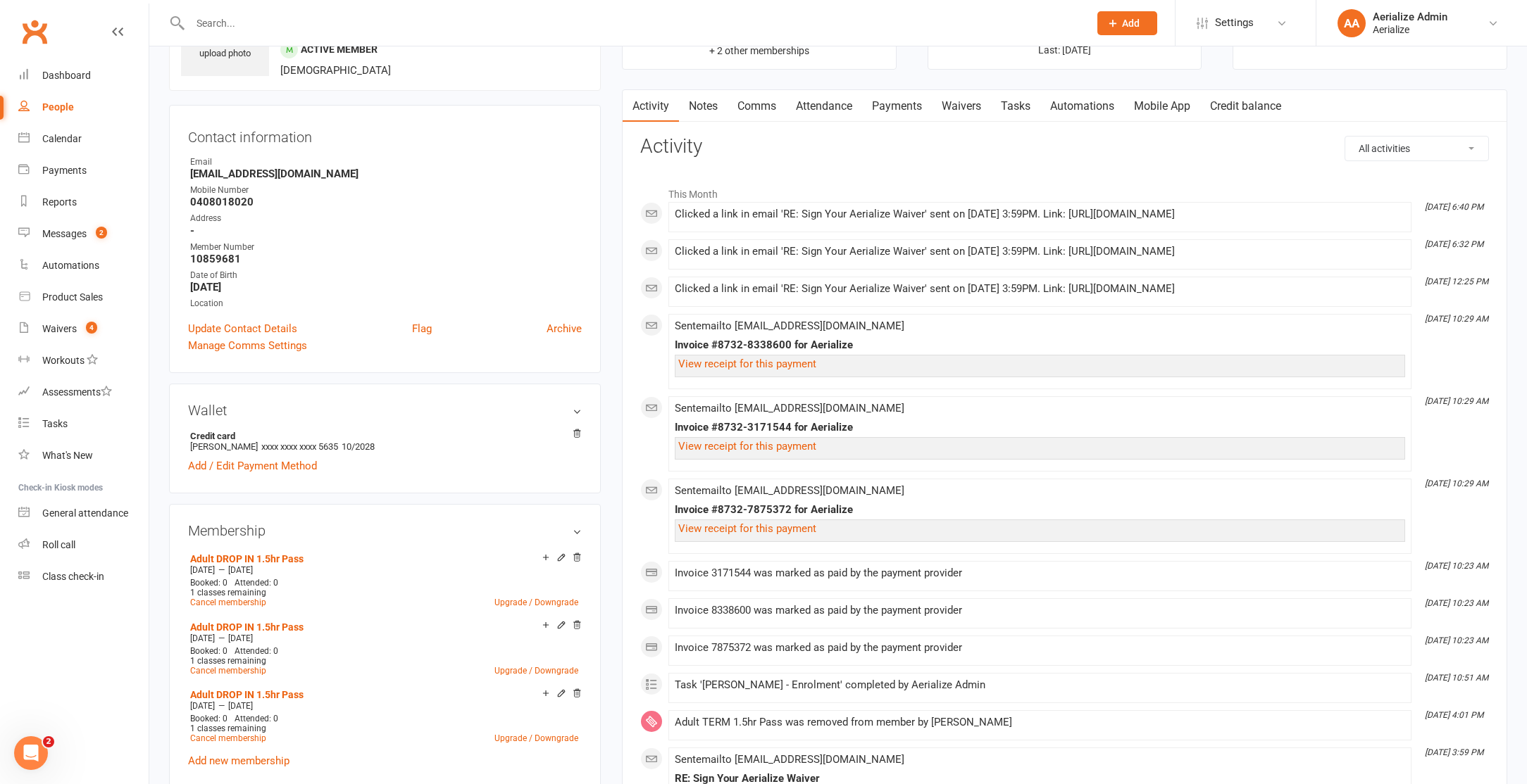
scroll to position [91, 0]
click at [561, 555] on icon at bounding box center [561, 556] width 6 height 6
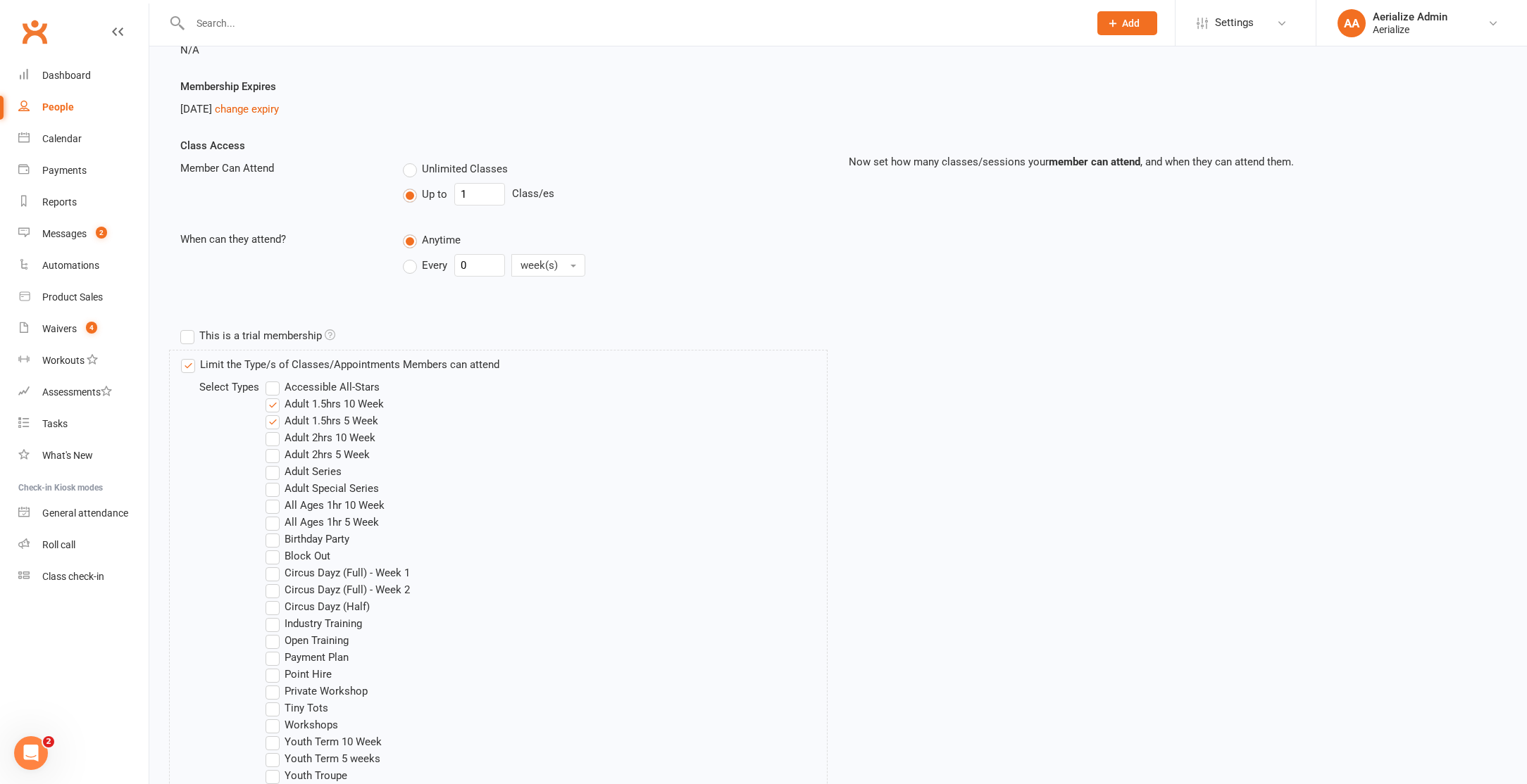
click at [313, 471] on label "Adult Series" at bounding box center [304, 471] width 76 height 17
click at [275, 463] on input "Adult Series" at bounding box center [270, 463] width 9 height 0
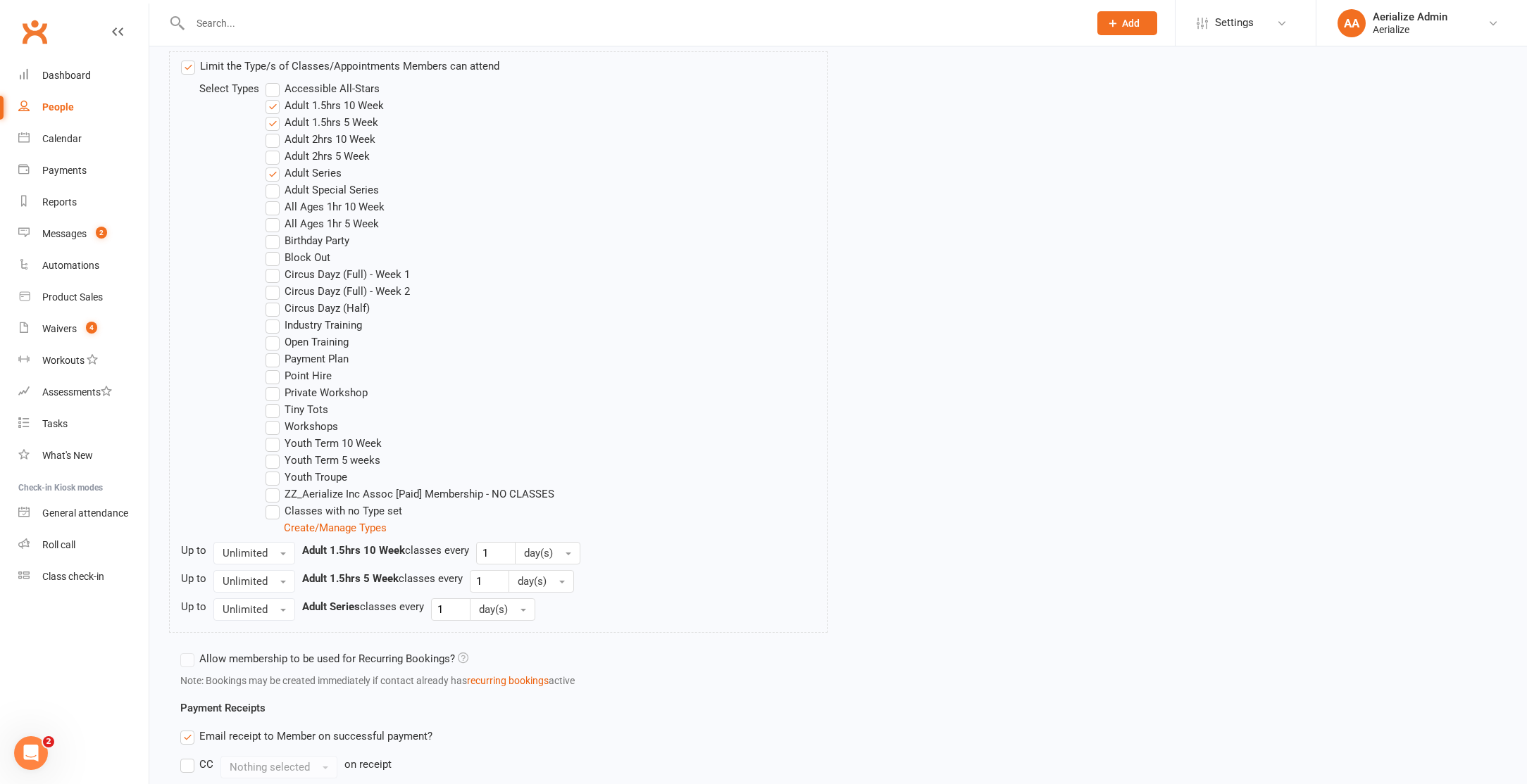
scroll to position [902, 0]
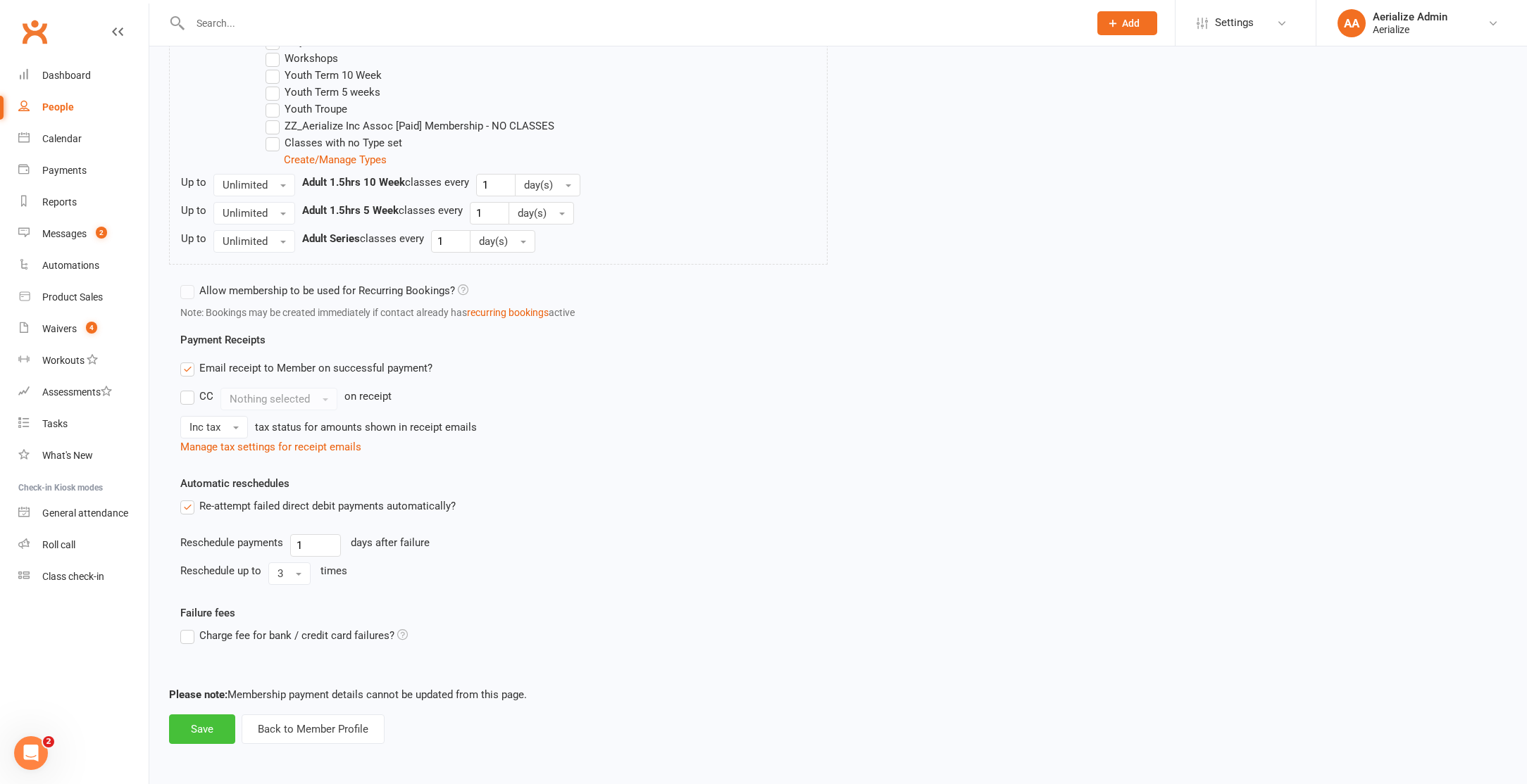
click at [218, 738] on button "Save" at bounding box center [202, 729] width 66 height 30
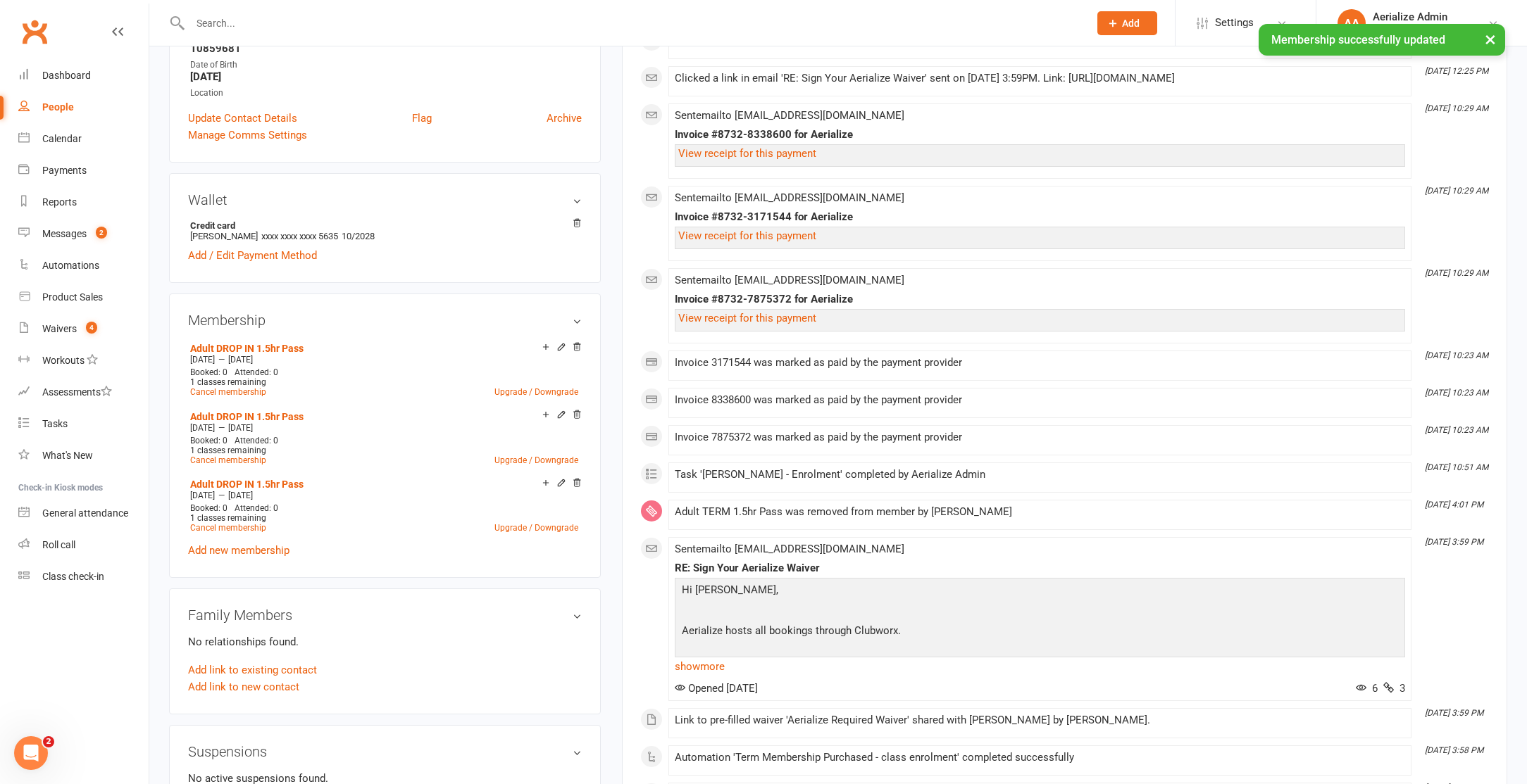
scroll to position [303, 0]
click at [563, 408] on icon at bounding box center [561, 412] width 10 height 10
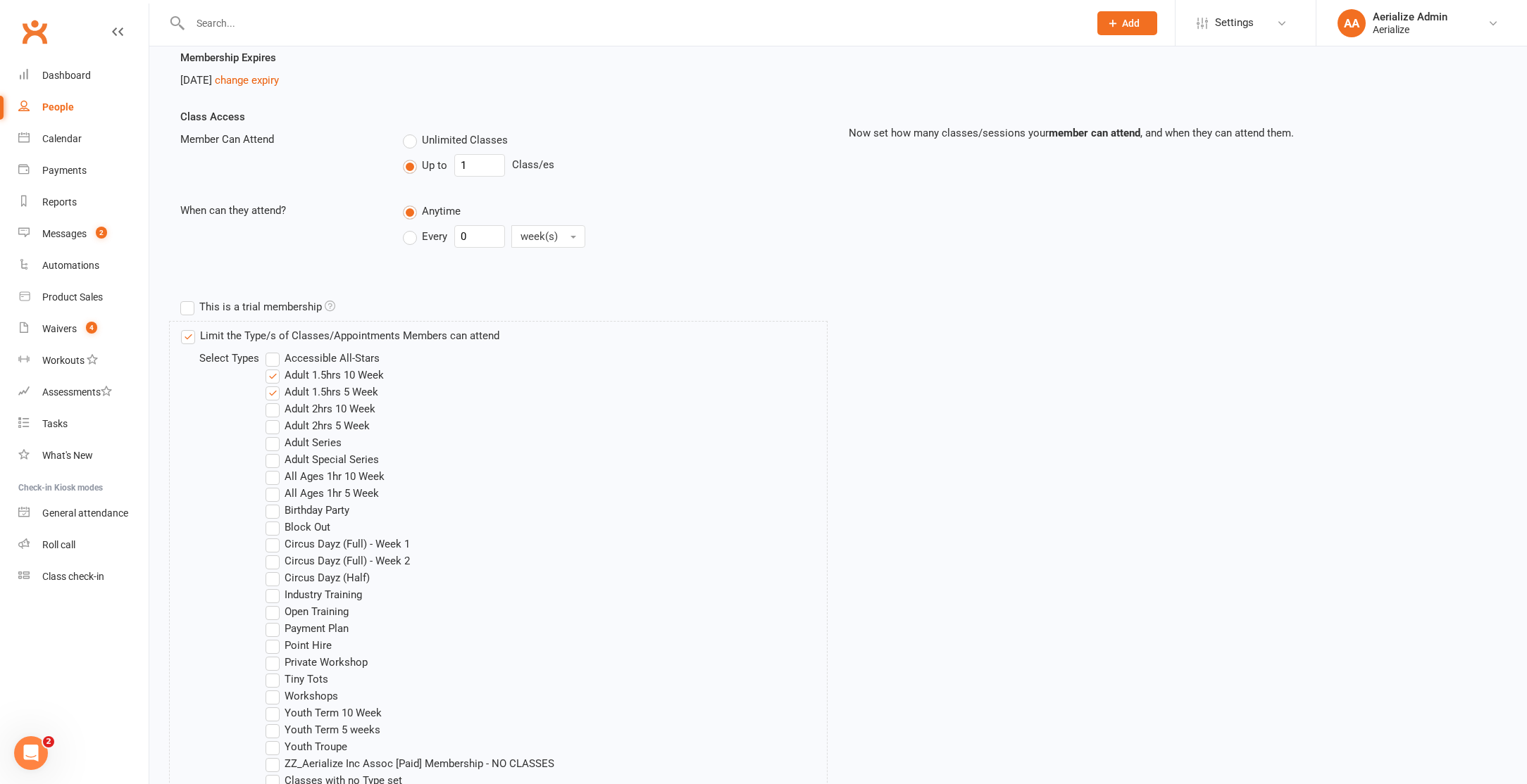
scroll to position [266, 0]
click at [322, 450] on label "Adult Special Series" at bounding box center [322, 457] width 113 height 17
click at [275, 449] on input "Adult Special Series" at bounding box center [270, 449] width 9 height 0
click at [323, 441] on label "Adult Series" at bounding box center [304, 441] width 76 height 17
click at [275, 432] on input "Adult Series" at bounding box center [270, 432] width 9 height 0
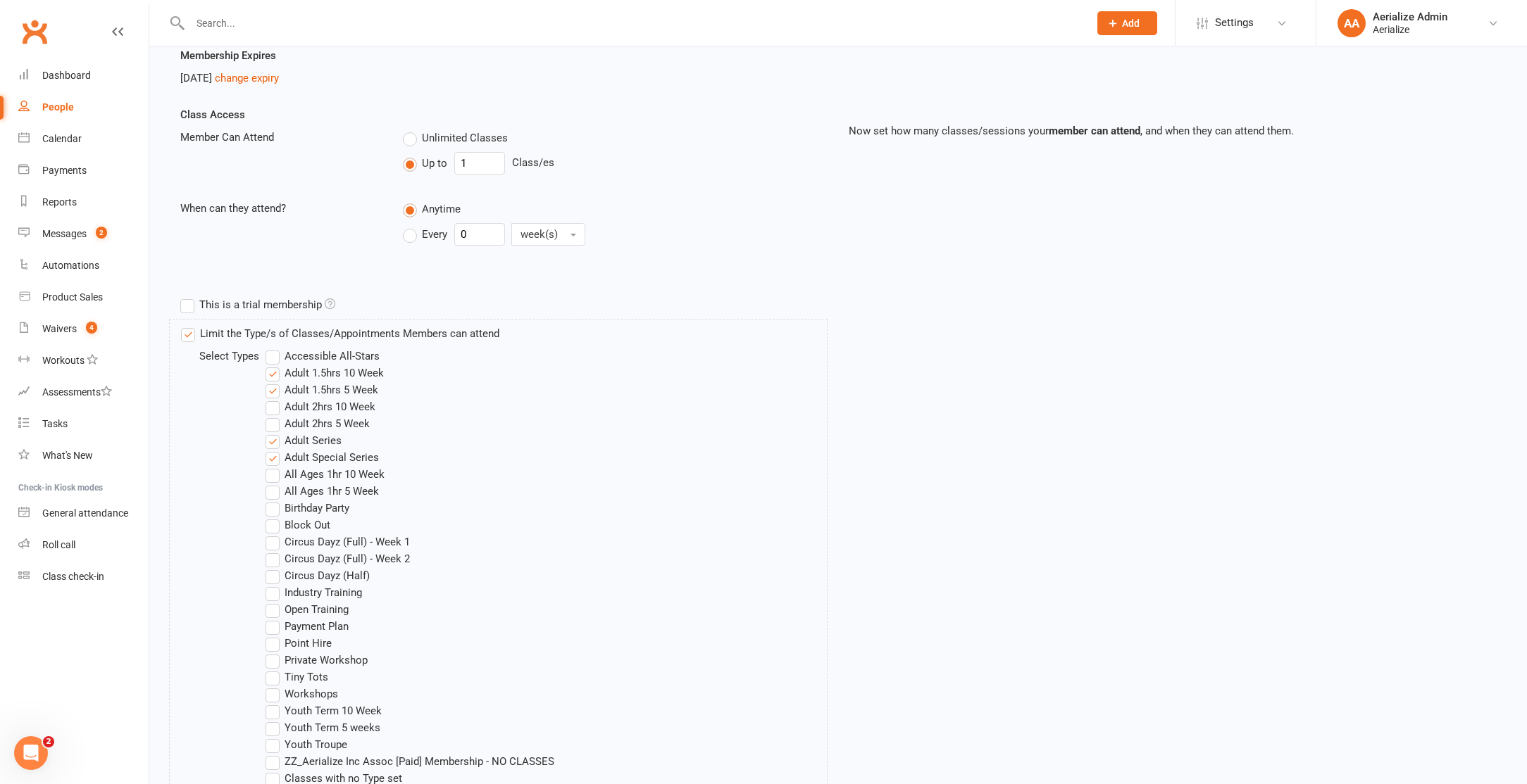
click at [325, 452] on label "Adult Special Series" at bounding box center [322, 457] width 113 height 17
click at [275, 449] on input "Adult Special Series" at bounding box center [270, 449] width 9 height 0
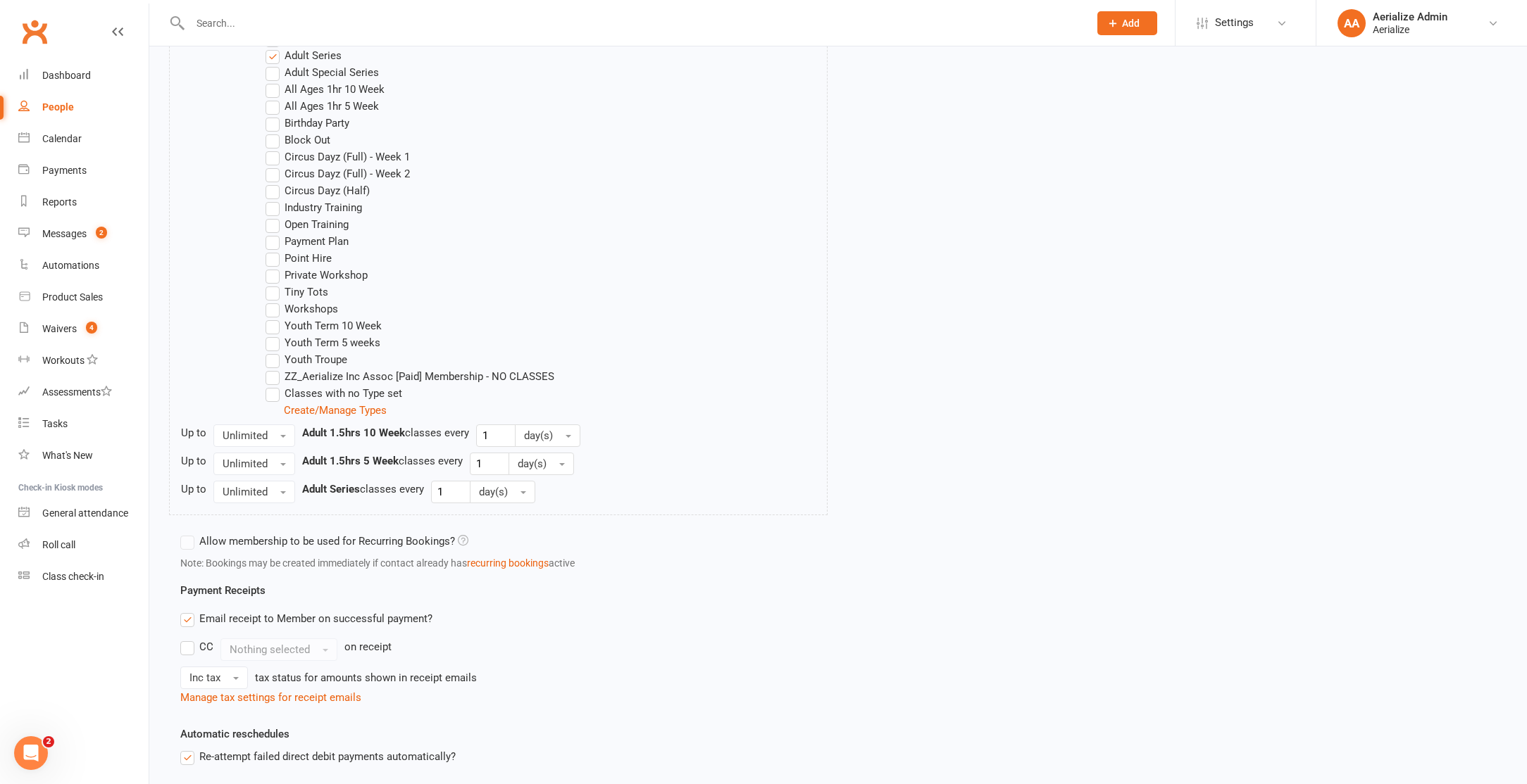
scroll to position [902, 0]
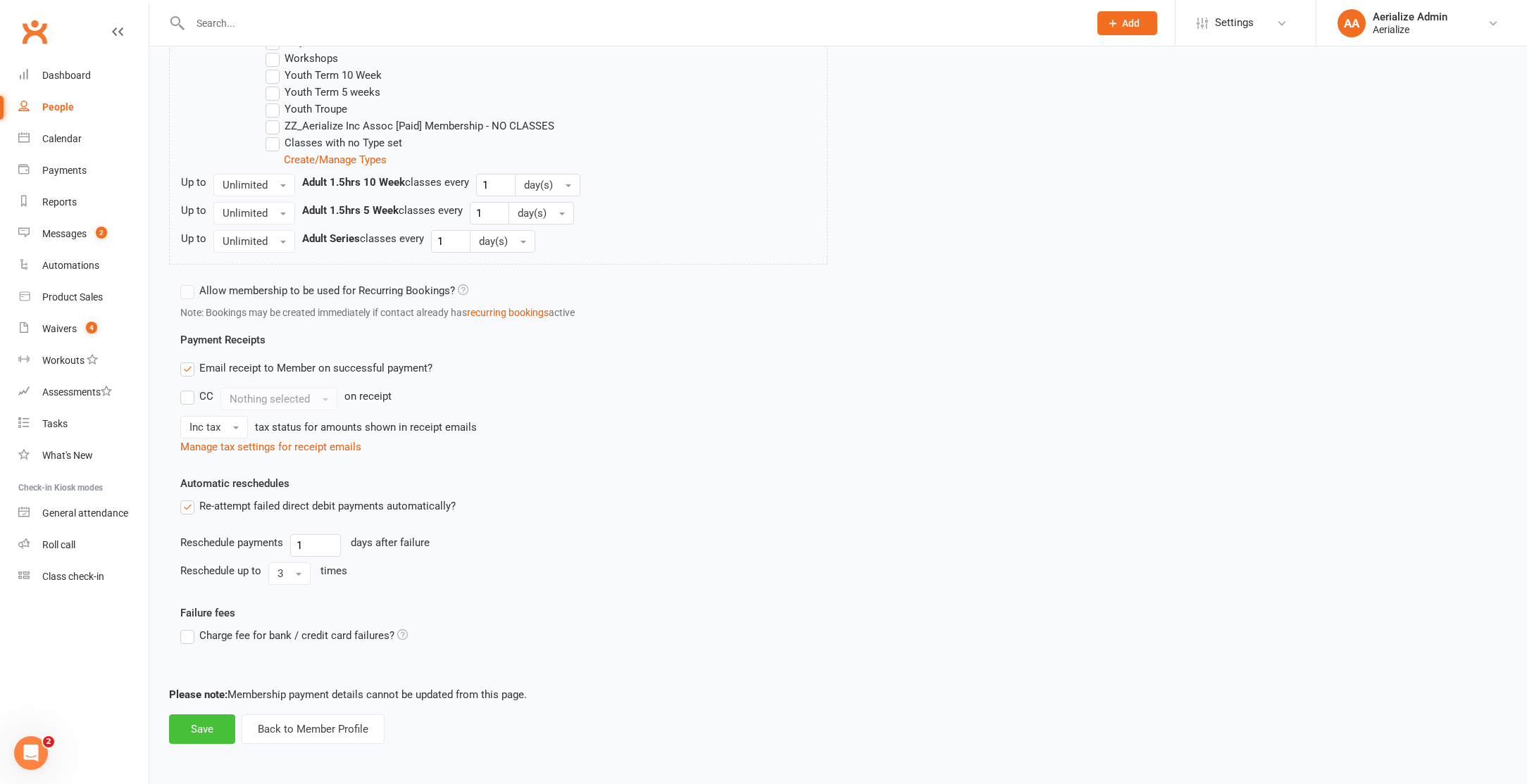
click at [225, 721] on button "Save" at bounding box center [202, 729] width 66 height 30
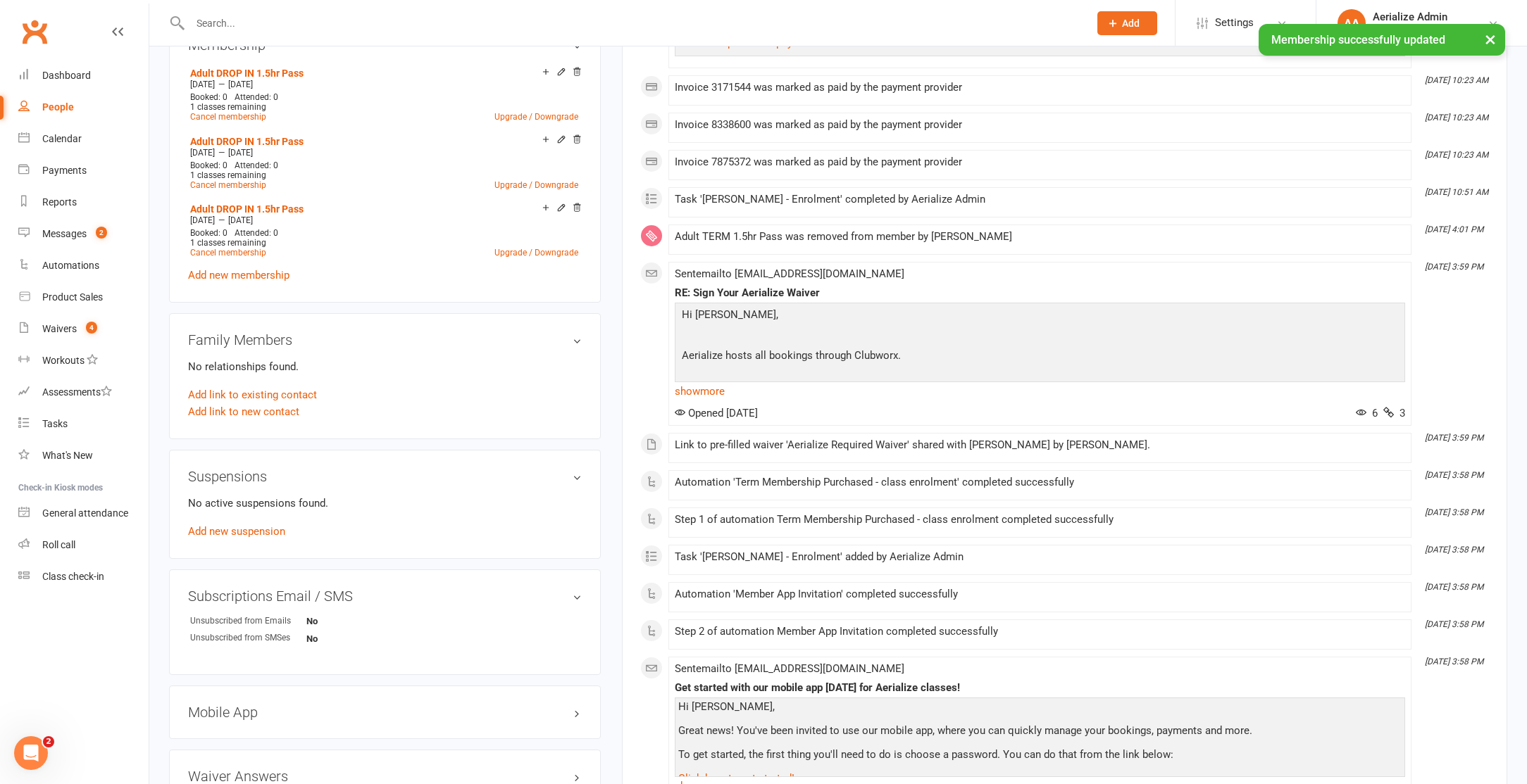
scroll to position [566, 0]
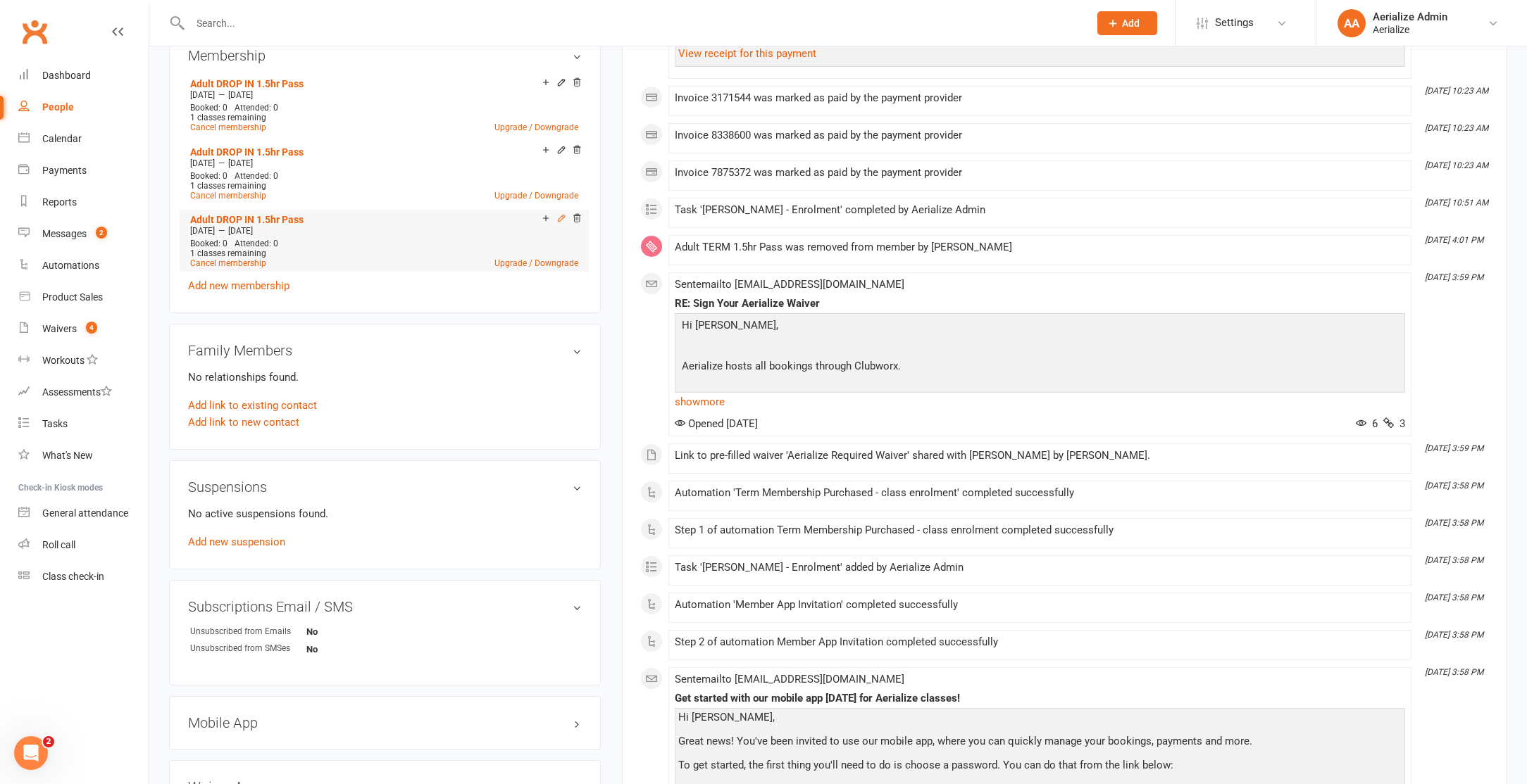
click at [563, 216] on icon at bounding box center [561, 218] width 10 height 10
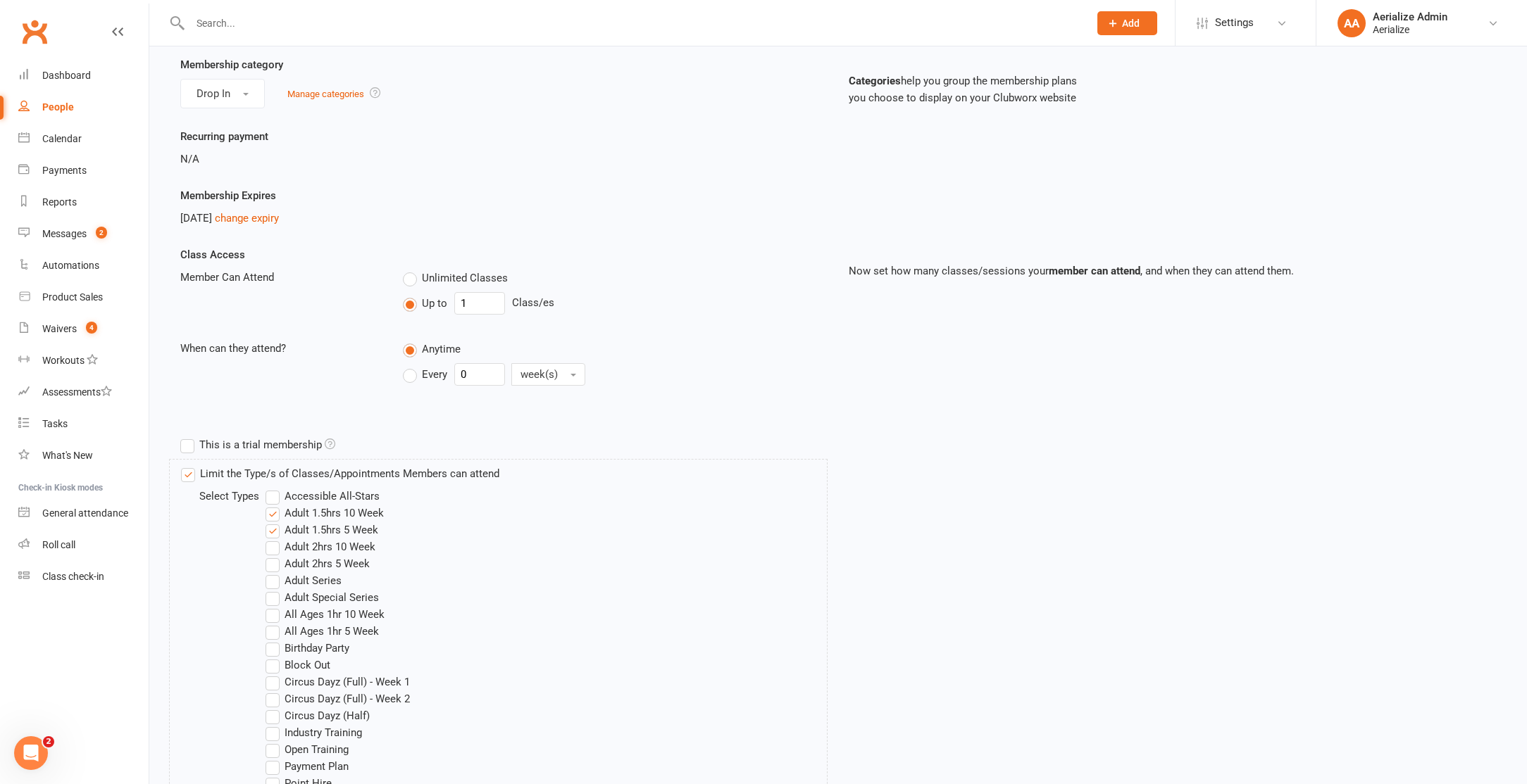
click at [328, 580] on label "Adult Series" at bounding box center [304, 580] width 76 height 17
click at [275, 572] on input "Adult Series" at bounding box center [270, 572] width 9 height 0
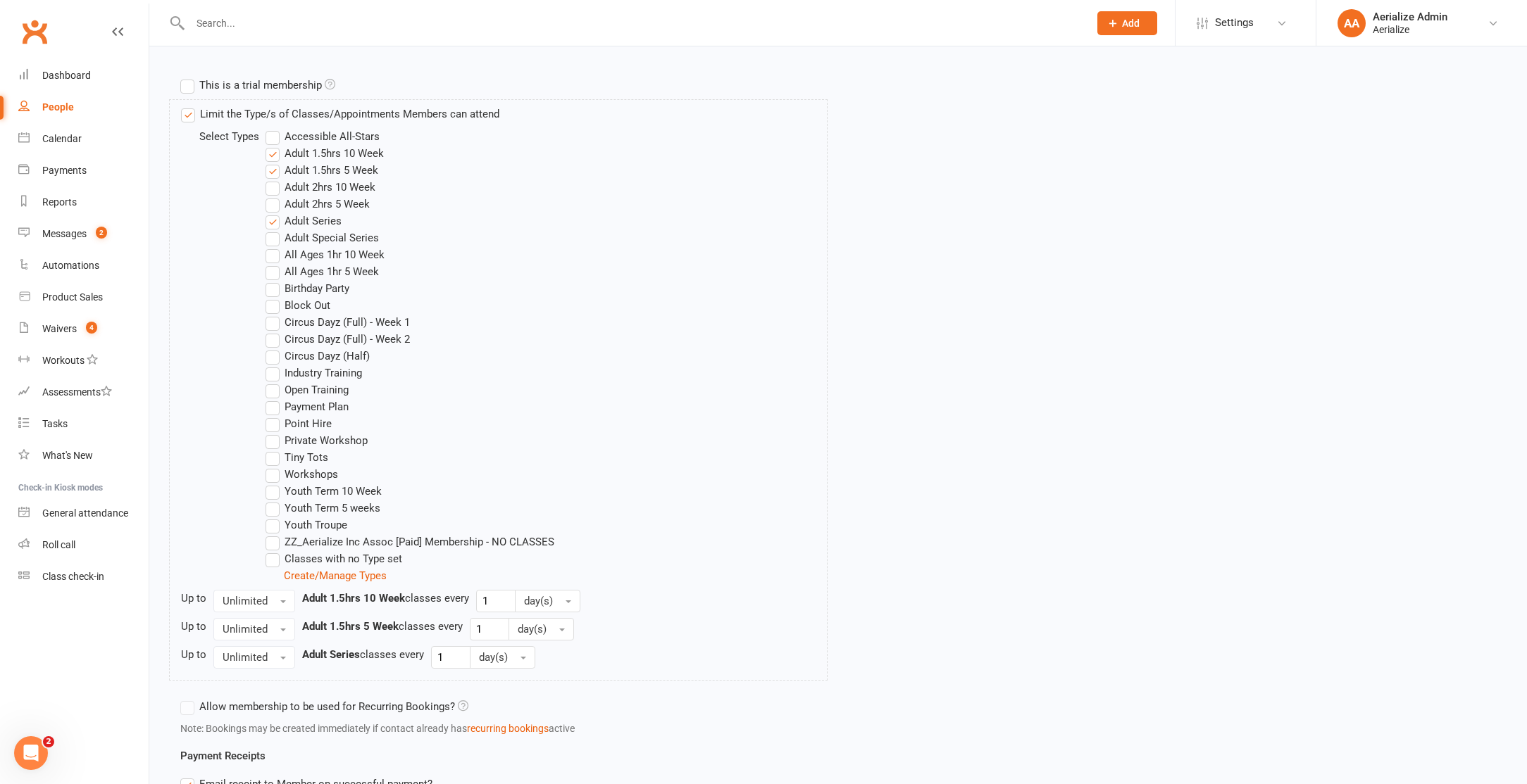
scroll to position [902, 0]
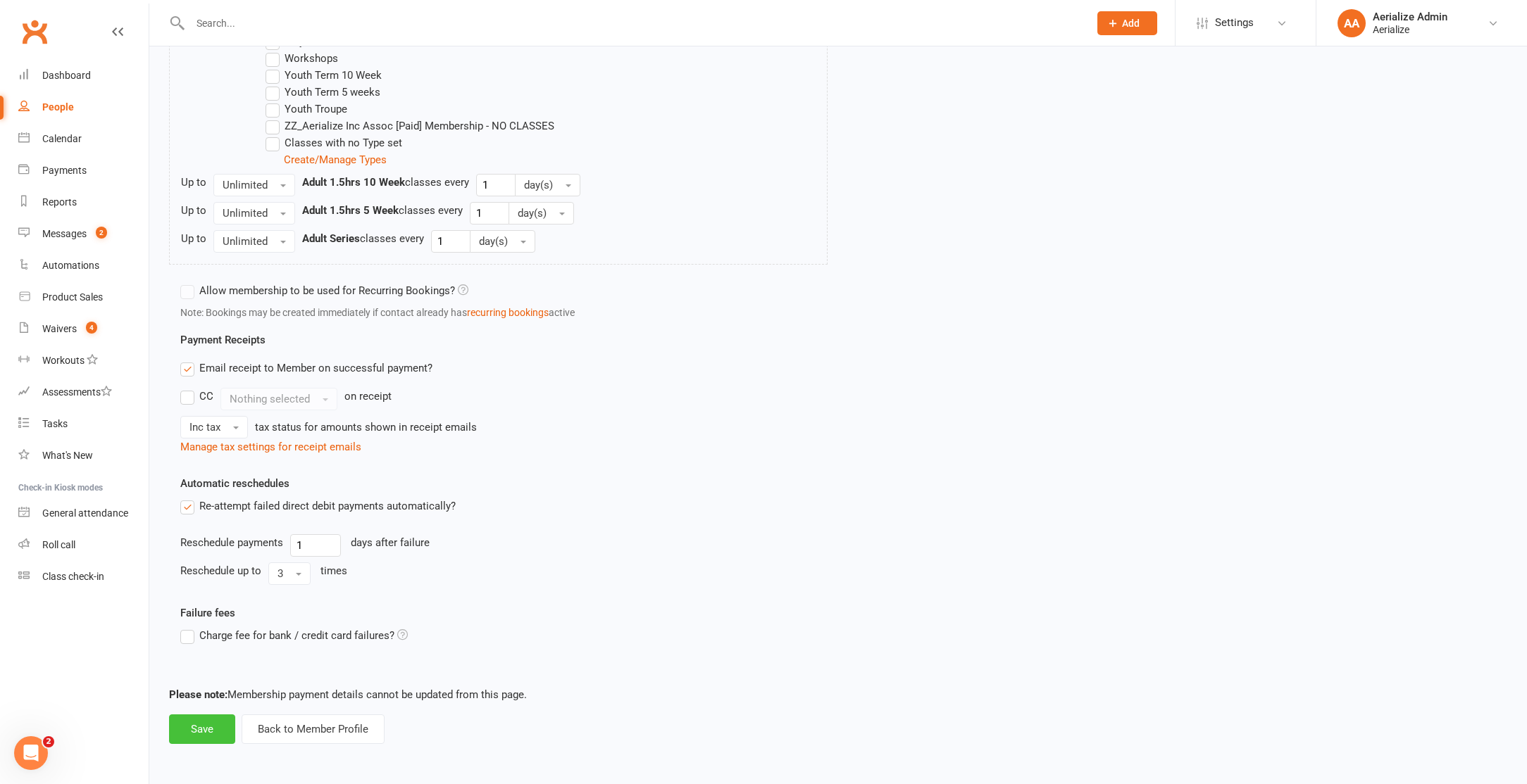
click at [207, 725] on button "Save" at bounding box center [202, 729] width 66 height 30
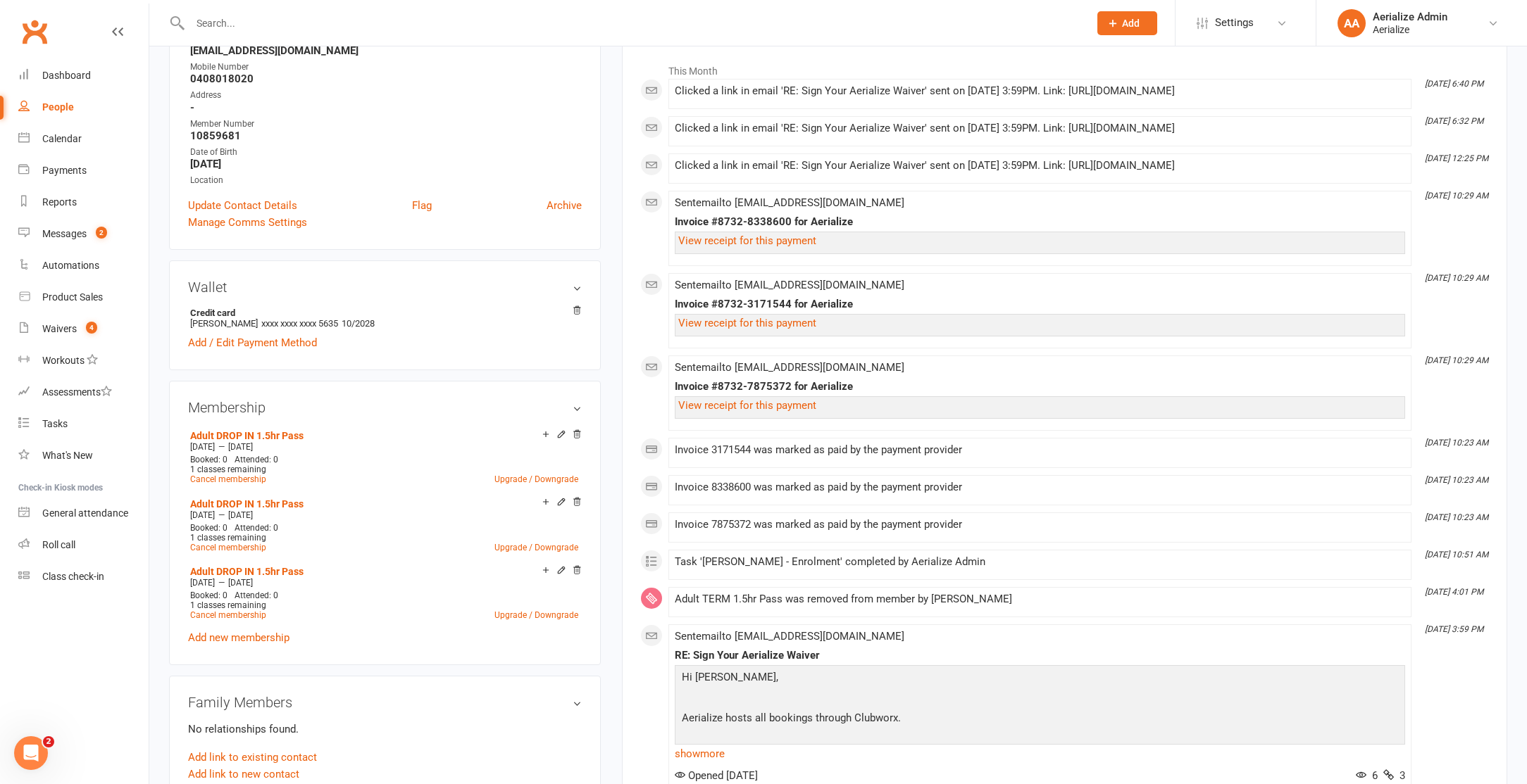
scroll to position [218, 0]
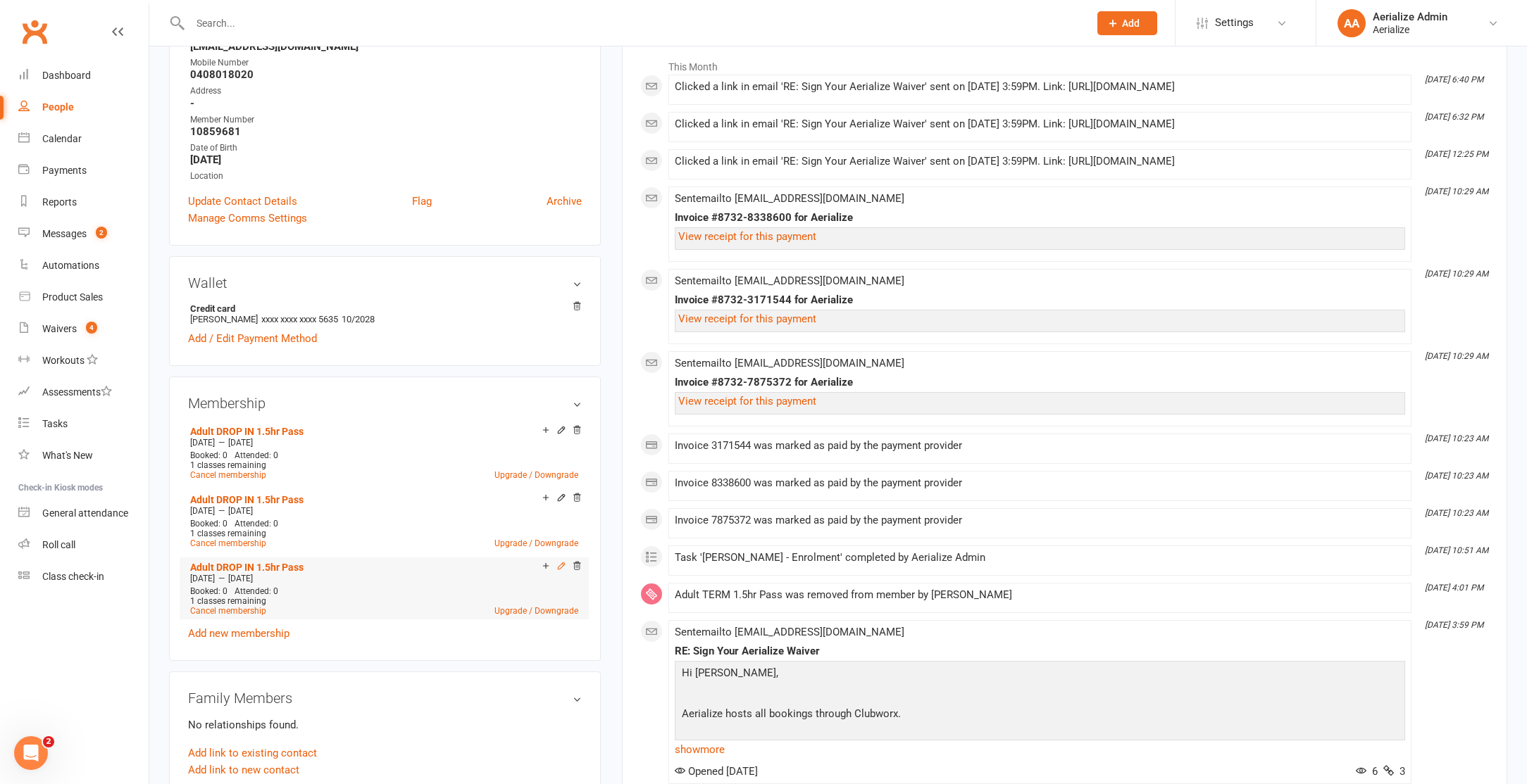
click at [560, 566] on icon at bounding box center [561, 566] width 6 height 6
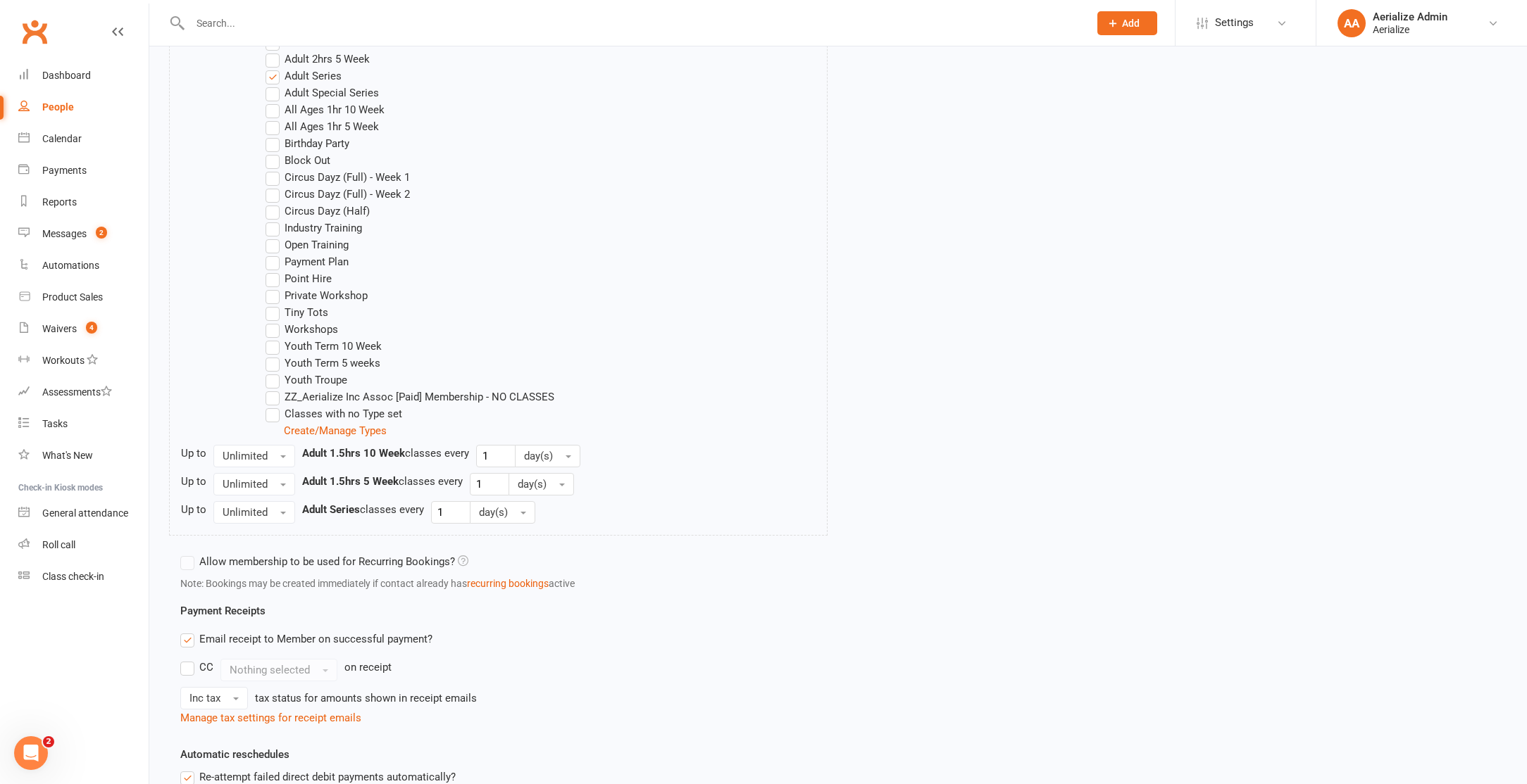
scroll to position [902, 0]
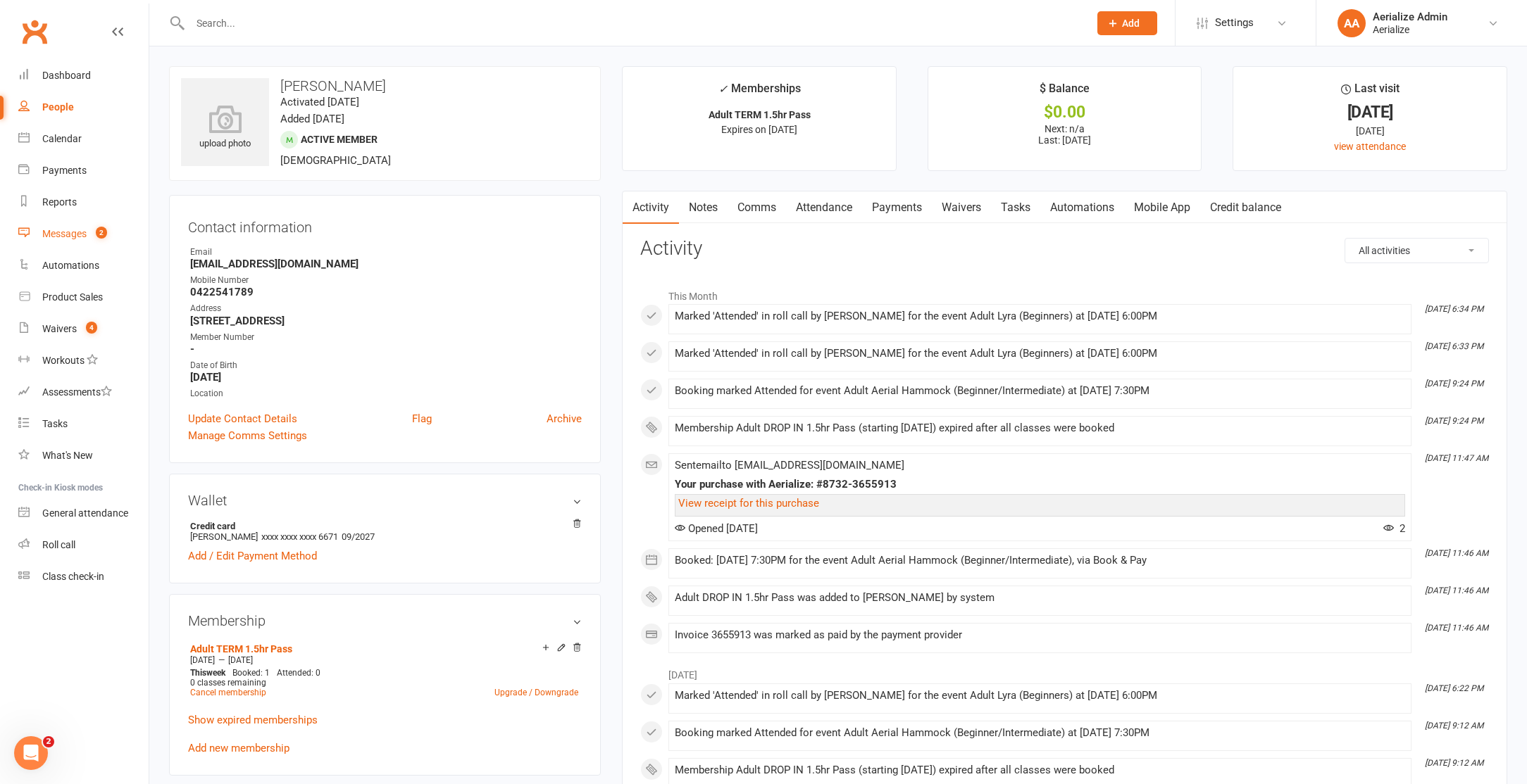
click at [91, 232] on count-badge "2" at bounding box center [98, 233] width 19 height 11
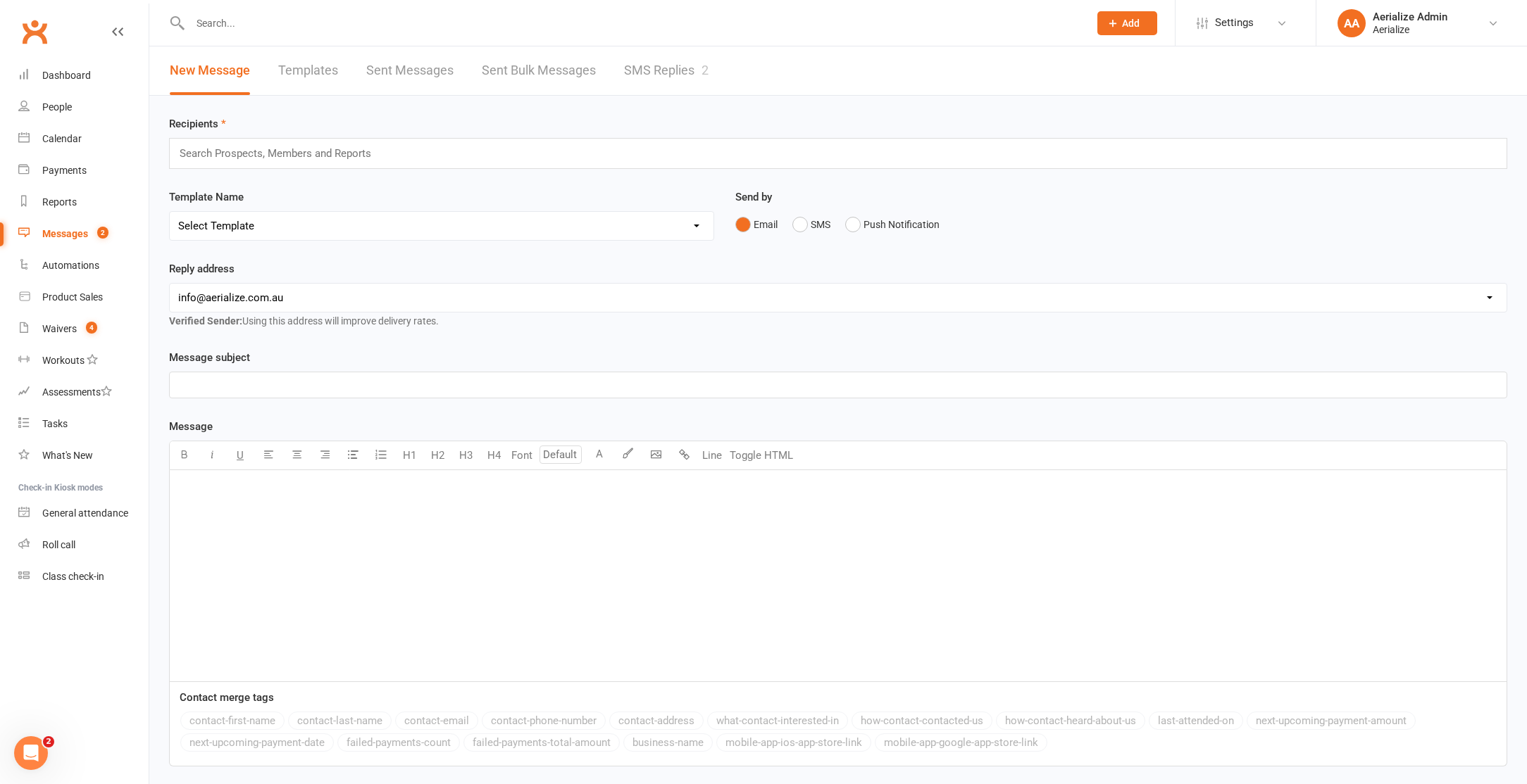
drag, startPoint x: 722, startPoint y: 69, endPoint x: 704, endPoint y: 70, distance: 18.0
click at [722, 70] on div "New Message Templates Sent Messages Sent Bulk Messages SMS Replies 2" at bounding box center [439, 70] width 580 height 48
click at [695, 71] on link "SMS Replies 2" at bounding box center [666, 70] width 84 height 48
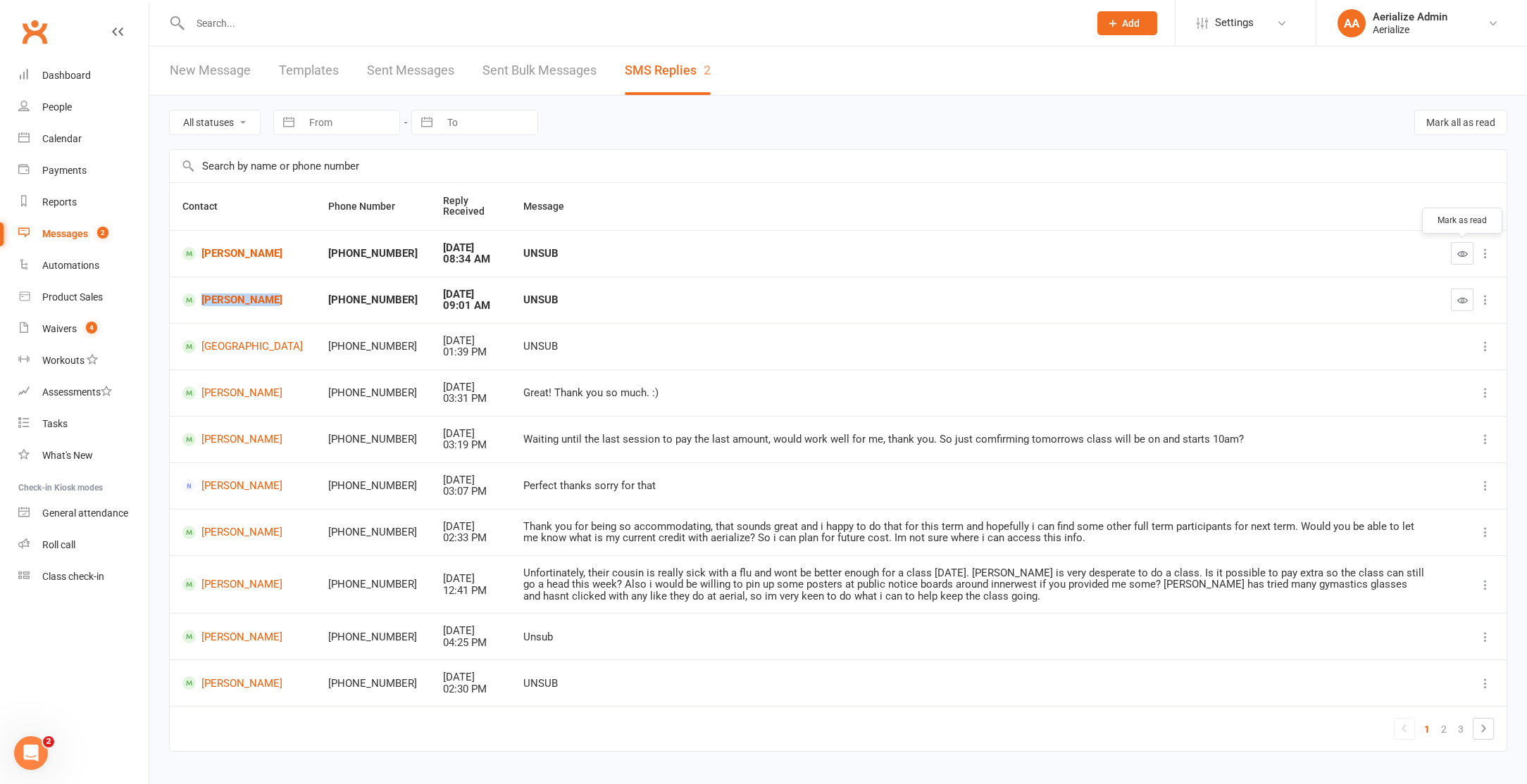
click at [1468, 254] on button "button" at bounding box center [1462, 254] width 22 height 22
click at [1492, 123] on button "Mark all as read" at bounding box center [1460, 122] width 93 height 25
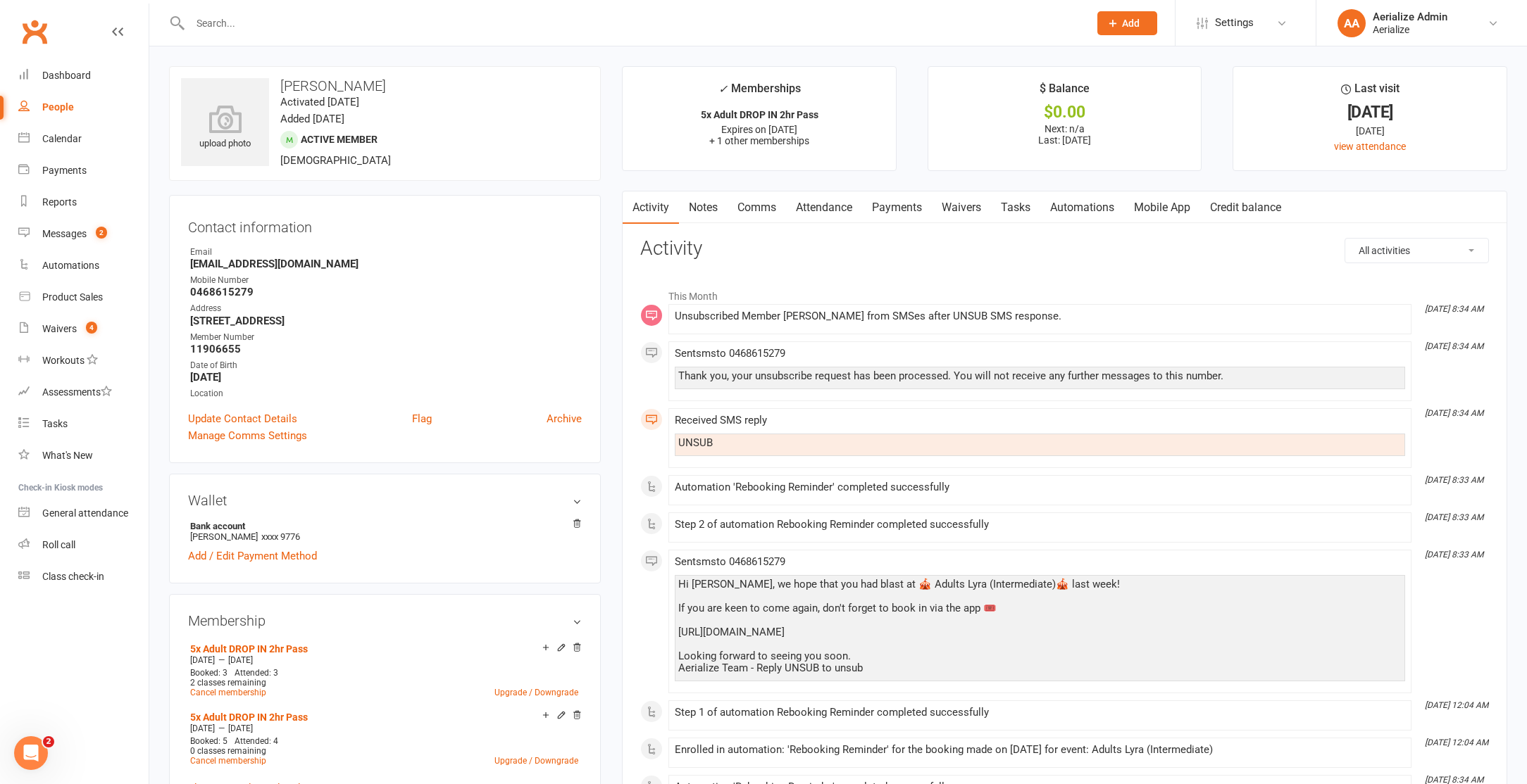
click at [813, 200] on link "Attendance" at bounding box center [824, 207] width 76 height 32
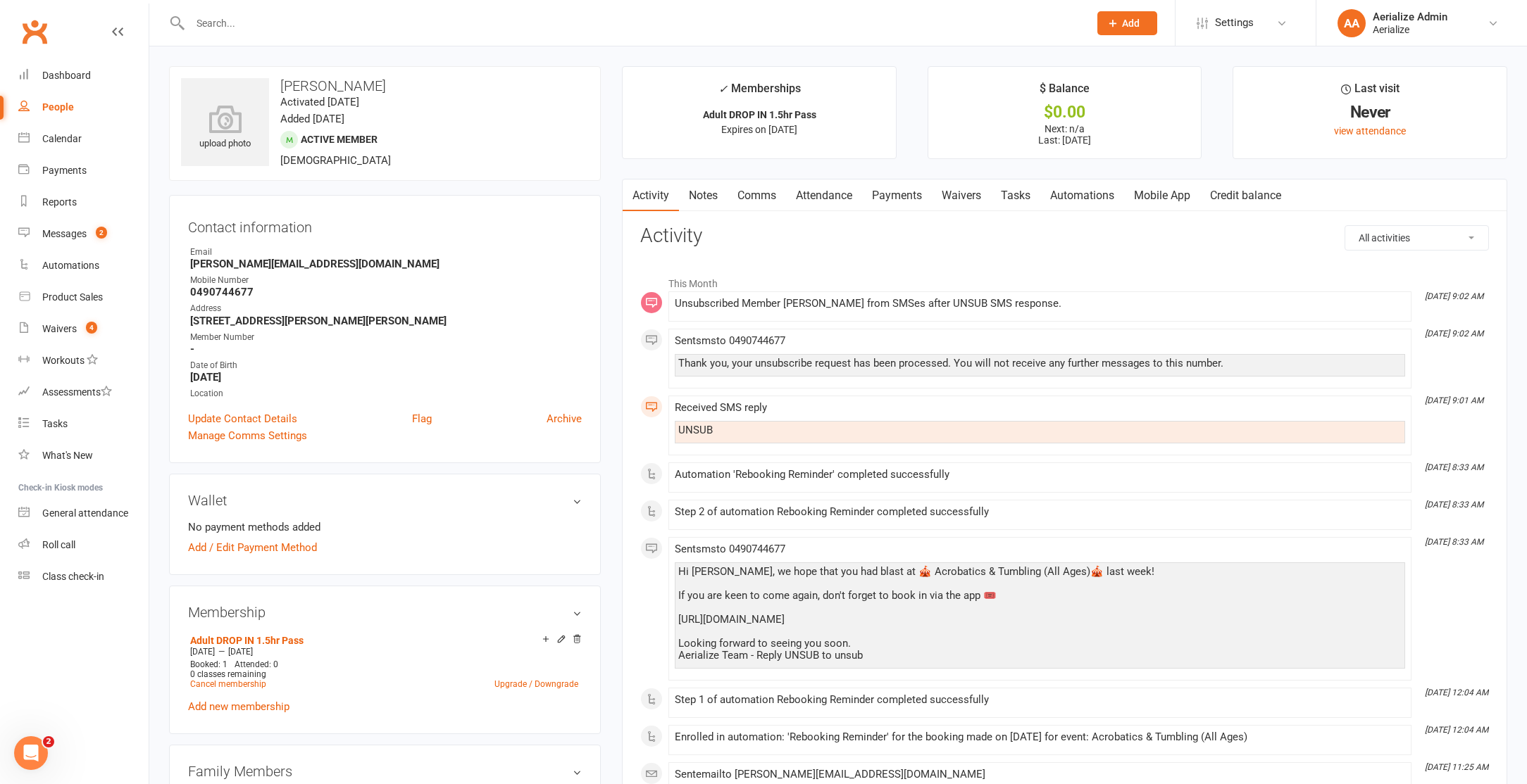
click at [814, 193] on link "Attendance" at bounding box center [824, 195] width 76 height 32
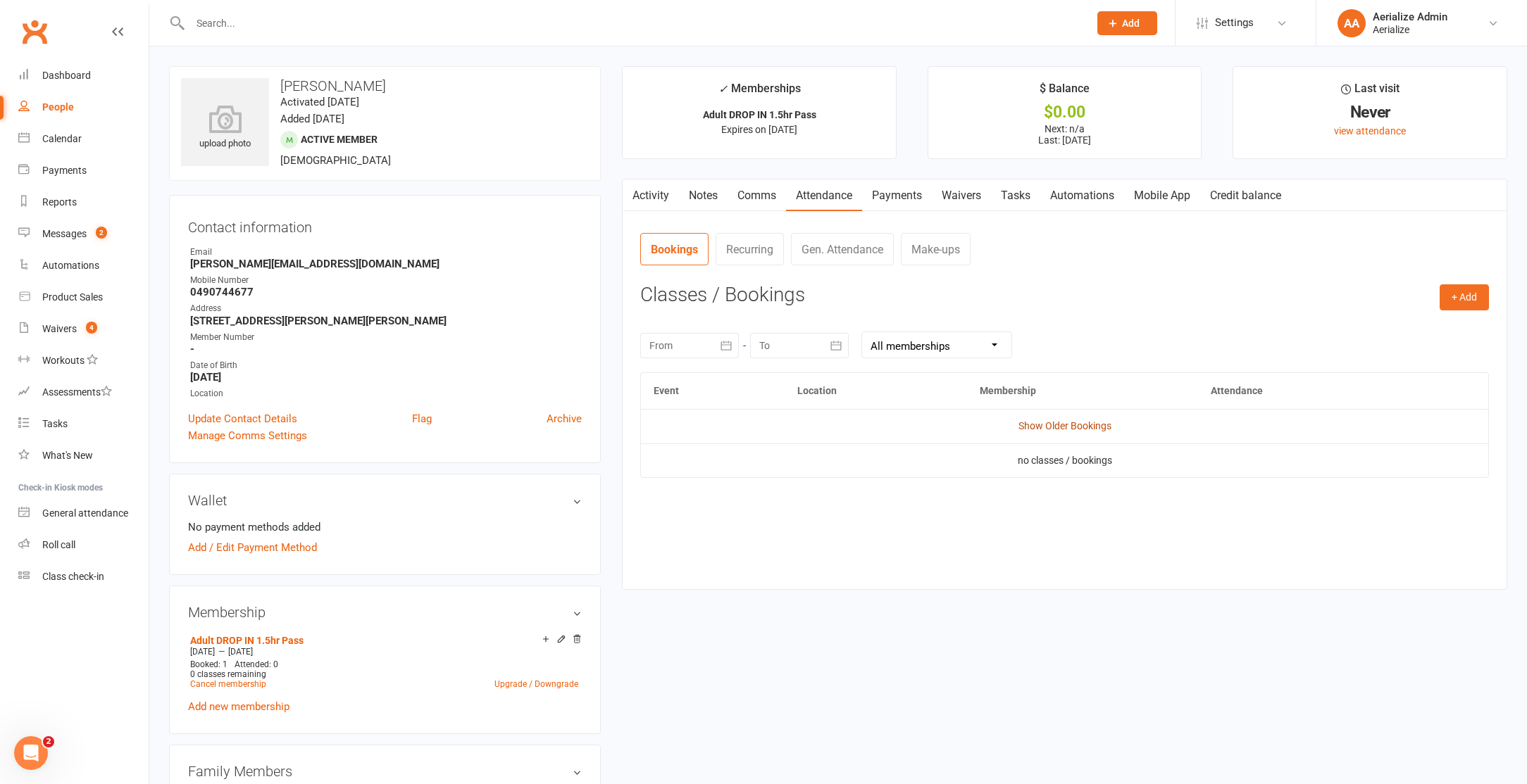
click at [1071, 429] on link "Show Older Bookings" at bounding box center [1065, 426] width 93 height 11
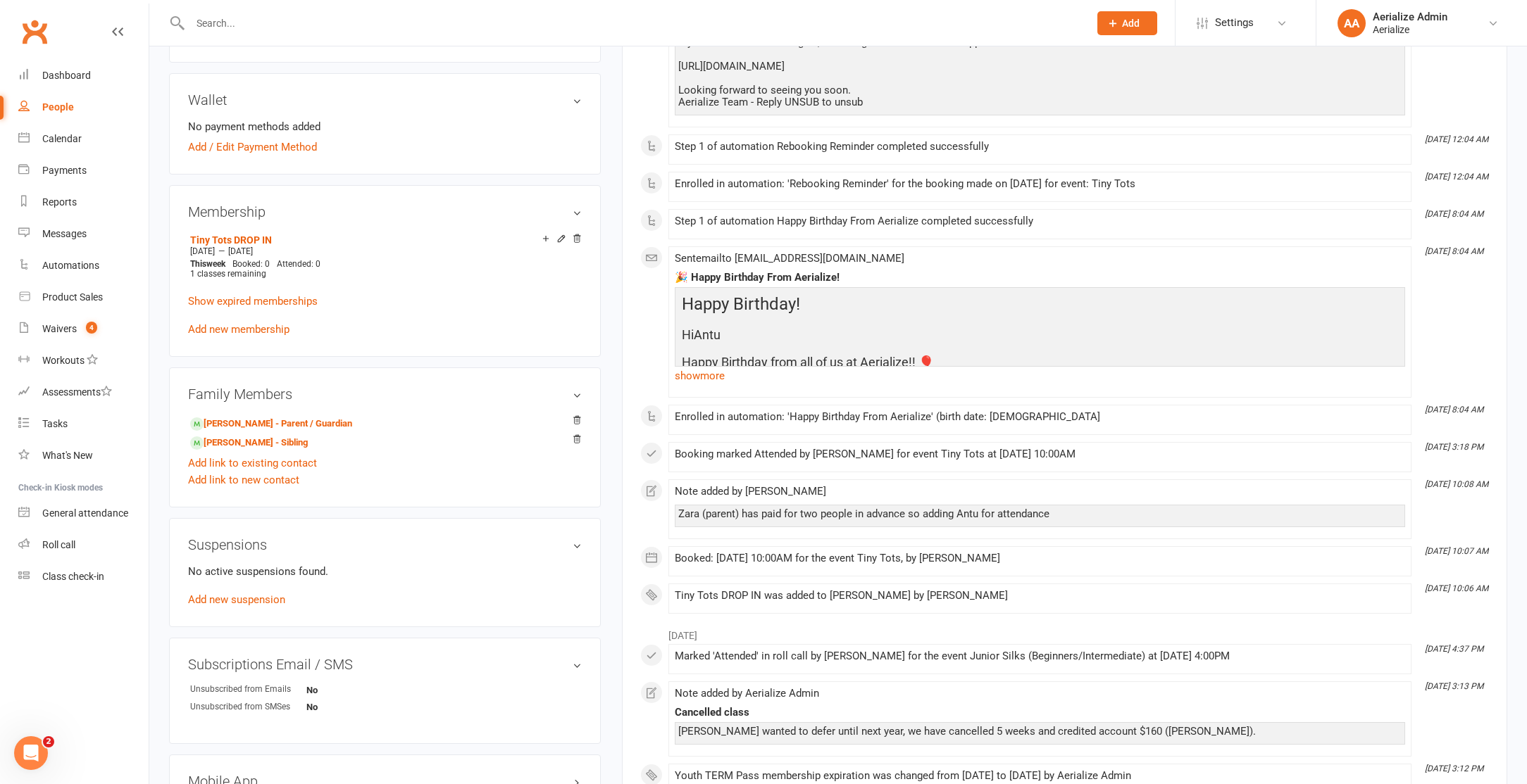
scroll to position [402, 0]
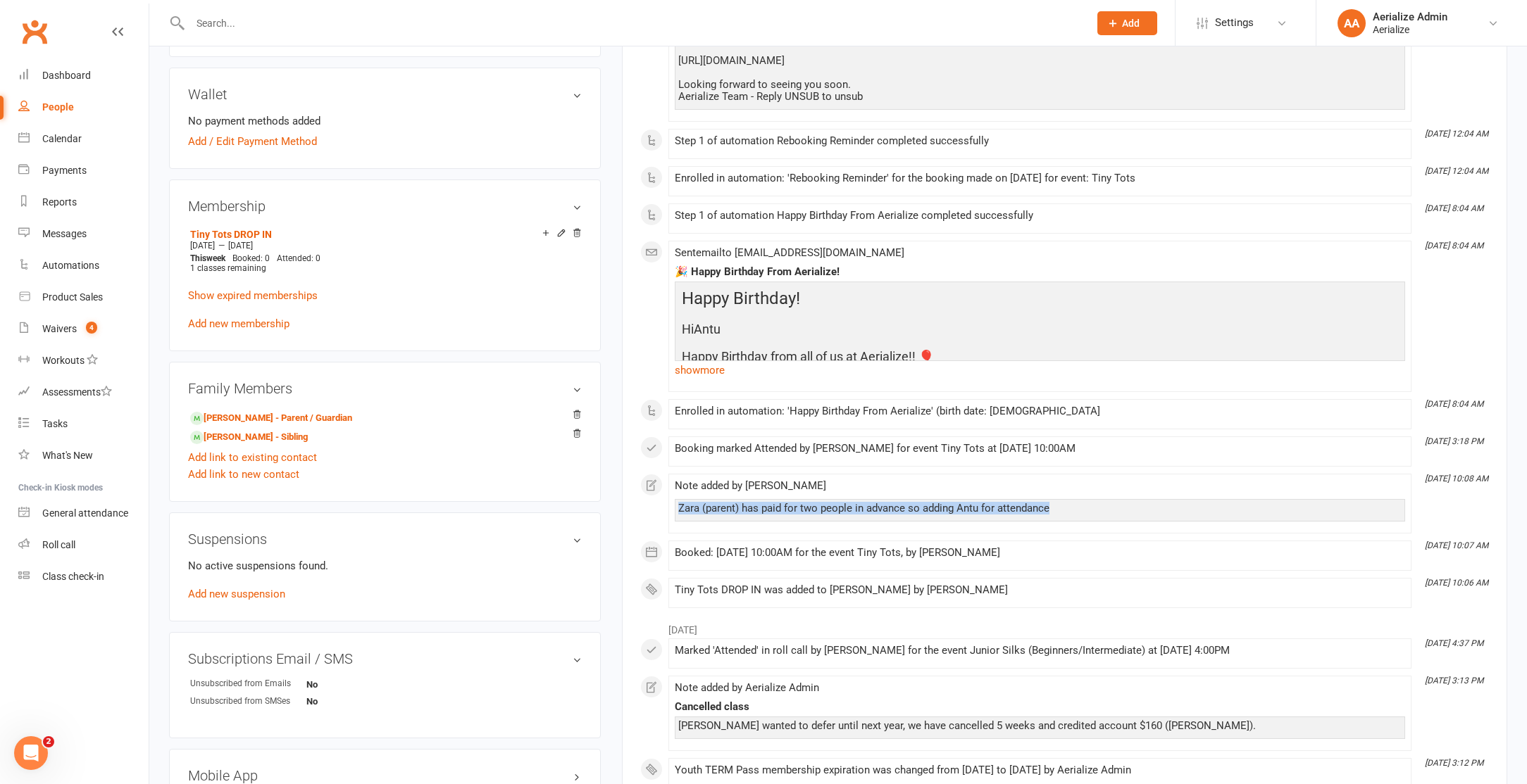
drag, startPoint x: 680, startPoint y: 511, endPoint x: 929, endPoint y: 531, distance: 249.8
click at [929, 531] on li "[DATE] 10:08 AM Note added by [PERSON_NAME] (parent) has paid for two people in…" at bounding box center [1040, 504] width 743 height 60
click at [821, 592] on div "Tiny Tots DROP IN was added to Antu Mitchell by Danica Lani" at bounding box center [1040, 588] width 731 height 12
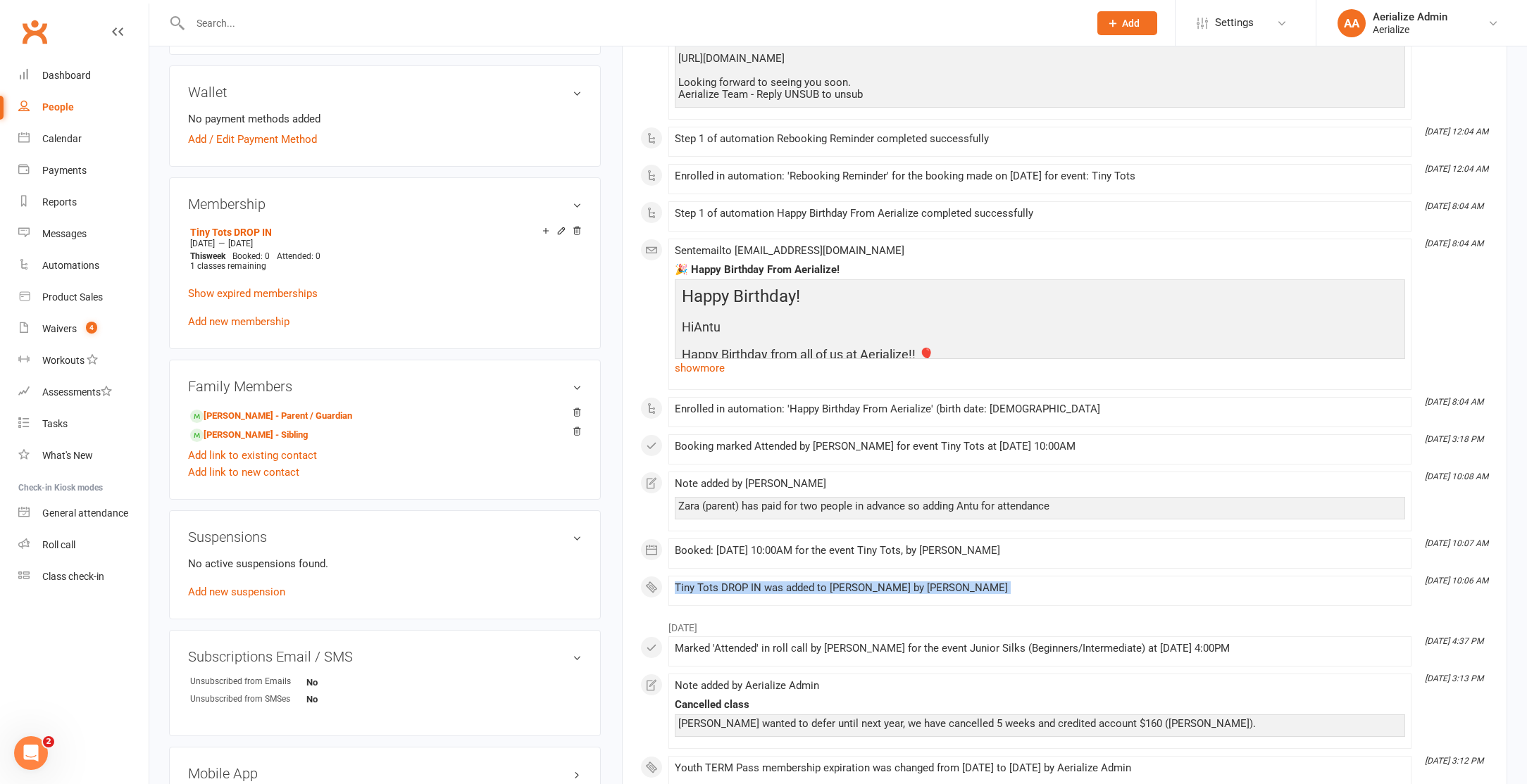
click at [821, 592] on div "Tiny Tots DROP IN was added to Antu Mitchell by Danica Lani" at bounding box center [1040, 588] width 731 height 12
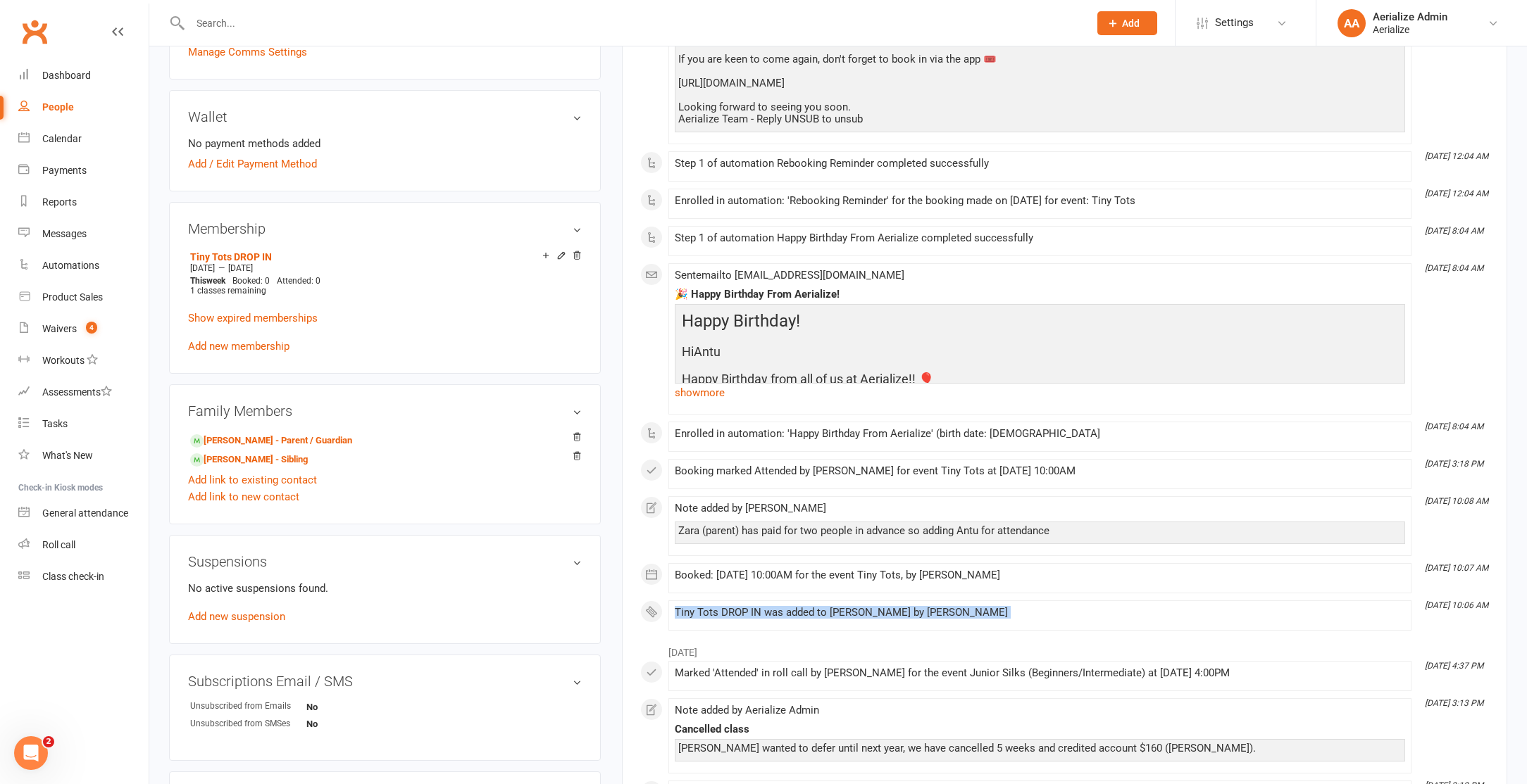
scroll to position [387, 0]
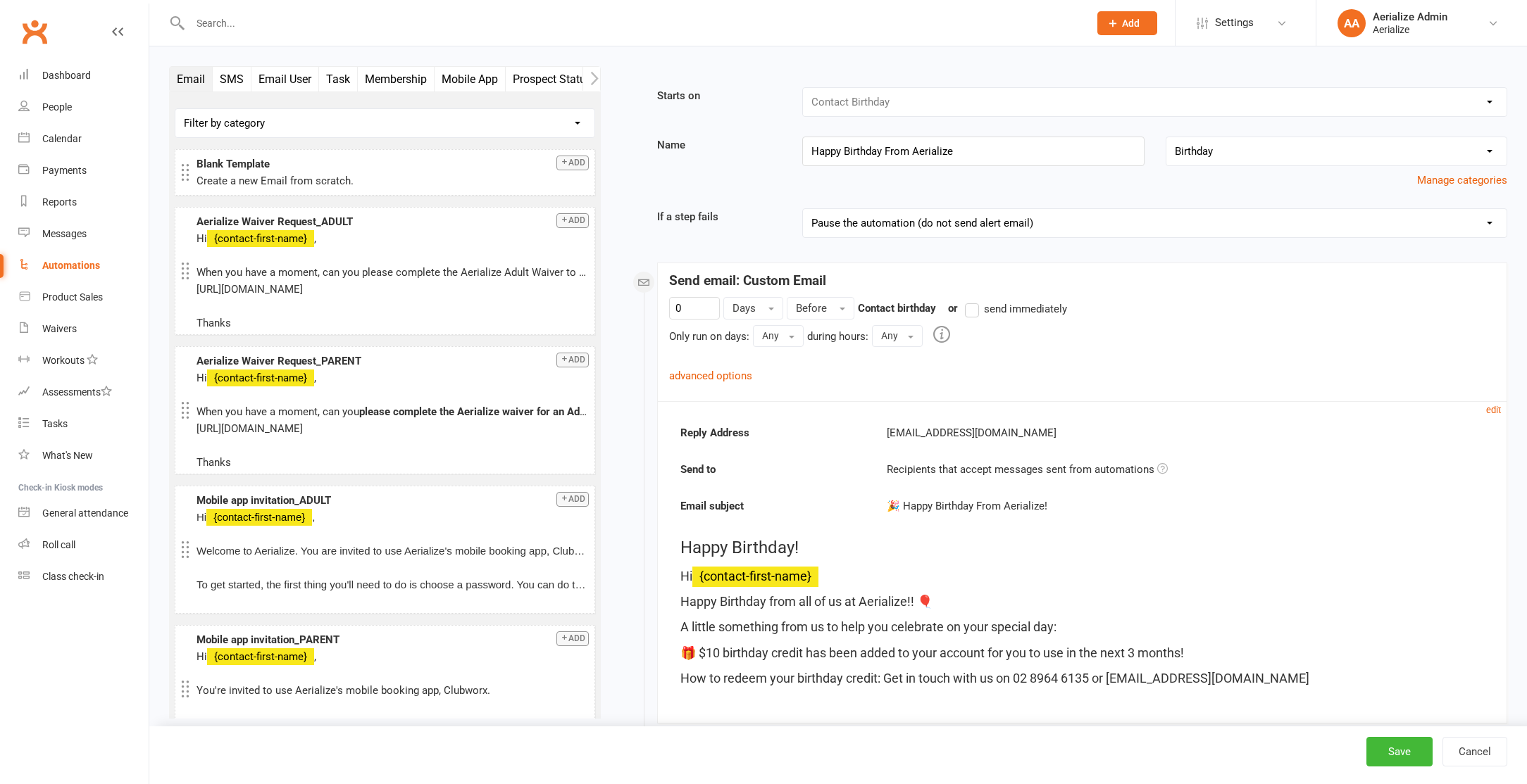
select select "1"
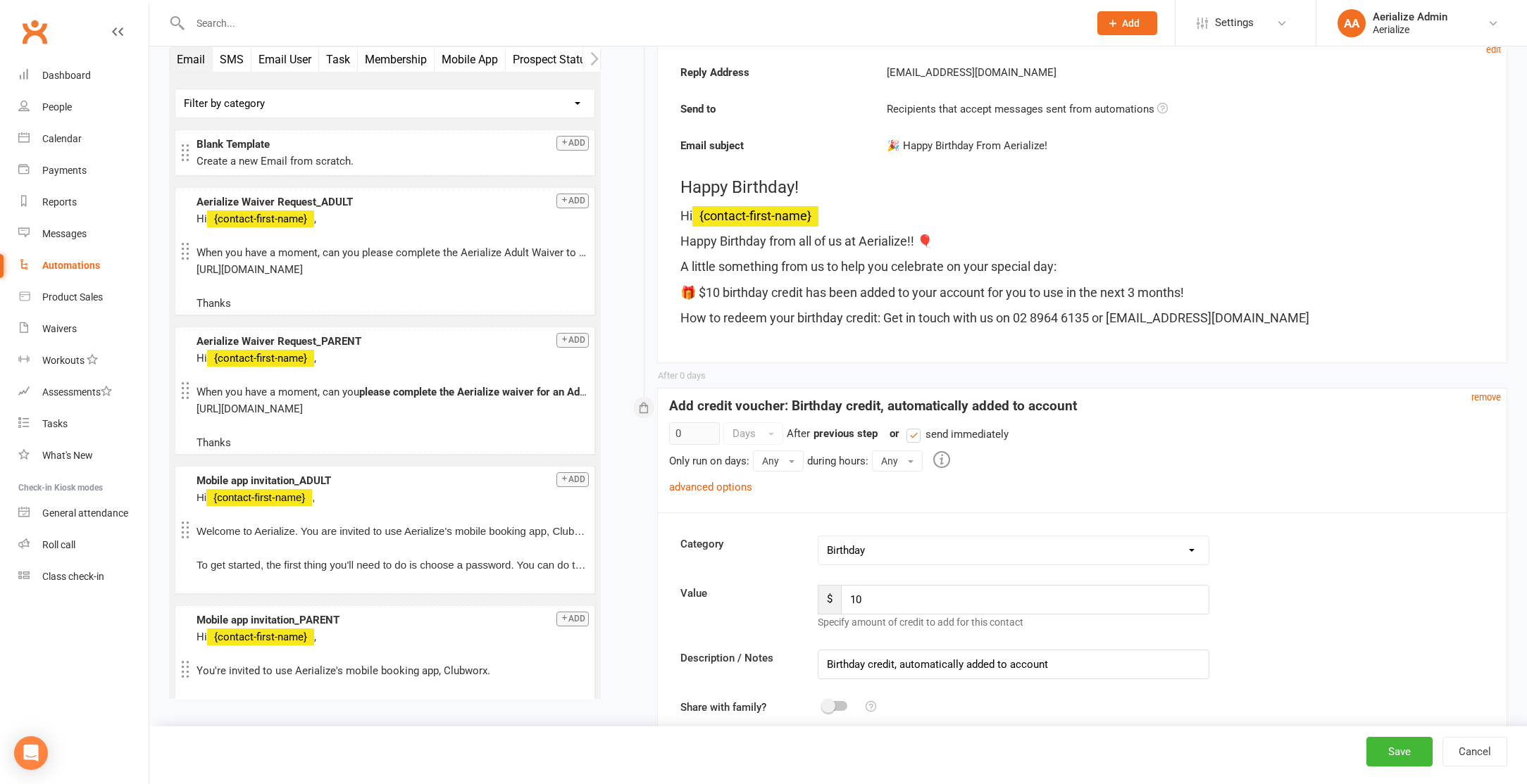
click at [257, 14] on input "text" at bounding box center [632, 22] width 893 height 19
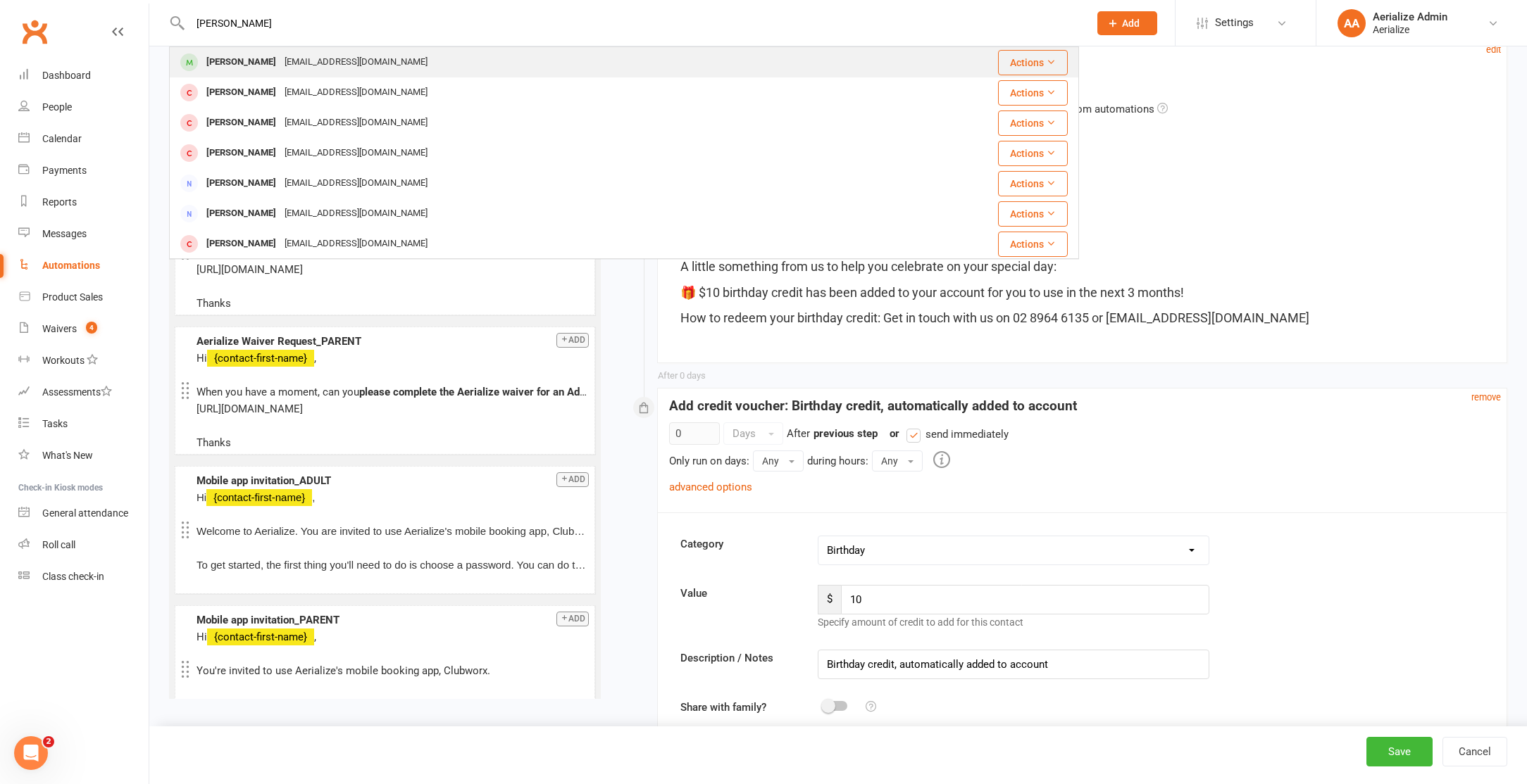
type input "[PERSON_NAME]"
click at [333, 52] on div "[EMAIL_ADDRESS][DOMAIN_NAME]" at bounding box center [356, 62] width 151 height 20
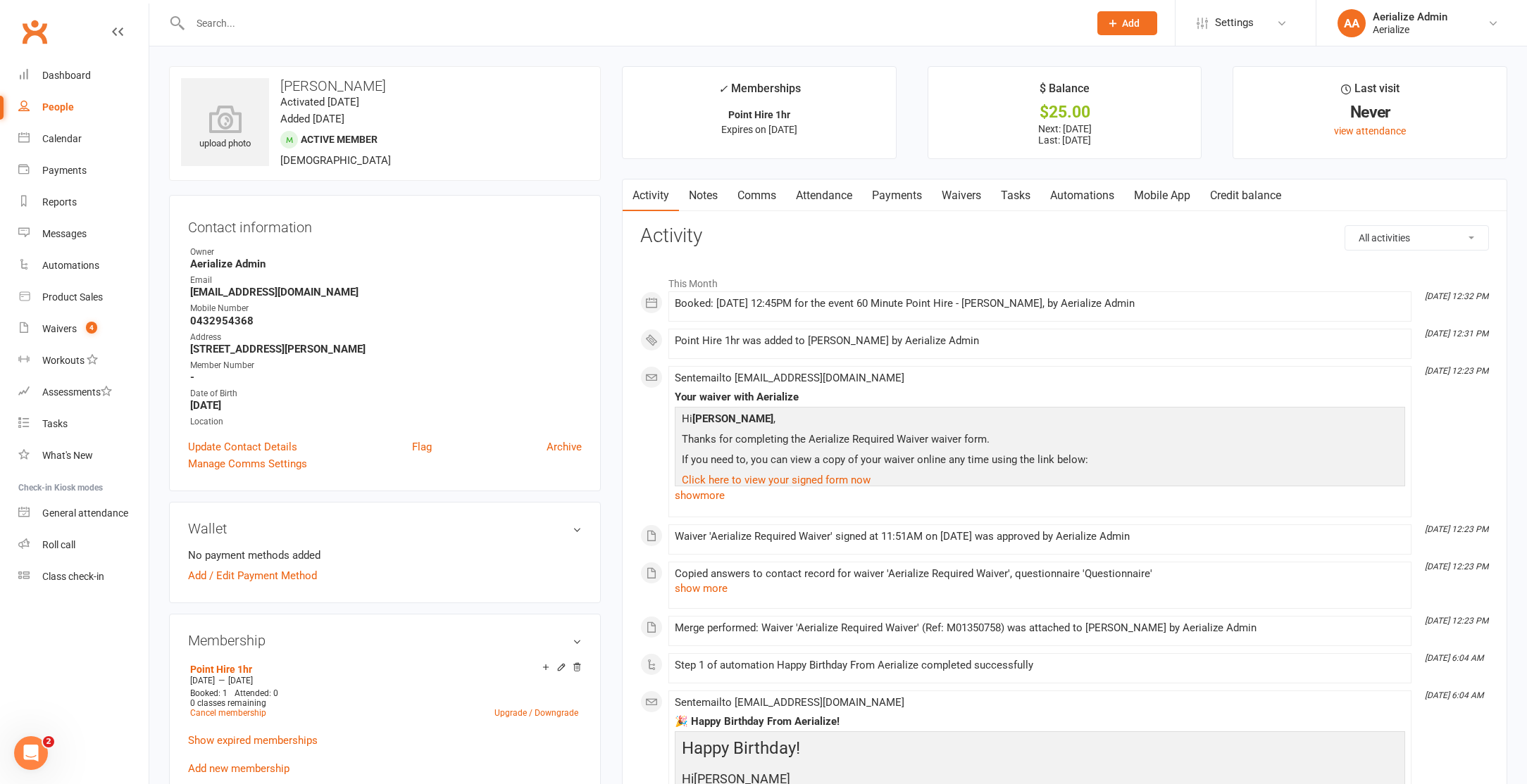
click at [895, 201] on link "Payments" at bounding box center [896, 195] width 69 height 32
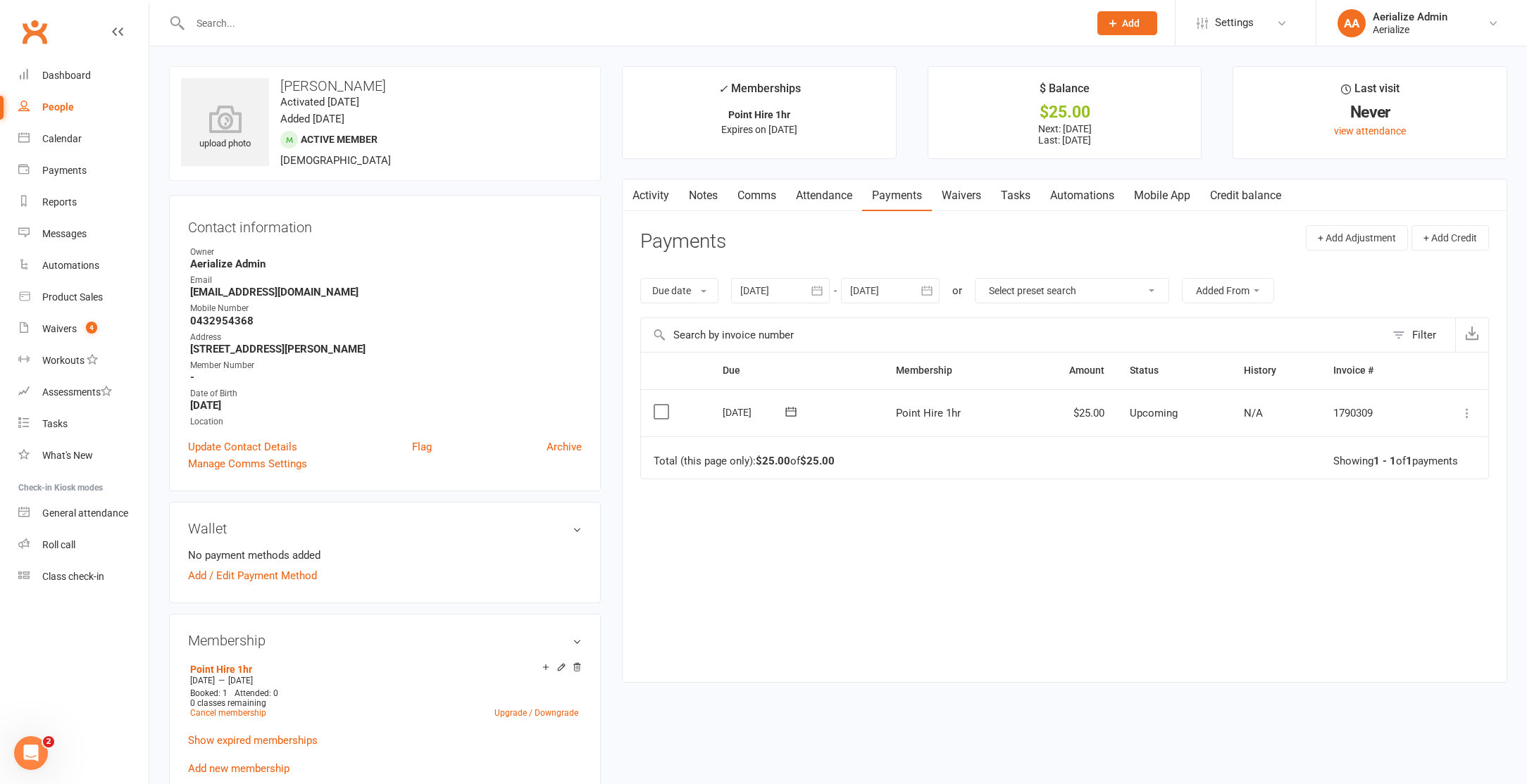
click at [1462, 410] on icon at bounding box center [1466, 413] width 14 height 14
click at [1392, 457] on link "Mark as Paid (POS)" at bounding box center [1405, 468] width 140 height 28
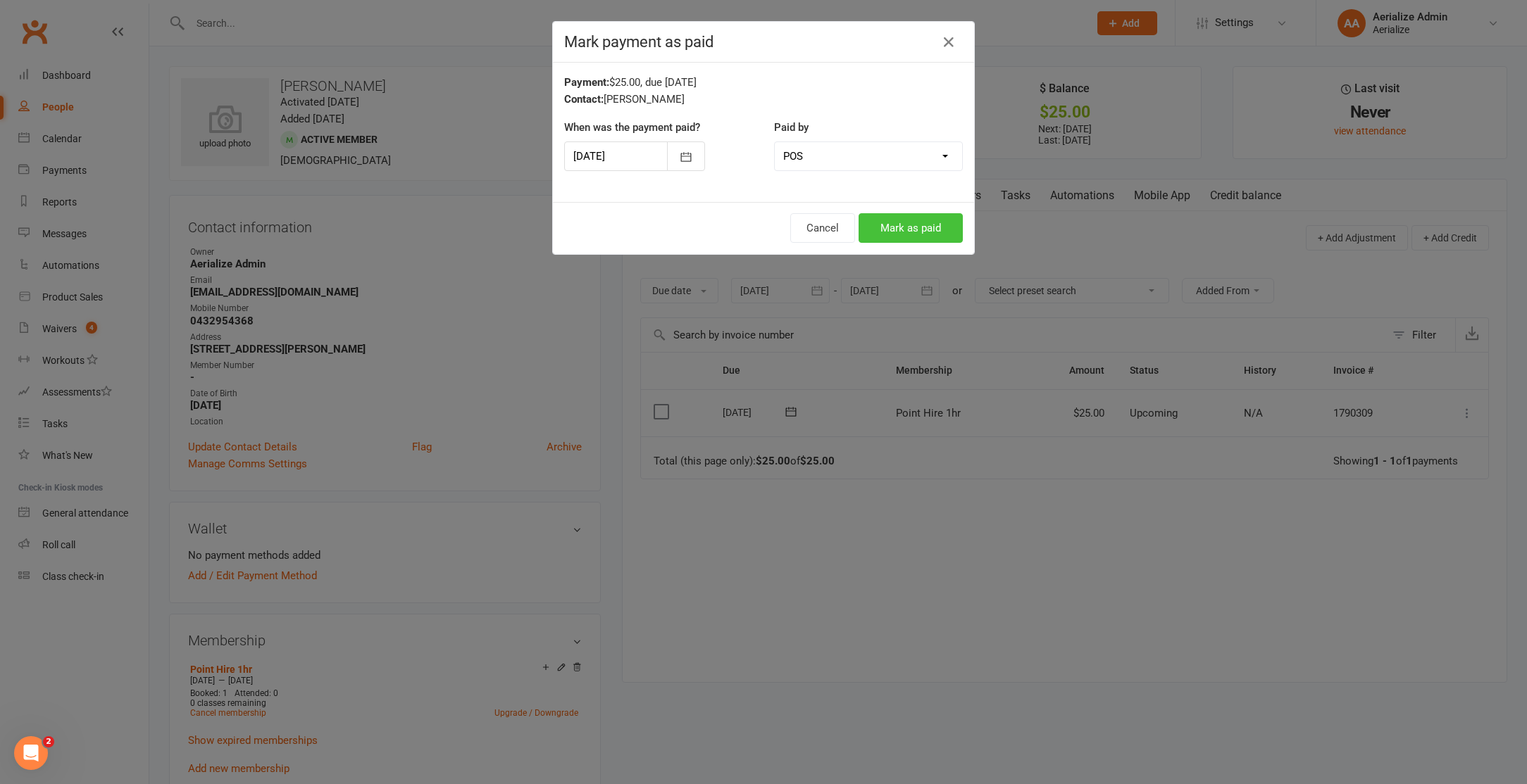
click at [894, 239] on button "Mark as paid" at bounding box center [910, 228] width 105 height 30
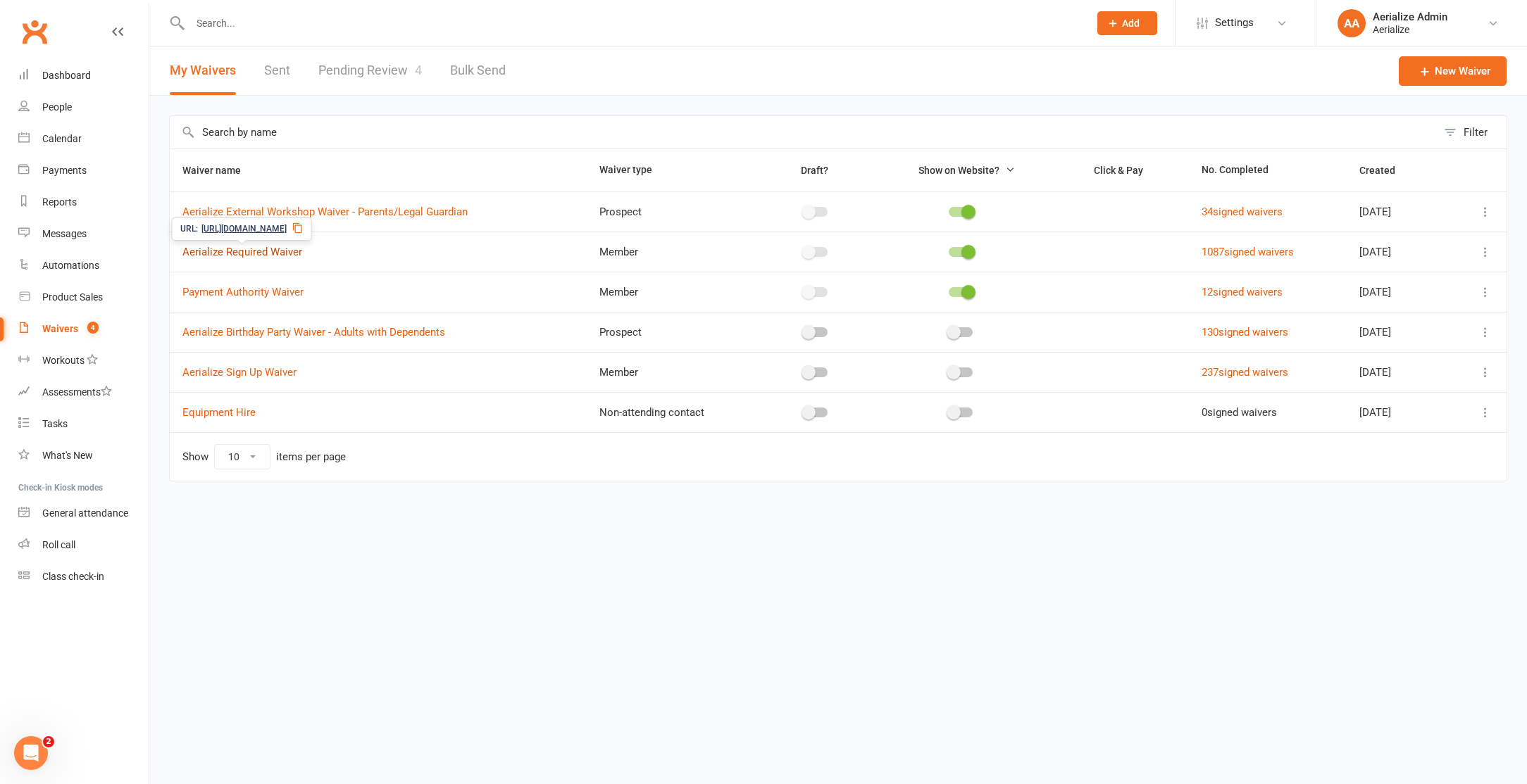
click at [248, 254] on link "Aerialize Required Waiver" at bounding box center [242, 252] width 119 height 13
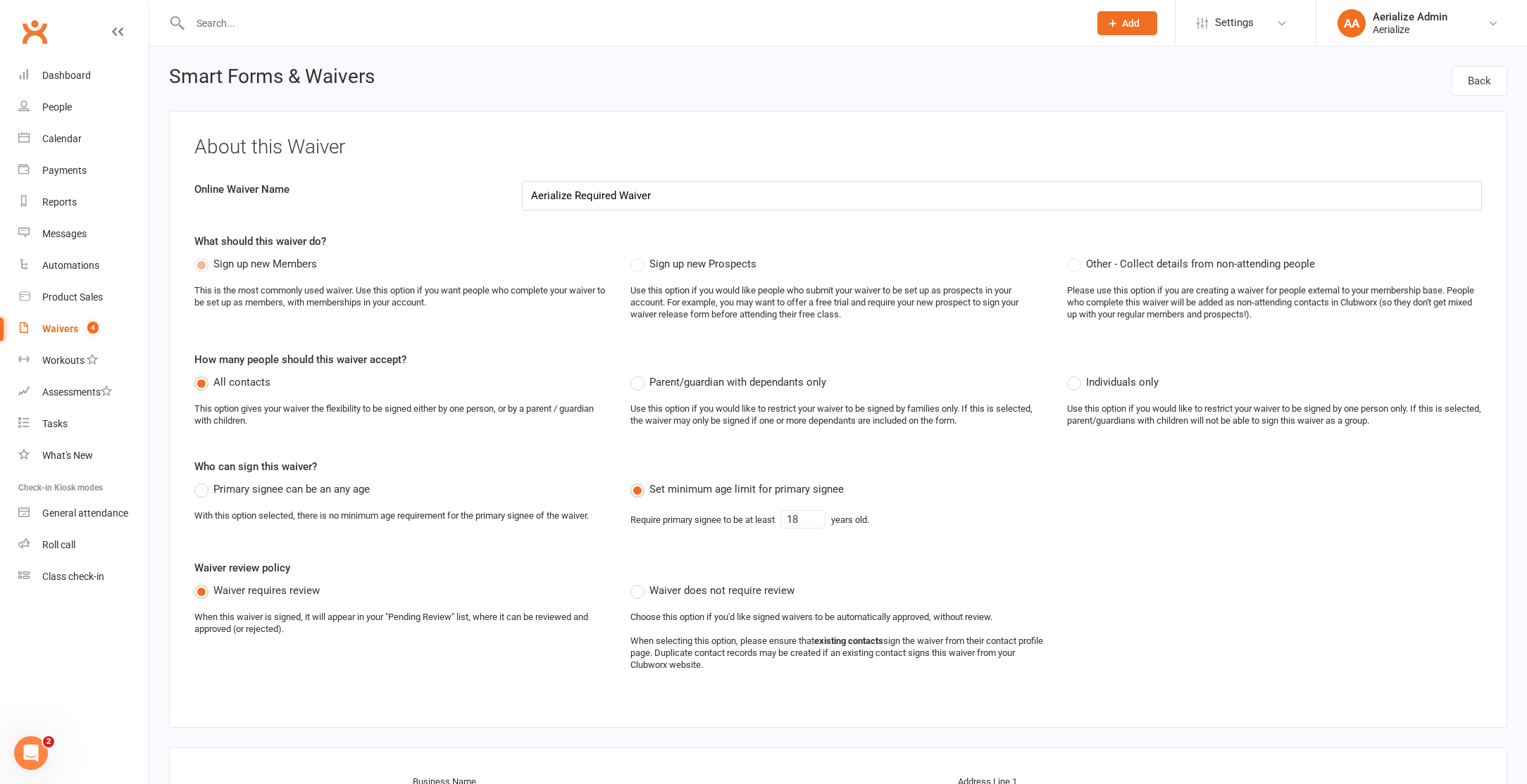
select select "applies_to_all_signees"
select select "copy_answers_for_all_signees"
select select "select"
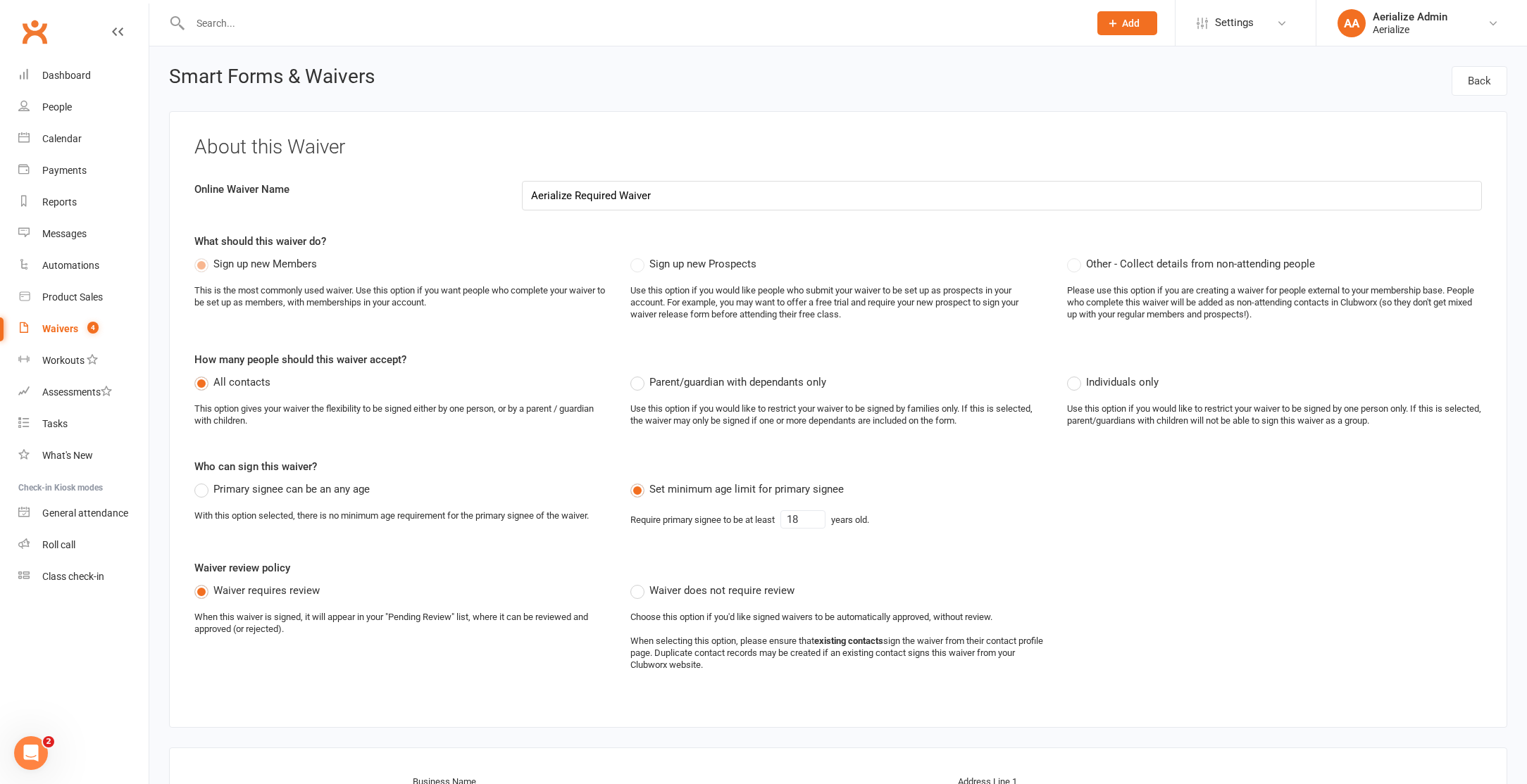
click at [231, 21] on input "text" at bounding box center [632, 22] width 893 height 19
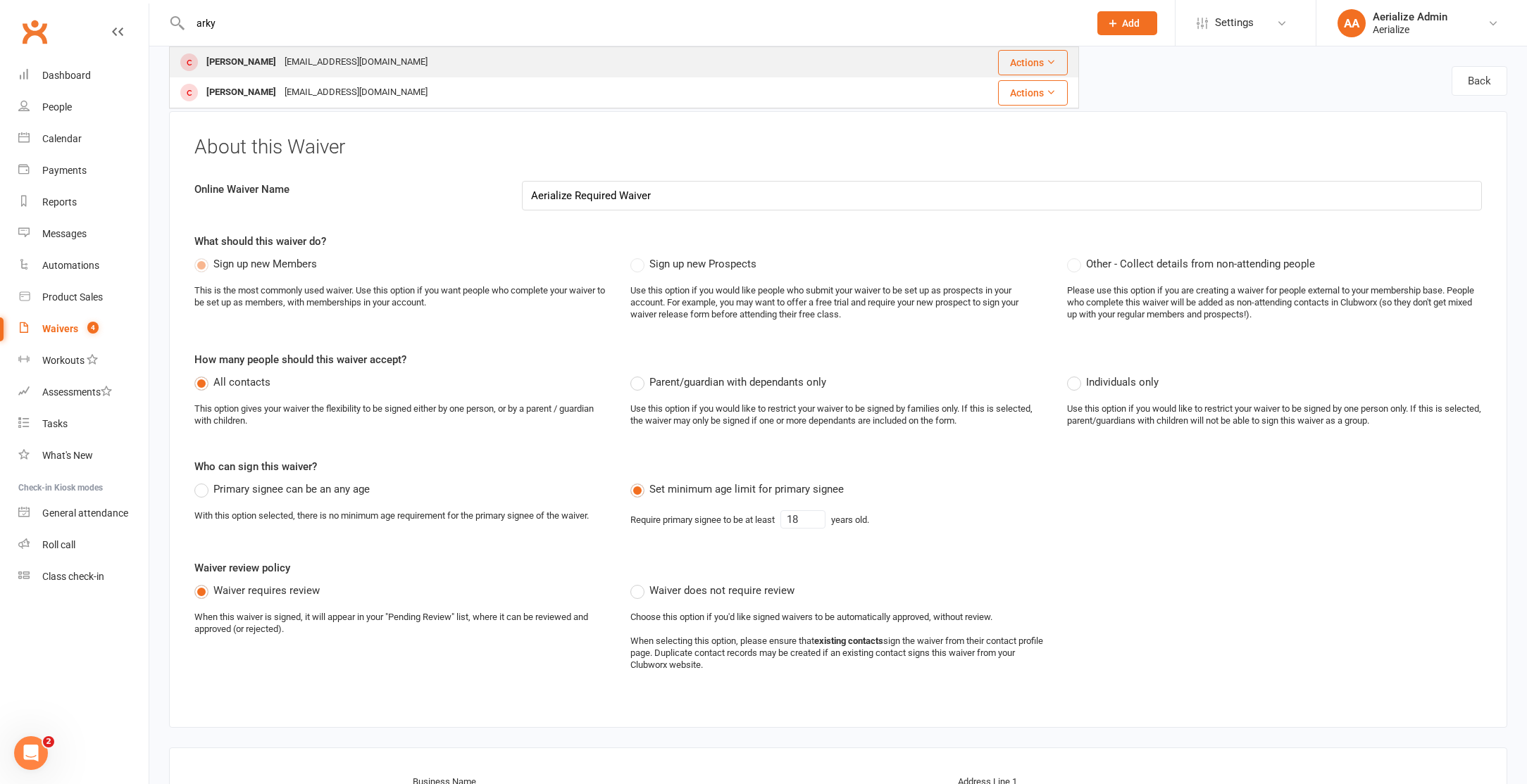
type input "arky"
click at [241, 67] on div "Arky Ryall" at bounding box center [241, 62] width 78 height 20
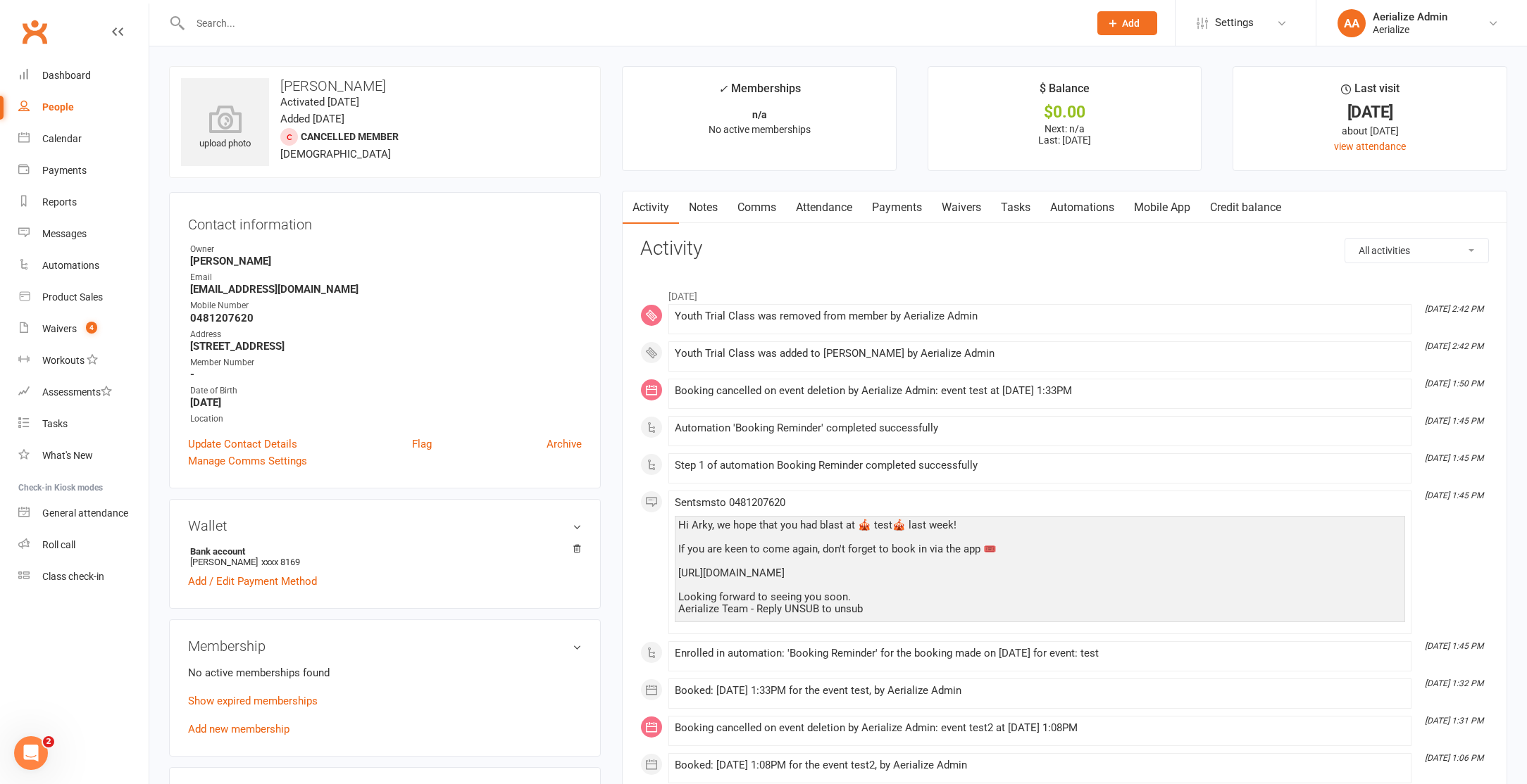
click at [974, 205] on link "Waivers" at bounding box center [961, 207] width 59 height 32
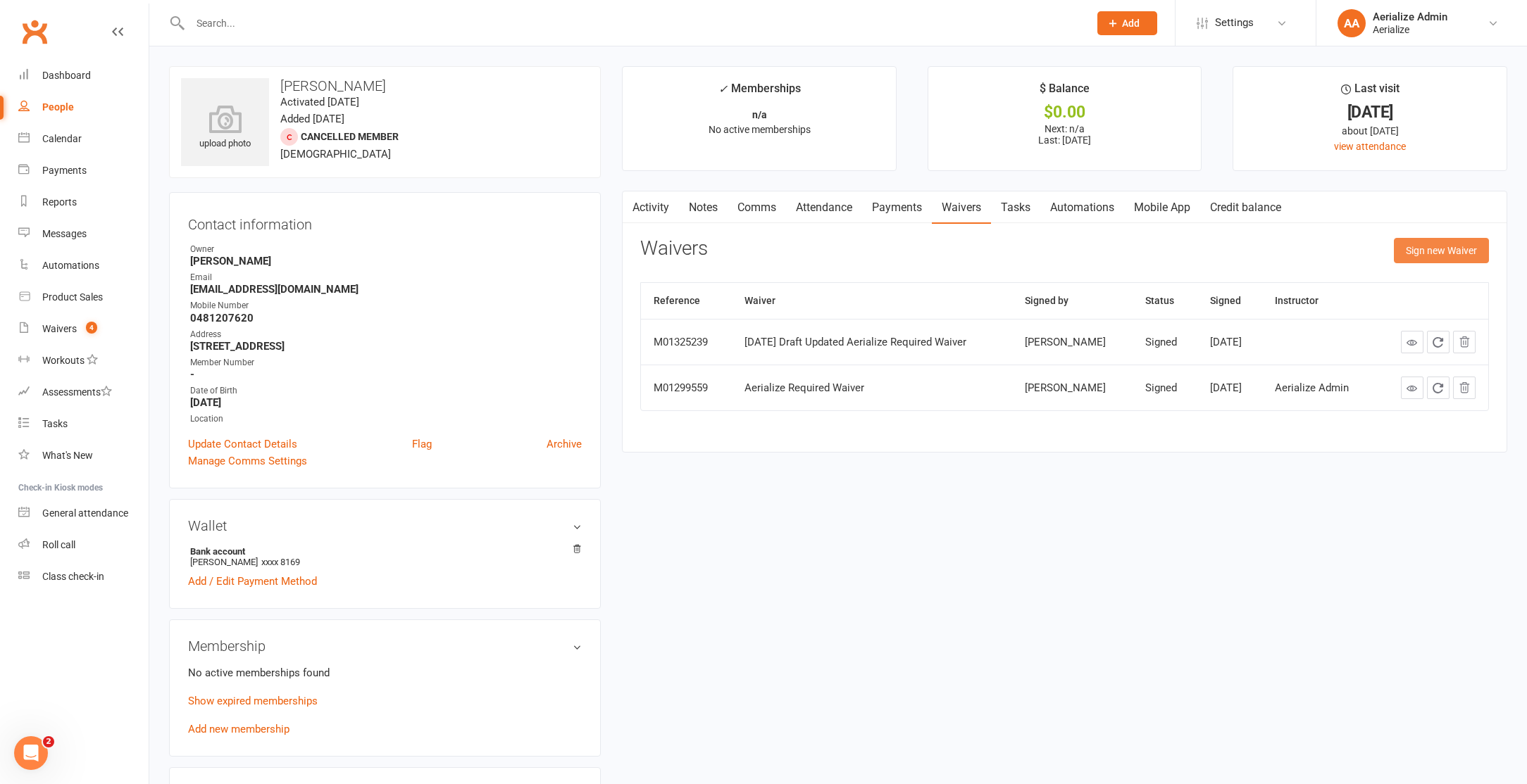
click at [1430, 252] on button "Sign new Waiver" at bounding box center [1441, 250] width 95 height 25
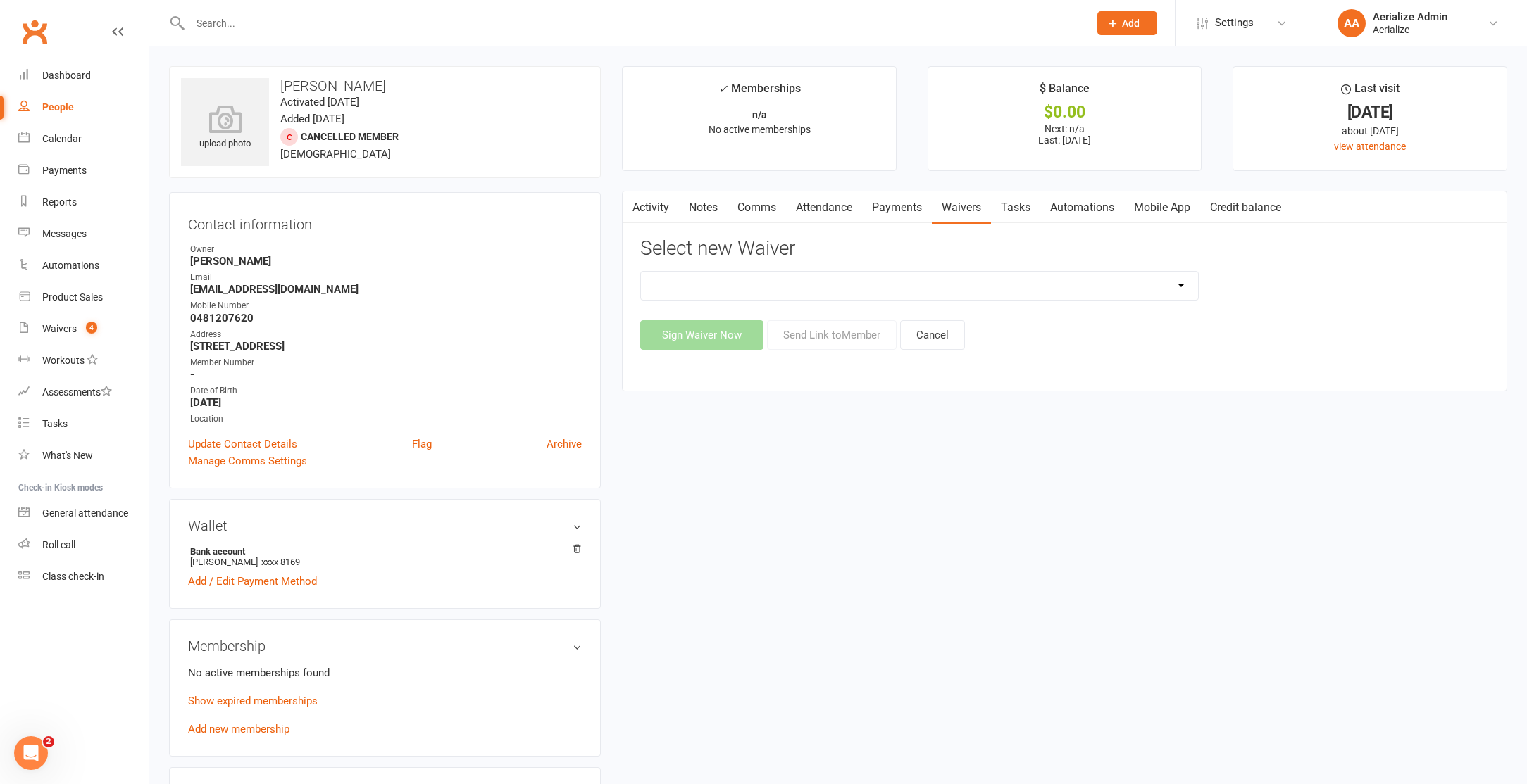
click at [813, 298] on select "Aerialize Birthday Party Waiver - Adults with Dependents Aerialize External Wor…" at bounding box center [920, 286] width 557 height 28
select select "11116"
click at [641, 272] on select "Aerialize Birthday Party Waiver - Adults with Dependents Aerialize External Wor…" at bounding box center [920, 286] width 557 height 28
click at [714, 330] on button "Sign Waiver Now" at bounding box center [701, 335] width 123 height 30
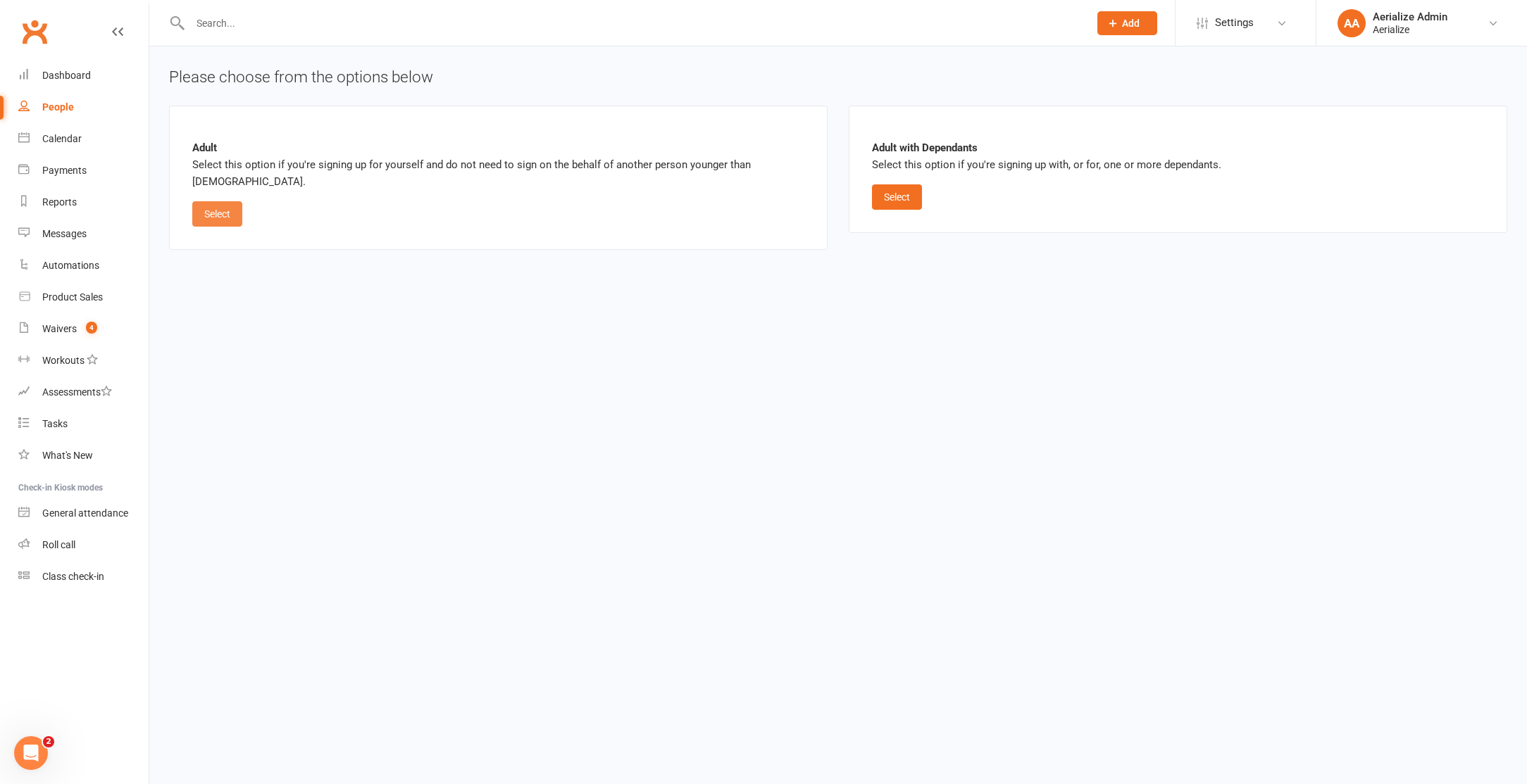
click at [228, 211] on button "Select" at bounding box center [218, 213] width 50 height 25
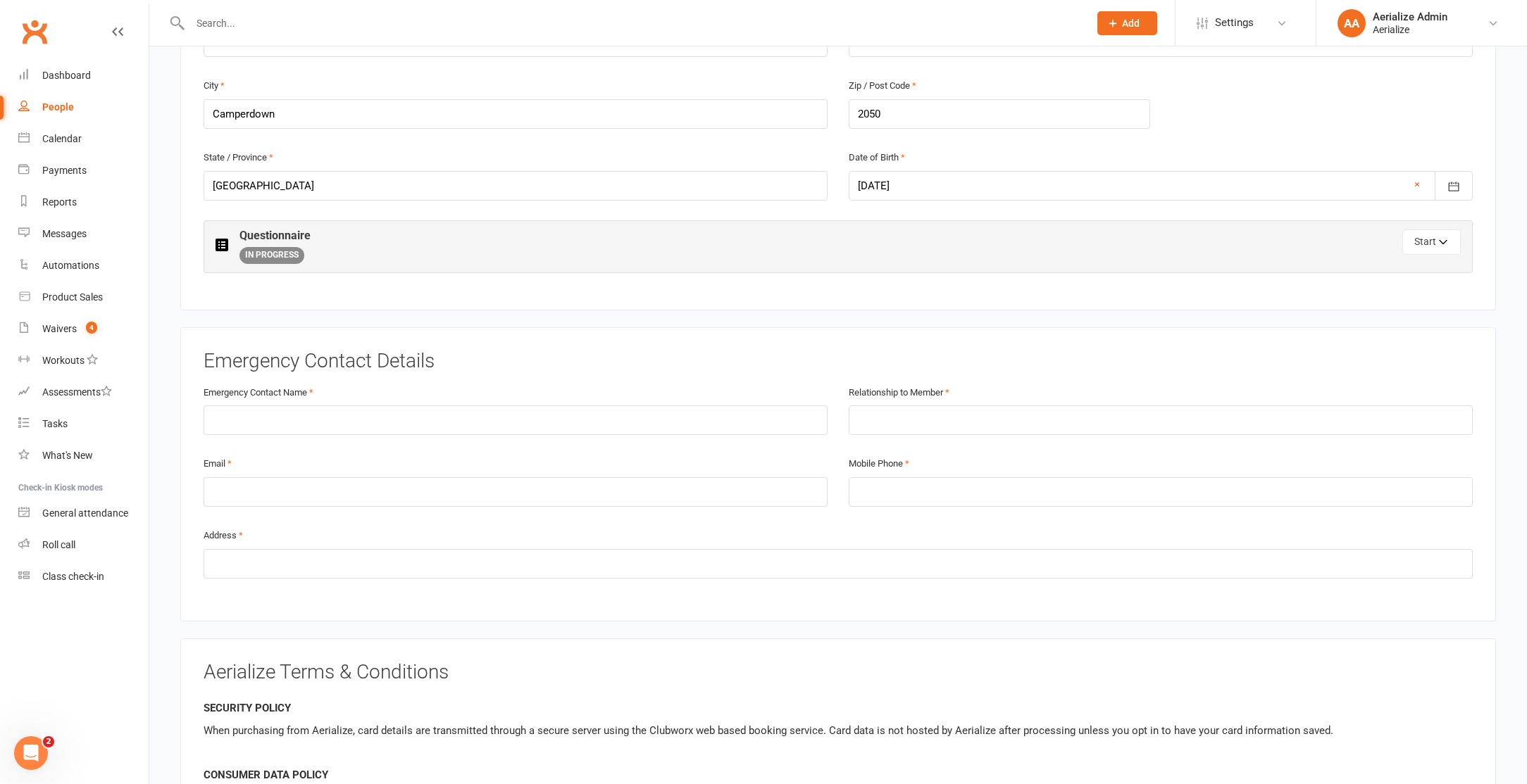
scroll to position [538, 0]
click at [1442, 249] on icon "button" at bounding box center [1444, 247] width 10 height 10
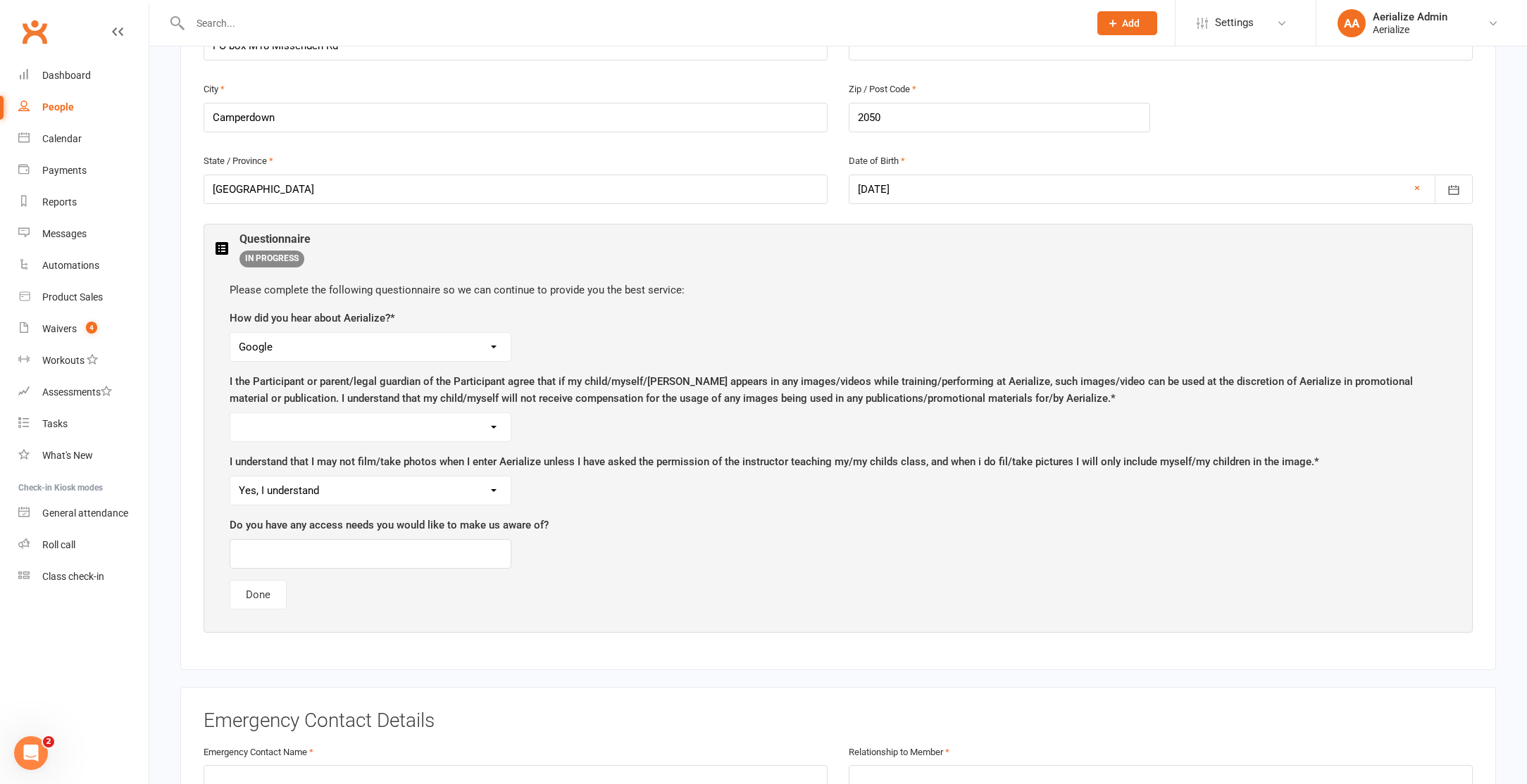
click at [1441, 249] on div "Questionnaire IN PROGRESS" at bounding box center [838, 250] width 1245 height 34
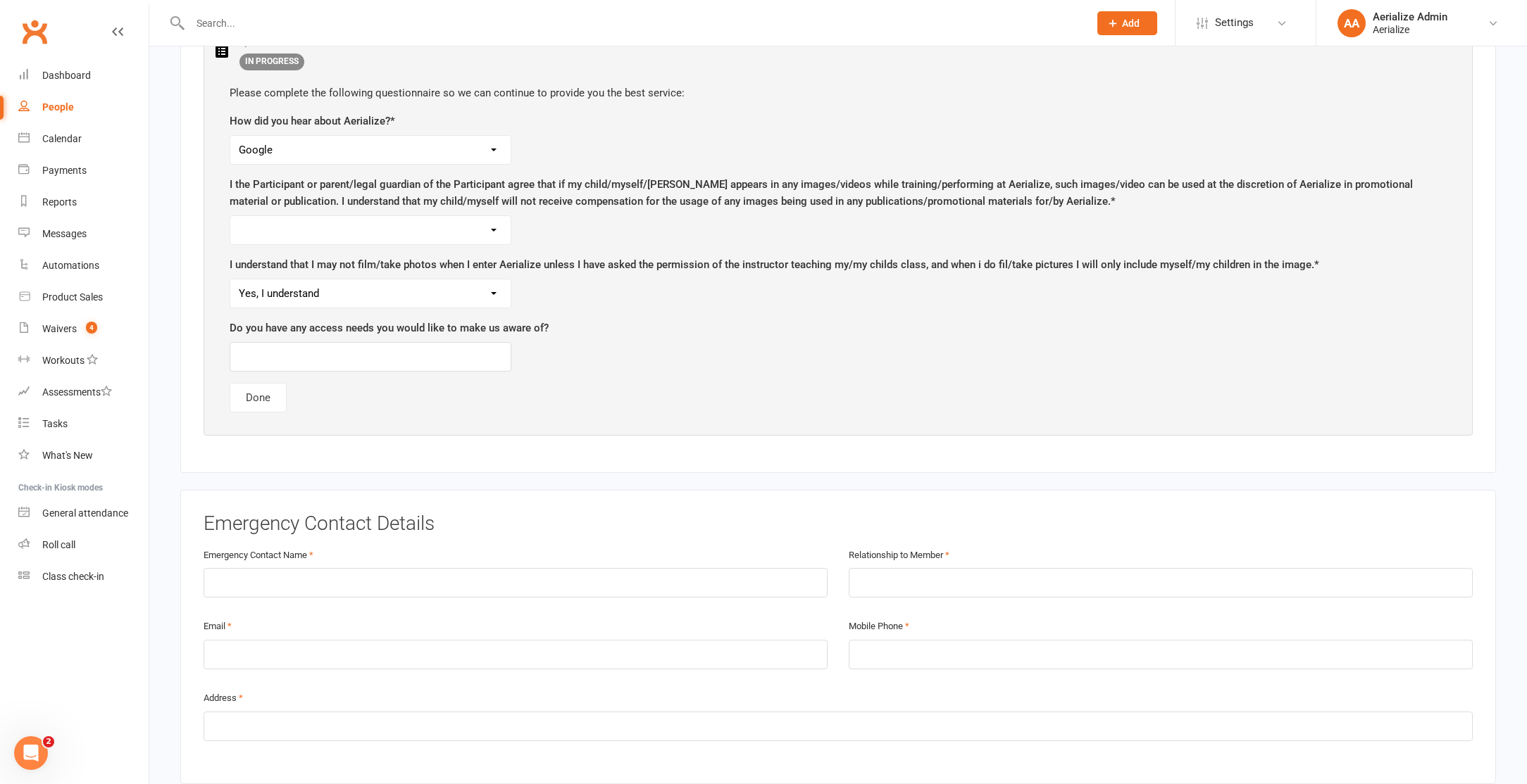
scroll to position [734, 0]
click at [56, 336] on link "Waivers 4" at bounding box center [83, 329] width 131 height 31
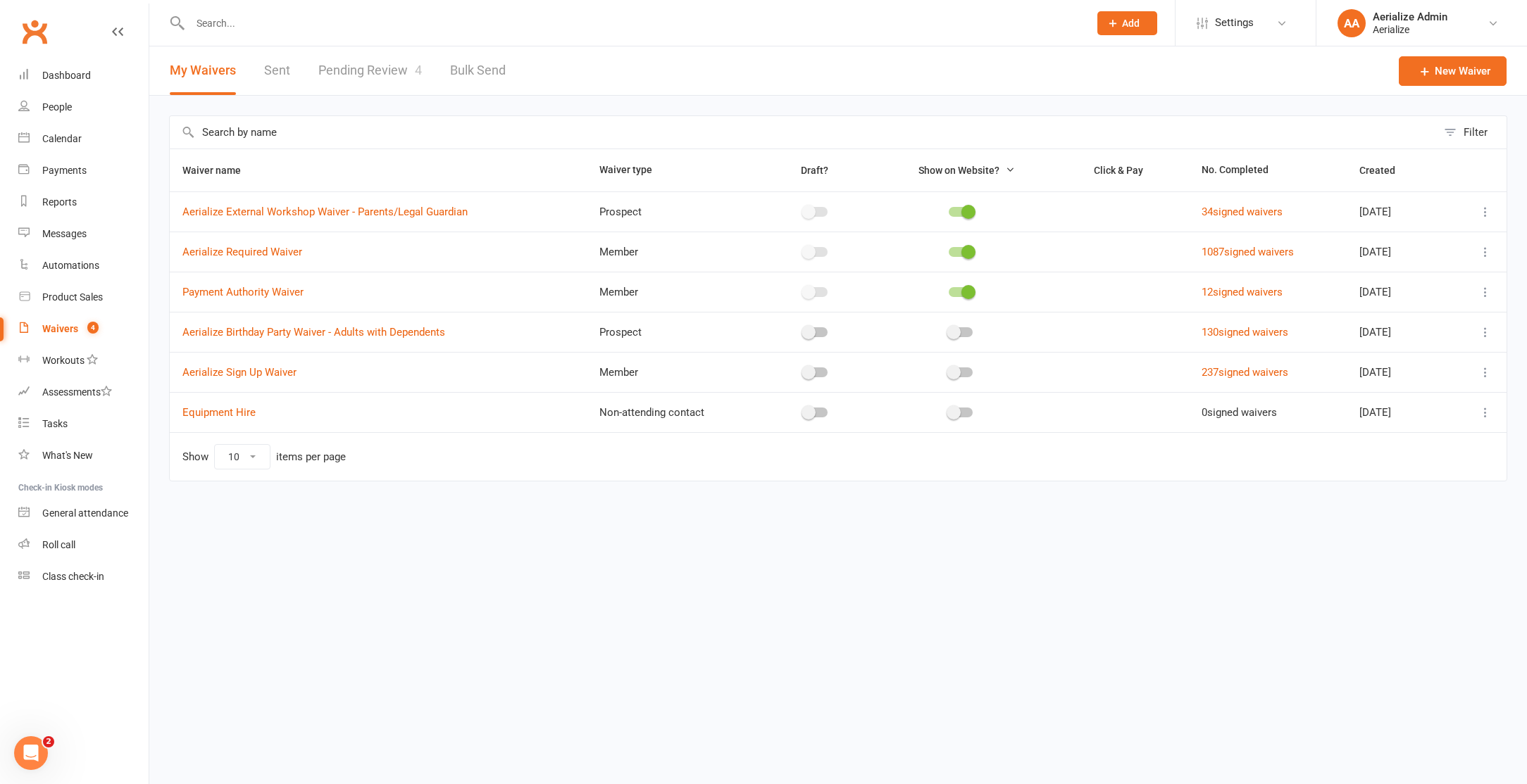
click at [319, 21] on input "text" at bounding box center [632, 22] width 893 height 19
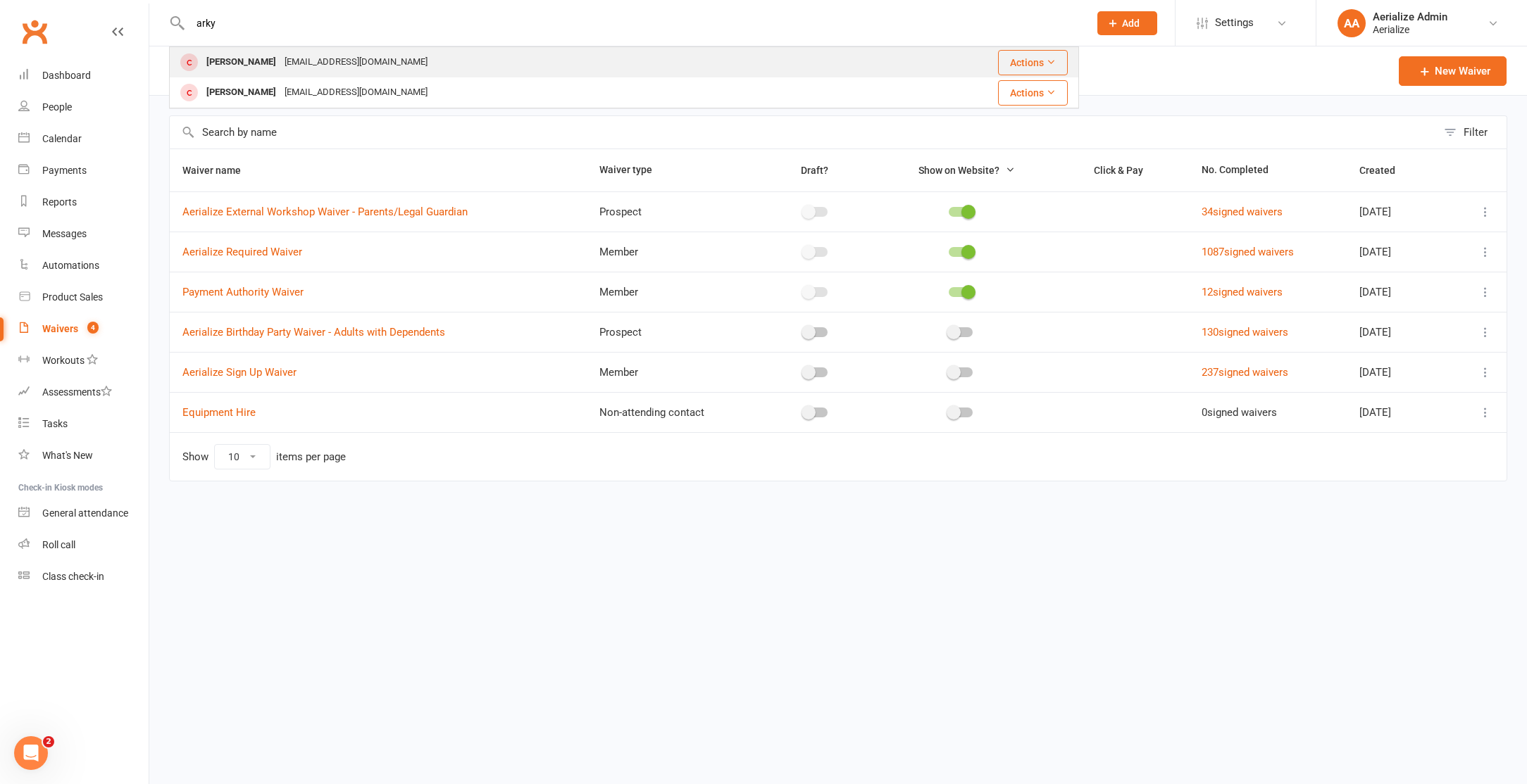
type input "arky"
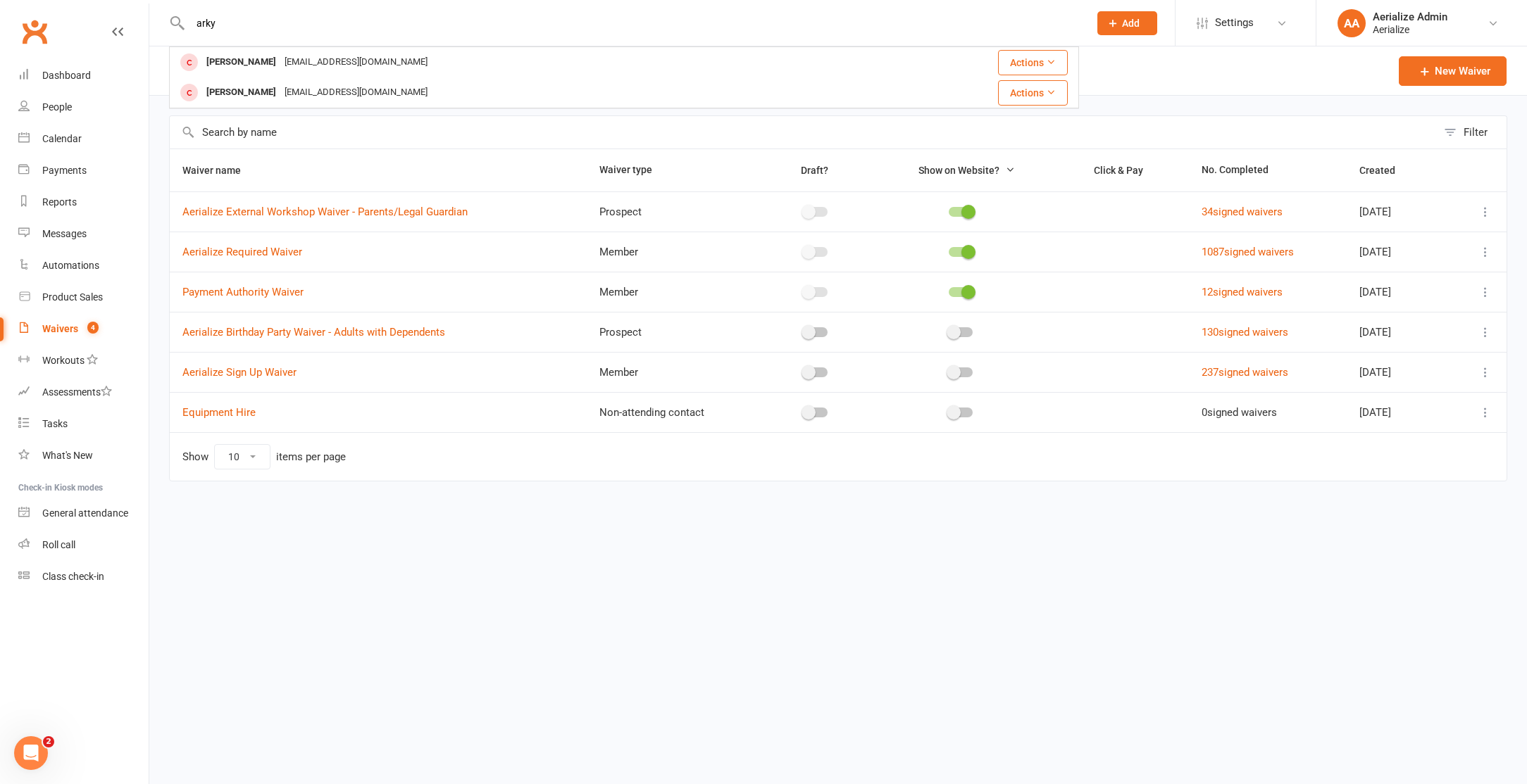
click at [296, 67] on div "arkygryall@gmail.com" at bounding box center [356, 62] width 151 height 20
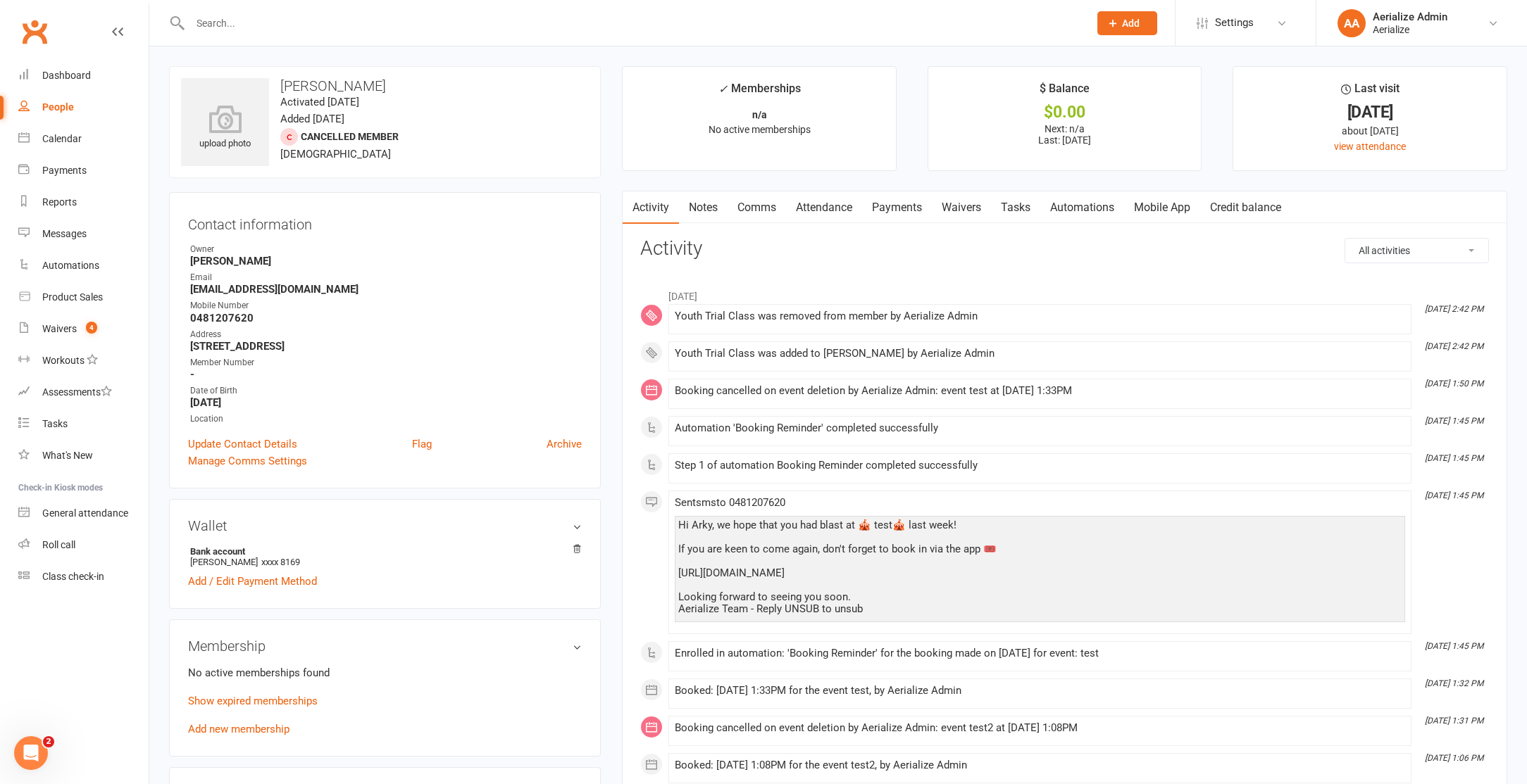
click at [972, 201] on link "Waivers" at bounding box center [961, 207] width 59 height 32
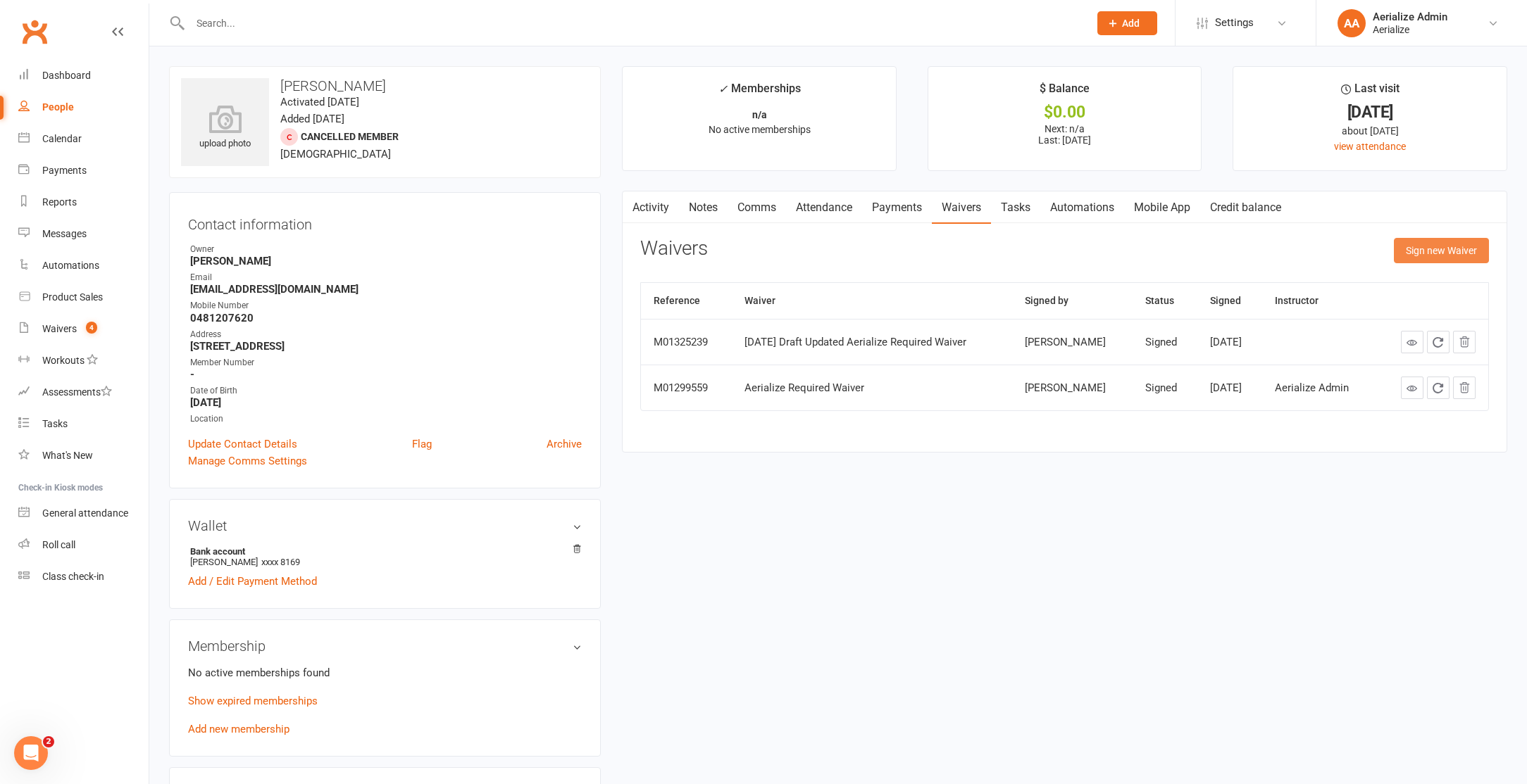
click at [1473, 251] on button "Sign new Waiver" at bounding box center [1441, 250] width 95 height 25
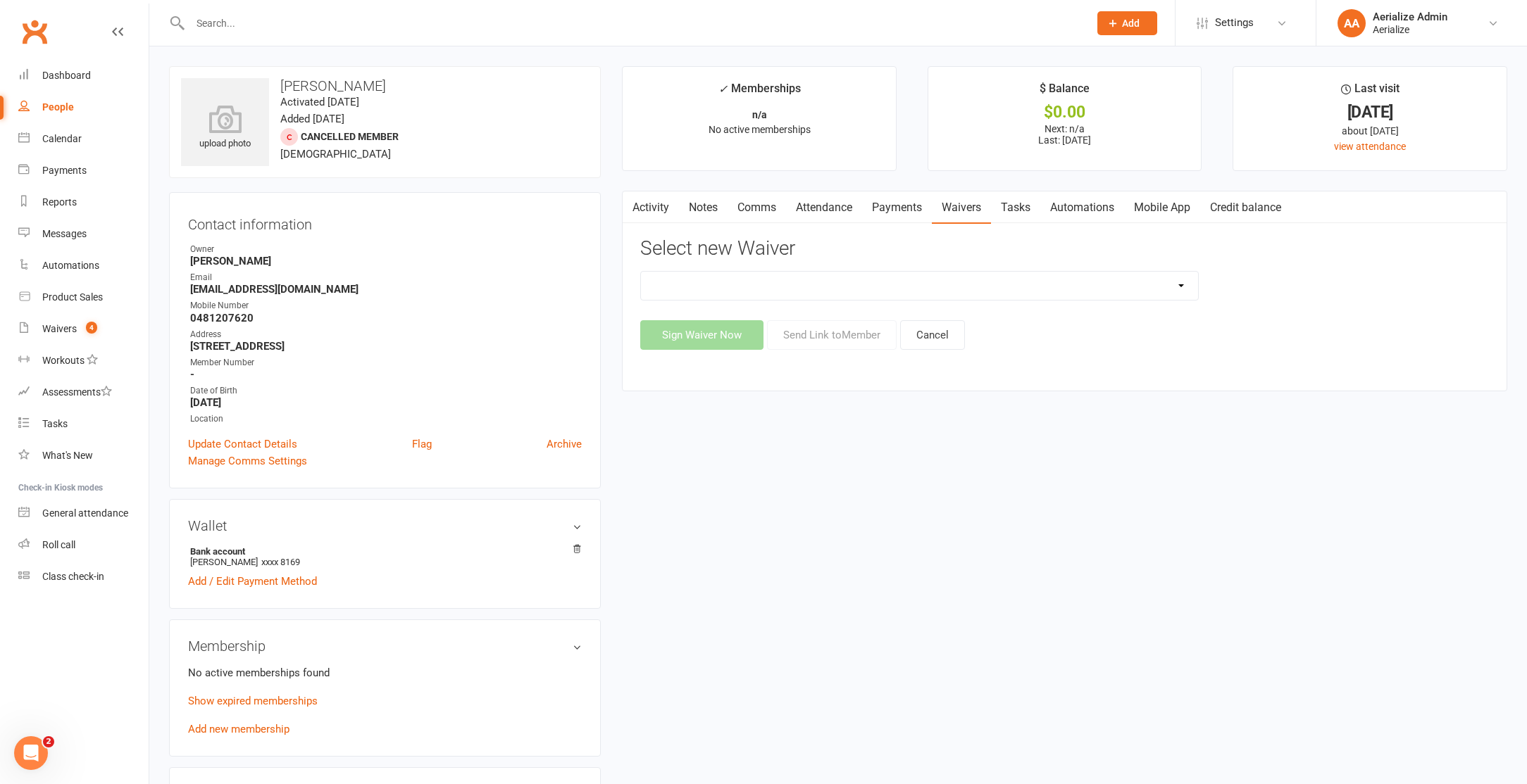
click at [762, 280] on select "Aerialize Birthday Party Waiver - Adults with Dependents Aerialize External Wor…" at bounding box center [920, 286] width 557 height 28
select select "11116"
click at [641, 272] on select "Aerialize Birthday Party Waiver - Adults with Dependents Aerialize External Wor…" at bounding box center [920, 286] width 557 height 28
click at [748, 342] on button "Sign Waiver Now" at bounding box center [701, 335] width 123 height 30
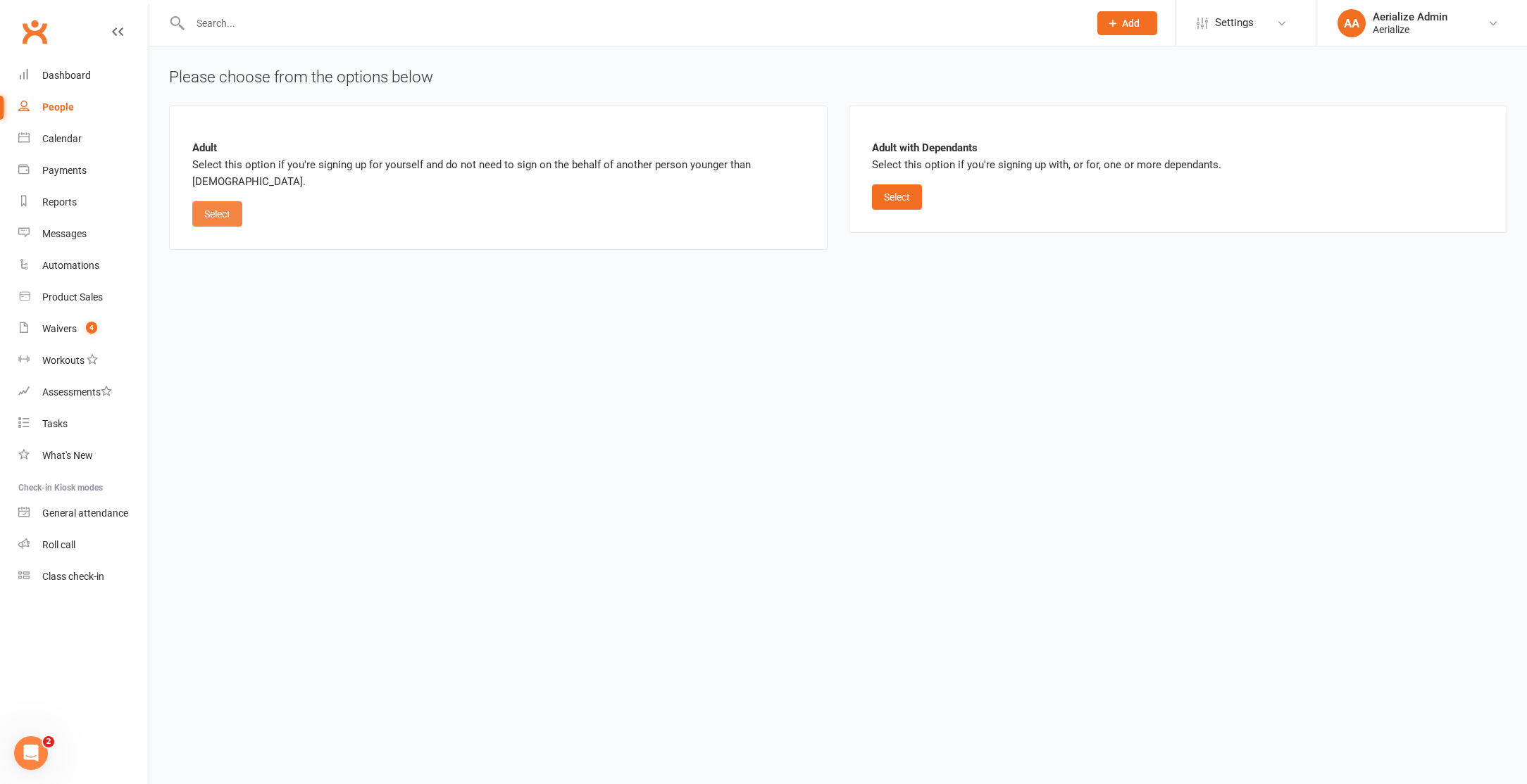
click at [237, 216] on button "Select" at bounding box center [218, 213] width 50 height 25
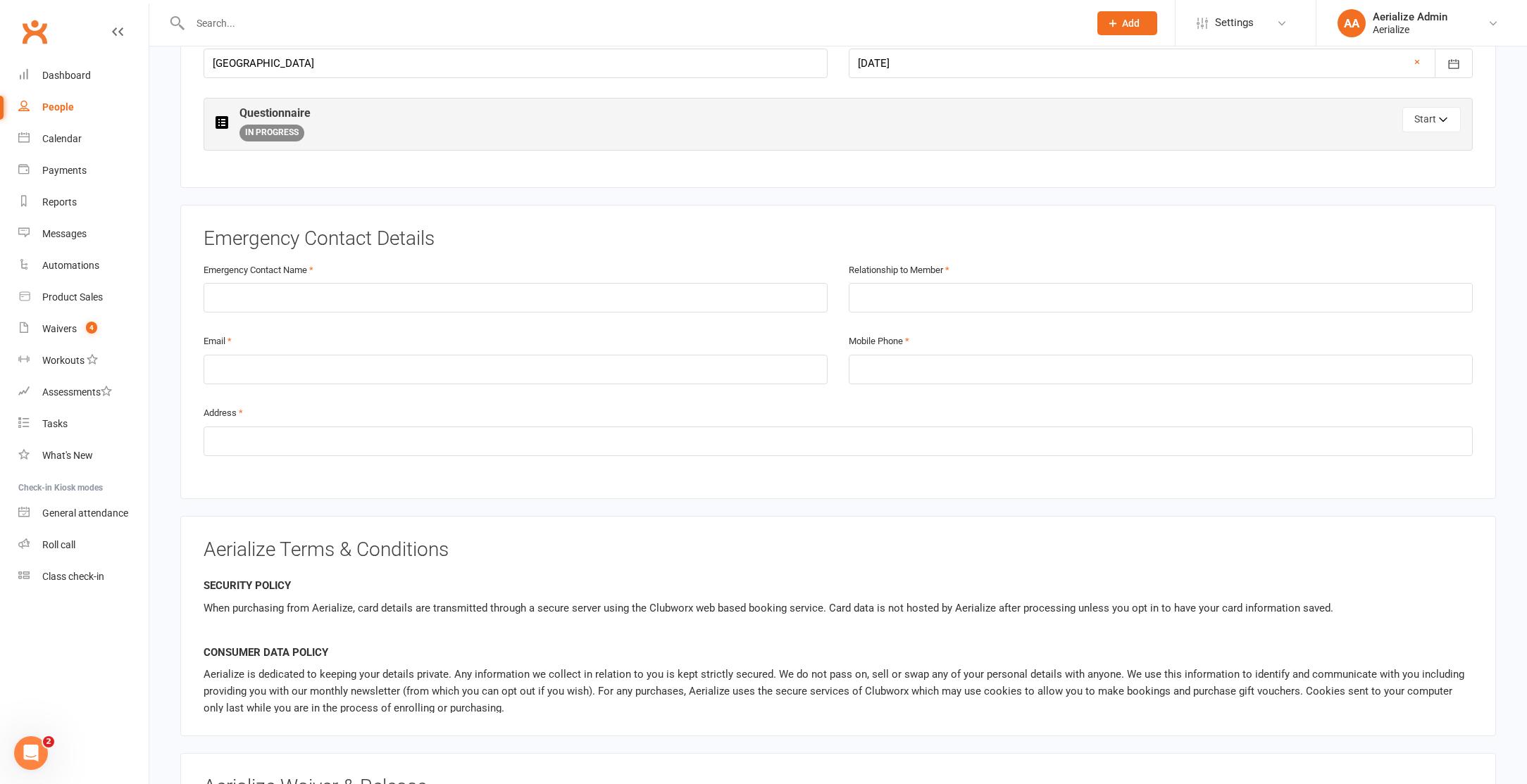
scroll to position [666, 0]
click at [375, 292] on input "text" at bounding box center [516, 296] width 624 height 30
type input "Olivai"
type input "Spouse"
type input "osutherland01@gmail.com"
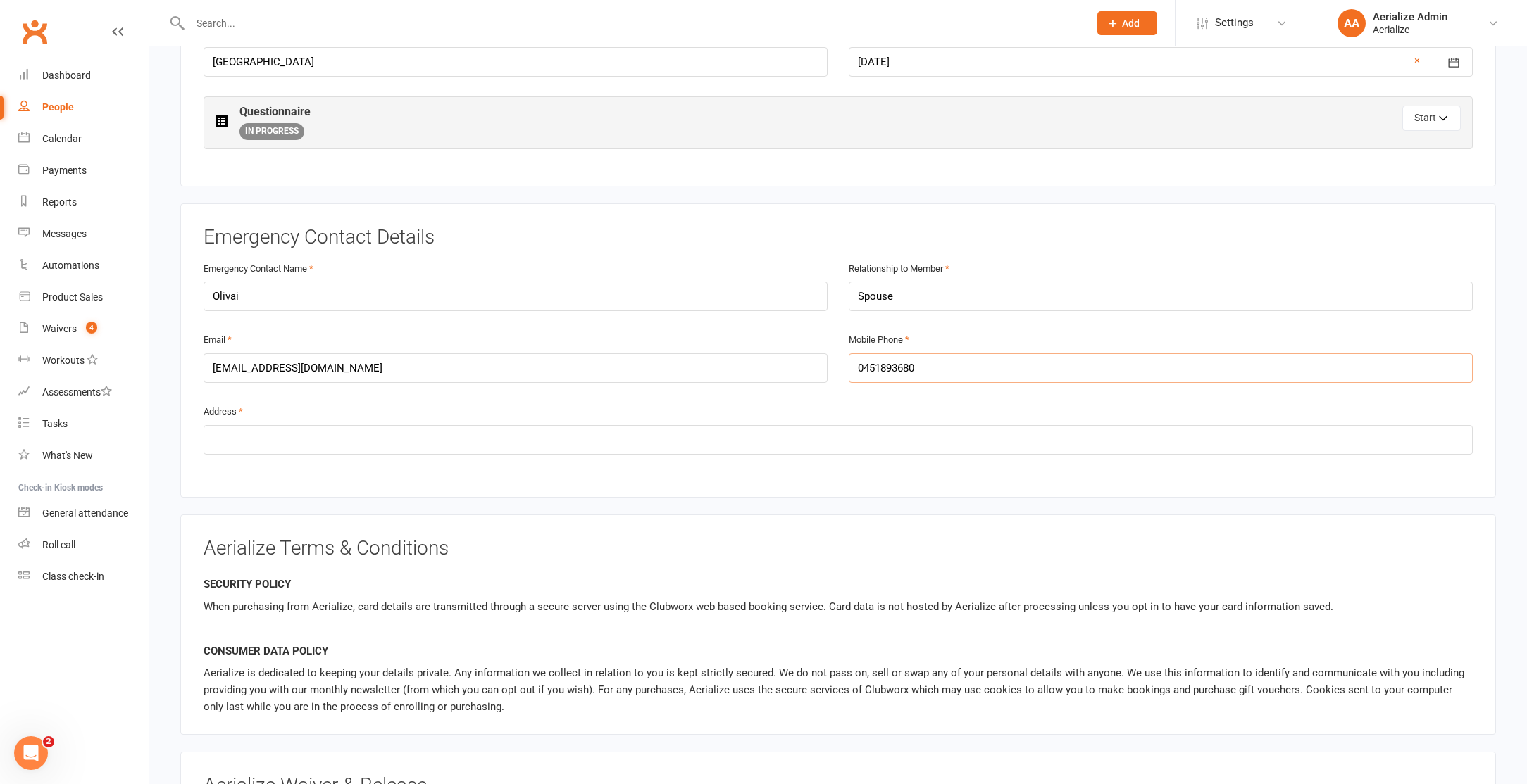
type input "0451893680"
type input "n fixed address"
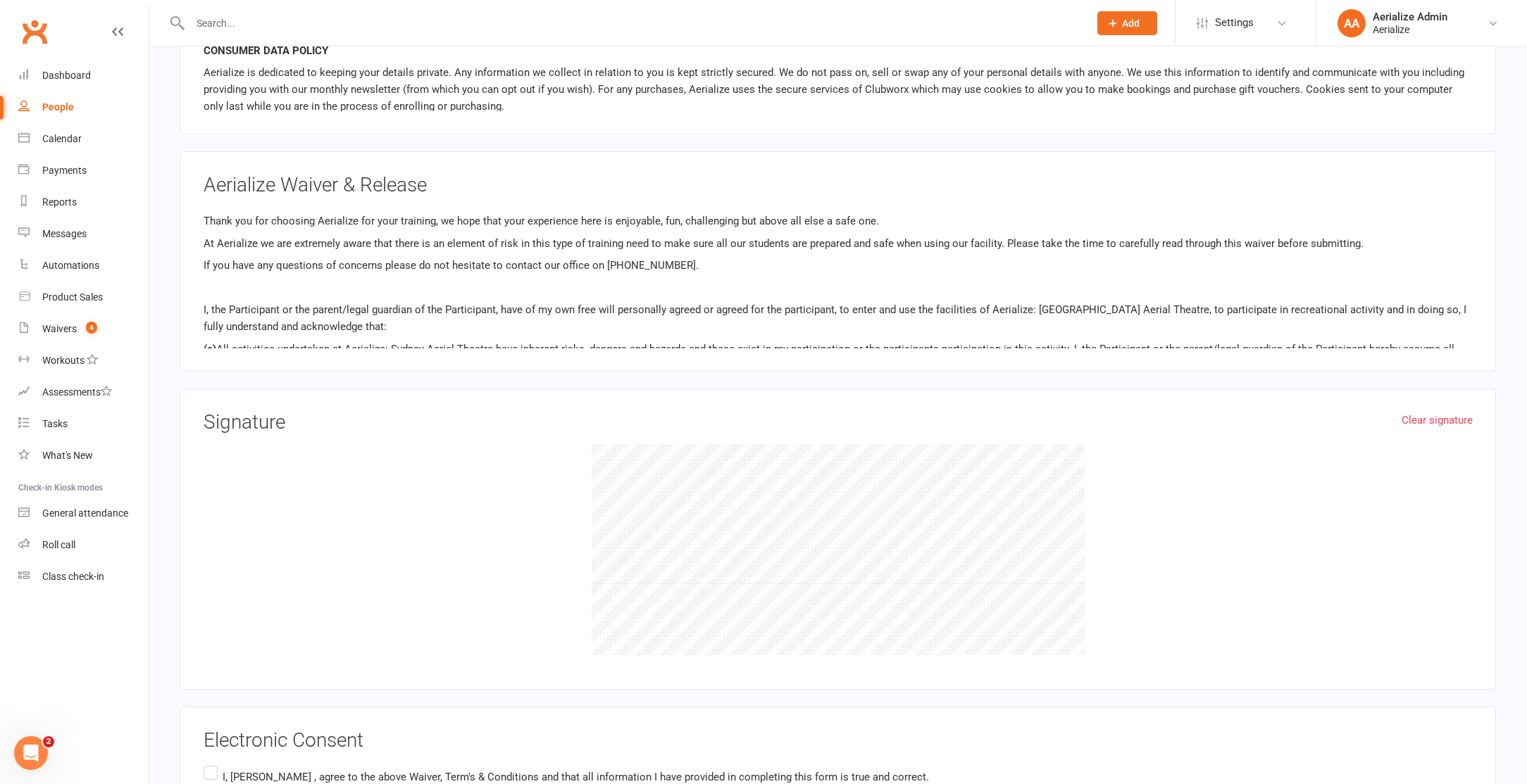
scroll to position [1400, 0]
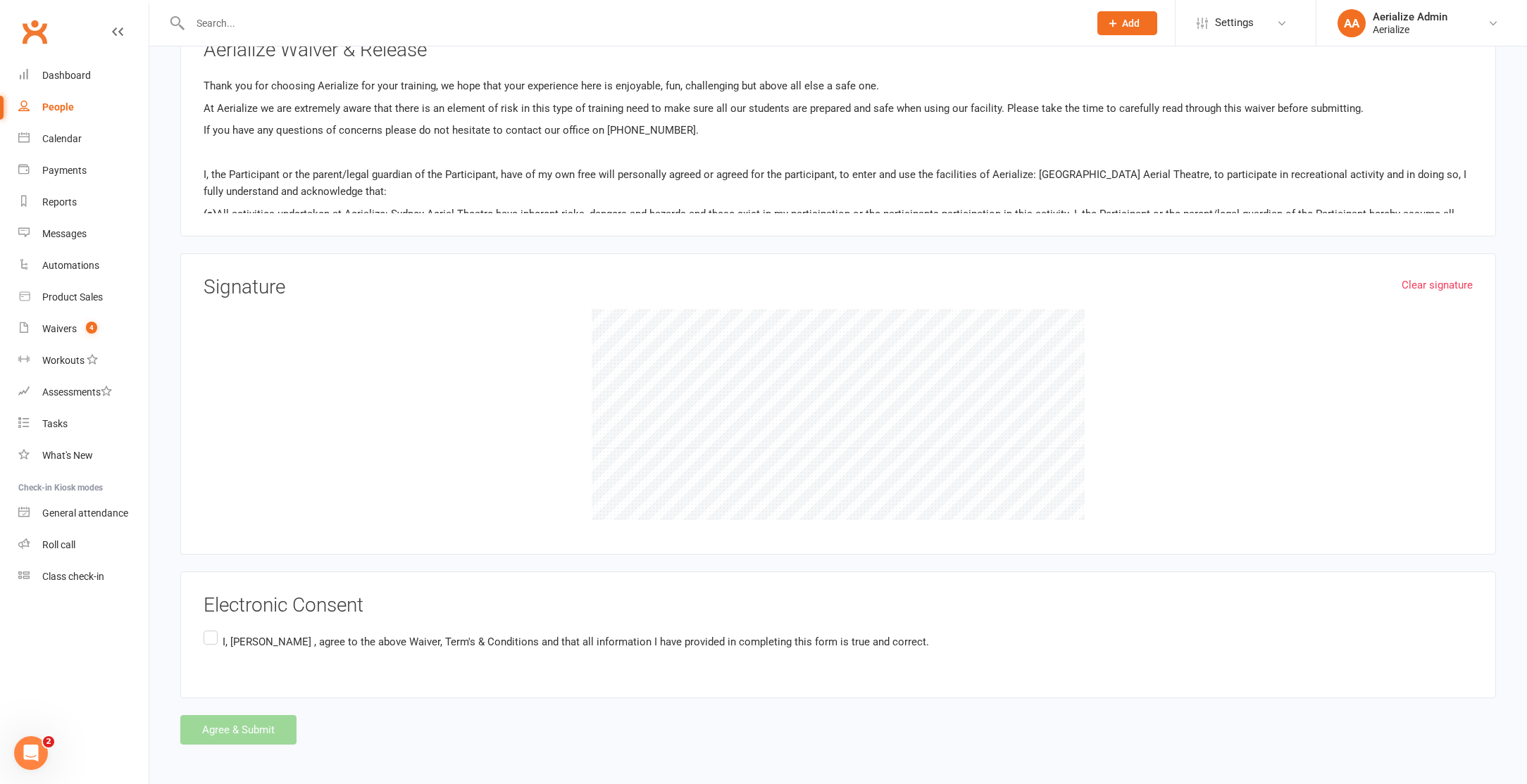
click at [293, 635] on p "I, Arky Ryall , agree to the above Waiver, Term's & Conditions and that all inf…" at bounding box center [575, 641] width 707 height 17
click at [213, 628] on input "I, Arky Ryall , agree to the above Waiver, Term's & Conditions and that all inf…" at bounding box center [208, 628] width 9 height 0
click at [249, 728] on button "Agree & Submit" at bounding box center [238, 730] width 116 height 30
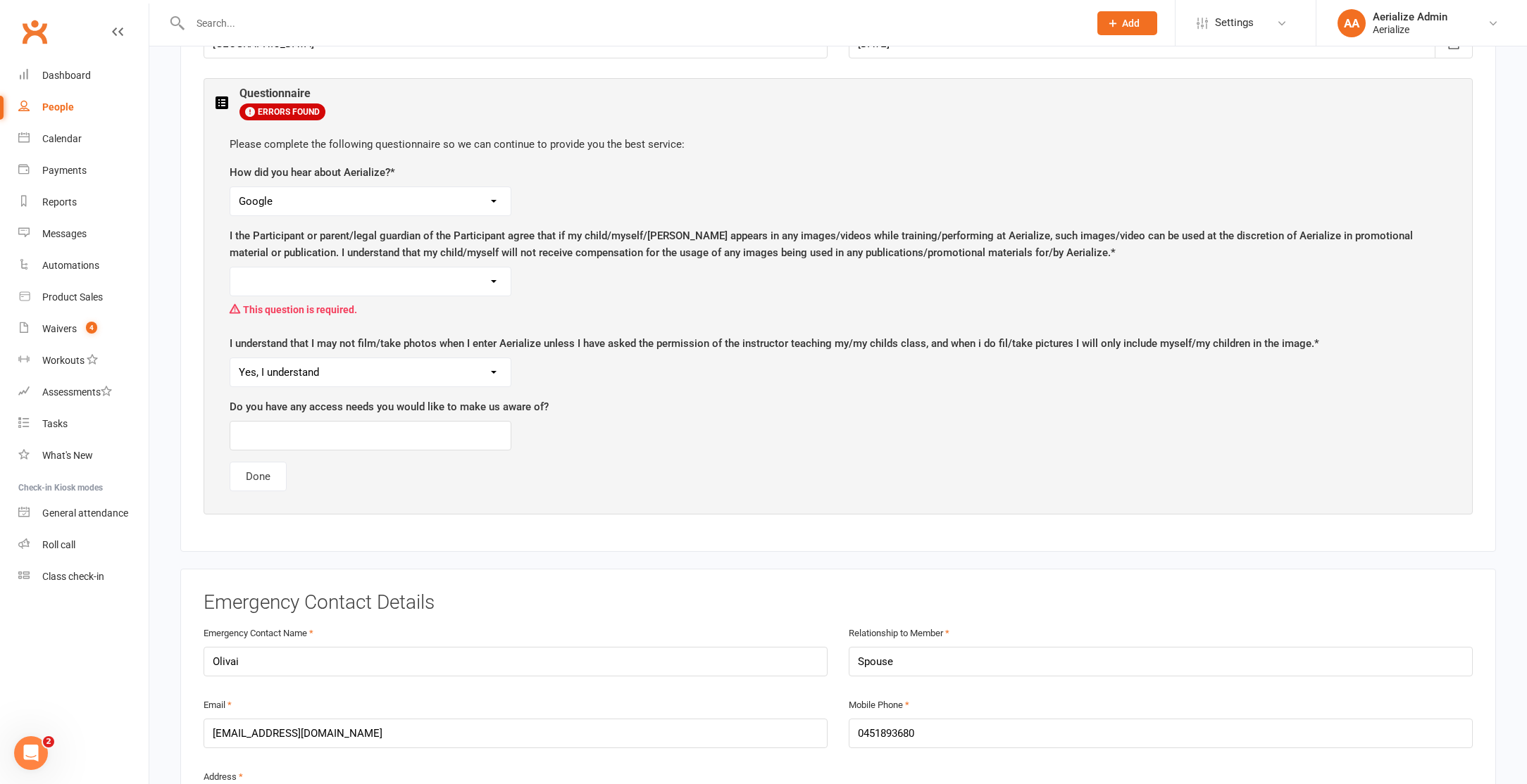
scroll to position [682, 0]
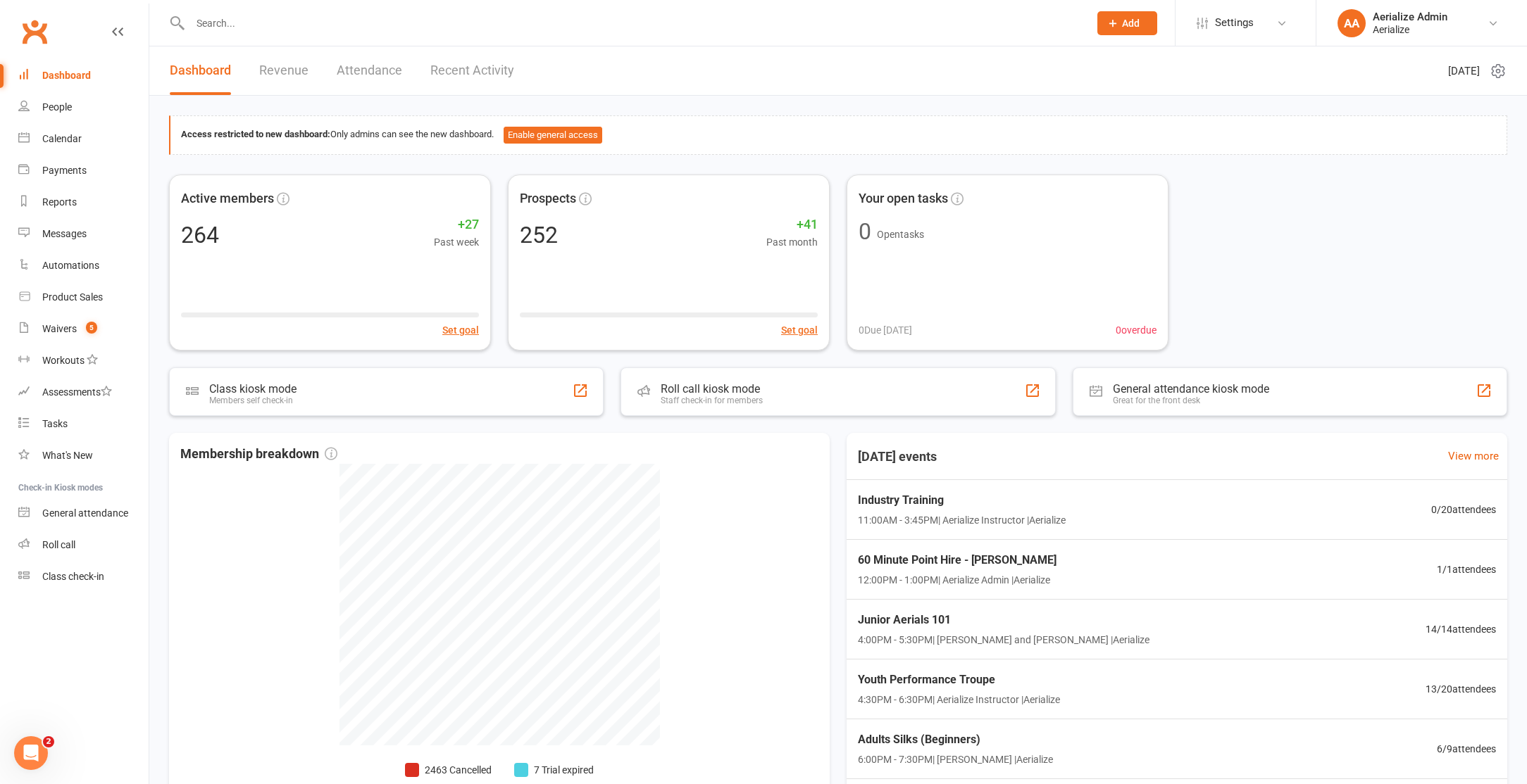
click at [315, 22] on input "text" at bounding box center [632, 22] width 893 height 19
paste input "Timothy Yau"
type input "Timothy Yau"
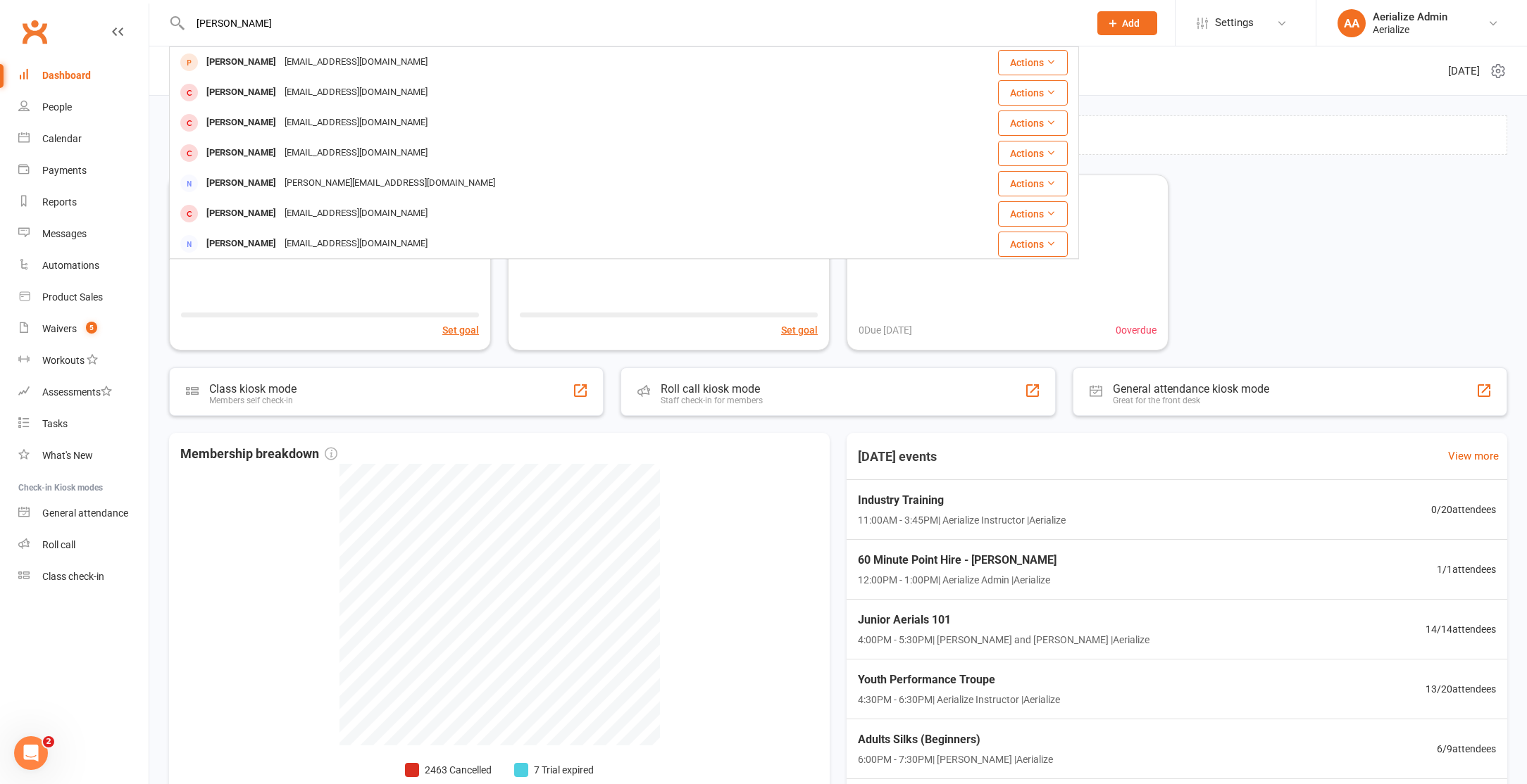
click at [316, 96] on div "admin@chineseparents.org.au" at bounding box center [356, 93] width 151 height 20
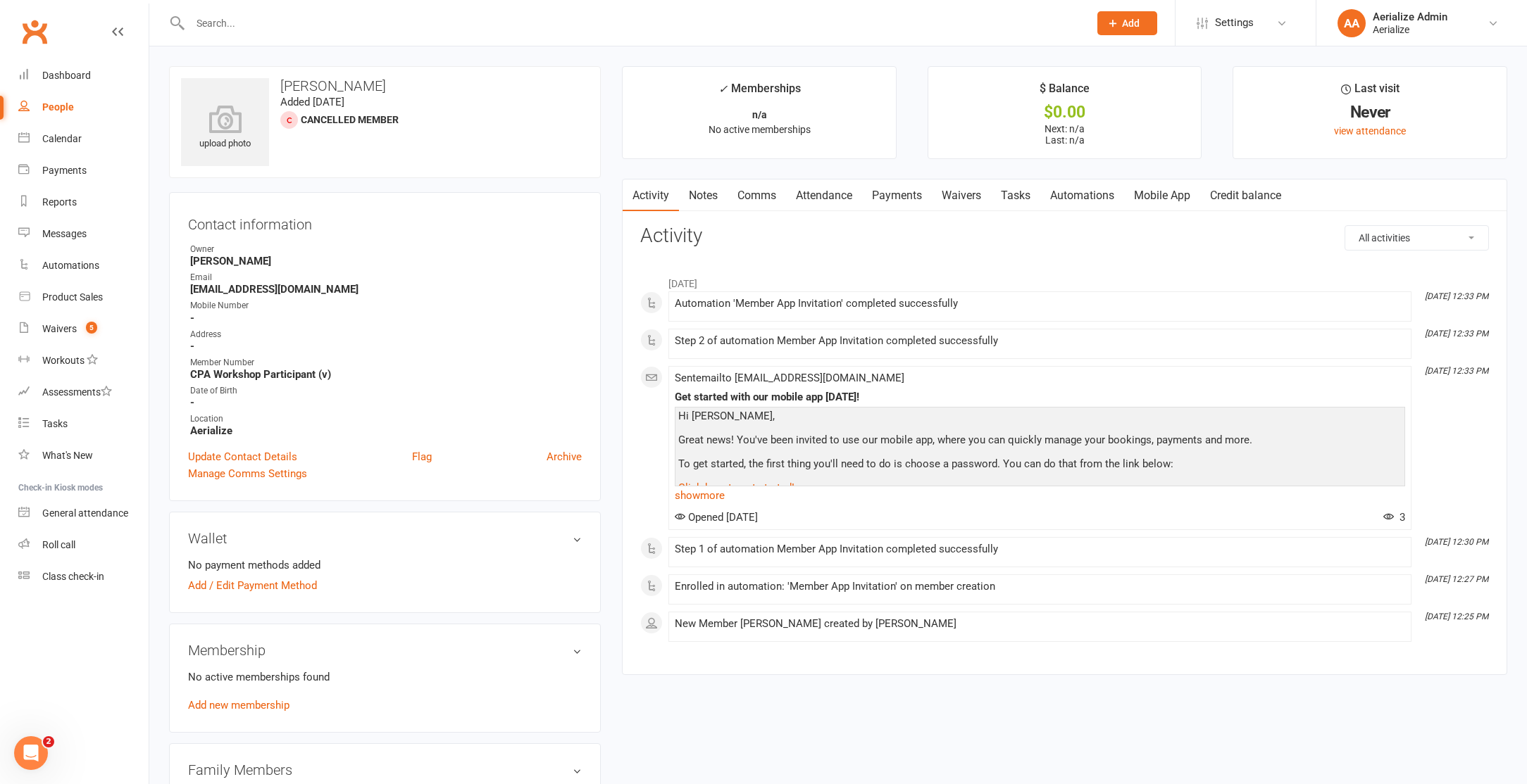
click at [962, 190] on link "Waivers" at bounding box center [961, 195] width 59 height 32
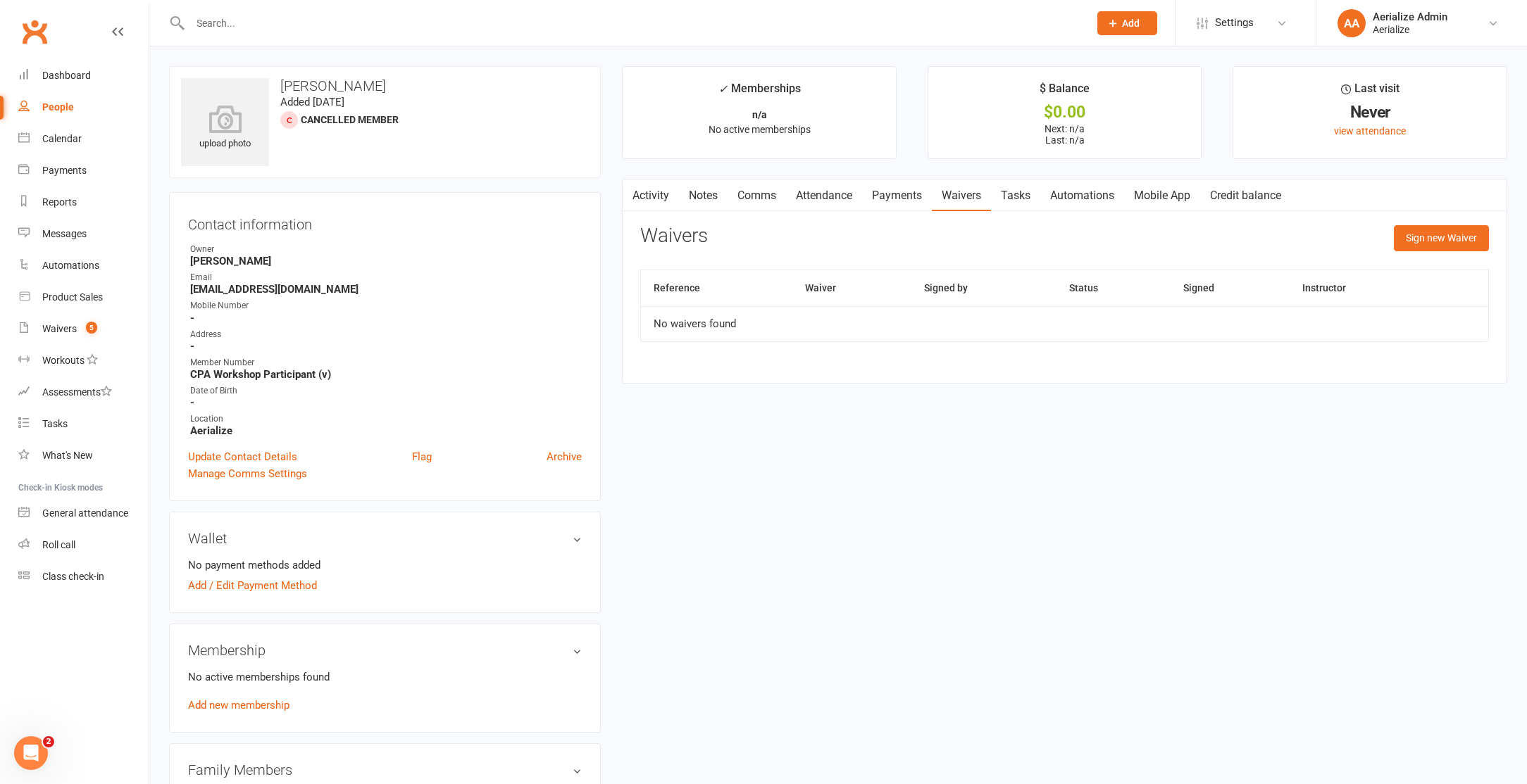
click at [229, 37] on div at bounding box center [624, 22] width 910 height 45
click at [229, 25] on input "text" at bounding box center [632, 22] width 893 height 19
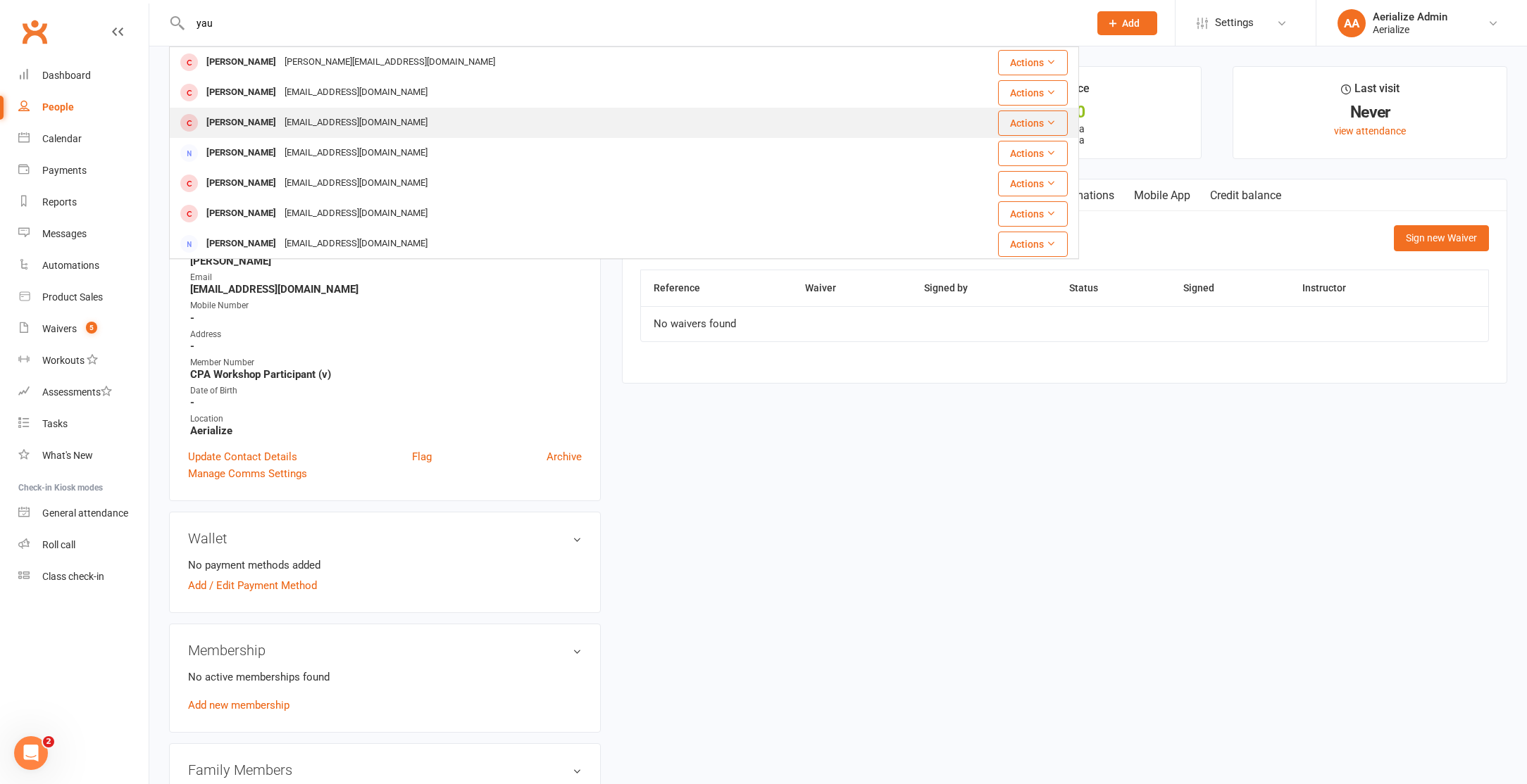
type input "yau"
click at [311, 125] on div "maria_yip_01@yahoo.com.au" at bounding box center [356, 123] width 151 height 20
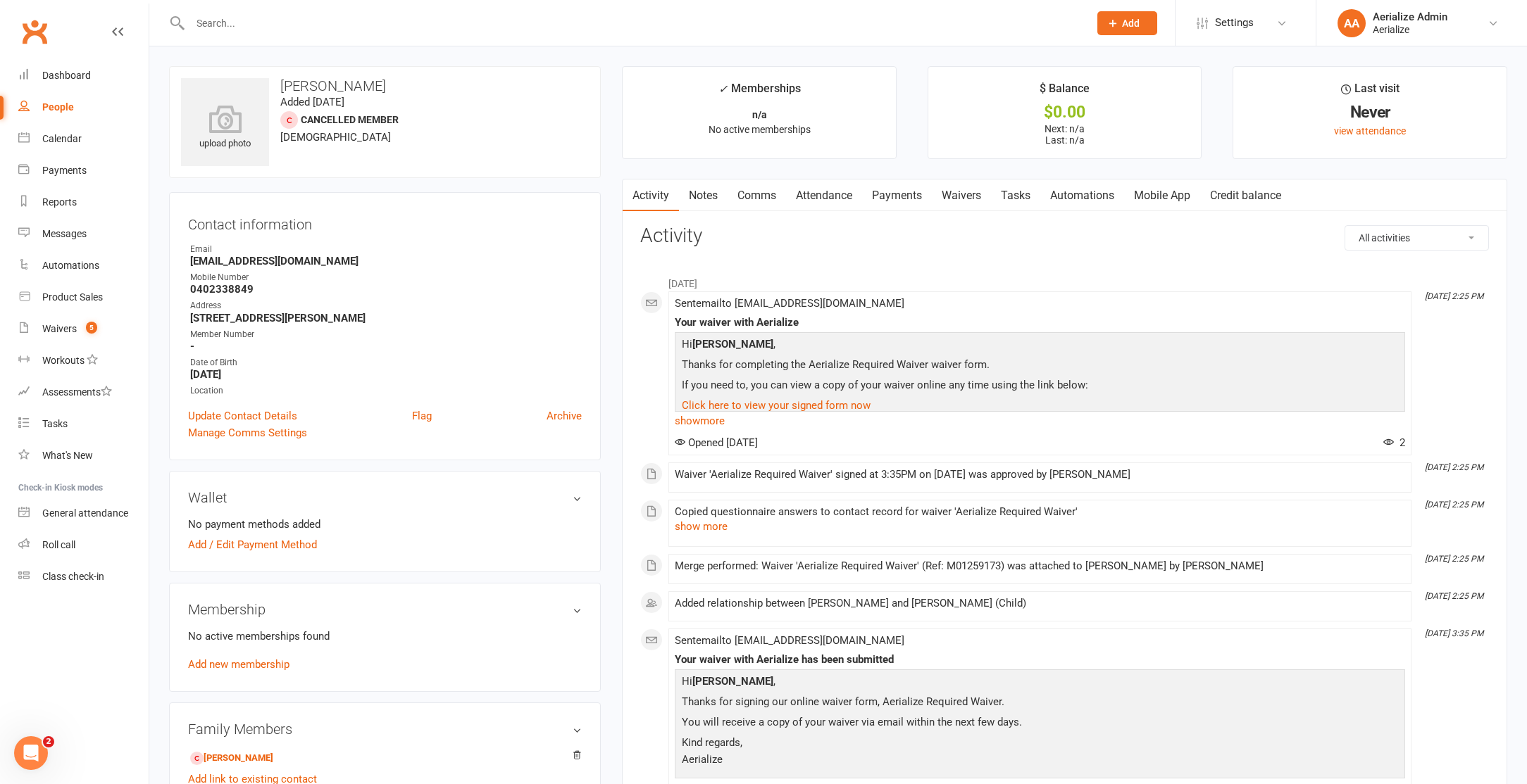
click at [249, 23] on input "text" at bounding box center [632, 22] width 893 height 19
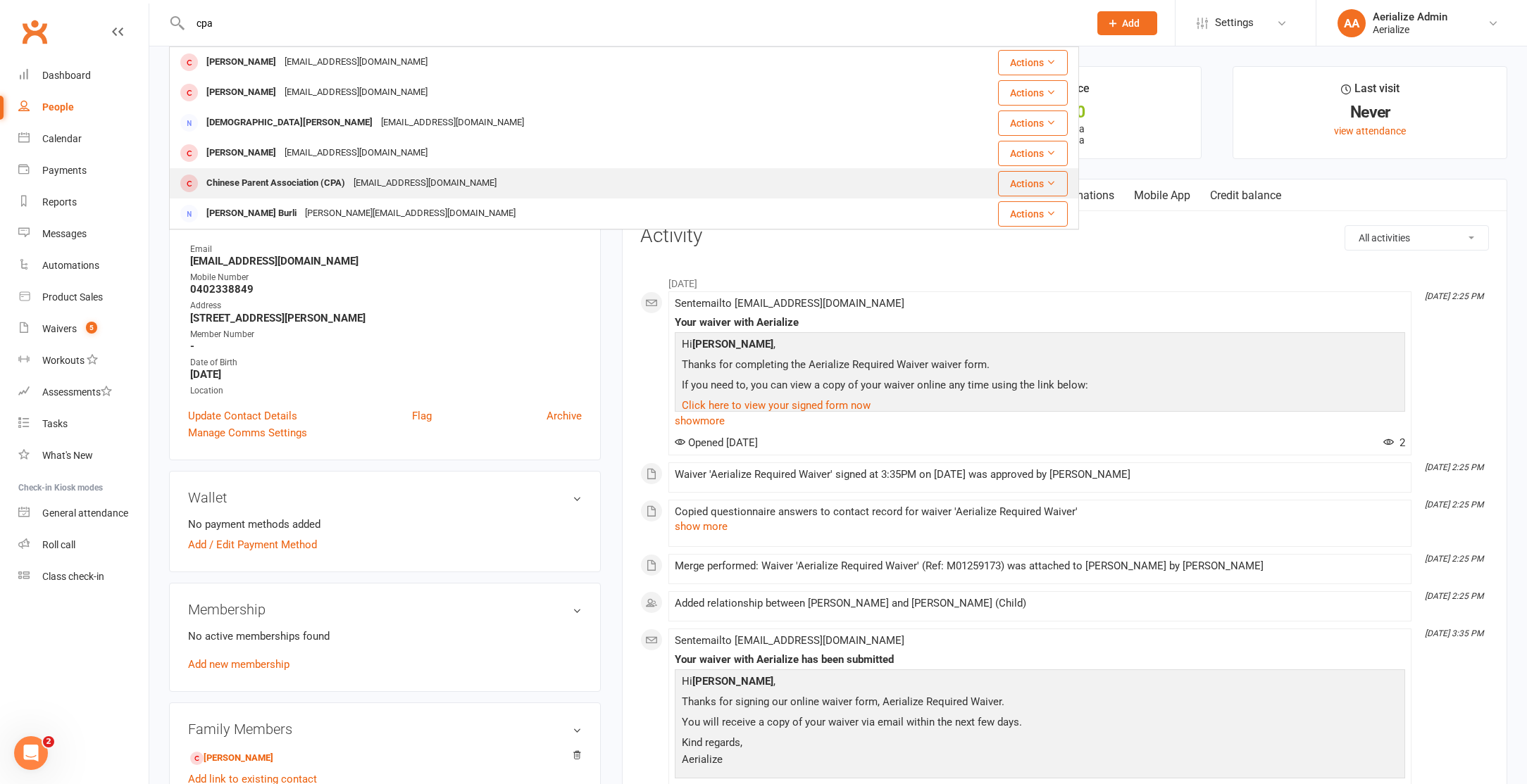
type input "cpa"
click at [321, 190] on div "Chinese Parent Association (CPA)" at bounding box center [275, 183] width 147 height 20
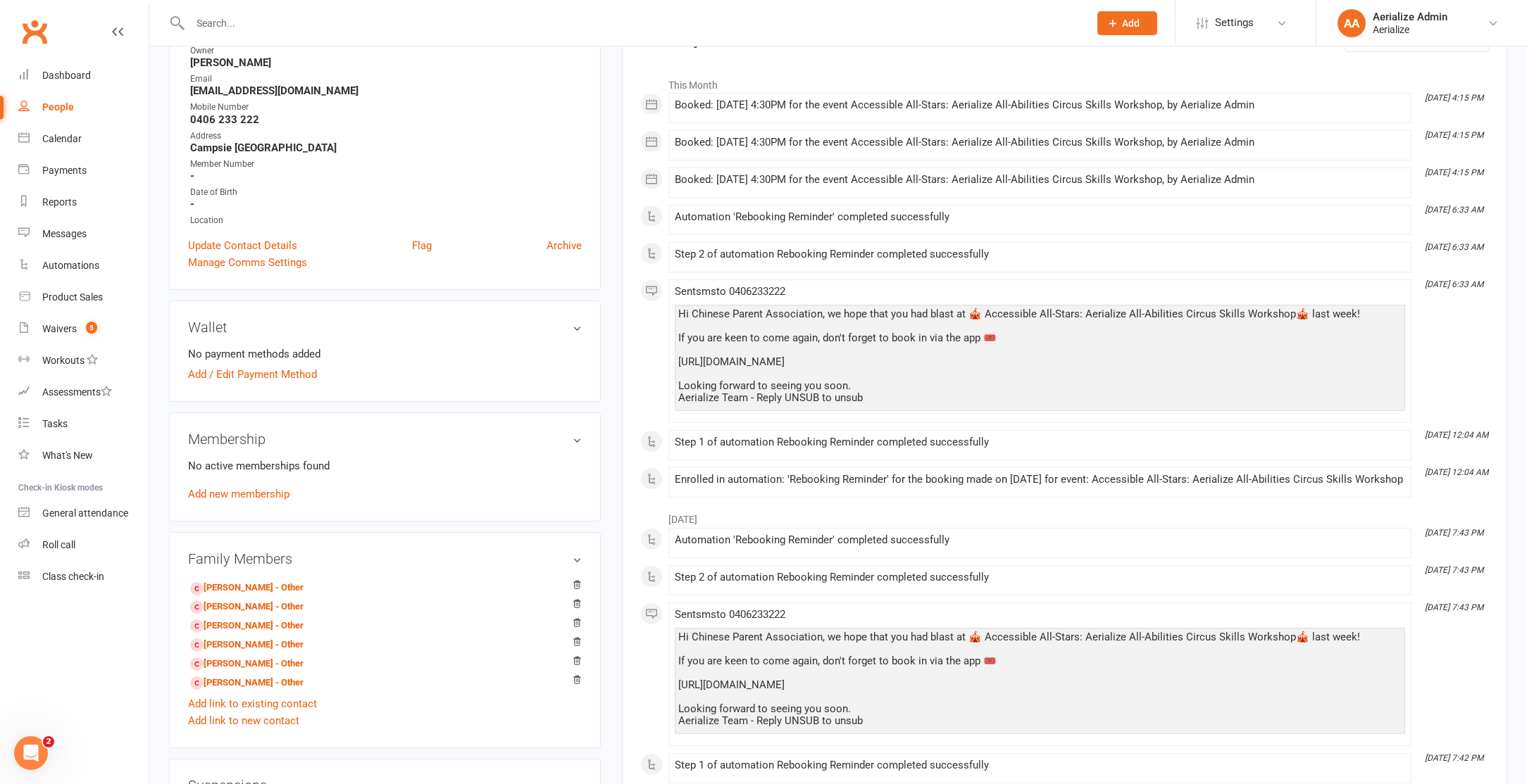
scroll to position [200, 0]
click at [81, 332] on count-badge "5" at bounding box center [88, 329] width 19 height 11
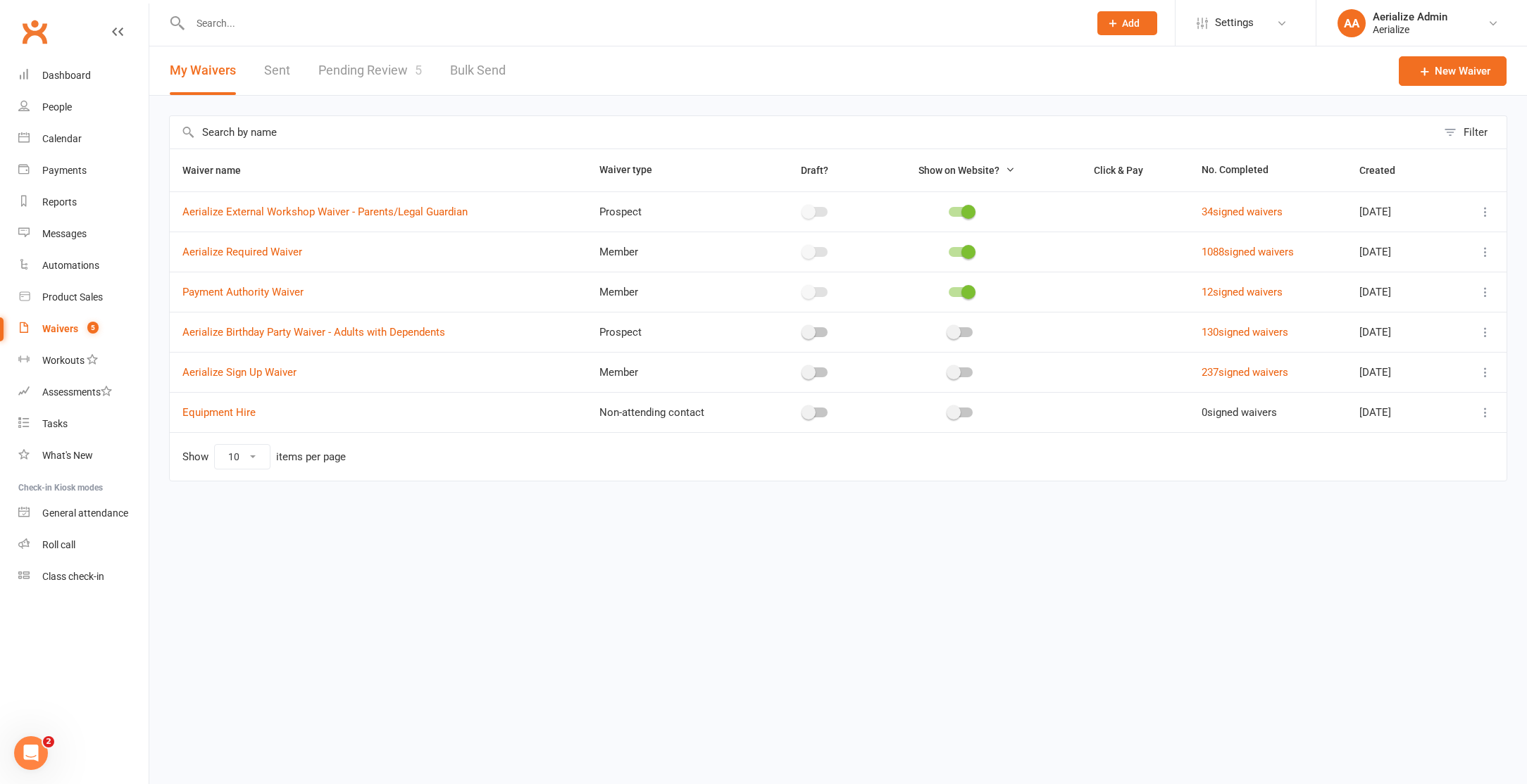
click at [397, 78] on link "Pending Review 5" at bounding box center [370, 70] width 104 height 48
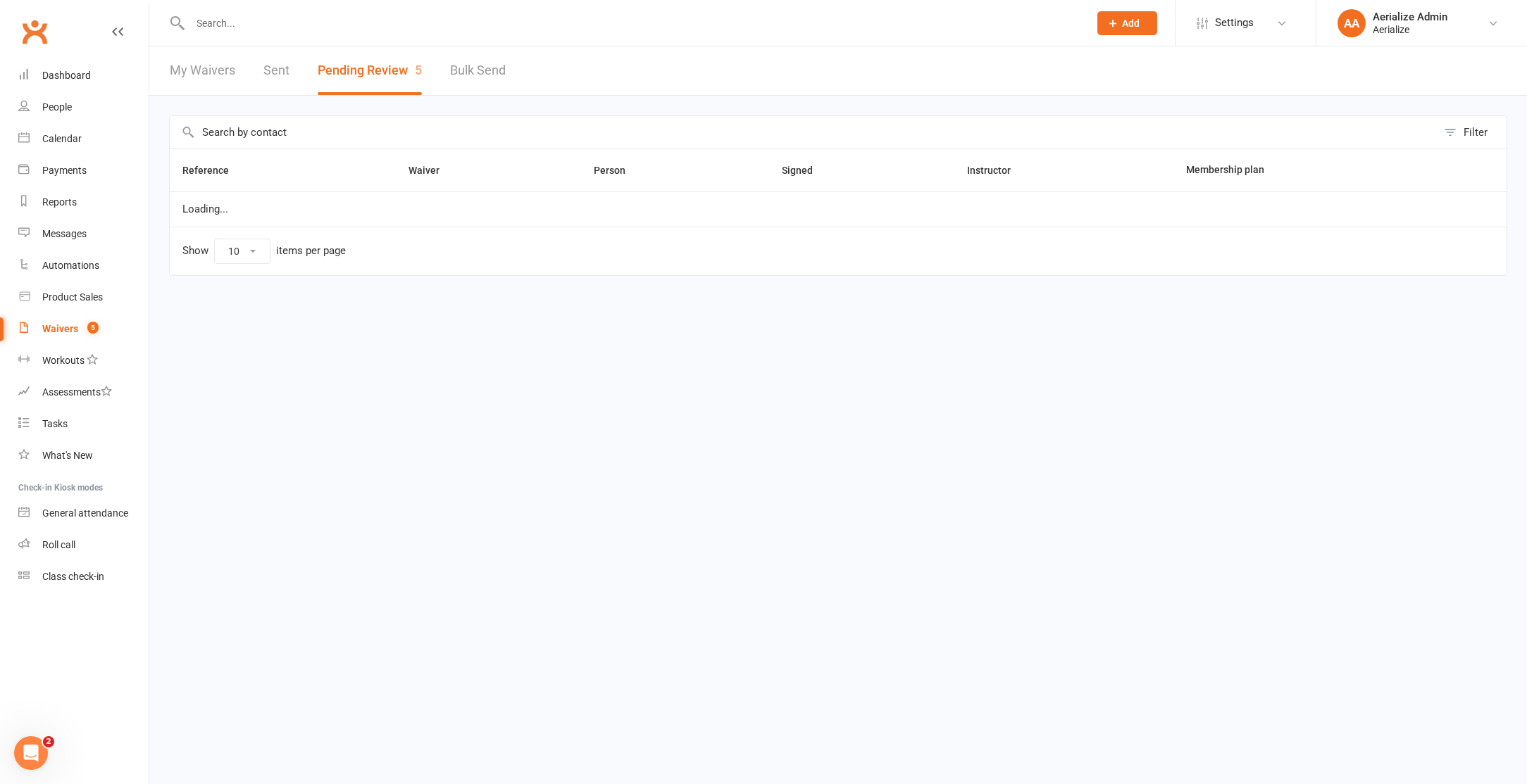
select select "100"
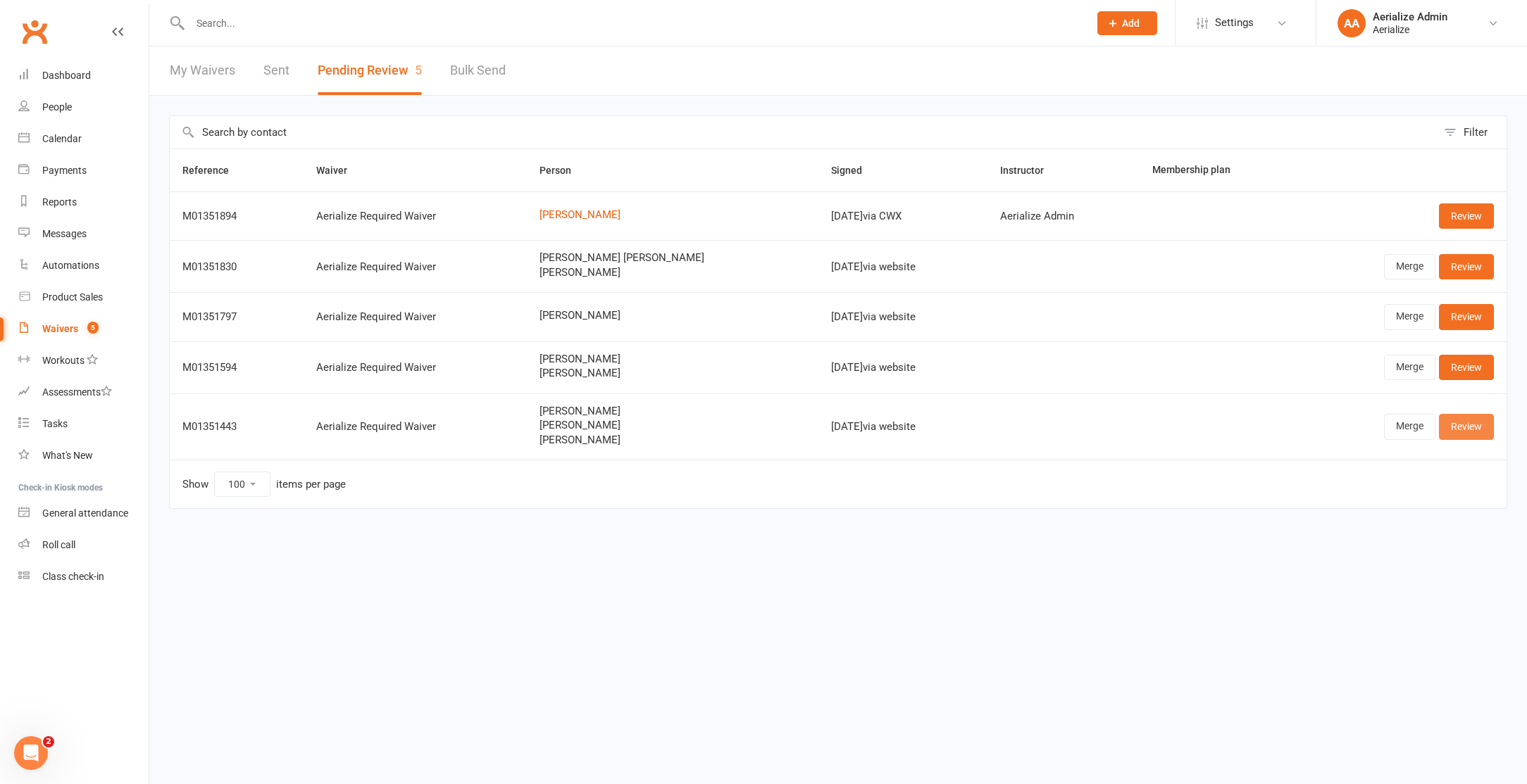
click at [1479, 422] on link "Review" at bounding box center [1466, 426] width 55 height 25
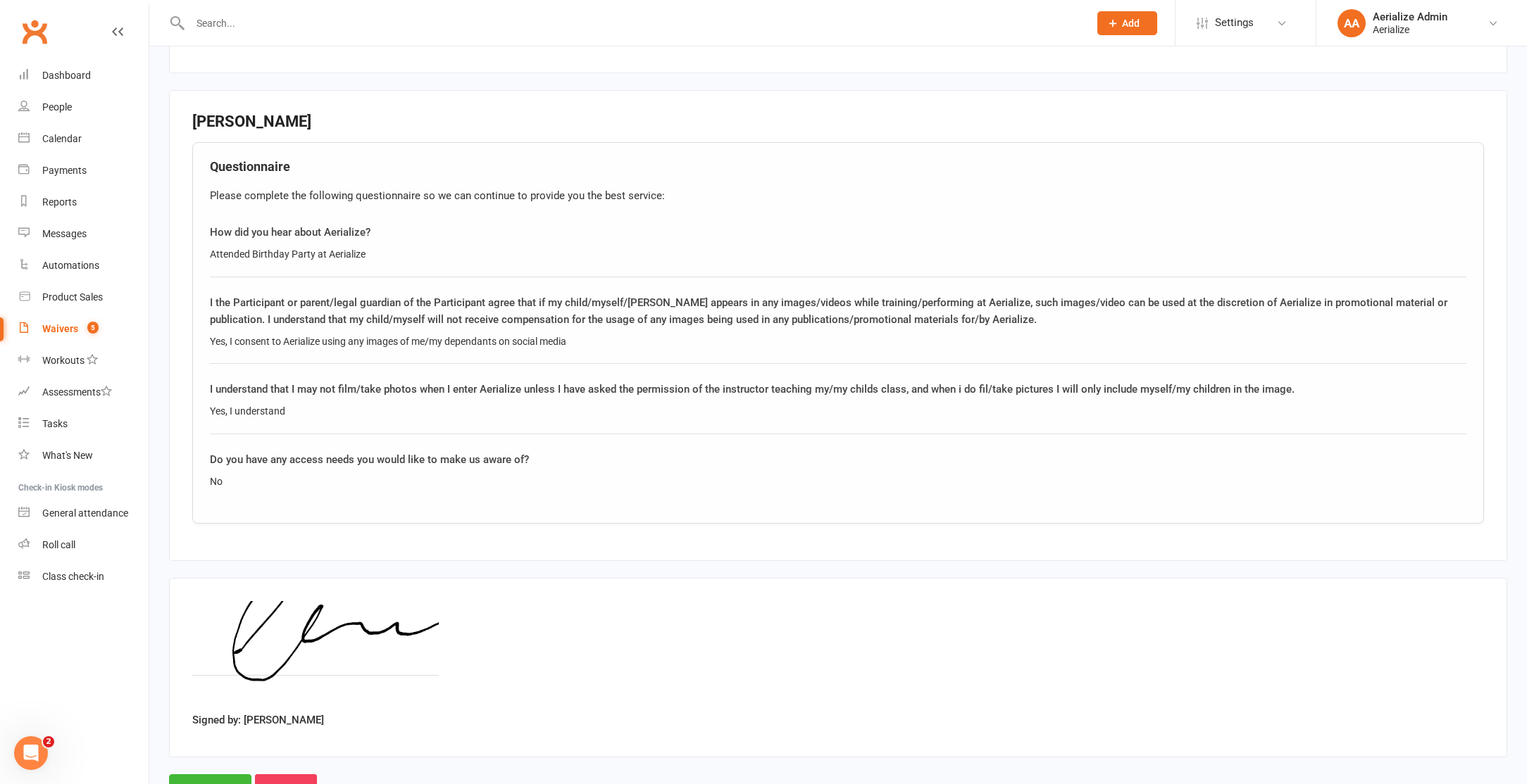
scroll to position [1947, 0]
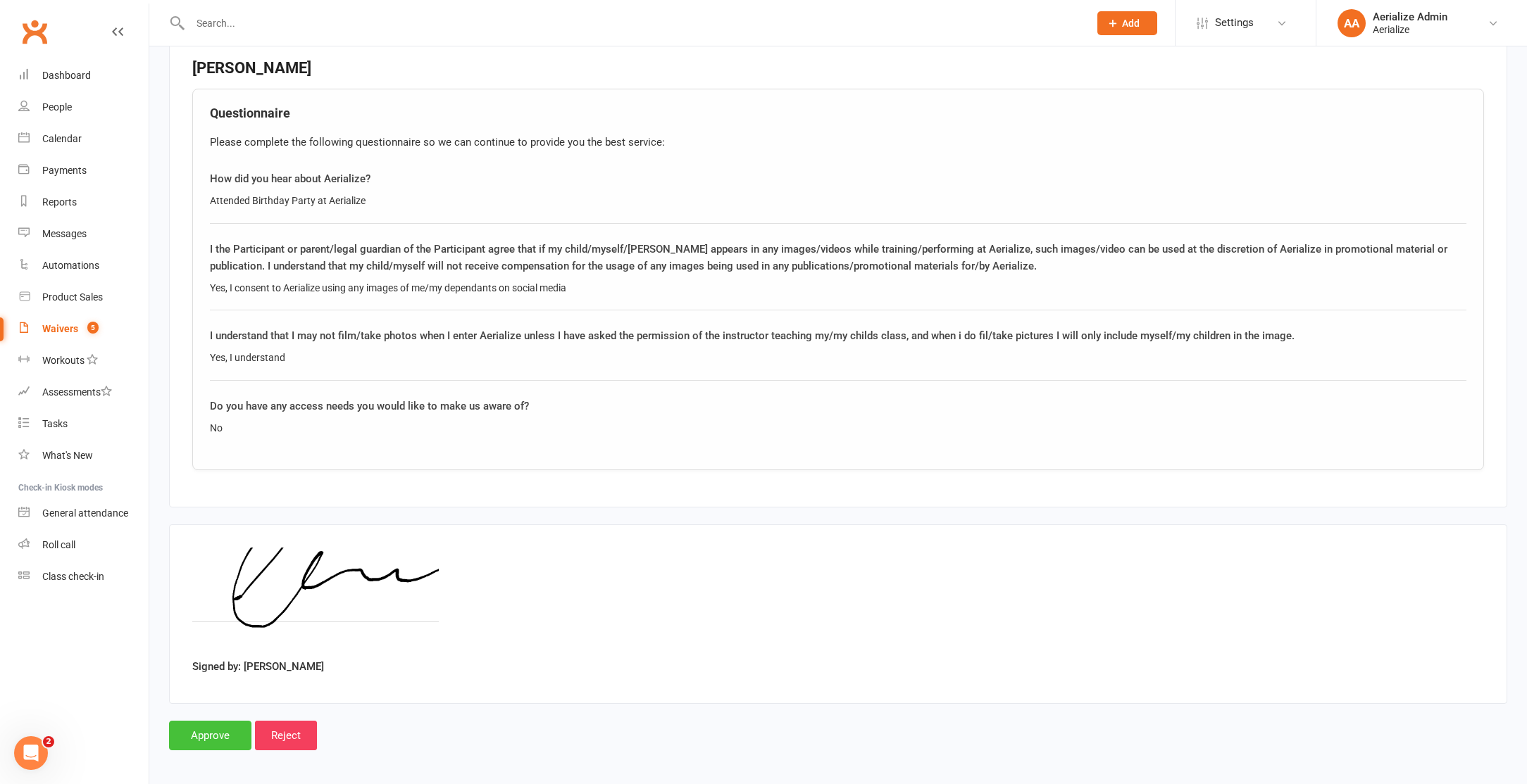
click at [215, 729] on input "Approve" at bounding box center [210, 736] width 82 height 30
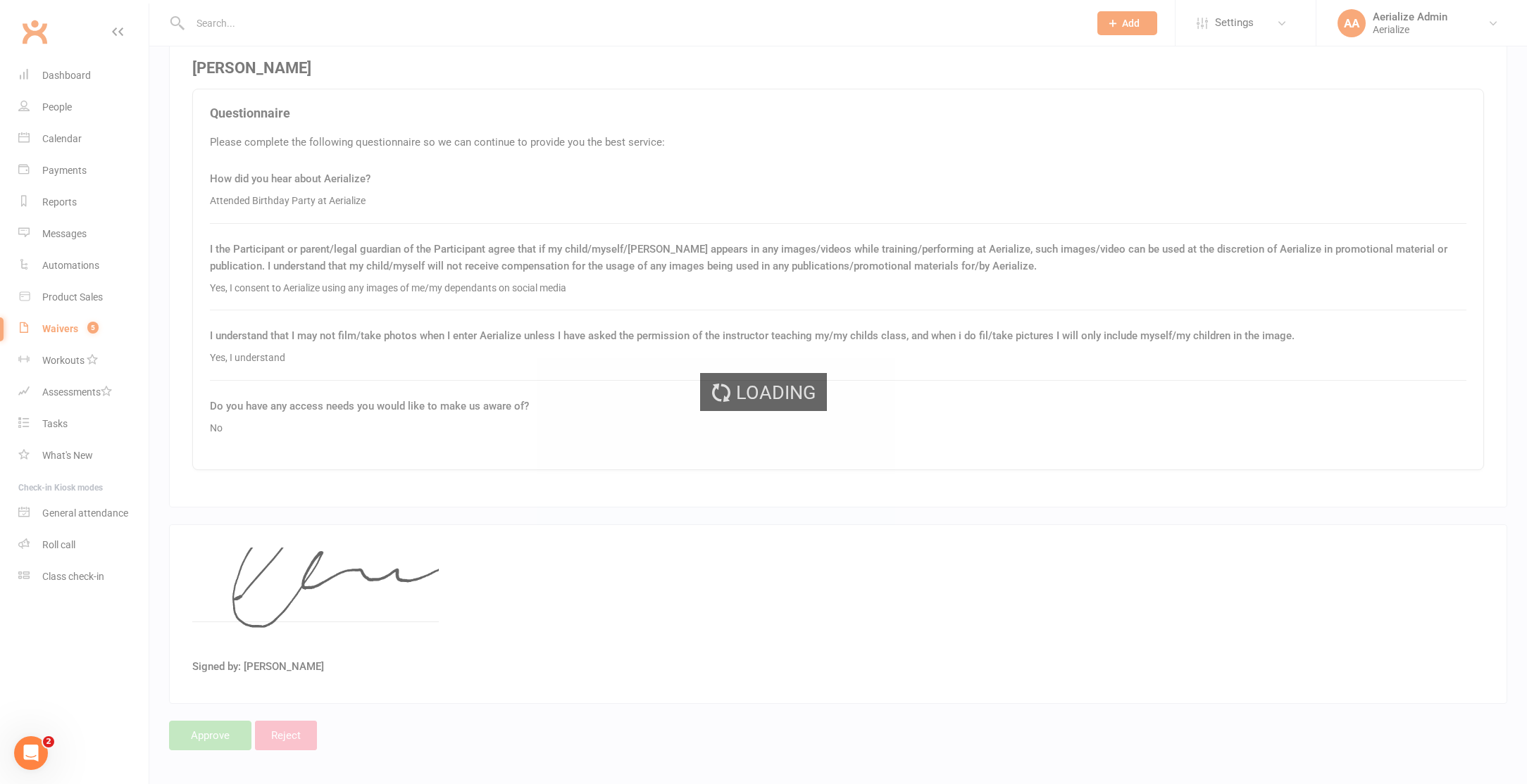
select select "100"
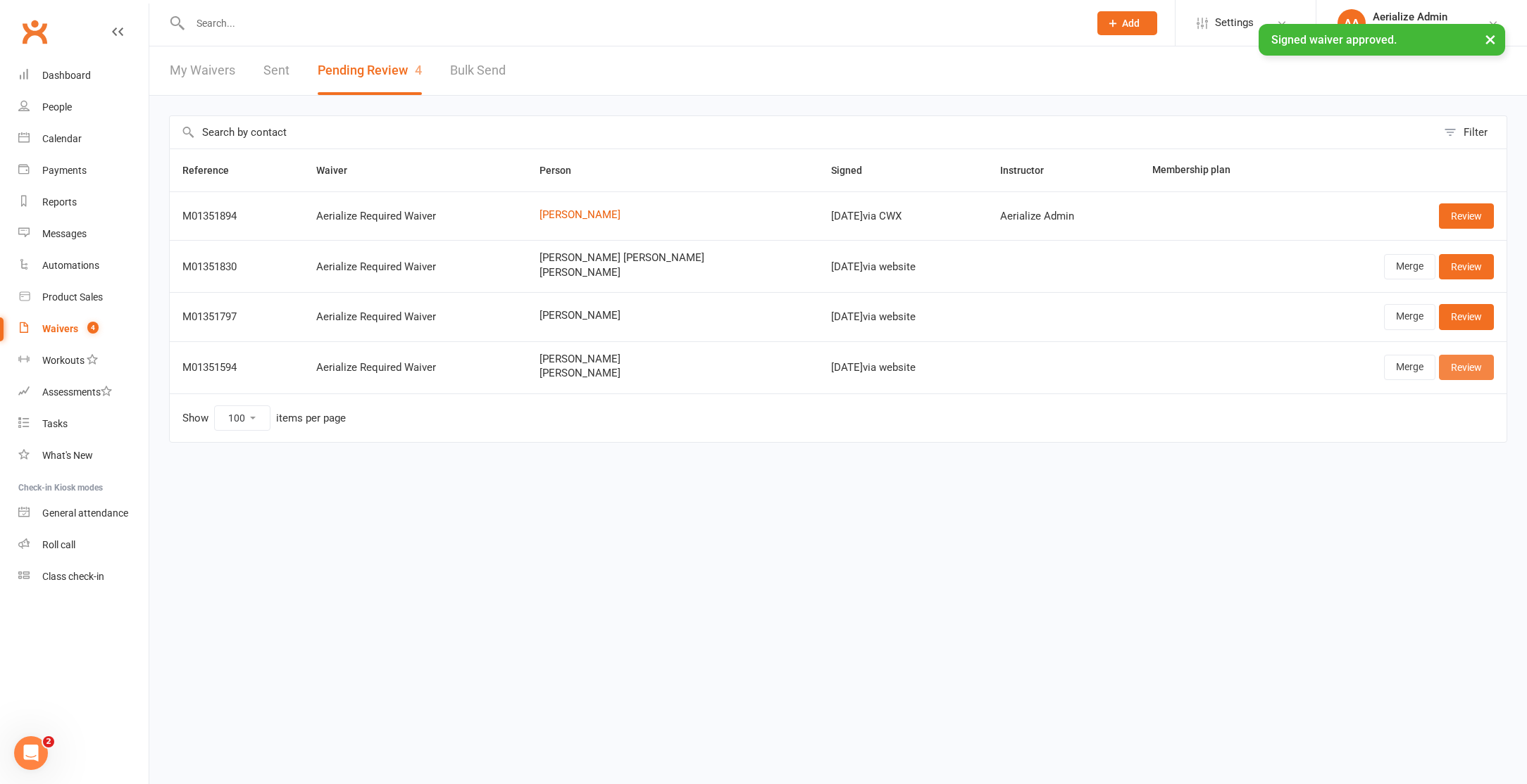
click at [1459, 371] on link "Review" at bounding box center [1466, 367] width 55 height 25
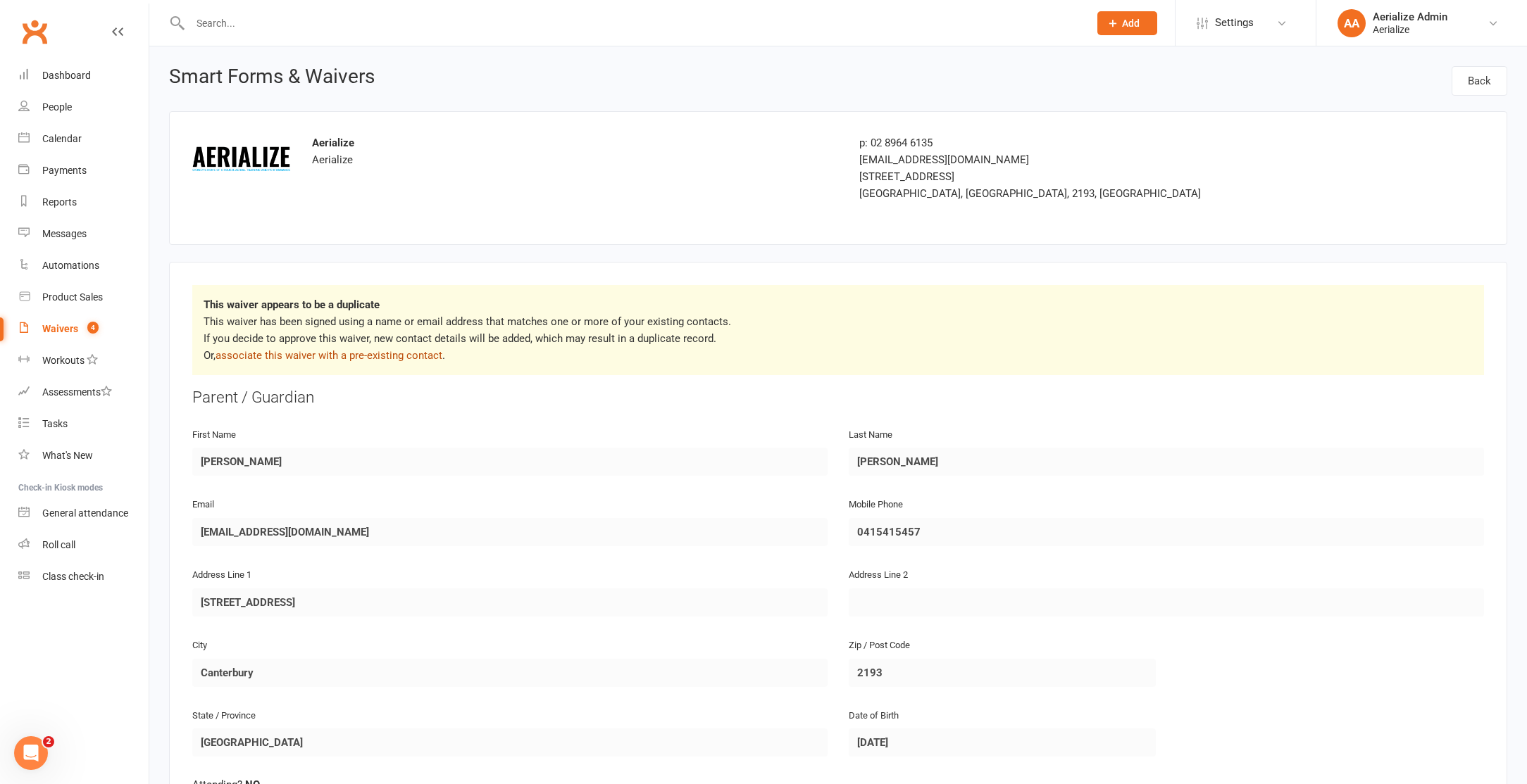
click at [395, 352] on link "associate this waiver with a pre-existing contact" at bounding box center [329, 355] width 227 height 13
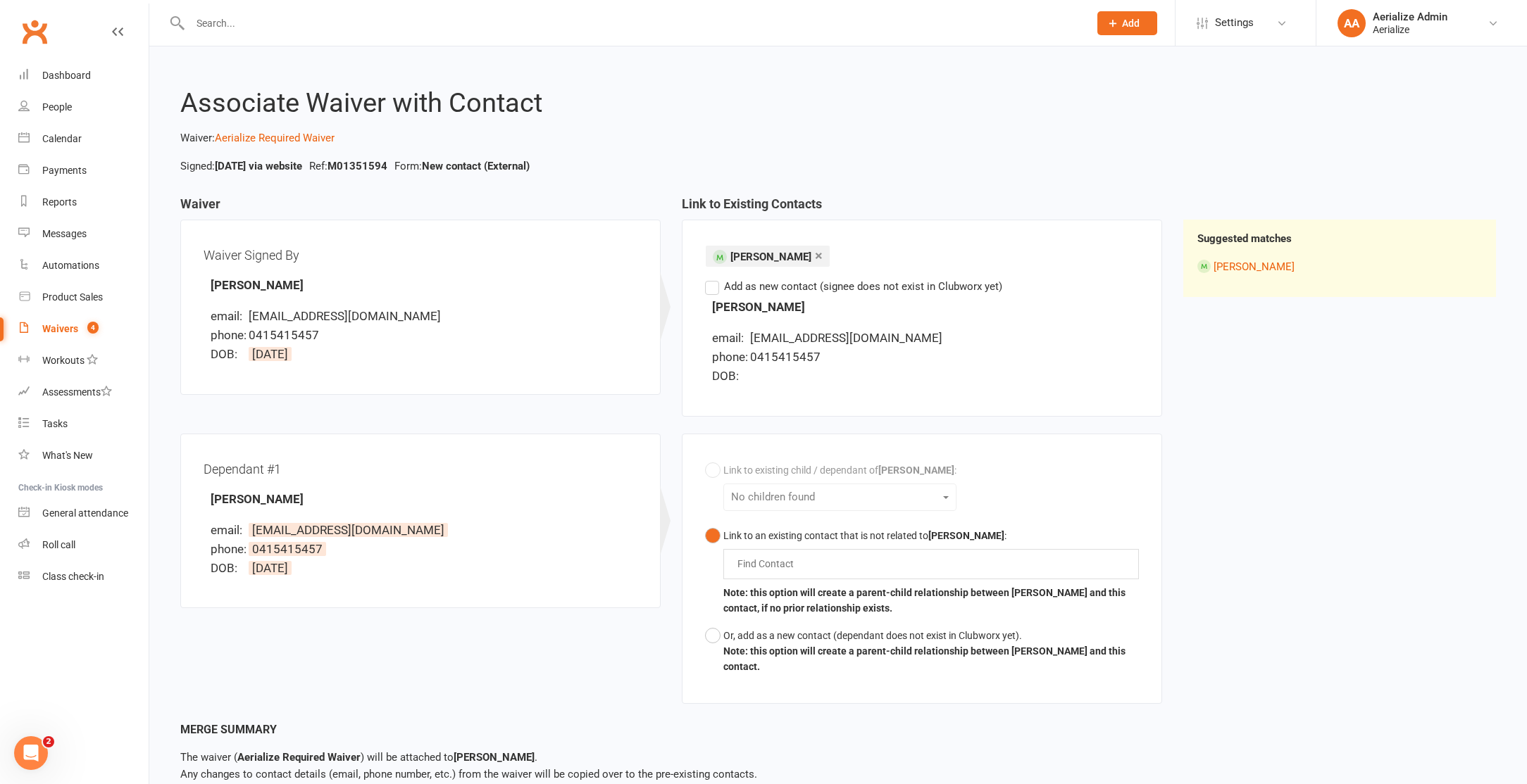
click at [779, 566] on input "text" at bounding box center [769, 564] width 66 height 17
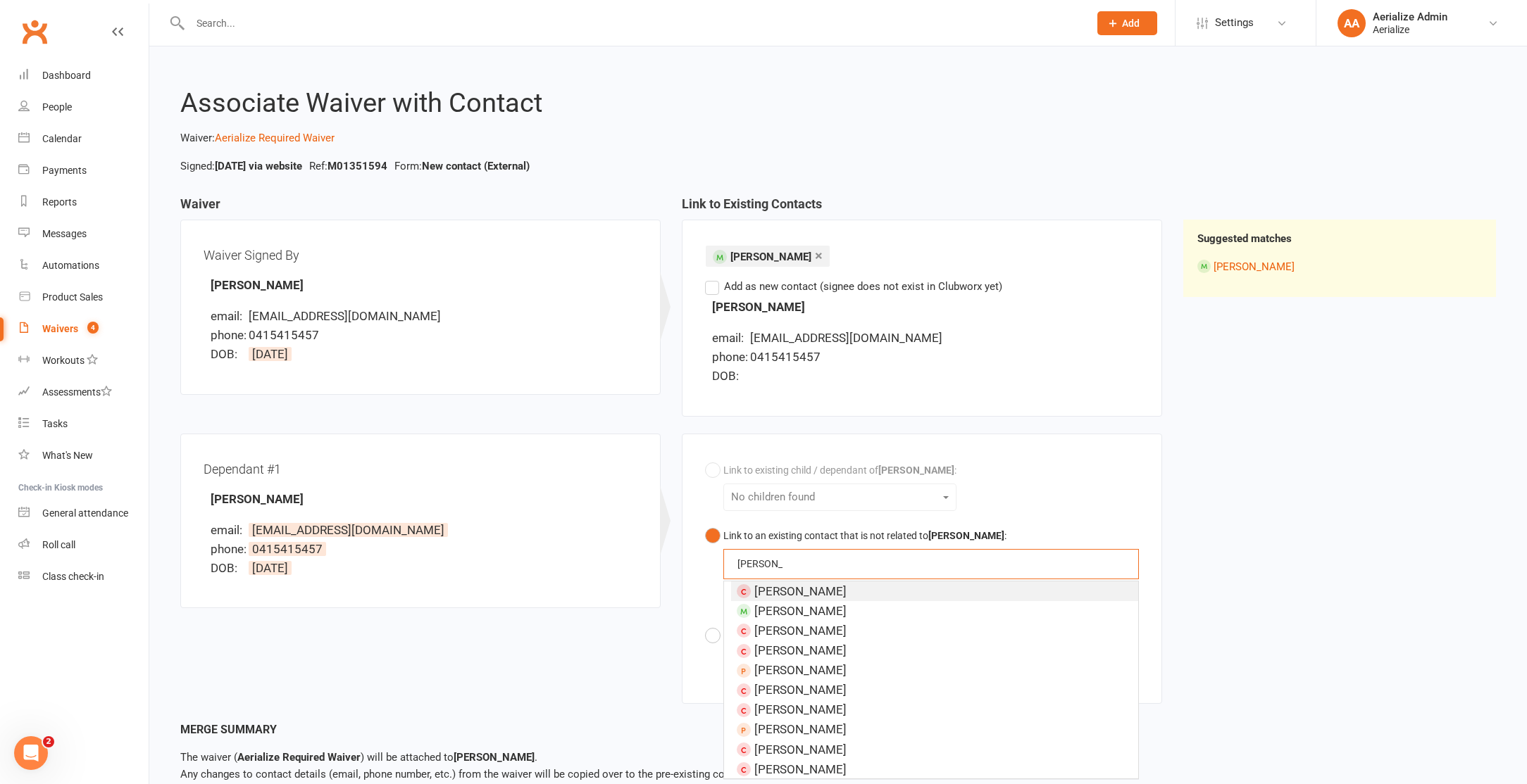
click at [705, 522] on button "Link to an existing contact that is not related to Steve Hickey : mathilda math…" at bounding box center [921, 572] width 433 height 100
type input "mathilda hi"
click at [714, 639] on button "Or, add as a new contact (dependant does not exist in Clubworx yet). Note: this…" at bounding box center [921, 651] width 433 height 58
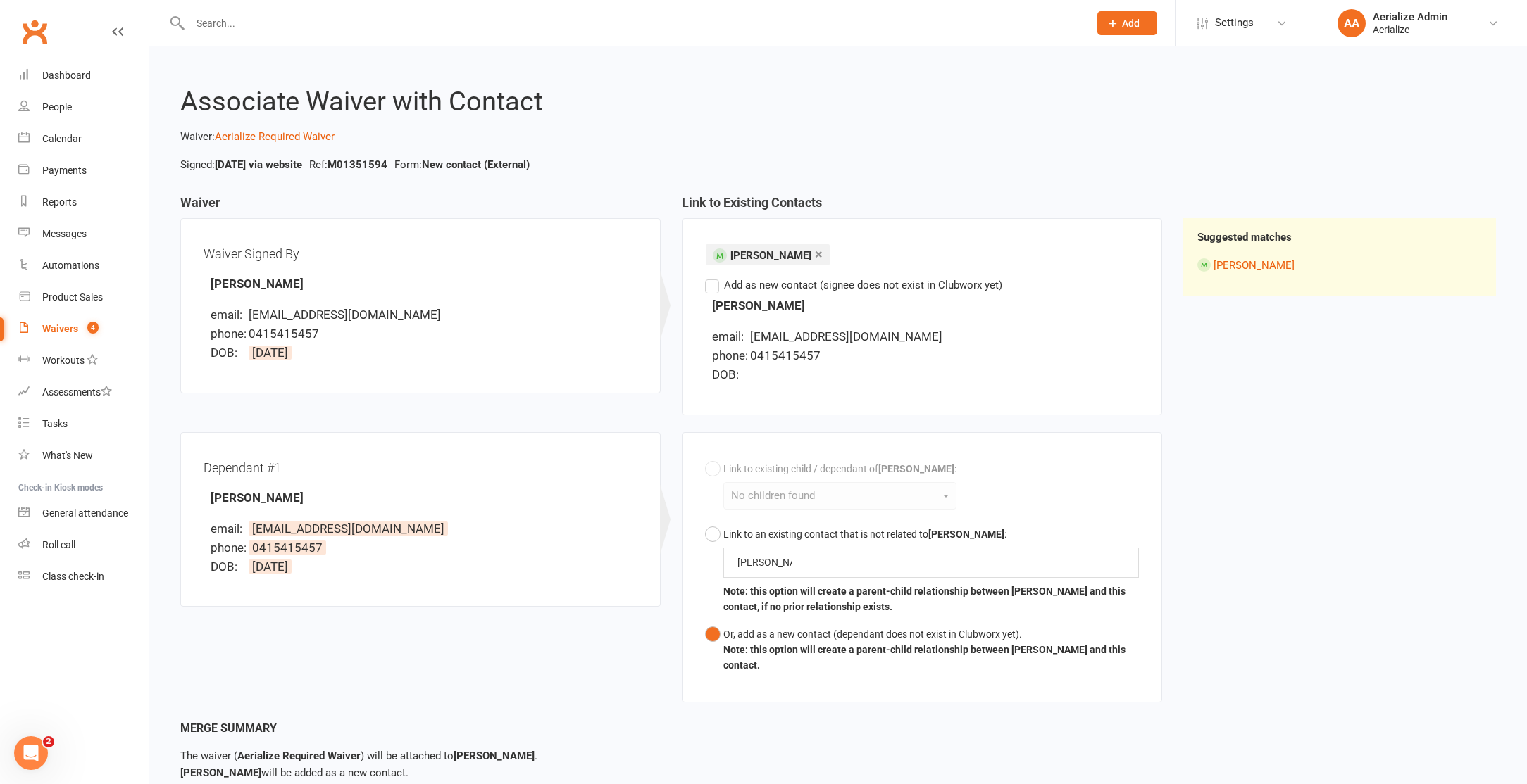
scroll to position [99, 0]
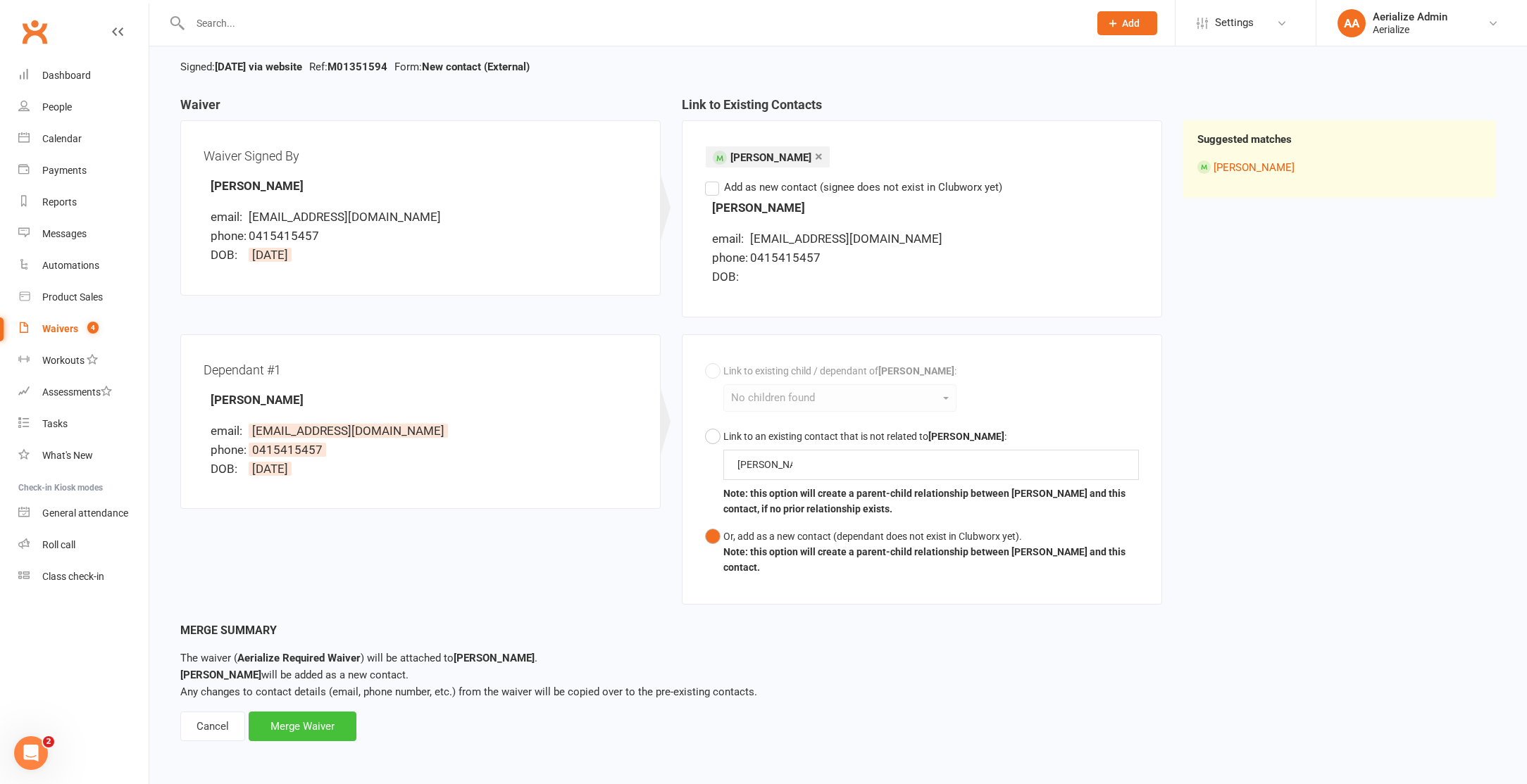
click at [306, 722] on div "Merge Waiver" at bounding box center [302, 727] width 107 height 30
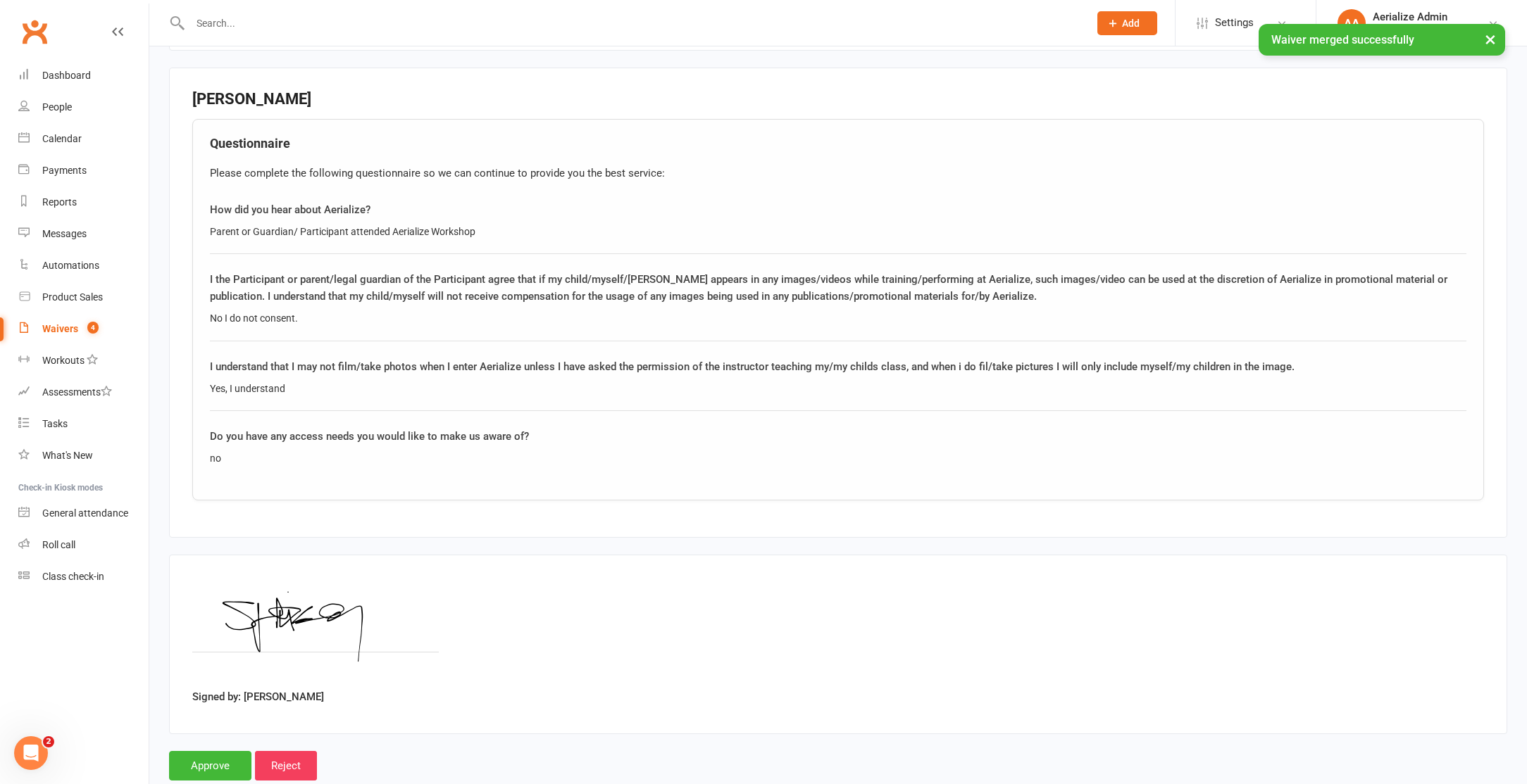
scroll to position [1489, 0]
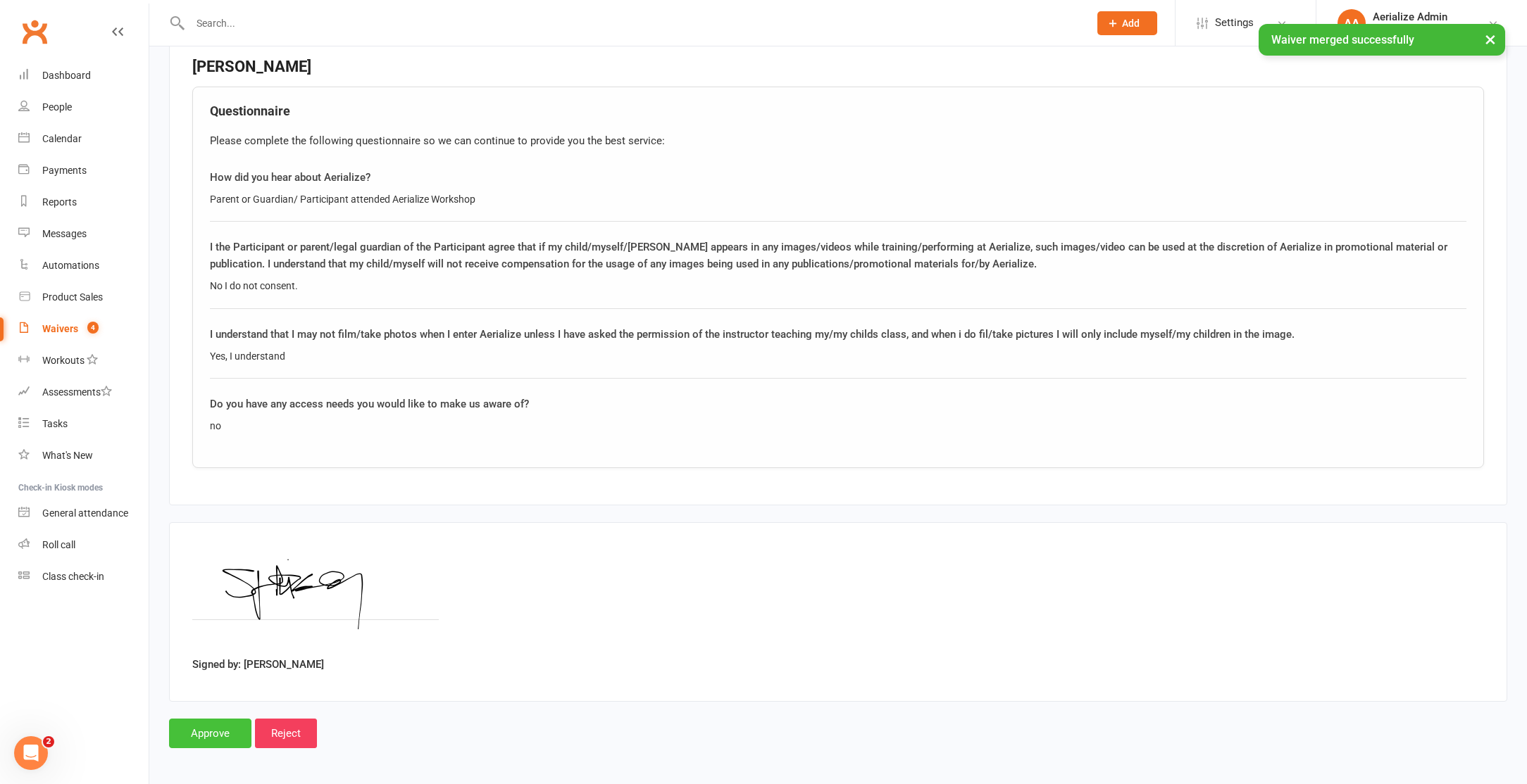
drag, startPoint x: 233, startPoint y: 726, endPoint x: 233, endPoint y: 715, distance: 11.0
click at [233, 725] on input "Approve" at bounding box center [210, 733] width 82 height 30
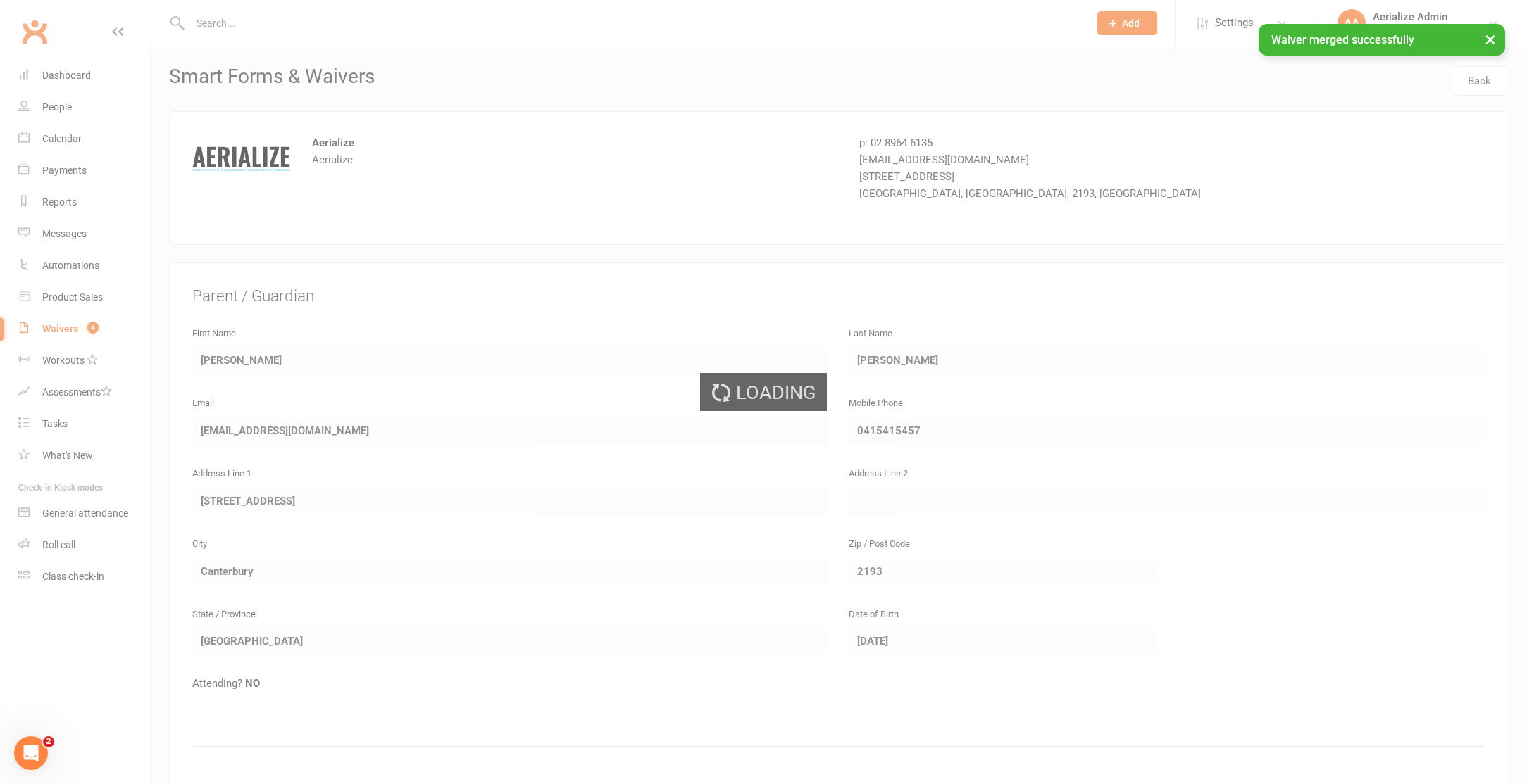
select select "100"
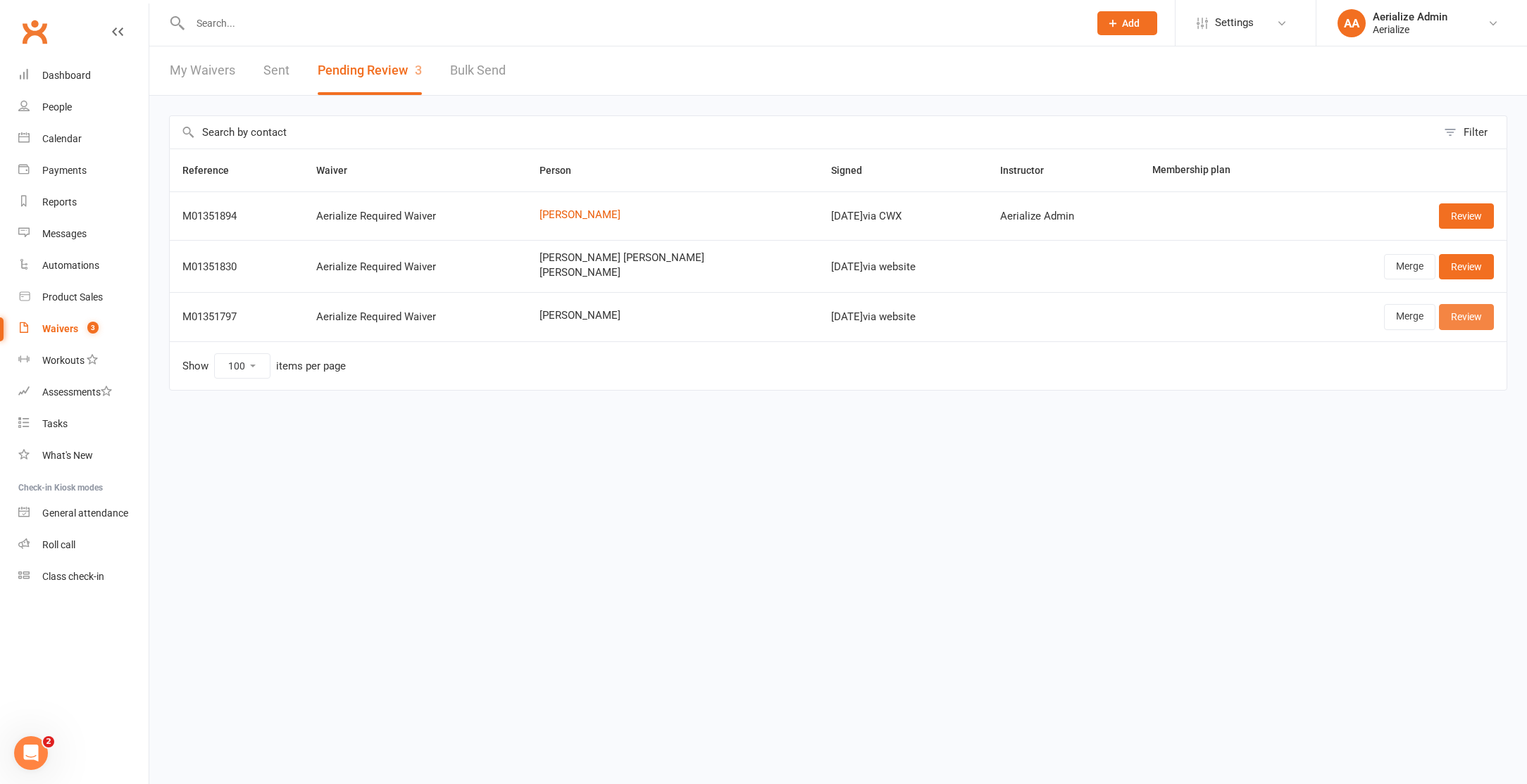
click at [1473, 313] on link "Review" at bounding box center [1466, 317] width 55 height 25
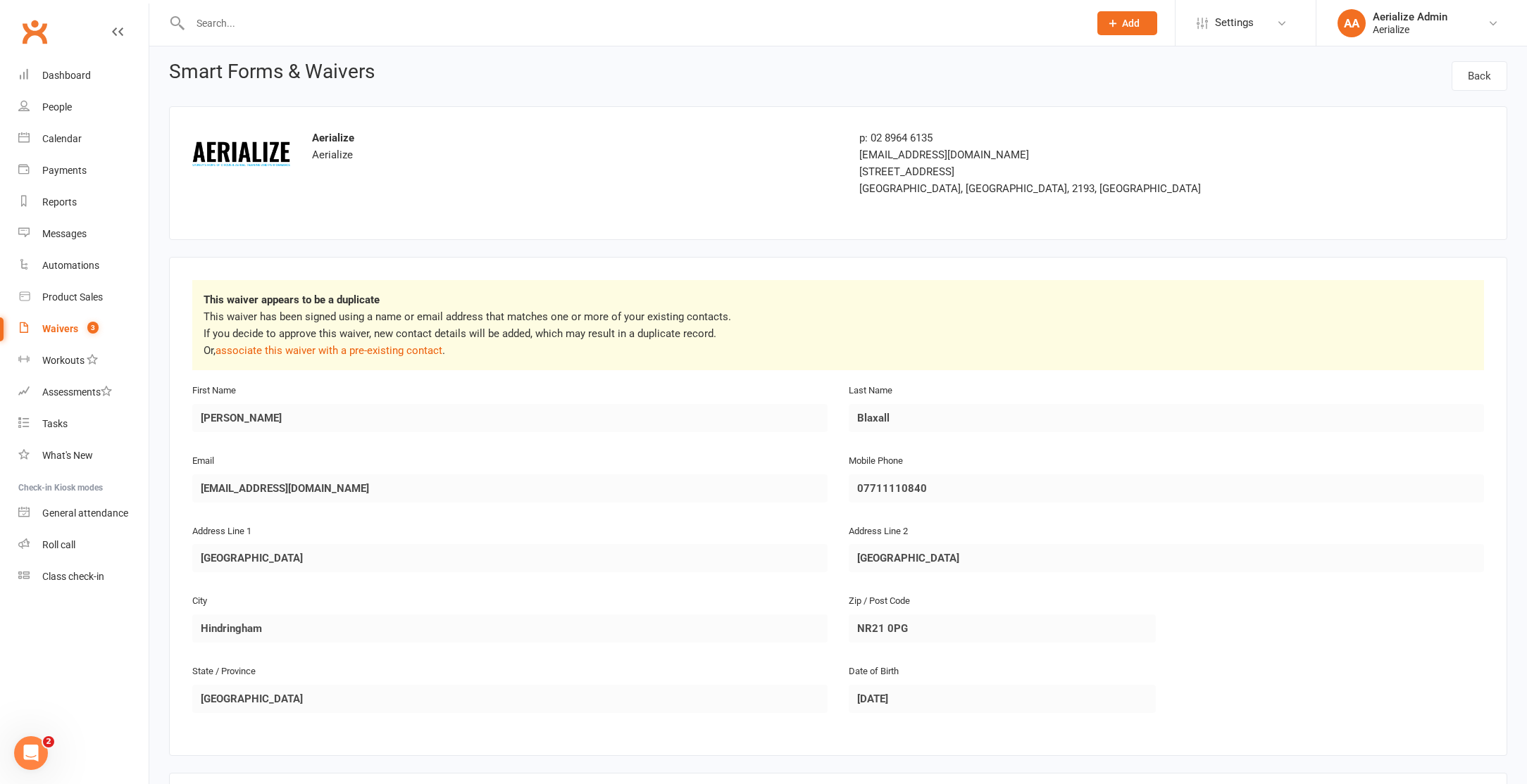
scroll to position [9, 0]
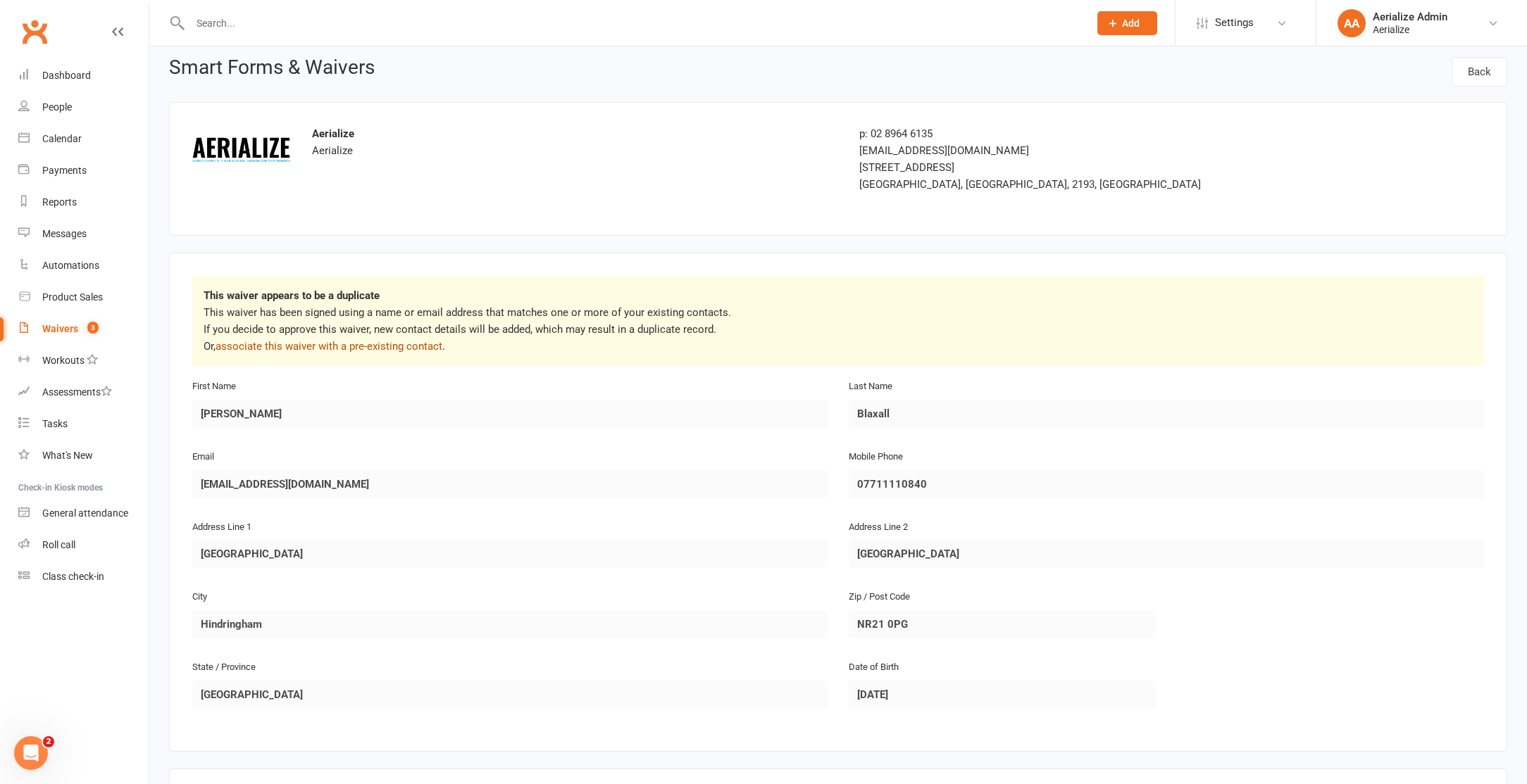
click at [394, 346] on link "associate this waiver with a pre-existing contact" at bounding box center [329, 346] width 227 height 13
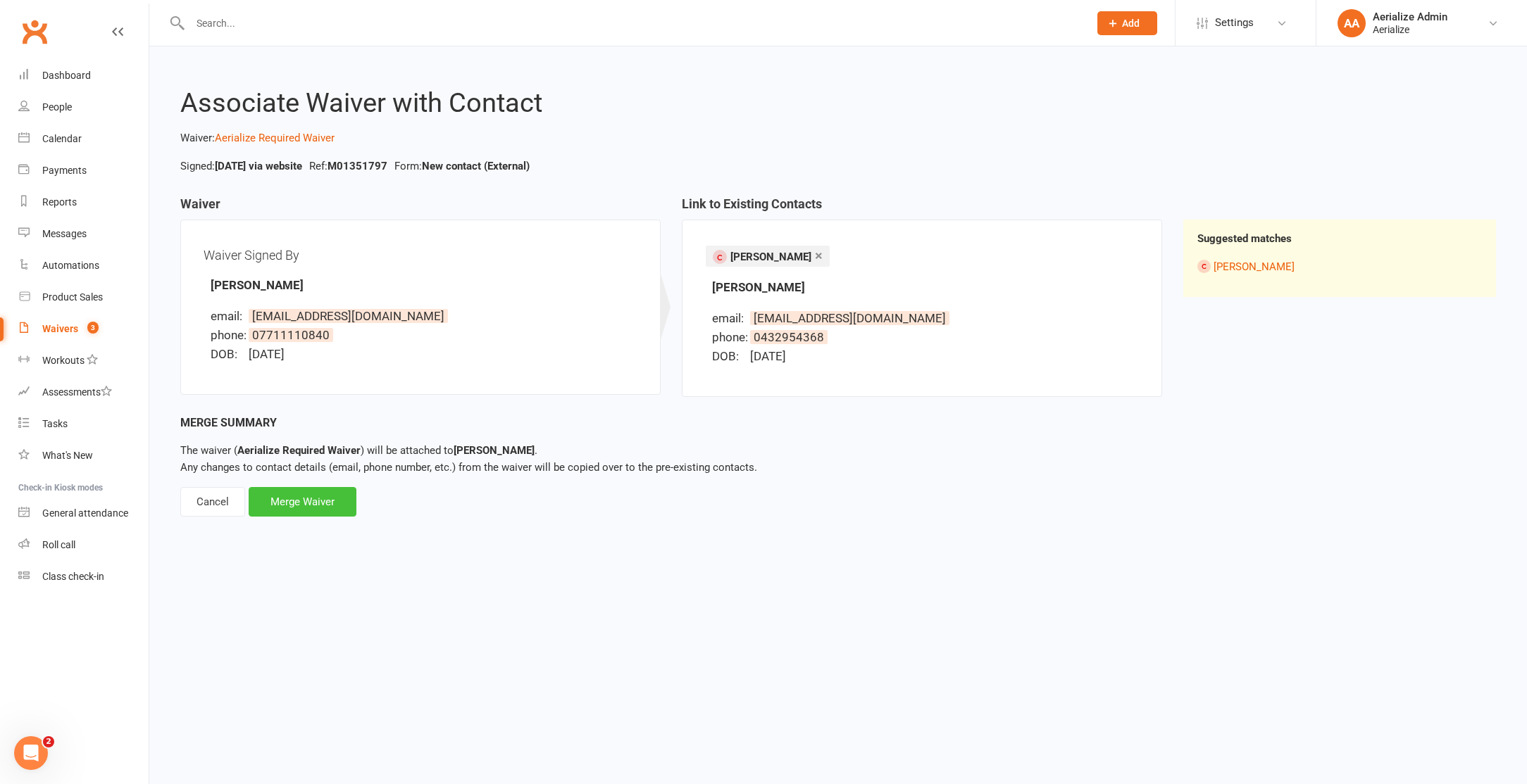
click at [304, 509] on div "Merge Waiver" at bounding box center [302, 502] width 107 height 30
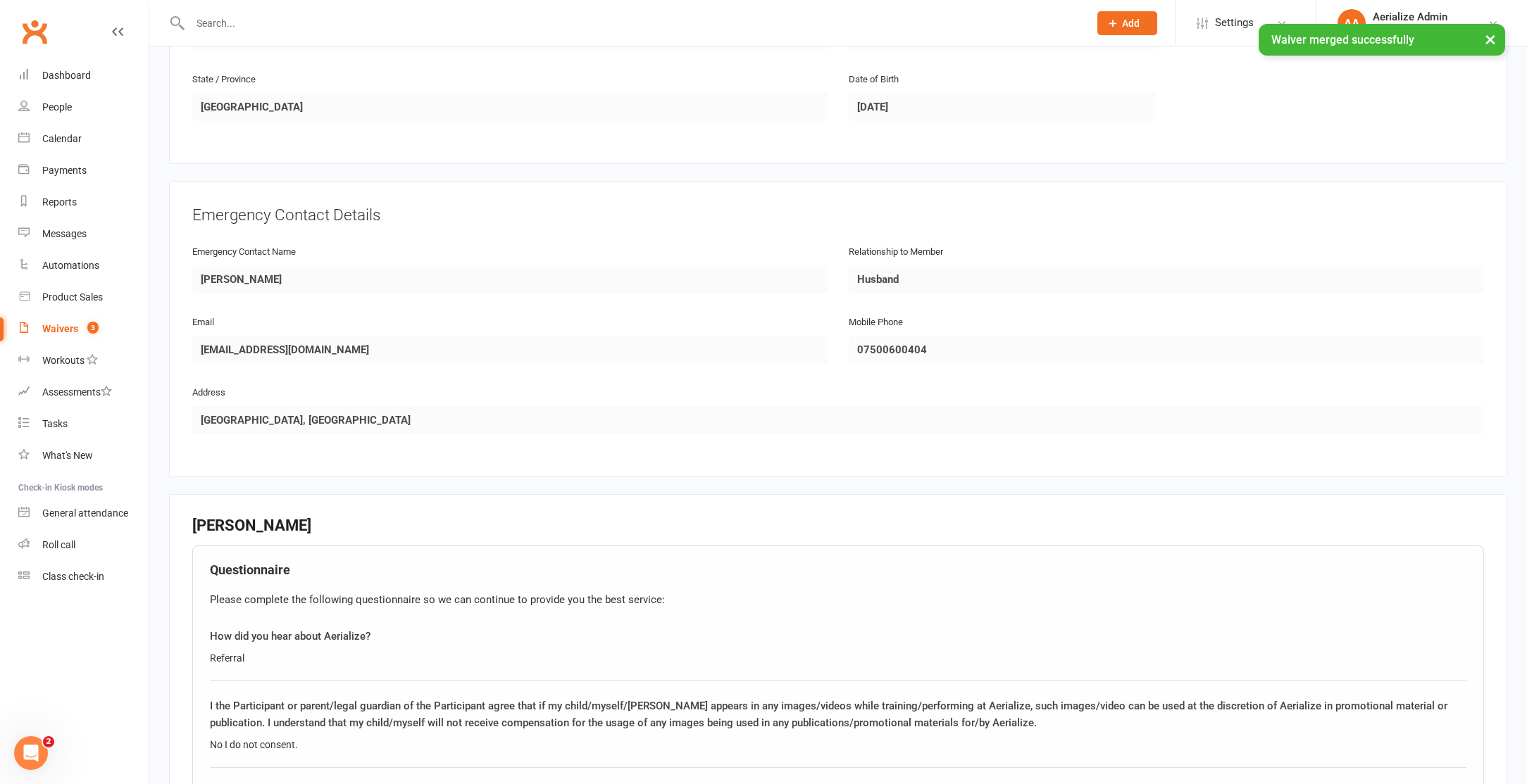
scroll to position [956, 0]
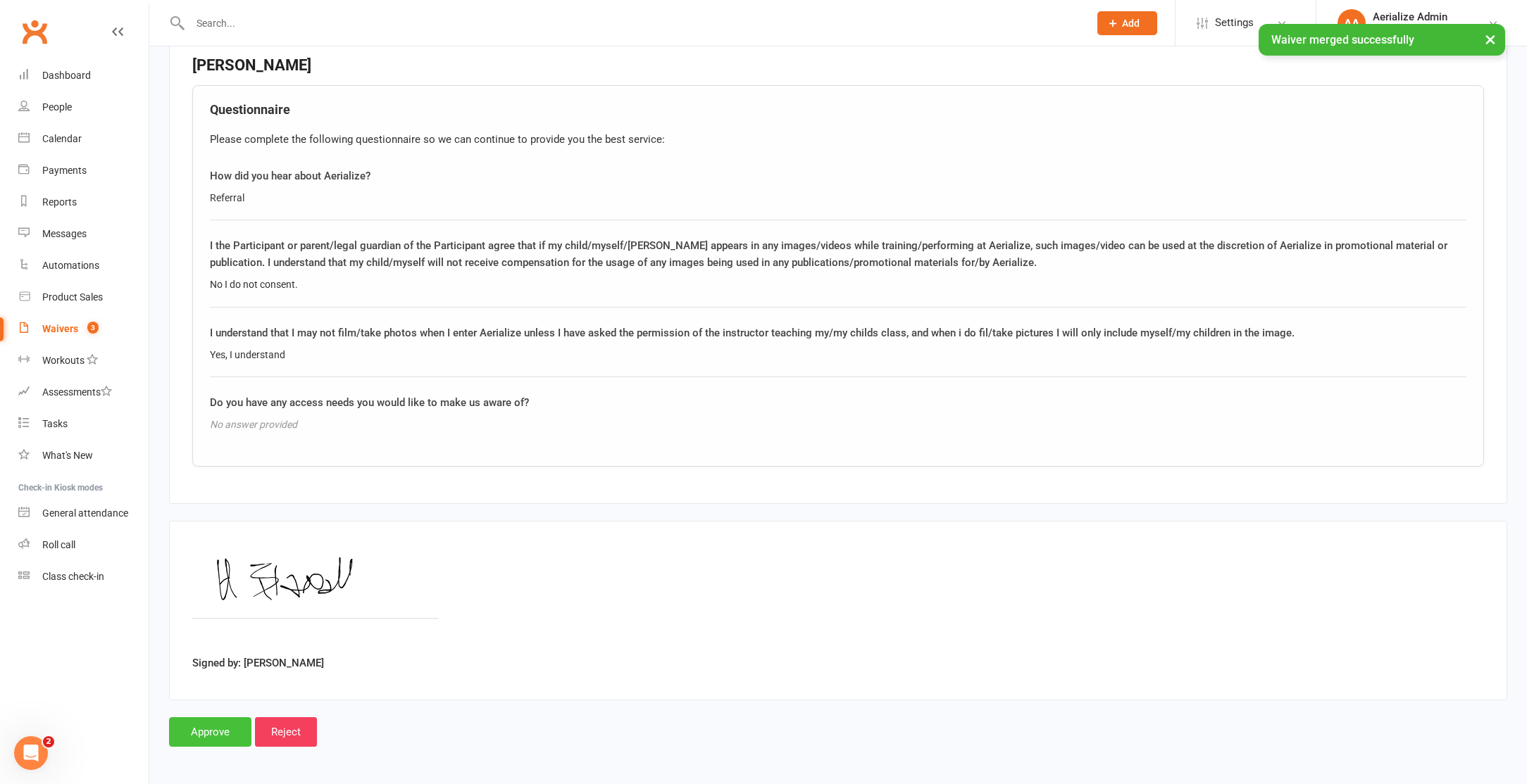
click at [225, 736] on input "Approve" at bounding box center [210, 732] width 82 height 30
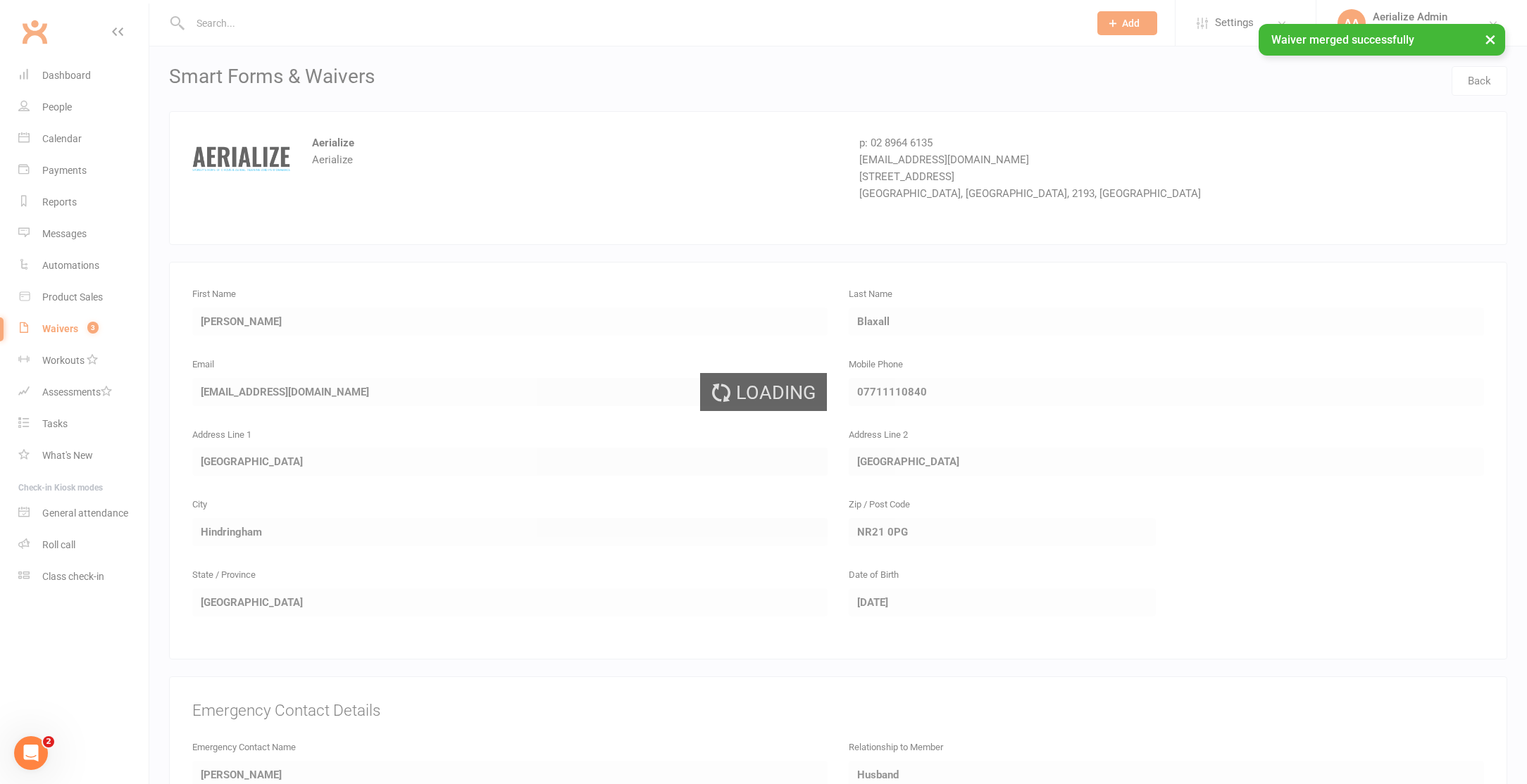
select select "100"
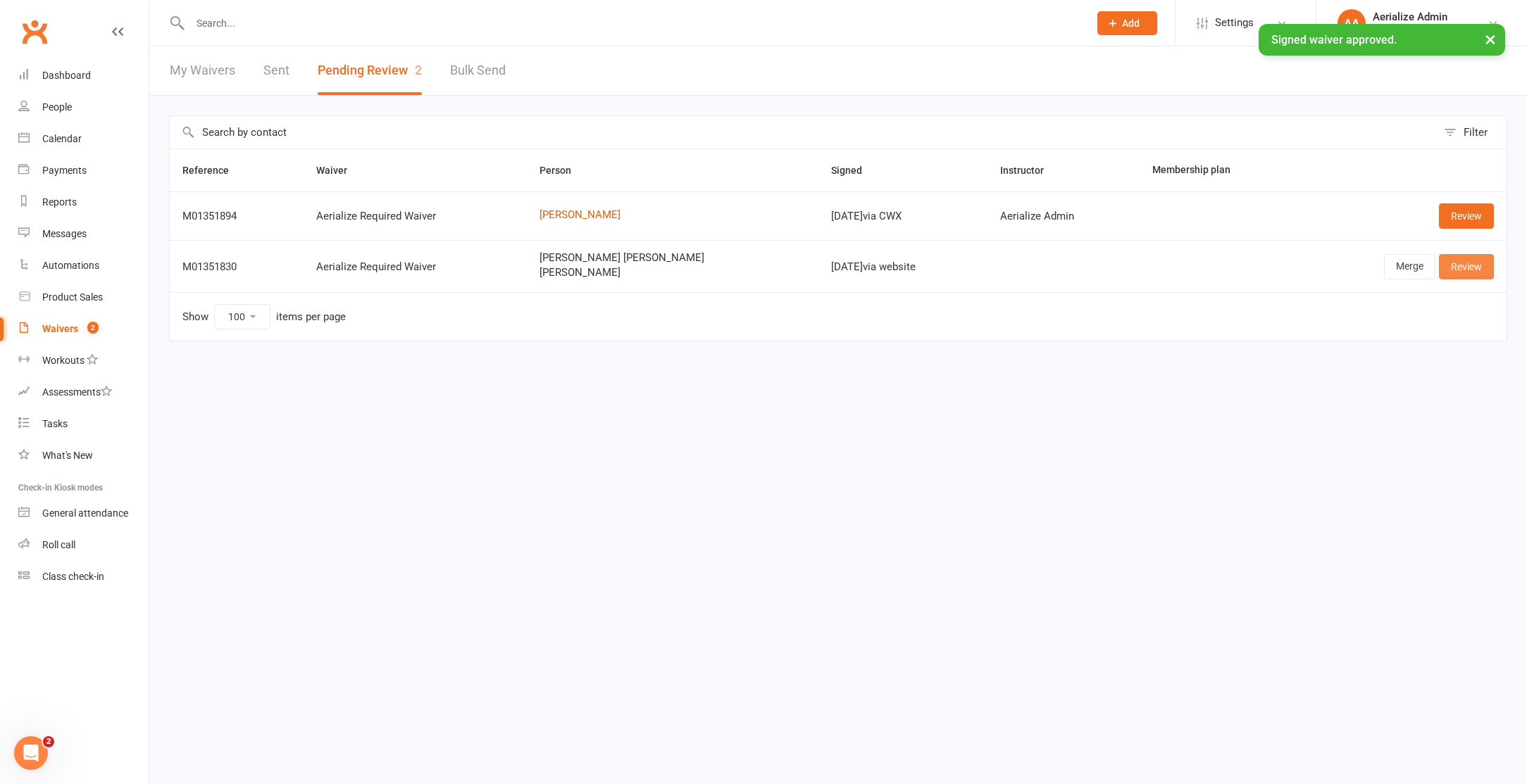
click at [1458, 266] on link "Review" at bounding box center [1466, 267] width 55 height 25
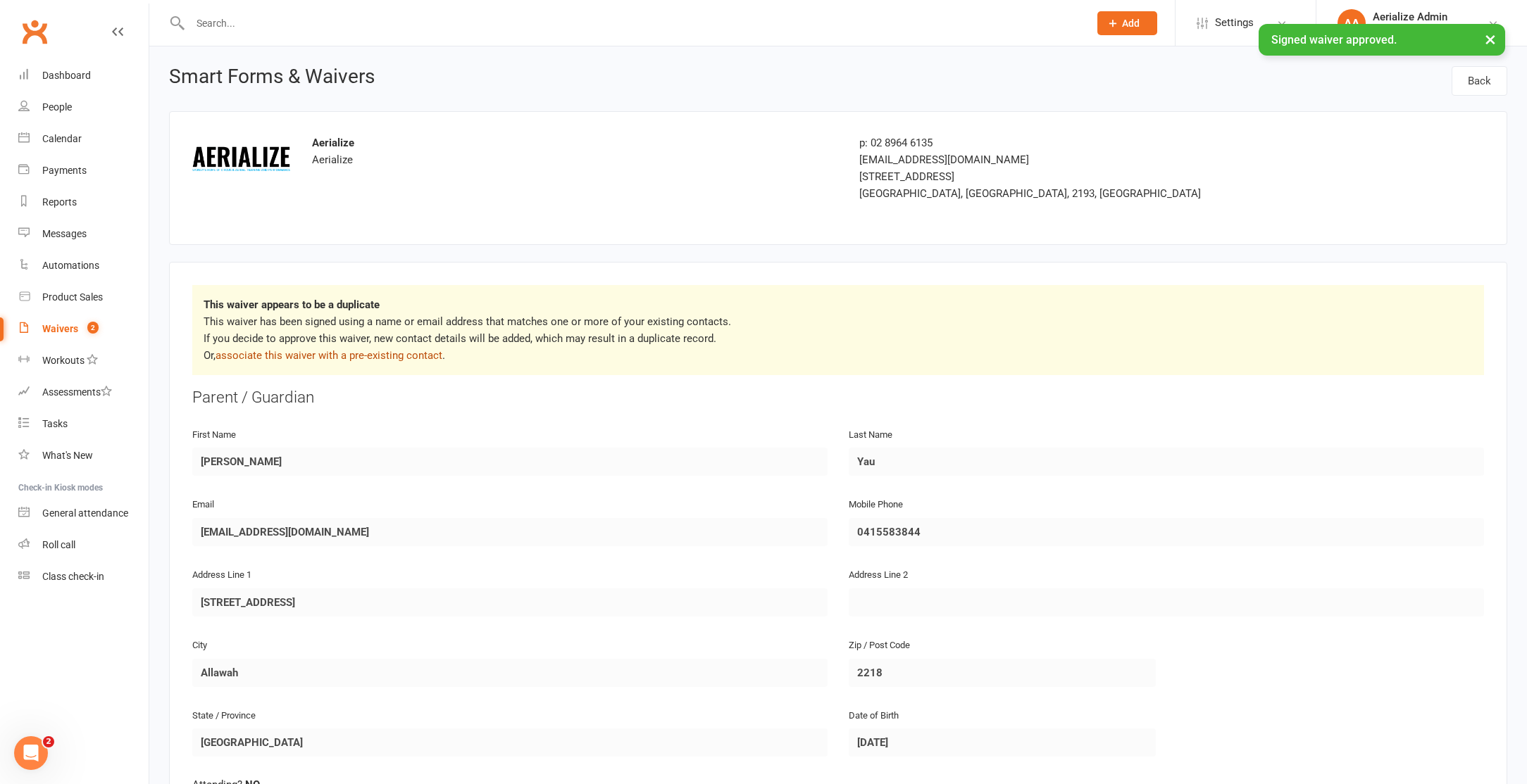
click at [367, 356] on link "associate this waiver with a pre-existing contact" at bounding box center [329, 355] width 227 height 13
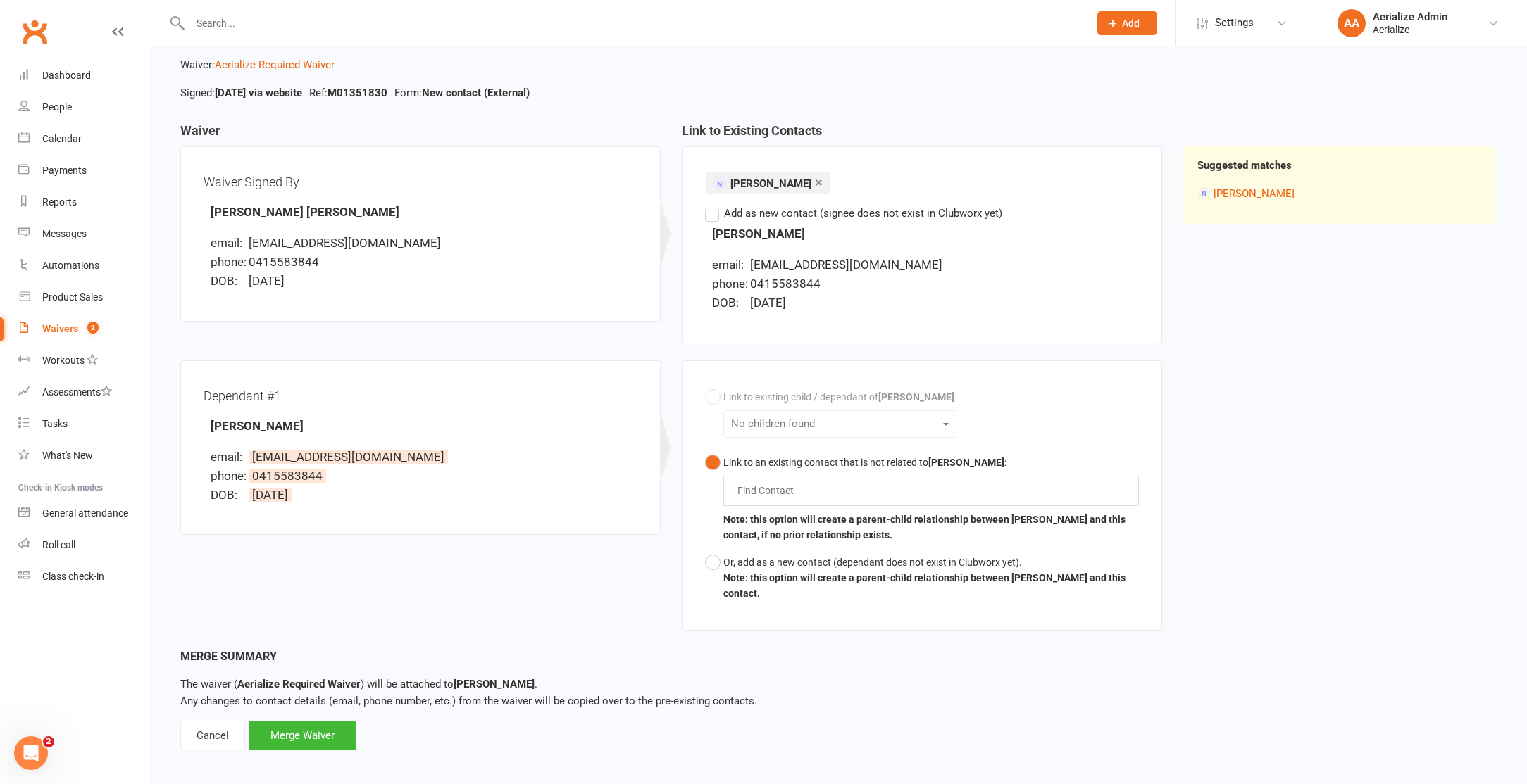
scroll to position [82, 0]
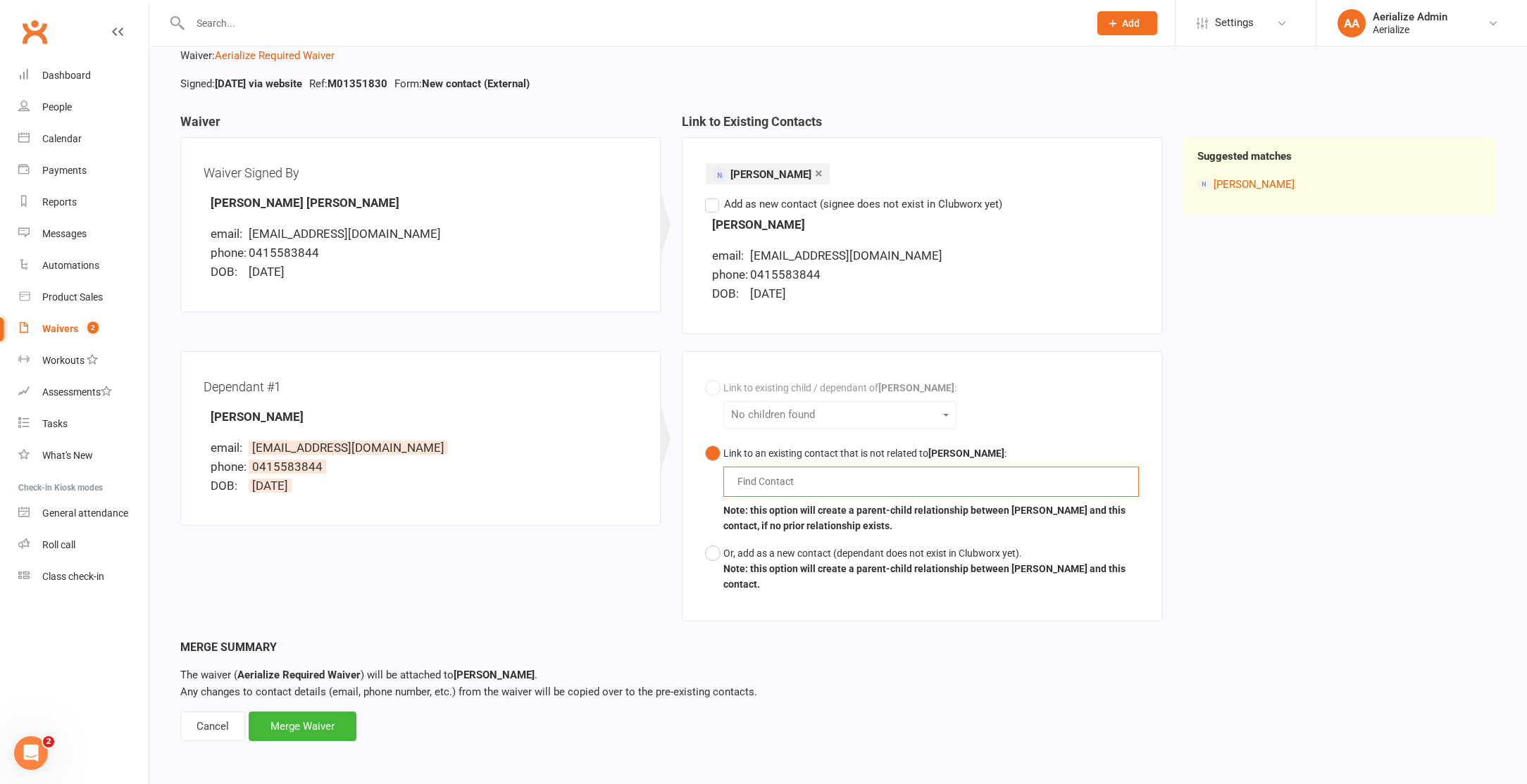
click at [770, 480] on input "text" at bounding box center [769, 481] width 66 height 17
type input "t"
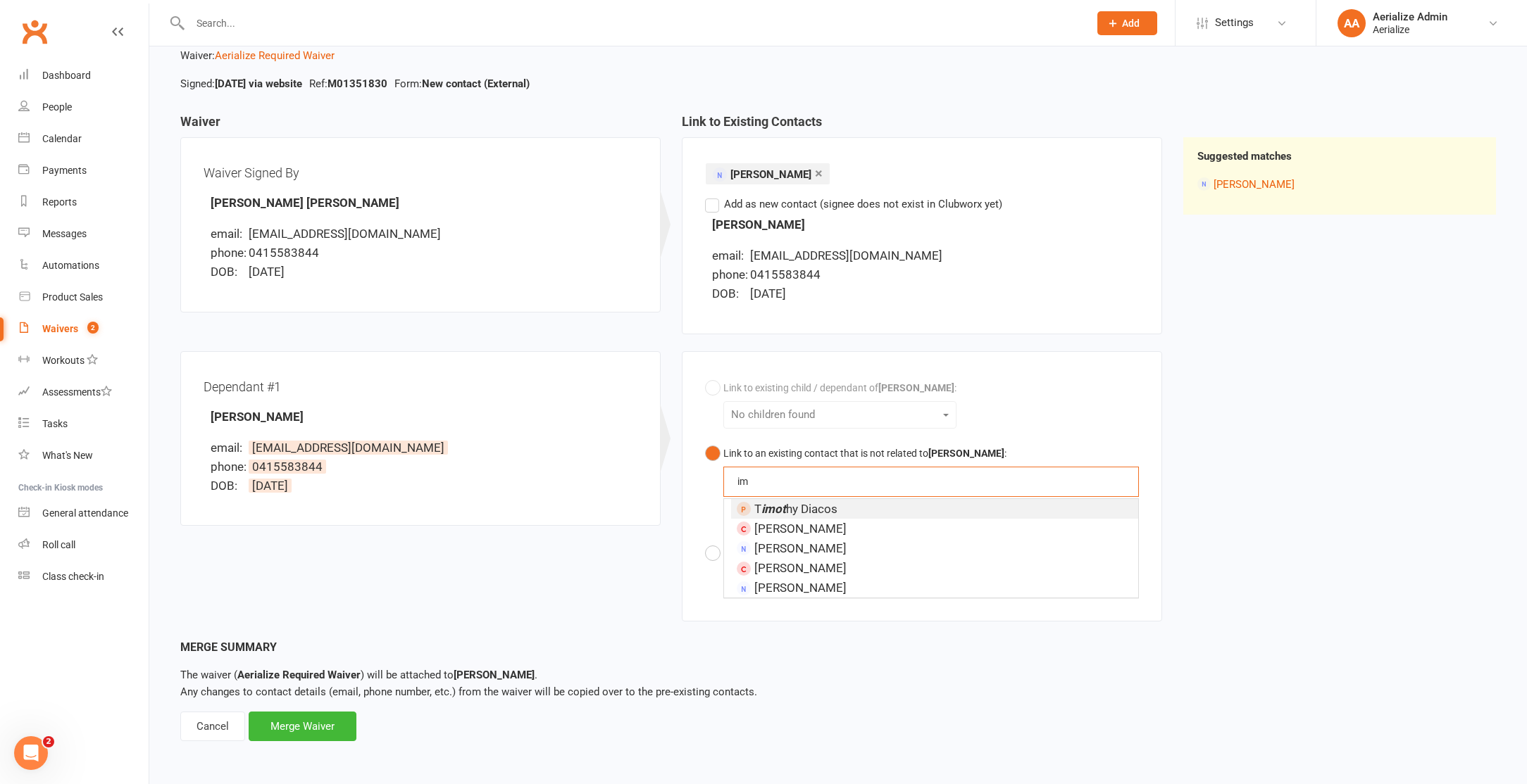
type input "i"
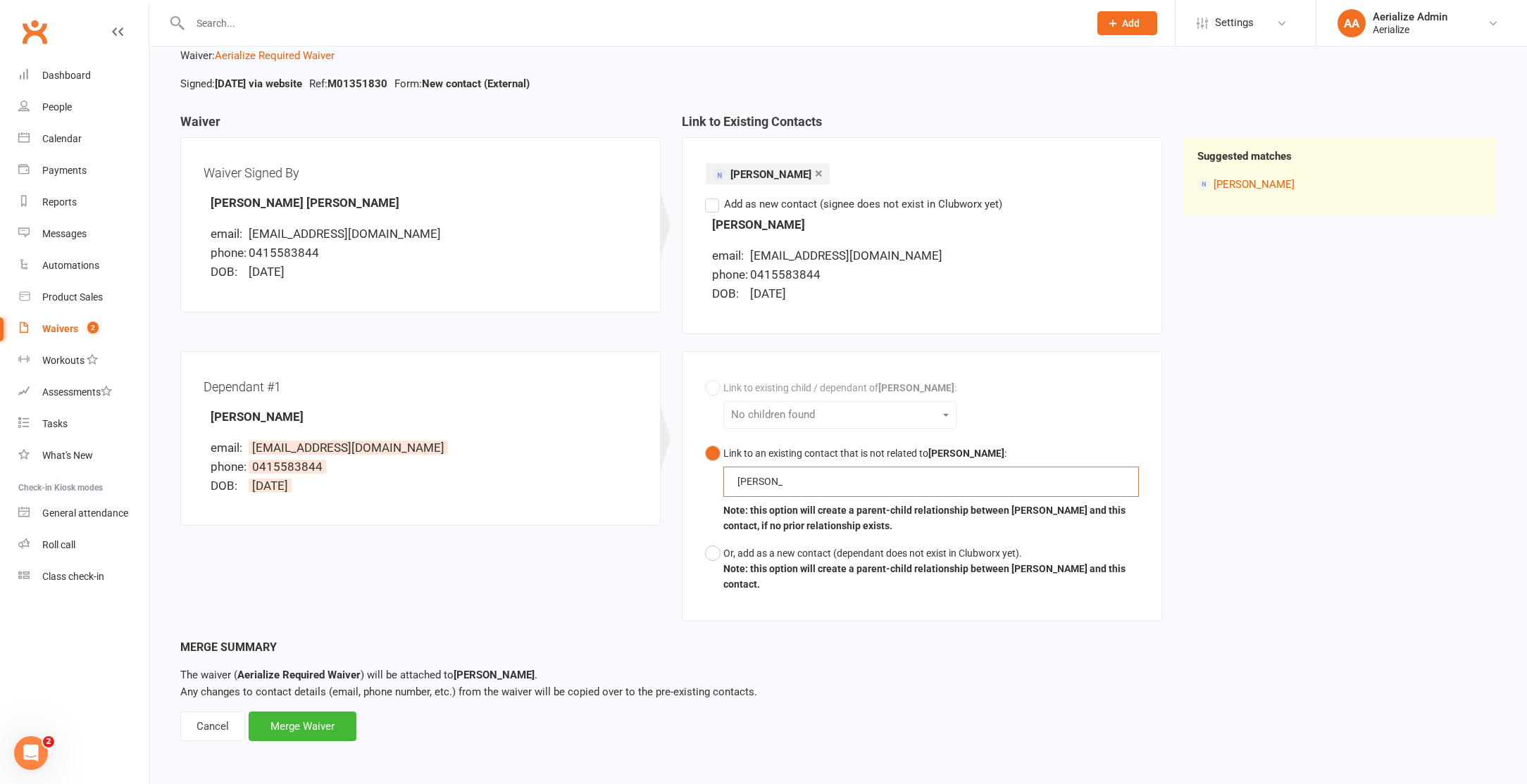
click at [705, 440] on button "Link to an existing contact that is not related to Jennifer Chan : tim tim Note…" at bounding box center [921, 490] width 433 height 100
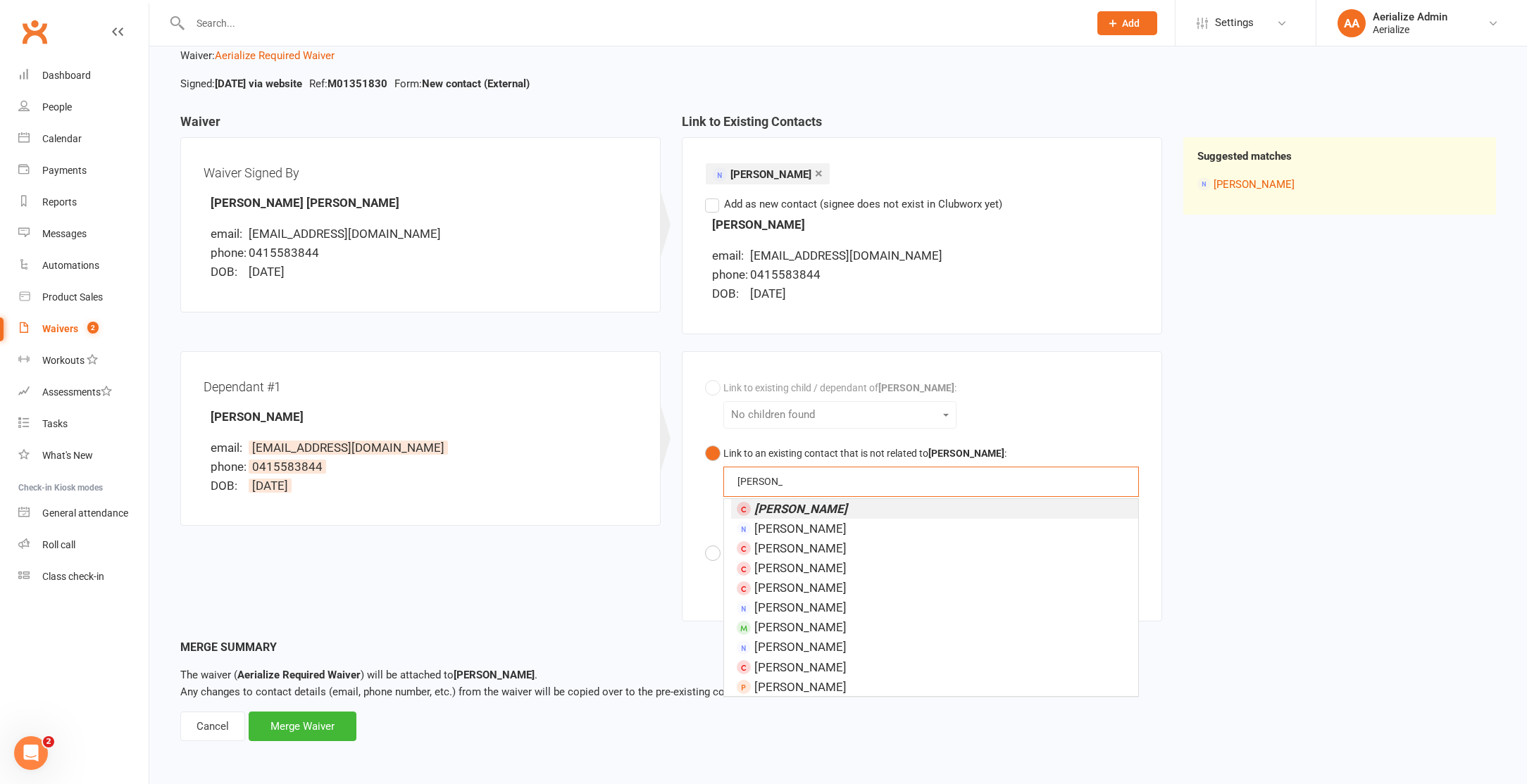
type input "tim yau"
click at [821, 504] on li "Tim Yau" at bounding box center [934, 508] width 407 height 19
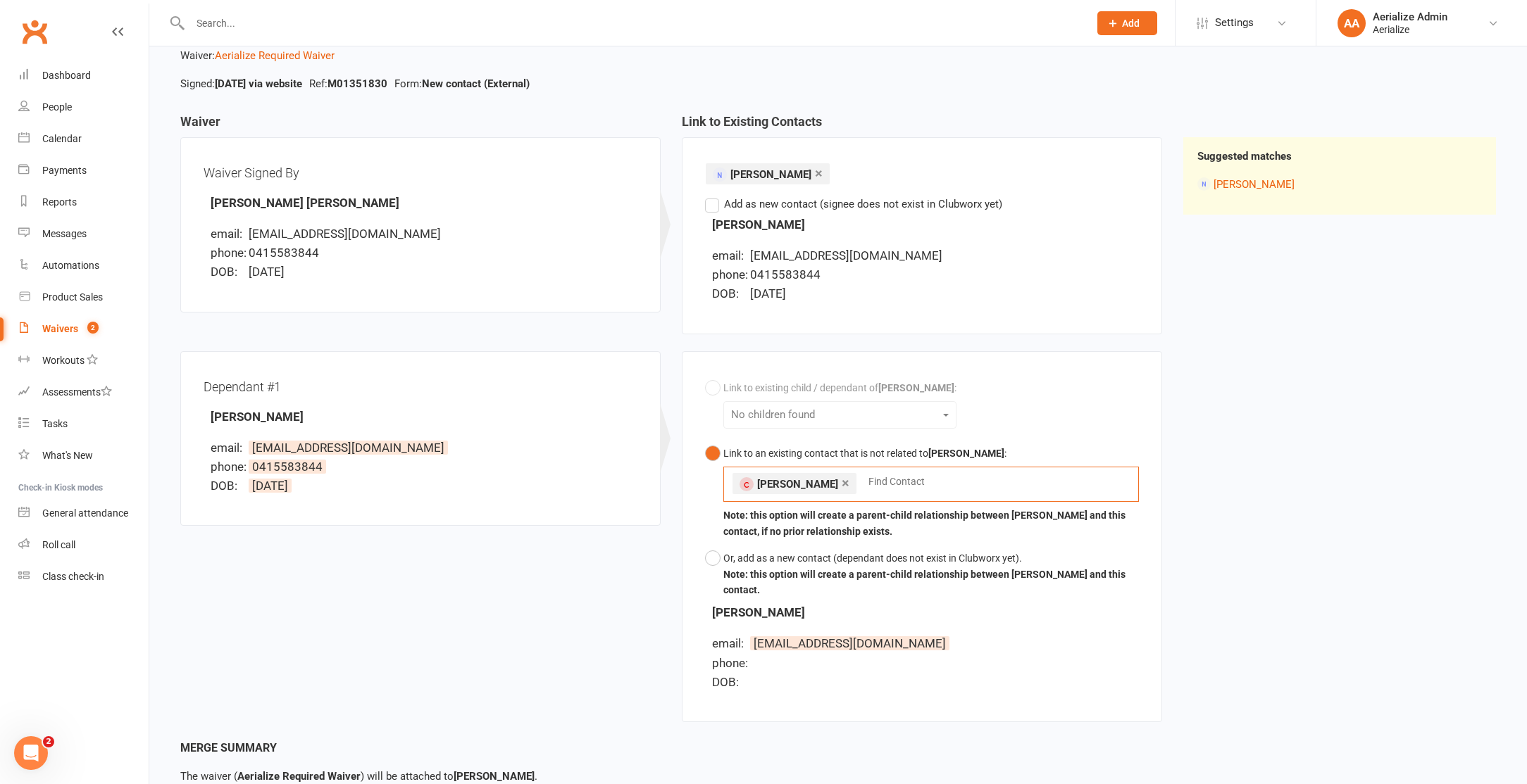
scroll to position [200, 0]
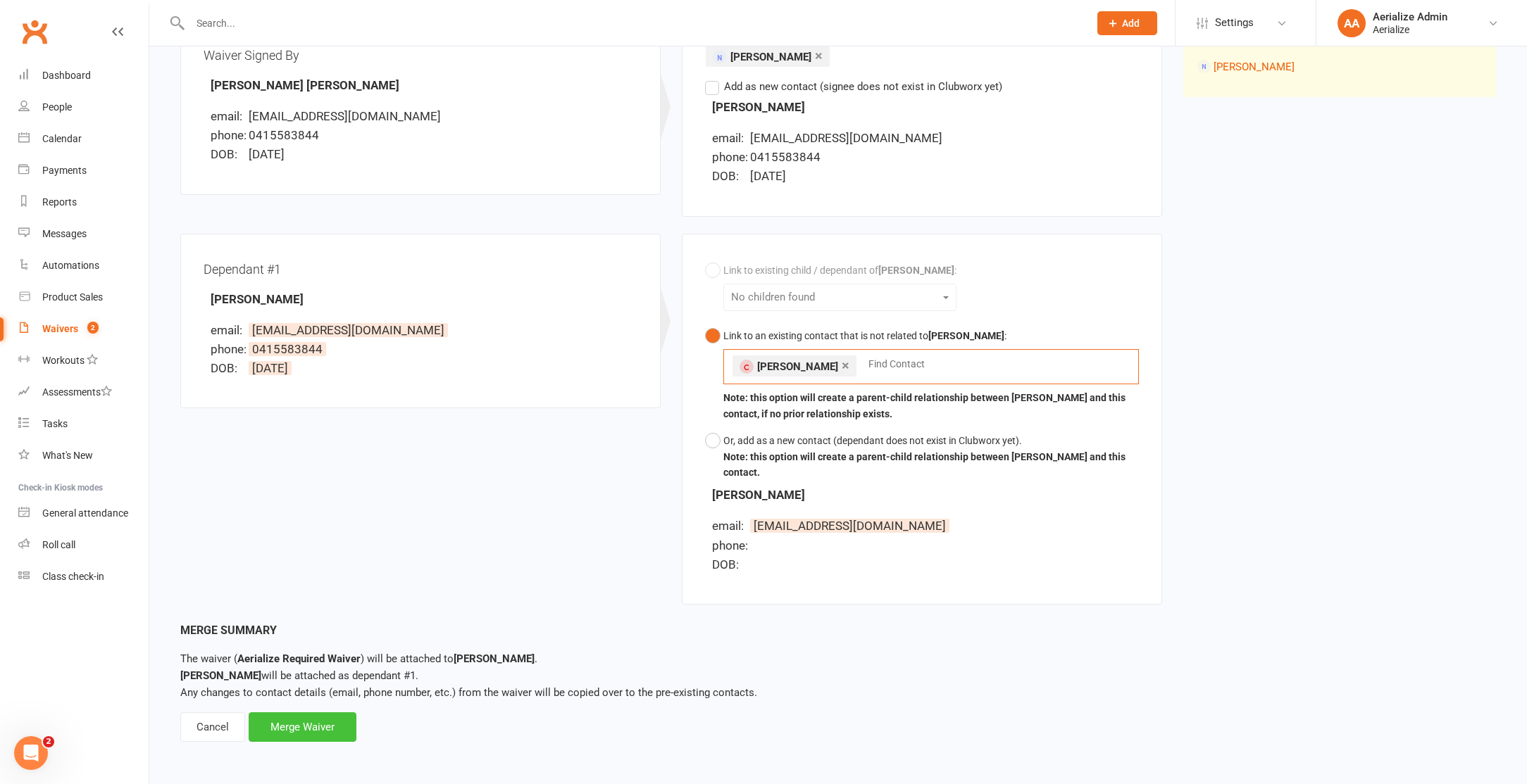
click at [325, 725] on div "Merge Waiver" at bounding box center [302, 728] width 107 height 30
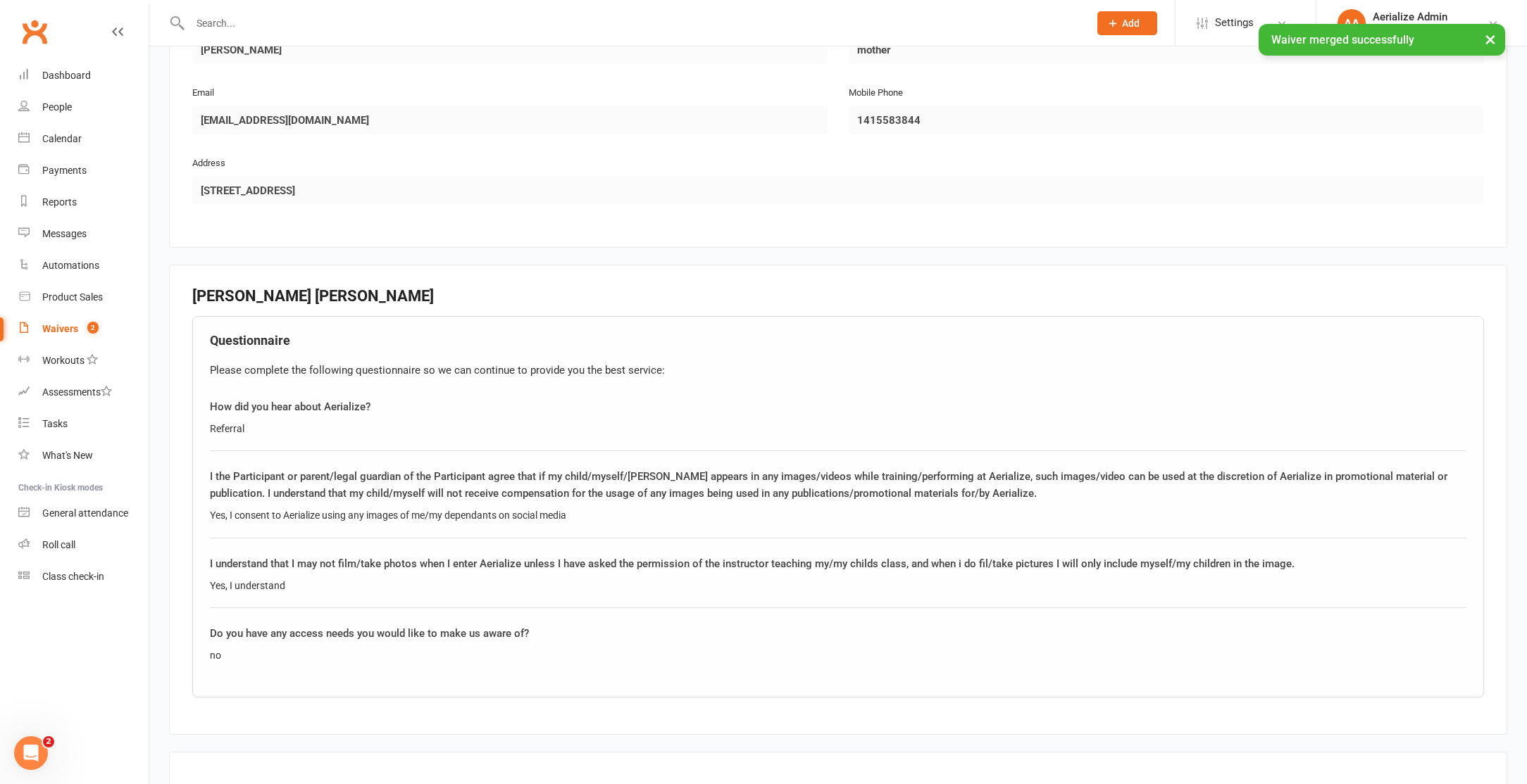
scroll to position [1489, 0]
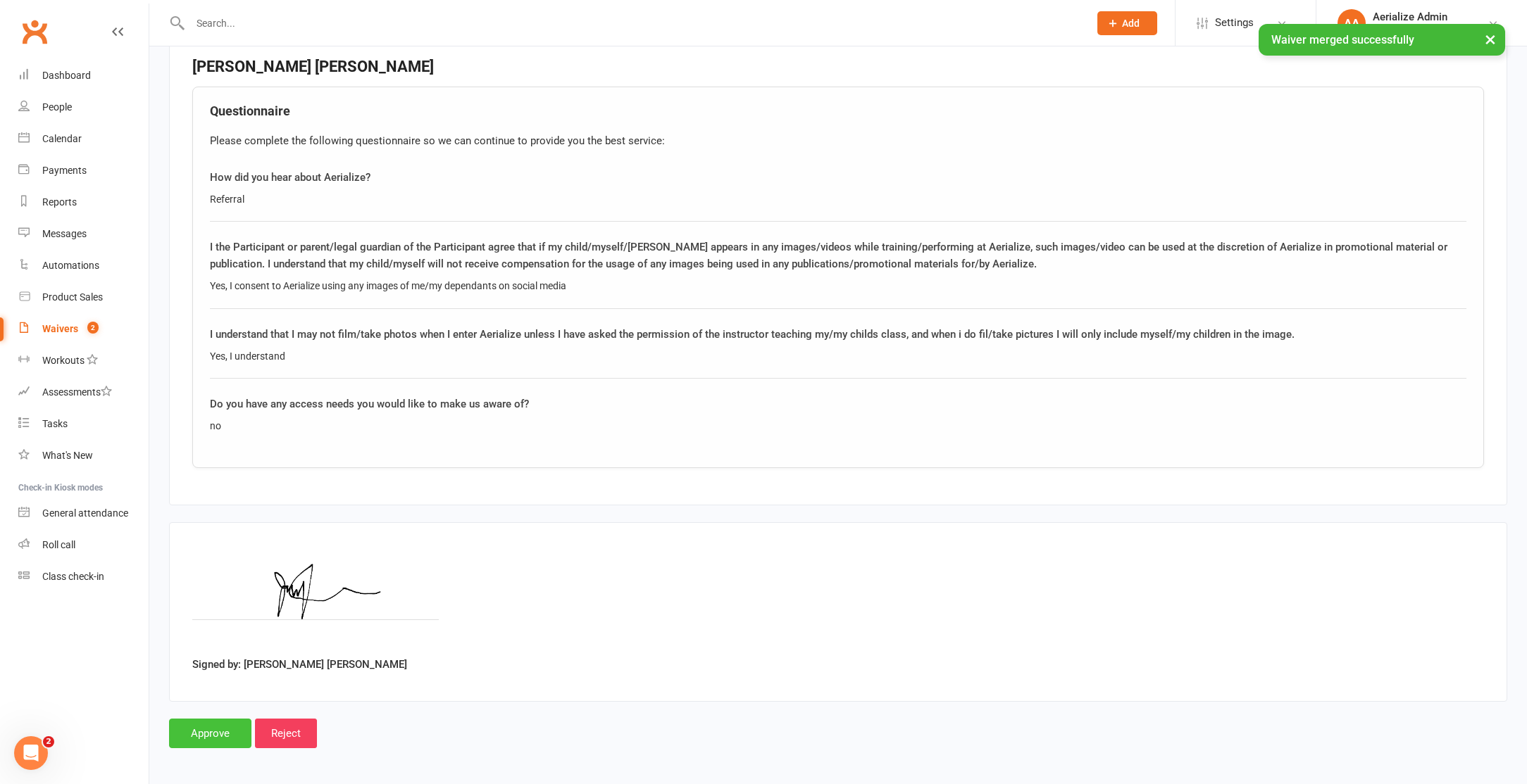
click at [230, 728] on input "Approve" at bounding box center [210, 733] width 82 height 30
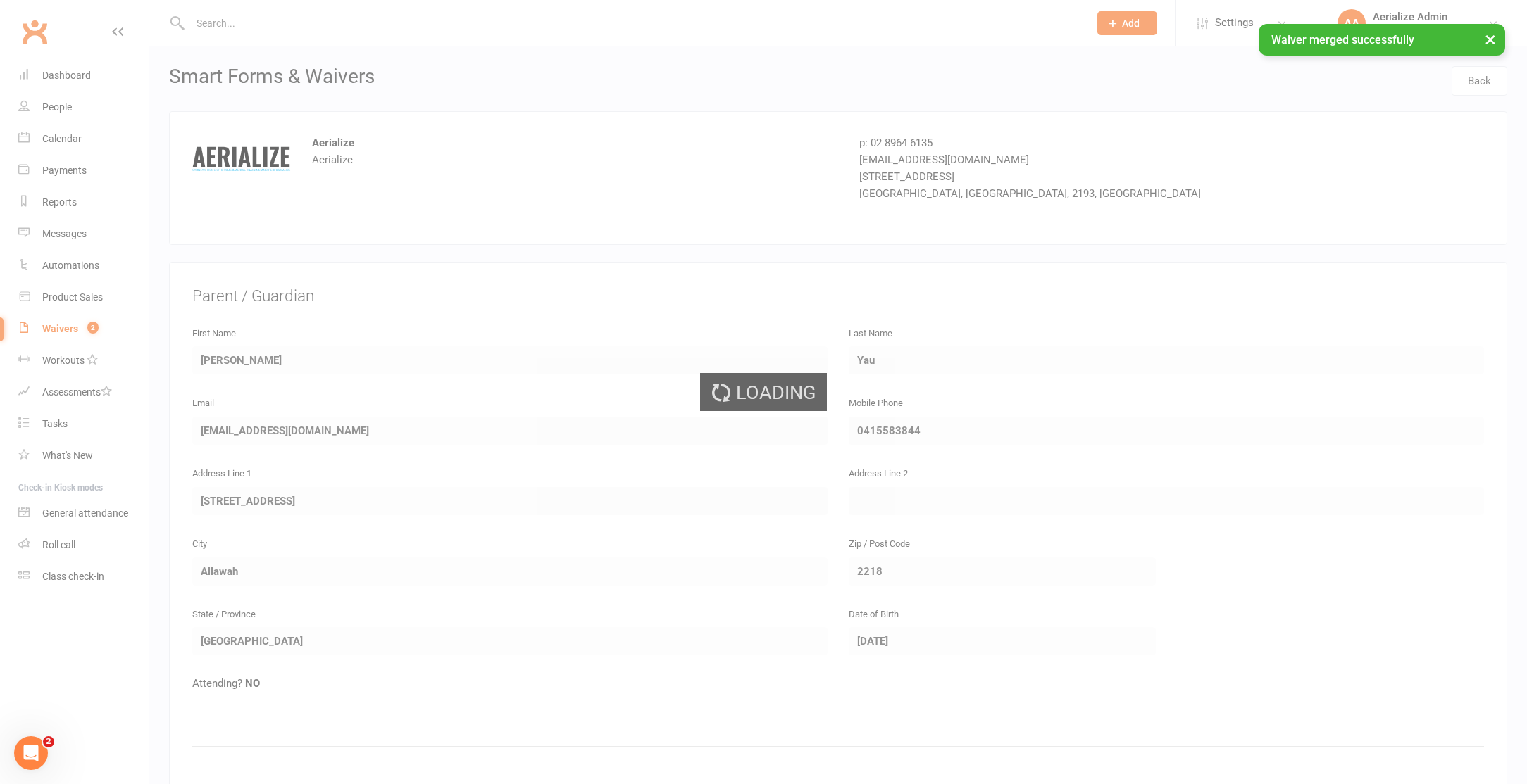
select select "100"
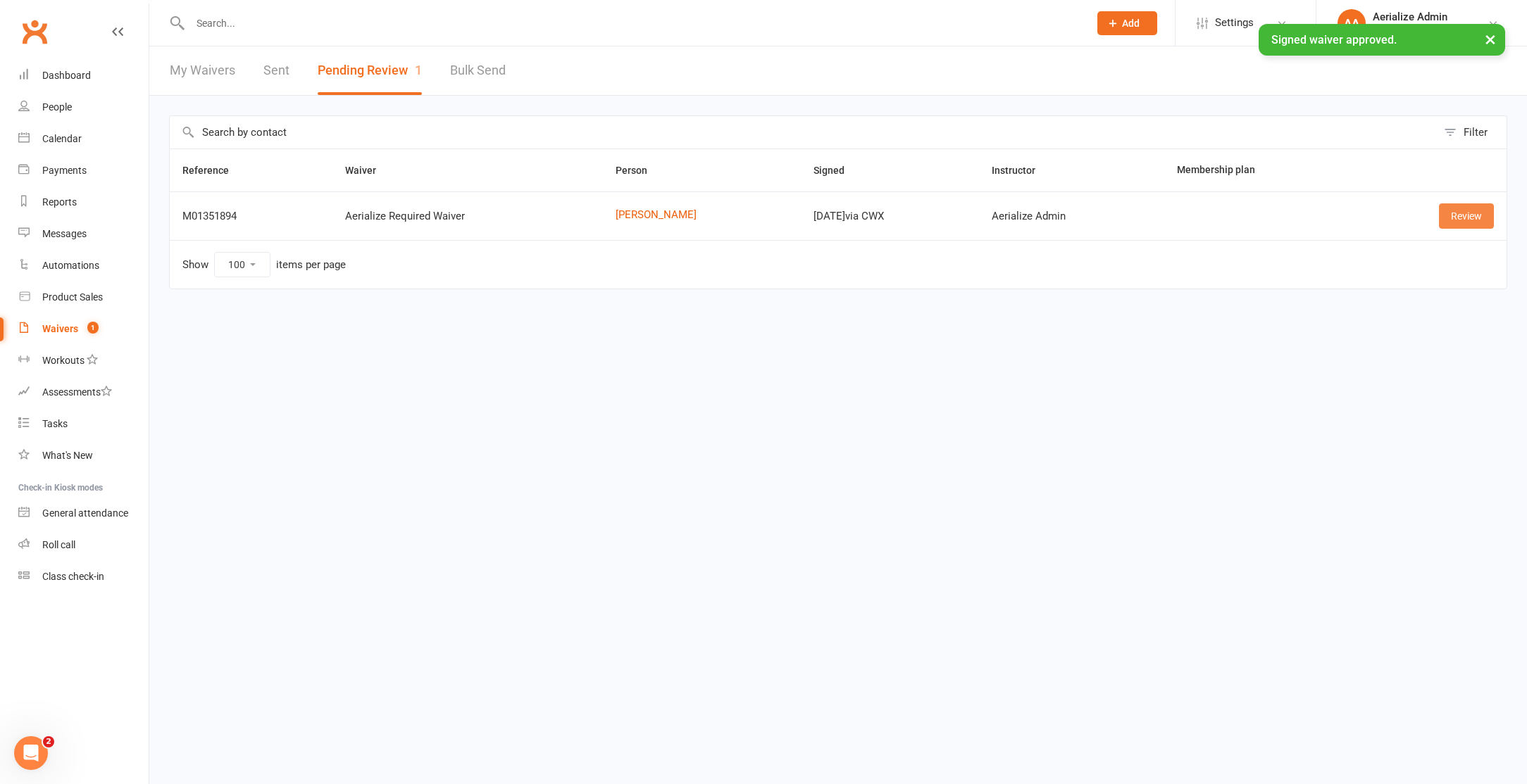
drag, startPoint x: 1482, startPoint y: 219, endPoint x: 1433, endPoint y: 237, distance: 52.2
click at [1481, 219] on link "Review" at bounding box center [1466, 216] width 55 height 25
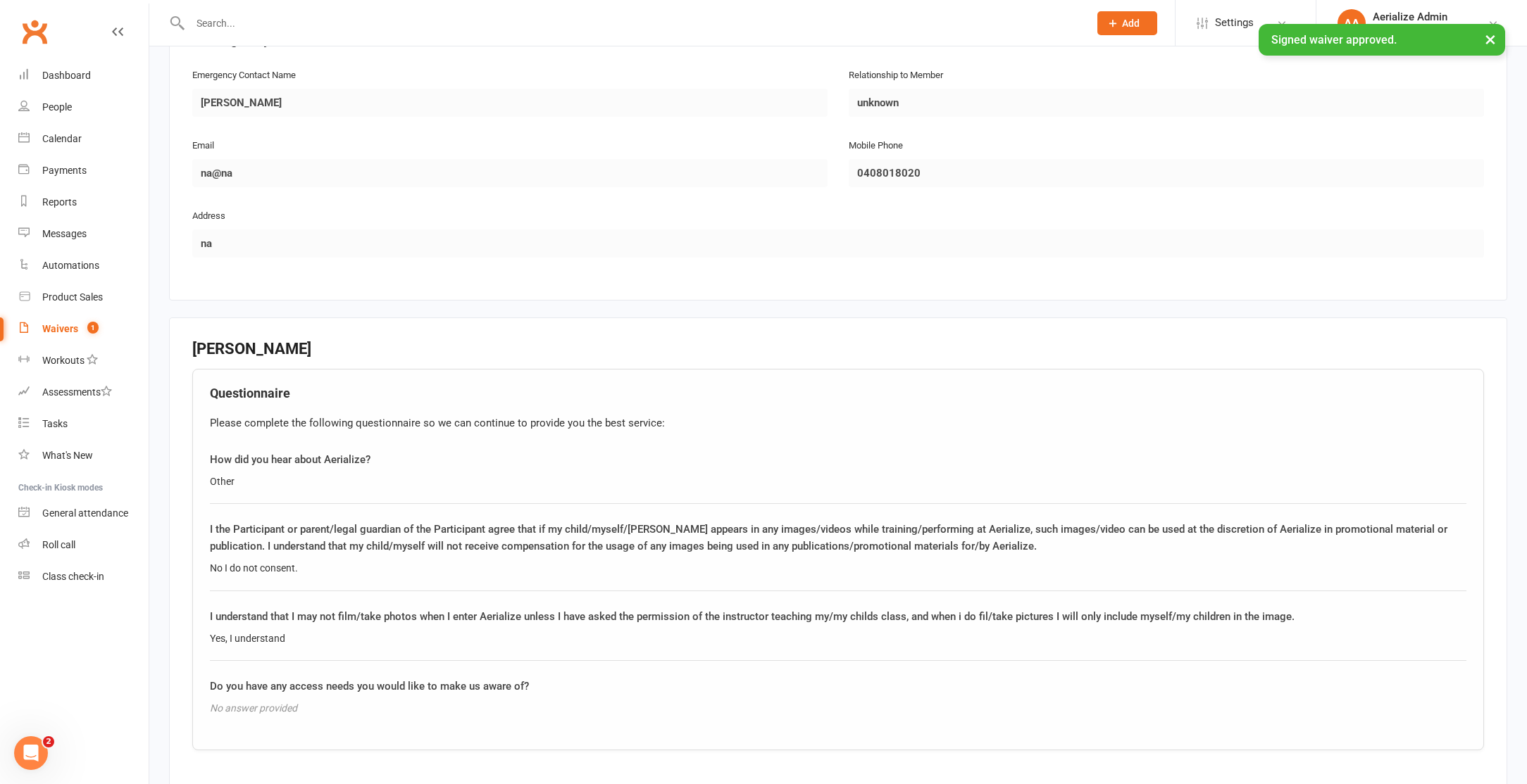
scroll to position [956, 0]
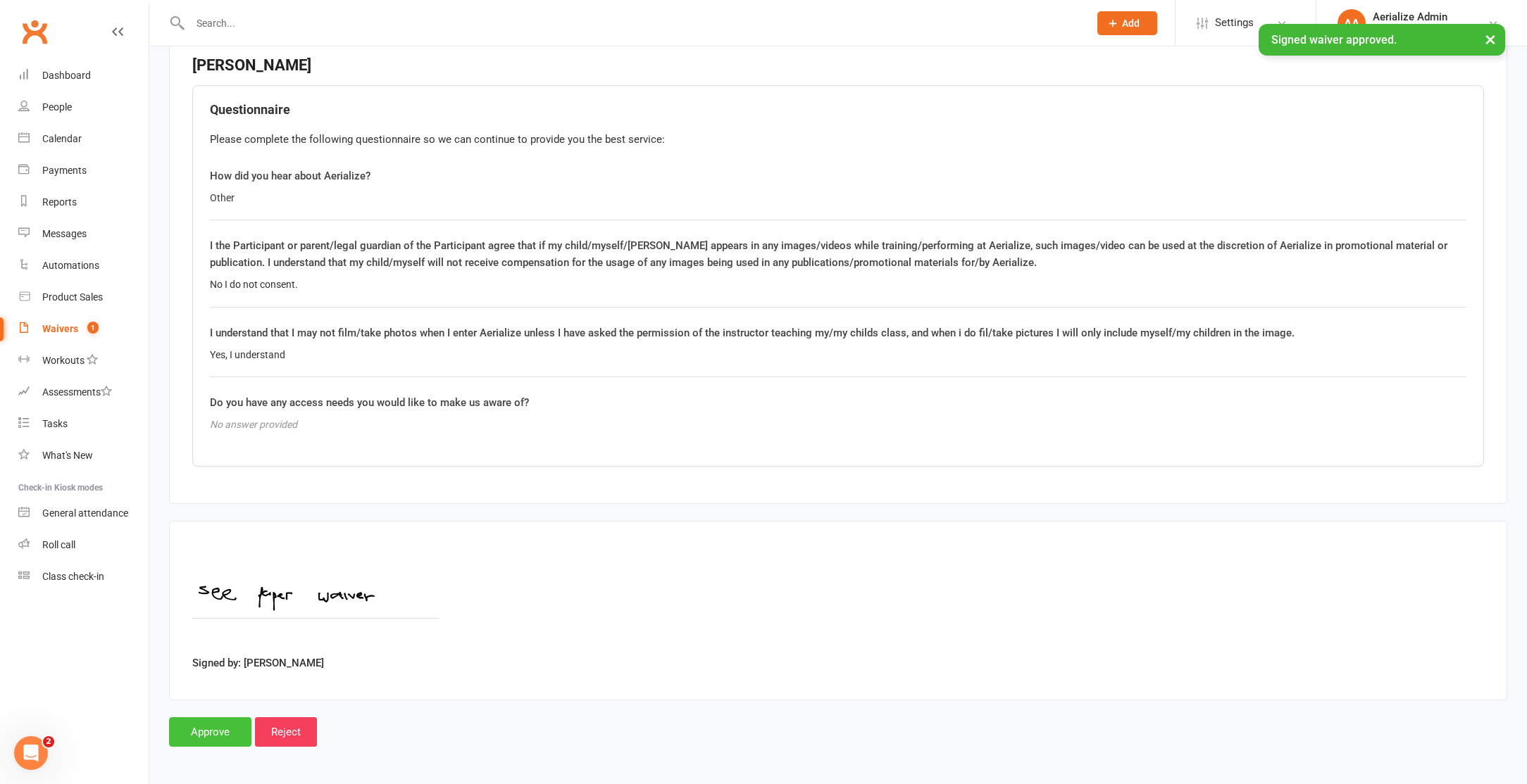
click at [207, 725] on input "Approve" at bounding box center [210, 732] width 82 height 30
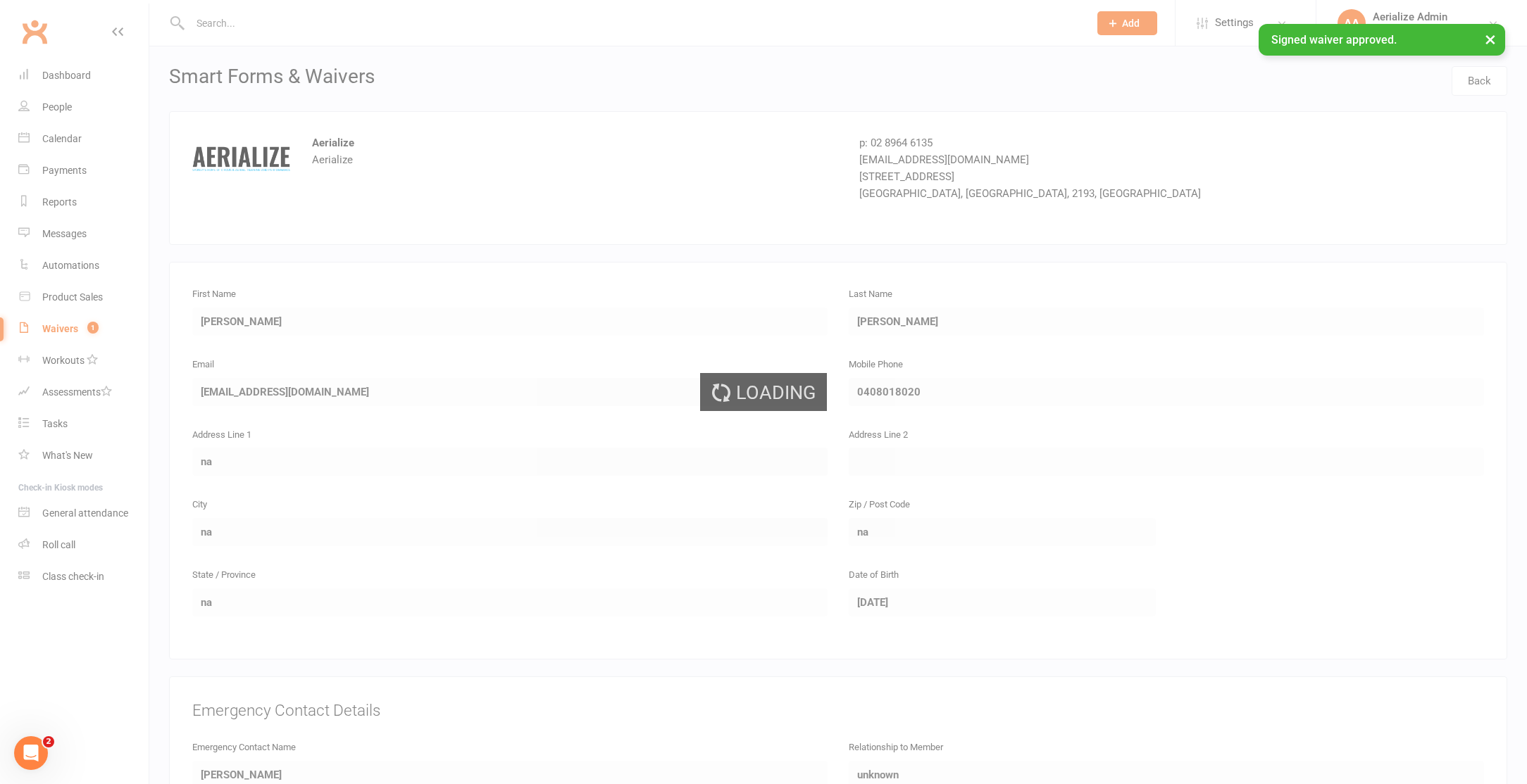
select select "100"
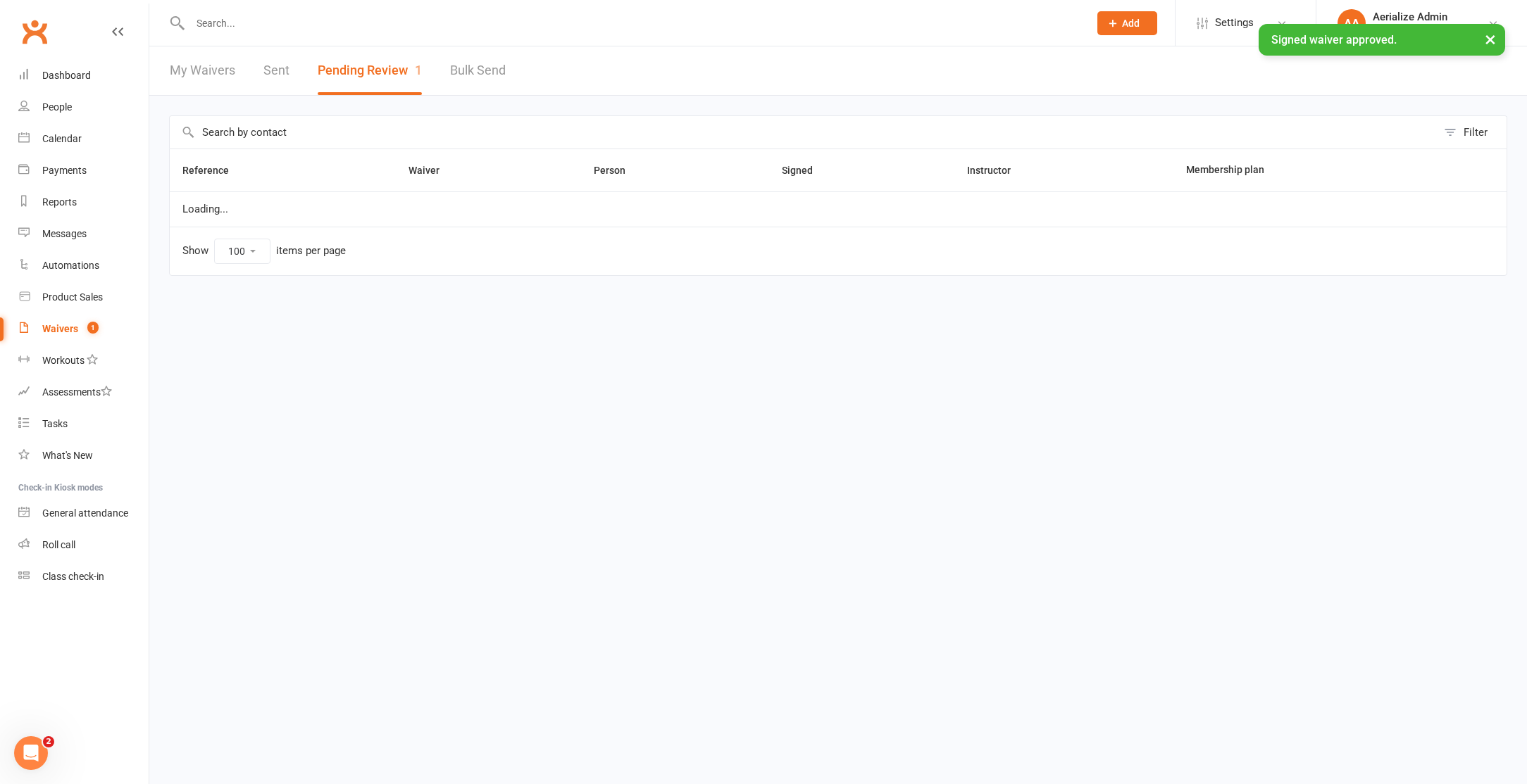
click at [248, 19] on input "text" at bounding box center [632, 22] width 893 height 19
type input "tim yau"
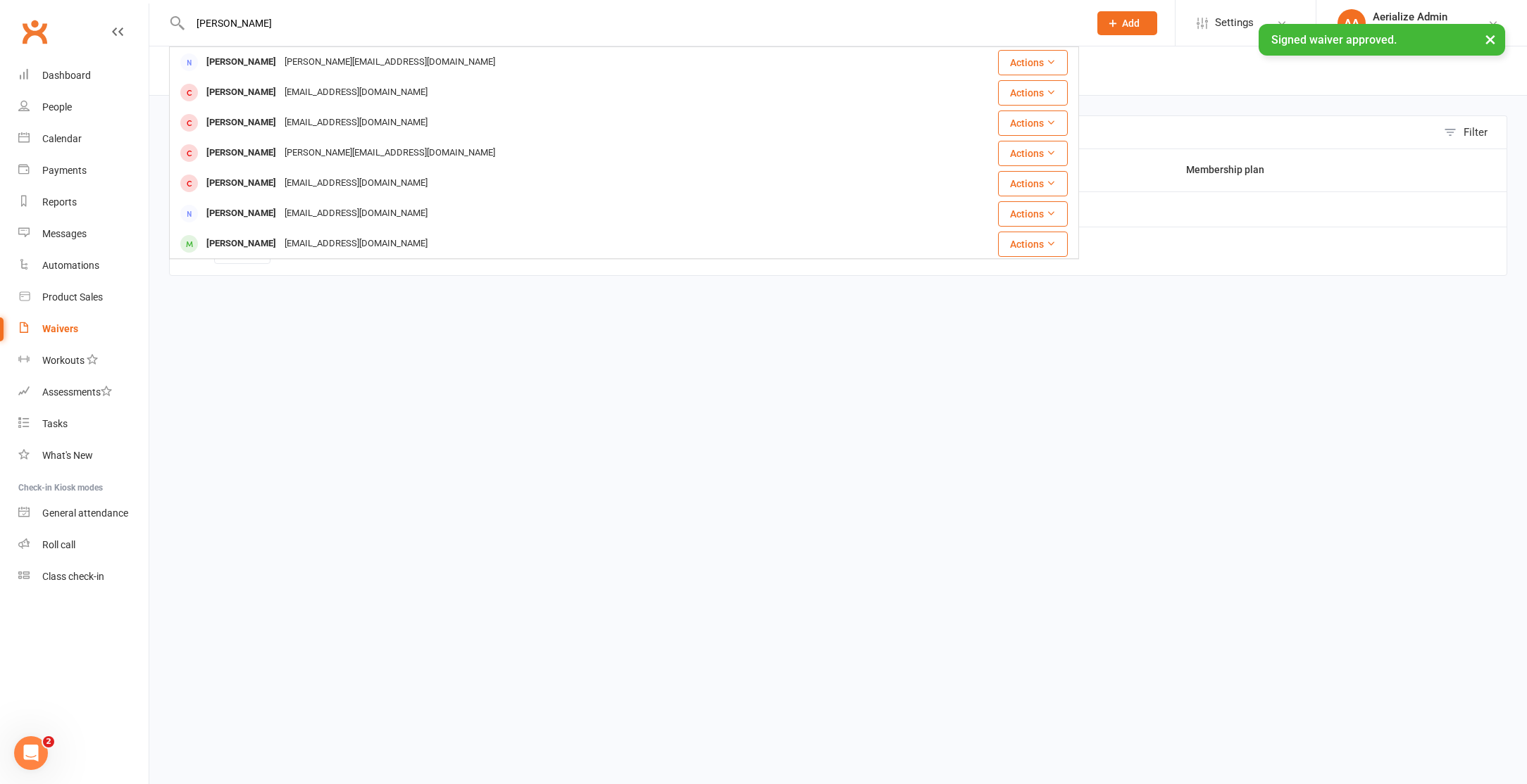
click at [281, 92] on div "jenniferskchan@gmail.com" at bounding box center [356, 93] width 151 height 20
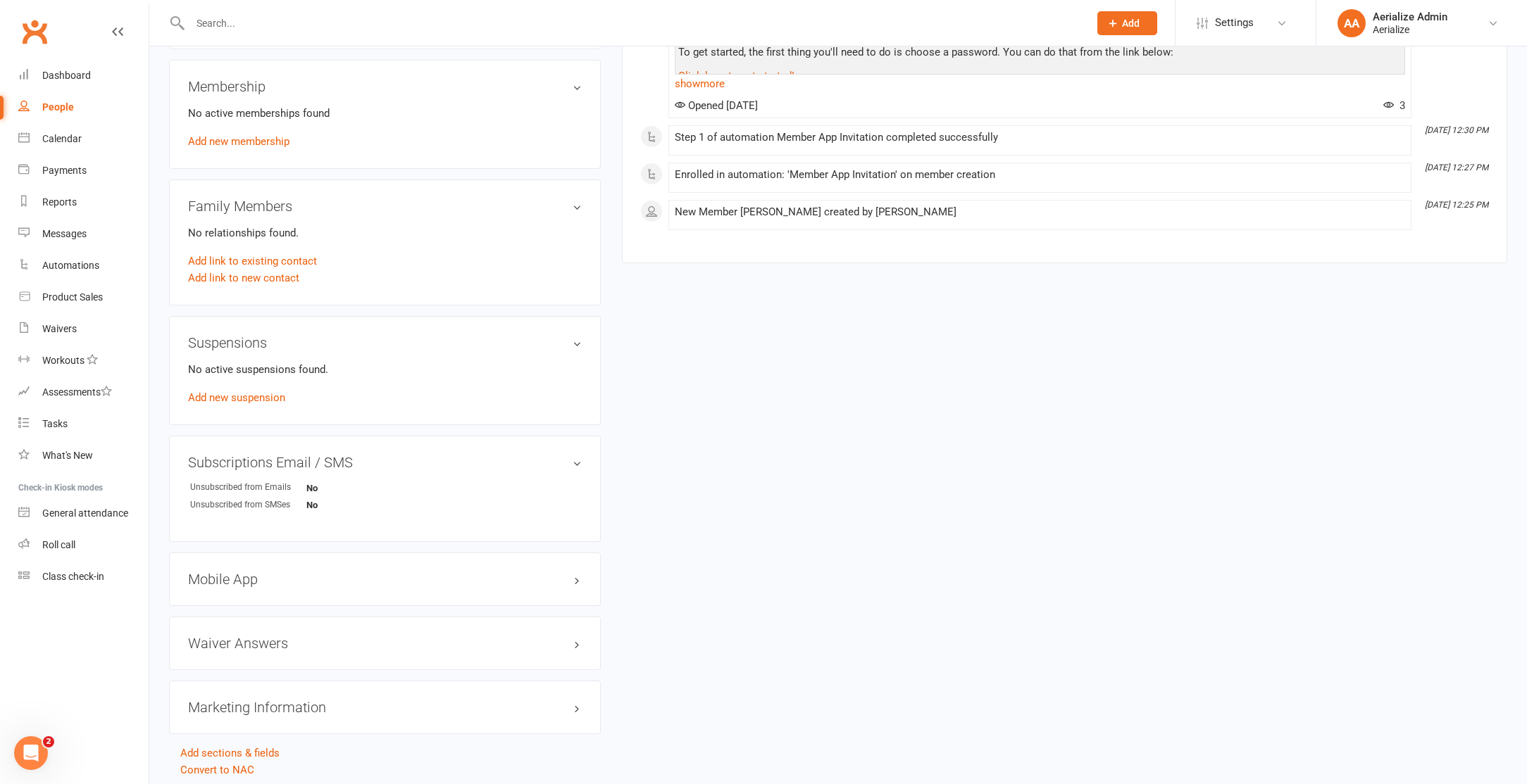
scroll to position [561, 0]
click at [282, 280] on link "Add link to new contact" at bounding box center [244, 280] width 111 height 17
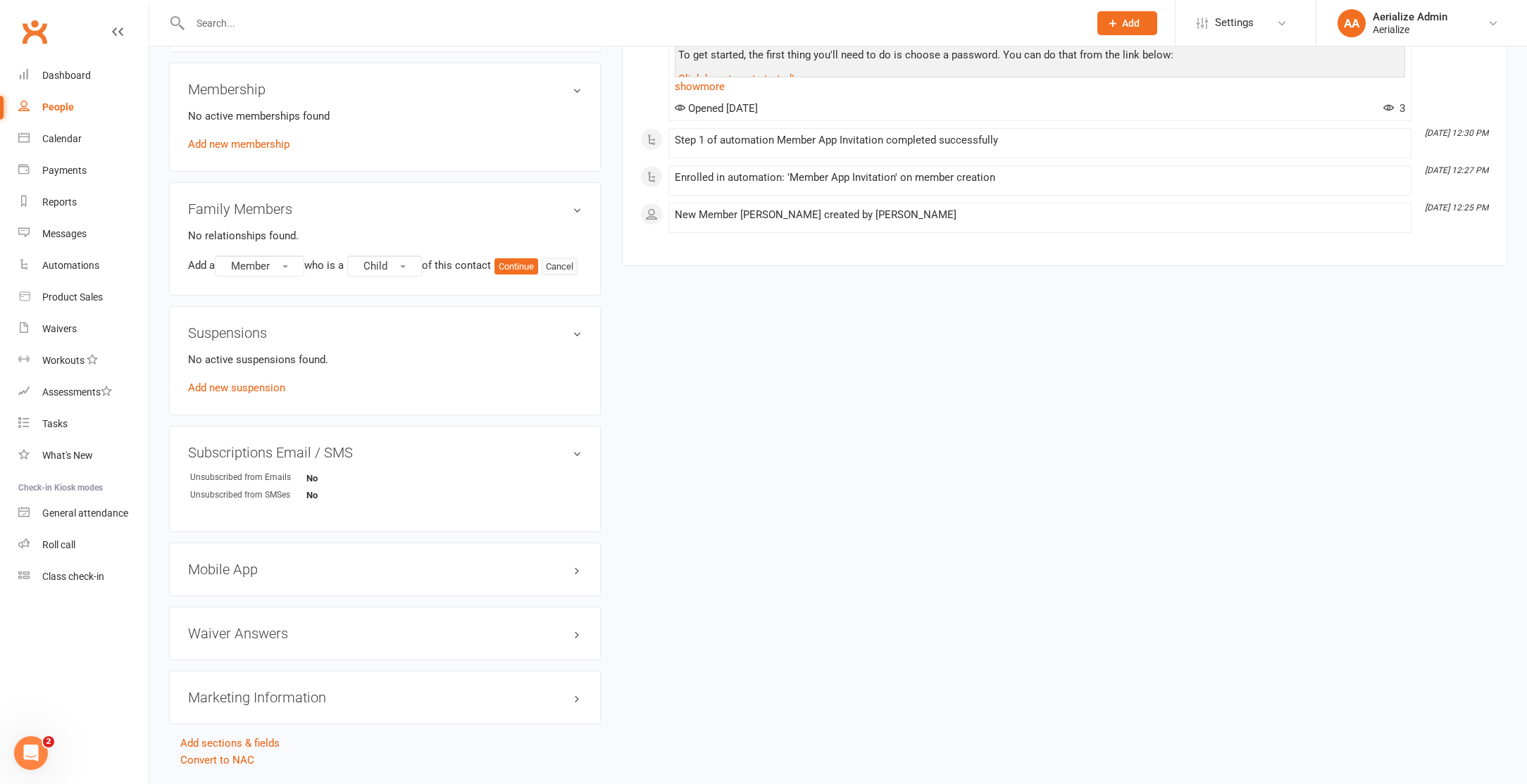
click at [542, 276] on button "Cancel" at bounding box center [559, 267] width 36 height 19
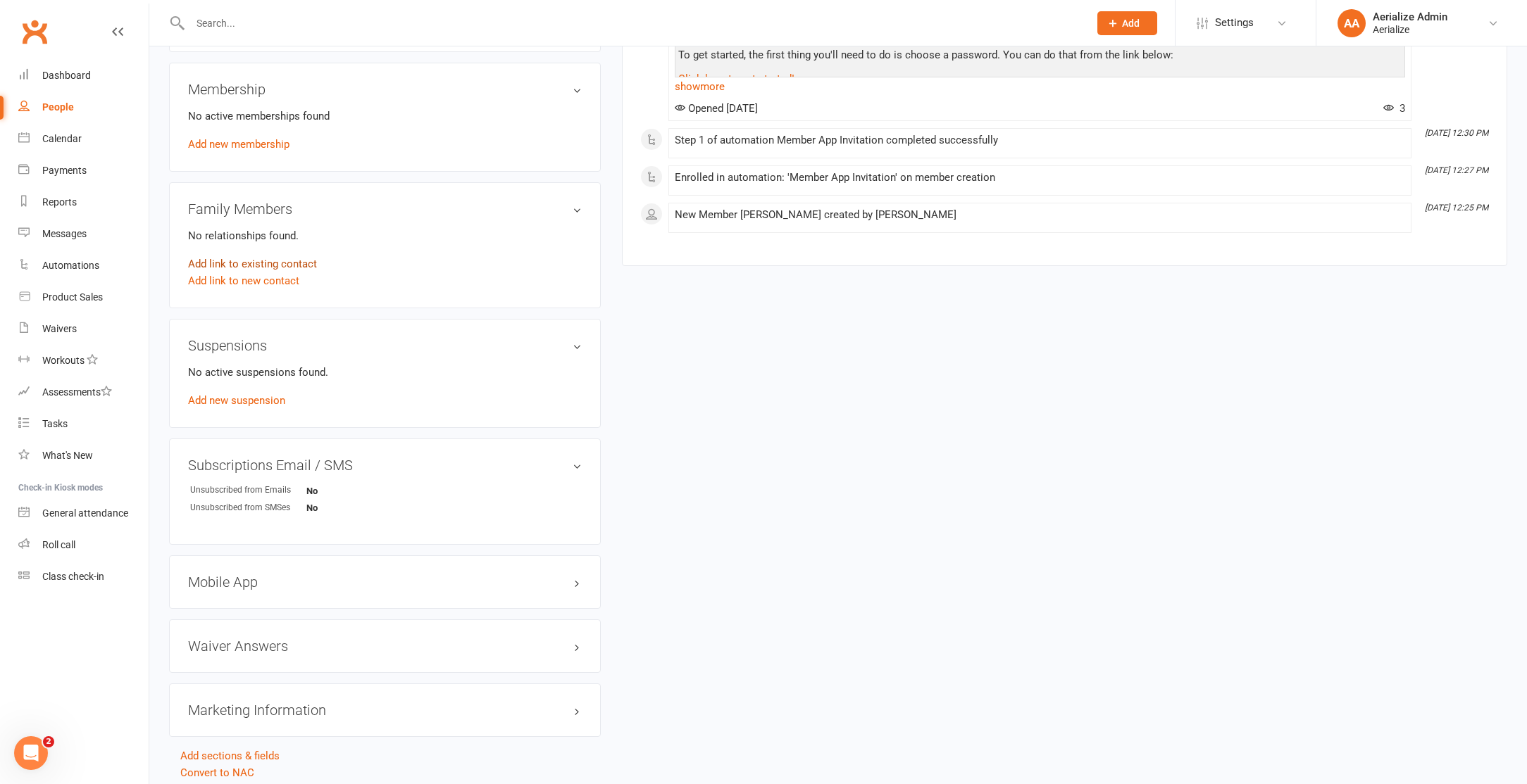
click at [246, 261] on link "Add link to existing contact" at bounding box center [252, 264] width 129 height 17
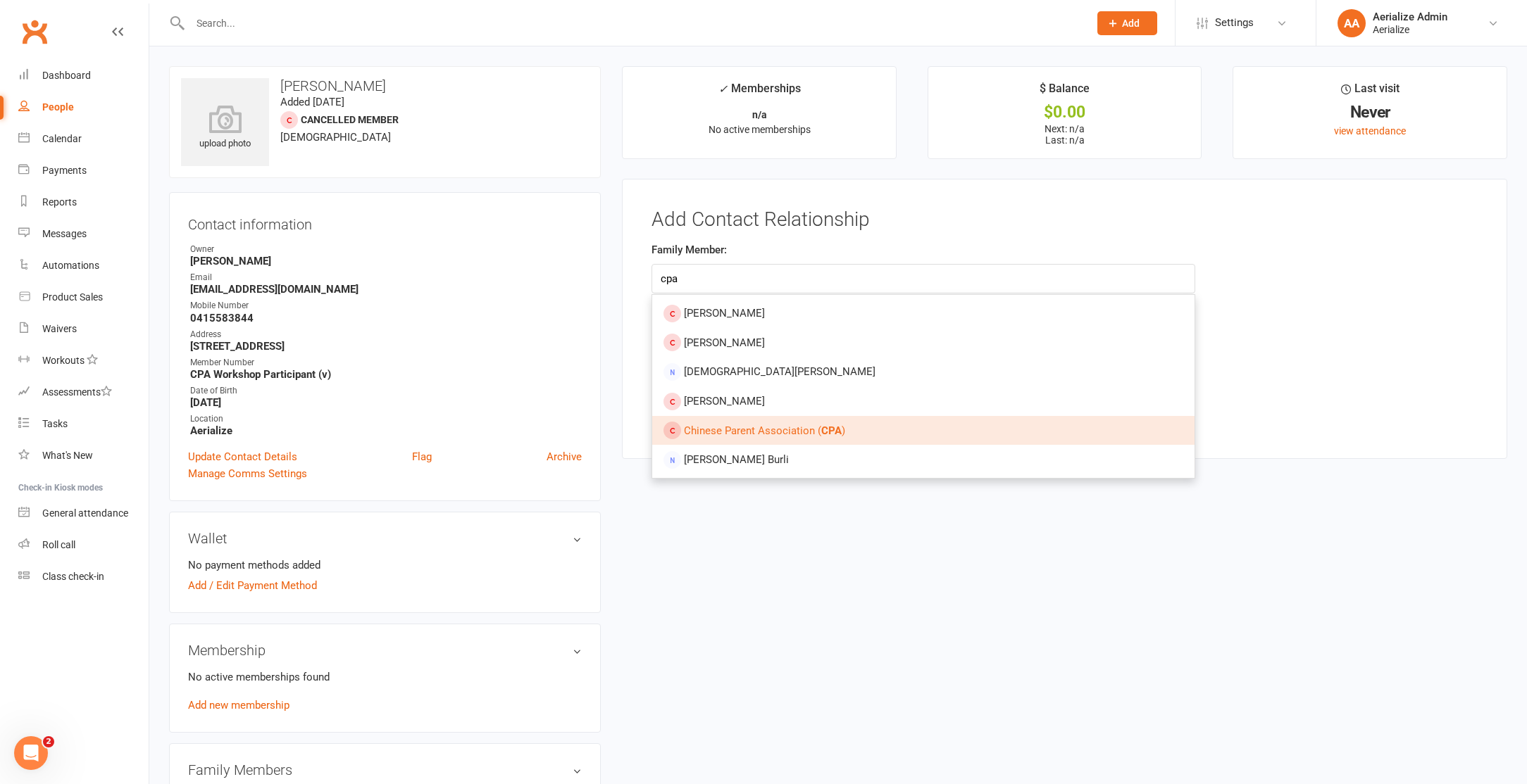
type input "cpa"
click at [786, 442] on link "Chinese Parent Association ( CPA )" at bounding box center [923, 430] width 543 height 30
type input "Chinese Parent Association (CPA)"
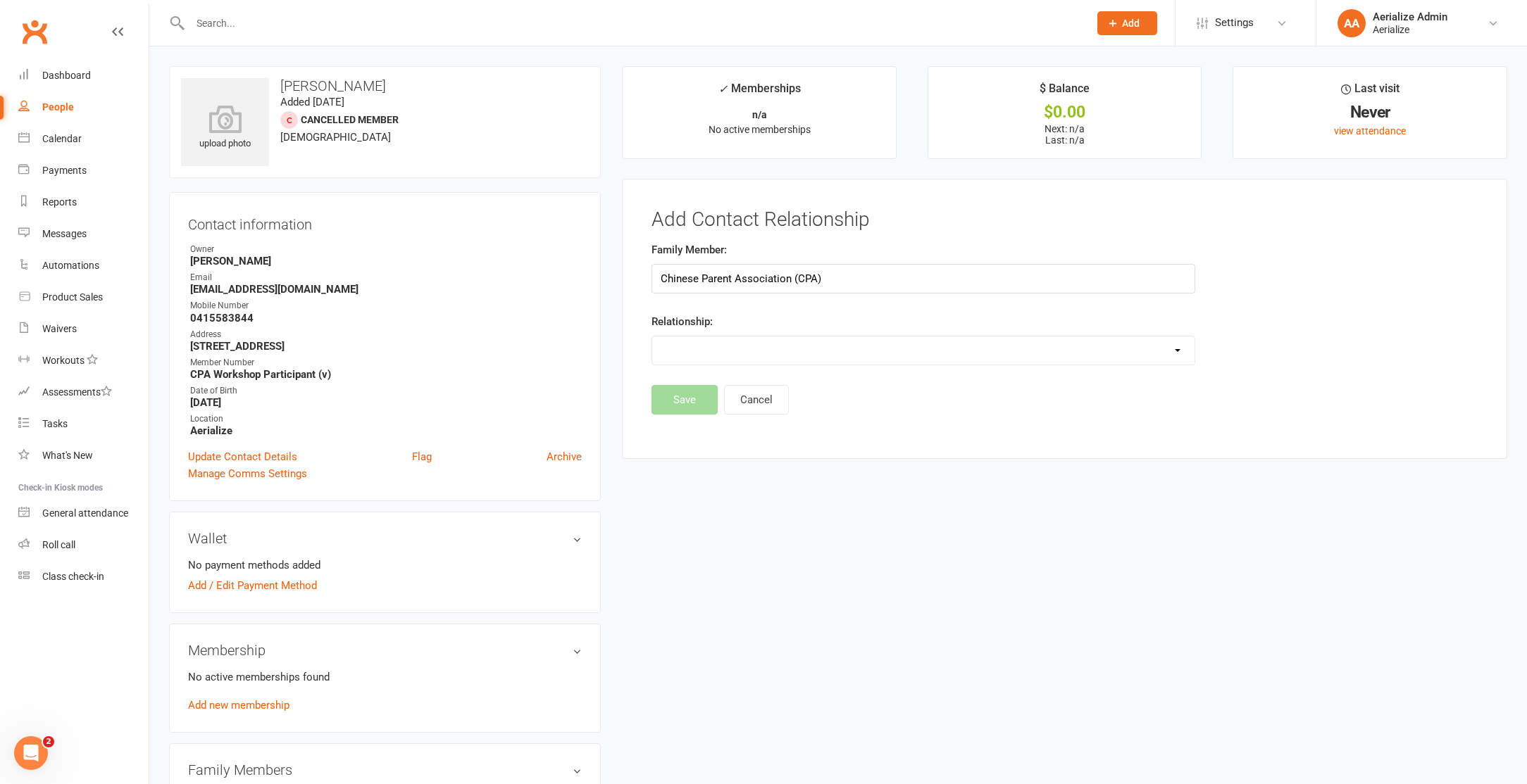
click at [774, 358] on select "Parent / Guardian Child Sibling (parent not in system) Spouse / Partner Cousin …" at bounding box center [923, 350] width 543 height 28
select select "6"
click at [652, 336] on select "Parent / Guardian Child Sibling (parent not in system) Spouse / Partner Cousin …" at bounding box center [923, 350] width 543 height 28
click at [695, 429] on button "Save" at bounding box center [683, 437] width 66 height 30
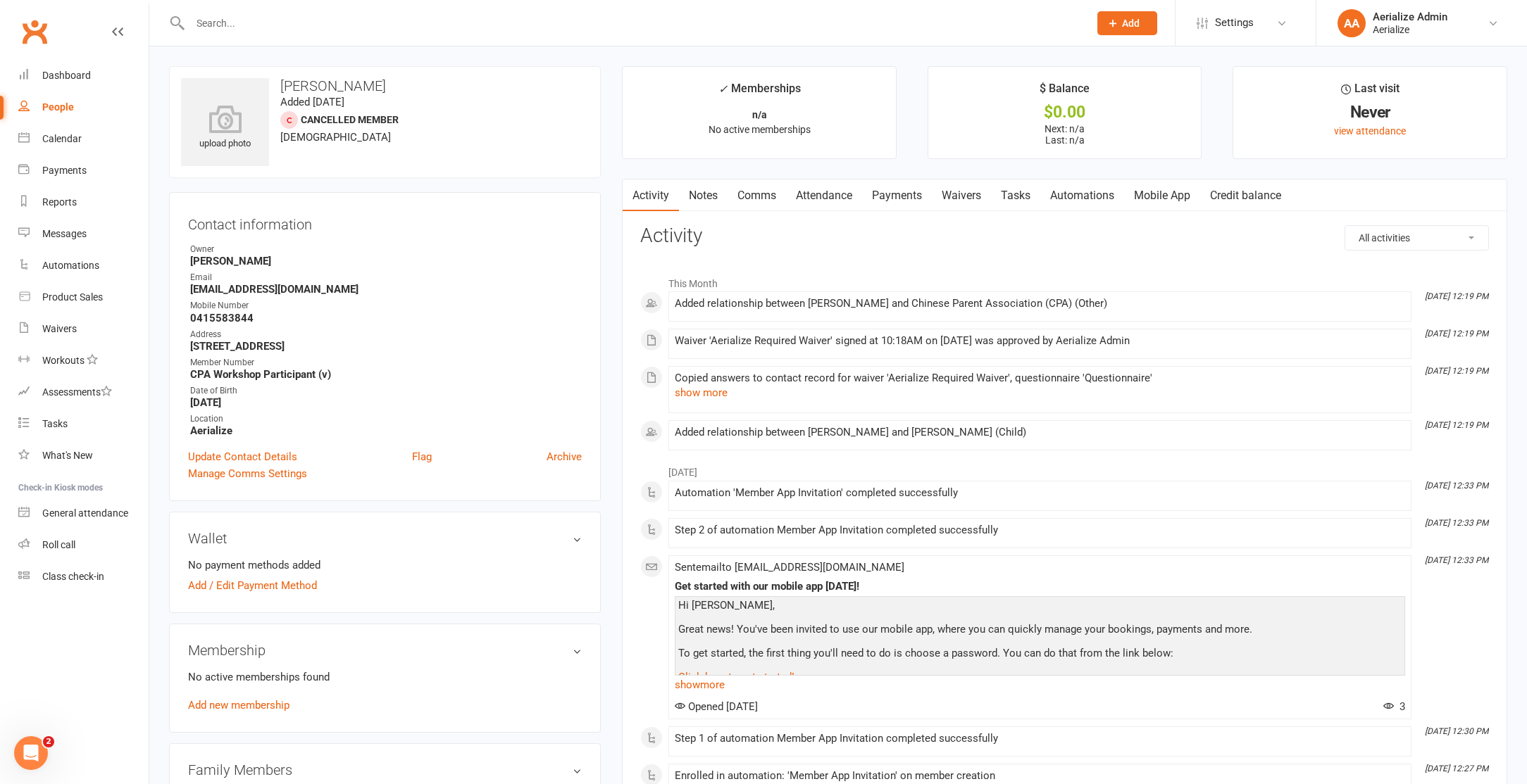
click at [346, 28] on input "text" at bounding box center [632, 22] width 893 height 19
paste input "[PERSON_NAME]"
type input "[PERSON_NAME]"
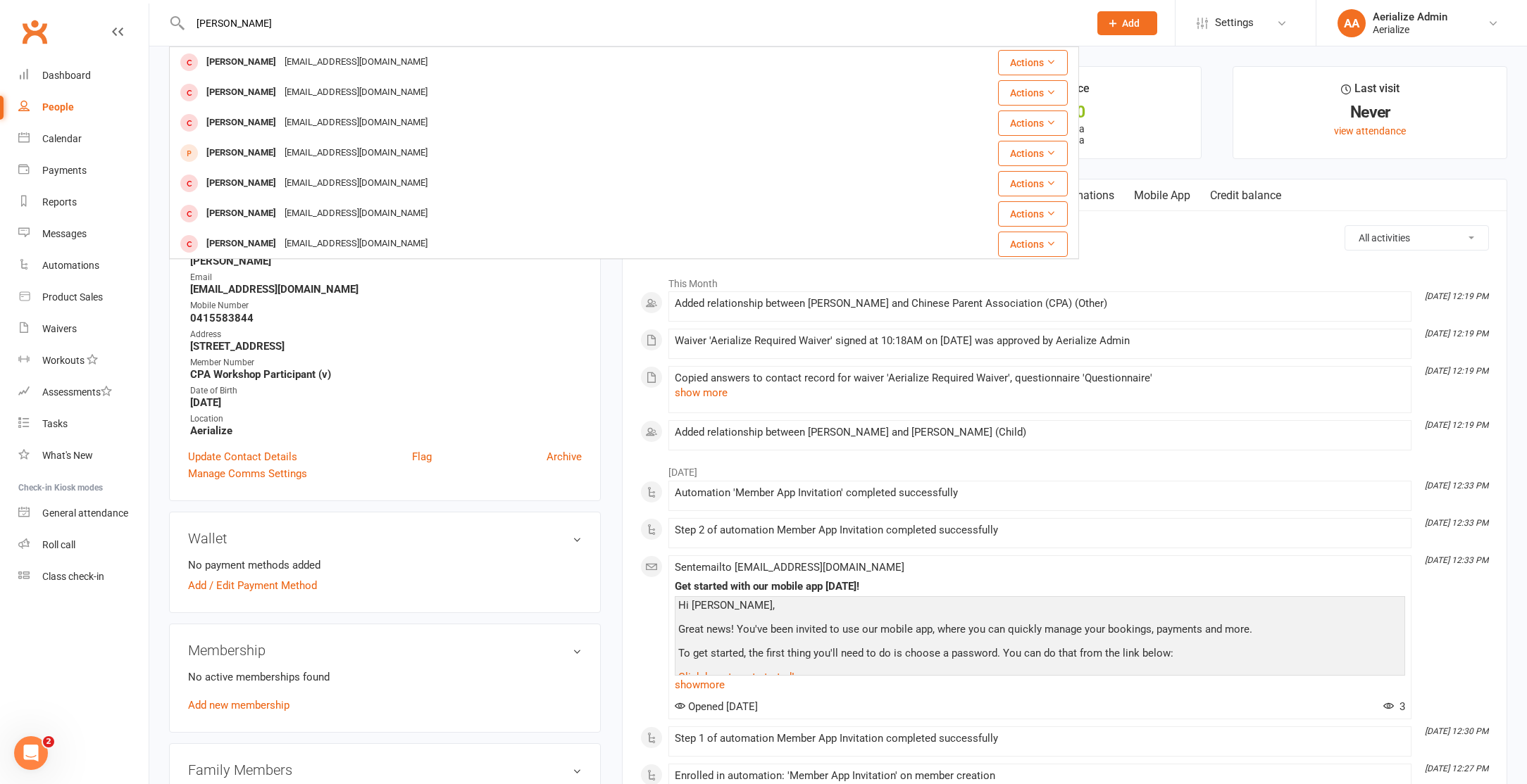
click at [319, 70] on div "[EMAIL_ADDRESS][DOMAIN_NAME]" at bounding box center [356, 62] width 151 height 20
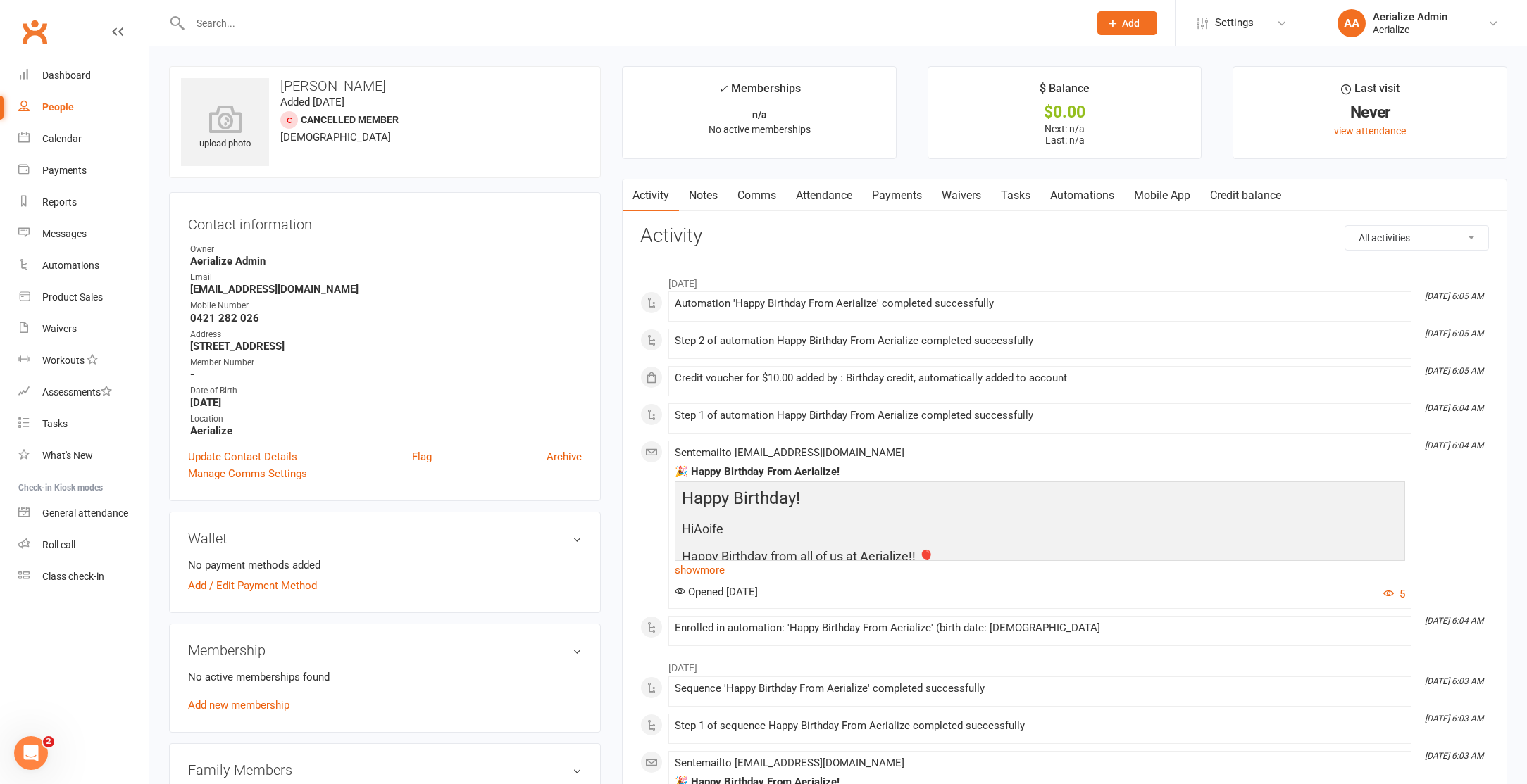
click at [822, 195] on link "Attendance" at bounding box center [824, 195] width 76 height 32
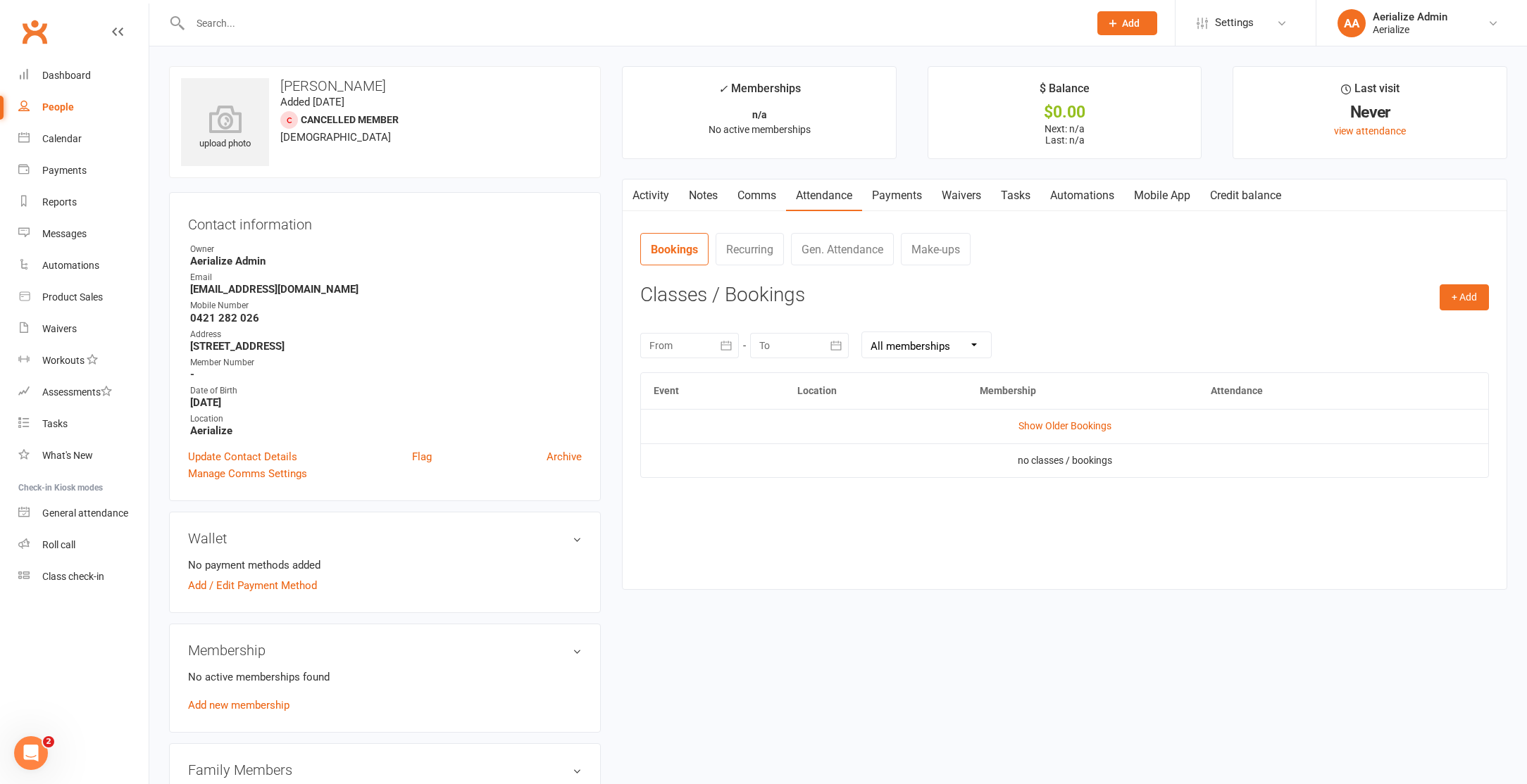
click at [644, 198] on link "Activity" at bounding box center [650, 195] width 56 height 32
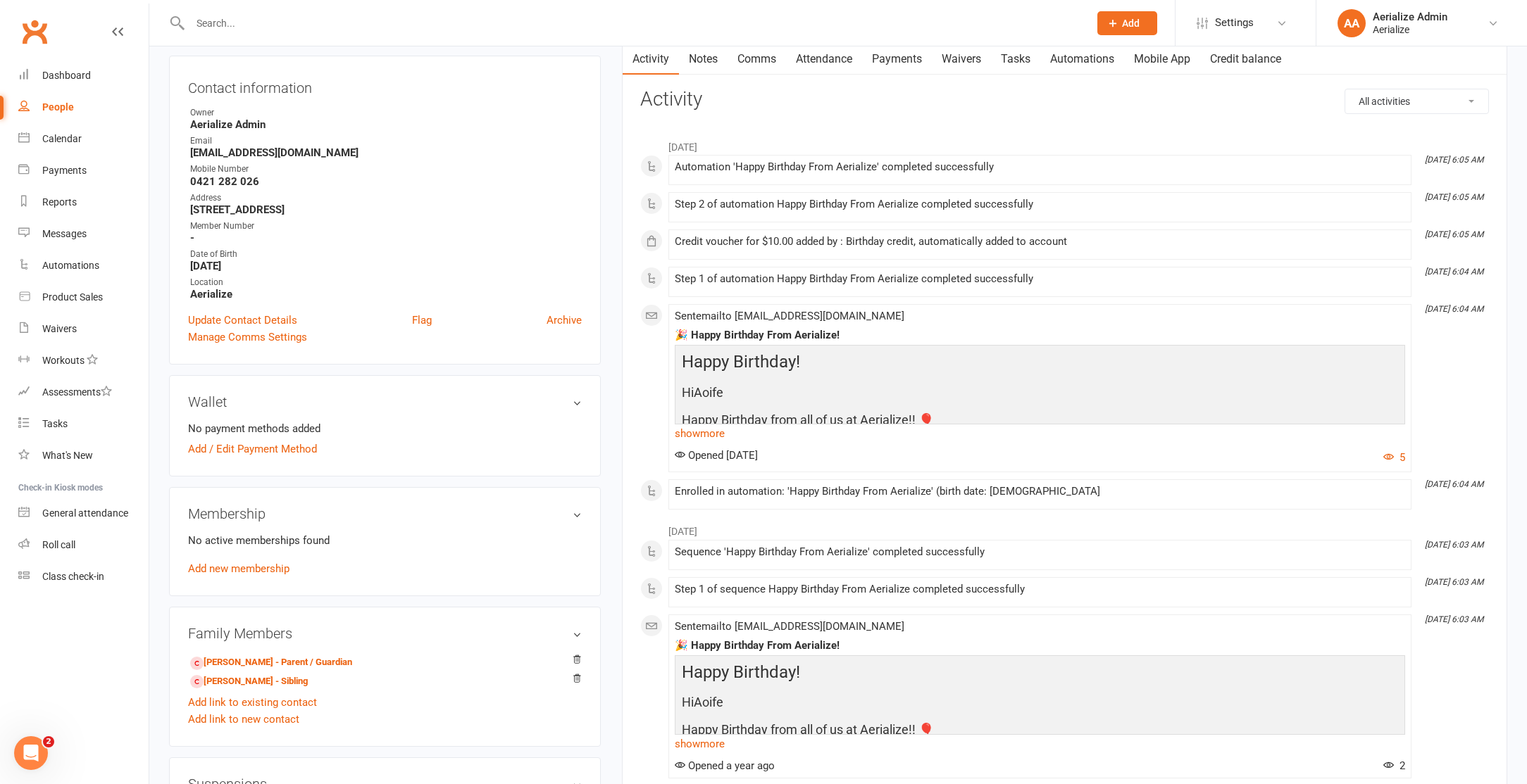
scroll to position [141, 0]
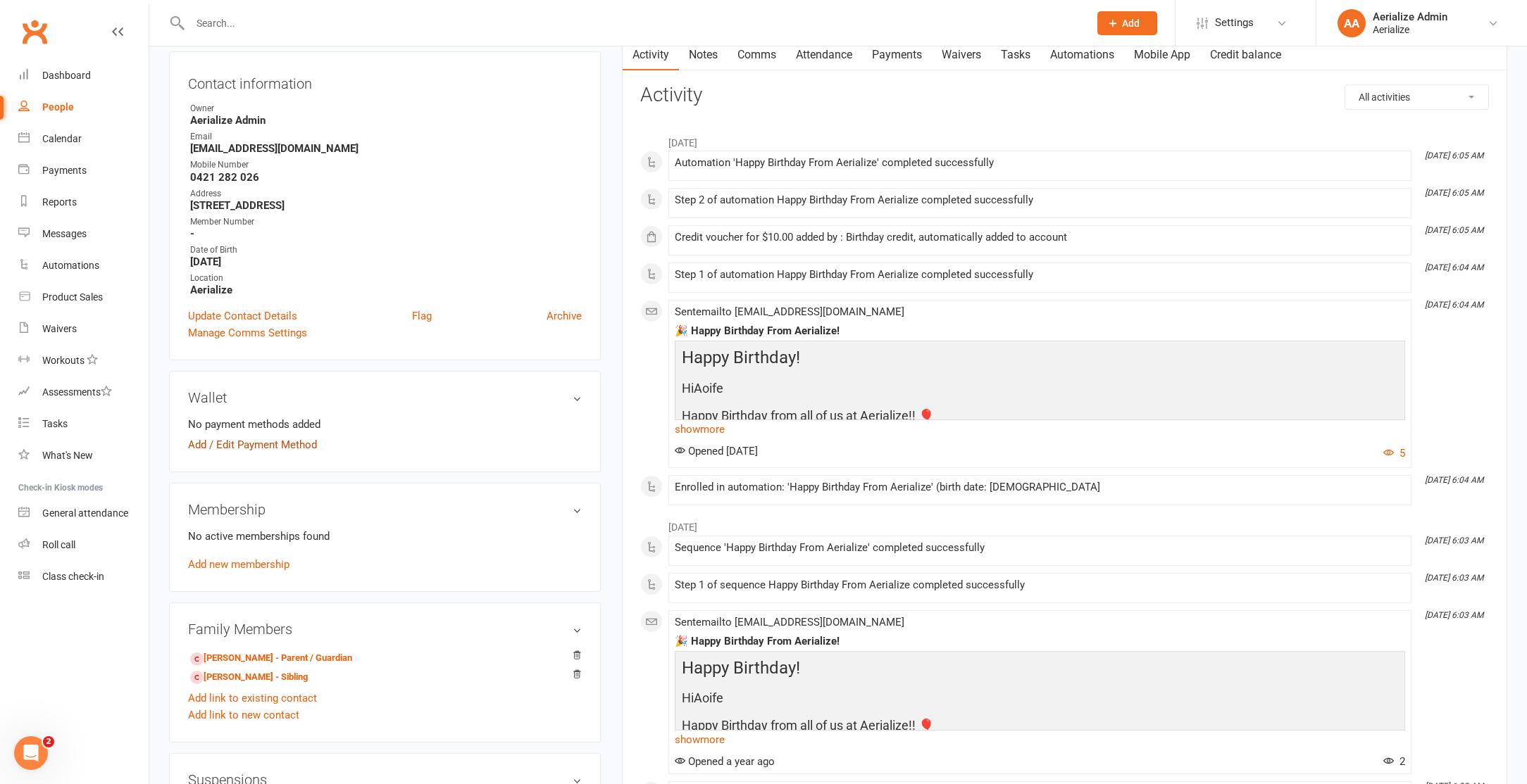
click at [266, 443] on link "Add / Edit Payment Method" at bounding box center [252, 444] width 129 height 17
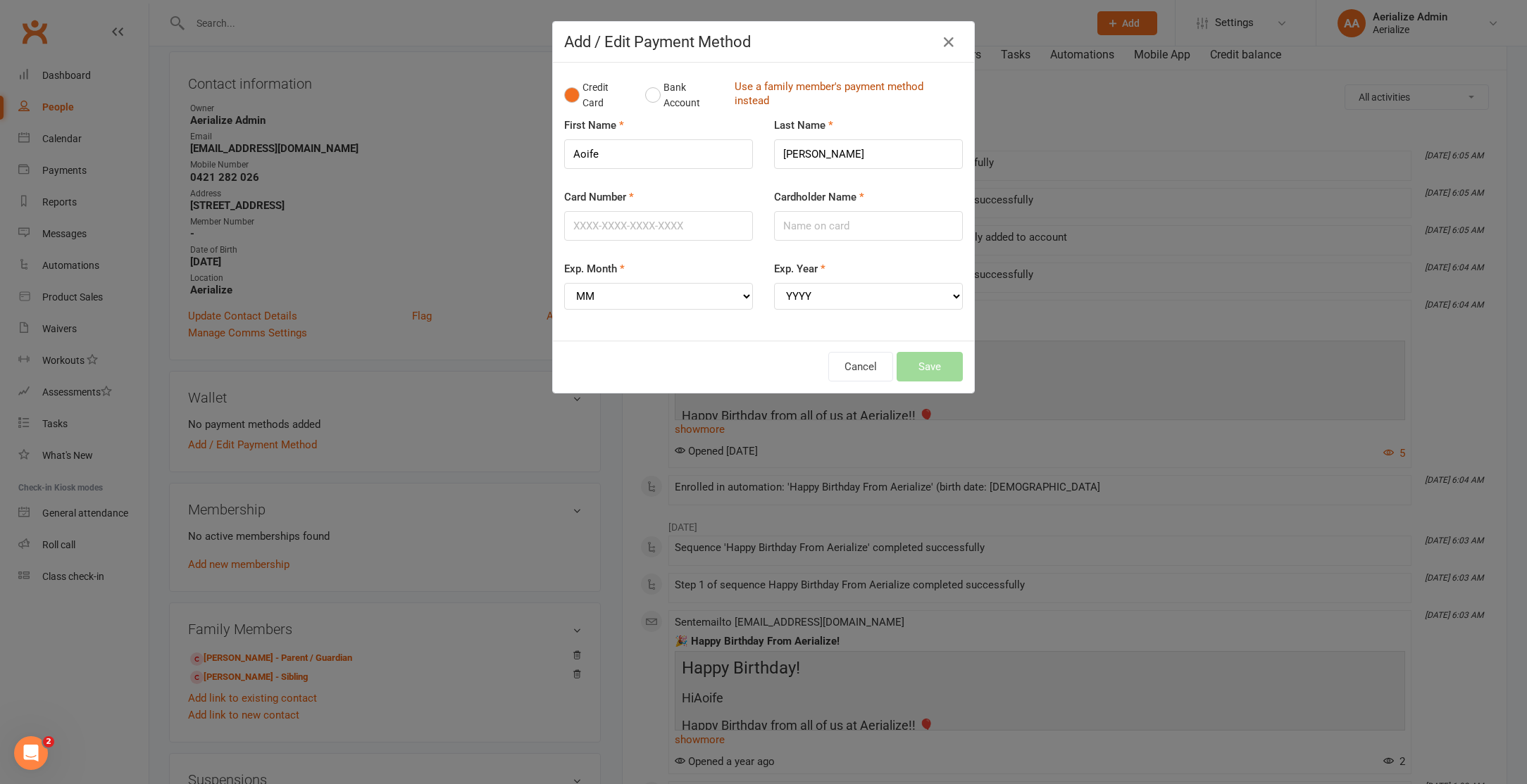
click at [847, 84] on link "Use a family member's payment method instead" at bounding box center [845, 95] width 221 height 31
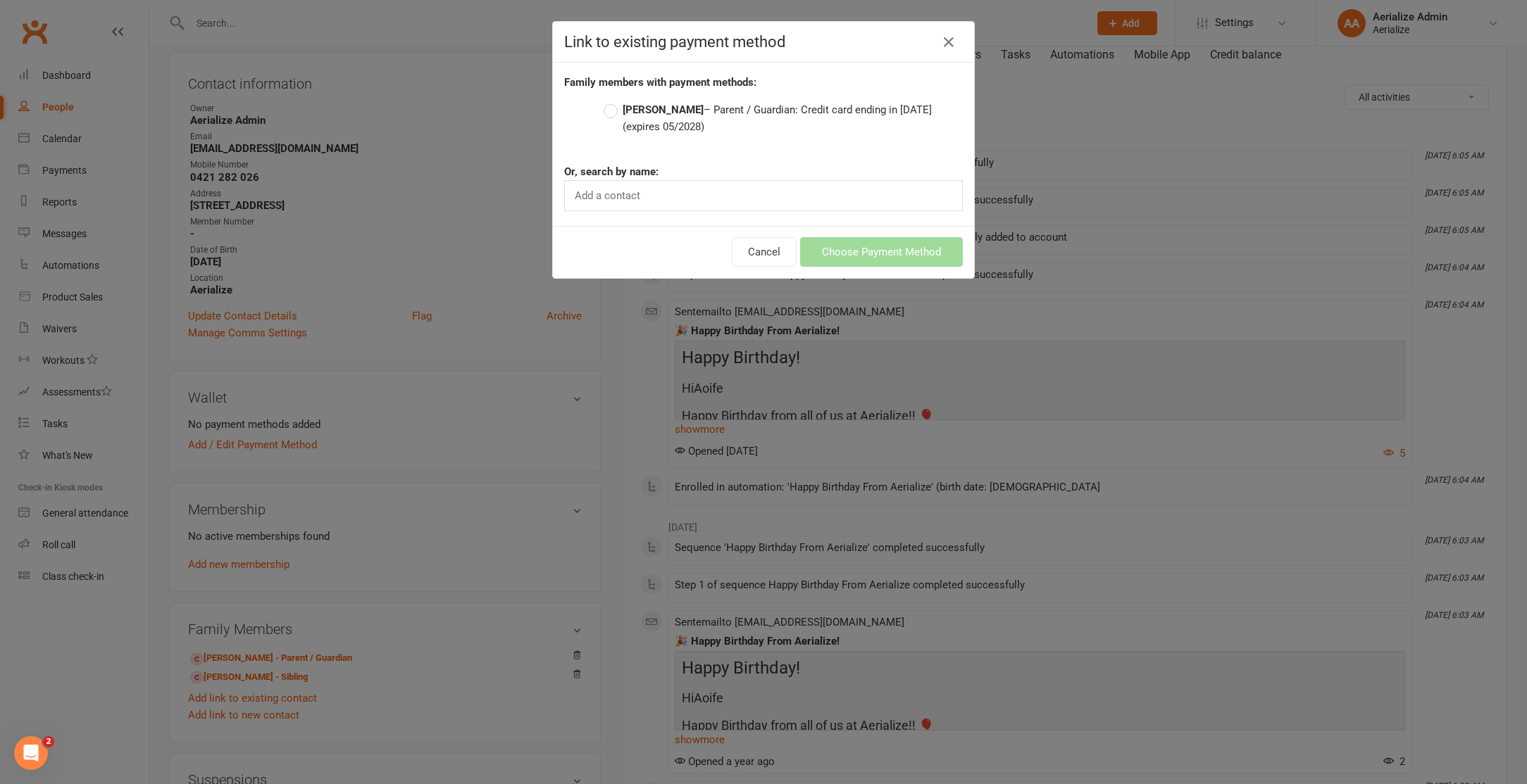
click at [804, 110] on label "Stephanie Lawson – Parent / Guardian: Credit card ending in 1778 (expires 05/20…" at bounding box center [783, 118] width 359 height 34
click at [613, 102] on input "Stephanie Lawson – Parent / Guardian: Credit card ending in 1778 (expires 05/20…" at bounding box center [608, 102] width 9 height 0
click at [901, 250] on button "Choose Payment Method" at bounding box center [882, 252] width 163 height 30
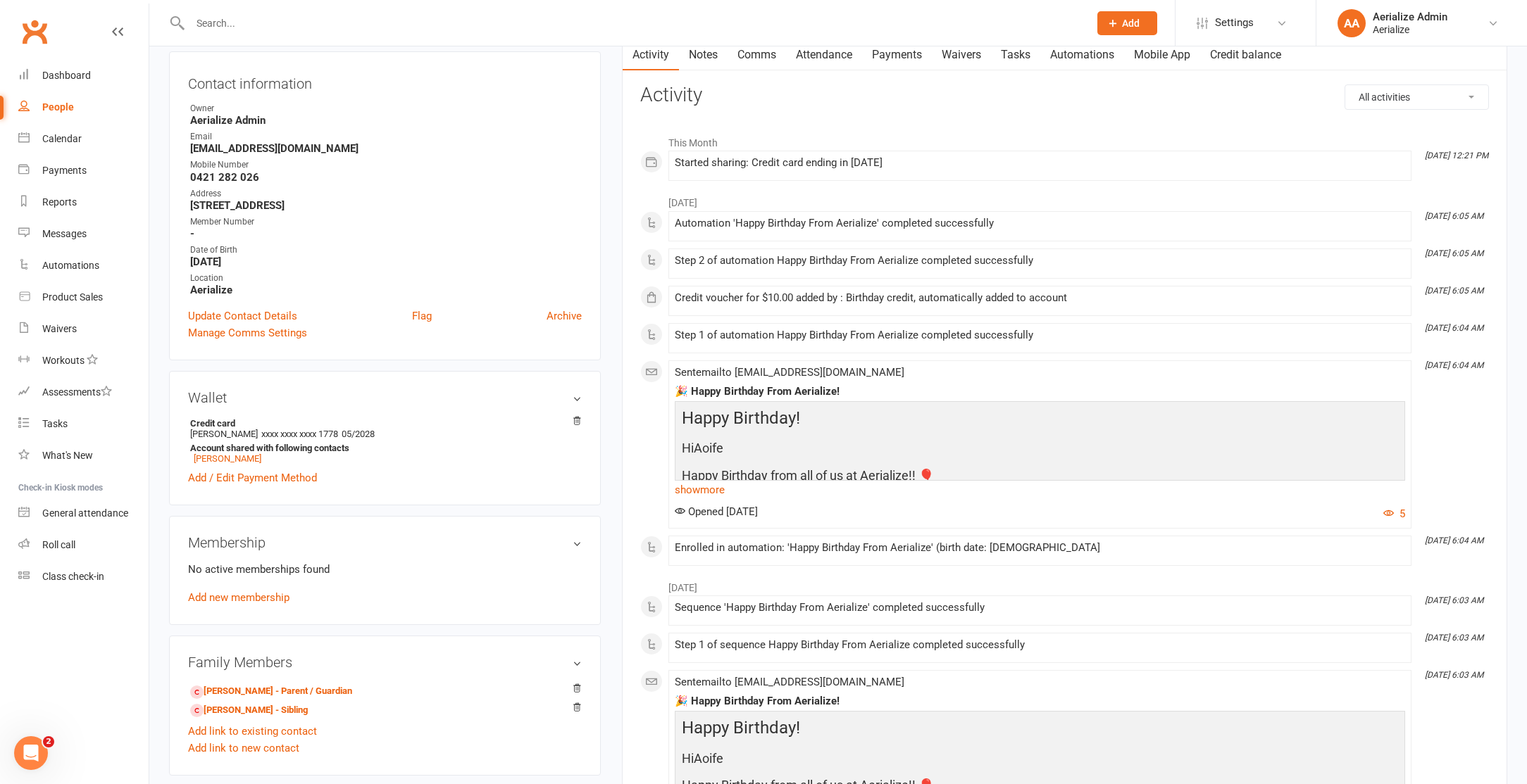
click at [840, 52] on link "Attendance" at bounding box center [824, 55] width 76 height 32
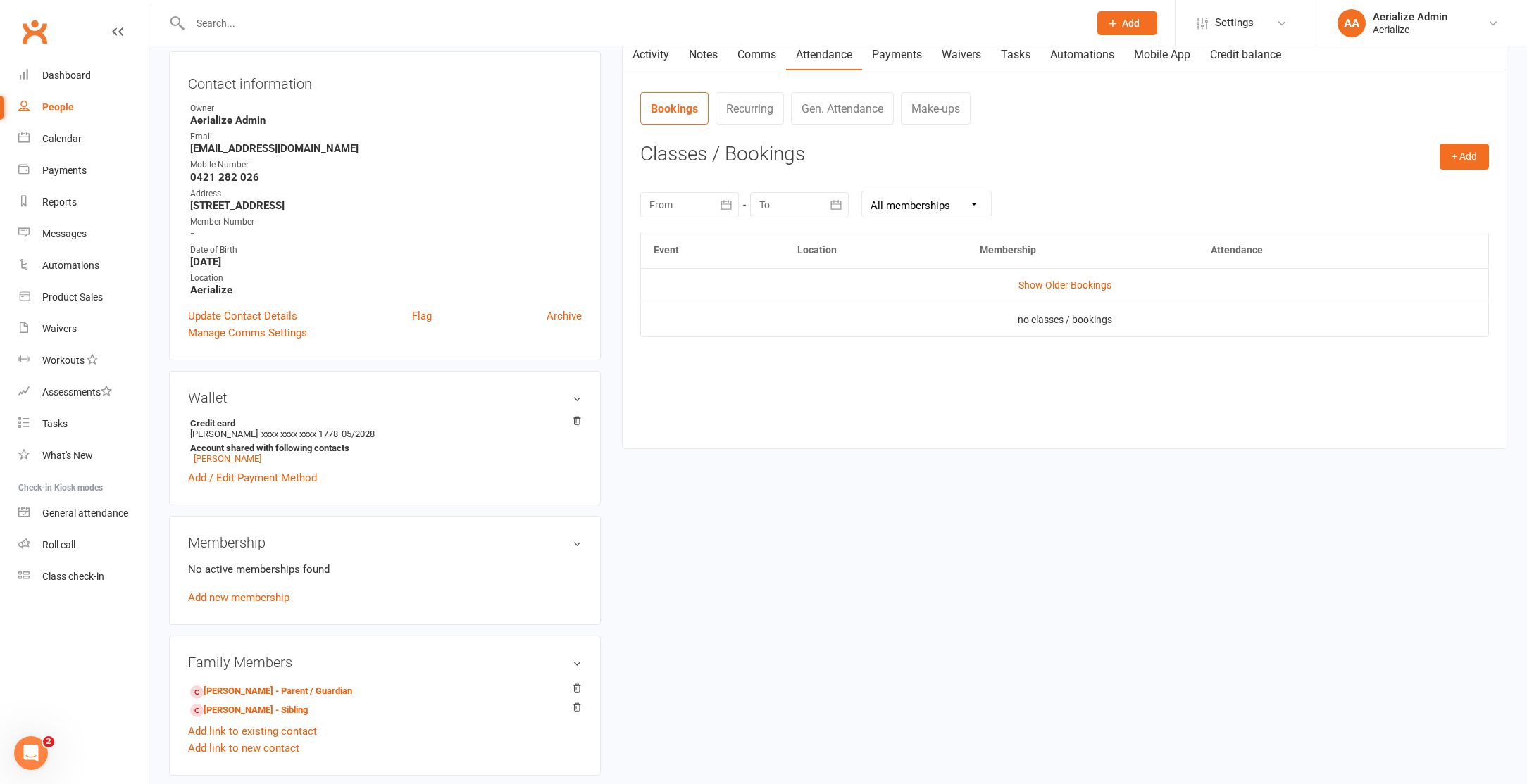
drag, startPoint x: 639, startPoint y: 49, endPoint x: 631, endPoint y: 107, distance: 58.5
click at [639, 49] on button "button" at bounding box center [631, 55] width 18 height 31
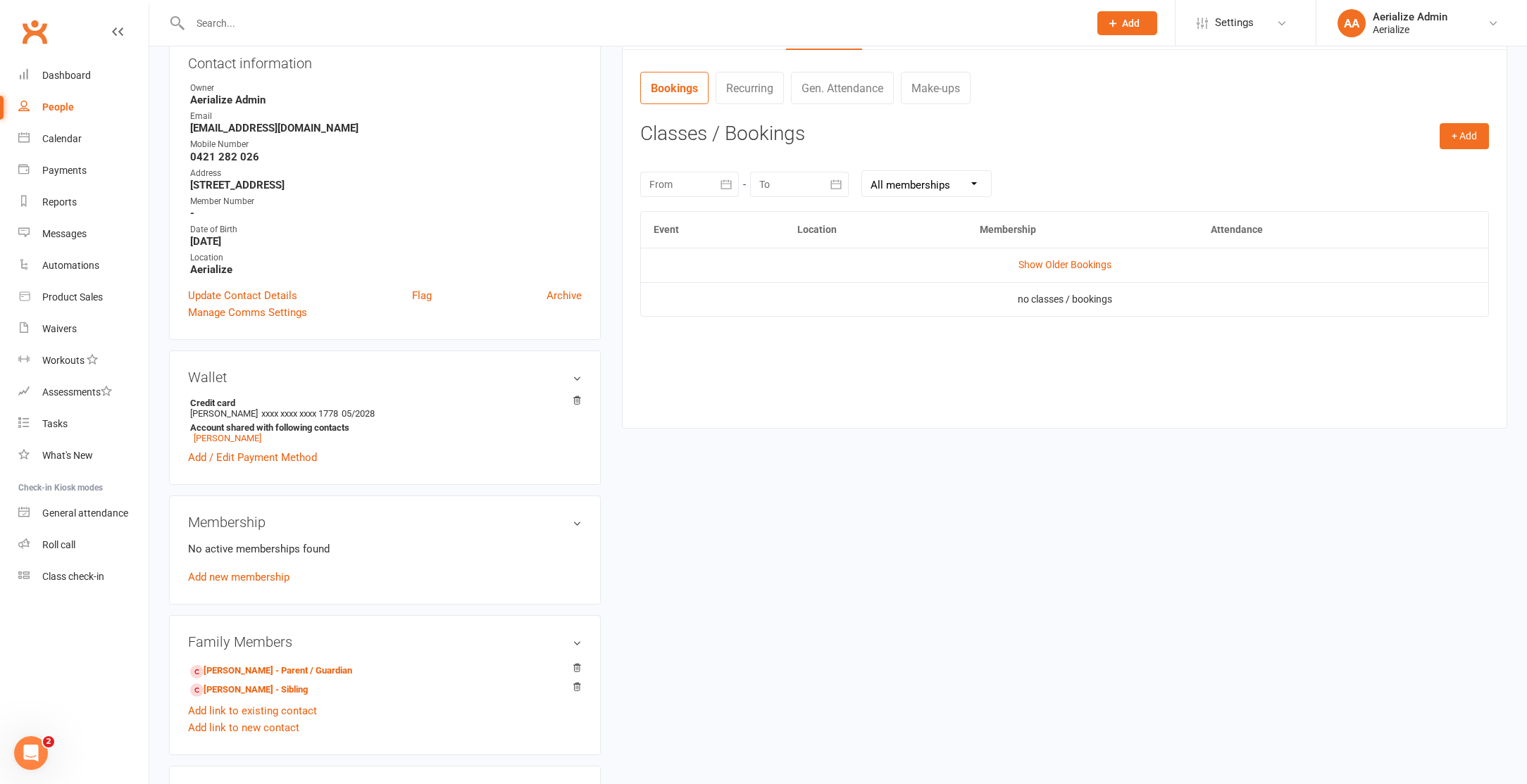
click at [271, 576] on link "Add new membership" at bounding box center [239, 578] width 102 height 13
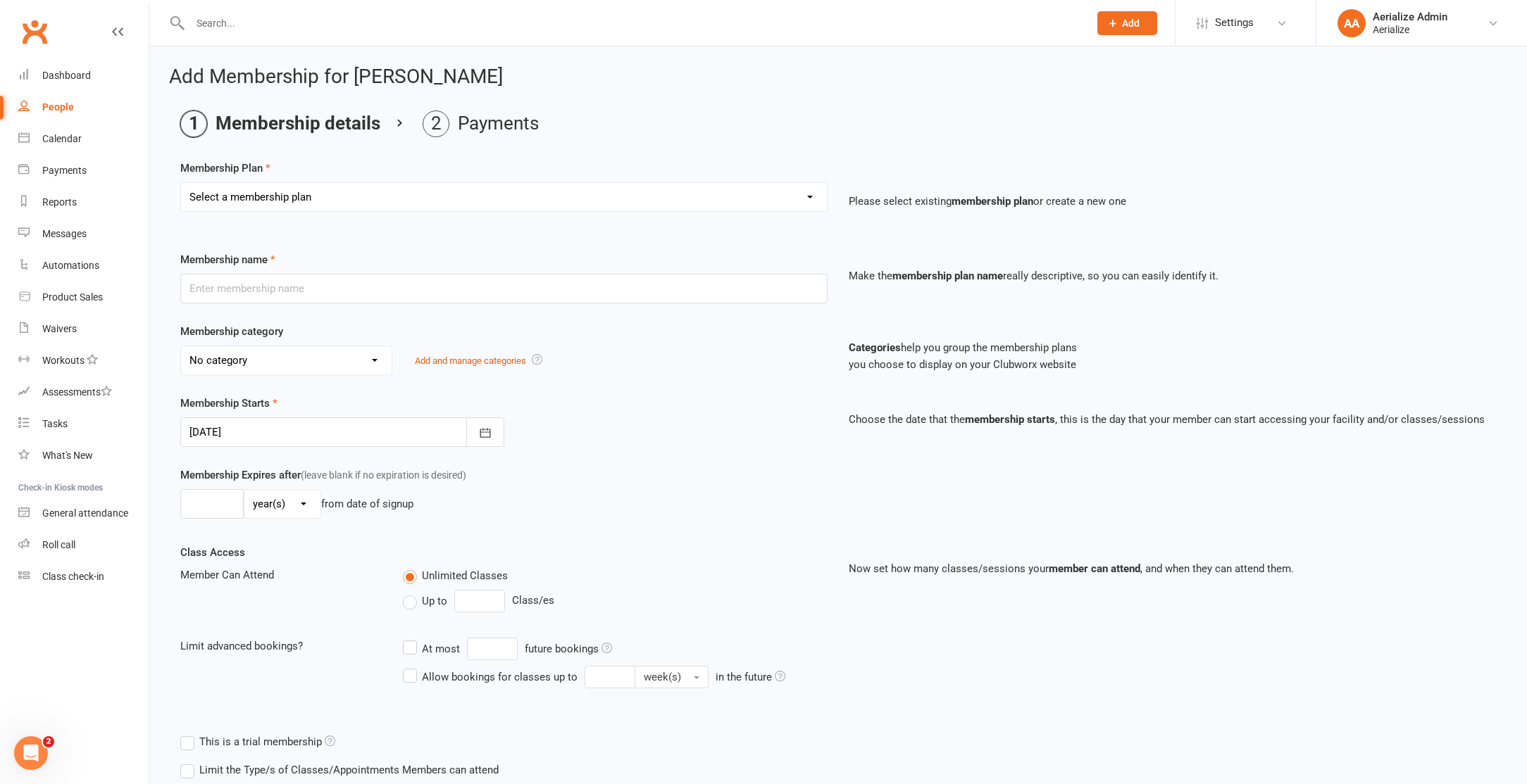
click at [527, 195] on select "Select a membership plan Create new Membership Plan Tiny Tots DROP IN Tiny Tots…" at bounding box center [503, 197] width 645 height 28
select select "21"
click at [181, 183] on select "Select a membership plan Create new Membership Plan Tiny Tots DROP IN Tiny Tots…" at bounding box center [503, 197] width 645 height 28
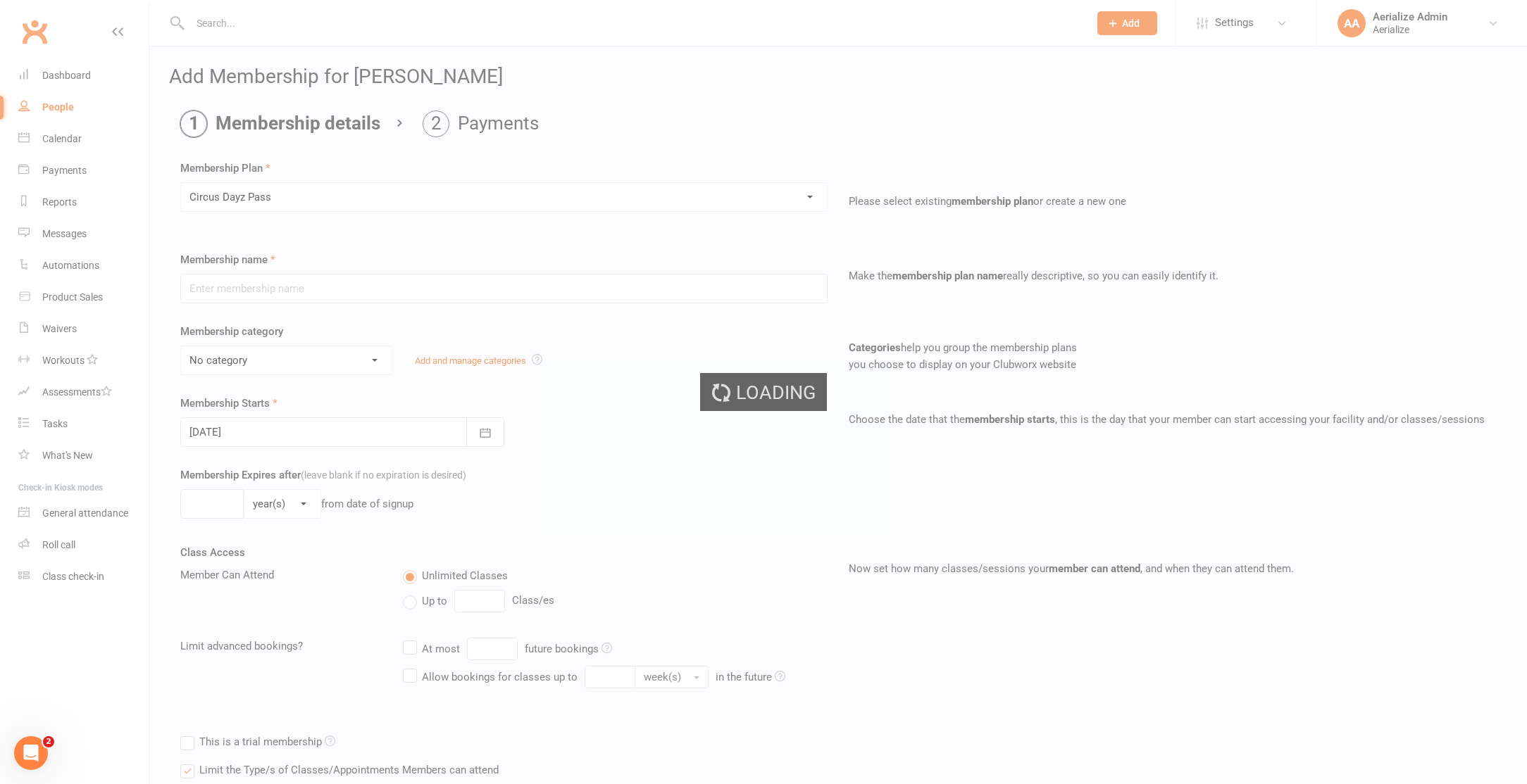
type input "Circus Dayz Pass"
select select "9"
type input "3"
select select "2"
type input "1"
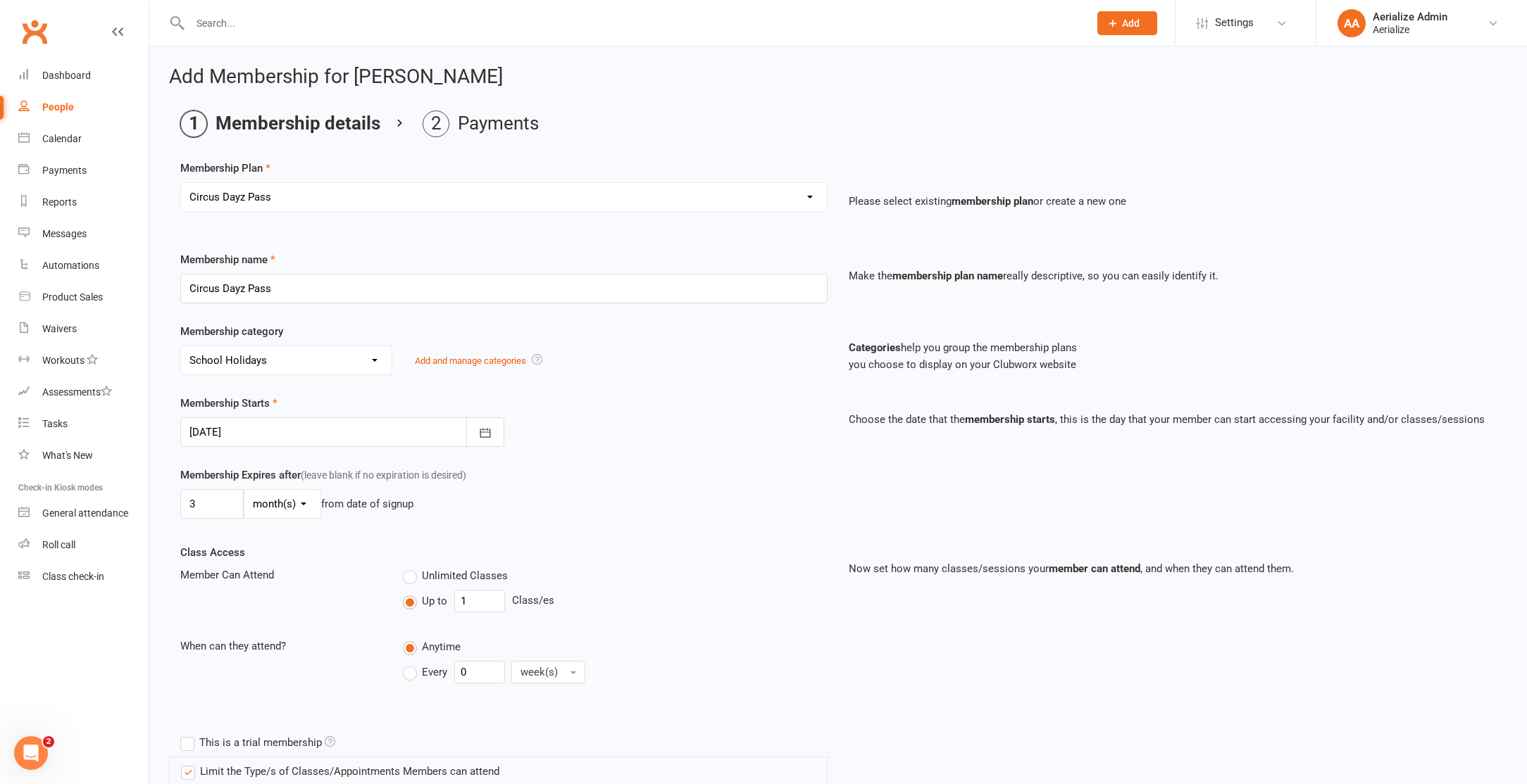
scroll to position [684, 0]
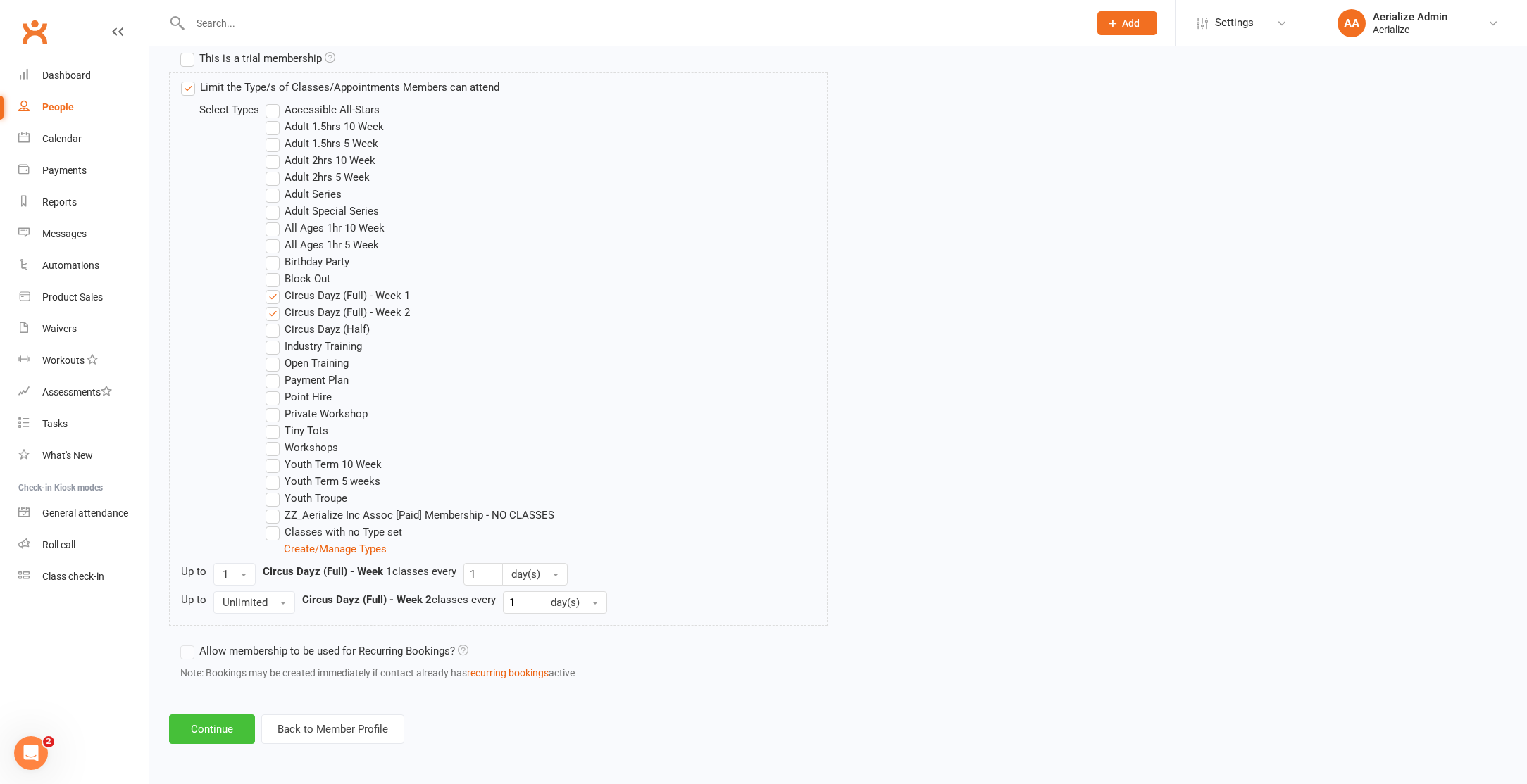
click at [232, 733] on button "Continue" at bounding box center [212, 729] width 86 height 30
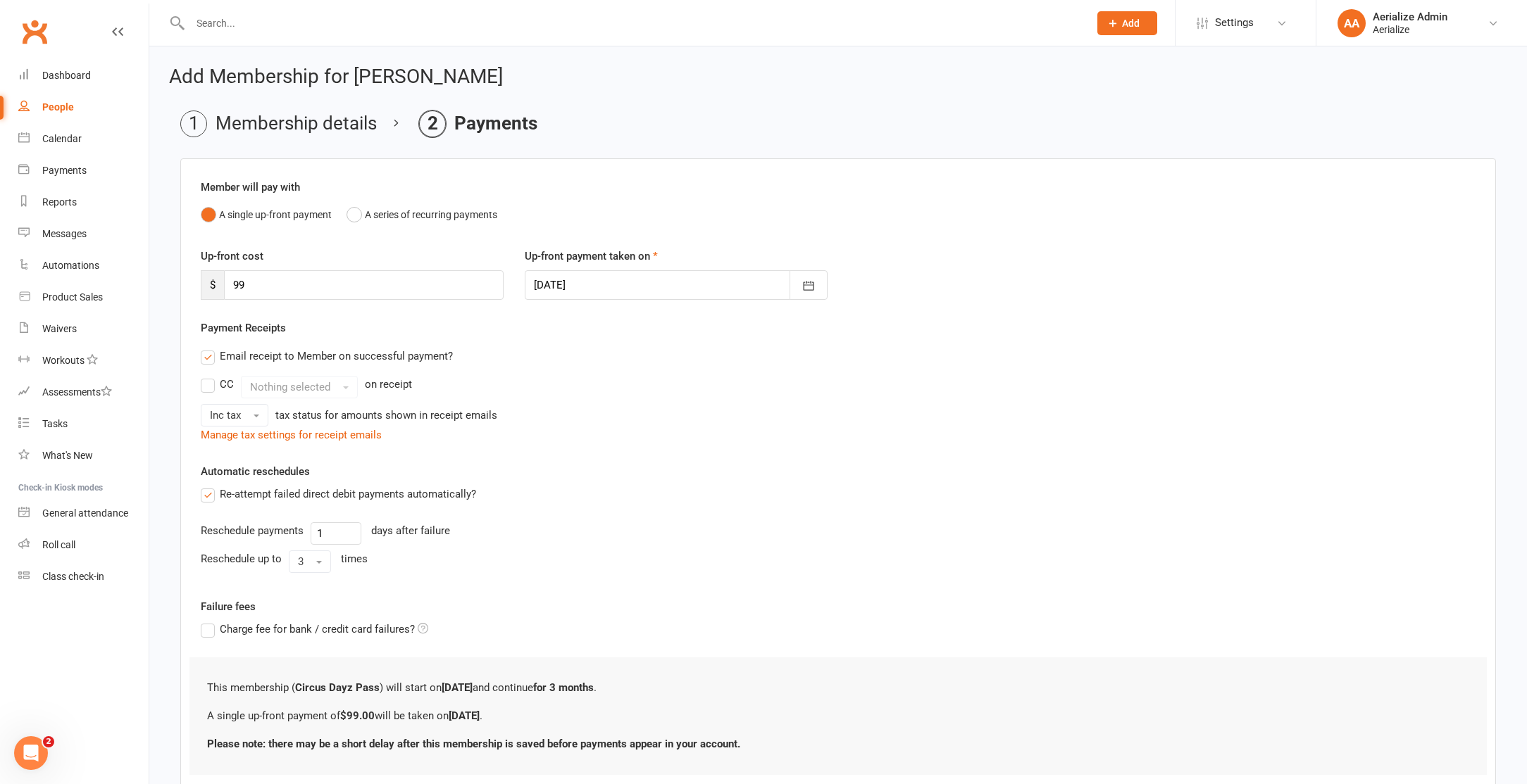
scroll to position [95, 0]
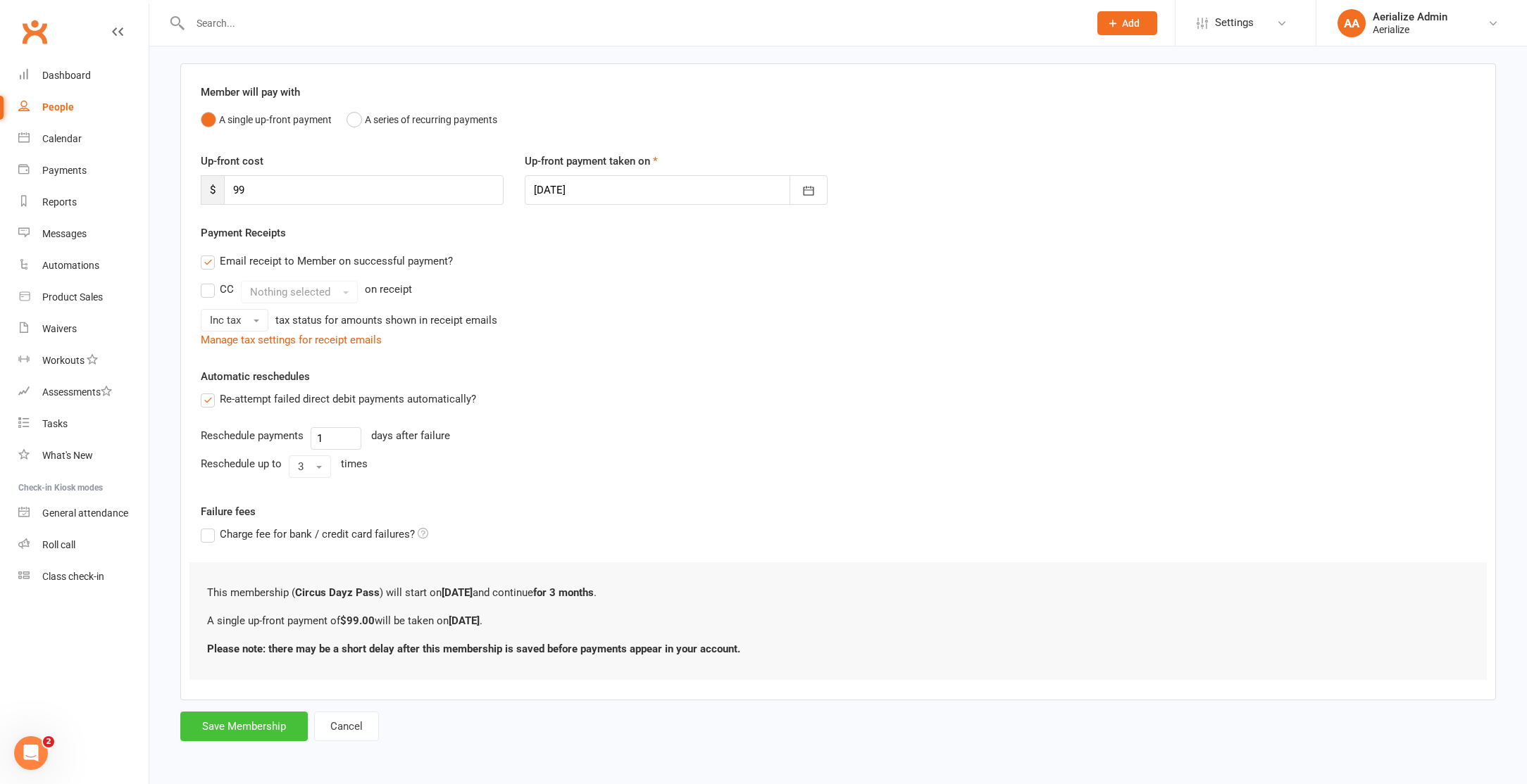
click at [253, 716] on button "Save Membership" at bounding box center [244, 727] width 128 height 30
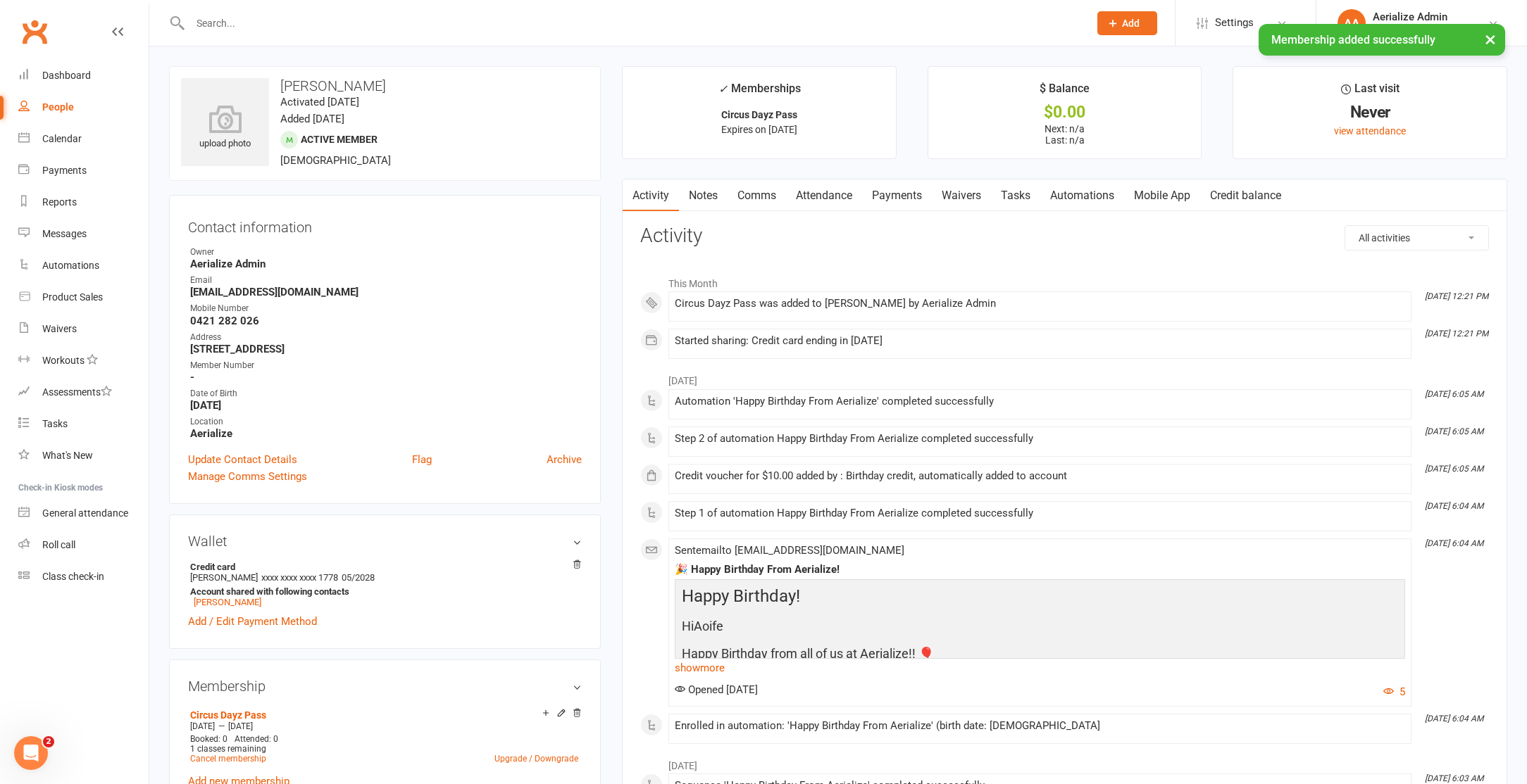
click at [1242, 189] on link "Credit balance" at bounding box center [1245, 195] width 91 height 32
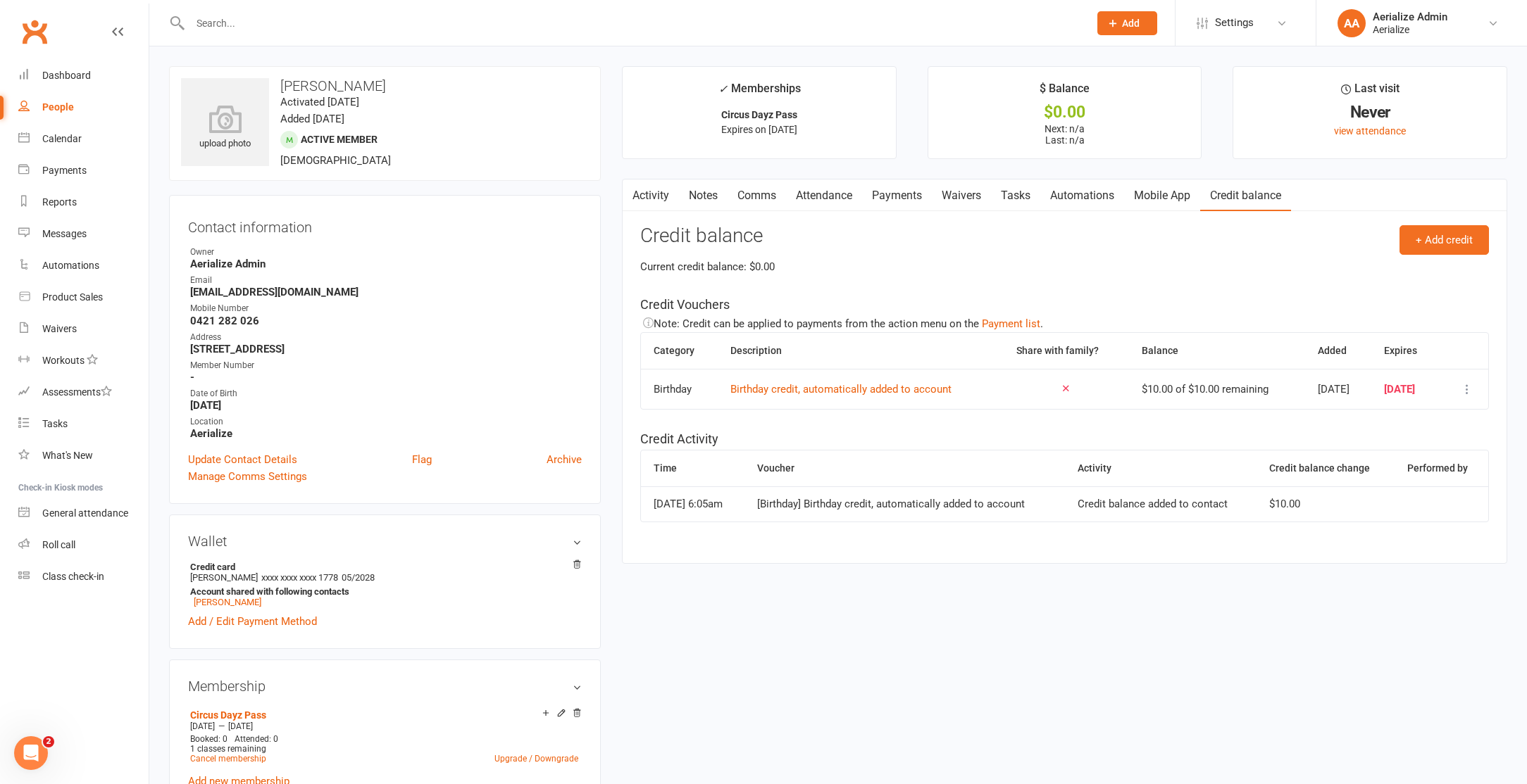
click at [1469, 394] on icon at bounding box center [1466, 389] width 14 height 14
click at [1396, 425] on link "View / edit" at bounding box center [1405, 417] width 140 height 28
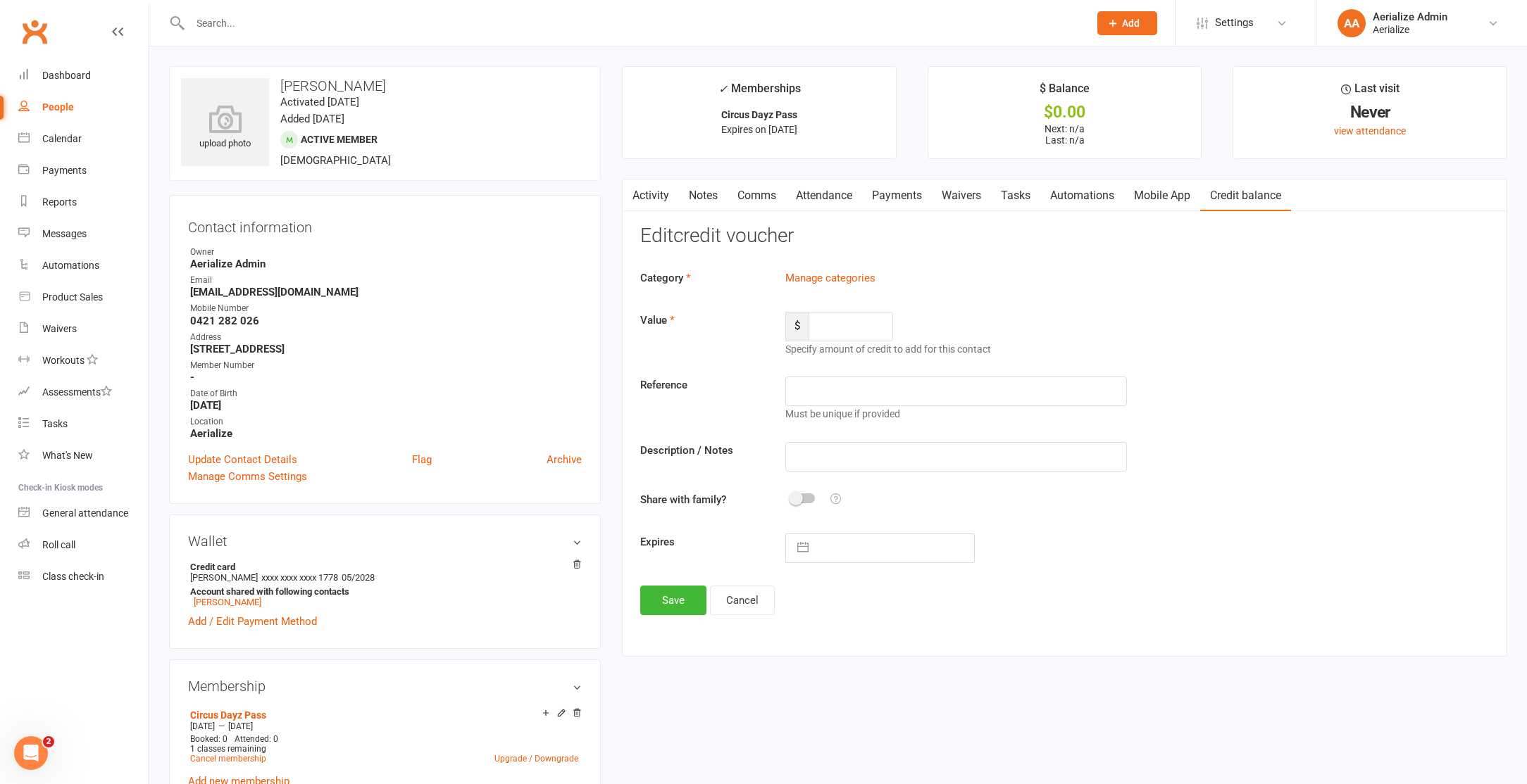
type input "10"
type input "Birthday credit, automatically added to account"
type input "25 Aug 2025"
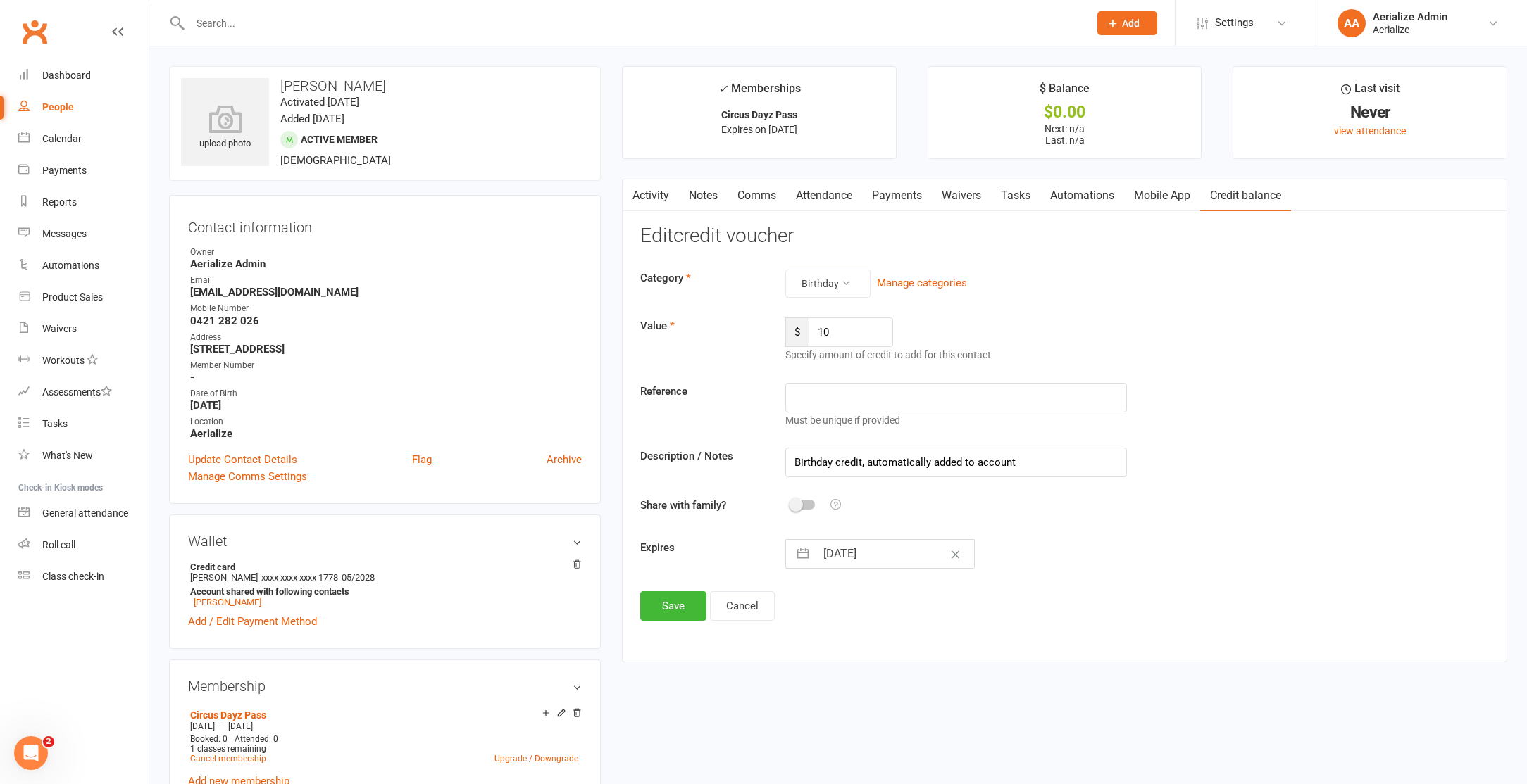
click at [850, 557] on input "25 Aug 2025" at bounding box center [895, 554] width 158 height 28
select select "6"
select select "2025"
select select "7"
select select "2025"
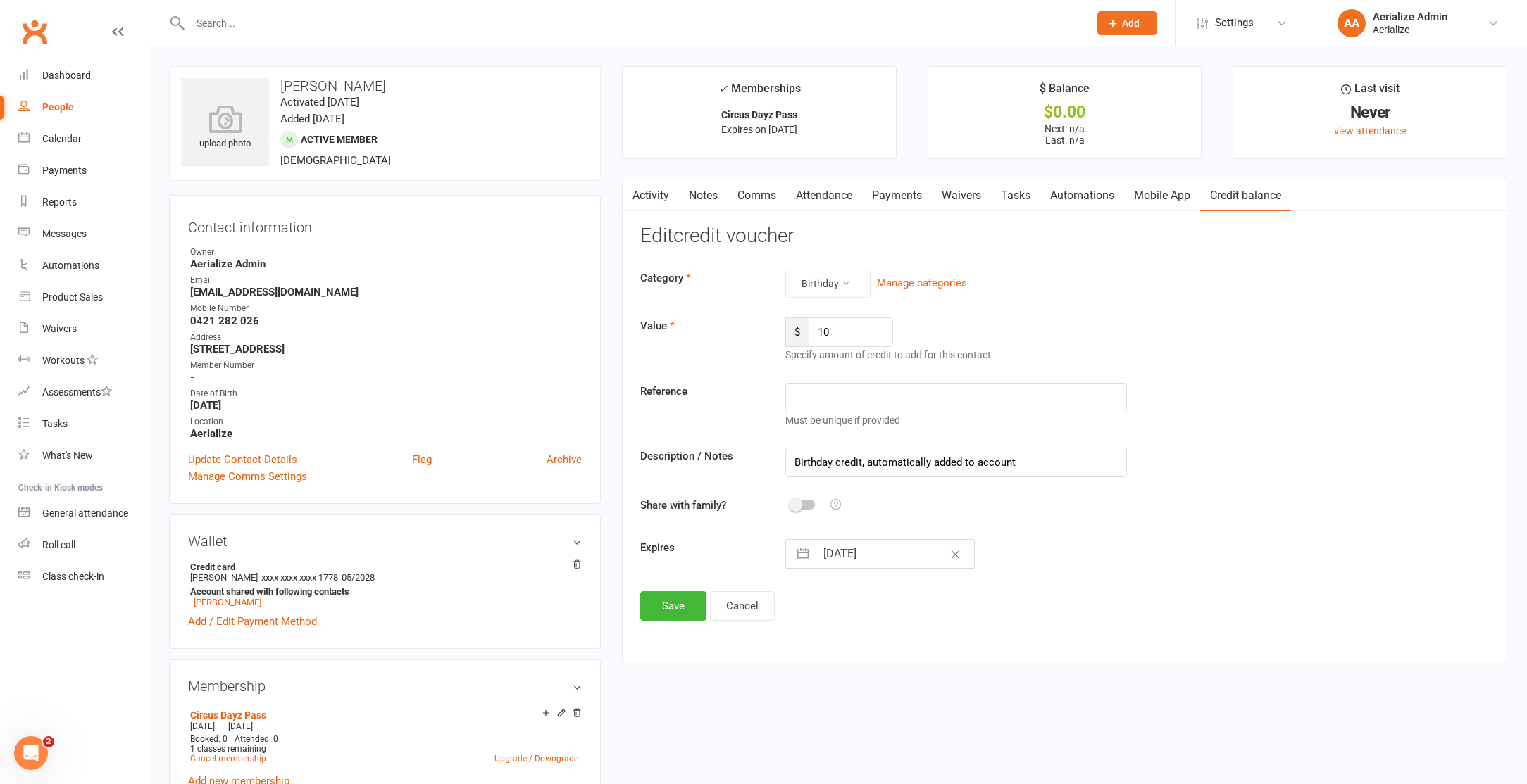
select select "8"
select select "2025"
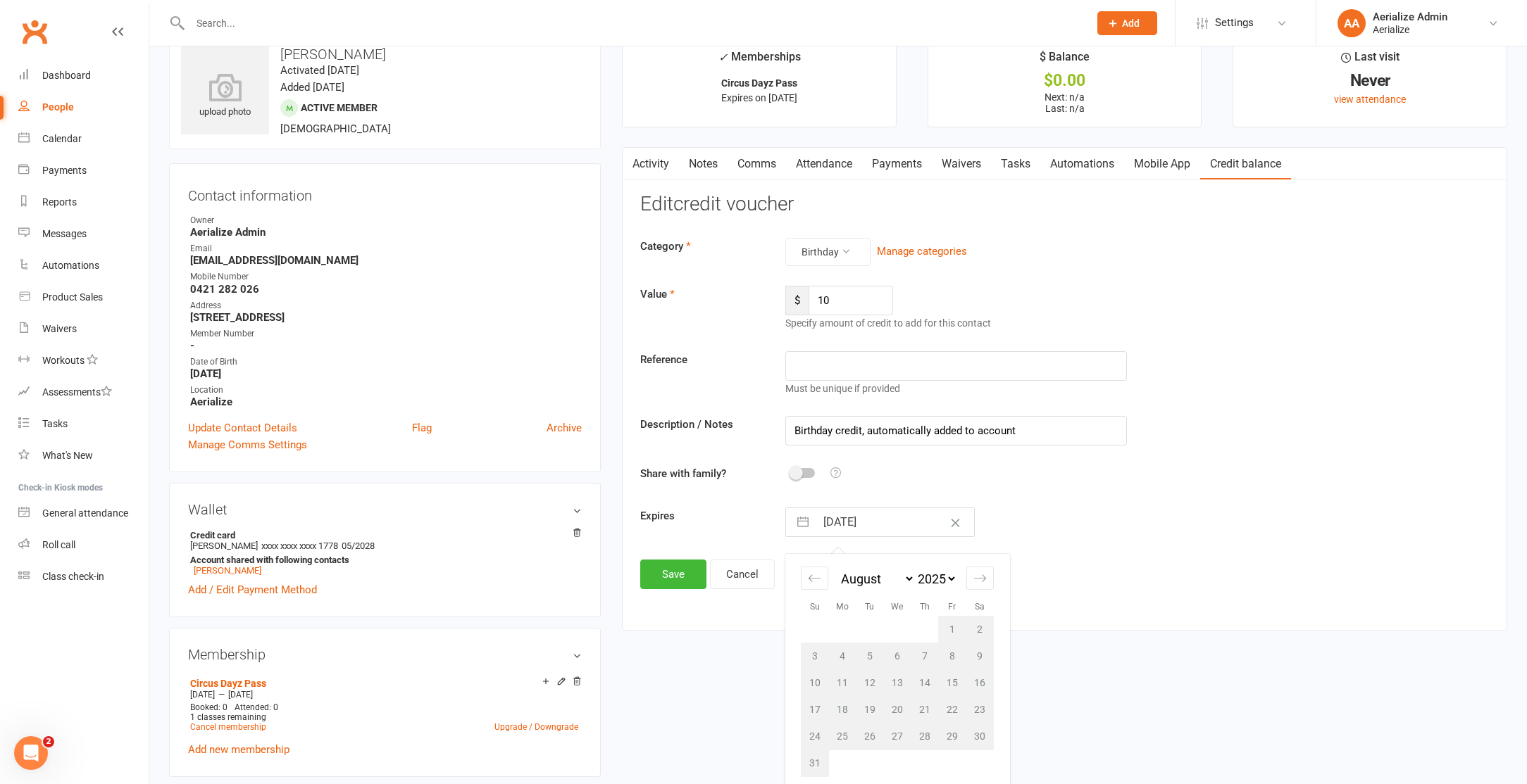
scroll to position [34, 0]
click at [977, 572] on icon "Move forward to switch to the next month." at bounding box center [980, 575] width 13 height 13
select select "9"
select select "2025"
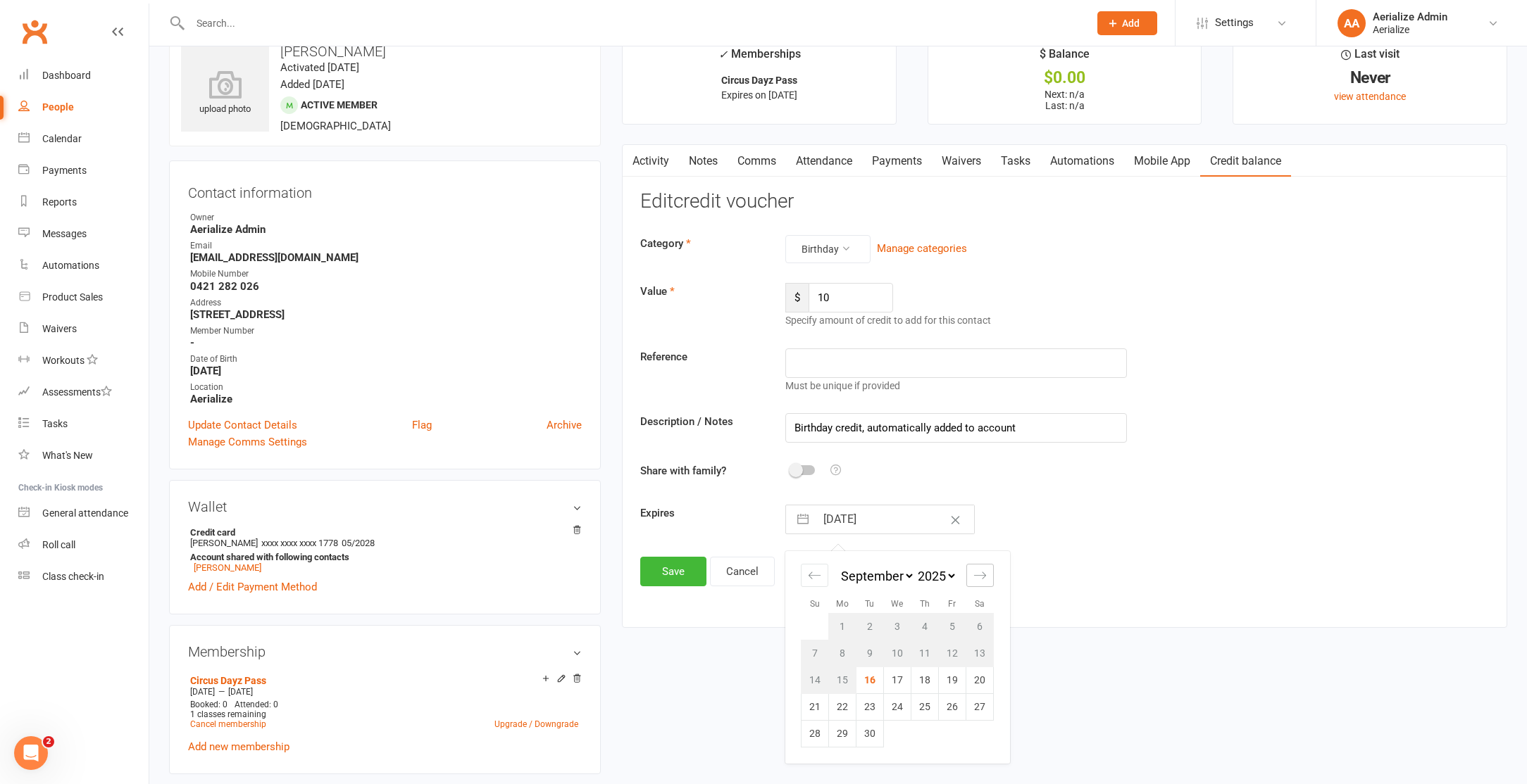
click at [976, 571] on icon "Move forward to switch to the next month." at bounding box center [980, 575] width 13 height 13
select select "10"
select select "2025"
click at [981, 710] on td "25" at bounding box center [980, 706] width 28 height 27
type input "25 Oct 2025"
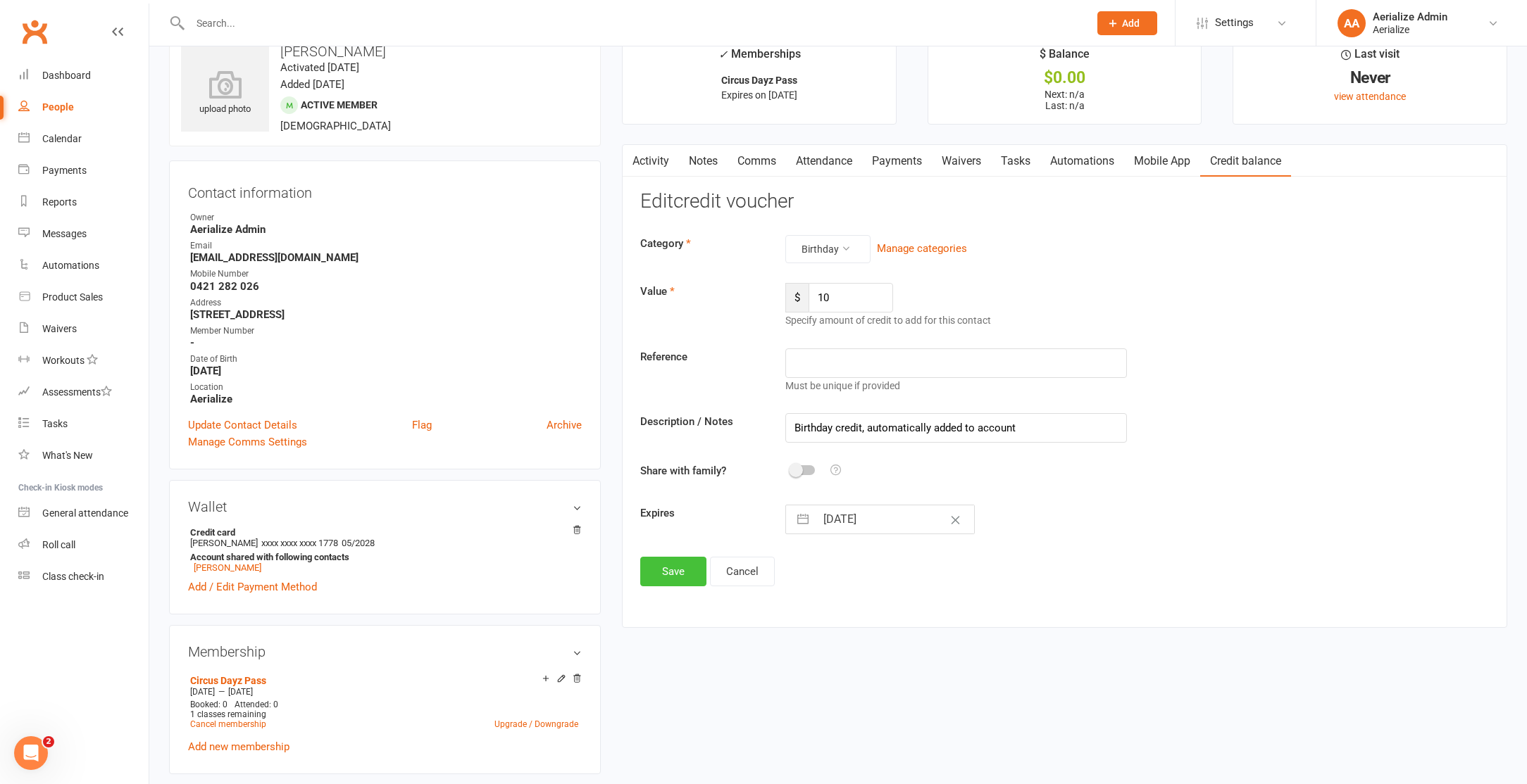
click at [668, 579] on button "Save" at bounding box center [672, 572] width 66 height 30
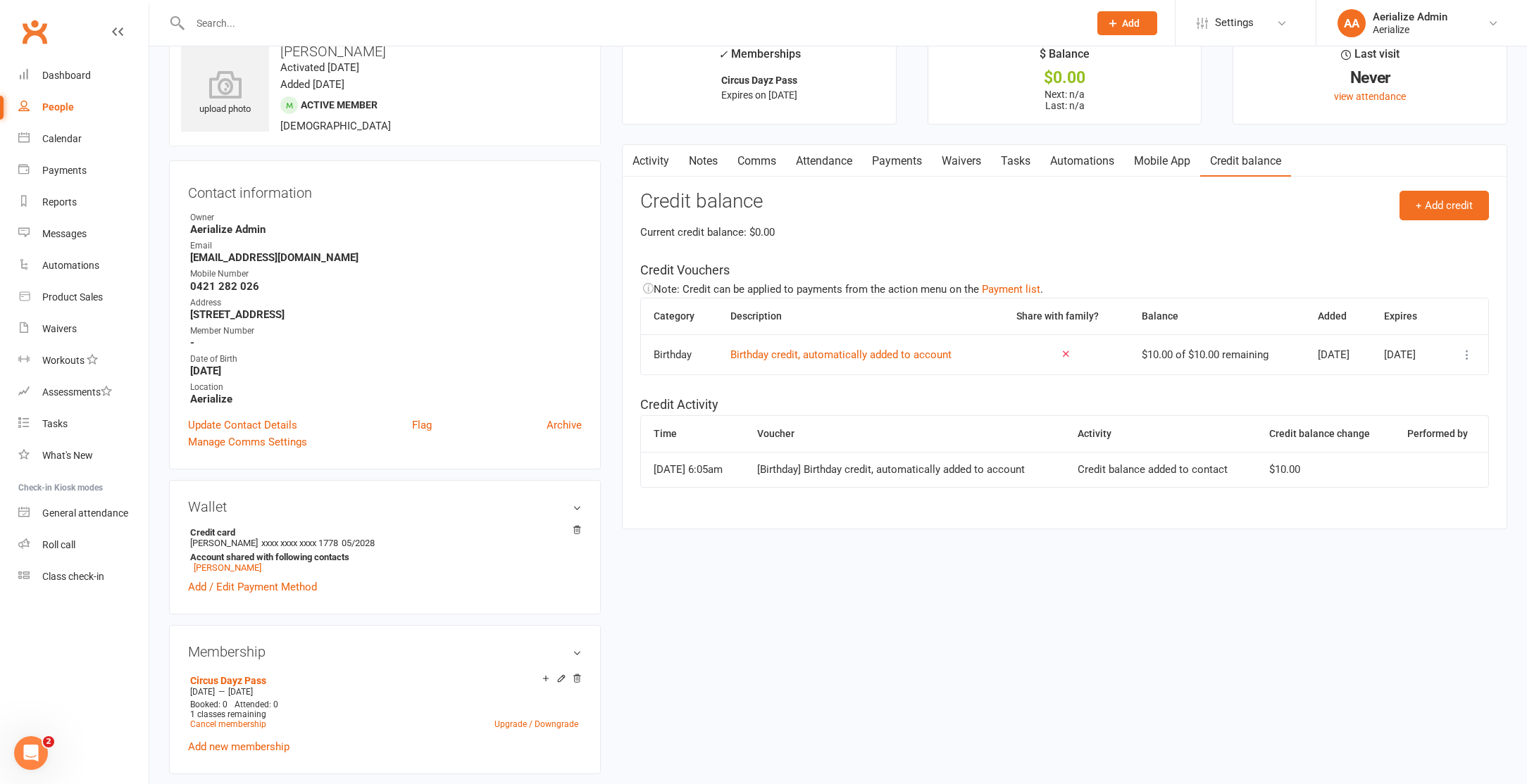
click at [821, 166] on link "Attendance" at bounding box center [824, 161] width 76 height 32
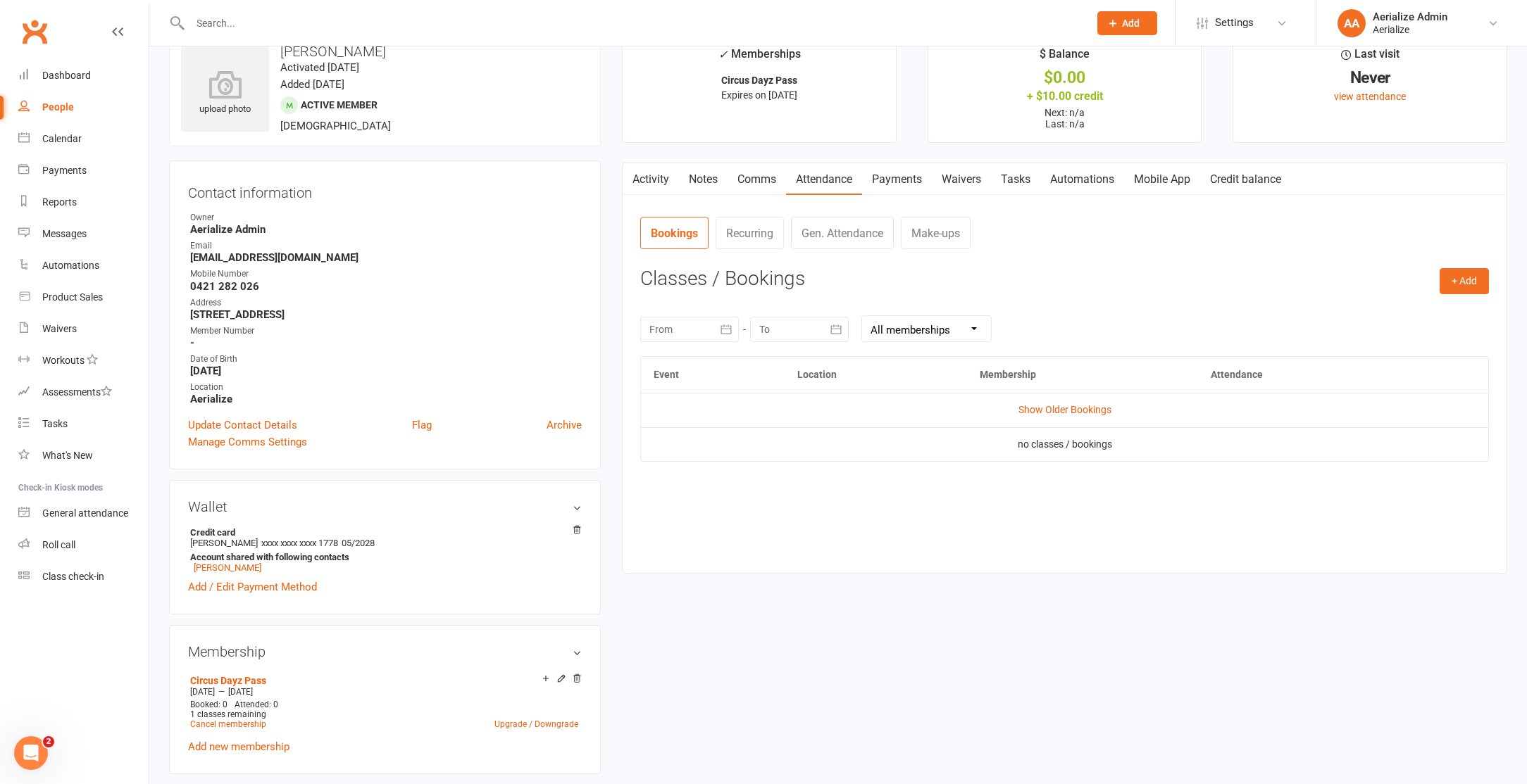
drag, startPoint x: 886, startPoint y: 180, endPoint x: 1100, endPoint y: 255, distance: 226.8
click at [886, 180] on link "Payments" at bounding box center [896, 179] width 69 height 32
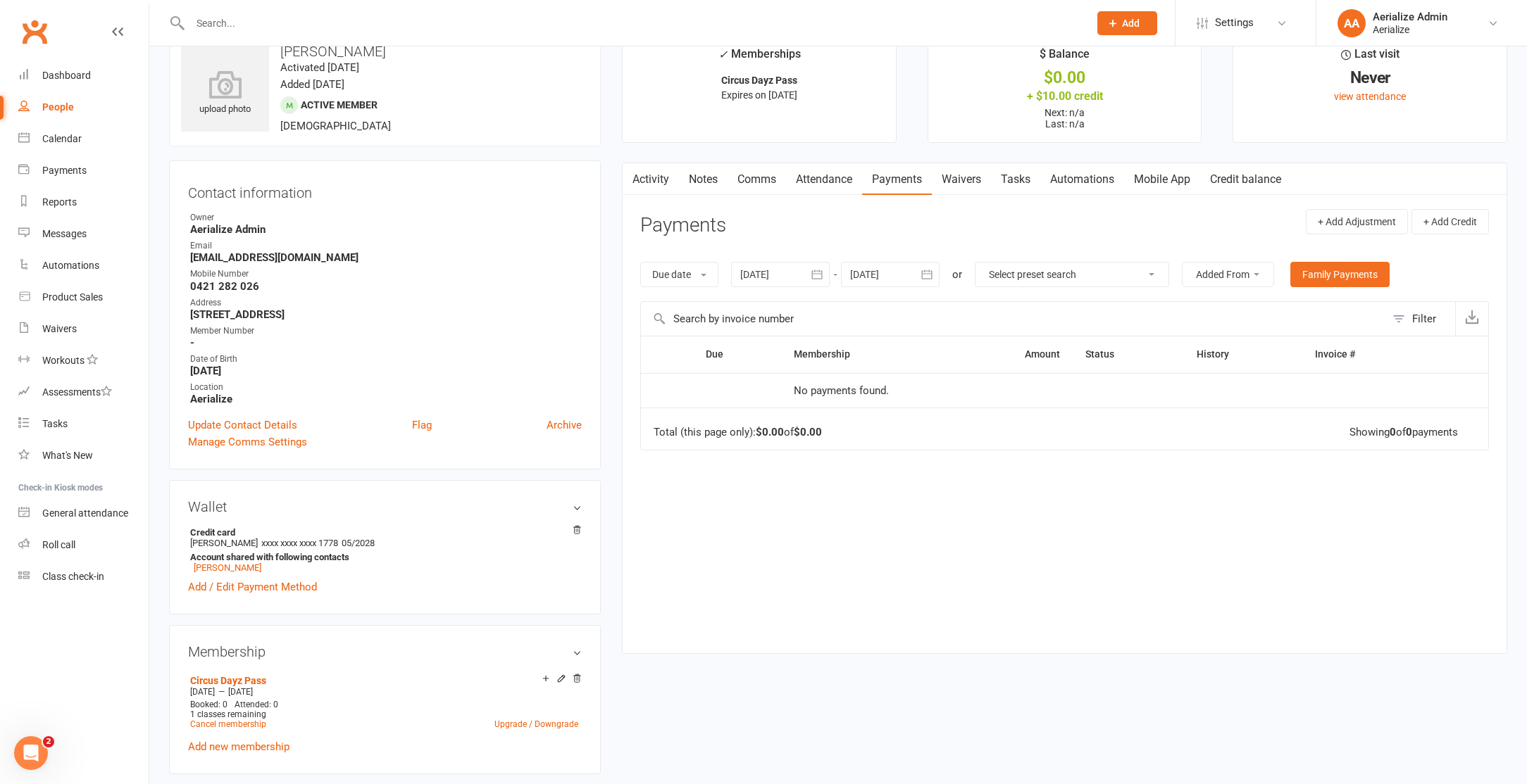
drag, startPoint x: 813, startPoint y: 180, endPoint x: 739, endPoint y: 164, distance: 75.7
click at [808, 176] on link "Attendance" at bounding box center [824, 179] width 76 height 32
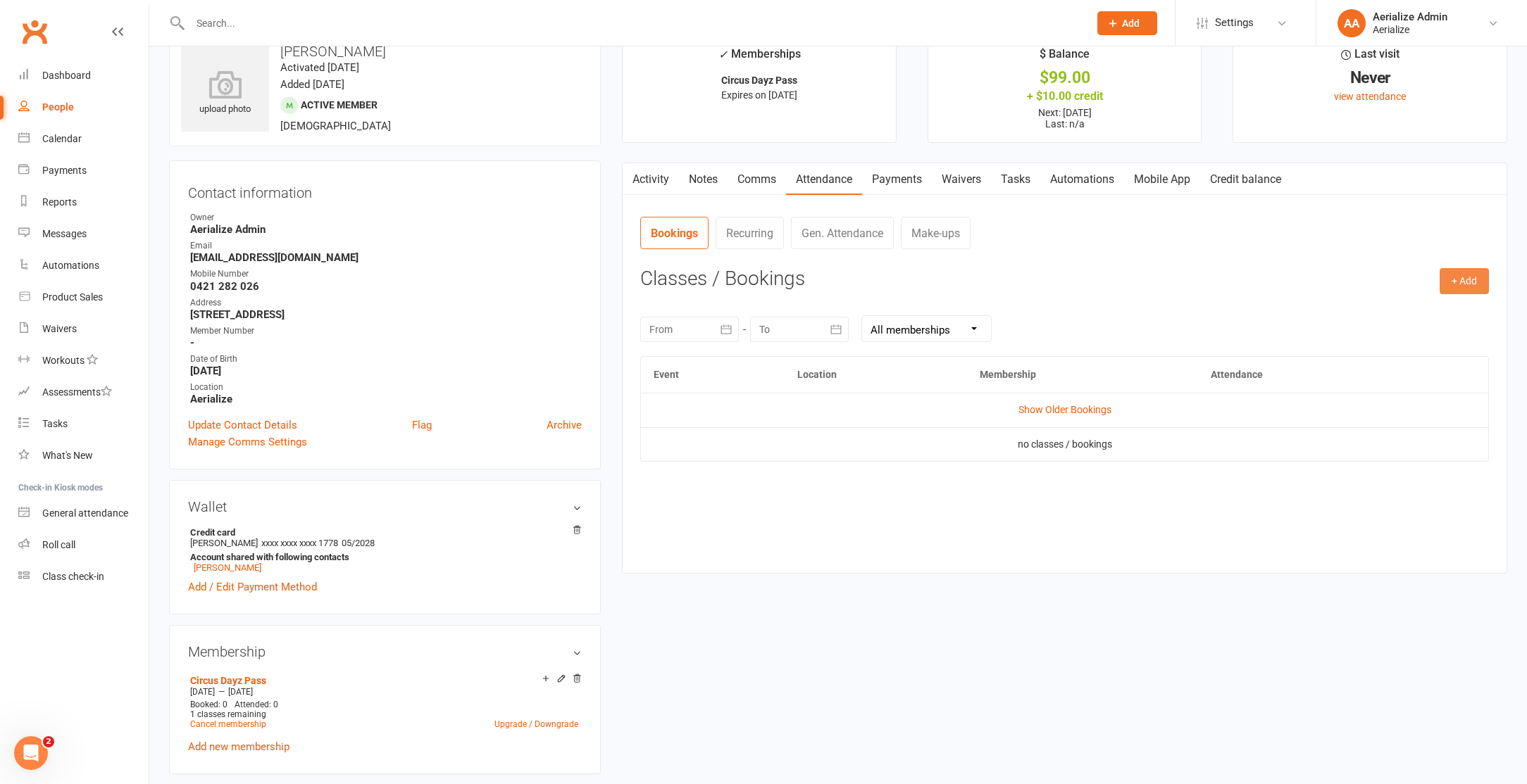
click at [1448, 280] on button "+ Add" at bounding box center [1463, 280] width 49 height 25
click at [1431, 301] on link "Book Event" at bounding box center [1418, 313] width 140 height 28
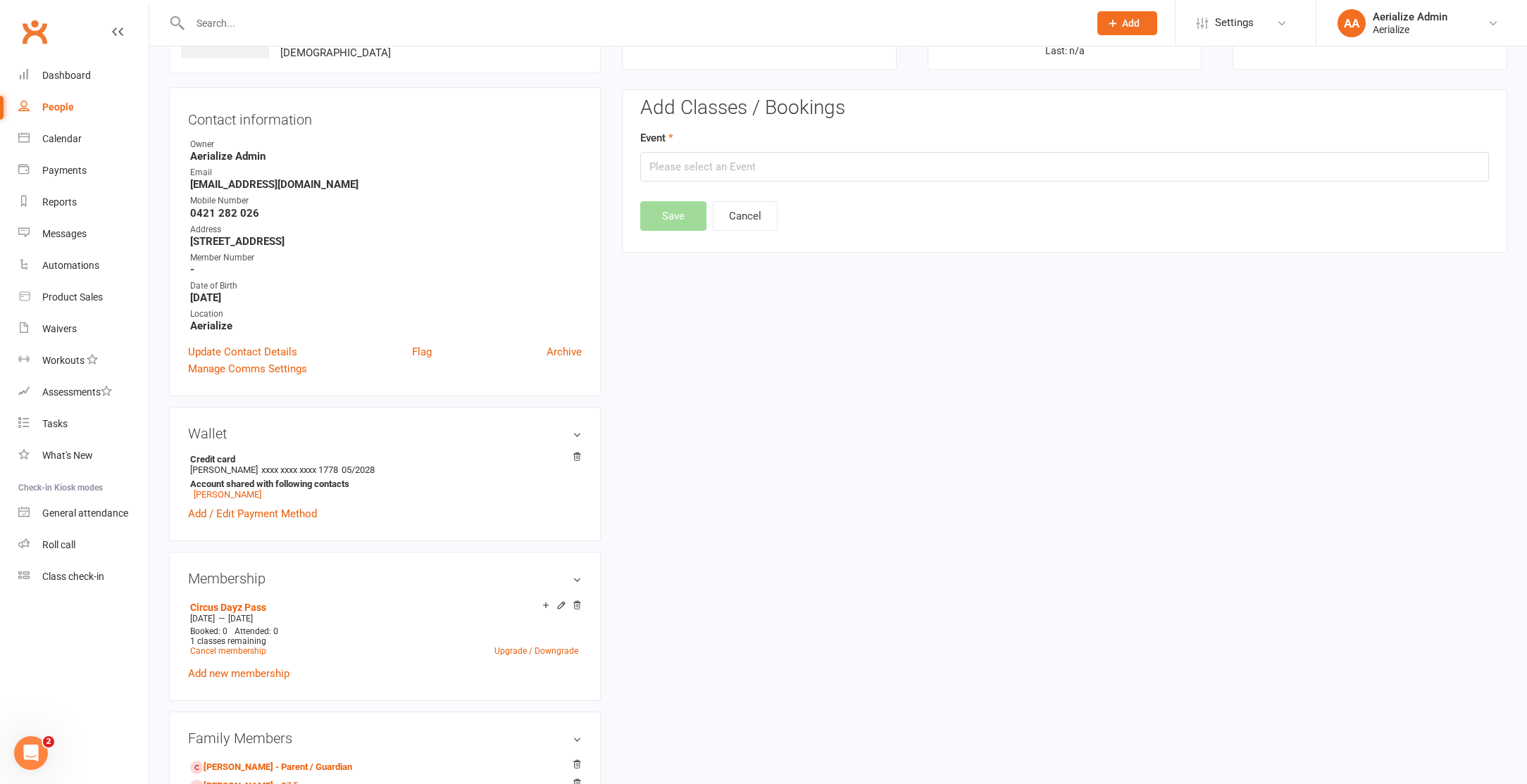
scroll to position [126, 0]
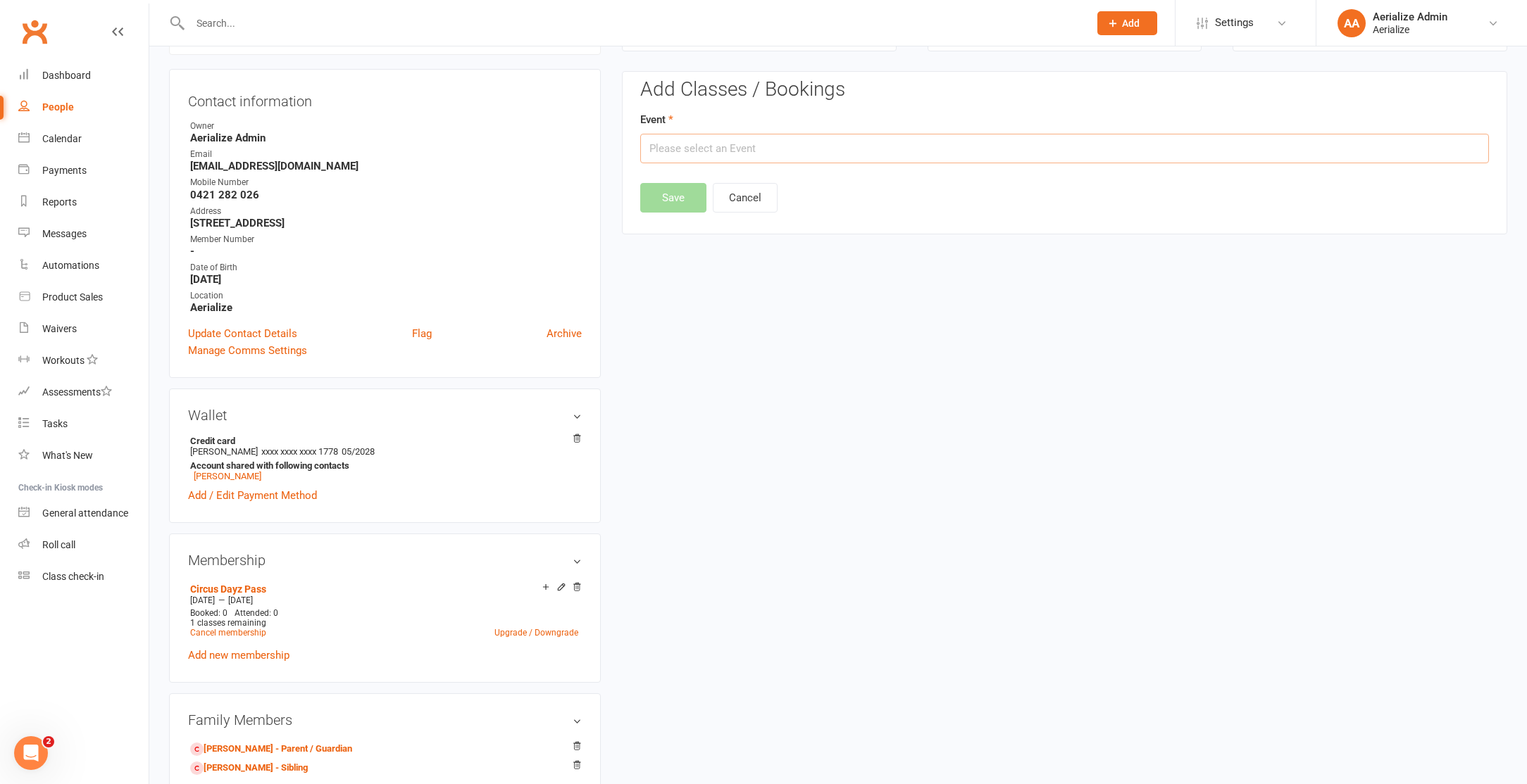
click at [725, 158] on input "text" at bounding box center [1064, 148] width 848 height 30
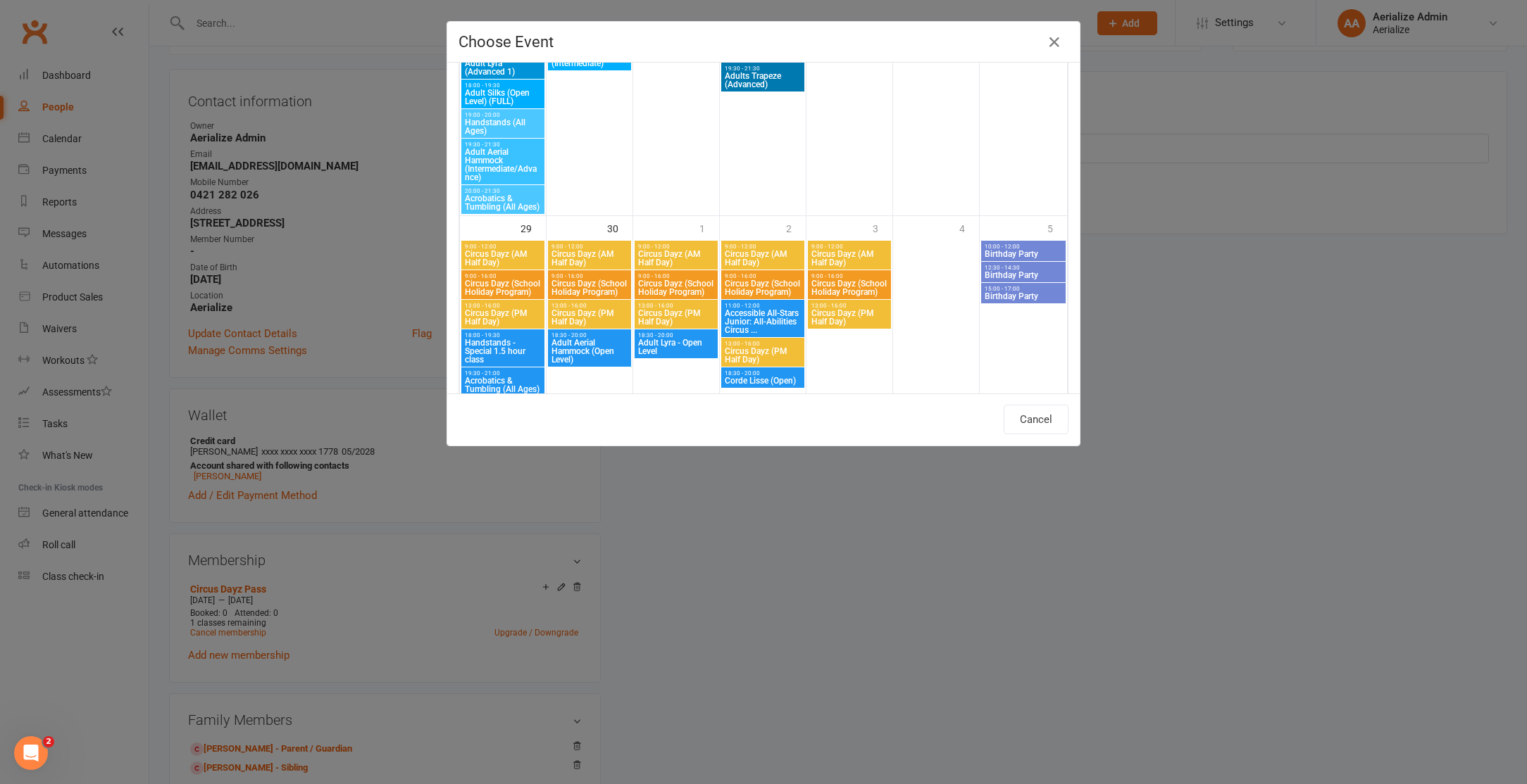
scroll to position [1938, 0]
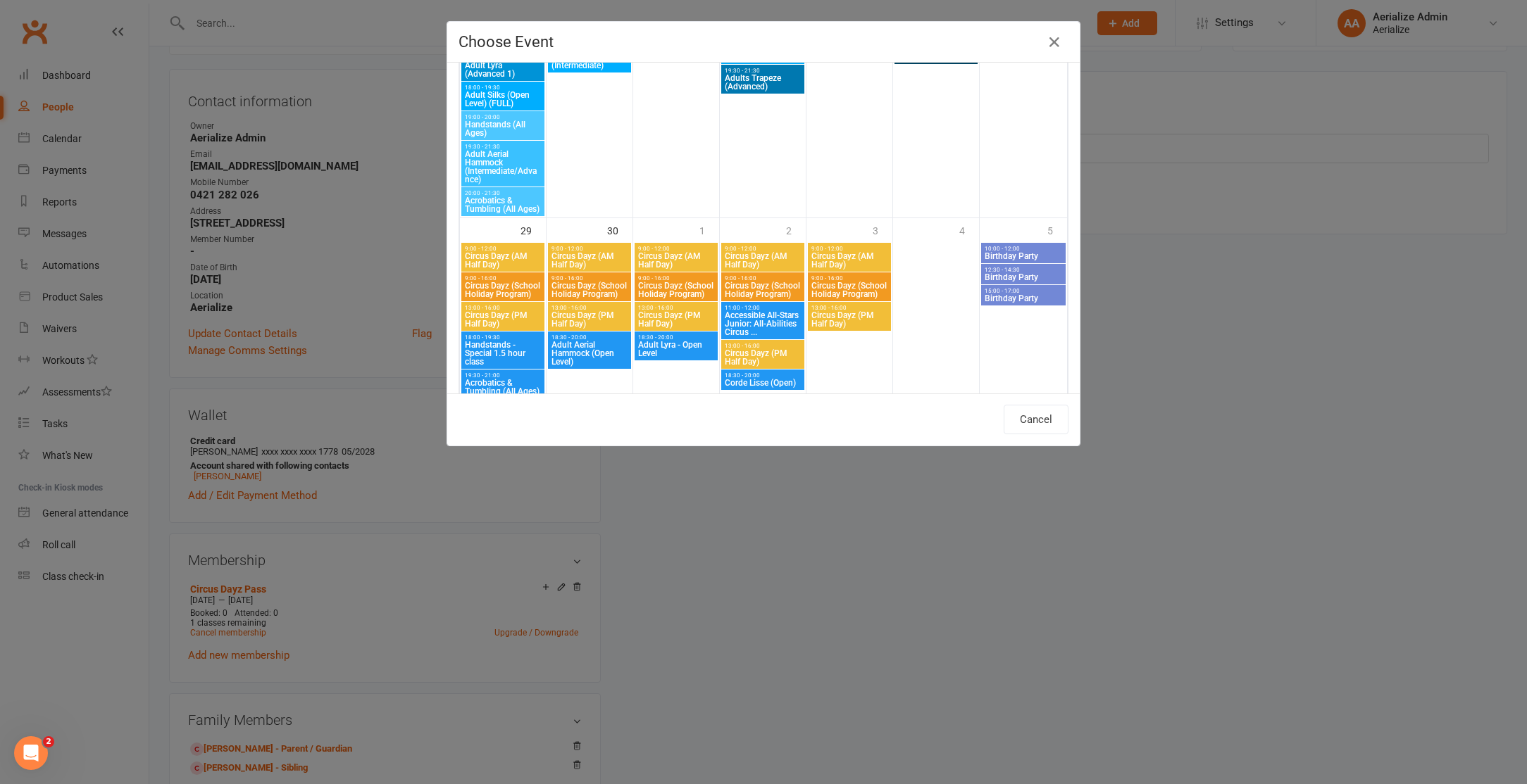
click at [756, 290] on span "Circus Dayz (School Holiday Program)" at bounding box center [763, 290] width 78 height 17
type input "Circus Dayz (School Holiday Program) - Oct 2, 2025 9:00:00 AM"
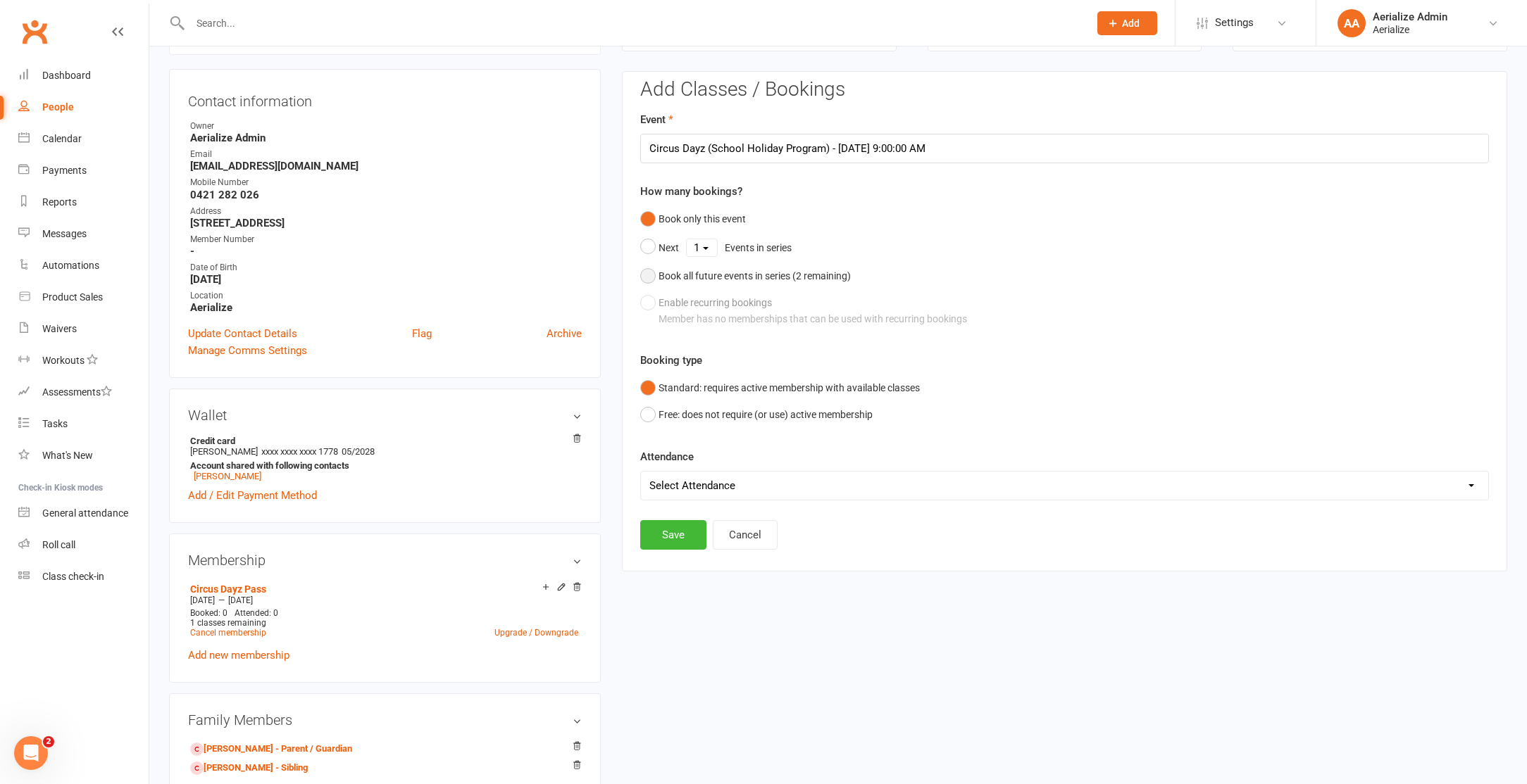
click at [770, 275] on div "Book all future events in series ( 2 remaining)" at bounding box center [755, 276] width 193 height 16
click at [669, 215] on button "Book only this event" at bounding box center [693, 218] width 106 height 27
click at [691, 530] on button "Save" at bounding box center [672, 535] width 66 height 30
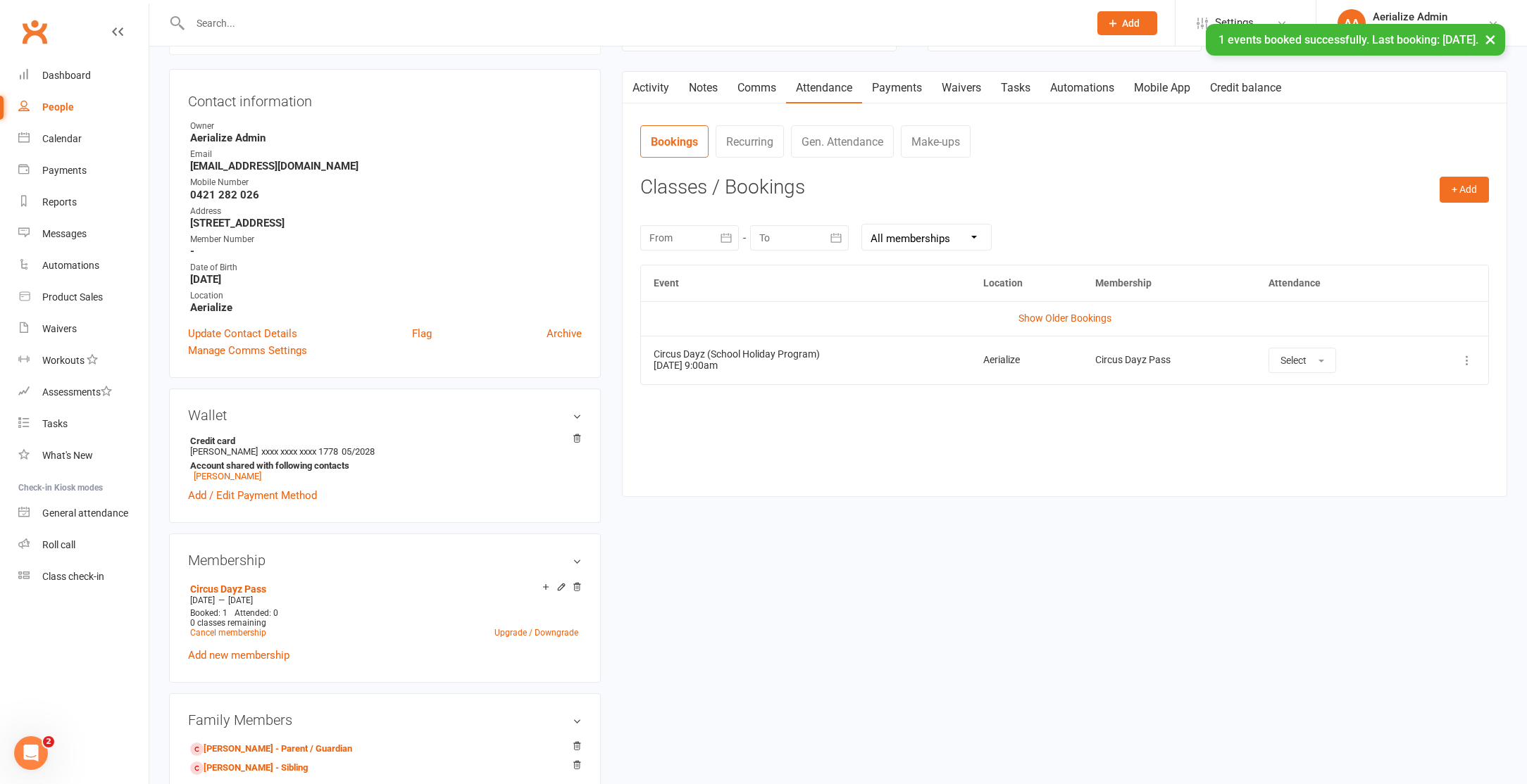
click at [905, 93] on link "Payments" at bounding box center [896, 88] width 69 height 32
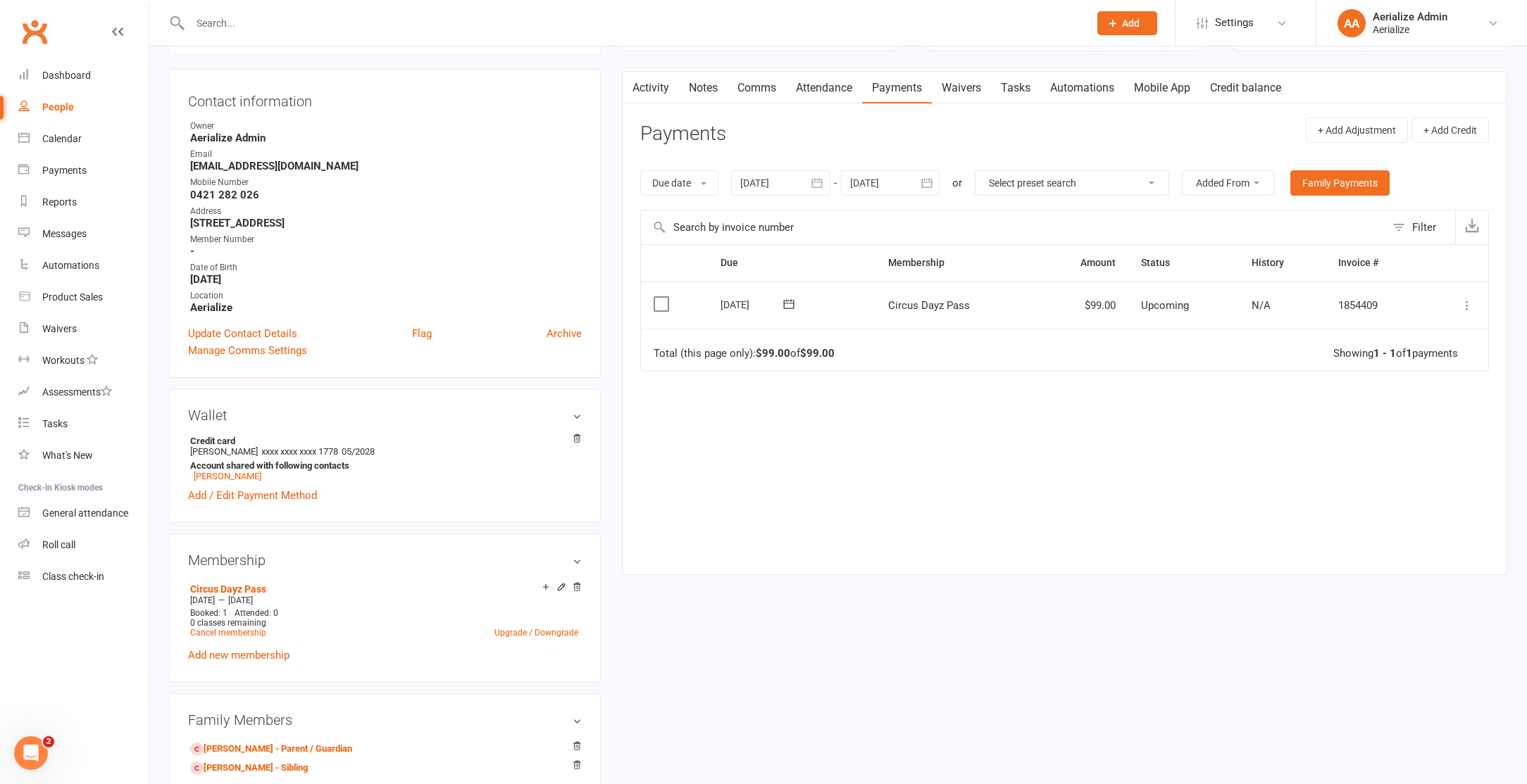
click at [1467, 307] on icon at bounding box center [1466, 305] width 14 height 14
click at [1383, 443] on link "Apply credit" at bounding box center [1405, 445] width 140 height 28
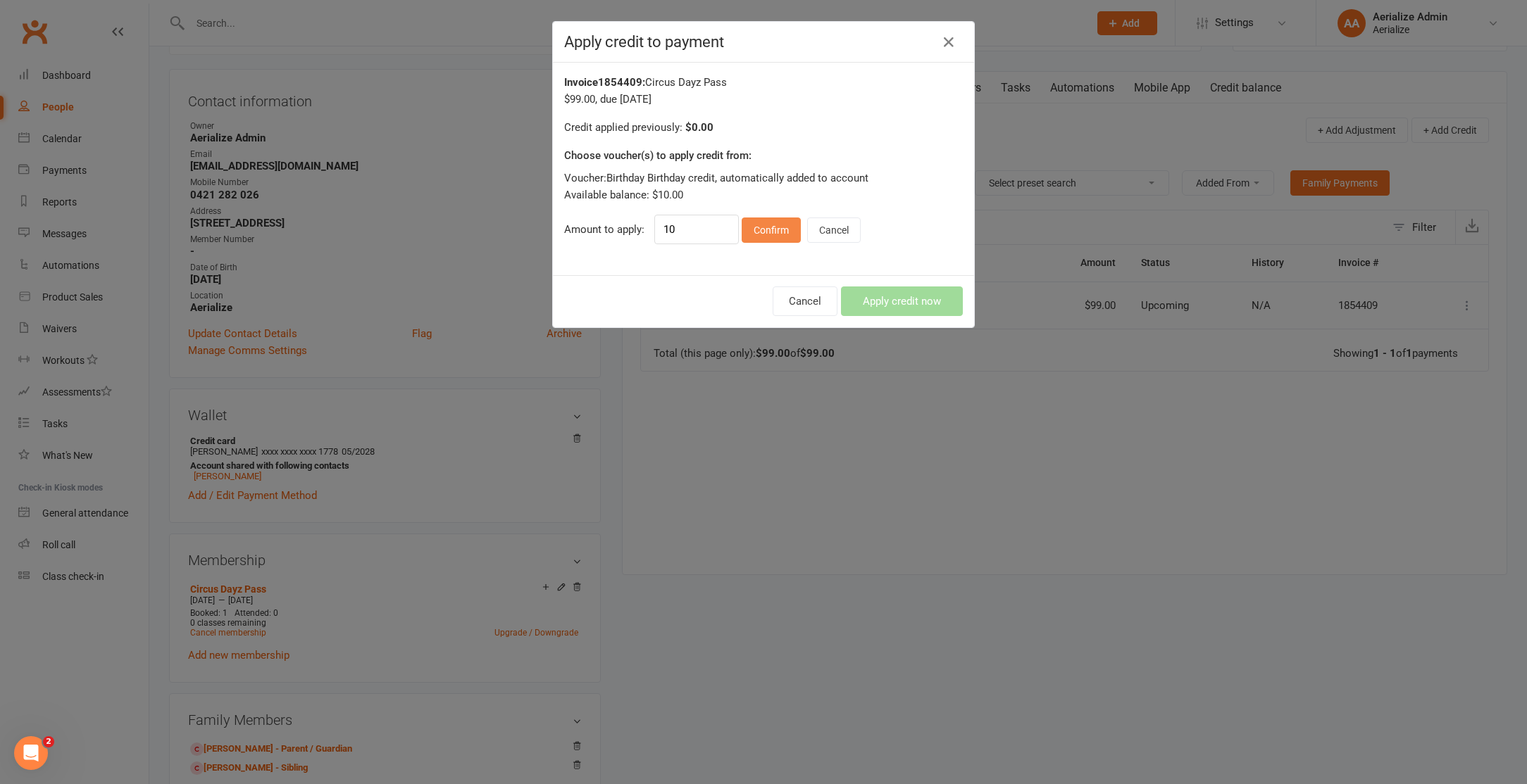
click at [788, 224] on button "Confirm" at bounding box center [771, 230] width 59 height 25
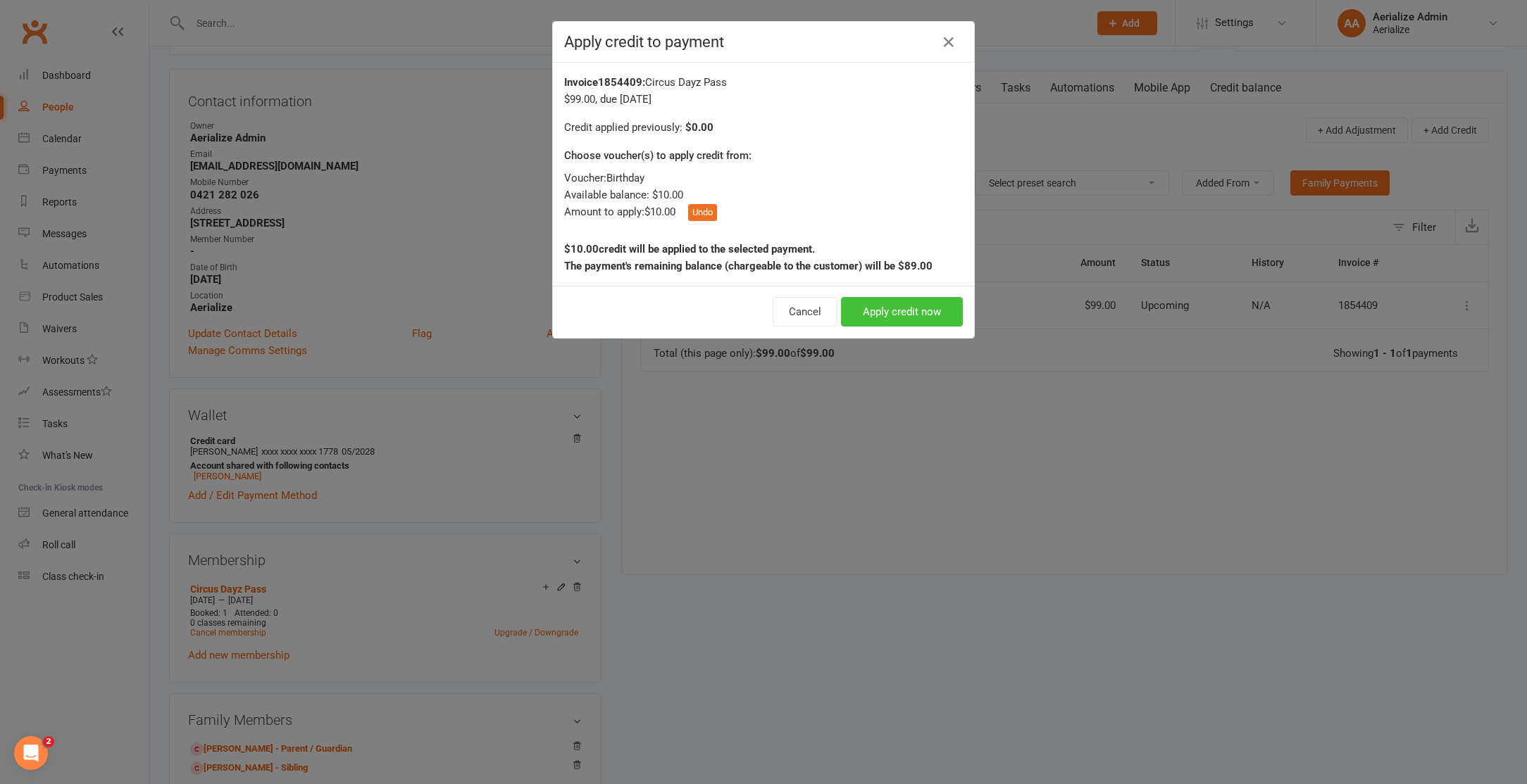
click at [915, 317] on button "Apply credit now" at bounding box center [902, 312] width 122 height 30
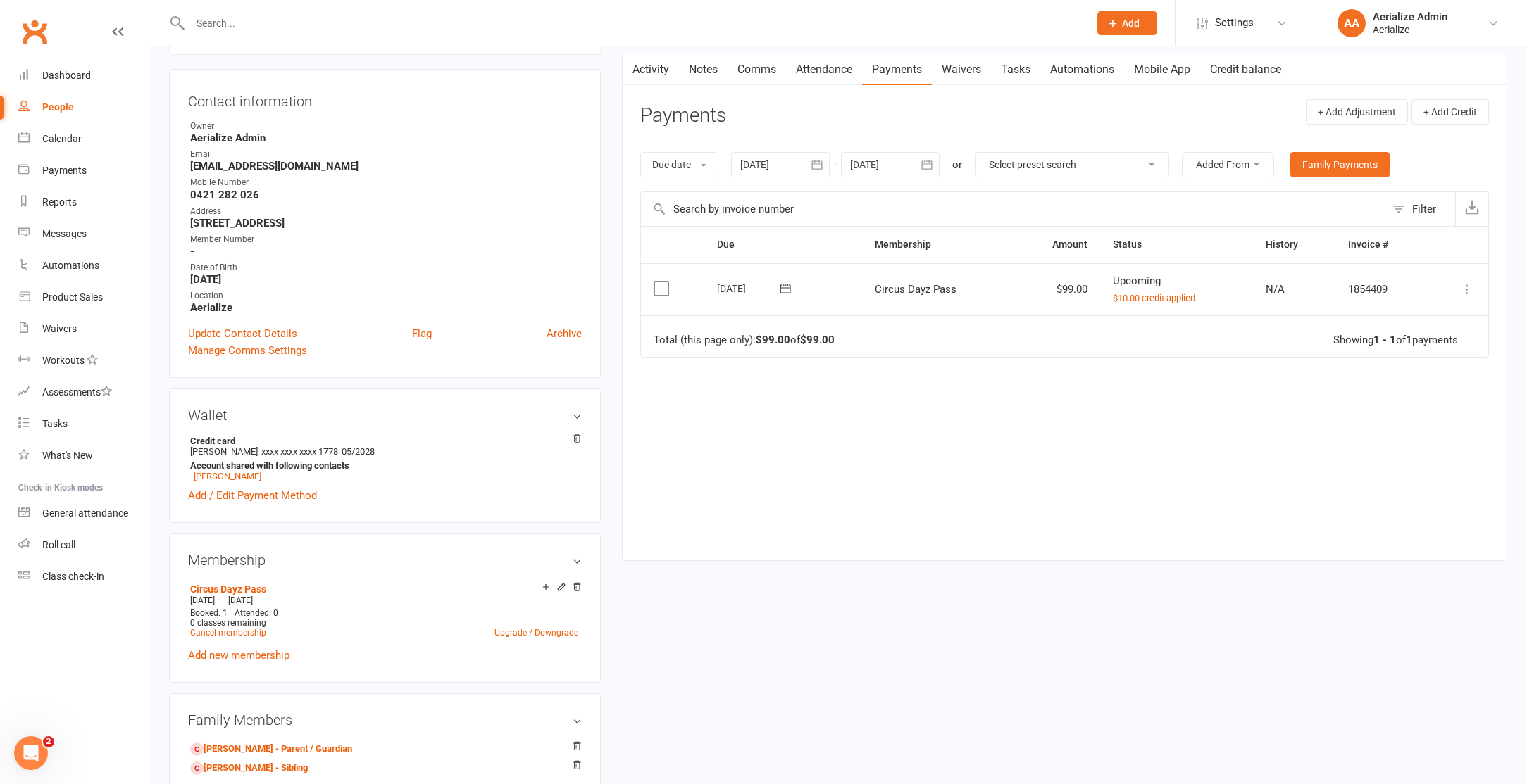
click at [1460, 284] on icon at bounding box center [1466, 289] width 14 height 14
click at [1408, 480] on link "Process now" at bounding box center [1405, 486] width 140 height 28
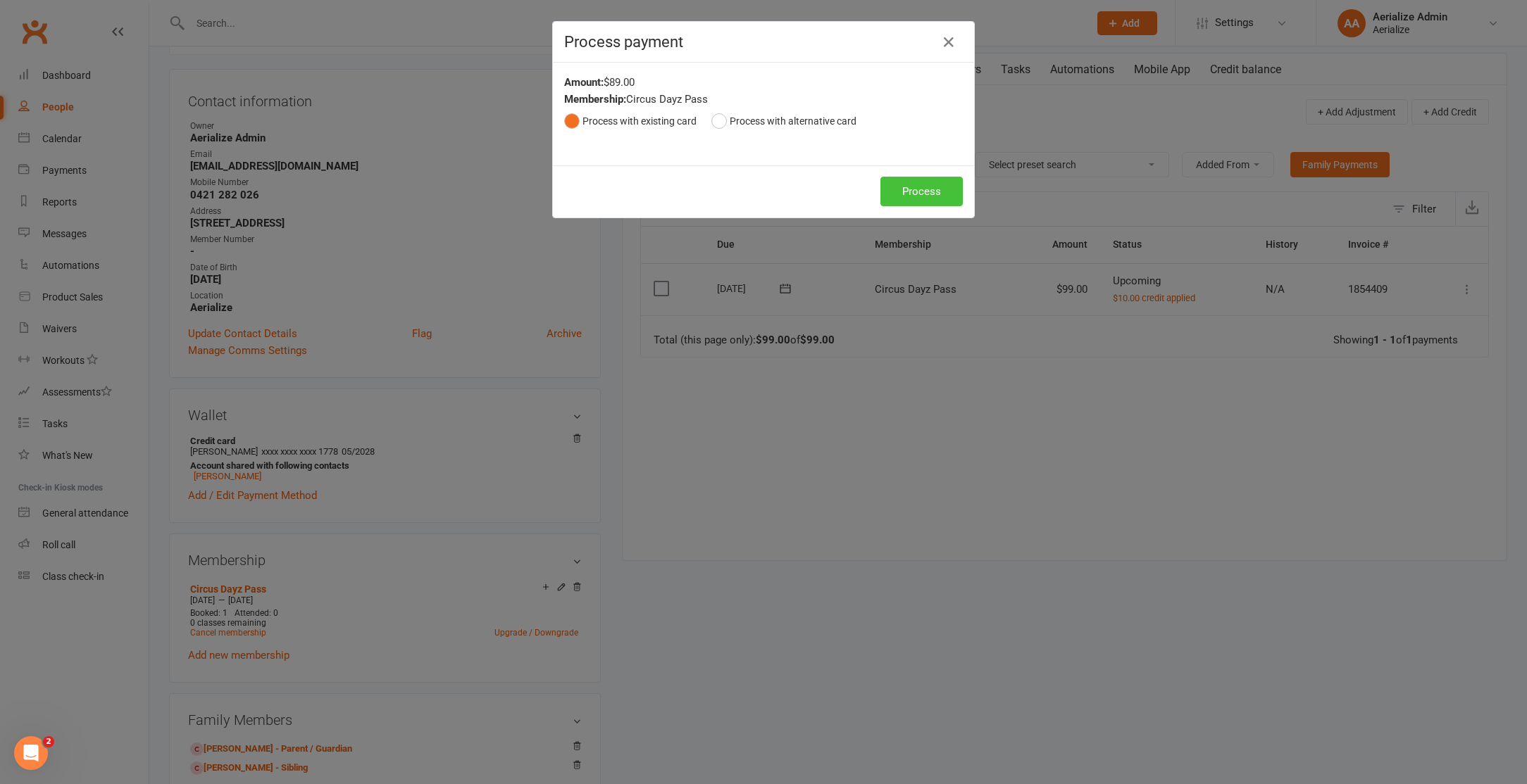
click at [926, 192] on button "Process" at bounding box center [921, 192] width 82 height 30
